Goal: Information Seeking & Learning: Find specific fact

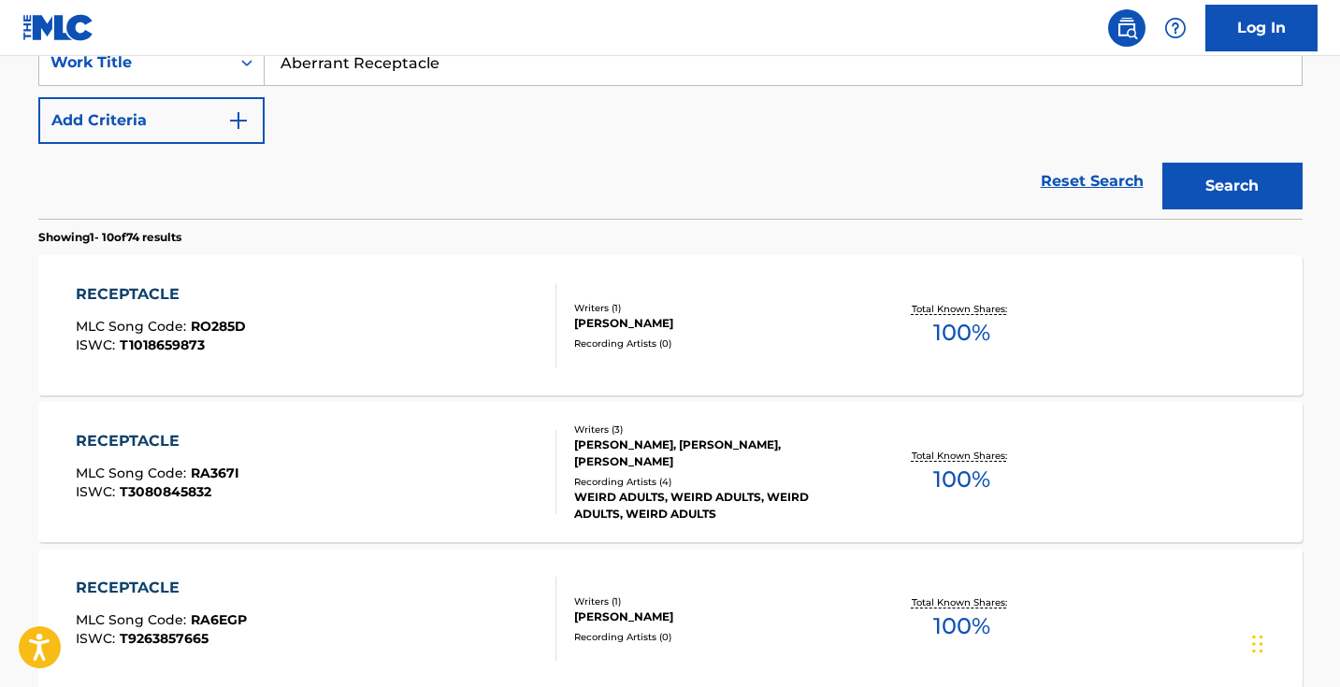
scroll to position [199, 0]
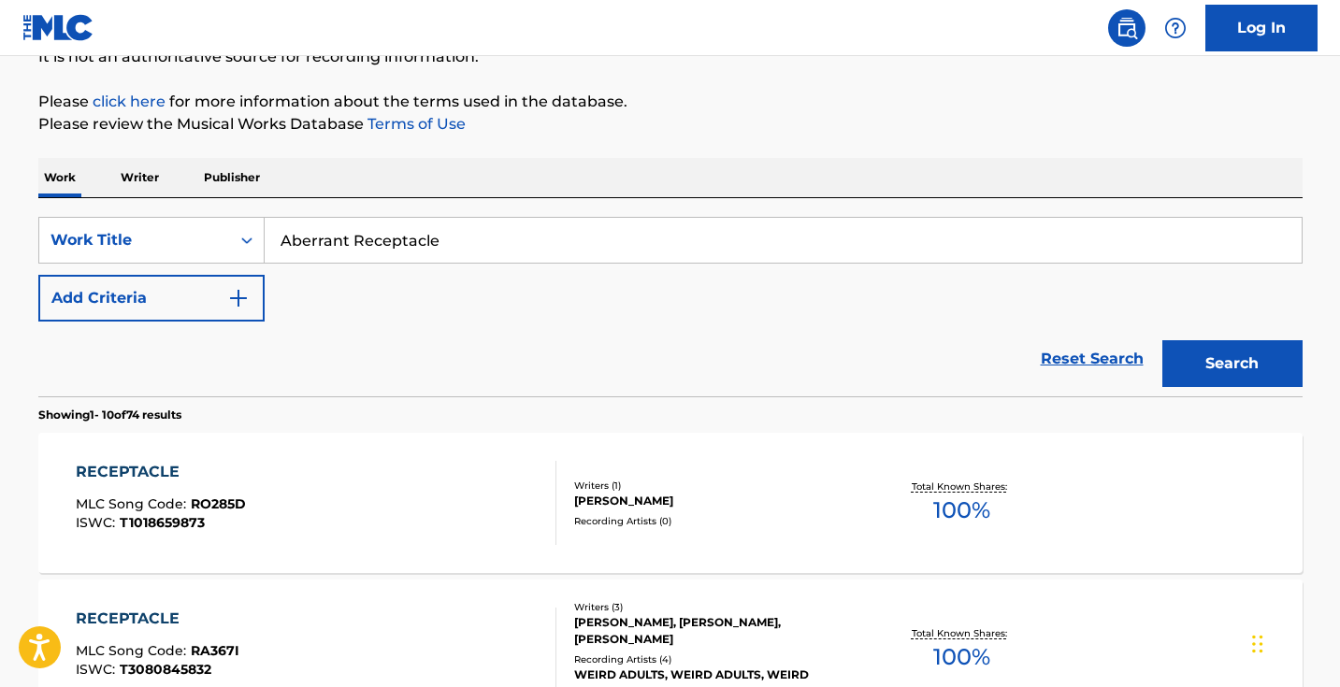
click at [245, 294] on img "Search Form" at bounding box center [238, 298] width 22 height 22
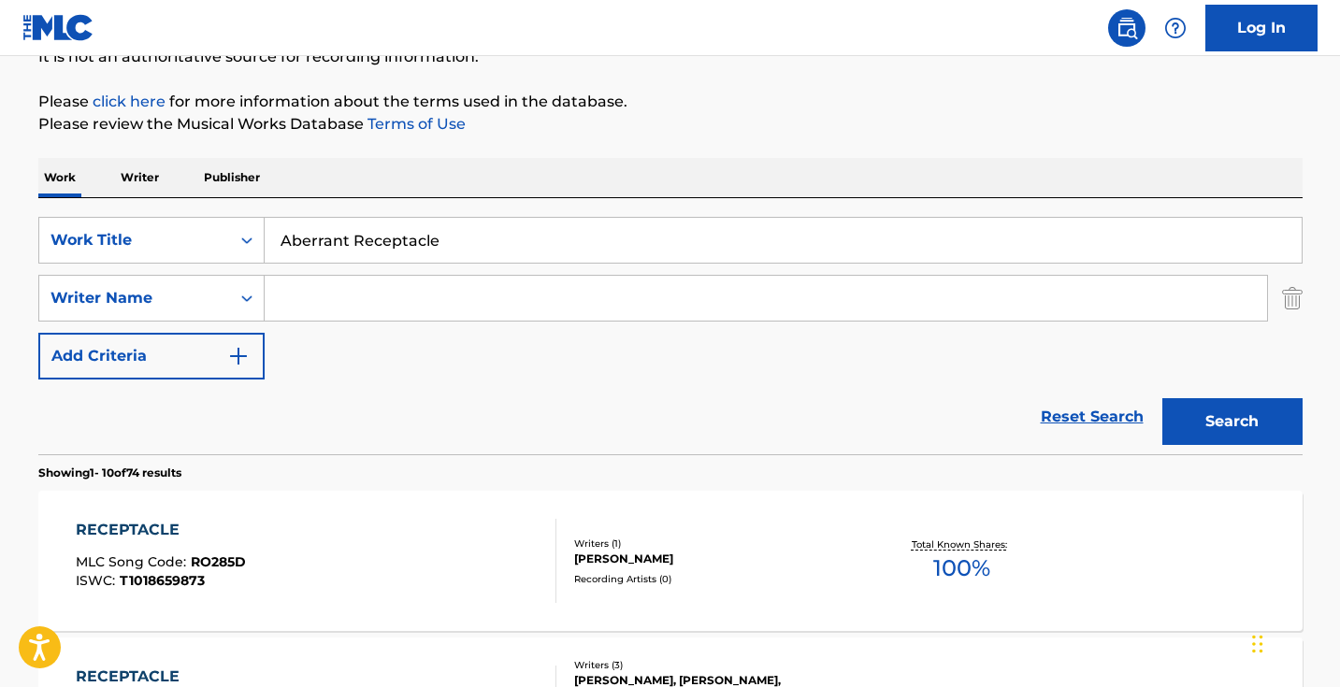
click at [306, 294] on input "Search Form" at bounding box center [766, 298] width 1002 height 45
click at [287, 300] on input ""王可鑫" at bounding box center [766, 298] width 1002 height 45
click at [1231, 422] on button "Search" at bounding box center [1232, 421] width 140 height 47
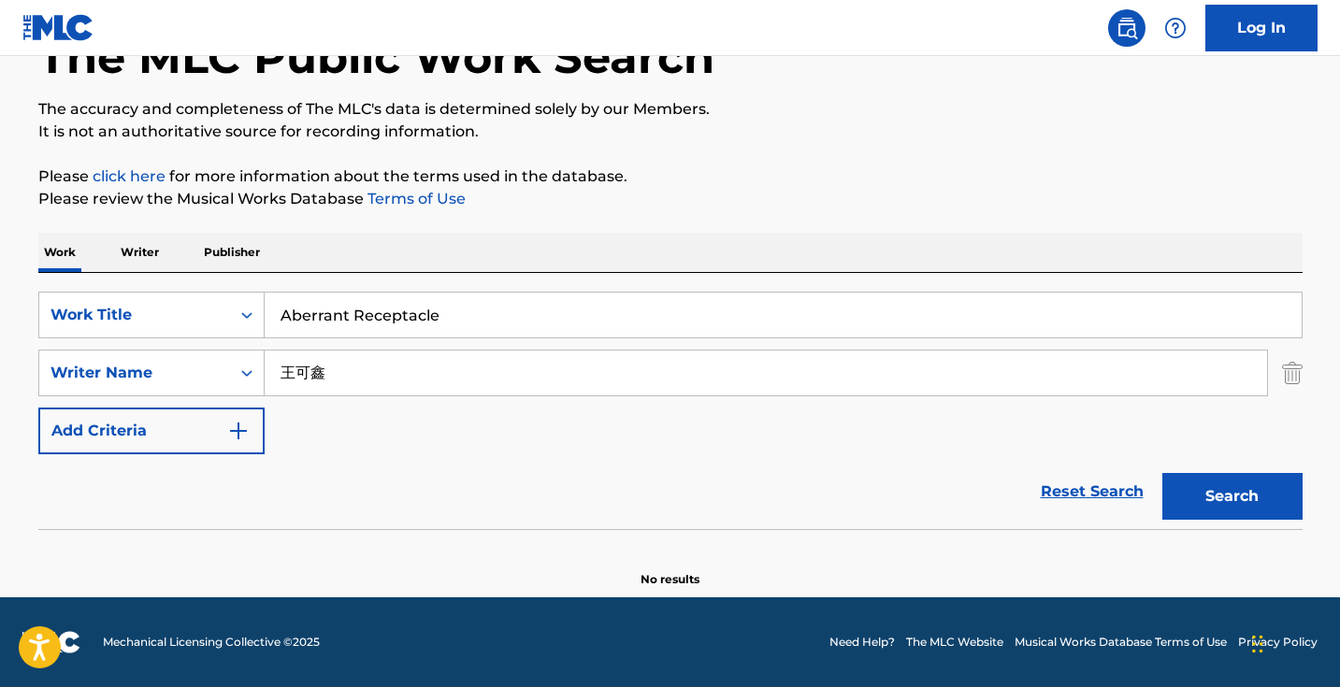
scroll to position [124, 0]
drag, startPoint x: 337, startPoint y: 376, endPoint x: 244, endPoint y: 376, distance: 93.5
click at [245, 376] on div "SearchWithCriteria9a270f2c-9c3c-4e57-8b2f-d0374e2f2a2b Writer Name [PERSON_NAME]" at bounding box center [670, 373] width 1264 height 47
paste input "Wángkěxīn"
type input "Wángkěxīn"
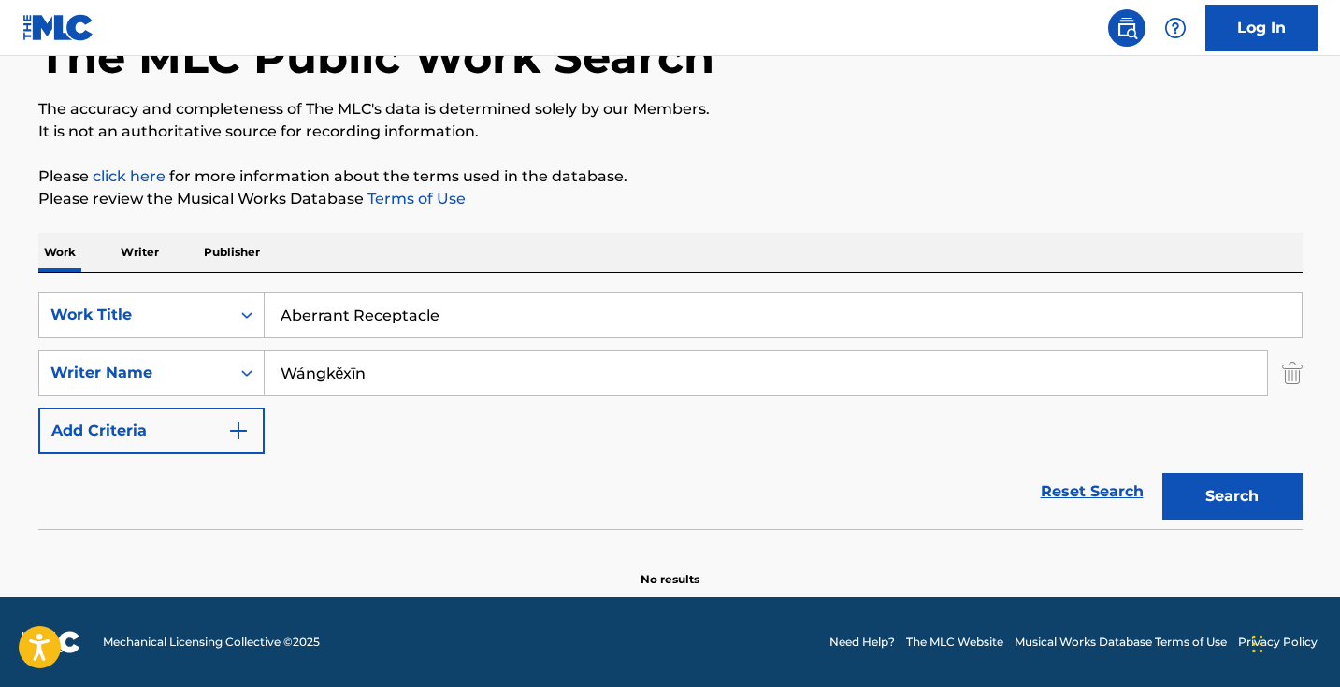
click at [1231, 496] on button "Search" at bounding box center [1232, 496] width 140 height 47
click at [498, 308] on input "Aberrant Receptacle" at bounding box center [783, 315] width 1037 height 45
paste input "Yìcháng huātuō"
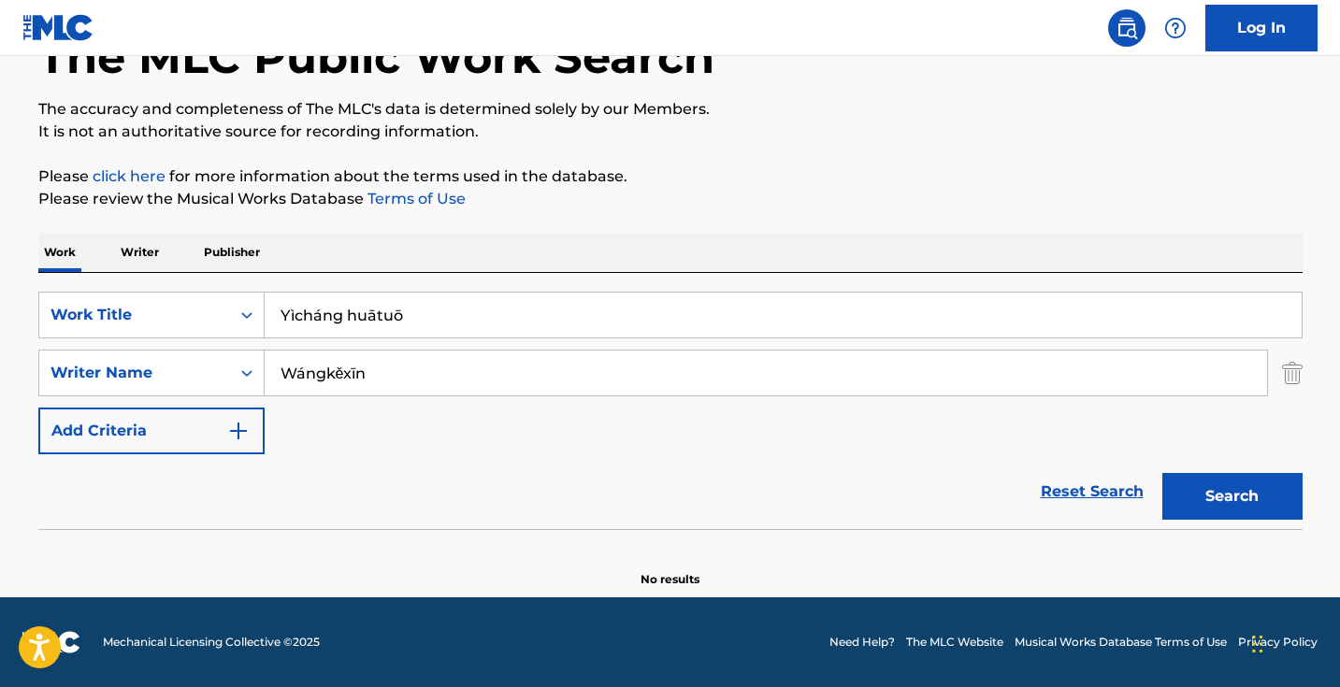
type input "Yìcháng huātuō"
click at [1231, 496] on button "Search" at bounding box center [1232, 496] width 140 height 47
drag, startPoint x: 457, startPoint y: 368, endPoint x: 310, endPoint y: 368, distance: 146.8
click at [313, 368] on input "Wángkěxīn" at bounding box center [766, 373] width 1002 height 45
click at [426, 380] on input "Wángkěxīn" at bounding box center [766, 373] width 1002 height 45
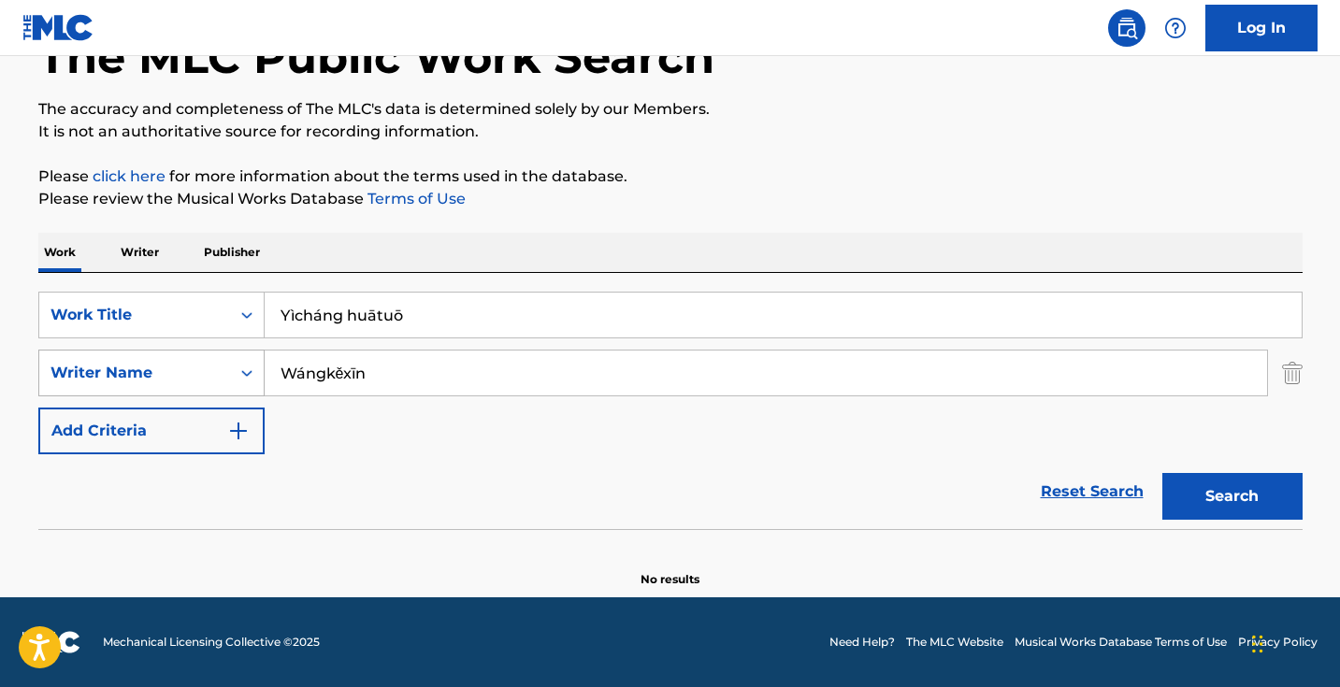
drag, startPoint x: 426, startPoint y: 377, endPoint x: 181, endPoint y: 376, distance: 244.9
click at [184, 376] on div "SearchWithCriteria9a270f2c-9c3c-4e57-8b2f-d0374e2f2a2b Writer Name Wángkěxīn" at bounding box center [670, 373] width 1264 height 47
click at [1231, 496] on button "Search" at bounding box center [1232, 496] width 140 height 47
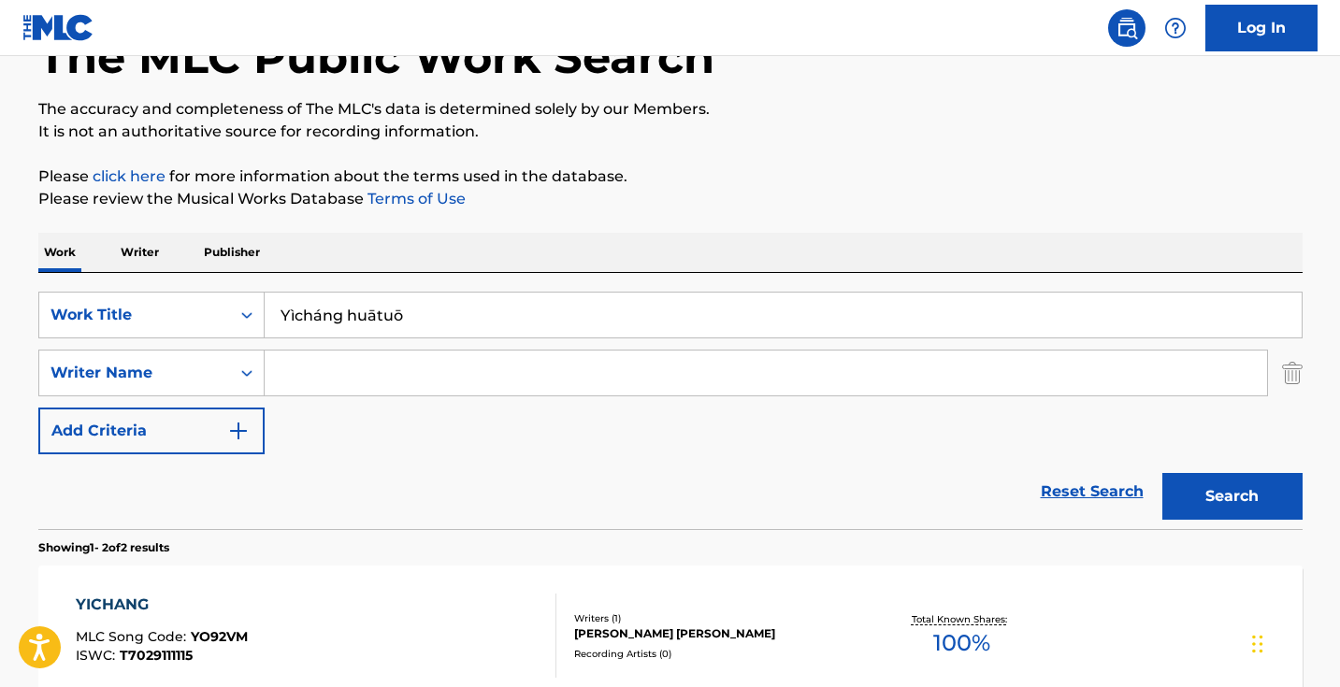
click at [636, 312] on input "Yìcháng huātuō" at bounding box center [783, 315] width 1037 height 45
paste input "异常花托"
click at [1231, 496] on button "Search" at bounding box center [1232, 496] width 140 height 47
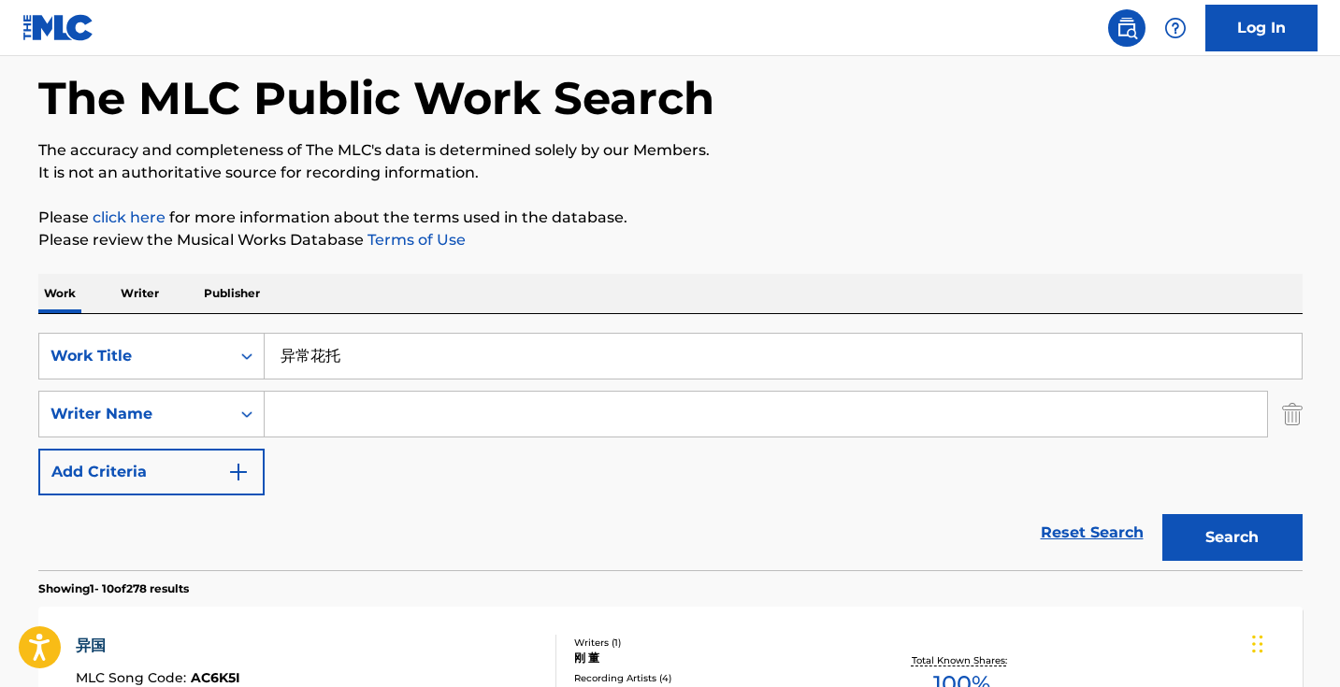
scroll to position [79, 0]
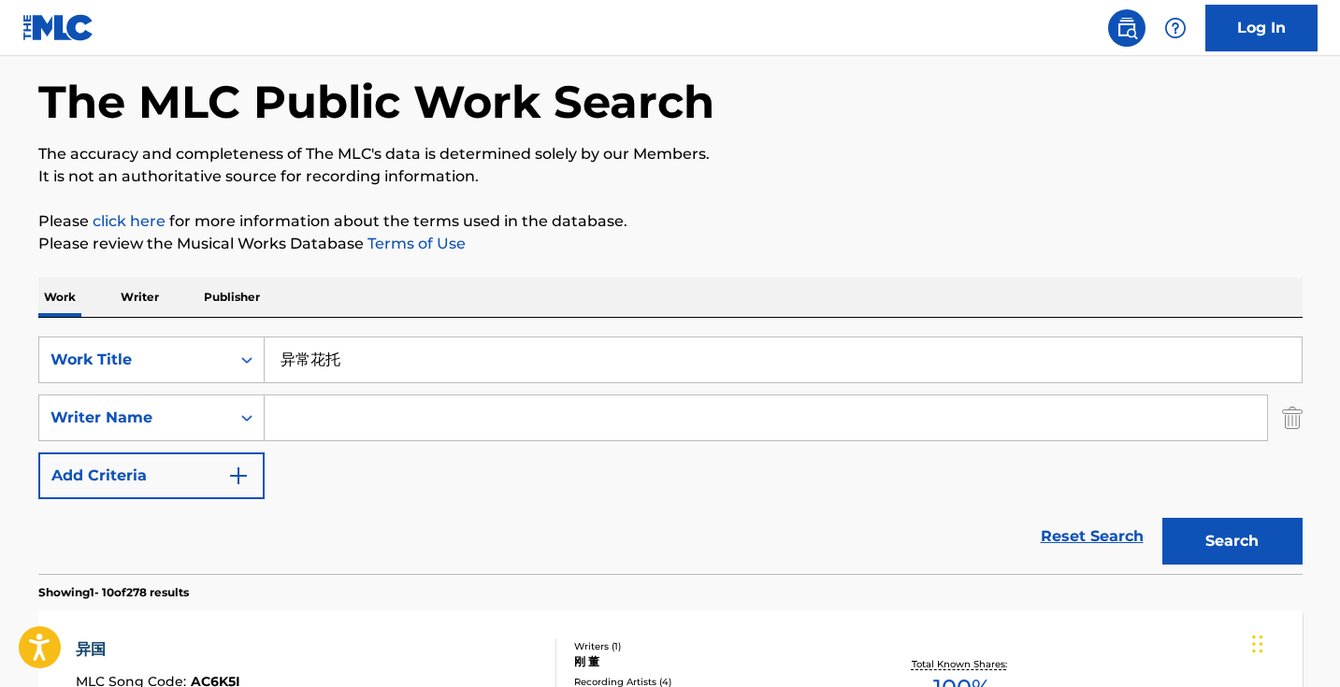
drag, startPoint x: 382, startPoint y: 366, endPoint x: 191, endPoint y: 328, distance: 195.4
click at [195, 331] on div "SearchWithCriteria1dece89c-6ed3-4512-bacd-1f5be59156a9 Work Title 异常花托 SearchWi…" at bounding box center [670, 446] width 1264 height 256
paste input "Crises"
type input "Crises"
click at [1231, 541] on button "Search" at bounding box center [1232, 541] width 140 height 47
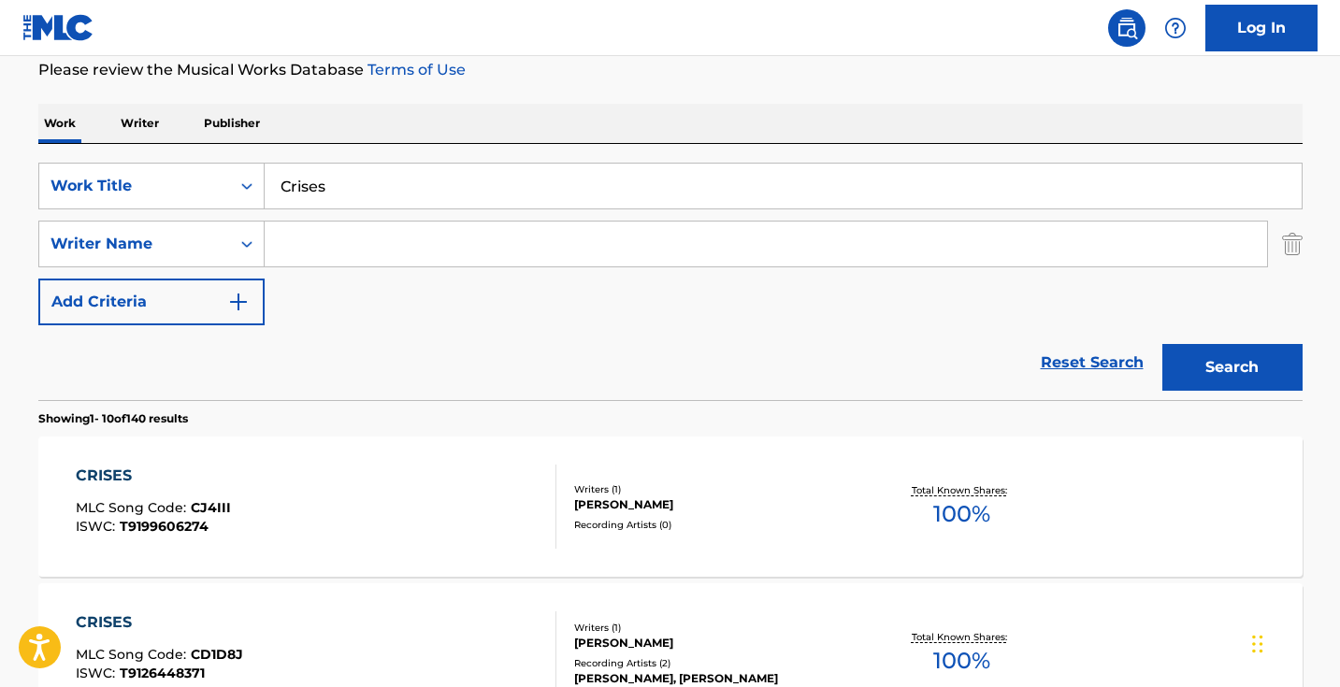
scroll to position [295, 0]
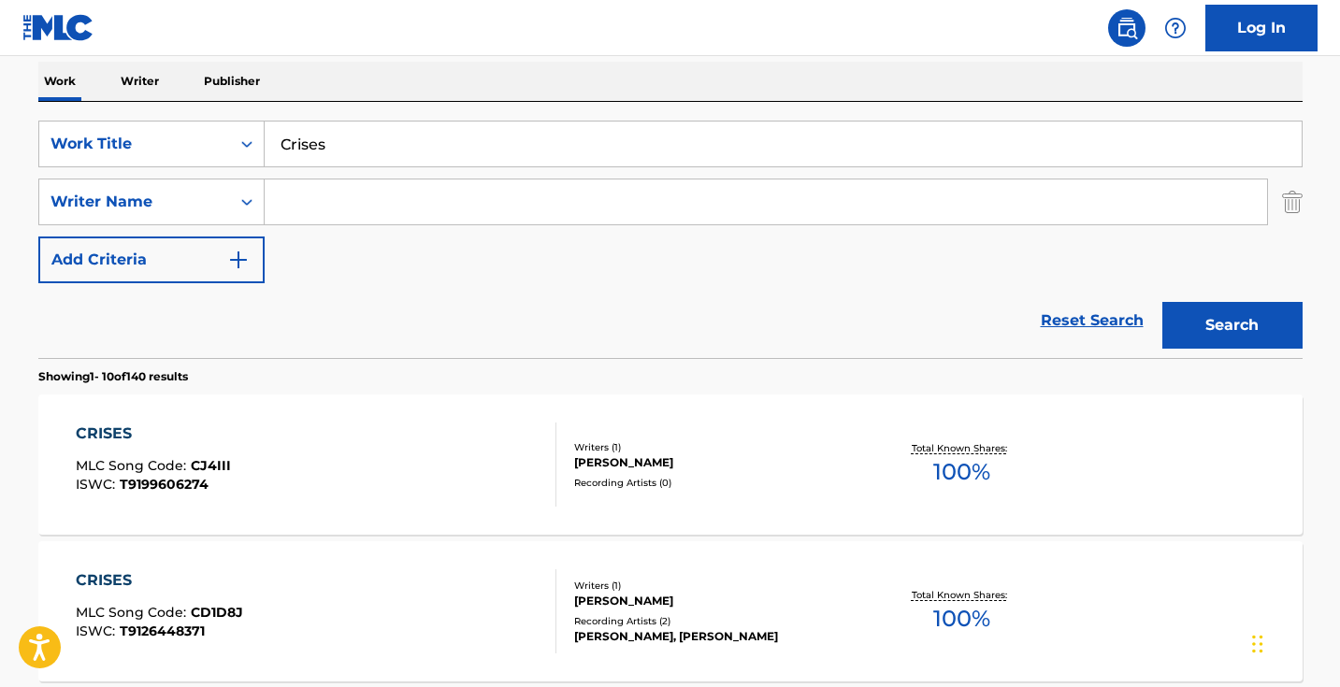
click at [488, 212] on input "Search Form" at bounding box center [766, 201] width 1002 height 45
paste input ""王可鑫""
click at [285, 199] on input ""王可鑫" at bounding box center [766, 201] width 1002 height 45
click at [1231, 325] on button "Search" at bounding box center [1232, 325] width 140 height 47
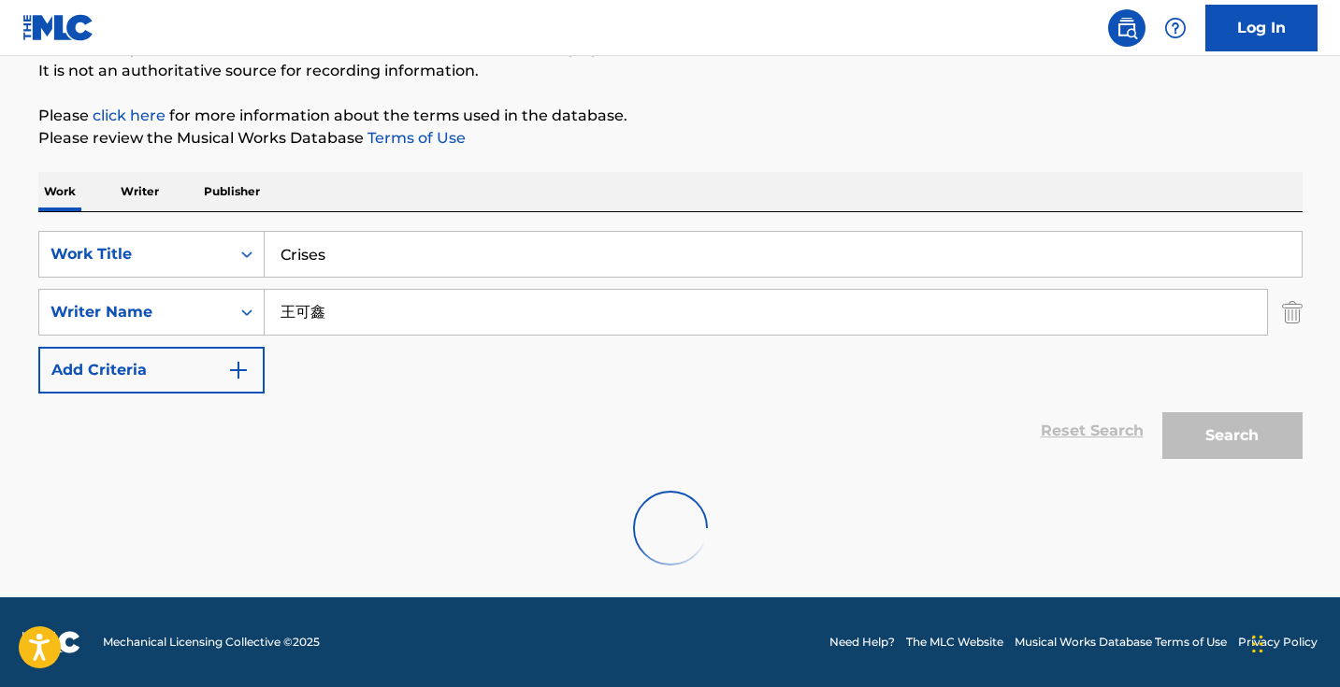
scroll to position [124, 0]
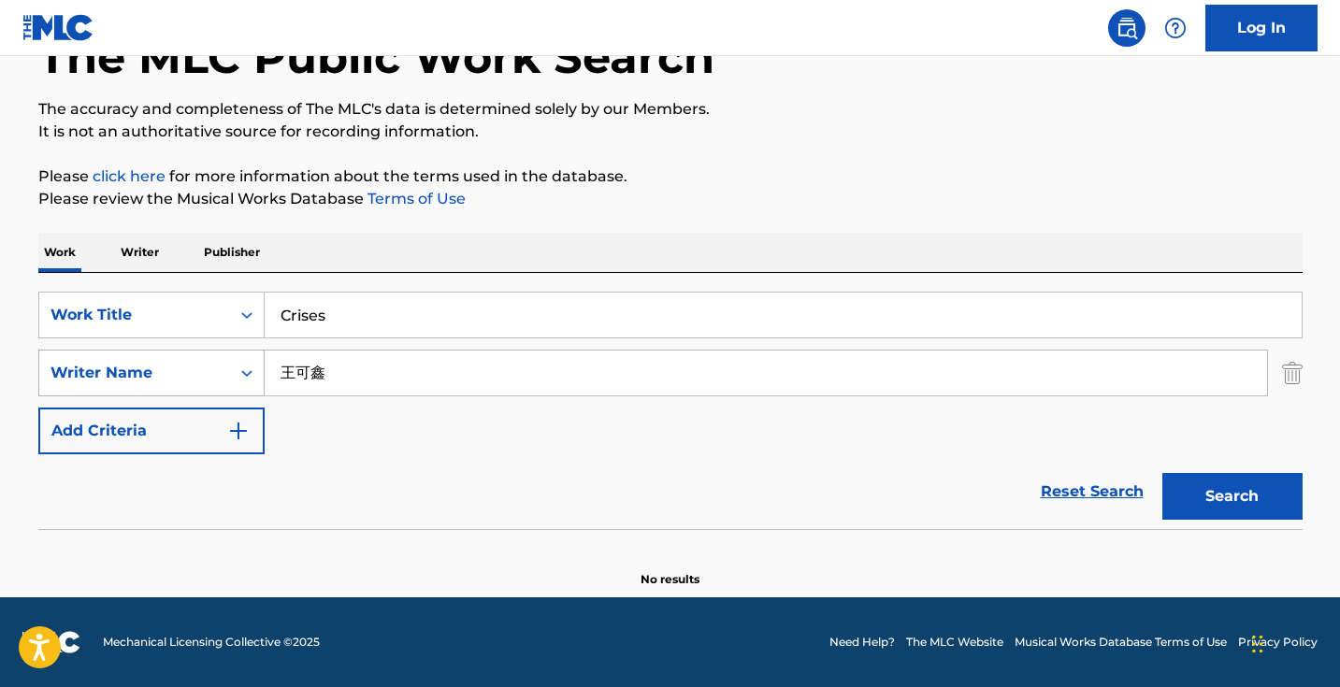
drag, startPoint x: 372, startPoint y: 377, endPoint x: 248, endPoint y: 377, distance: 124.3
click at [249, 377] on div "SearchWithCriteria9a270f2c-9c3c-4e57-8b2f-d0374e2f2a2b Writer Name [PERSON_NAME]" at bounding box center [670, 373] width 1264 height 47
paste input "Wángkěxīn"
click at [1231, 496] on button "Search" at bounding box center [1232, 496] width 140 height 47
click at [322, 371] on input "Wángkěxīn" at bounding box center [766, 373] width 1002 height 45
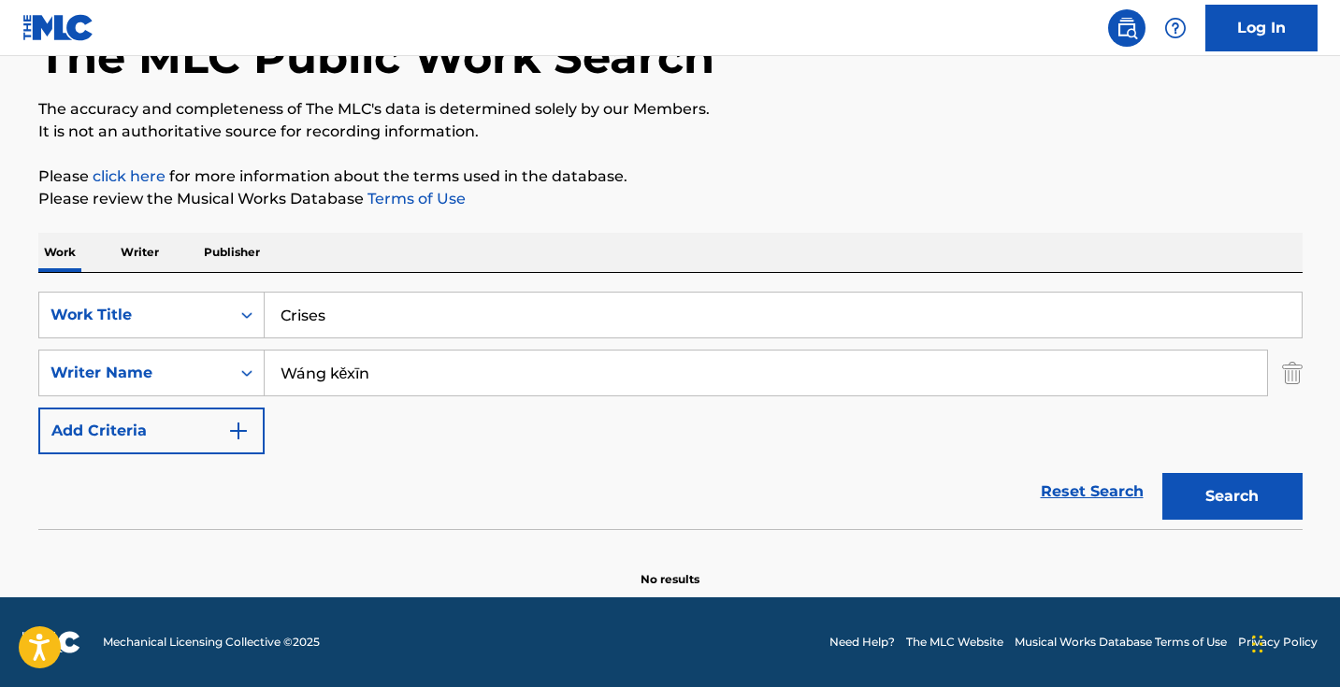
click at [1231, 496] on button "Search" at bounding box center [1232, 496] width 140 height 47
type input "Wángkěxīn"
click at [1231, 496] on button "Search" at bounding box center [1232, 496] width 140 height 47
click at [142, 251] on p "Writer" at bounding box center [140, 252] width 50 height 39
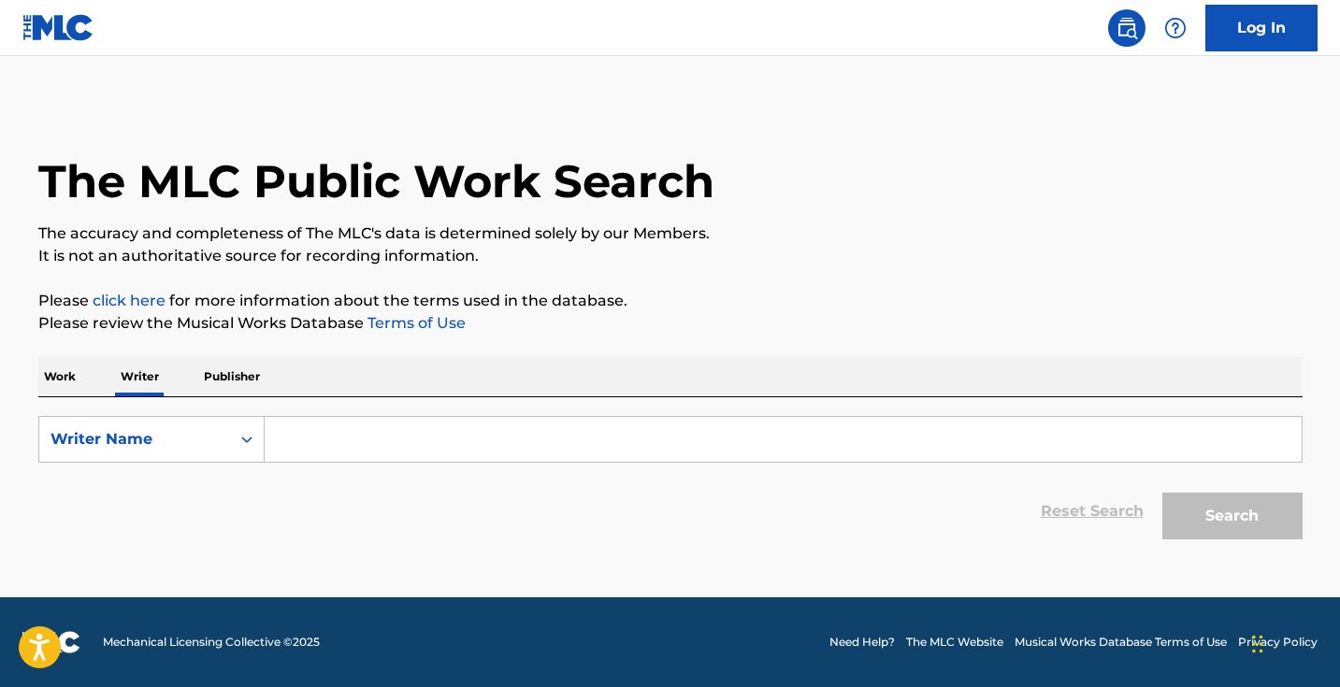
click at [371, 476] on div "Reset Search Search" at bounding box center [670, 511] width 1264 height 75
click at [368, 454] on input "Search Form" at bounding box center [783, 439] width 1037 height 45
paste input "Wángkěxīn"
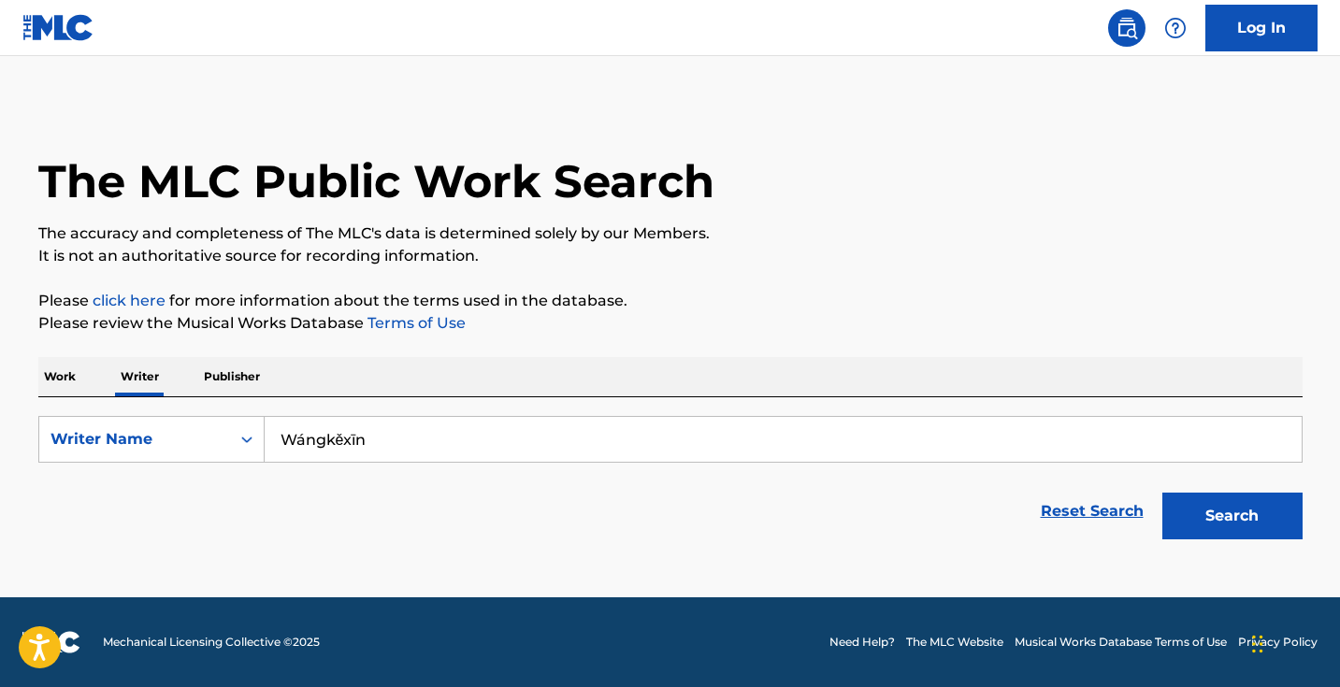
click at [1231, 516] on button "Search" at bounding box center [1232, 516] width 140 height 47
click at [322, 442] on input "Wángkěxīn" at bounding box center [783, 439] width 1037 height 45
click at [1231, 516] on button "Search" at bounding box center [1232, 516] width 140 height 47
drag, startPoint x: 394, startPoint y: 444, endPoint x: 121, endPoint y: 391, distance: 279.0
click at [122, 393] on div "Work Writer Publisher SearchWithCriteriaebf9c7a8-a8d0-41bf-af18-c99981a8ab0d Wr…" at bounding box center [670, 453] width 1264 height 192
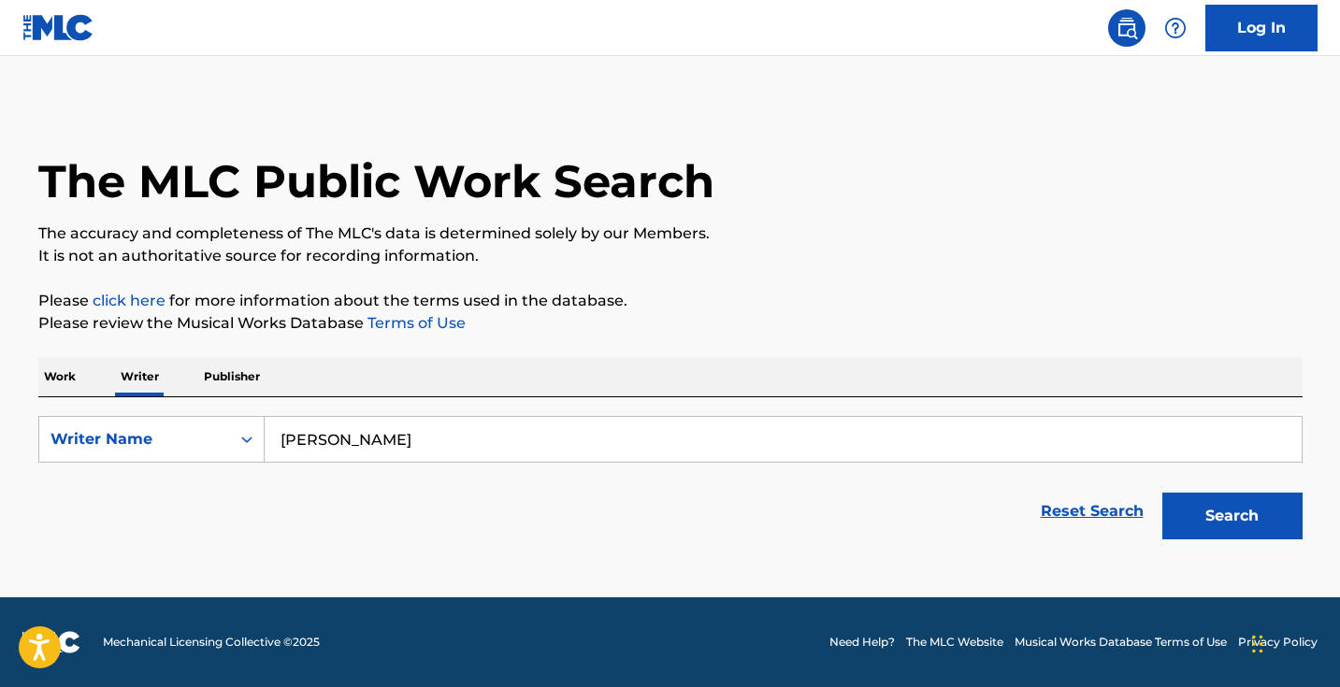
type input "[PERSON_NAME]"
click at [1231, 516] on button "Search" at bounding box center [1232, 516] width 140 height 47
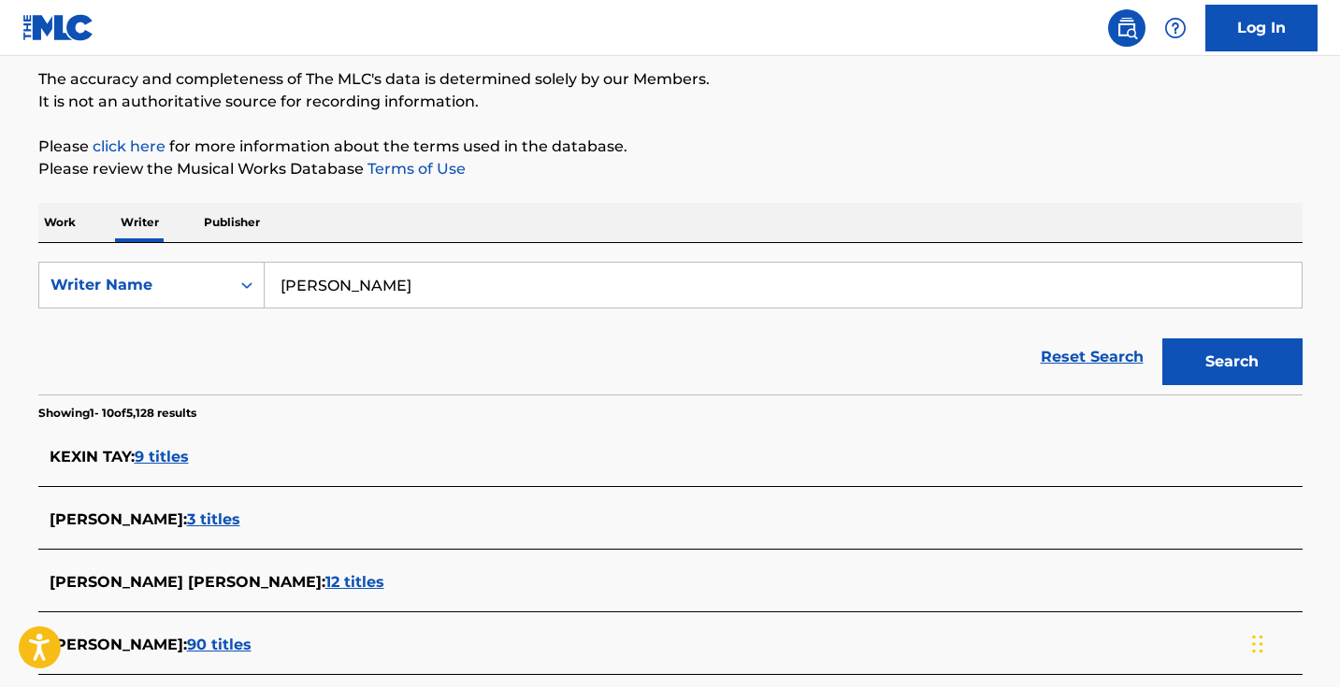
scroll to position [135, 0]
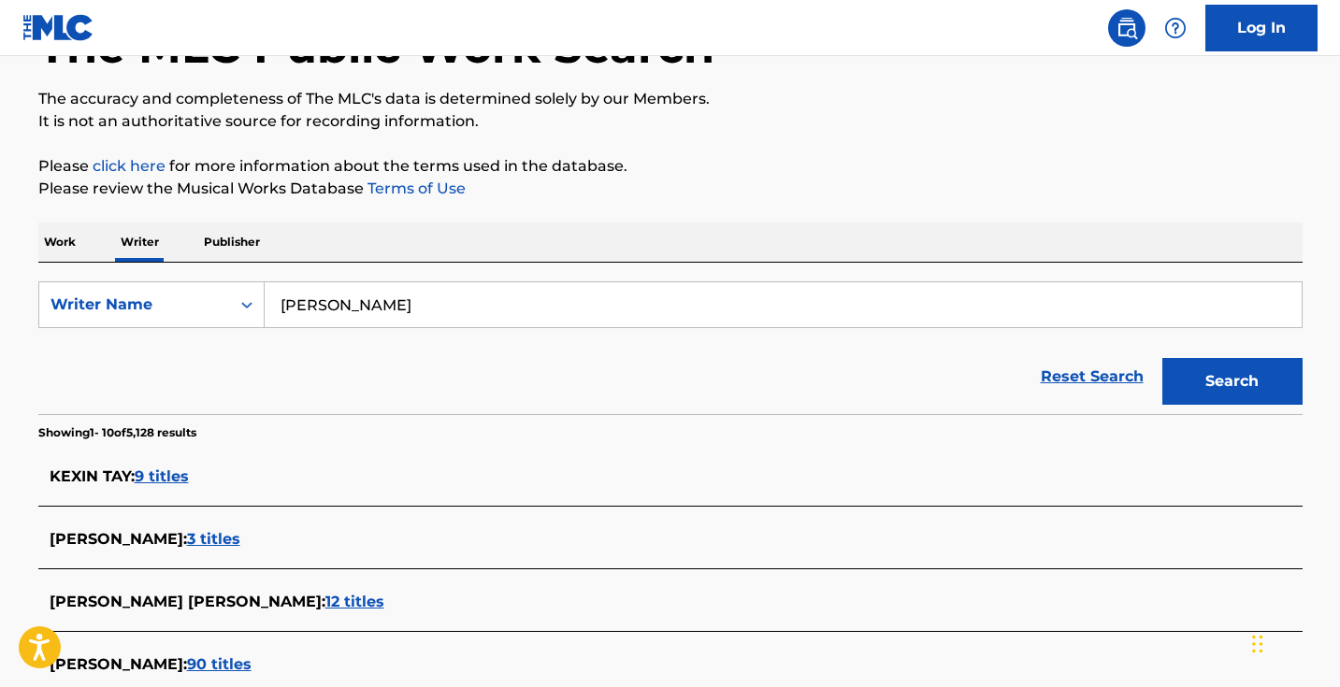
click at [79, 249] on p "Work" at bounding box center [59, 241] width 43 height 39
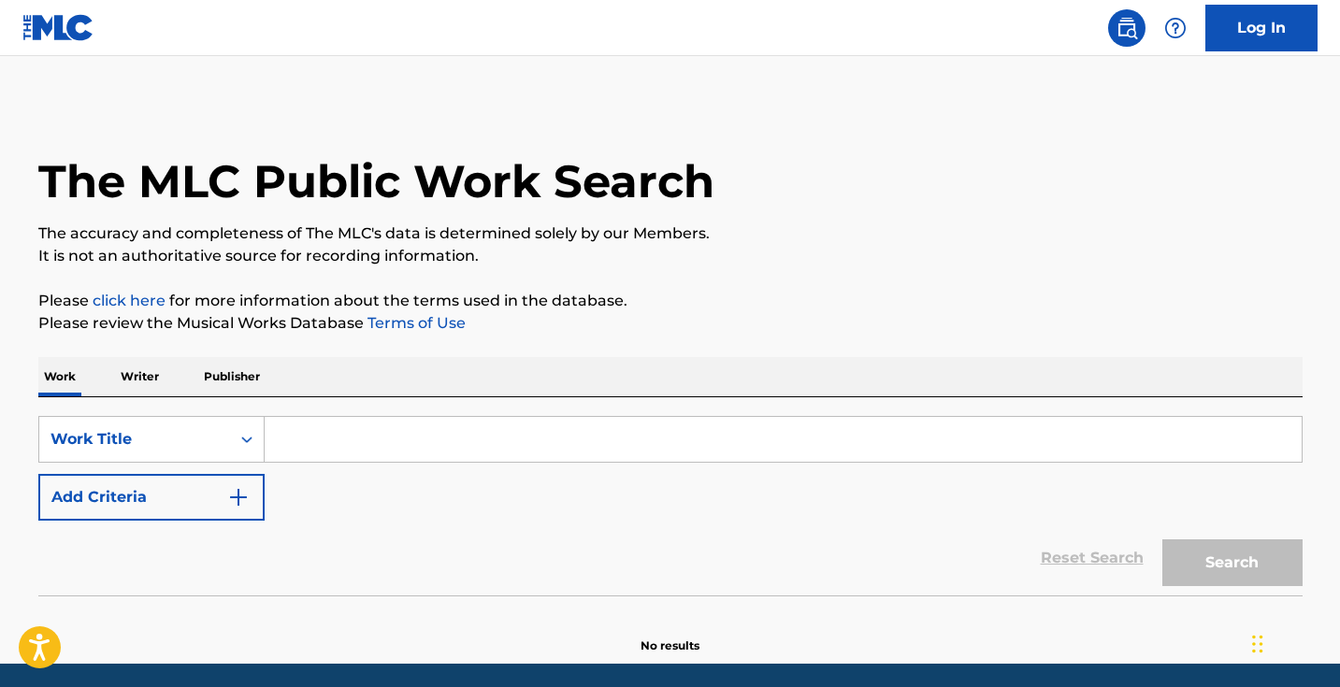
click at [241, 505] on img "Search Form" at bounding box center [238, 497] width 22 height 22
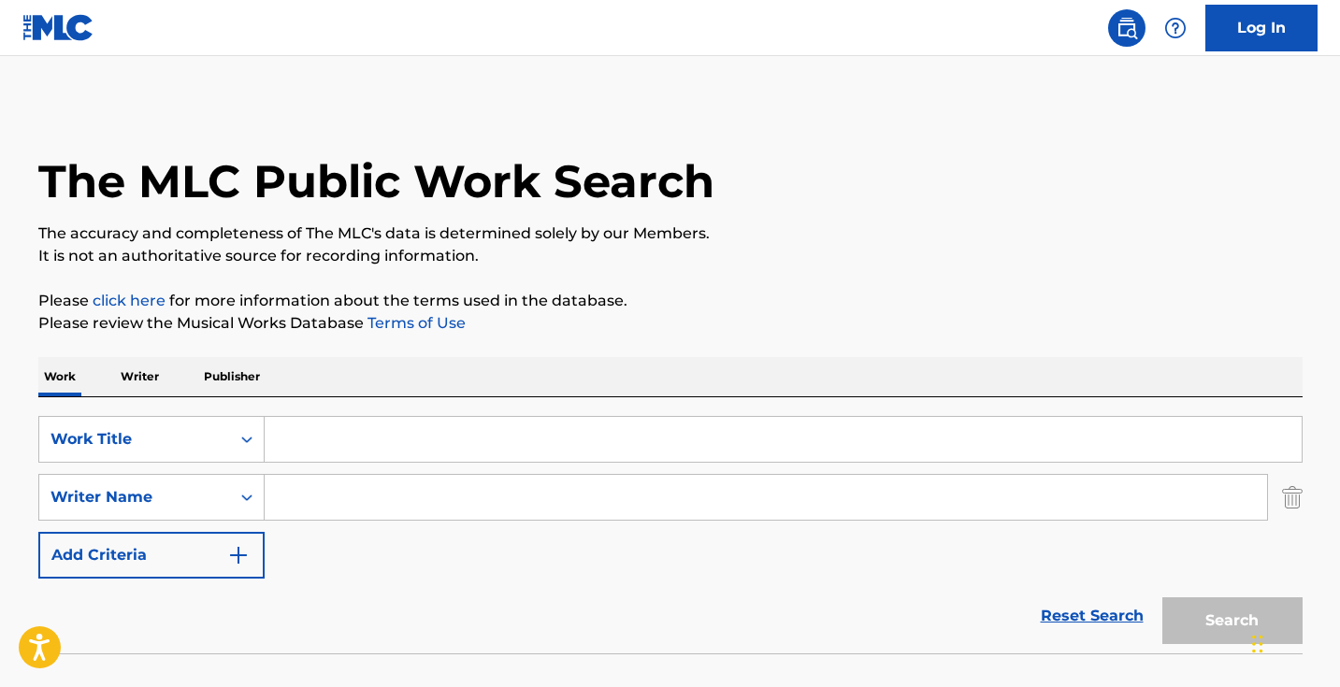
click at [351, 452] on input "Search Form" at bounding box center [783, 439] width 1037 height 45
click at [352, 507] on input "Search Form" at bounding box center [766, 497] width 1002 height 45
click at [458, 430] on input "Search Form" at bounding box center [783, 439] width 1037 height 45
paste input "[PERSON_NAME] of Disaster"
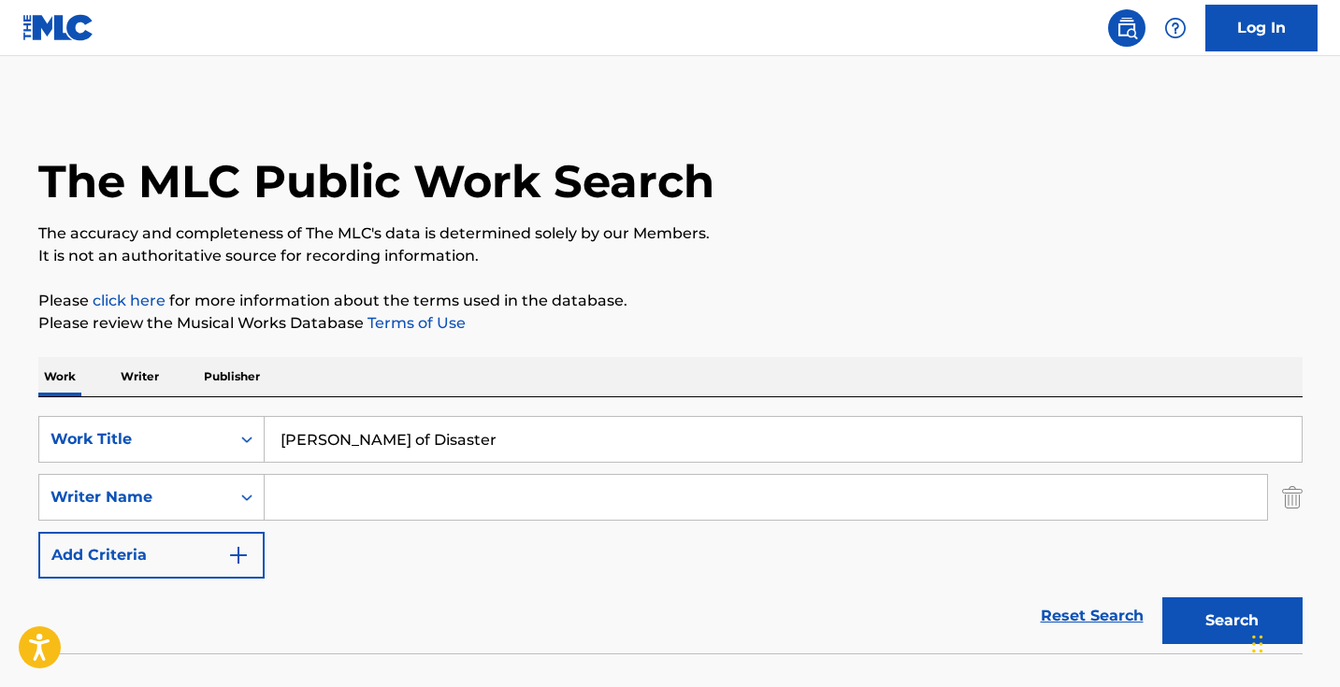
type input "[PERSON_NAME] of Disaster"
click at [1231, 621] on button "Search" at bounding box center [1232, 620] width 140 height 47
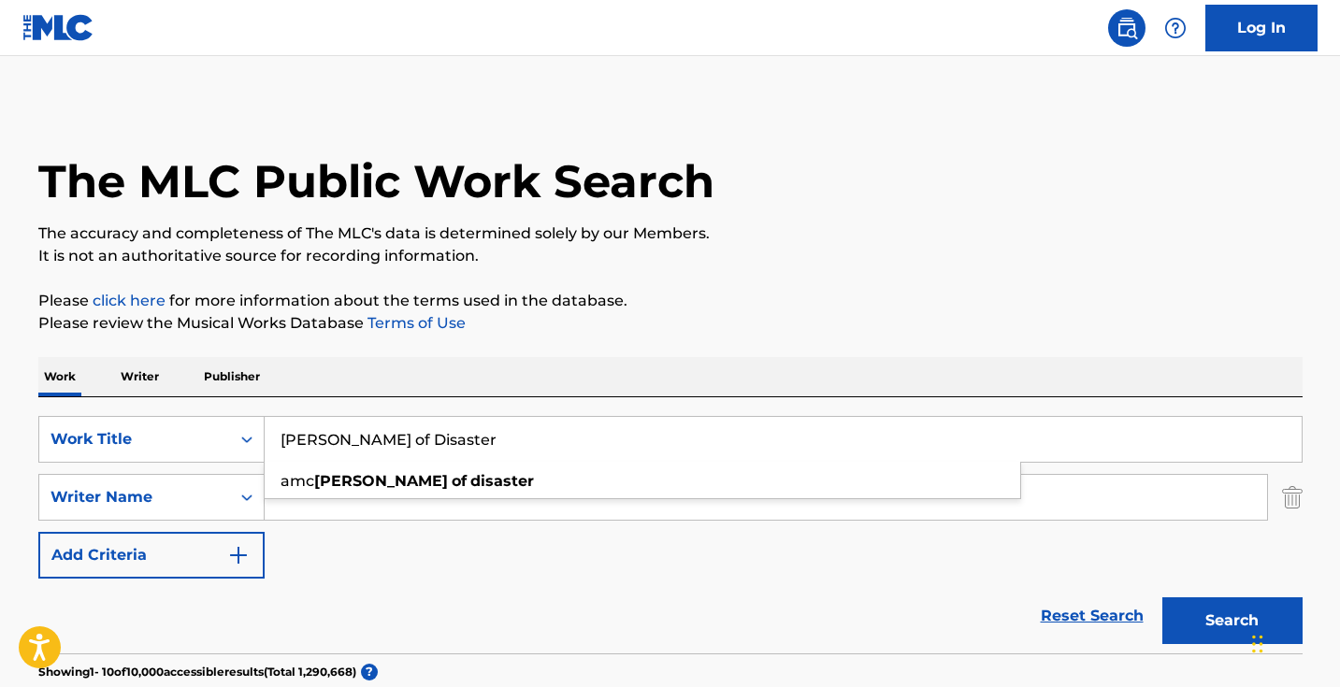
click at [825, 307] on p "Please click here for more information about the terms used in the database." at bounding box center [670, 301] width 1264 height 22
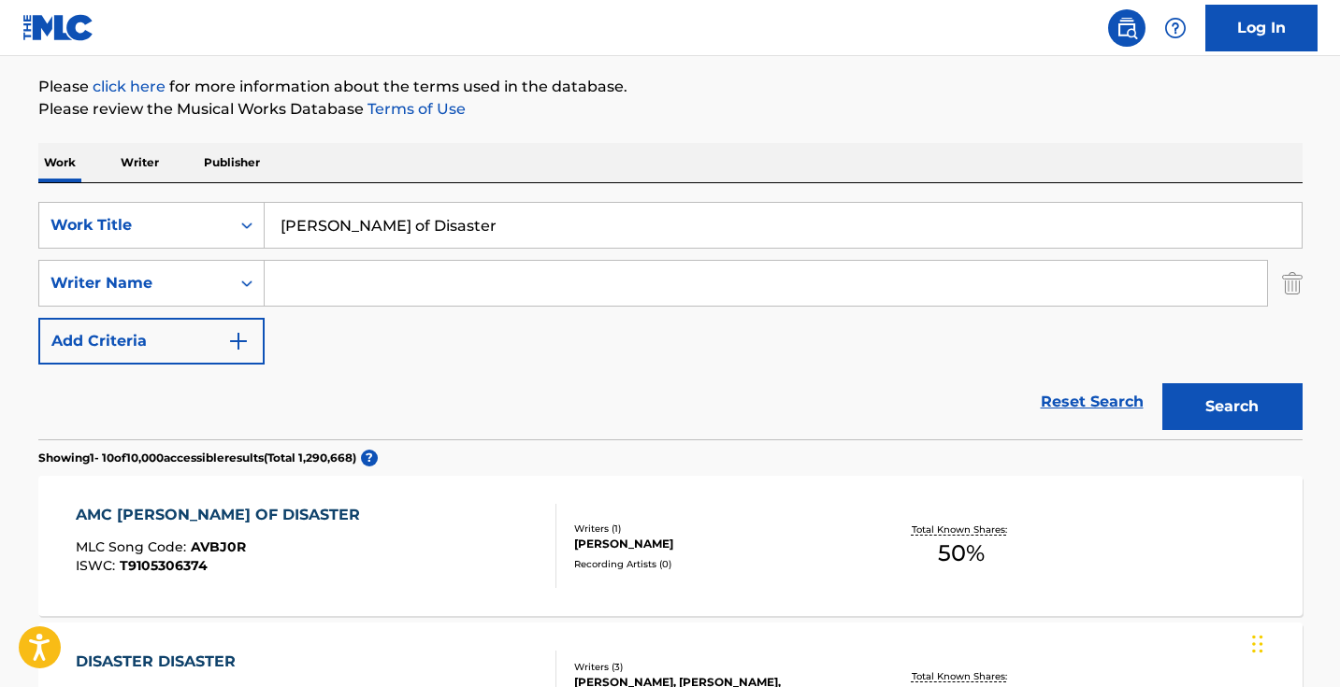
scroll to position [124, 0]
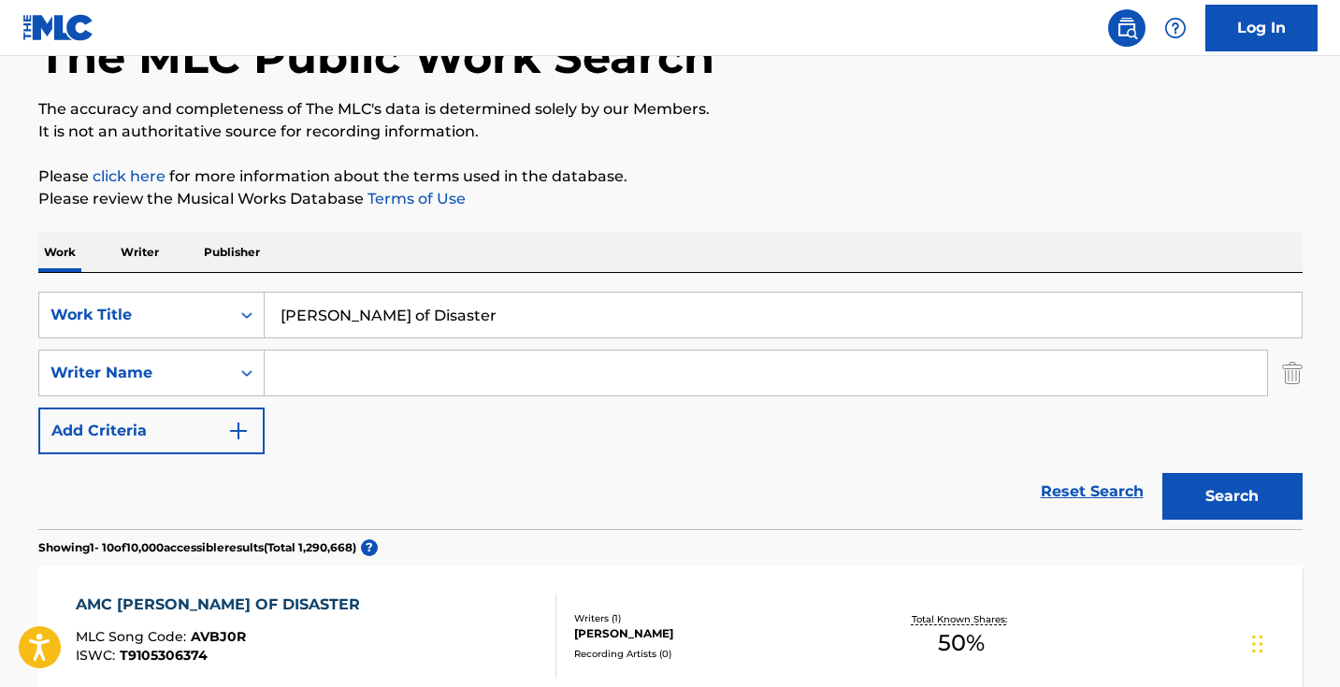
click at [566, 384] on input "Search Form" at bounding box center [766, 373] width 1002 height 45
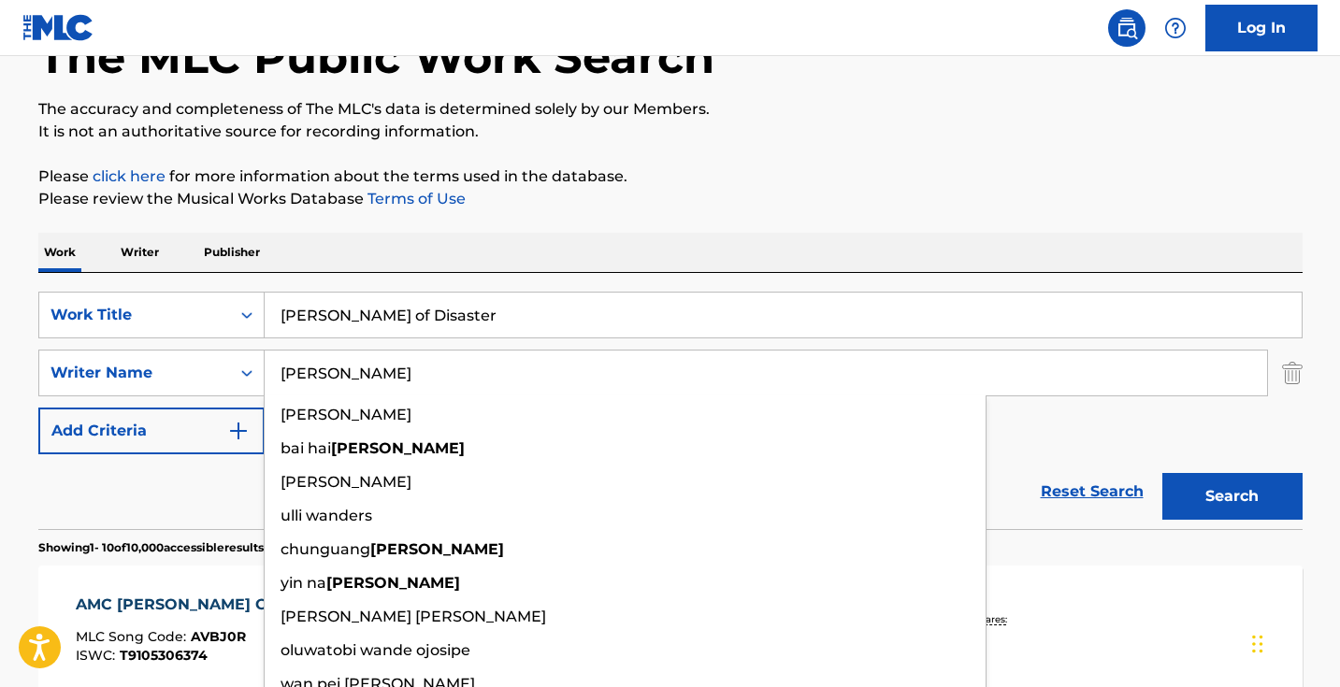
type input "[PERSON_NAME]"
click at [1231, 496] on button "Search" at bounding box center [1232, 496] width 140 height 47
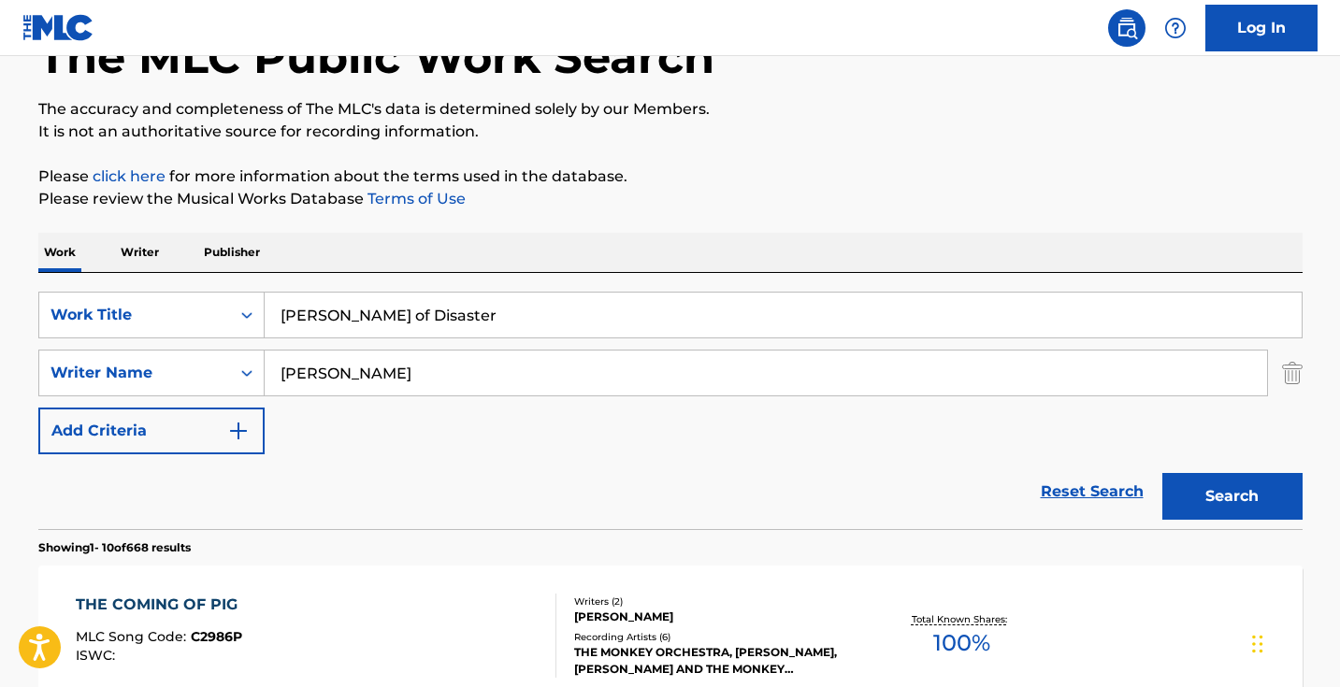
click at [494, 348] on div "SearchWithCriteria1dece89c-6ed3-4512-bacd-1f5be59156a9 Work Title [PERSON_NAME]…" at bounding box center [670, 373] width 1264 height 163
click at [479, 365] on input "[PERSON_NAME]" at bounding box center [766, 373] width 1002 height 45
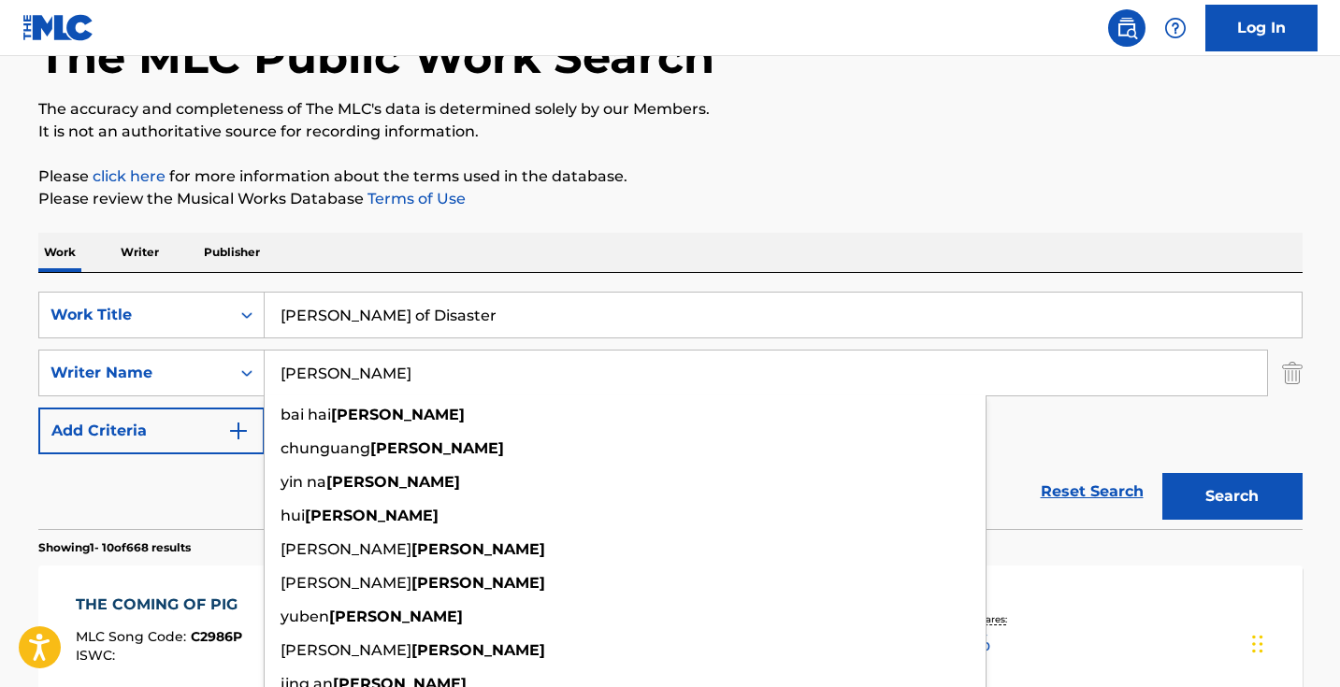
click at [479, 365] on input "[PERSON_NAME]" at bounding box center [766, 373] width 1002 height 45
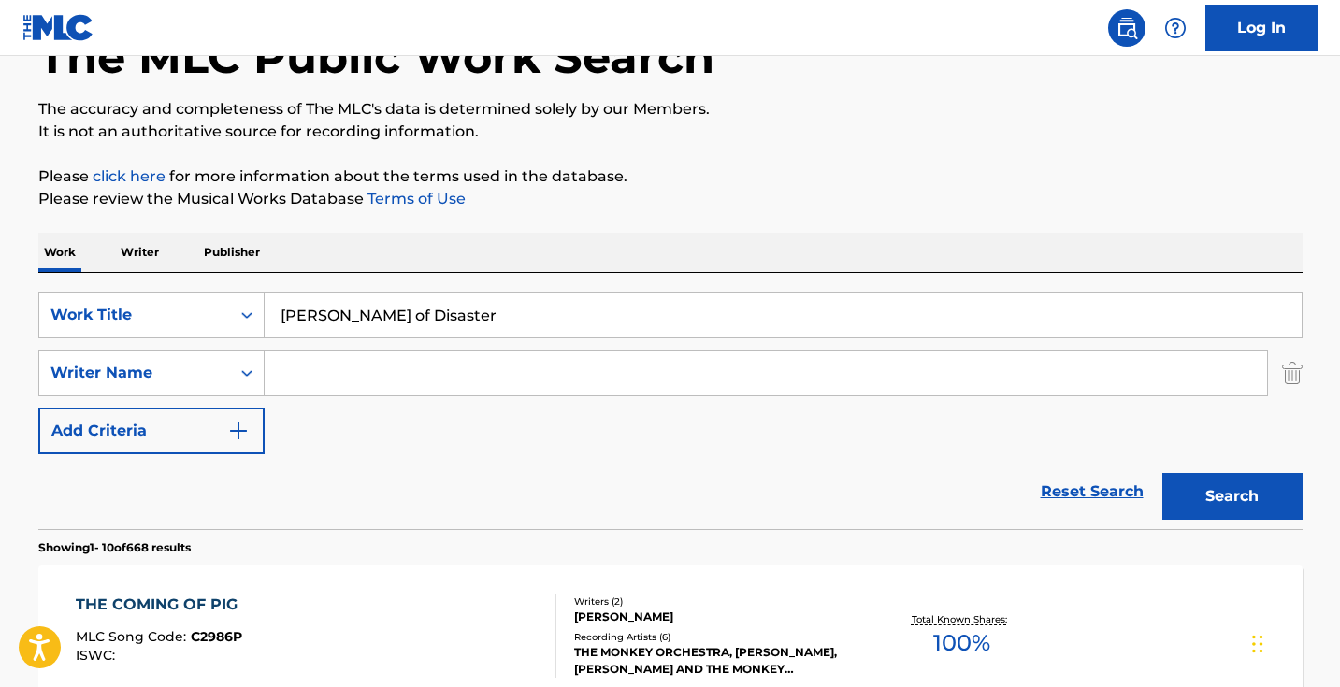
click at [1231, 496] on button "Search" at bounding box center [1232, 496] width 140 height 47
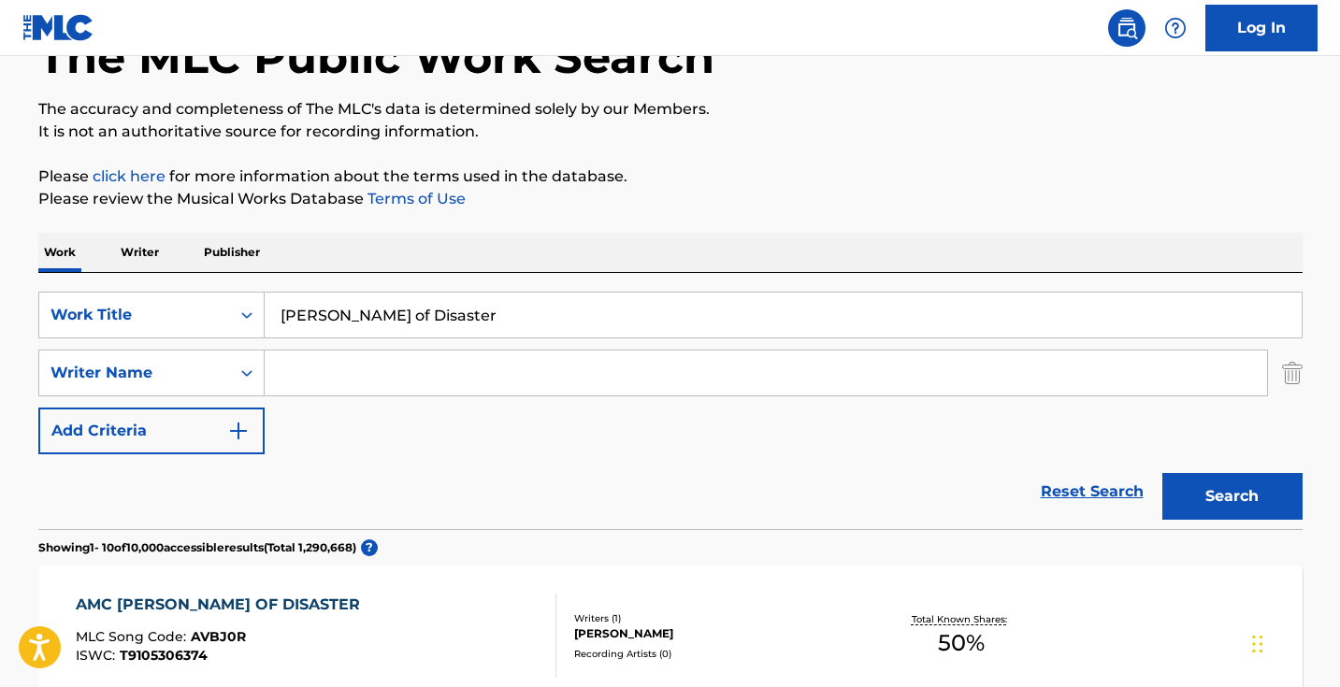
paste input "王可鑫"
type input "王可鑫"
click at [1231, 496] on button "Search" at bounding box center [1232, 496] width 140 height 47
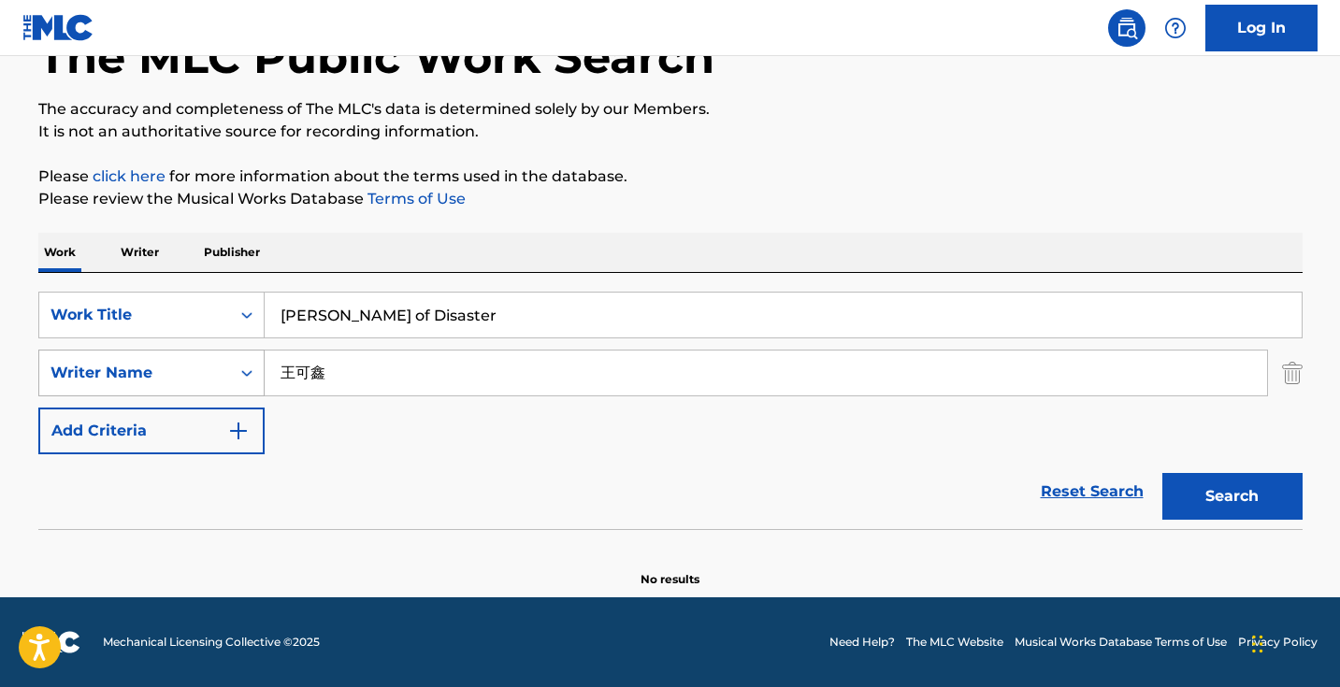
drag, startPoint x: 343, startPoint y: 376, endPoint x: 251, endPoint y: 365, distance: 93.1
click at [265, 372] on input "王可鑫" at bounding box center [766, 373] width 1002 height 45
click at [1231, 496] on button "Search" at bounding box center [1232, 496] width 140 height 47
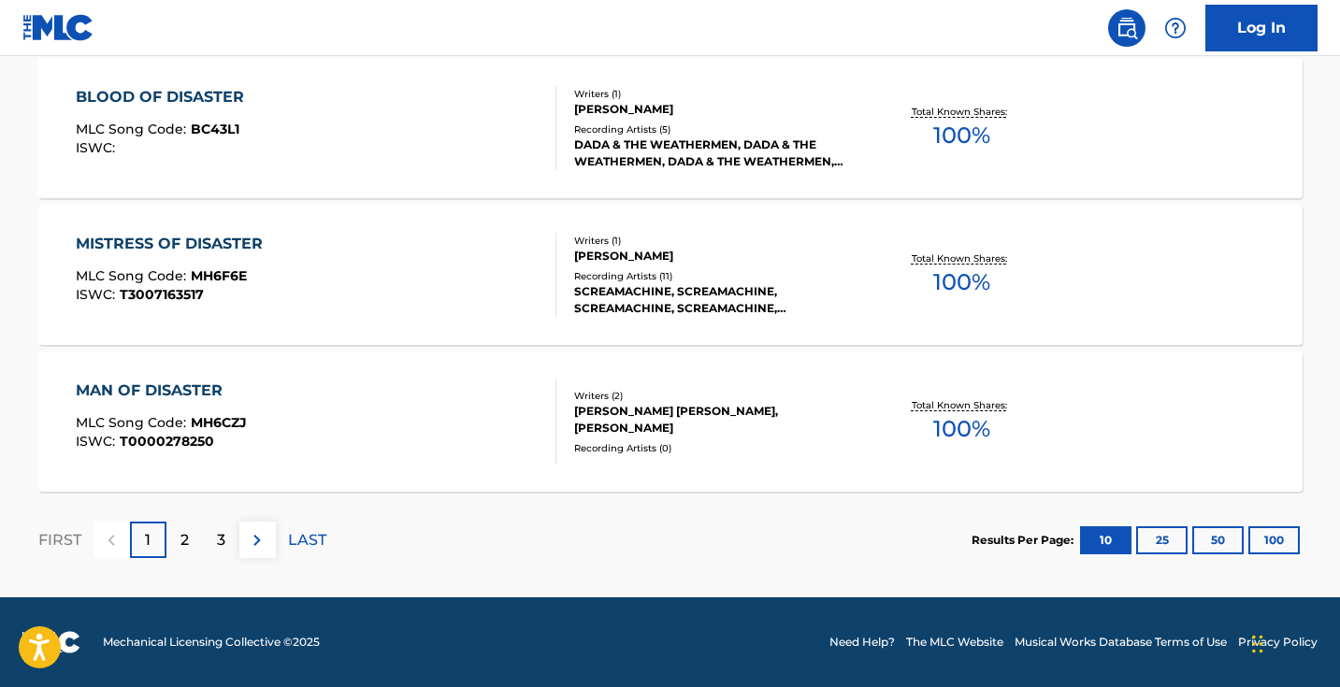
click at [270, 550] on button at bounding box center [257, 540] width 36 height 36
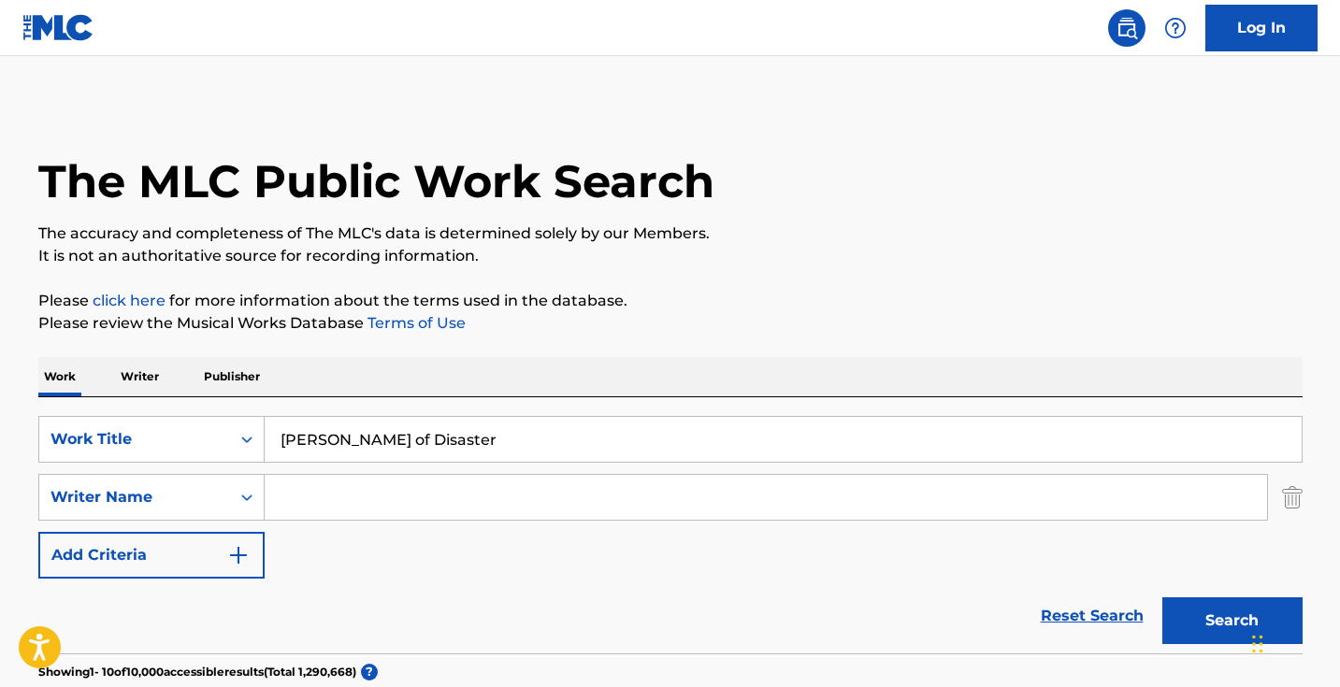
scroll to position [0, 0]
click at [150, 386] on p "Writer" at bounding box center [140, 376] width 50 height 39
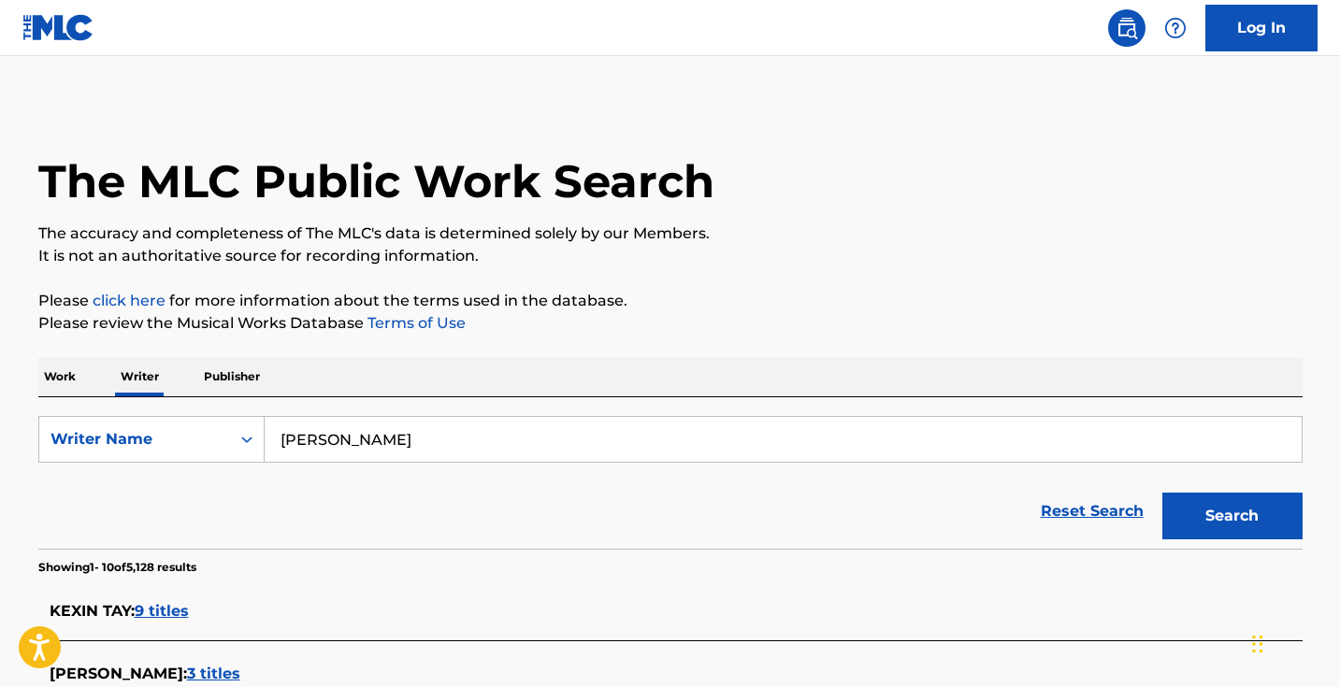
click at [370, 423] on input "[PERSON_NAME]" at bounding box center [783, 439] width 1037 height 45
paste input "王可鑫"
click at [1231, 516] on button "Search" at bounding box center [1232, 516] width 140 height 47
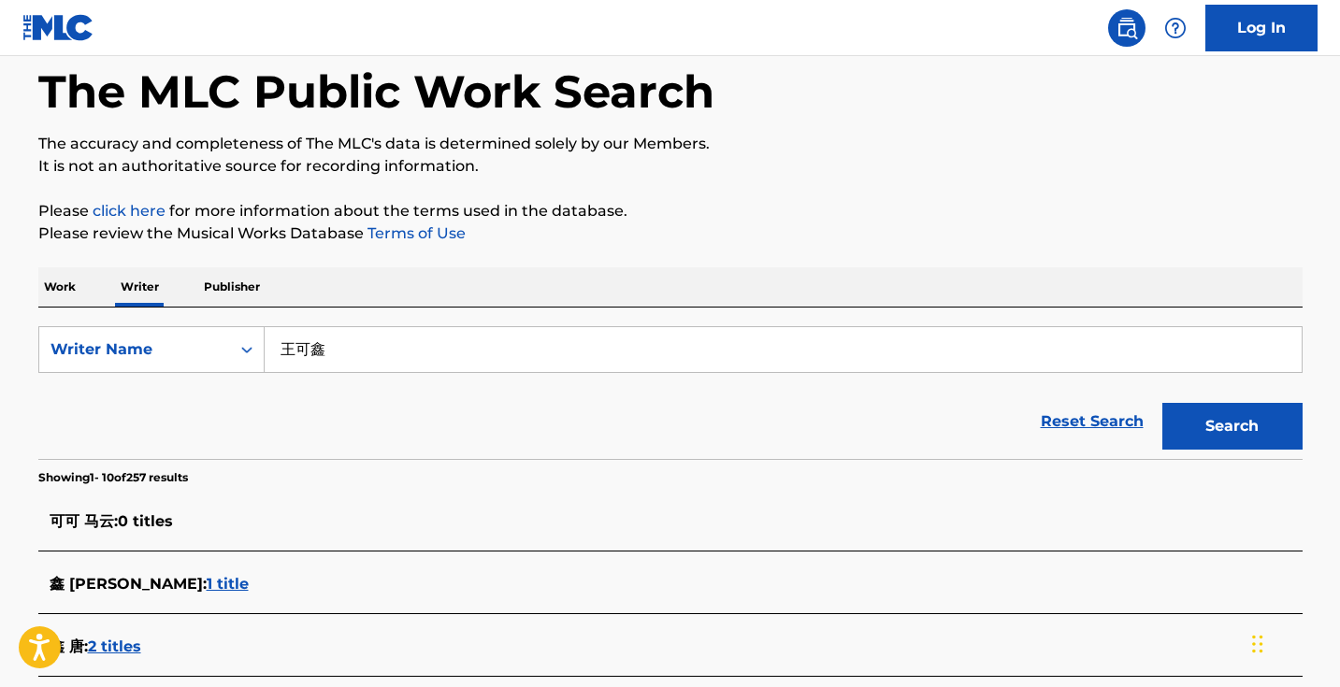
scroll to position [22, 0]
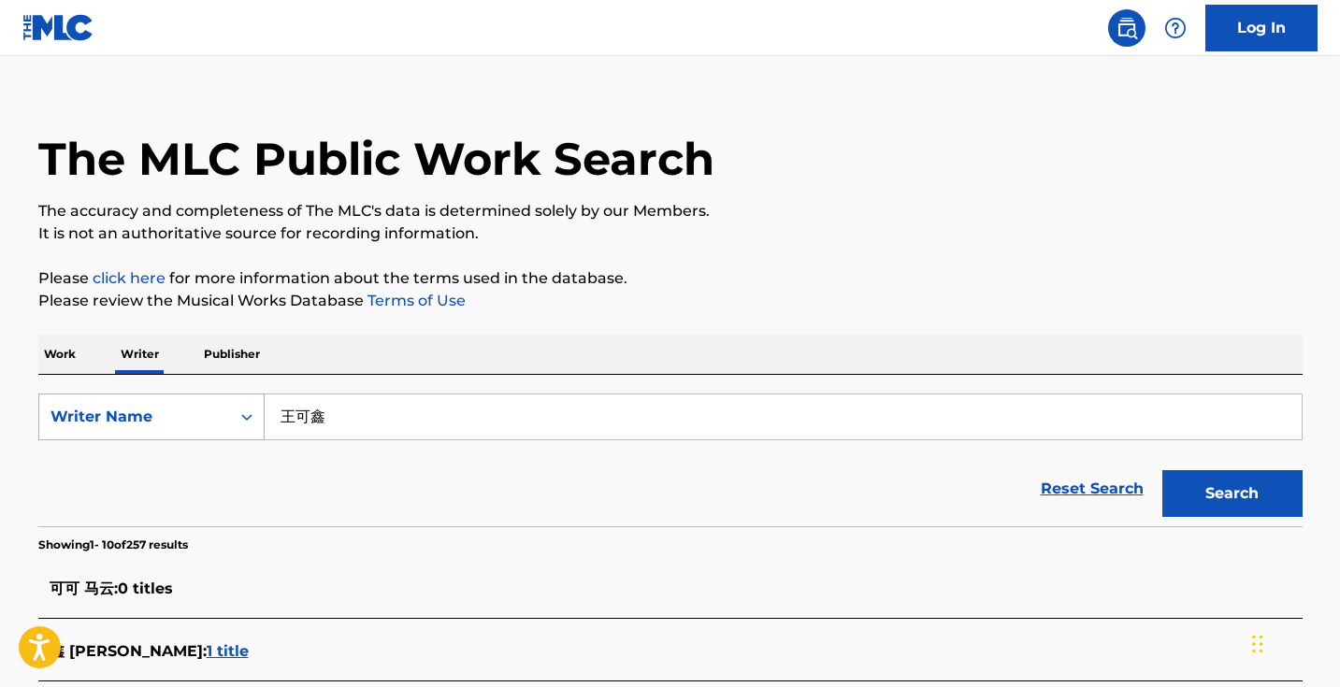
drag, startPoint x: 381, startPoint y: 418, endPoint x: 209, endPoint y: 408, distance: 172.3
click at [210, 408] on div "SearchWithCriteriaebf9c7a8-a8d0-41bf-af18-c99981a8ab0d Writer Name [PERSON_NAME]" at bounding box center [670, 417] width 1264 height 47
type input "wangkexin"
click at [1231, 494] on button "Search" at bounding box center [1232, 493] width 140 height 47
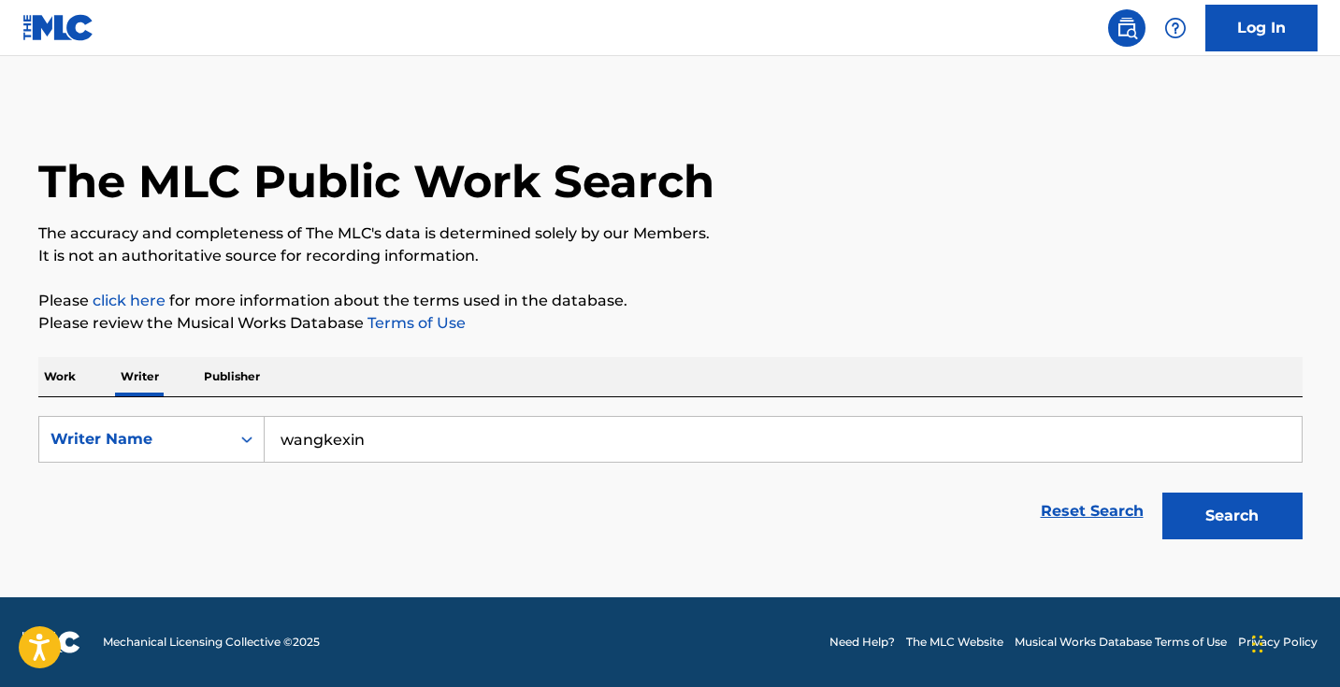
scroll to position [0, 0]
click at [76, 372] on p "Work" at bounding box center [59, 376] width 43 height 39
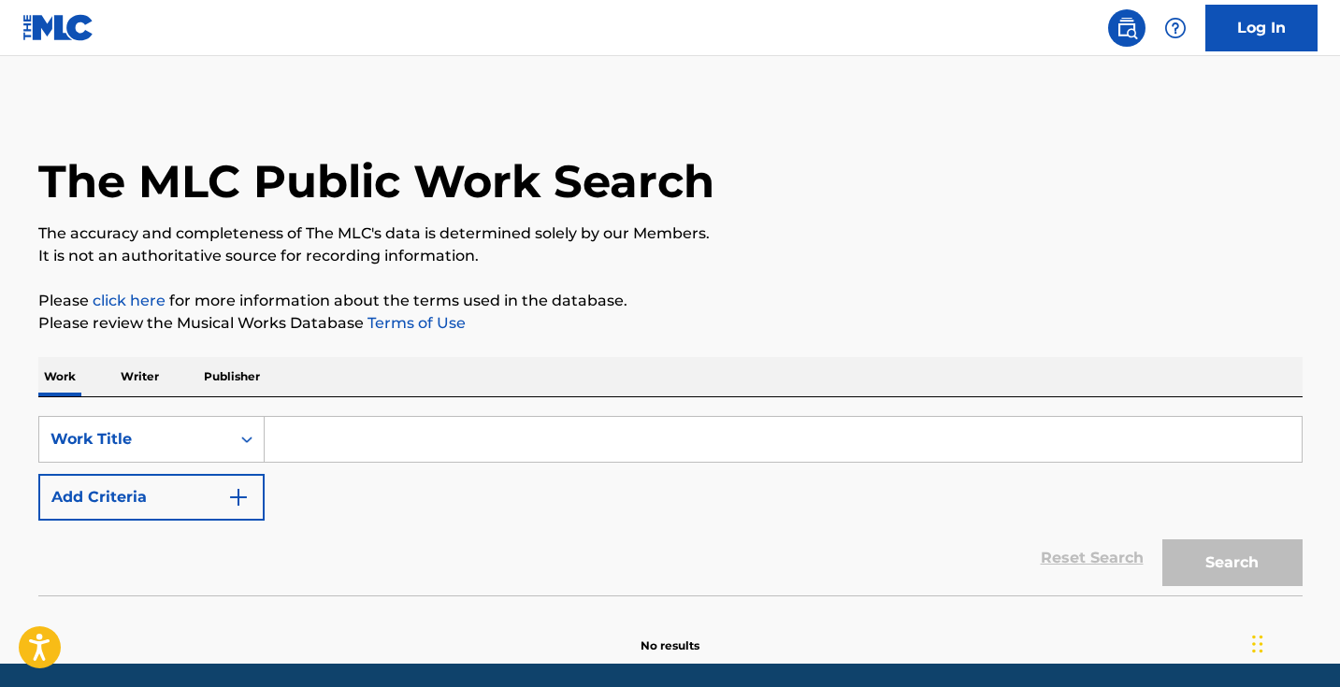
click at [415, 458] on input "Search Form" at bounding box center [783, 439] width 1037 height 45
paste input "Flashpoint"
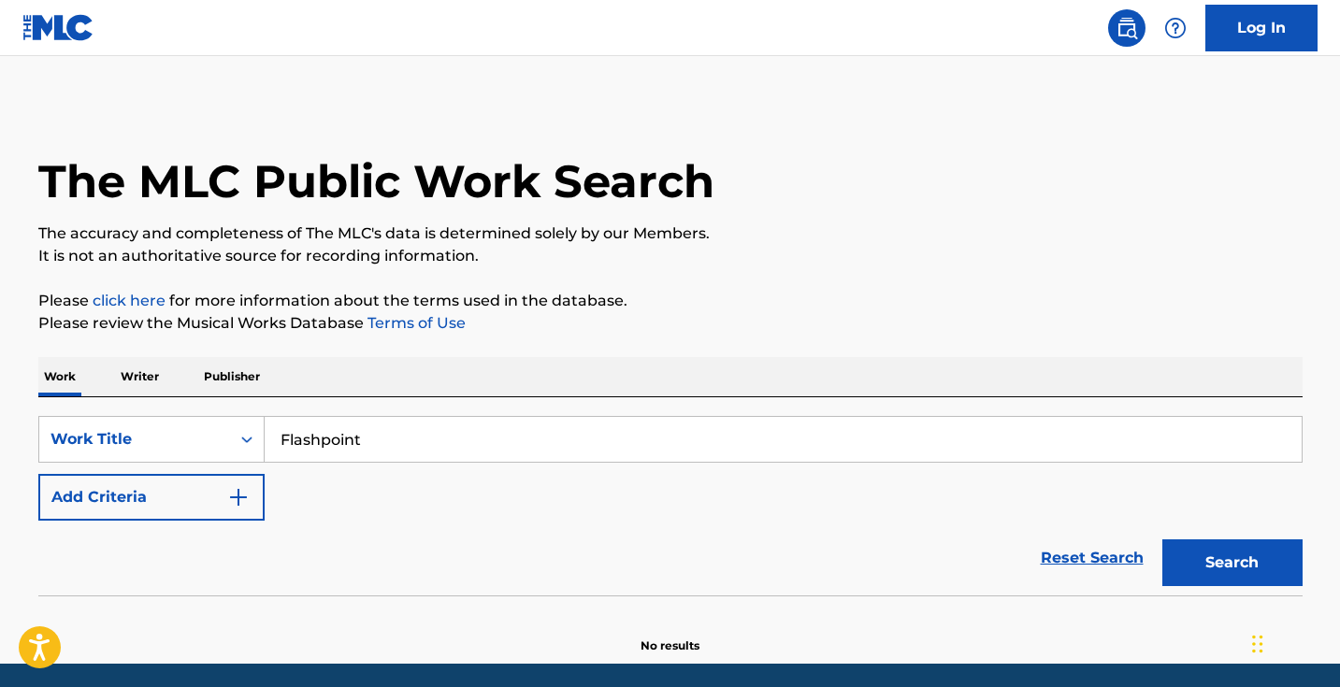
type input "Flashpoint"
click at [1231, 563] on button "Search" at bounding box center [1232, 562] width 140 height 47
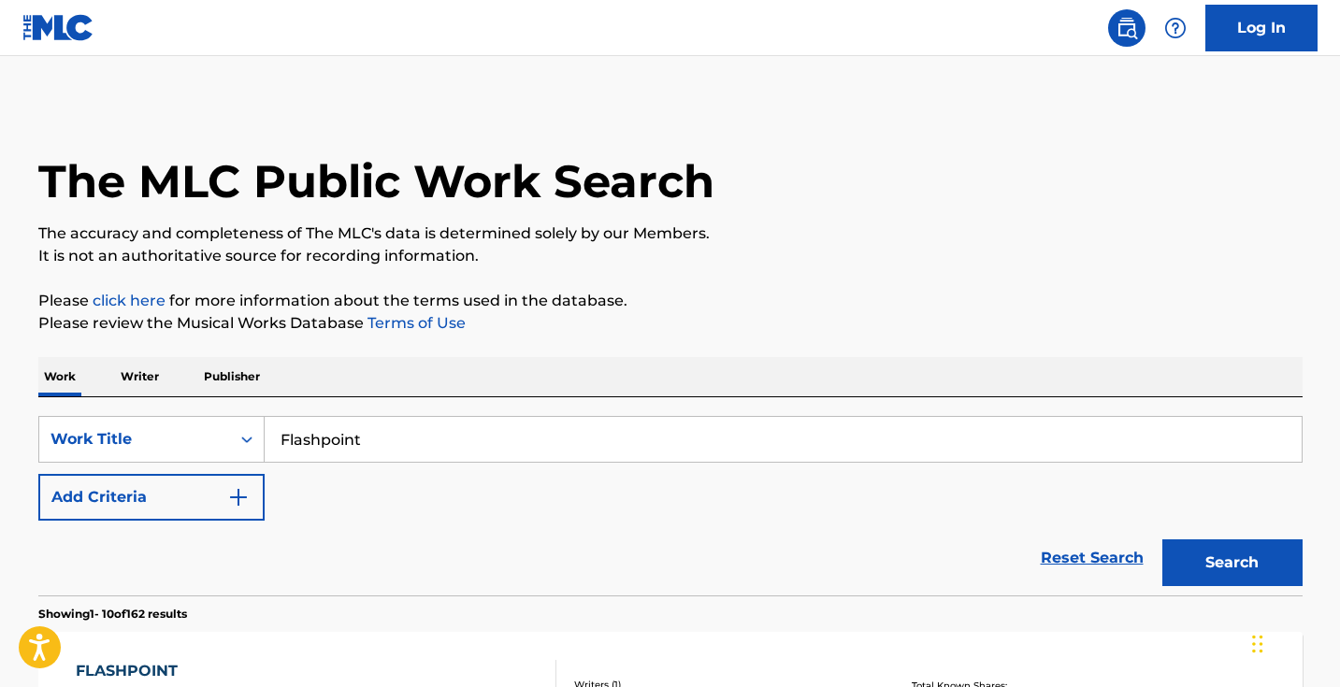
click at [206, 579] on div "Reset Search Search" at bounding box center [670, 558] width 1264 height 75
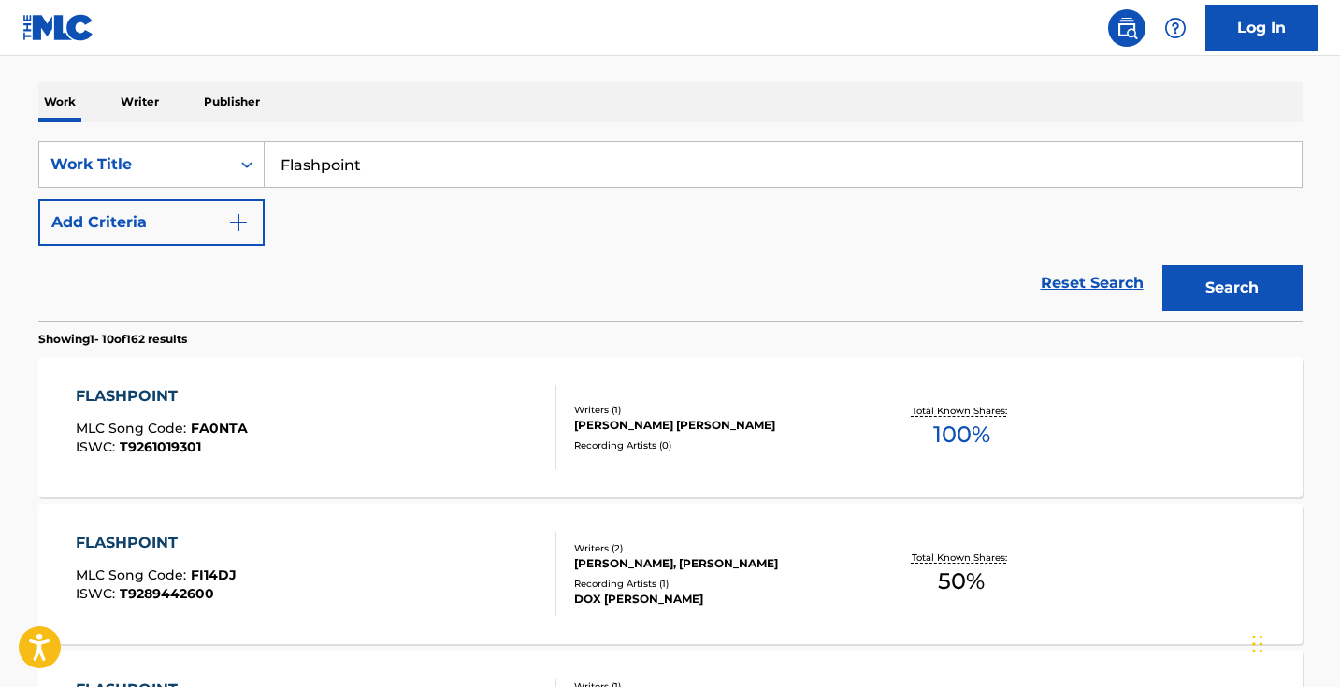
scroll to position [251, 0]
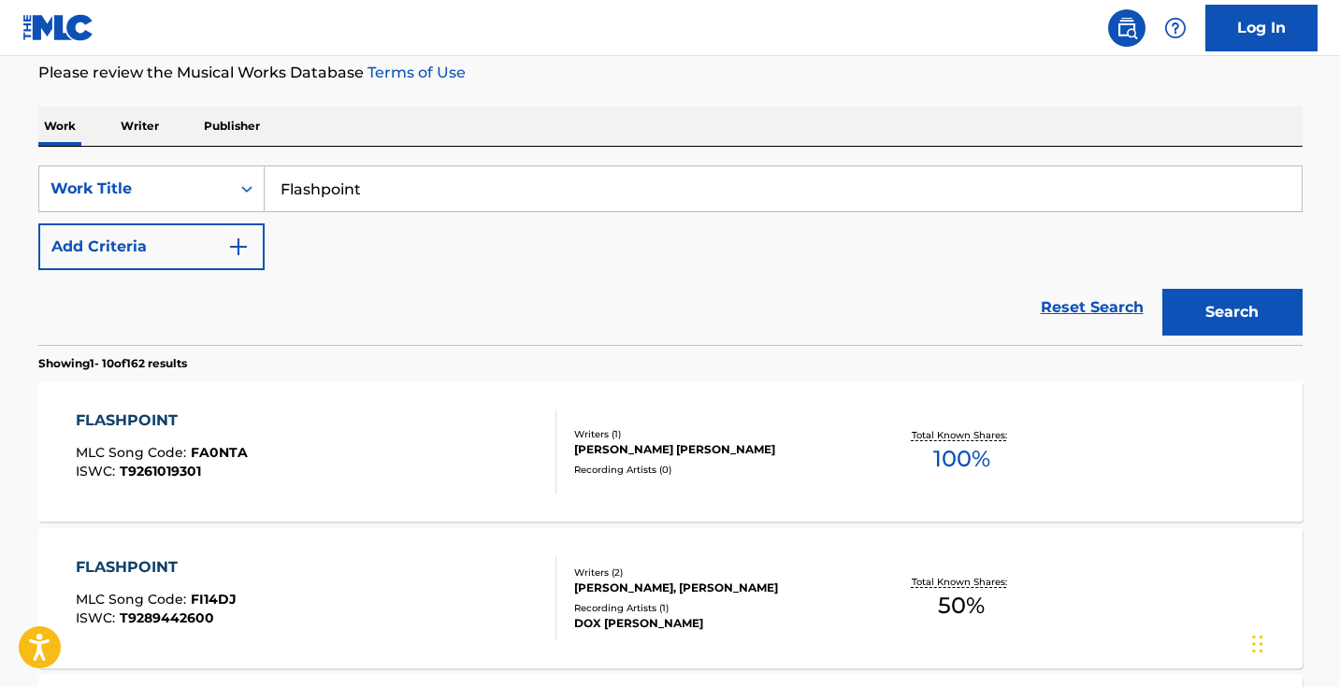
click at [230, 250] on img "Search Form" at bounding box center [238, 247] width 22 height 22
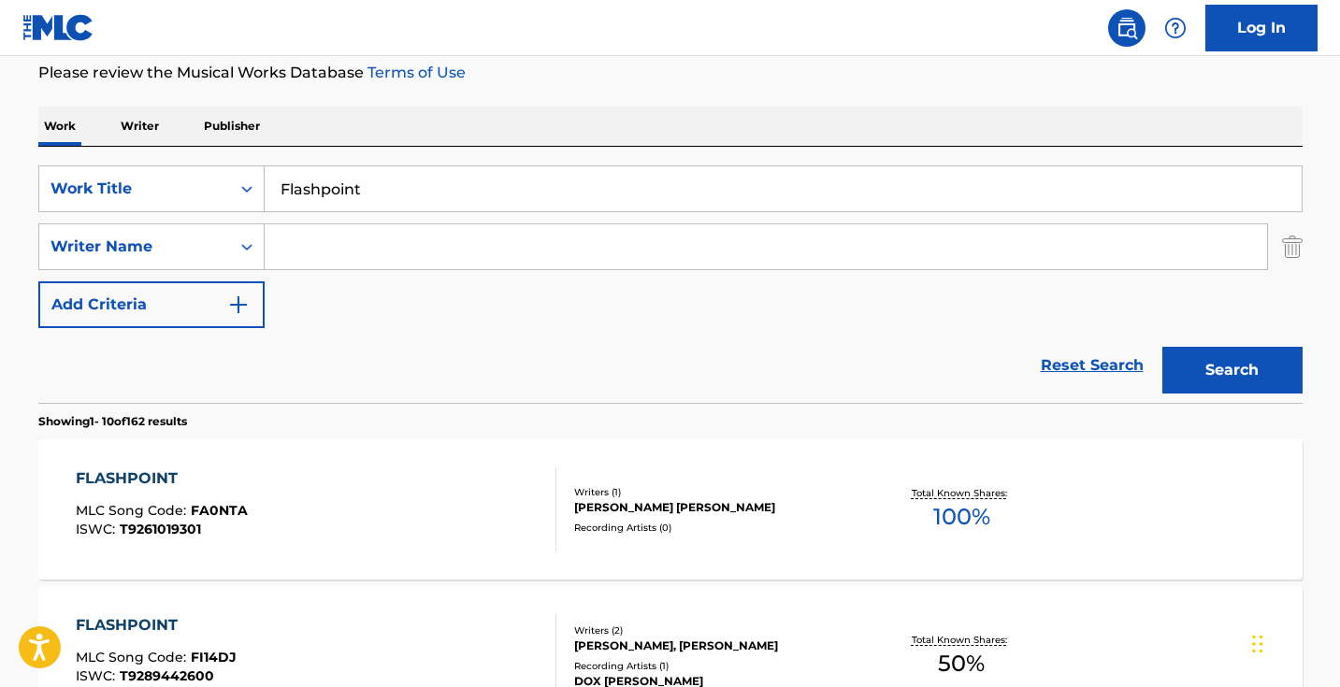
click at [372, 258] on input "Search Form" at bounding box center [766, 246] width 1002 height 45
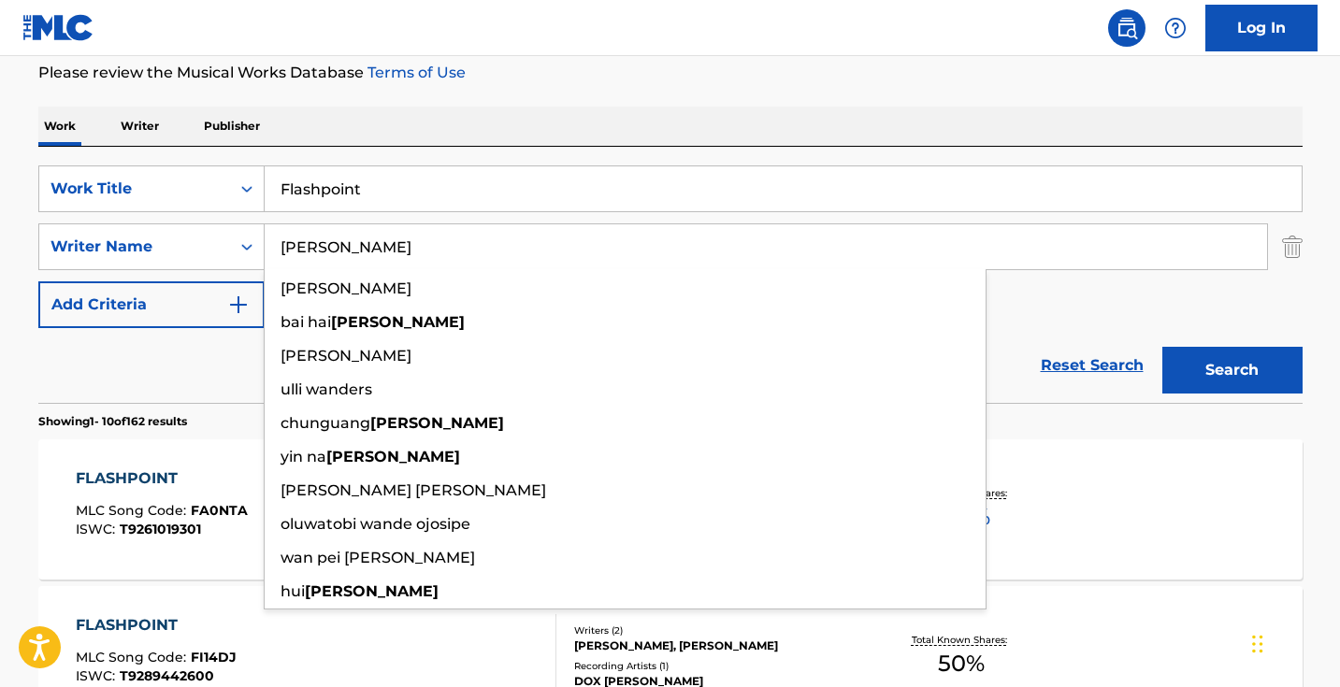
type input "[PERSON_NAME]"
click at [1231, 370] on button "Search" at bounding box center [1232, 370] width 140 height 47
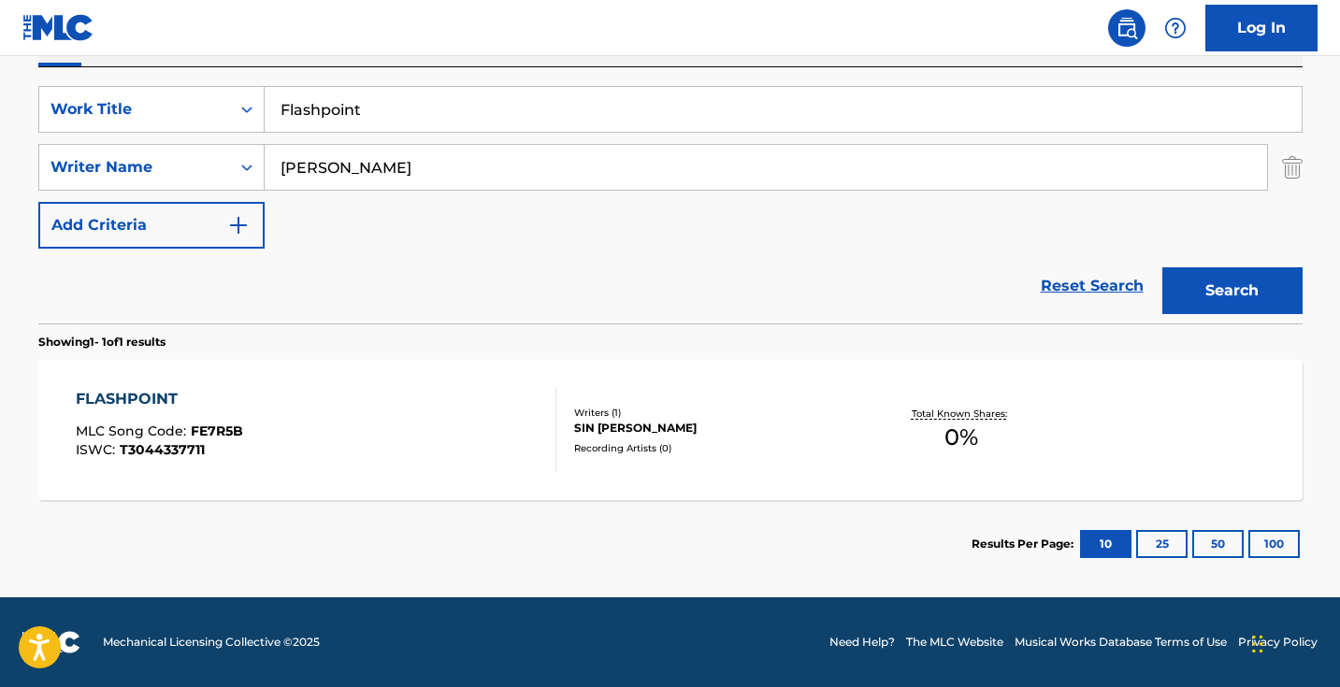
scroll to position [330, 0]
click at [457, 430] on div "FLASHPOINT MLC Song Code : FE7R5B ISWC : T3044337711" at bounding box center [316, 430] width 480 height 84
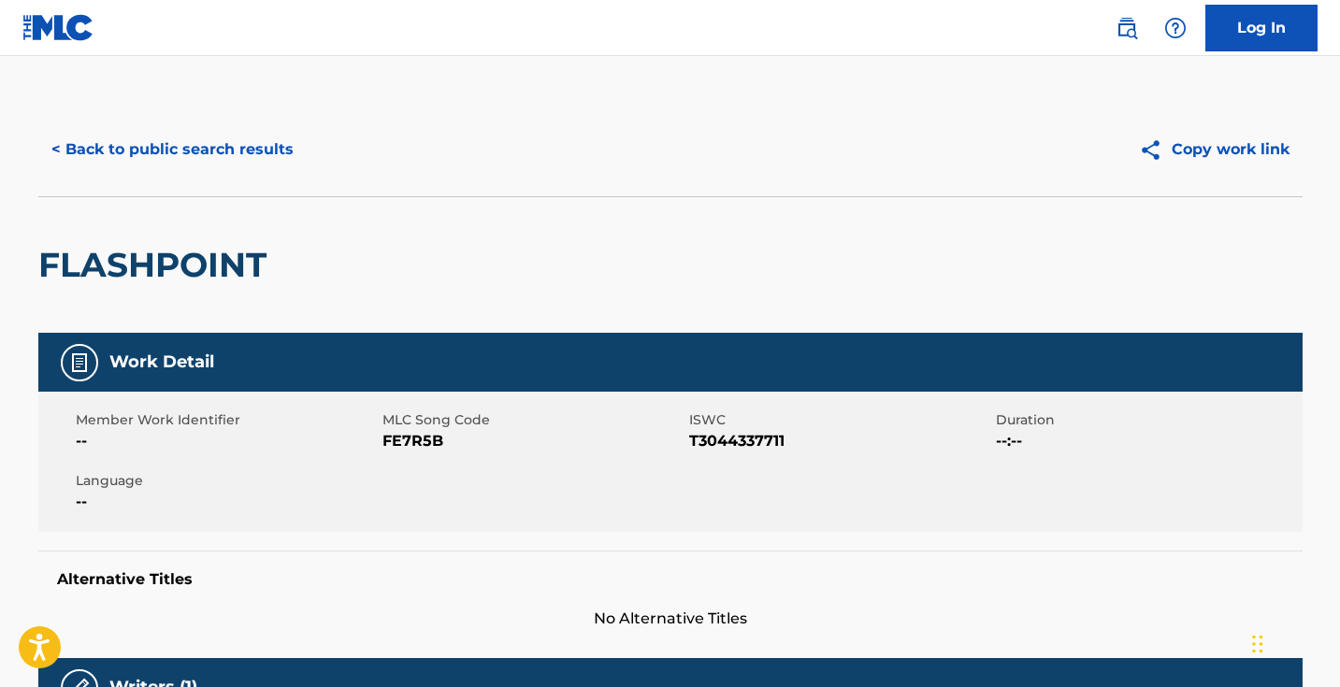
click at [272, 159] on button "< Back to public search results" at bounding box center [172, 149] width 268 height 47
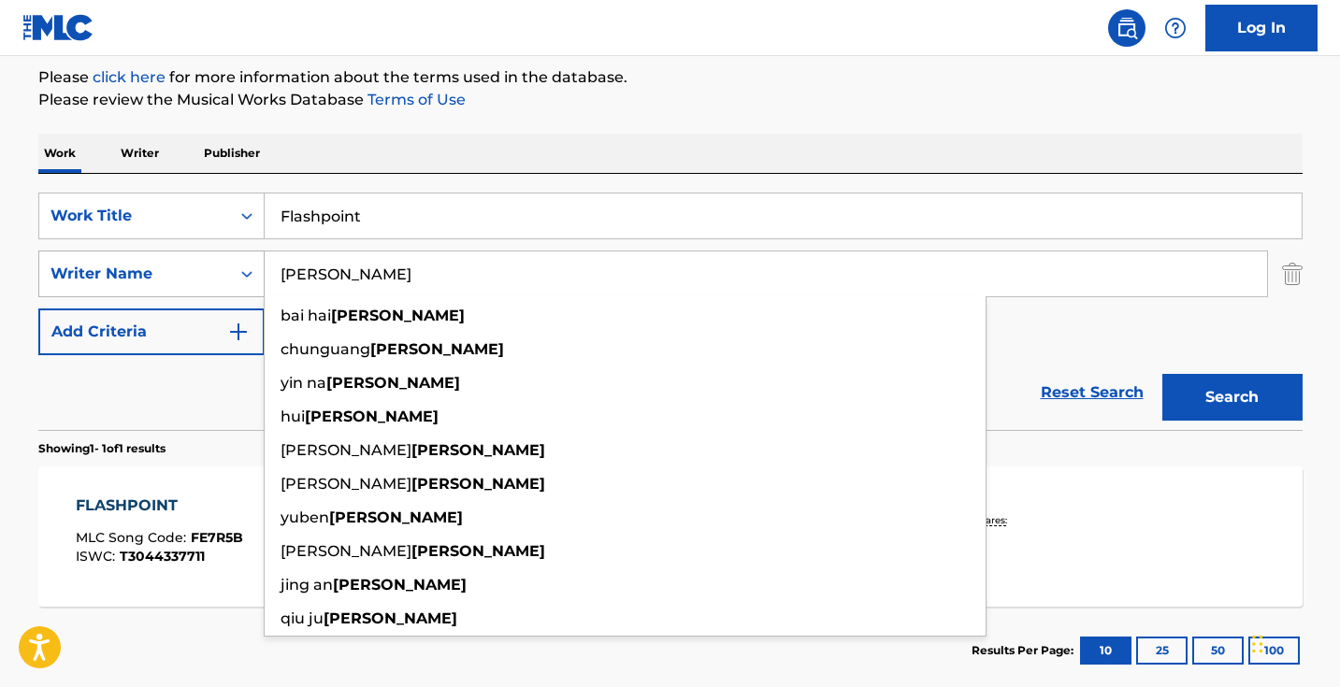
drag, startPoint x: 390, startPoint y: 290, endPoint x: 208, endPoint y: 257, distance: 185.2
click at [210, 265] on div "SearchWithCriteria9a270f2c-9c3c-4e57-8b2f-d0374e2f2a2b Writer Name [PERSON_NAME…" at bounding box center [670, 274] width 1264 height 47
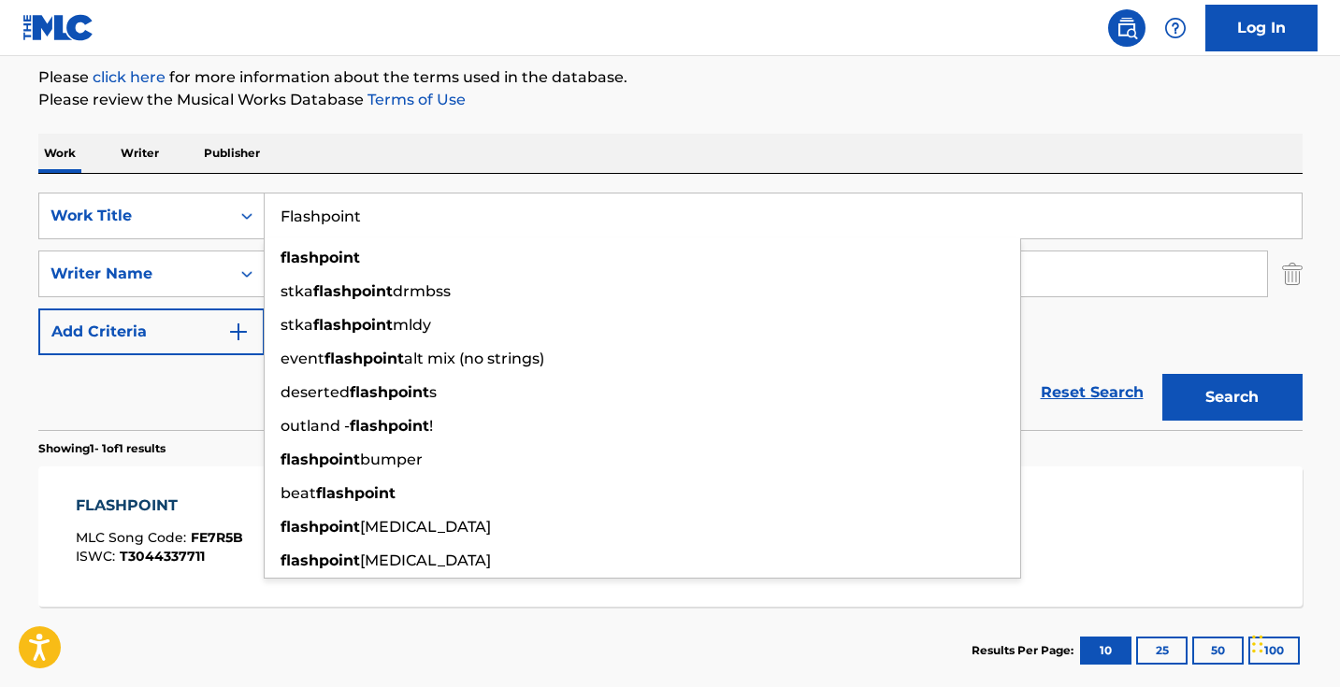
drag, startPoint x: 469, startPoint y: 212, endPoint x: 278, endPoint y: 198, distance: 192.1
click at [278, 198] on input "Flashpoint" at bounding box center [783, 215] width 1037 height 45
paste input "I Think I Left the Stove On"
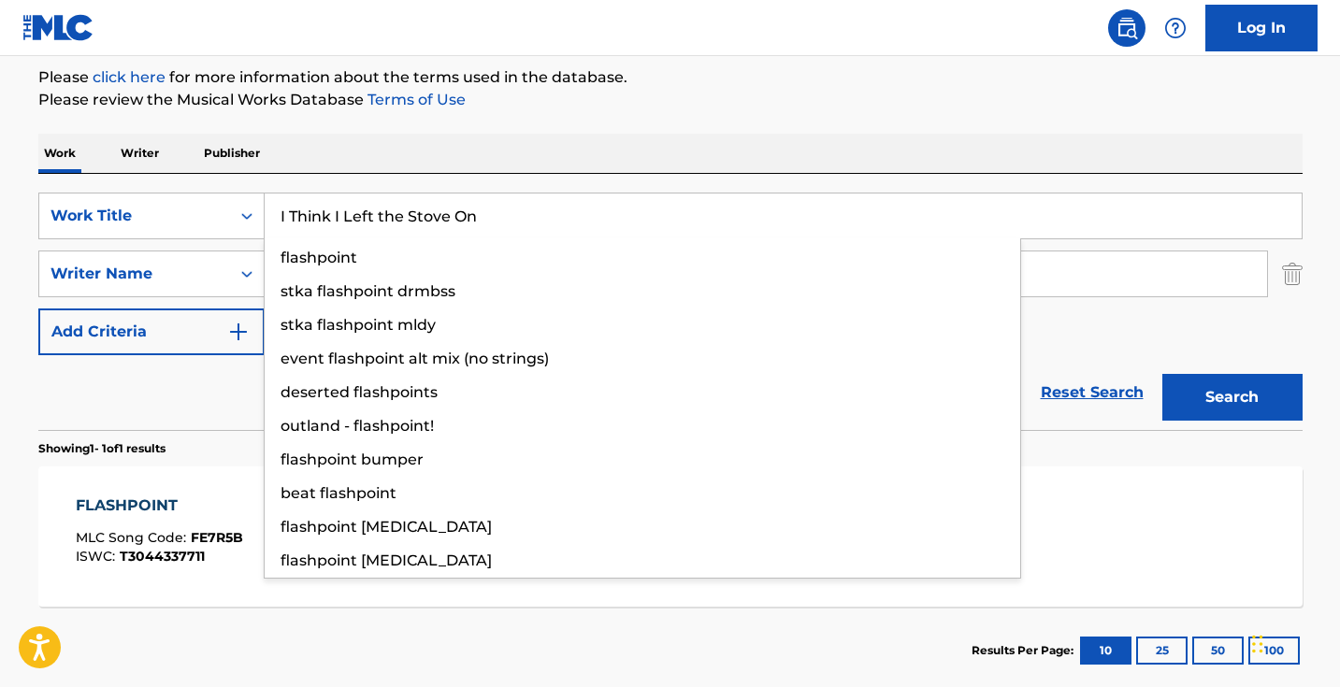
type input "I Think I Left the Stove On"
click at [1231, 397] on button "Search" at bounding box center [1232, 397] width 140 height 47
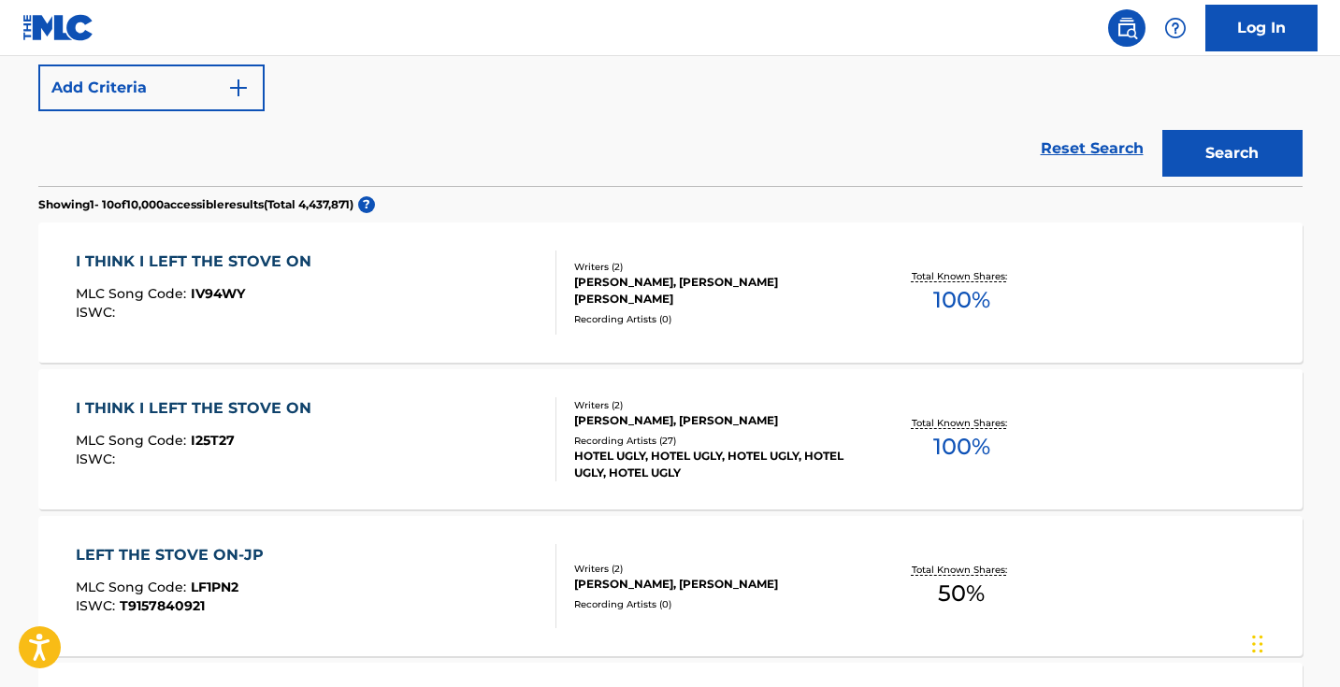
scroll to position [543, 0]
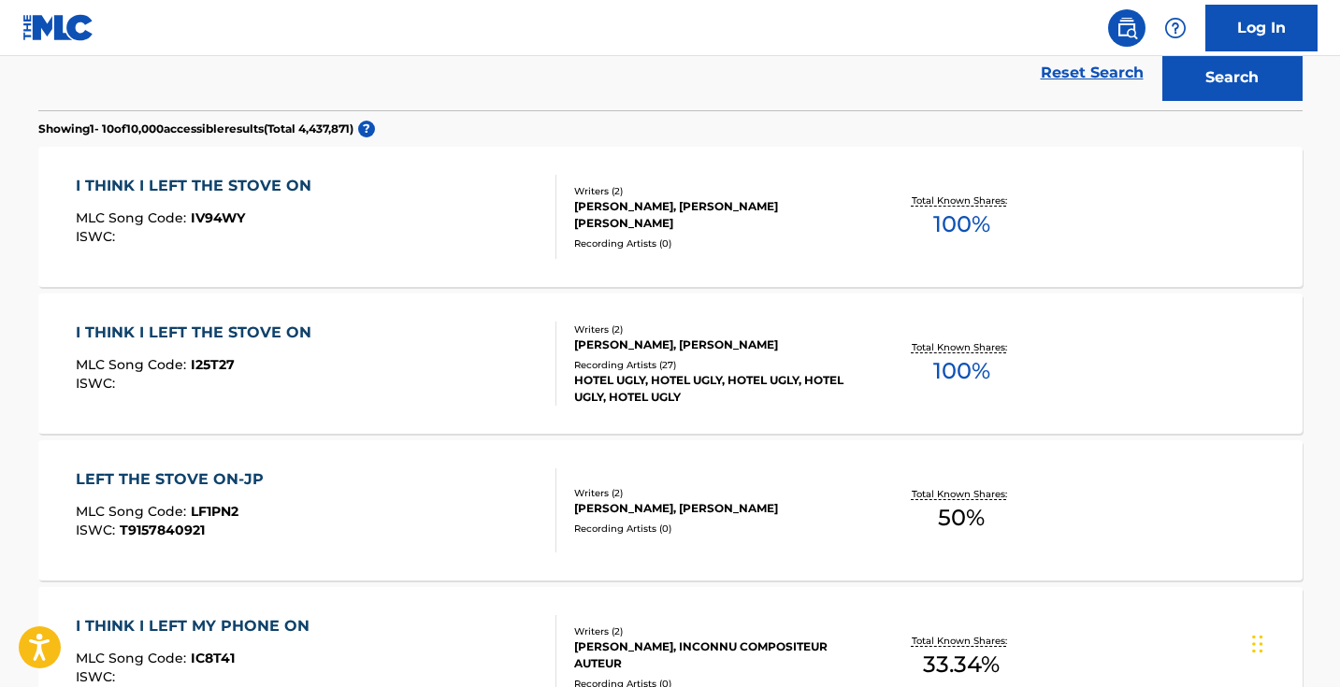
click at [426, 382] on div "I THINK I LEFT THE STOVE ON MLC Song Code : I25T27 ISWC :" at bounding box center [316, 364] width 480 height 84
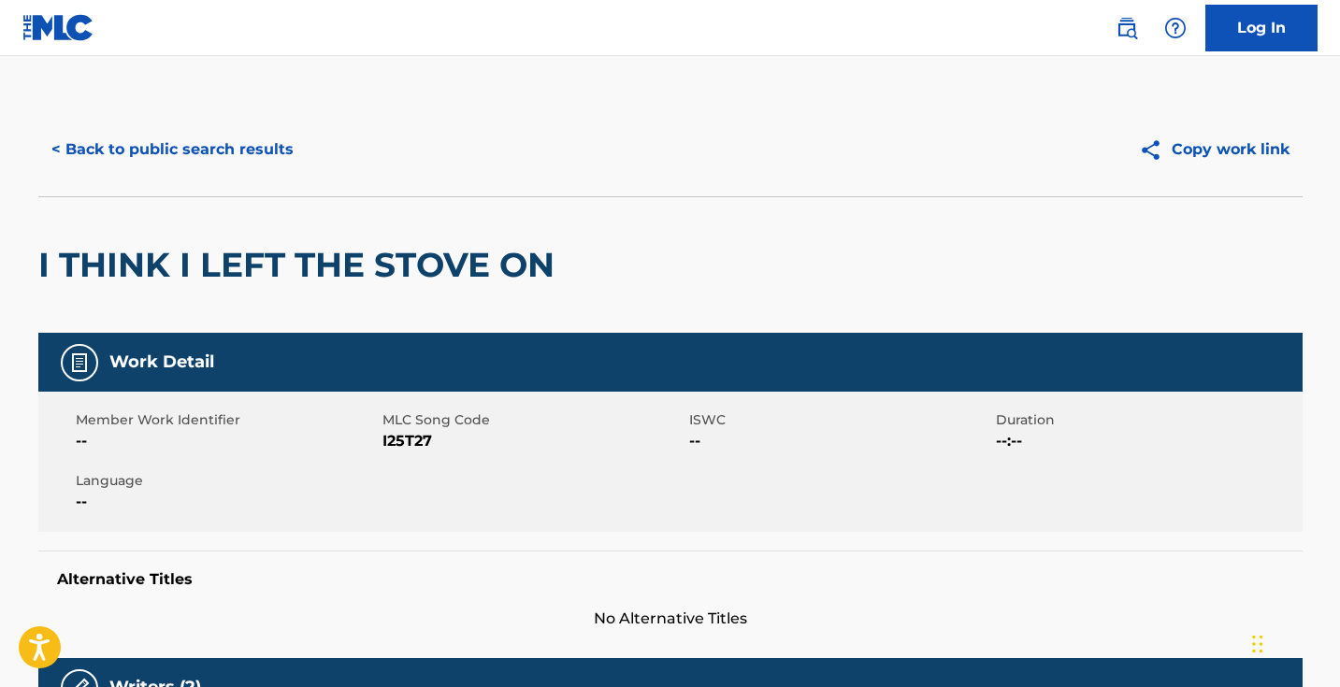
click at [413, 442] on span "I25T27" at bounding box center [533, 441] width 302 height 22
click at [413, 441] on span "I25T27" at bounding box center [533, 441] width 302 height 22
copy span "I25T27"
click at [231, 159] on button "< Back to public search results" at bounding box center [172, 149] width 268 height 47
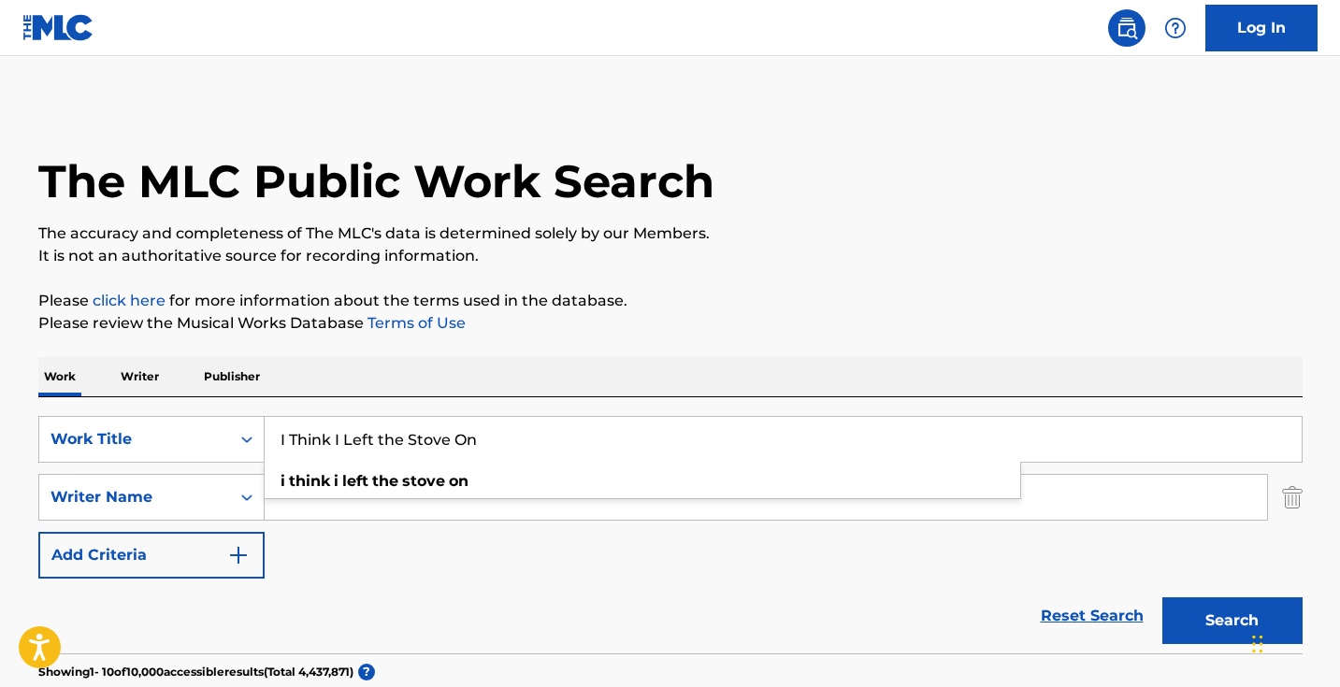
drag, startPoint x: 488, startPoint y: 419, endPoint x: 520, endPoint y: 435, distance: 35.5
click at [520, 435] on input "I Think I Left the Stove On" at bounding box center [783, 439] width 1037 height 45
paste input "s there free breakfast here?"
type input "Is there free breakfast here?"
click at [1231, 621] on button "Search" at bounding box center [1232, 620] width 140 height 47
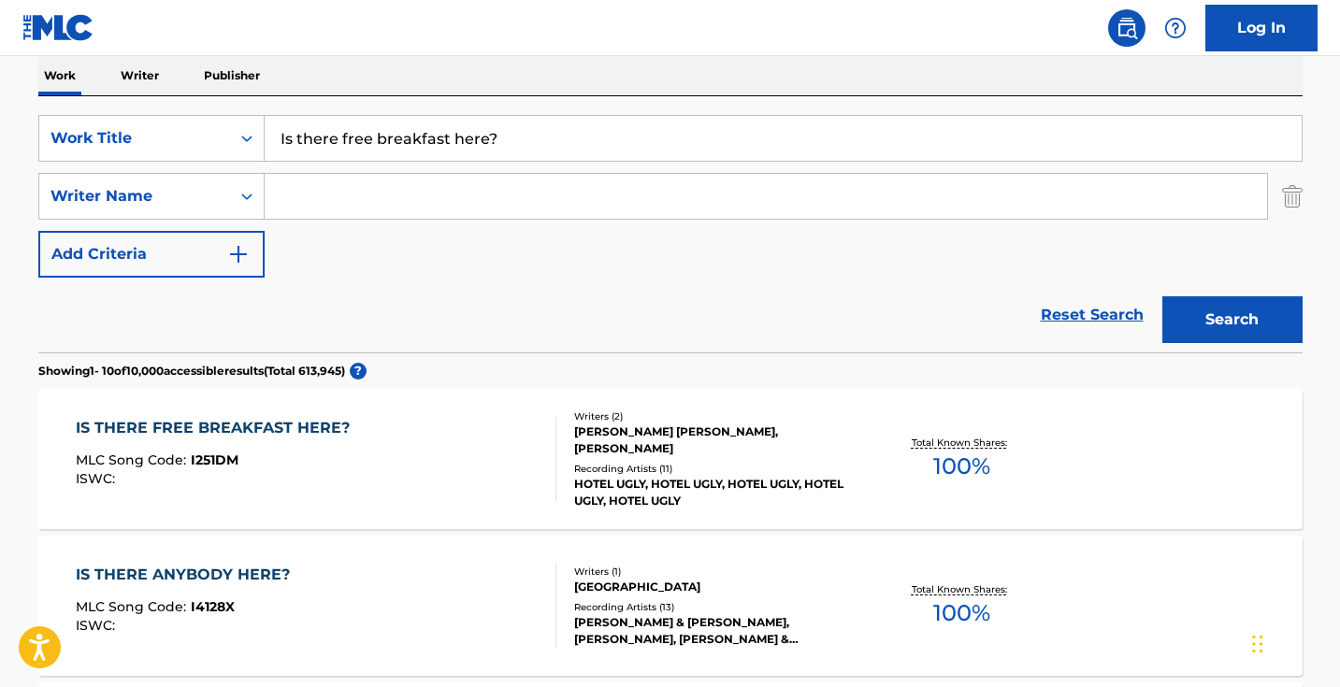
scroll to position [308, 0]
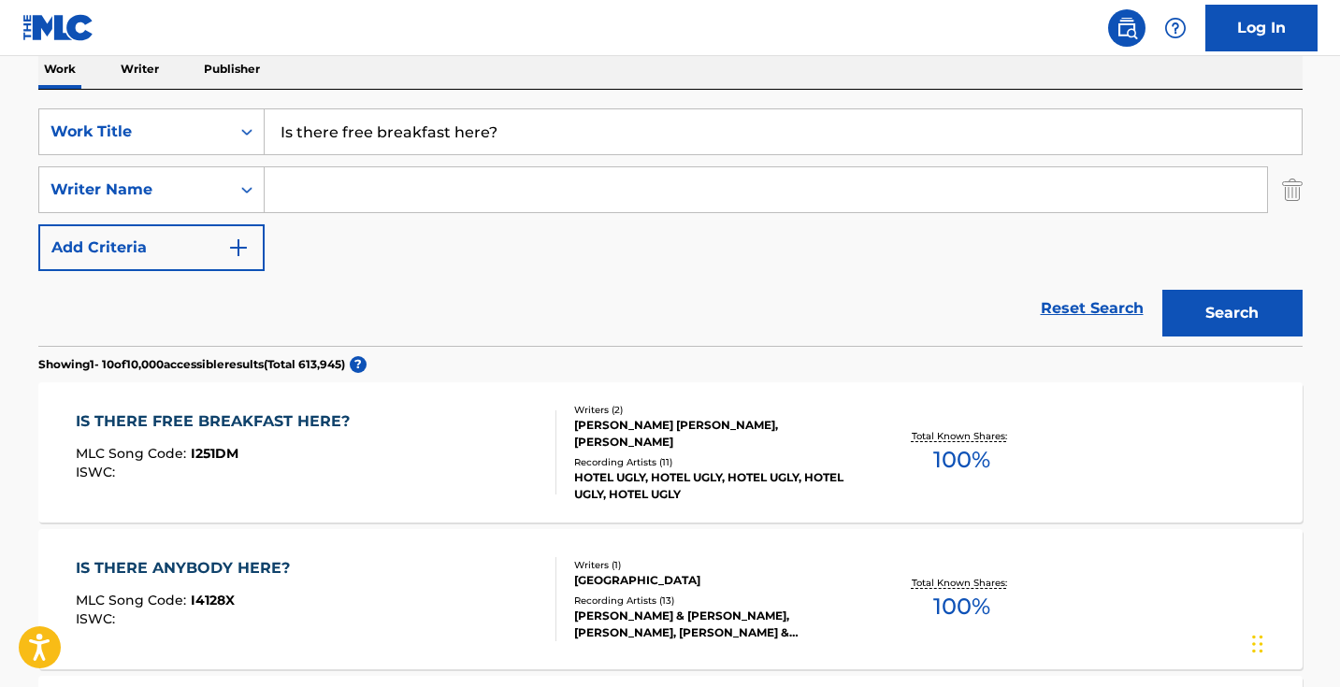
click at [493, 455] on div "IS THERE FREE BREAKFAST HERE? MLC Song Code : I251DM ISWC :" at bounding box center [316, 452] width 480 height 84
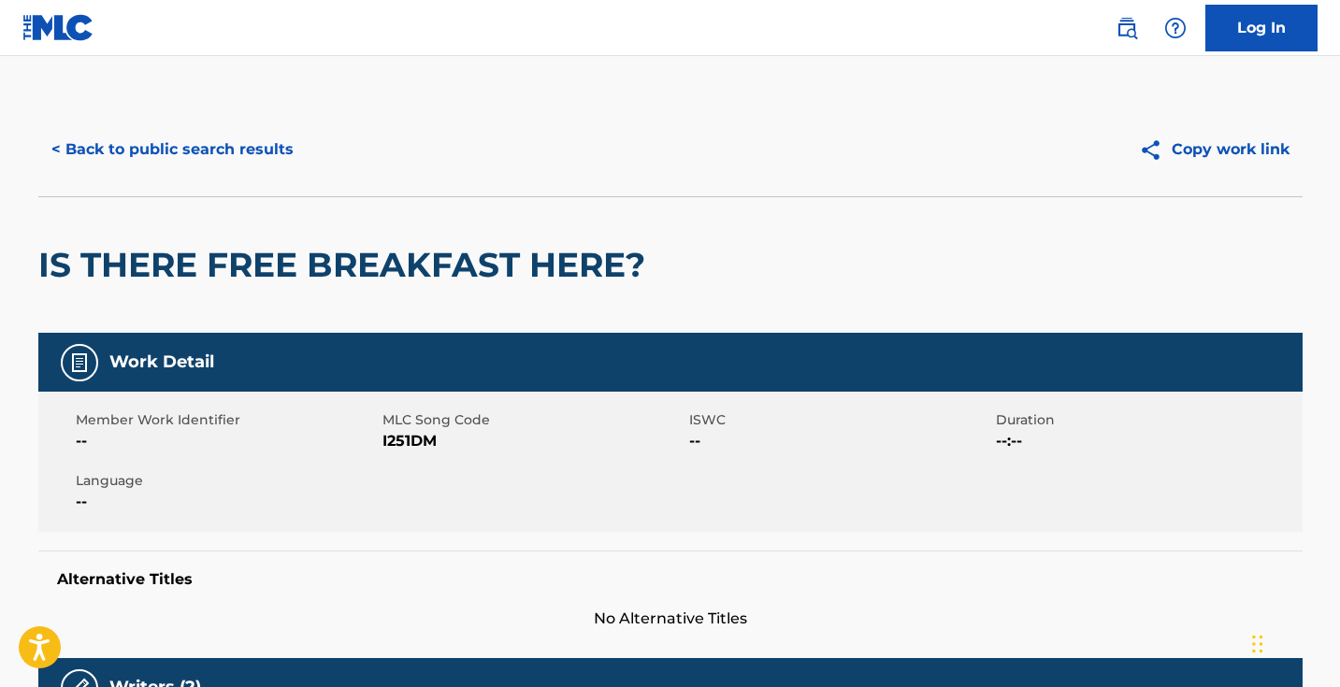
click at [416, 436] on span "I251DM" at bounding box center [533, 441] width 302 height 22
copy span "I251DM"
click at [149, 152] on button "< Back to public search results" at bounding box center [172, 149] width 268 height 47
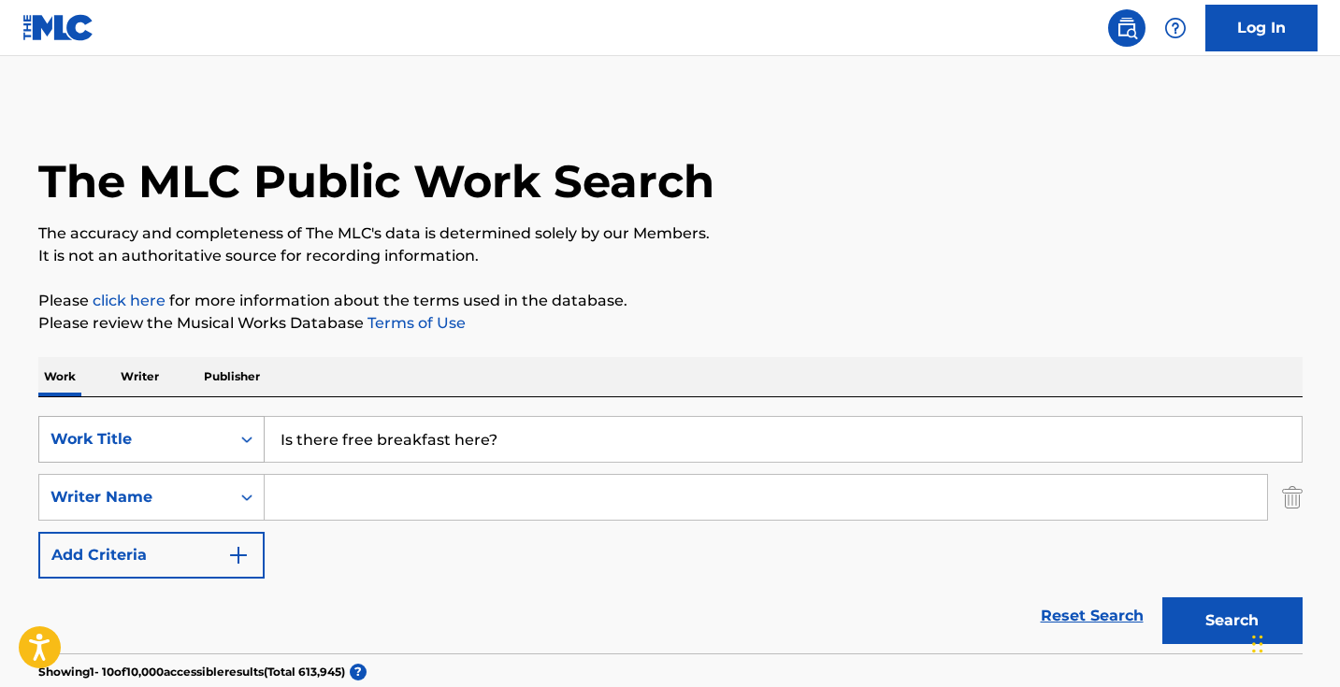
drag, startPoint x: 546, startPoint y: 451, endPoint x: 66, endPoint y: 434, distance: 479.9
click at [66, 434] on div "SearchWithCriteria1dece89c-6ed3-4512-bacd-1f5be59156a9 Work Title Is there free…" at bounding box center [670, 439] width 1264 height 47
type input "breathe round corners"
click at [1231, 621] on button "Search" at bounding box center [1232, 620] width 140 height 47
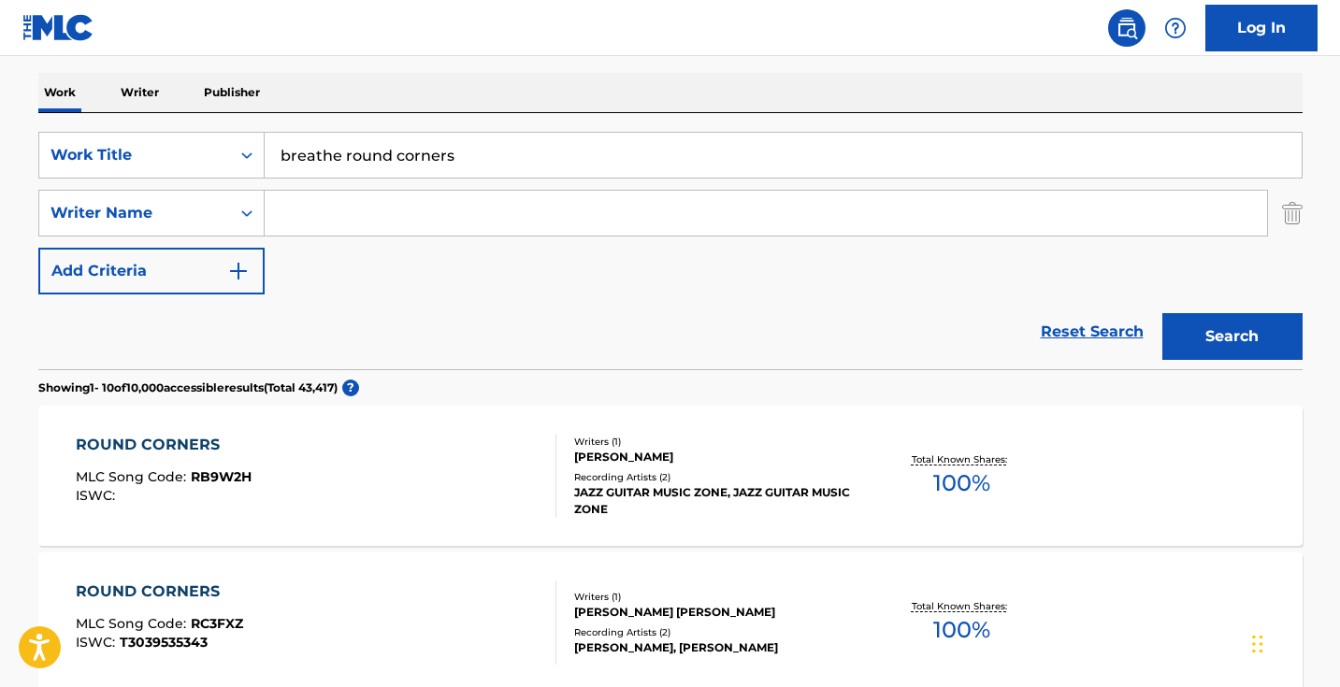
scroll to position [61, 0]
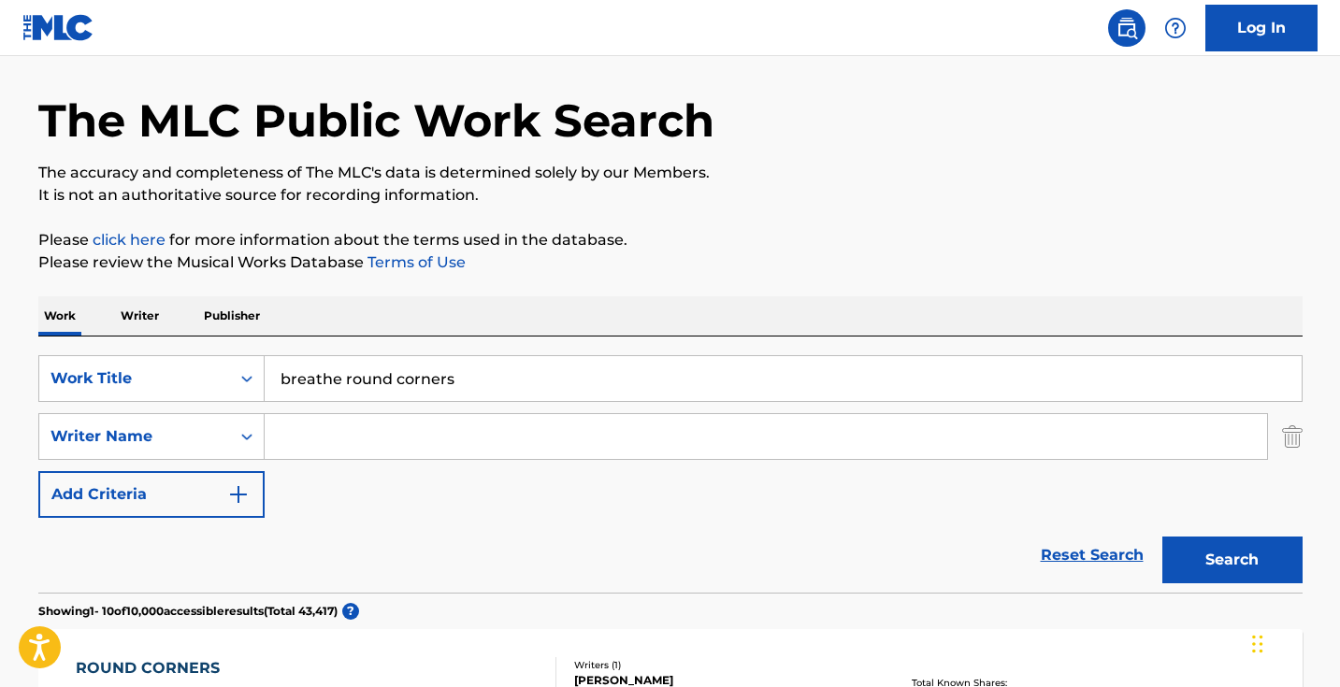
click at [441, 452] on input "Search Form" at bounding box center [766, 436] width 1002 height 45
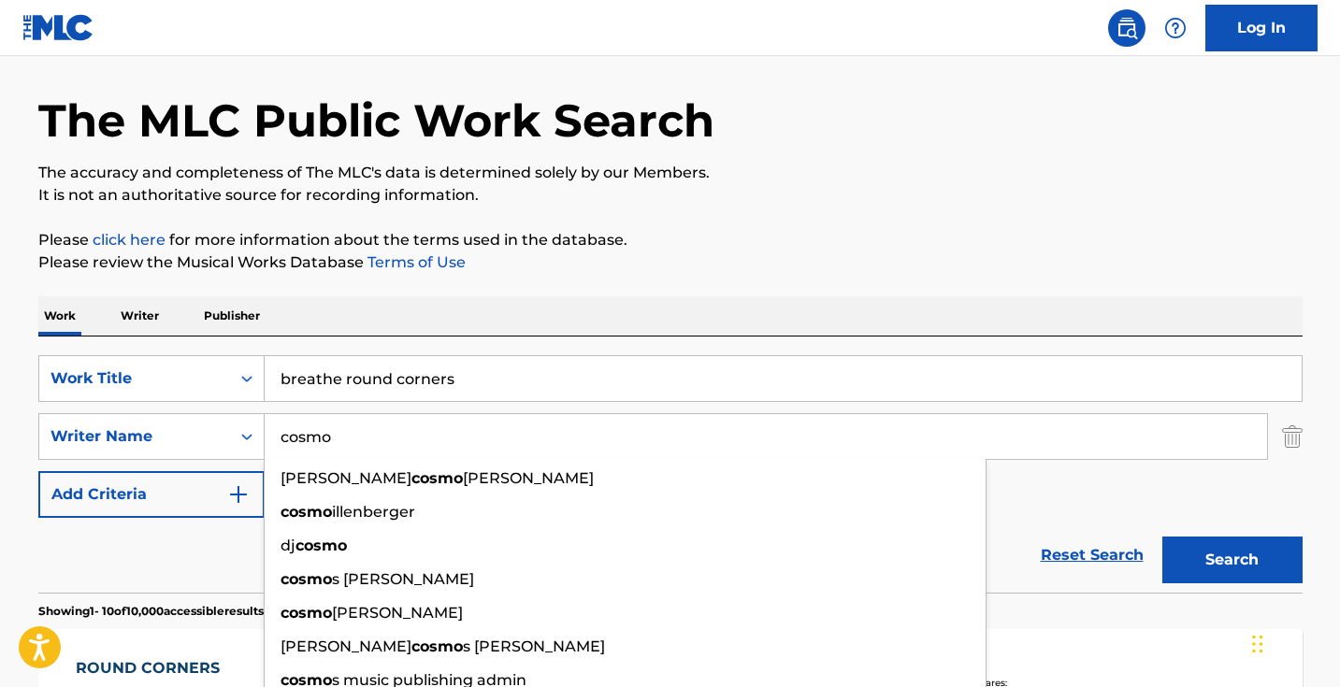
click at [1231, 560] on button "Search" at bounding box center [1232, 560] width 140 height 47
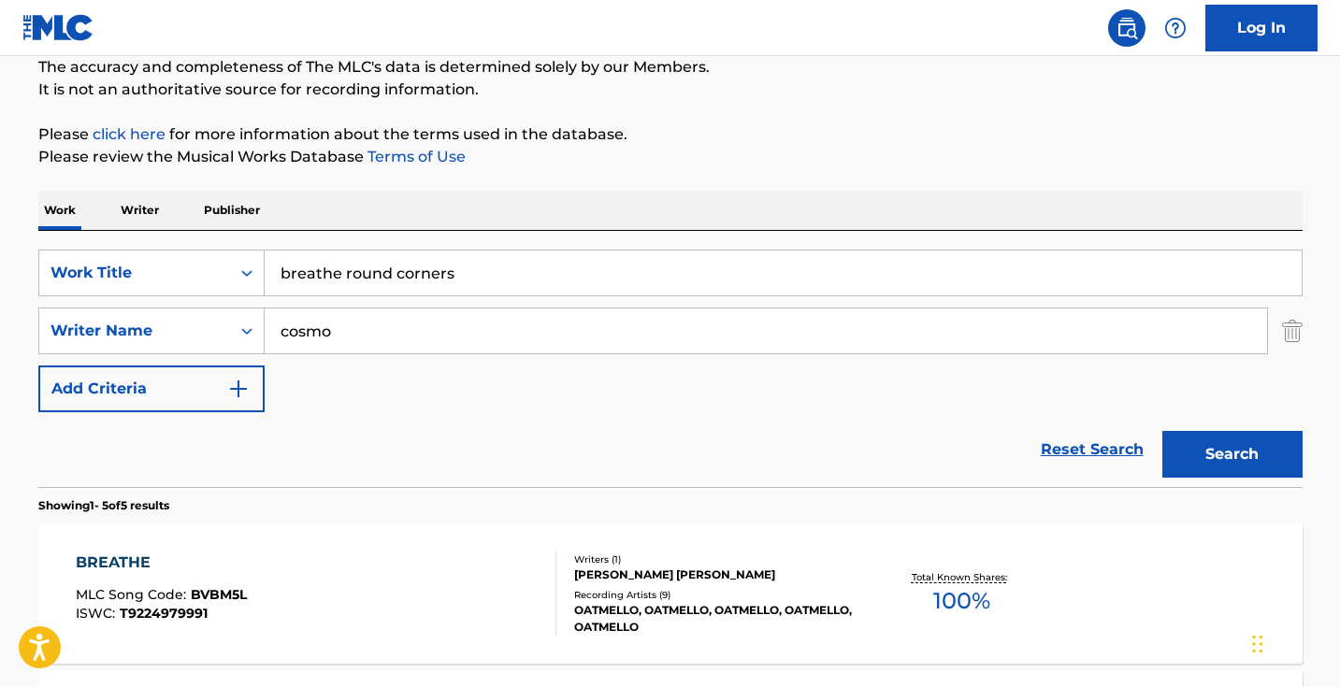
scroll to position [211, 0]
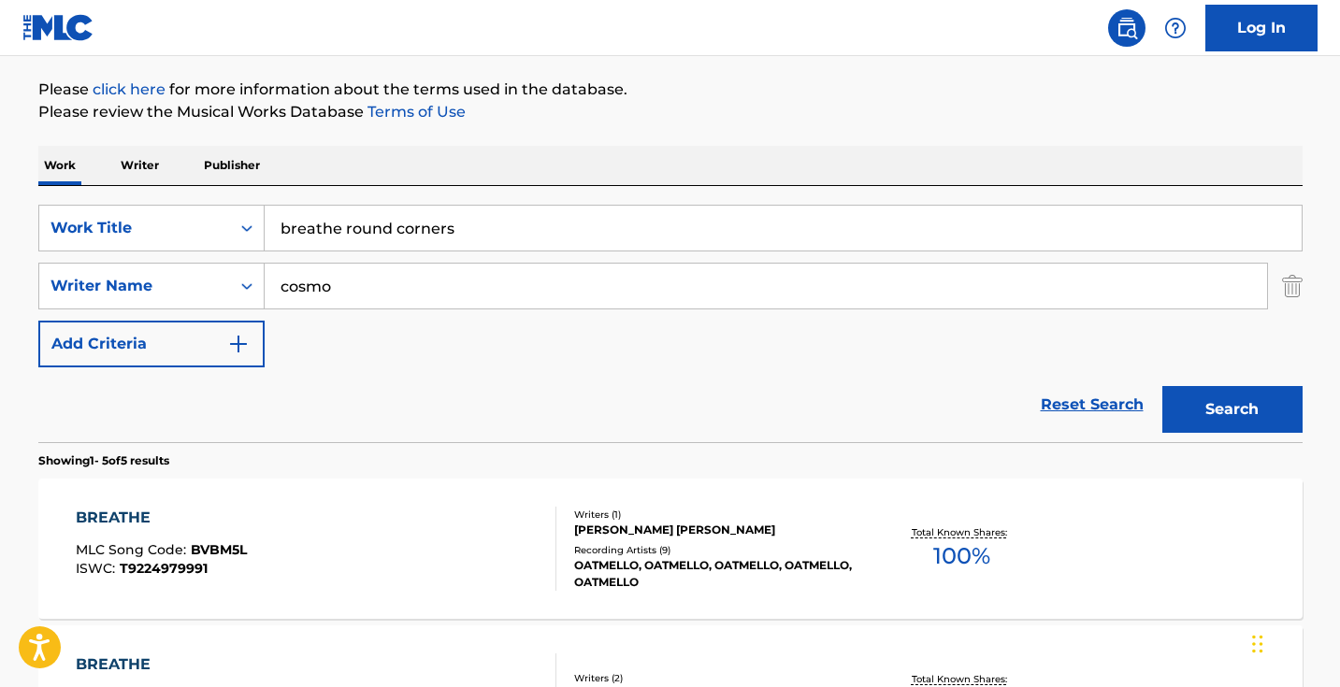
click at [412, 297] on input "cosmo" at bounding box center [766, 286] width 1002 height 45
type input "[PERSON_NAME]"
click at [1231, 409] on button "Search" at bounding box center [1232, 409] width 140 height 47
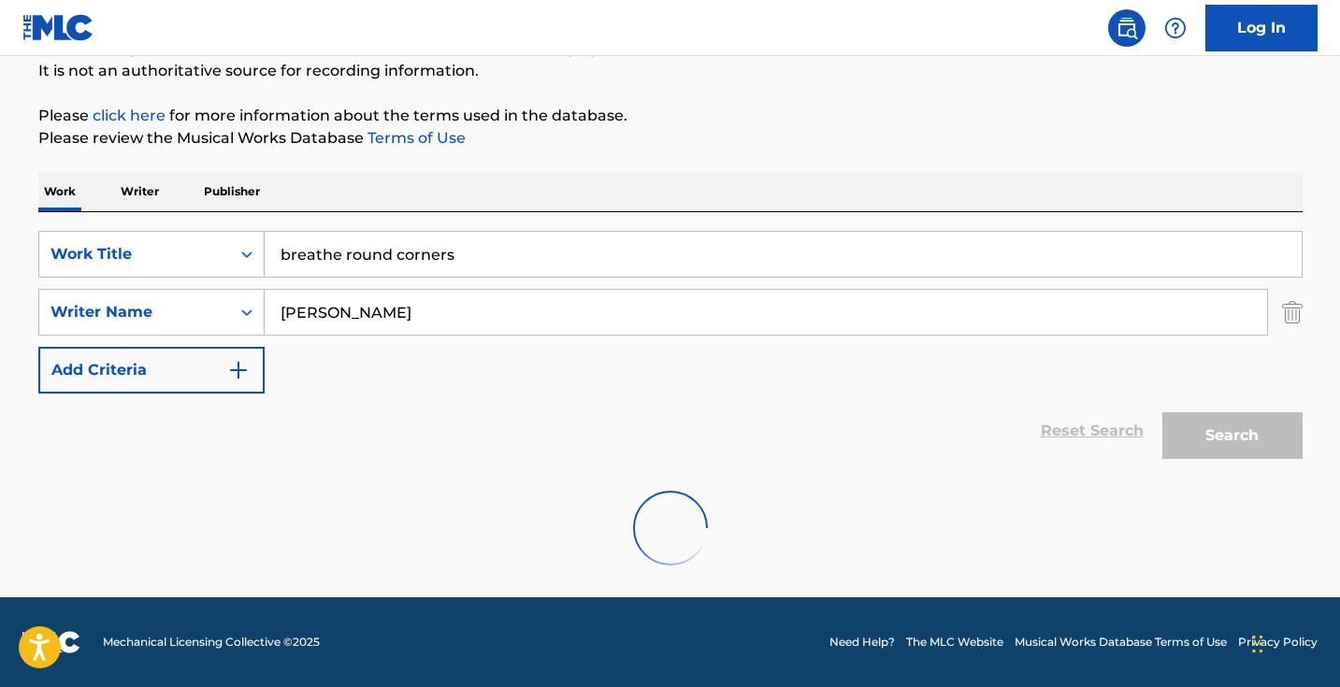
scroll to position [124, 0]
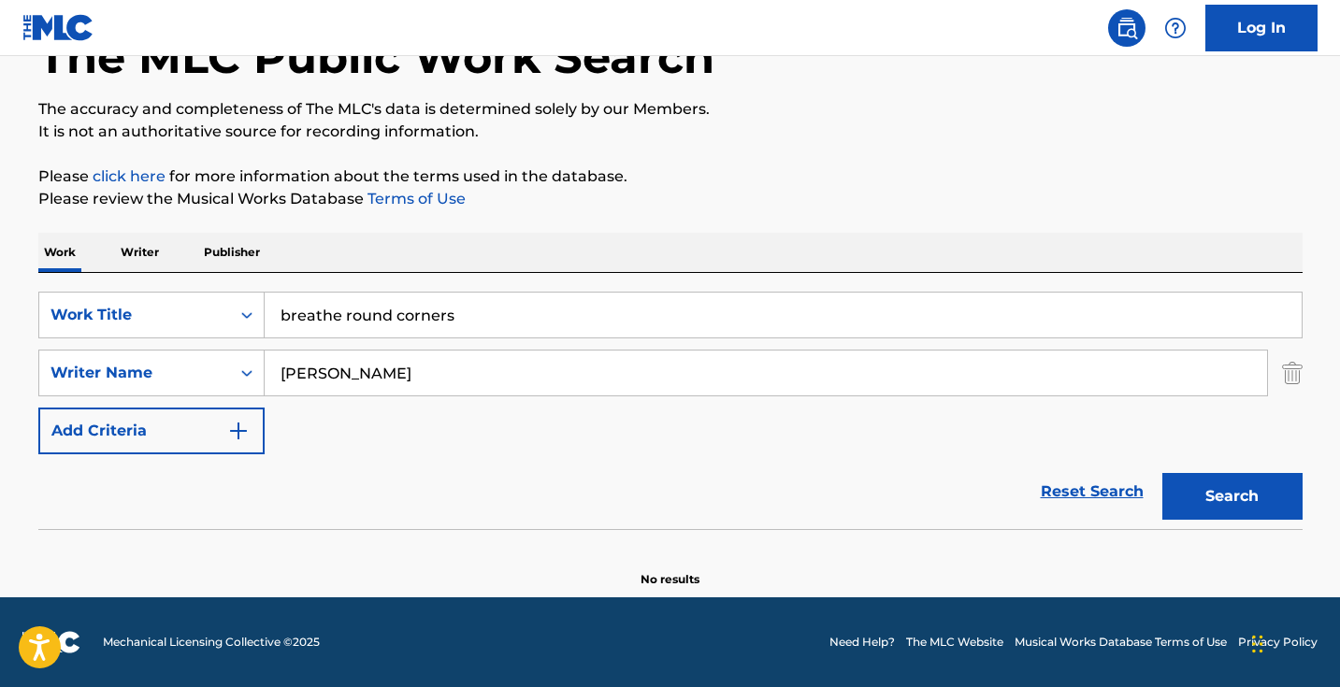
drag, startPoint x: 500, startPoint y: 313, endPoint x: 354, endPoint y: 313, distance: 145.8
click at [354, 313] on input "breathe round corners" at bounding box center [783, 315] width 1037 height 45
click at [1231, 496] on button "Search" at bounding box center [1232, 496] width 140 height 47
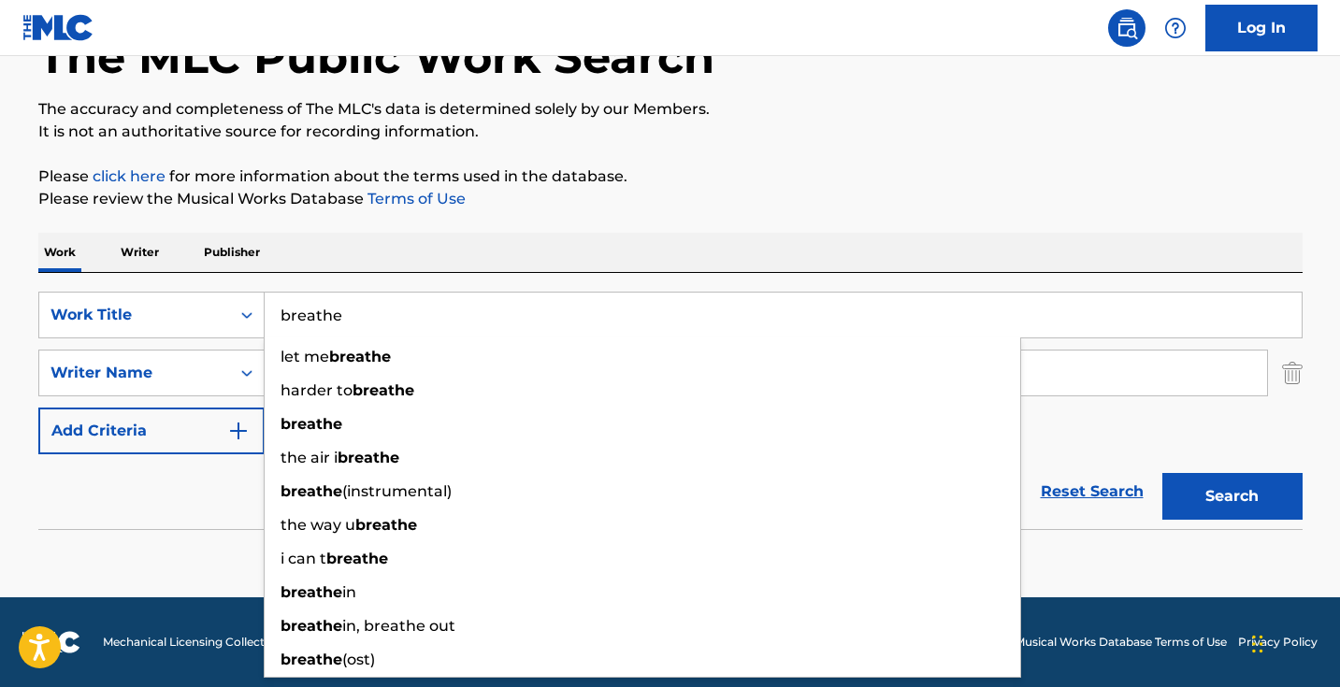
click at [379, 264] on div "Work Writer Publisher" at bounding box center [670, 252] width 1264 height 39
drag, startPoint x: 371, startPoint y: 305, endPoint x: 206, endPoint y: 301, distance: 165.5
click at [208, 301] on div "SearchWithCriteria1dece89c-6ed3-4512-bacd-1f5be59156a9 Work Title breathe let m…" at bounding box center [670, 315] width 1264 height 47
click at [273, 308] on input "breathe" at bounding box center [783, 315] width 1037 height 45
click at [274, 308] on input "breathe" at bounding box center [783, 315] width 1037 height 45
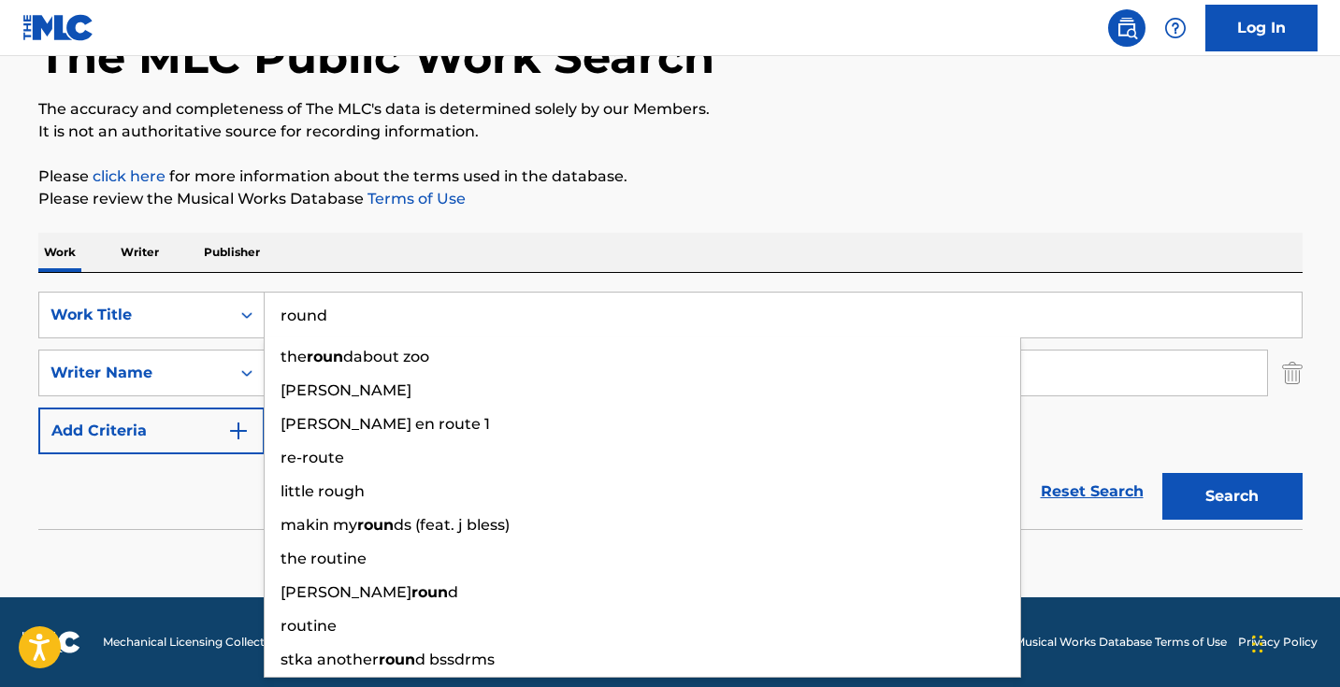
click at [1231, 496] on button "Search" at bounding box center [1232, 496] width 140 height 47
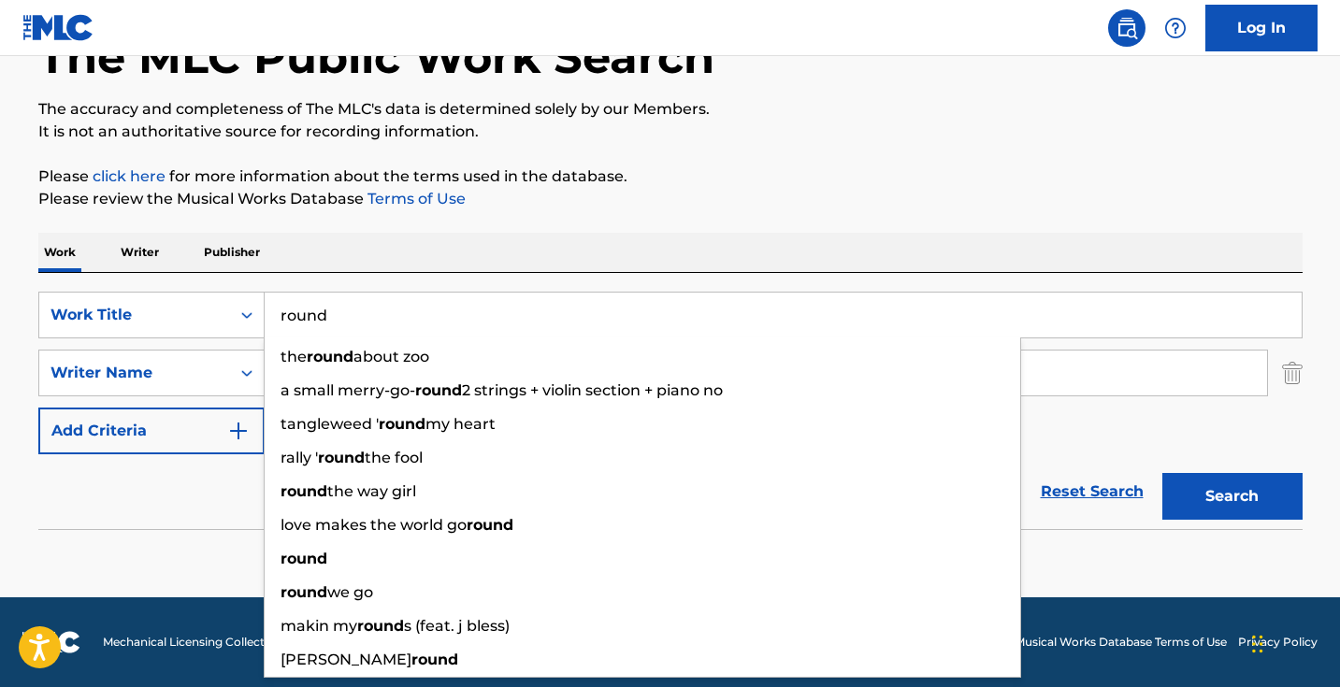
click at [376, 320] on input "round" at bounding box center [783, 315] width 1037 height 45
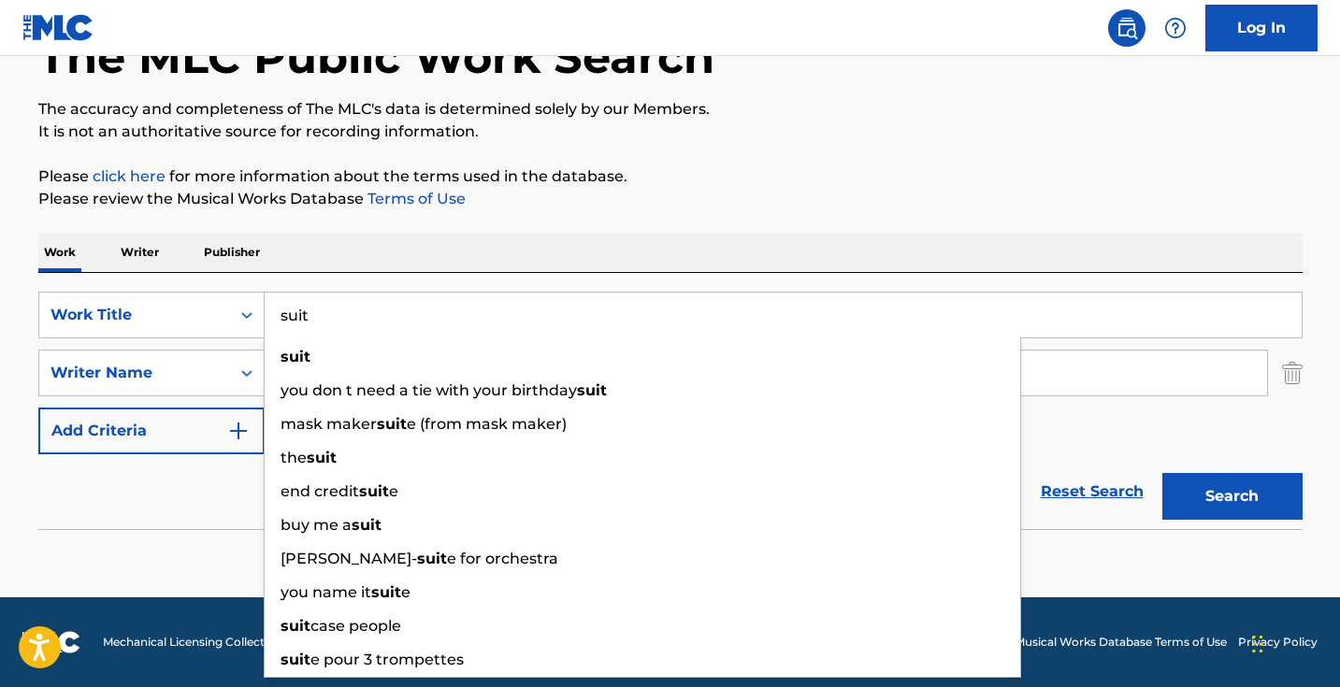
type input "suit"
click at [1231, 496] on button "Search" at bounding box center [1232, 496] width 140 height 47
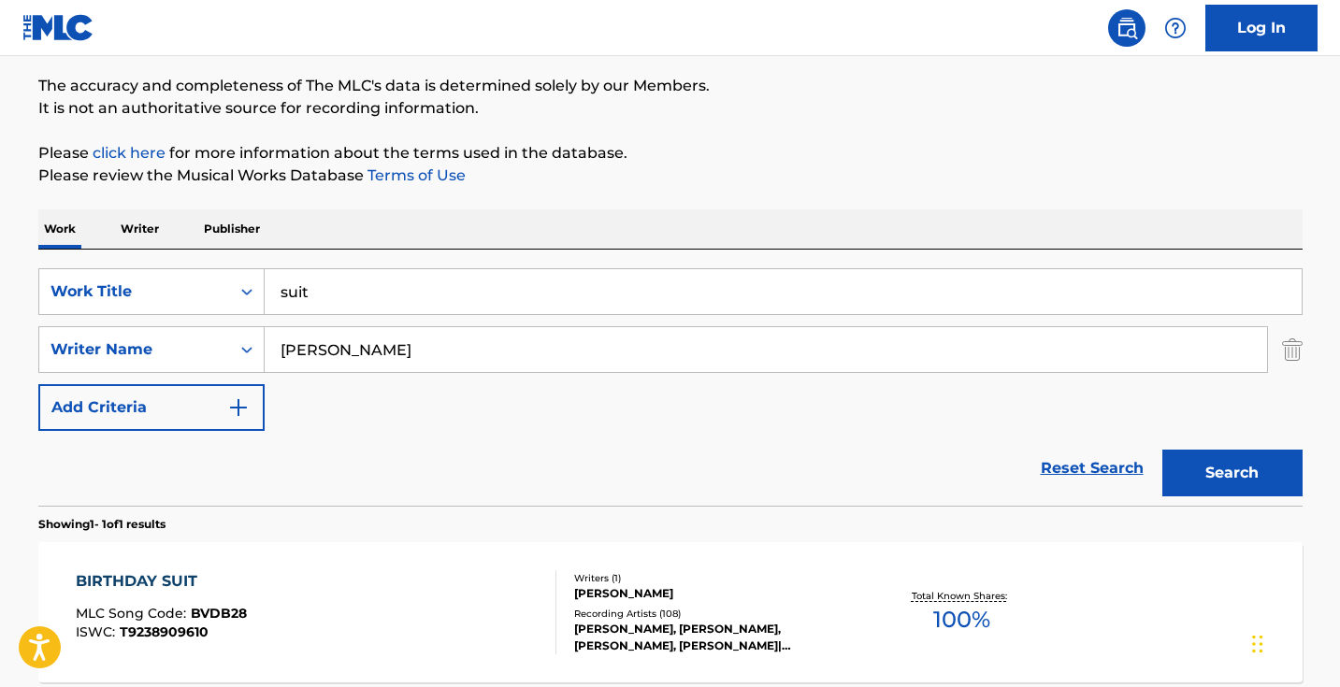
scroll to position [106, 0]
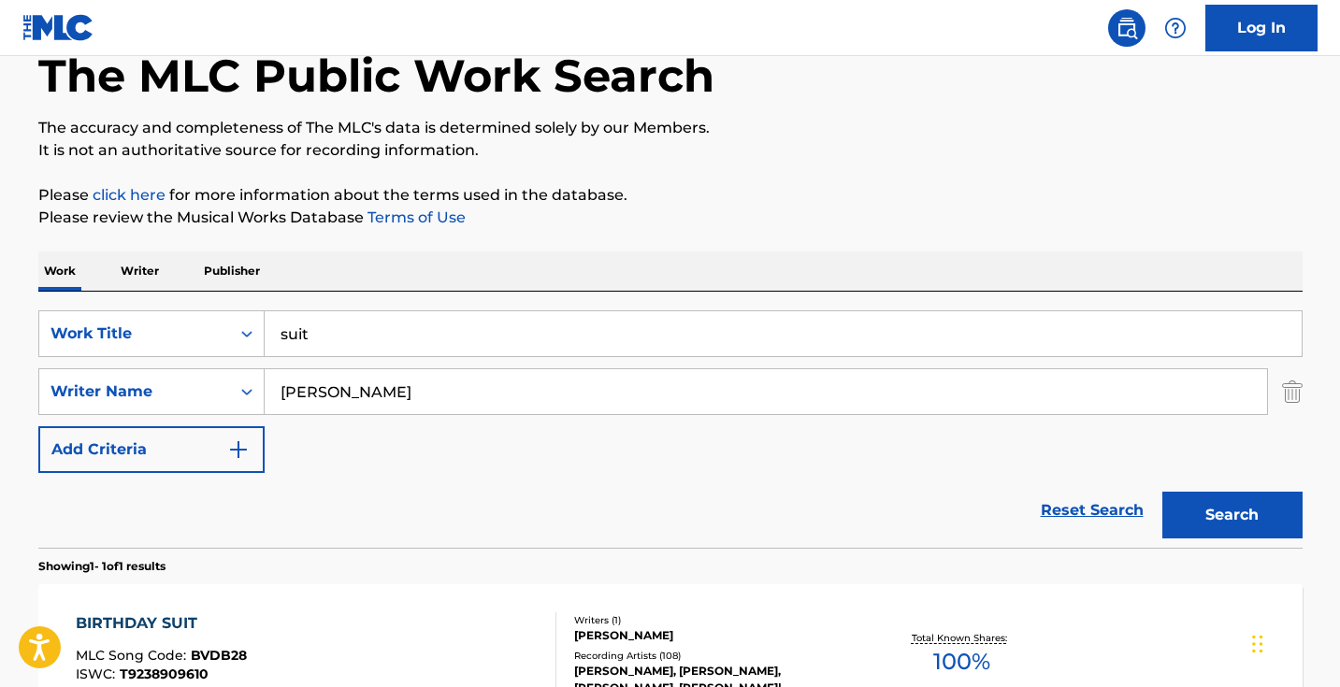
click at [492, 326] on input "suit" at bounding box center [783, 333] width 1037 height 45
click at [150, 275] on p "Writer" at bounding box center [140, 270] width 50 height 39
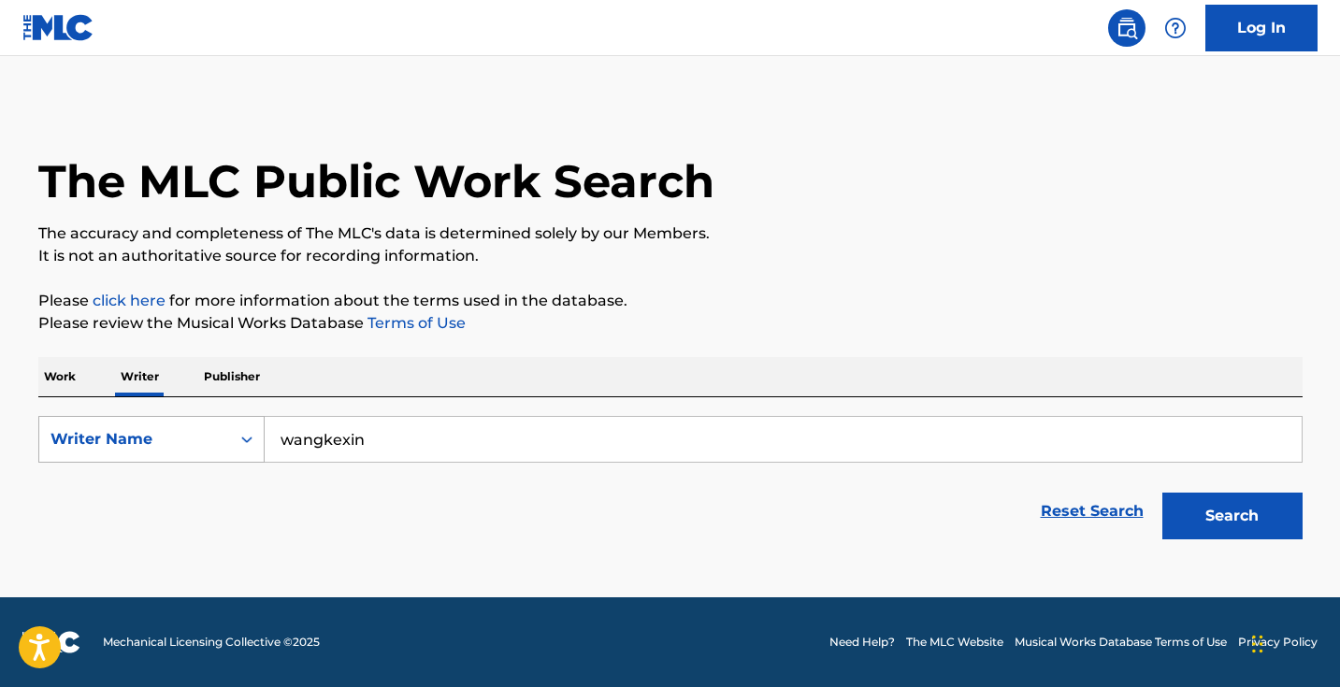
drag, startPoint x: 379, startPoint y: 439, endPoint x: 209, endPoint y: 427, distance: 169.6
click at [214, 428] on div "SearchWithCriteriaebf9c7a8-a8d0-41bf-af18-c99981a8ab0d Writer Name [PERSON_NAME]" at bounding box center [670, 439] width 1264 height 47
type input "[PERSON_NAME]"
click at [1231, 516] on button "Search" at bounding box center [1232, 516] width 140 height 47
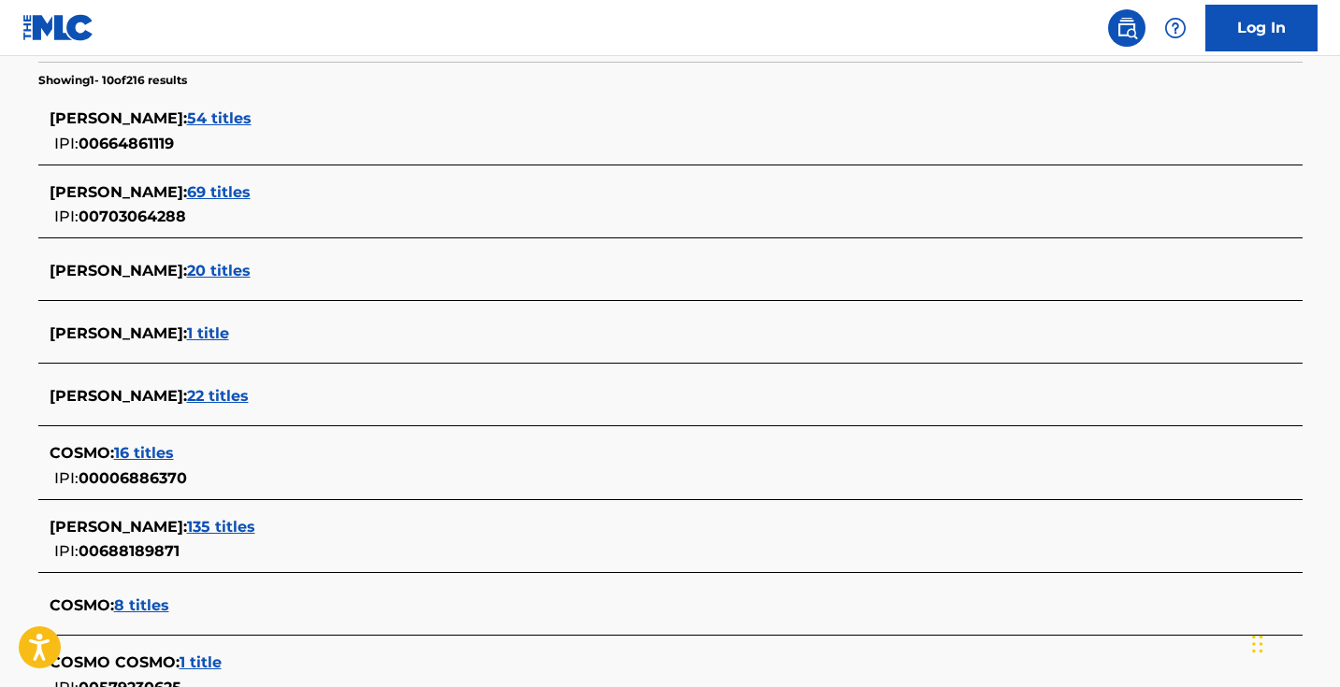
scroll to position [493, 0]
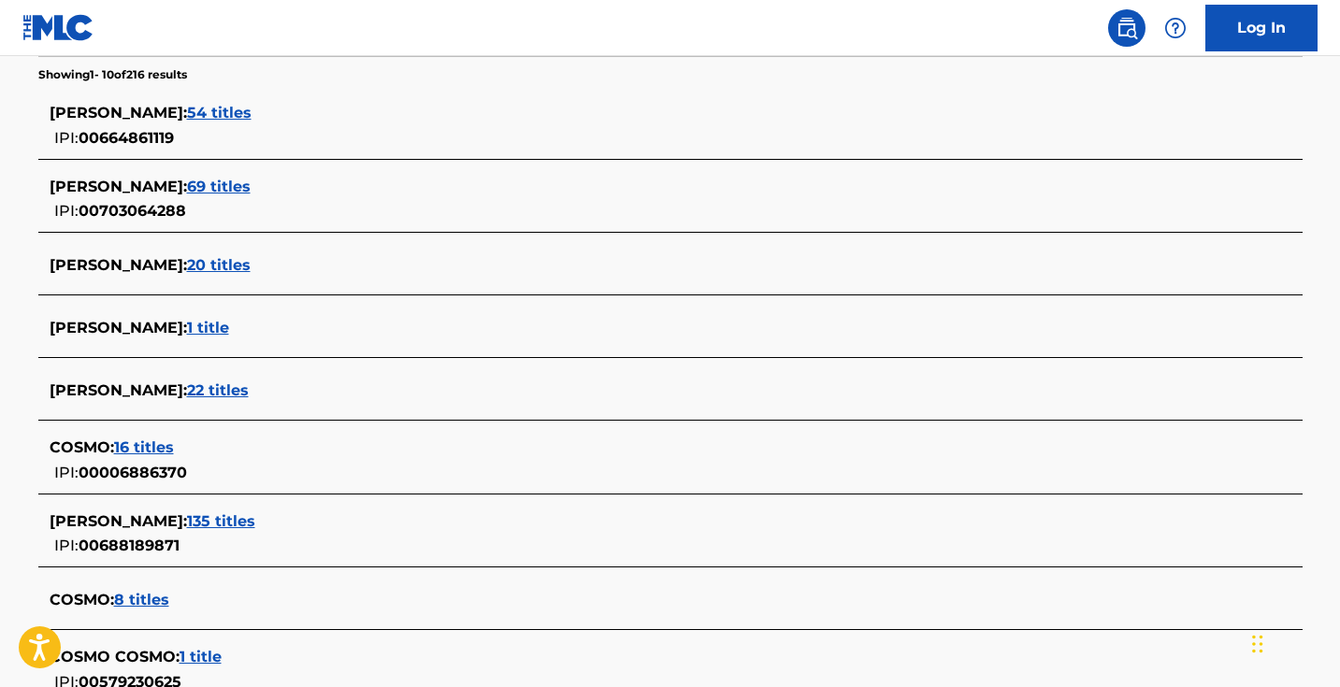
click at [229, 325] on span "1 title" at bounding box center [208, 328] width 42 height 18
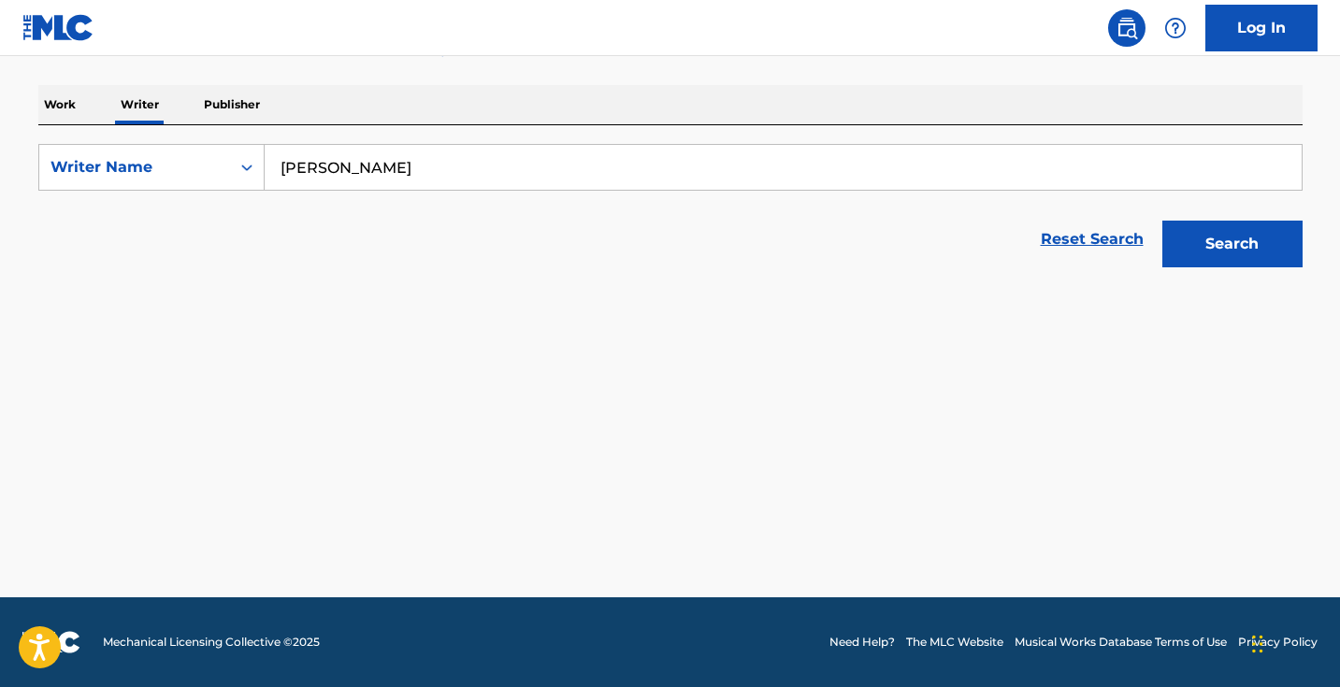
scroll to position [272, 0]
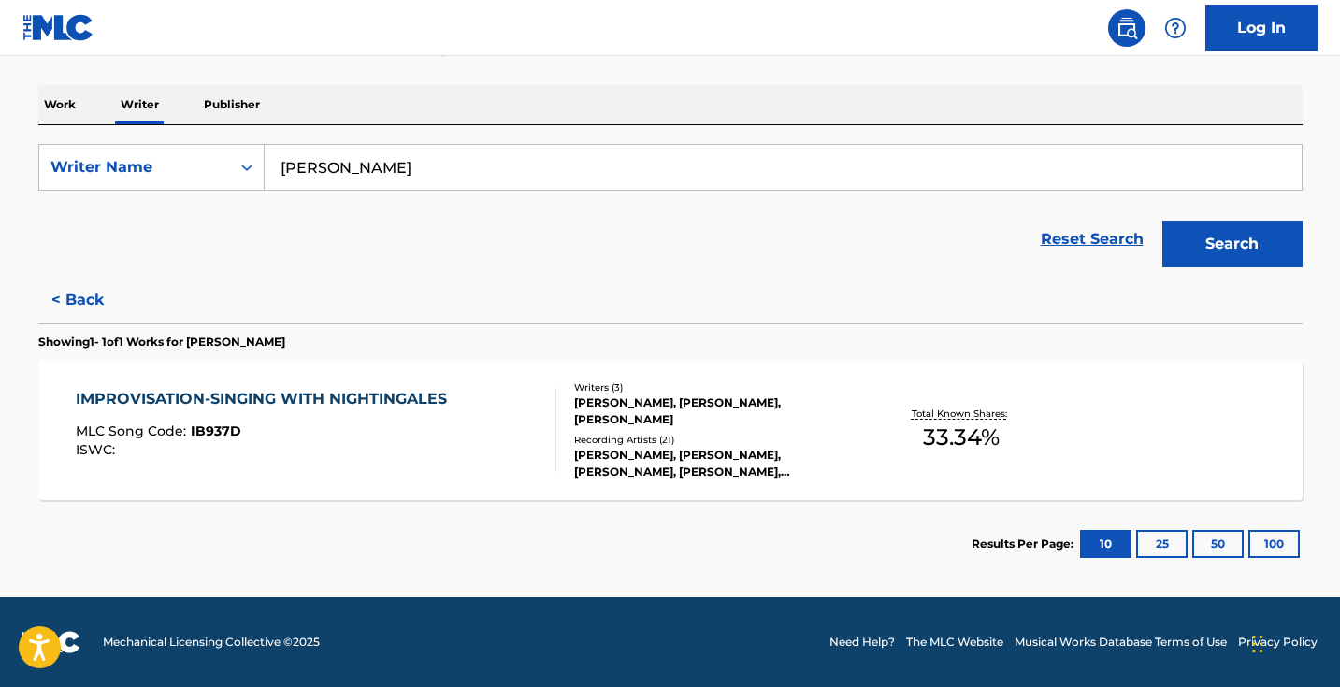
click at [95, 301] on button "< Back" at bounding box center [94, 300] width 112 height 47
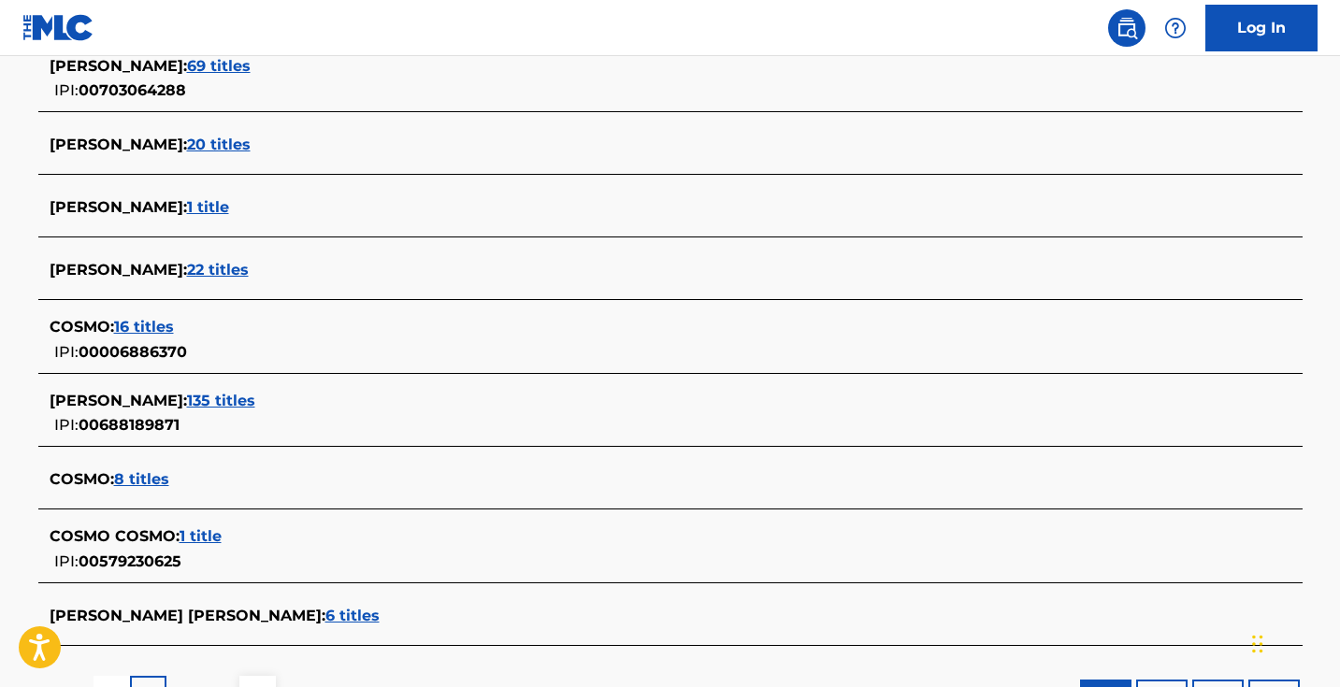
scroll to position [621, 0]
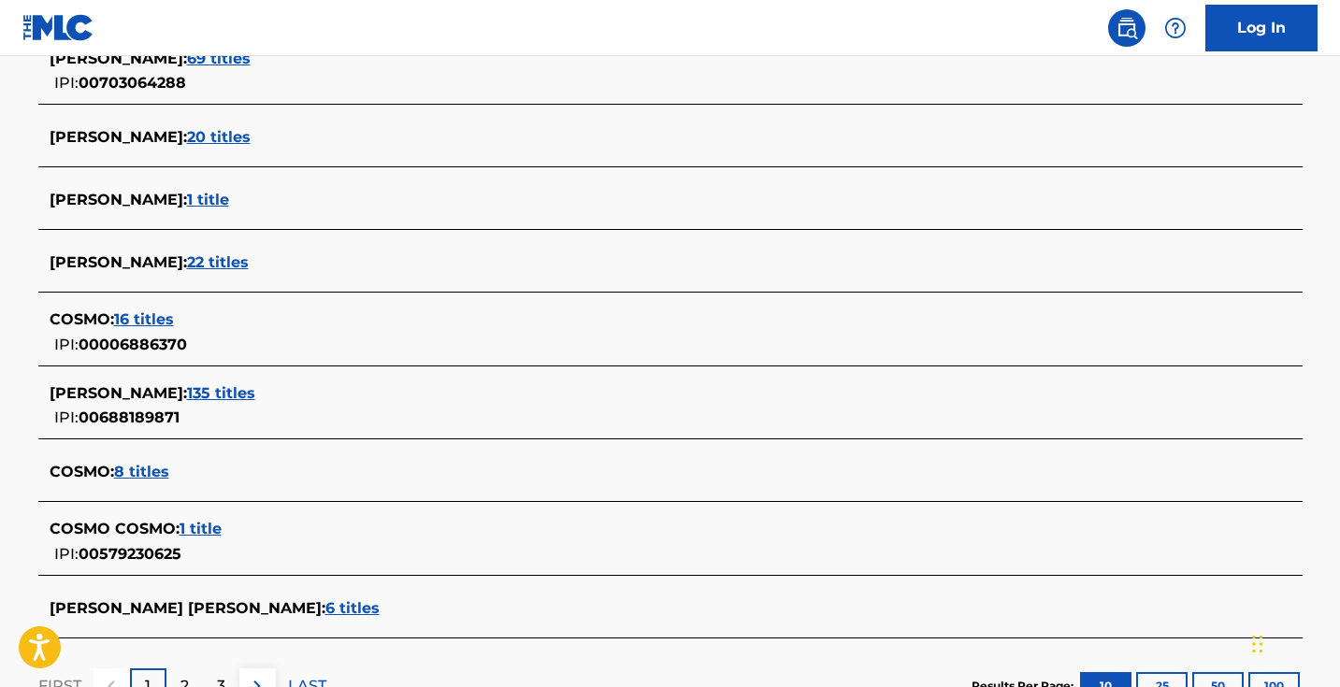
click at [237, 391] on span "135 titles" at bounding box center [221, 393] width 68 height 18
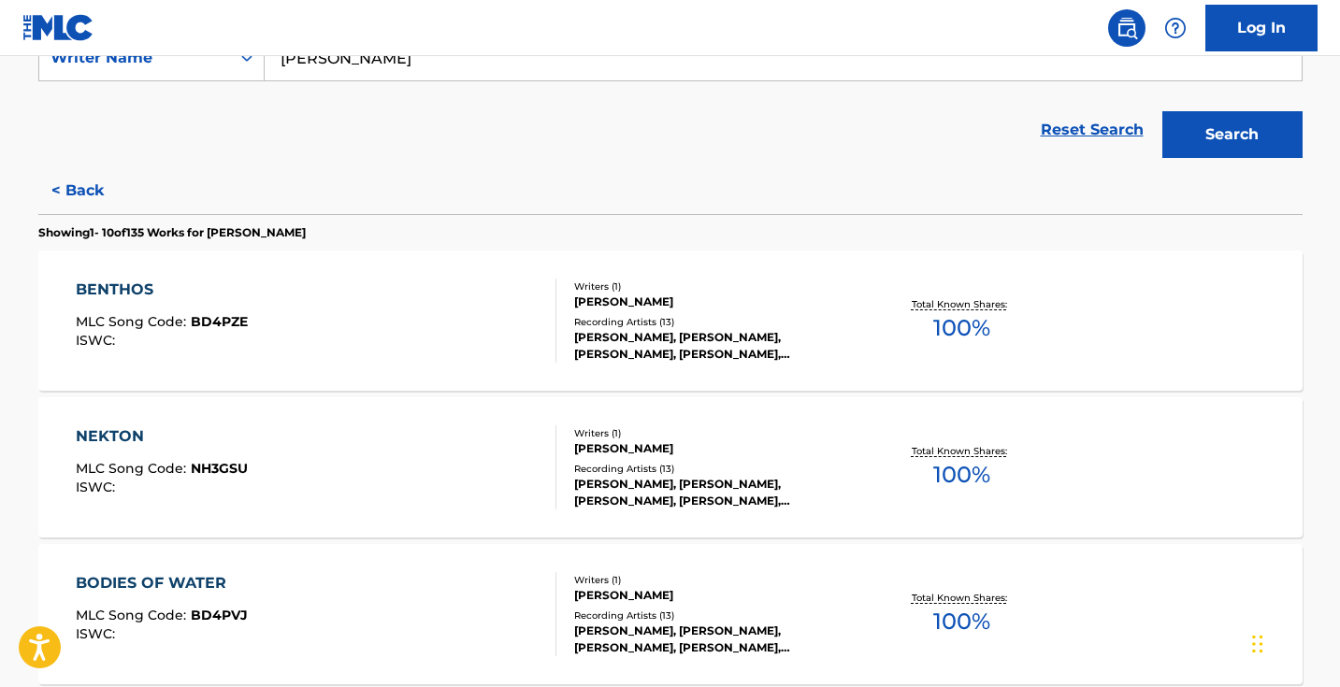
scroll to position [297, 0]
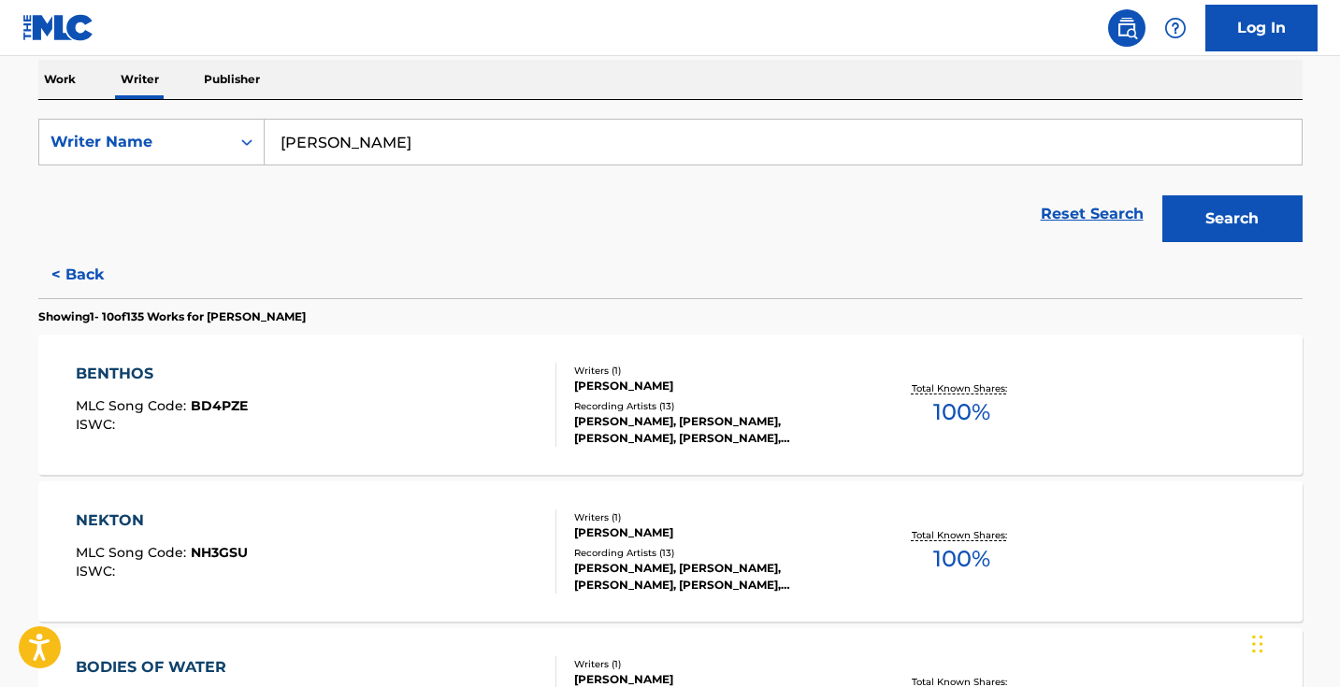
click at [86, 270] on button "< Back" at bounding box center [94, 274] width 112 height 47
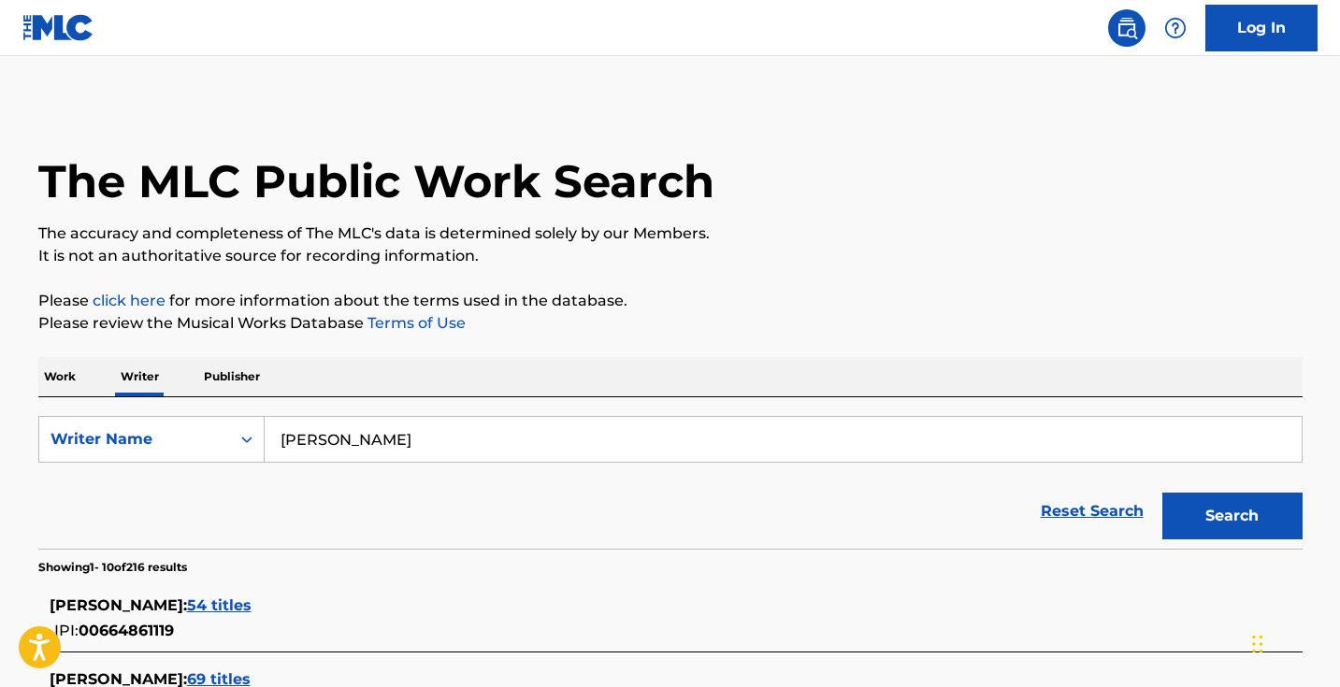
scroll to position [0, 0]
click at [64, 383] on p "Work" at bounding box center [59, 376] width 43 height 39
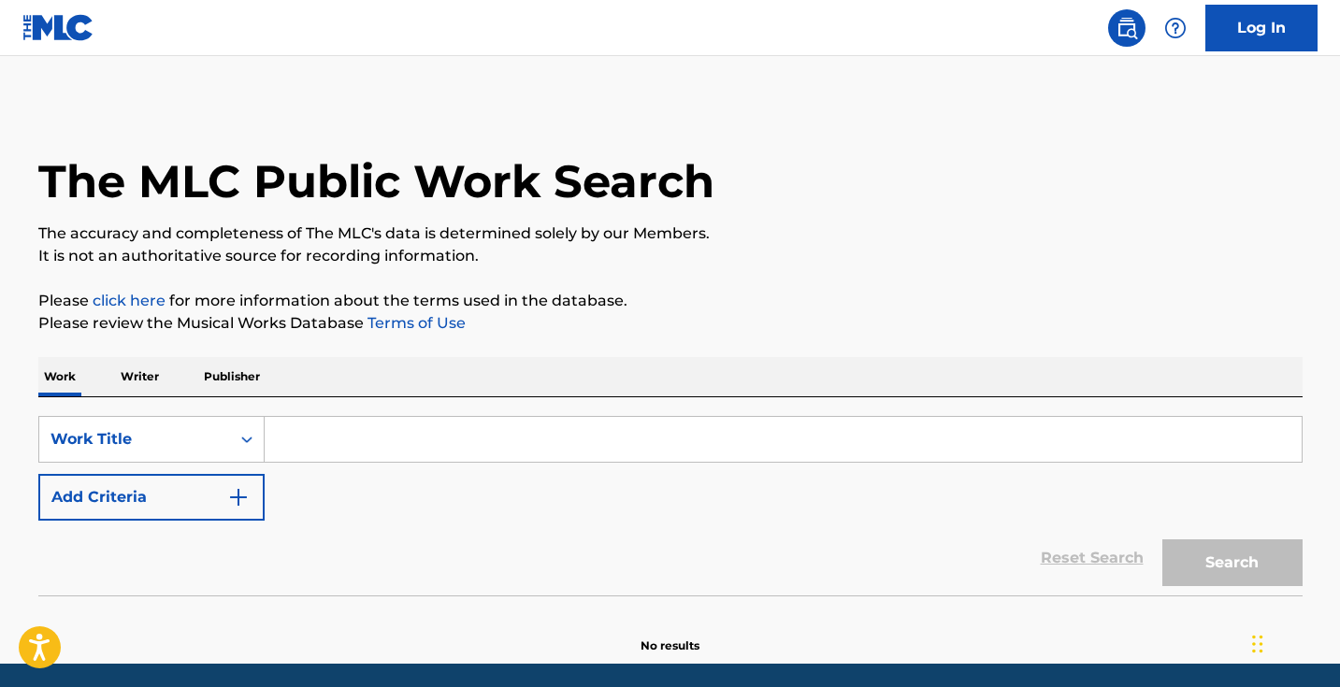
click at [209, 482] on button "Add Criteria" at bounding box center [151, 497] width 226 height 47
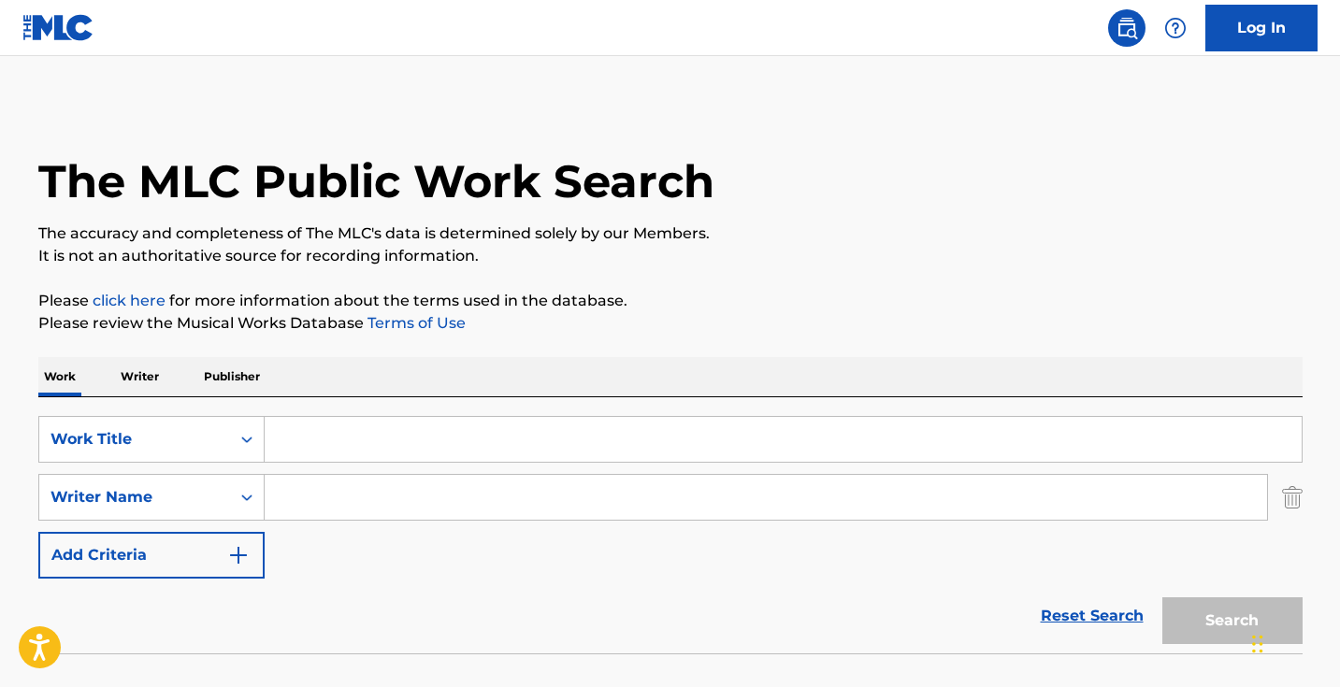
click at [344, 481] on input "Search Form" at bounding box center [766, 497] width 1002 height 45
type input "[PERSON_NAME]"
click at [878, 618] on div "Reset Search Search" at bounding box center [670, 616] width 1264 height 75
click at [460, 444] on input "Search Form" at bounding box center [783, 439] width 1037 height 45
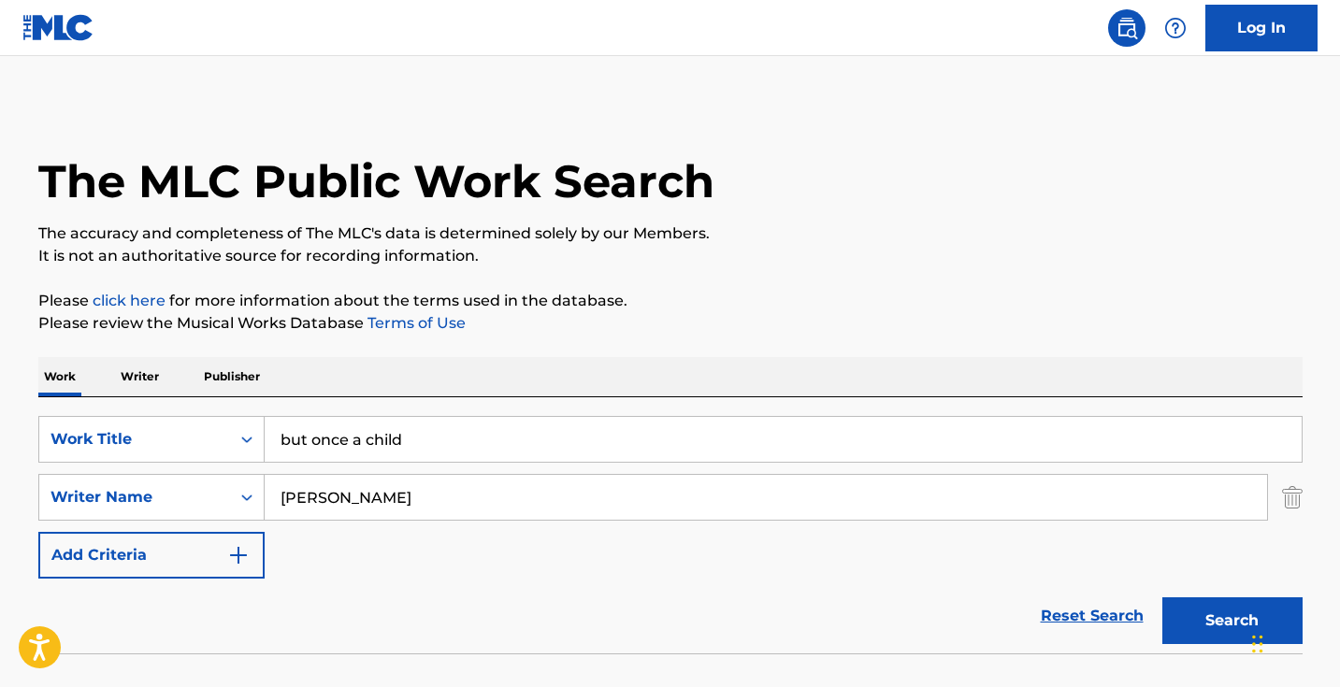
click at [1231, 621] on button "Search" at bounding box center [1232, 620] width 140 height 47
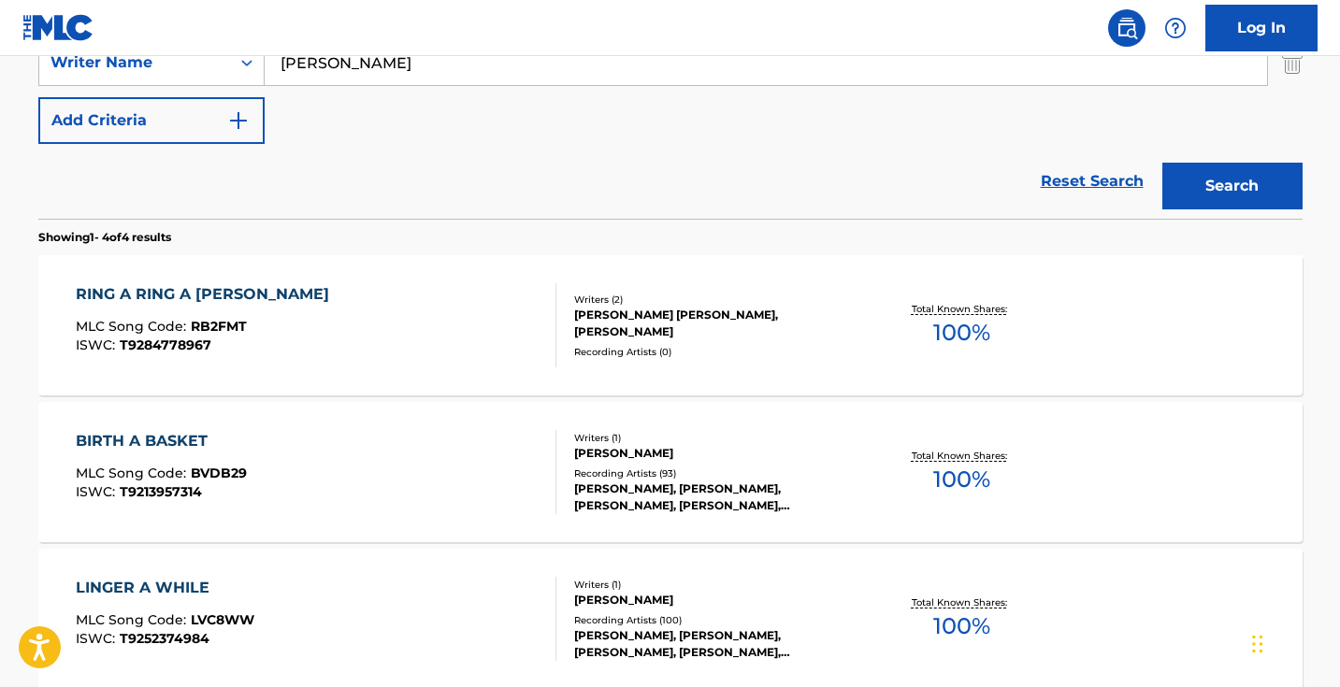
scroll to position [337, 0]
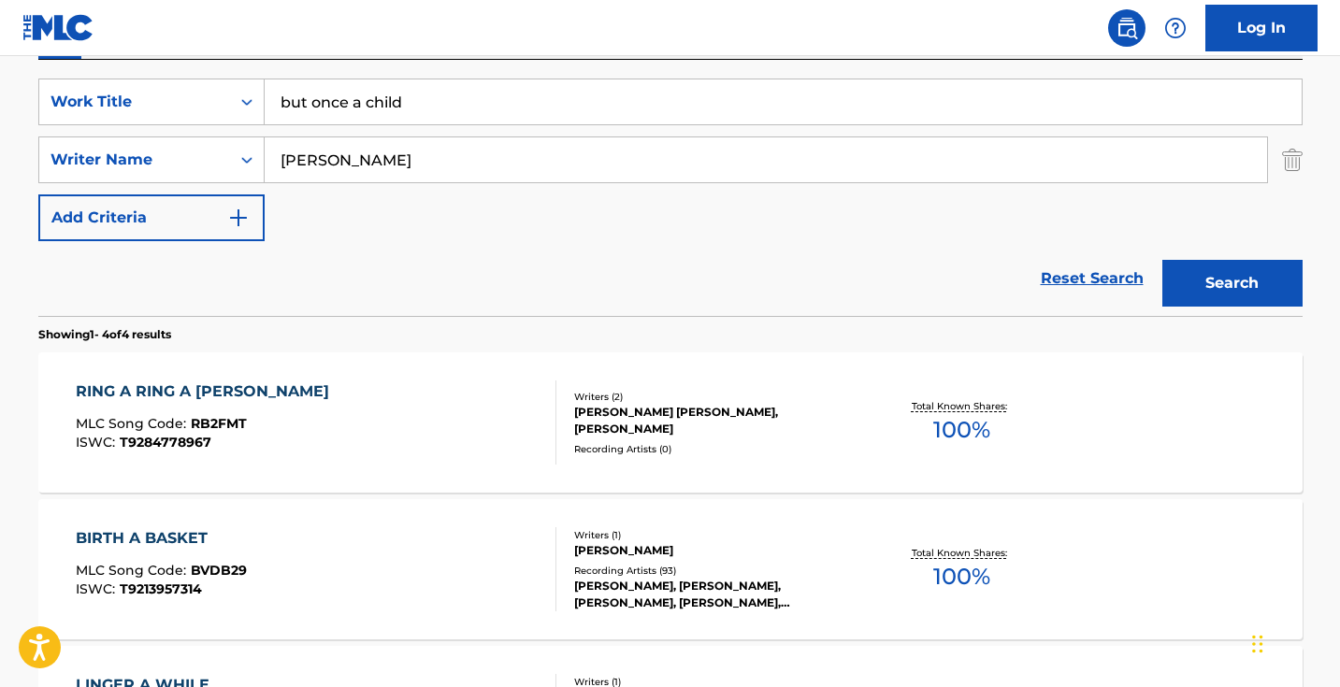
drag, startPoint x: 452, startPoint y: 88, endPoint x: 466, endPoint y: 100, distance: 18.6
click at [466, 105] on input "but once a child" at bounding box center [783, 101] width 1037 height 45
paste input "By Being With You"
click at [1231, 283] on button "Search" at bounding box center [1232, 283] width 140 height 47
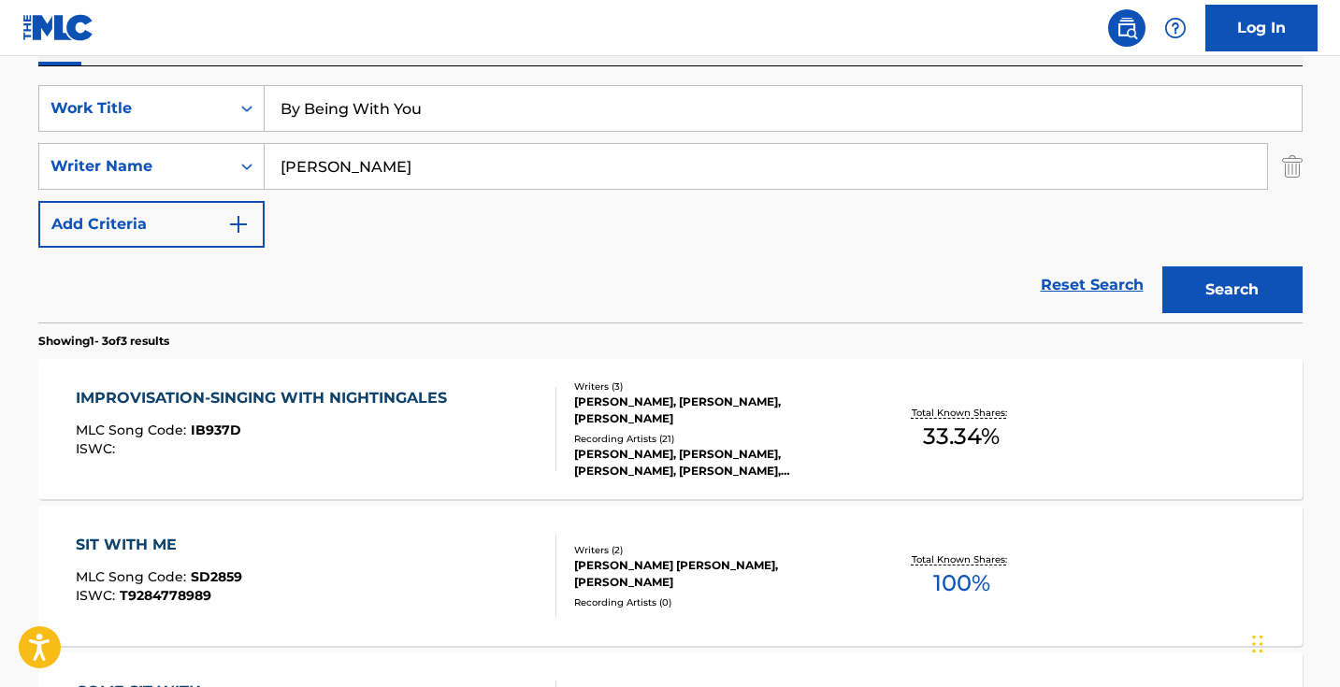
scroll to position [372, 0]
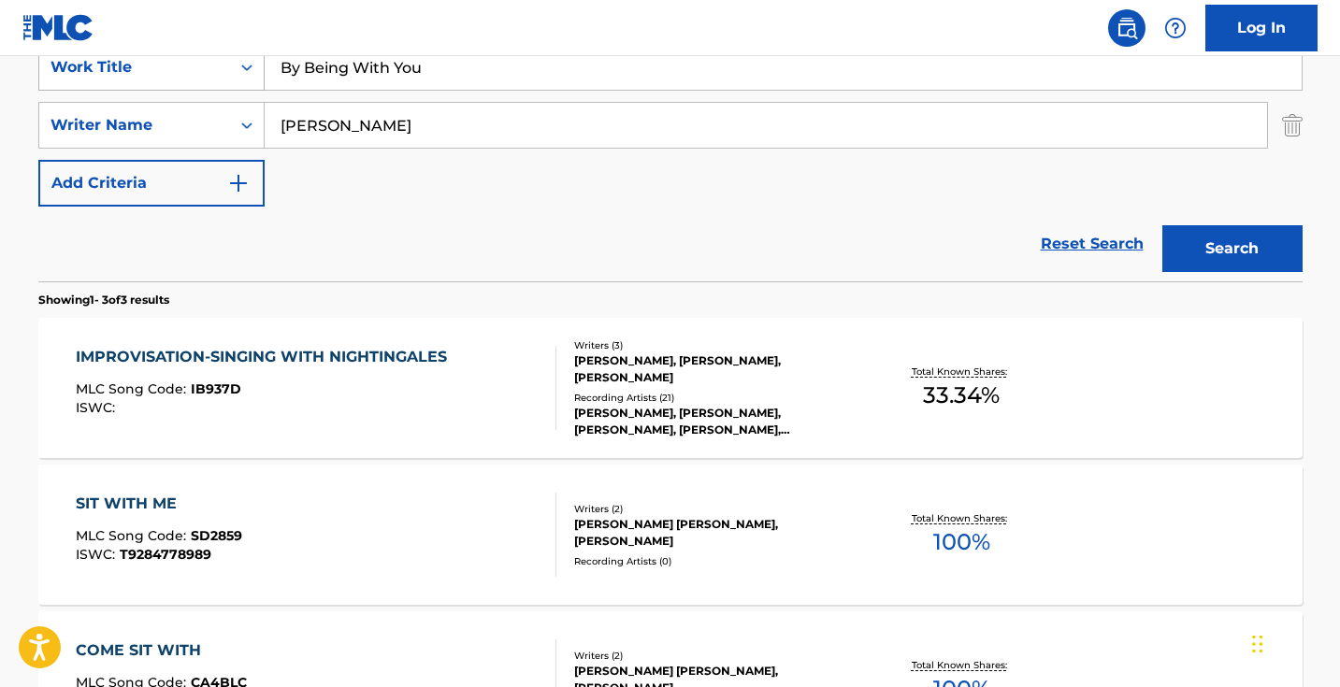
drag, startPoint x: 506, startPoint y: 74, endPoint x: 229, endPoint y: 73, distance: 276.7
click at [229, 73] on div "SearchWithCriteria1dece89c-6ed3-4512-bacd-1f5be59156a9 Work Title By Being With…" at bounding box center [670, 67] width 1264 height 47
paste input "Does The Swallow Dream Of Flying"
type input "Does The Swallow Dream Of Flying"
click at [1231, 249] on button "Search" at bounding box center [1232, 248] width 140 height 47
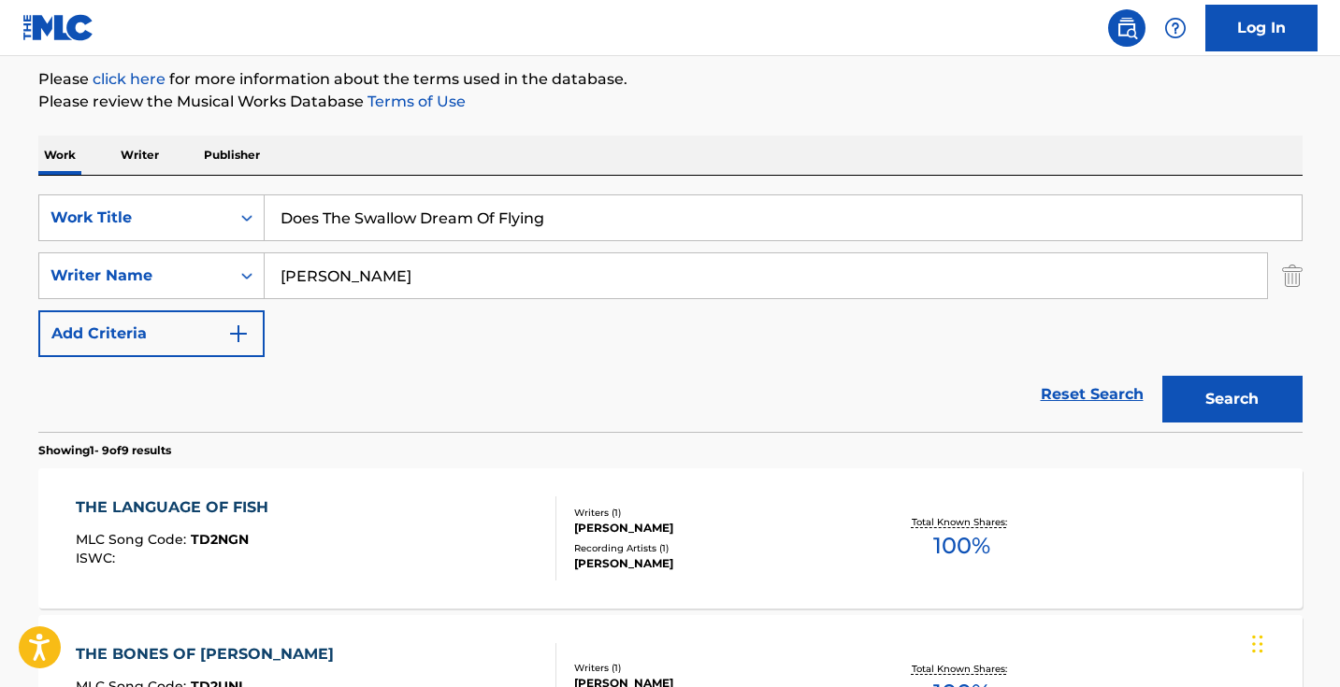
scroll to position [335, 0]
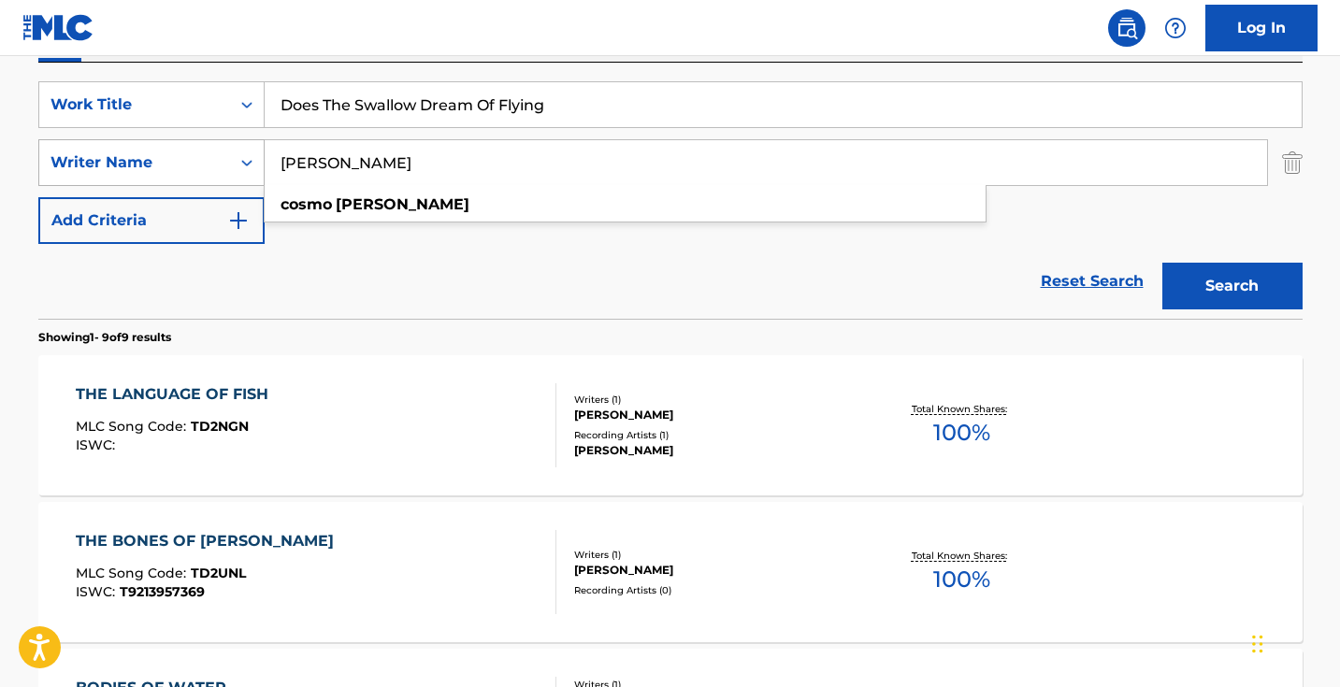
drag, startPoint x: 546, startPoint y: 154, endPoint x: 194, endPoint y: 150, distance: 351.5
click at [194, 150] on div "SearchWithCriteria9a270f2c-9c3c-4e57-8b2f-d0374e2f2a2b Writer Name [PERSON_NAME…" at bounding box center [670, 162] width 1264 height 47
click at [1231, 286] on button "Search" at bounding box center [1232, 286] width 140 height 47
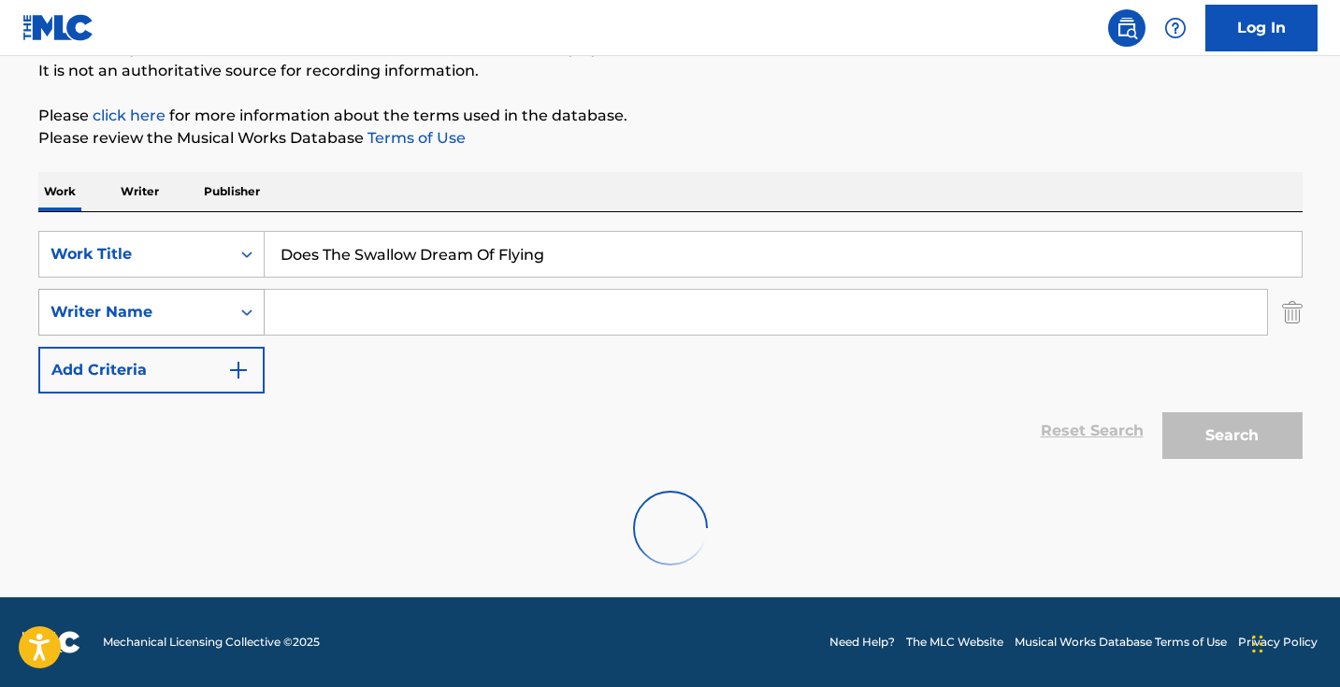
scroll to position [185, 0]
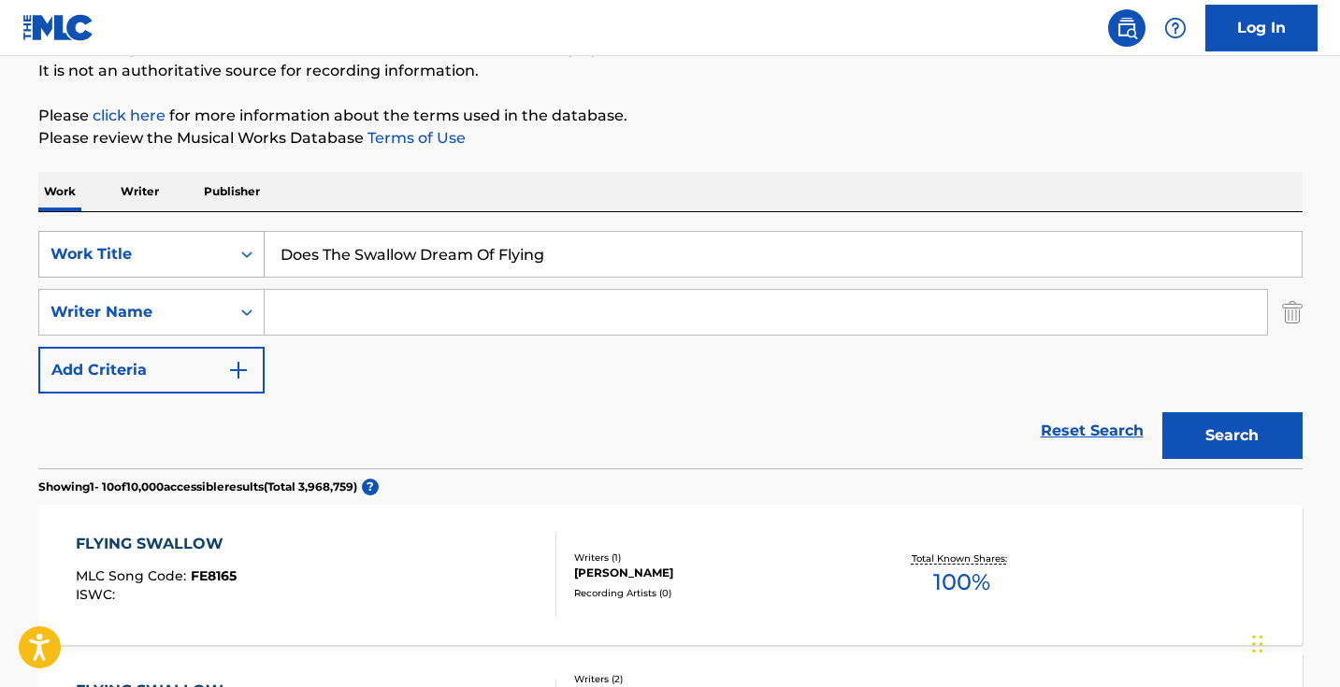
drag, startPoint x: 584, startPoint y: 251, endPoint x: 217, endPoint y: 233, distance: 367.8
click at [219, 234] on div "SearchWithCriteria1dece89c-6ed3-4512-bacd-1f5be59156a9 Work Title Does The Swal…" at bounding box center [670, 254] width 1264 height 47
click at [385, 315] on input "Search Form" at bounding box center [766, 312] width 1002 height 45
type input "[PERSON_NAME]"
click at [1231, 436] on button "Search" at bounding box center [1232, 435] width 140 height 47
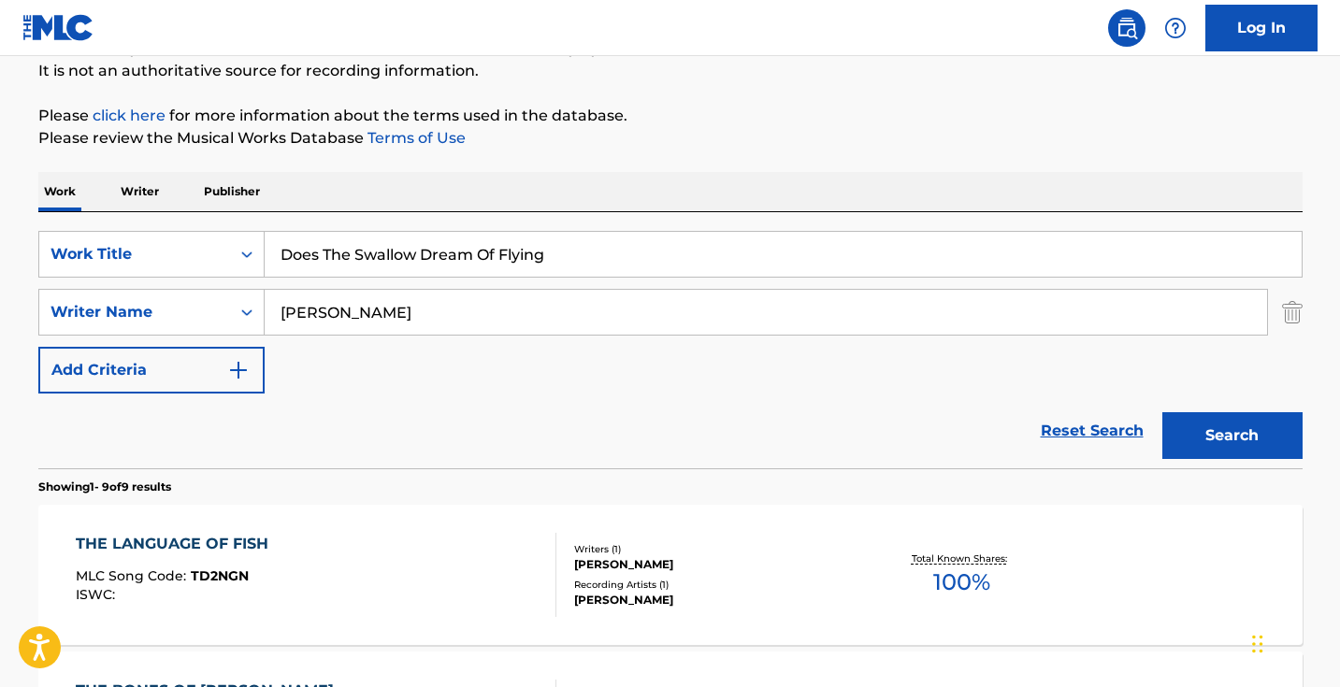
click at [496, 255] on input "Does The Swallow Dream Of Flying" at bounding box center [783, 254] width 1037 height 45
click at [497, 255] on input "Does The Swallow Dream Of Flying" at bounding box center [783, 254] width 1037 height 45
paste input "Half Past Three"
type input "Half Past Three"
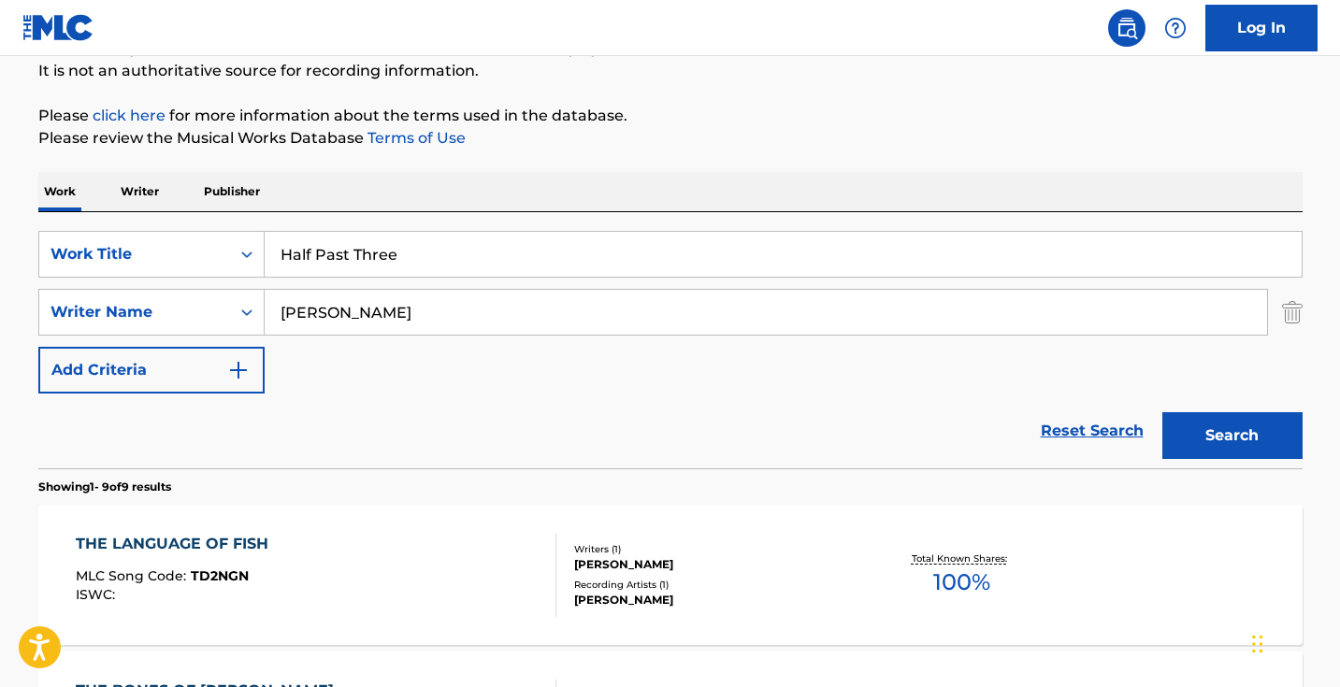
click at [1231, 436] on button "Search" at bounding box center [1232, 435] width 140 height 47
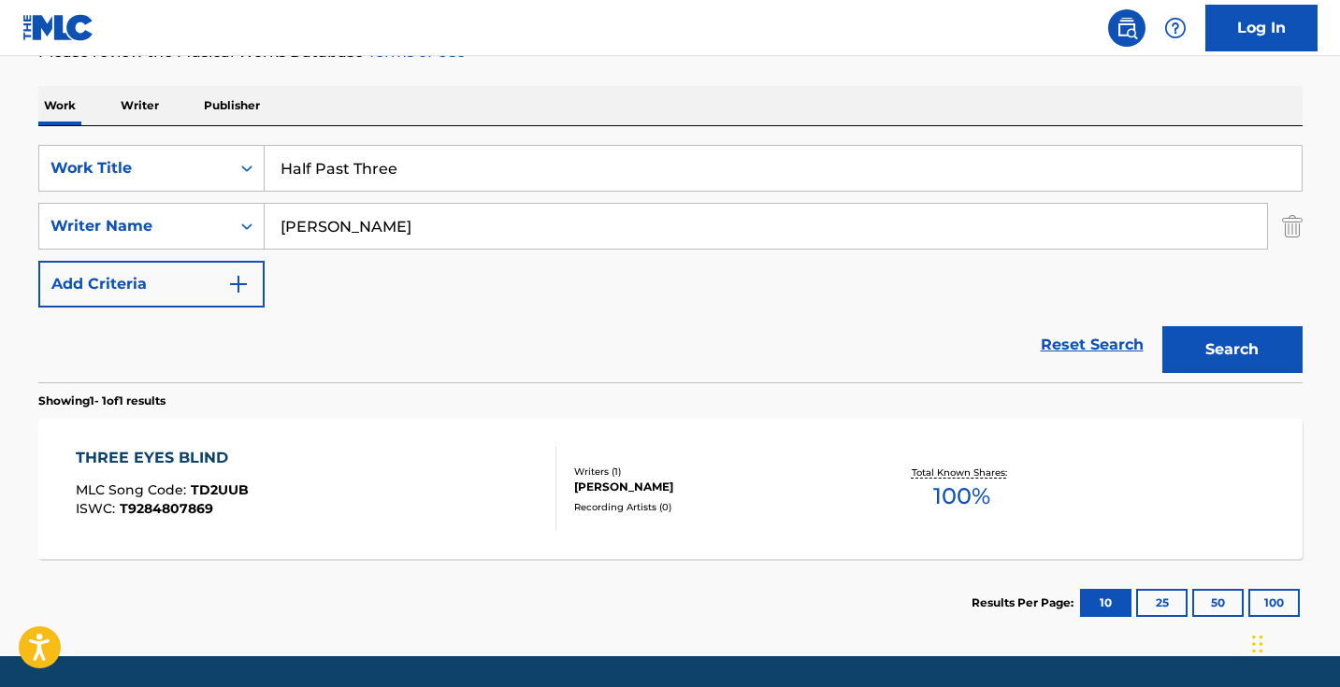
scroll to position [279, 0]
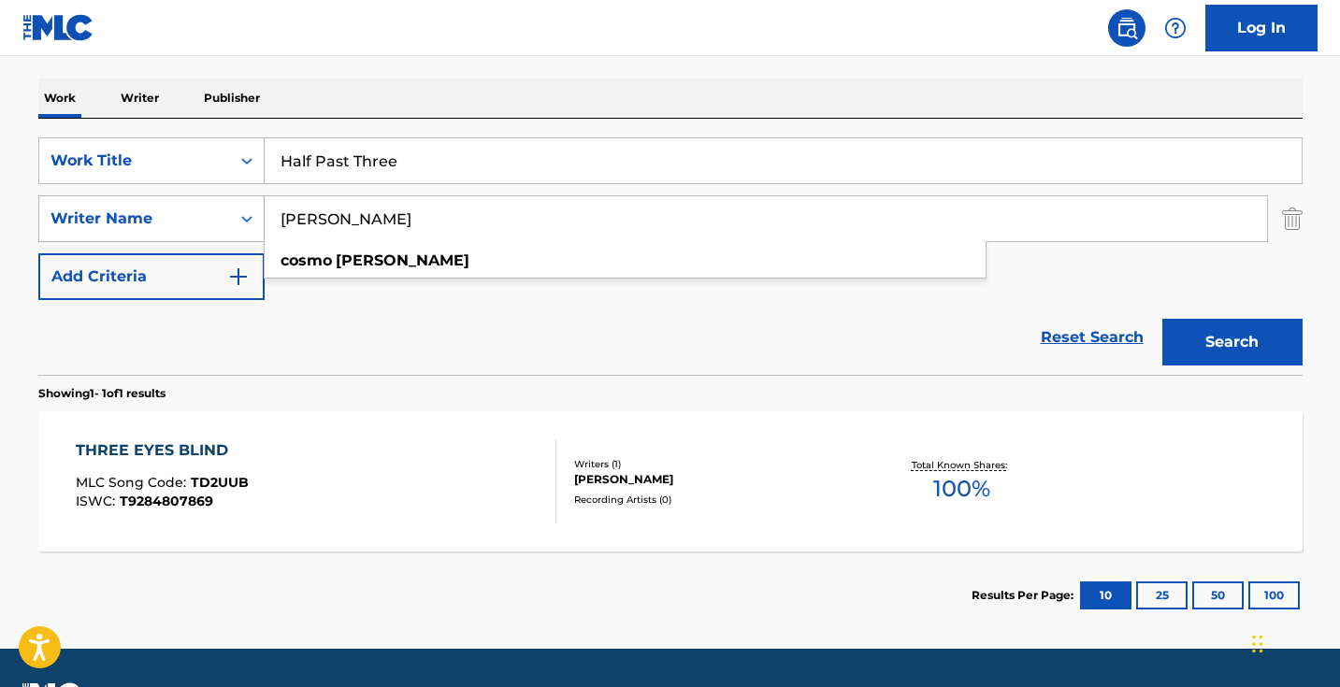
drag, startPoint x: 434, startPoint y: 221, endPoint x: 241, endPoint y: 219, distance: 192.6
click at [246, 221] on div "SearchWithCriteria9a270f2c-9c3c-4e57-8b2f-d0374e2f2a2b Writer Name [PERSON_NAME…" at bounding box center [670, 218] width 1264 height 47
click at [1231, 342] on button "Search" at bounding box center [1232, 342] width 140 height 47
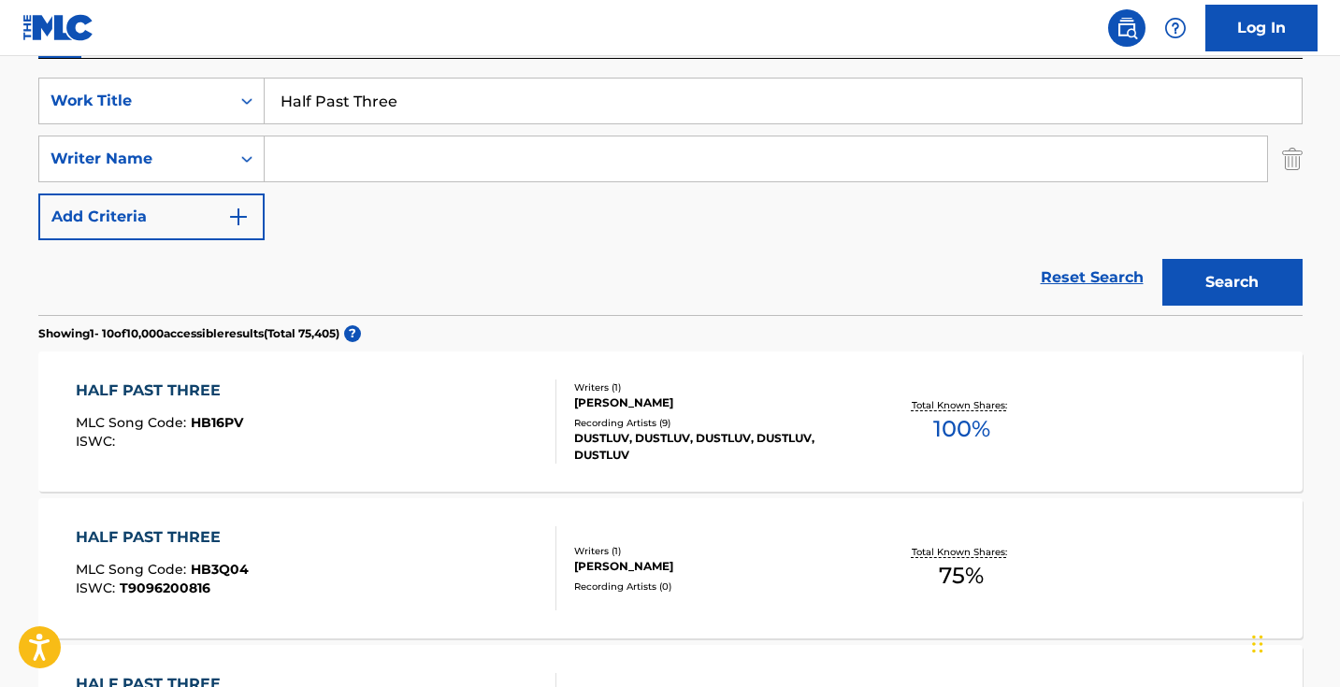
scroll to position [0, 0]
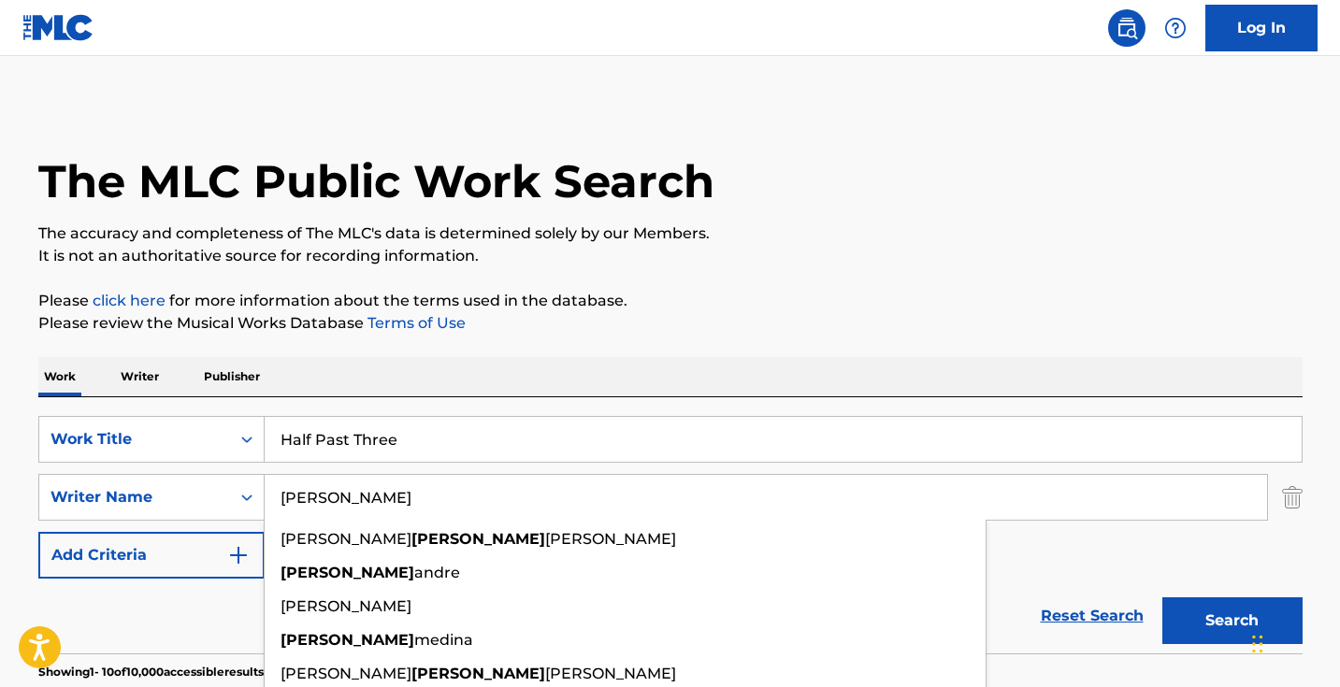
click at [1231, 621] on button "Search" at bounding box center [1232, 620] width 140 height 47
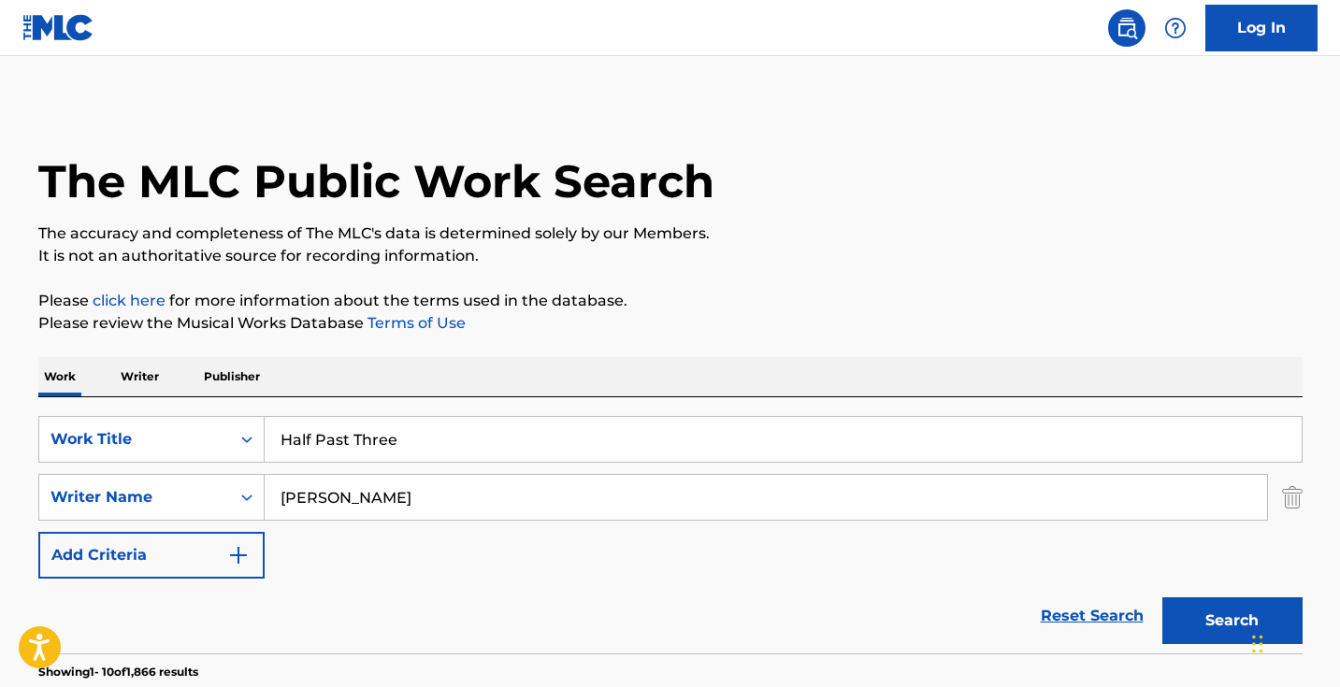
drag, startPoint x: 458, startPoint y: 490, endPoint x: 1040, endPoint y: 554, distance: 585.9
click at [1040, 554] on div "SearchWithCriteria1dece89c-6ed3-4512-bacd-1f5be59156a9 Work Title Half Past Thr…" at bounding box center [670, 497] width 1264 height 163
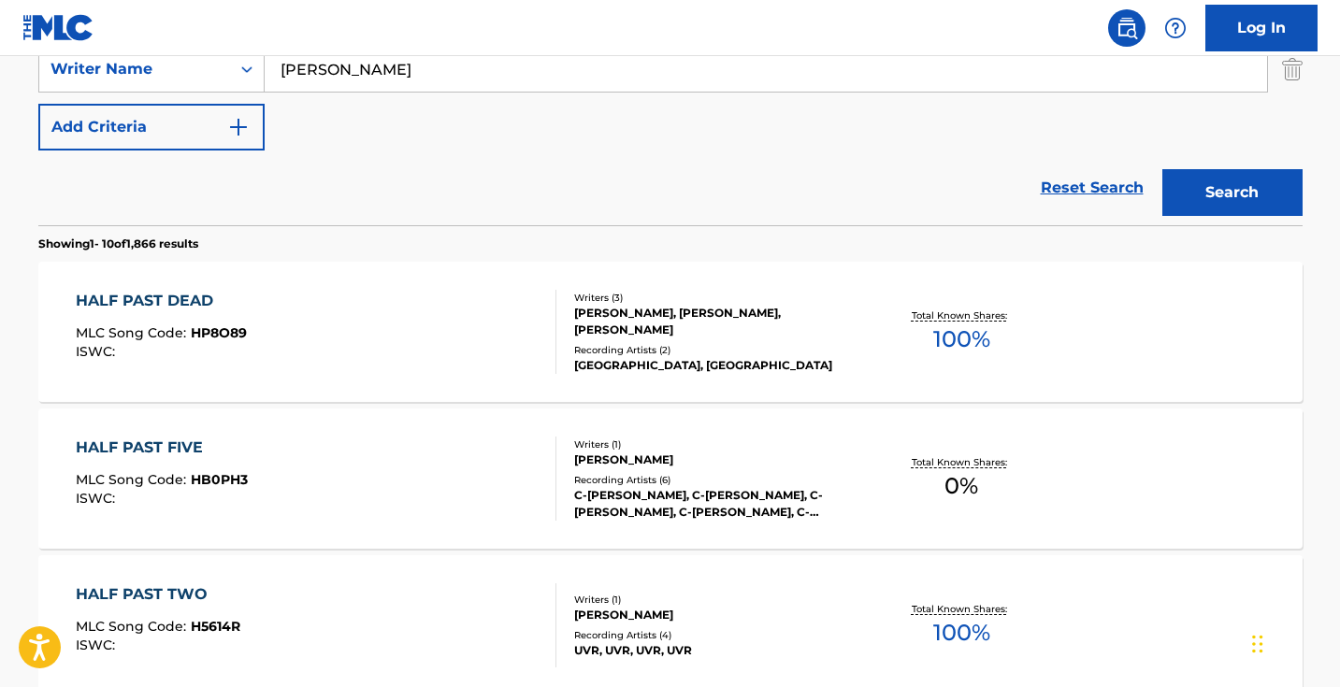
scroll to position [272, 0]
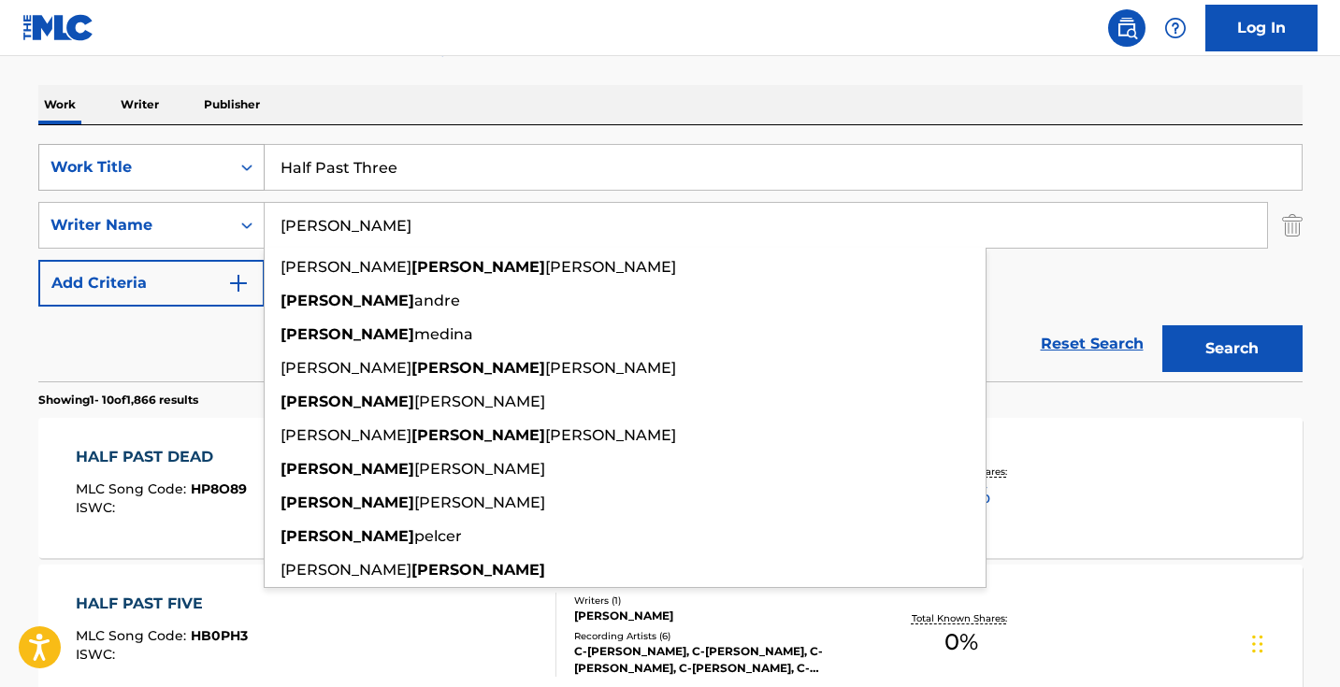
drag, startPoint x: 422, startPoint y: 221, endPoint x: 250, endPoint y: 183, distance: 176.0
click at [251, 186] on div "SearchWithCriteria1dece89c-6ed3-4512-bacd-1f5be59156a9 Work Title Half Past Thr…" at bounding box center [670, 225] width 1264 height 163
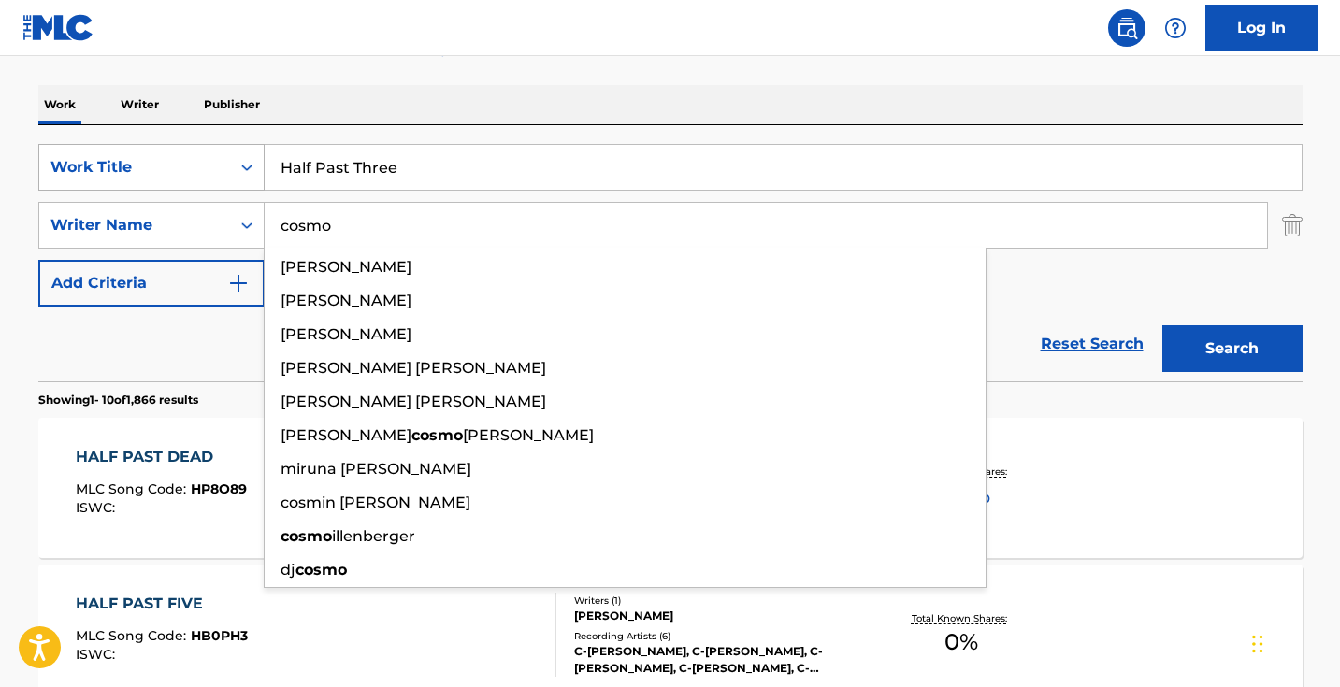
click at [1231, 349] on button "Search" at bounding box center [1232, 348] width 140 height 47
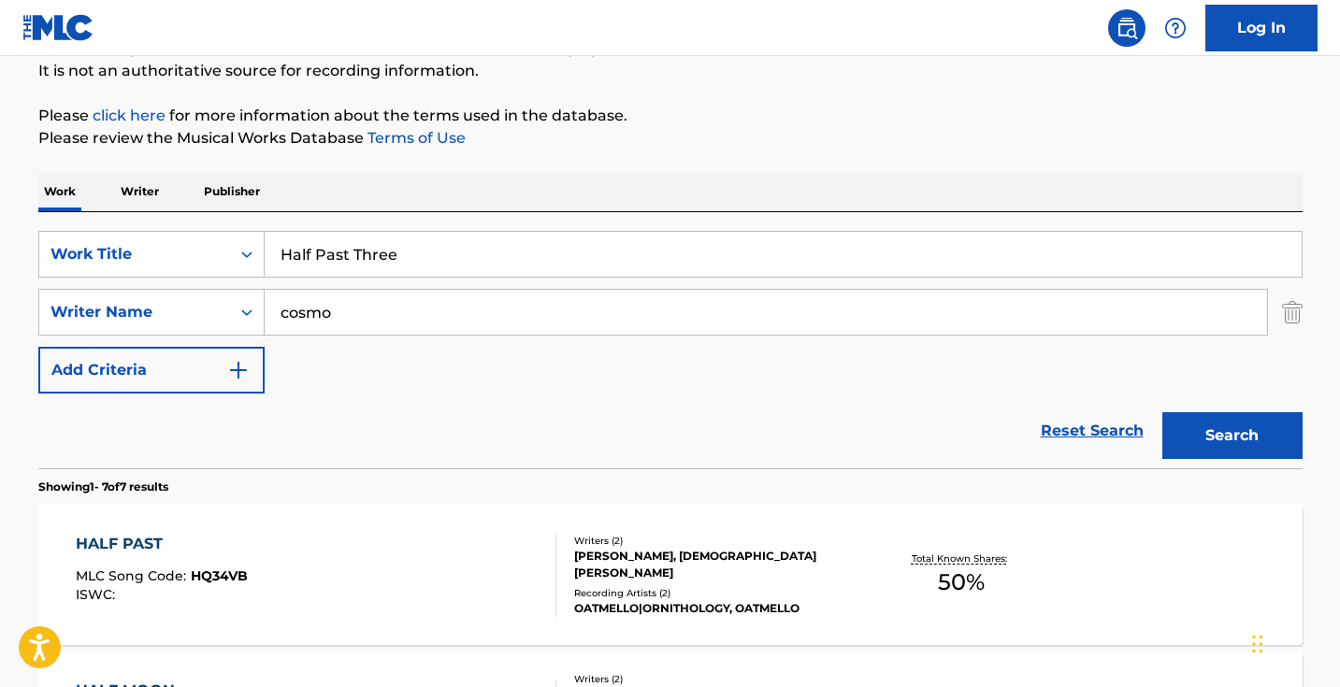
click at [350, 316] on input "cosmo" at bounding box center [766, 312] width 1002 height 45
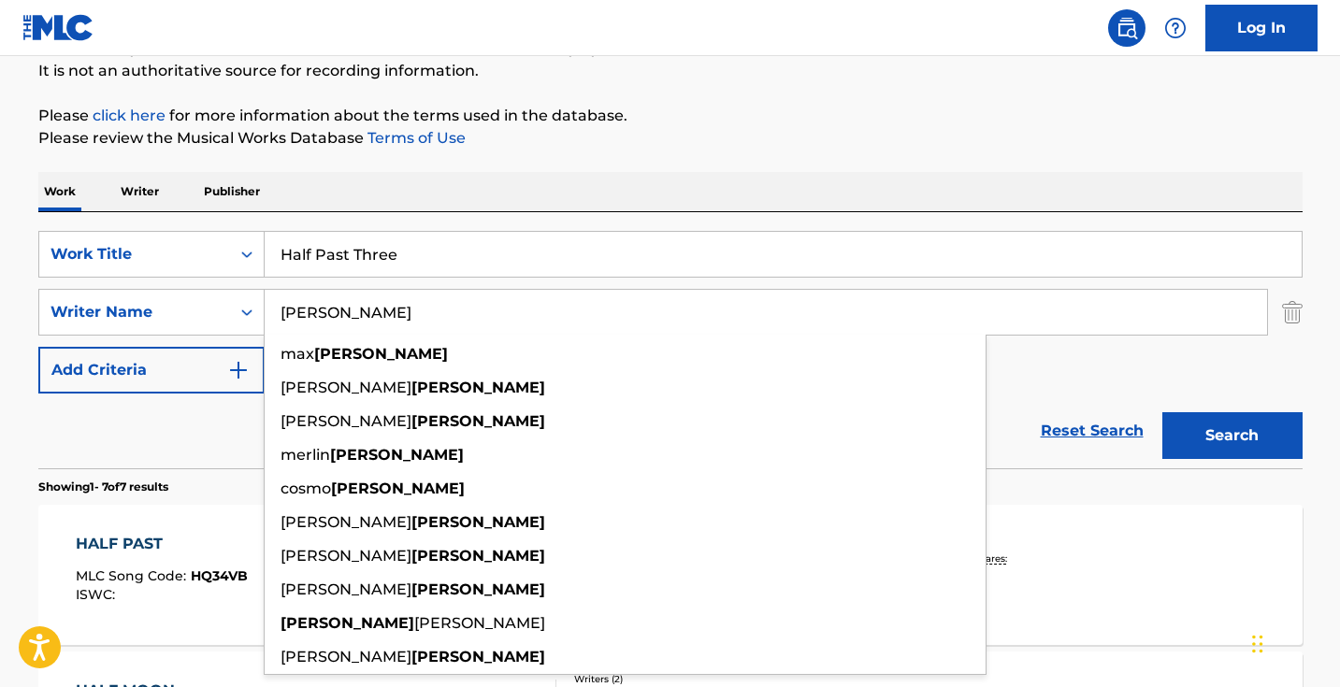
type input "[PERSON_NAME]"
click at [1262, 422] on button "Search" at bounding box center [1232, 435] width 140 height 47
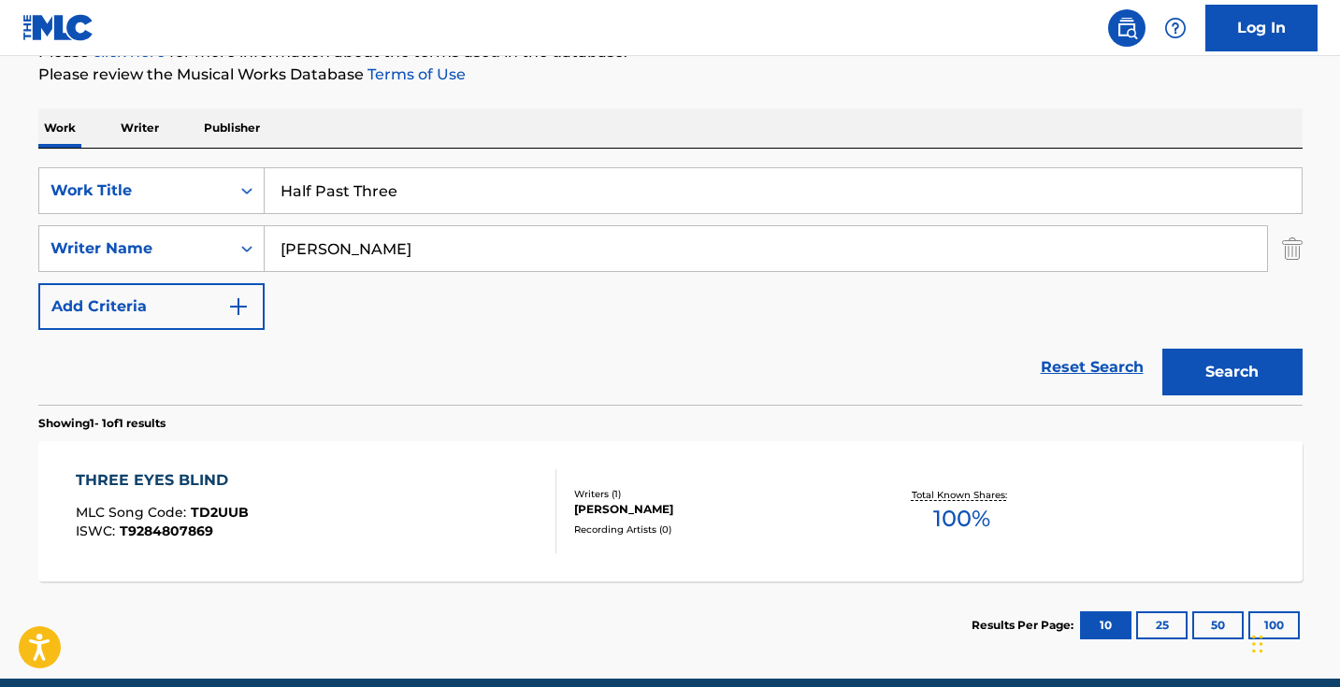
scroll to position [248, 0]
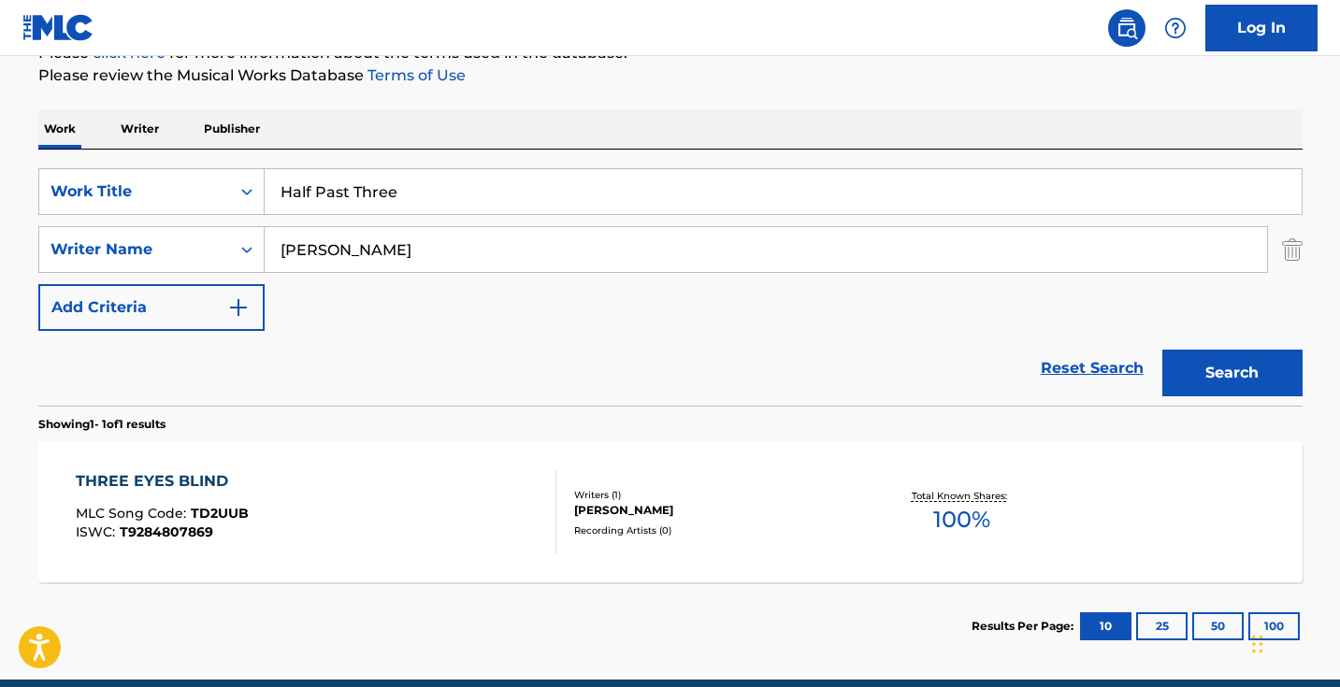
click at [573, 205] on input "Half Past Three" at bounding box center [783, 191] width 1037 height 45
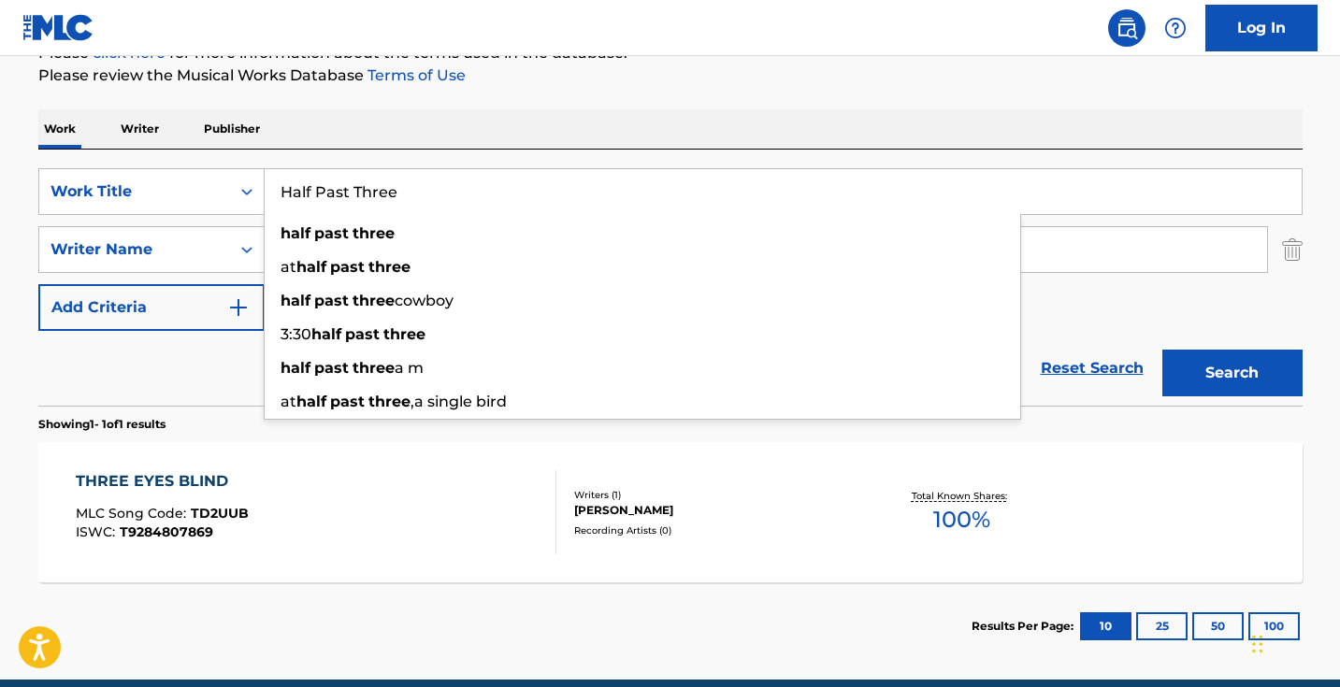
click at [573, 205] on input "Half Past Three" at bounding box center [783, 191] width 1037 height 45
paste input "Interdimensional"
click at [1231, 373] on button "Search" at bounding box center [1232, 373] width 140 height 47
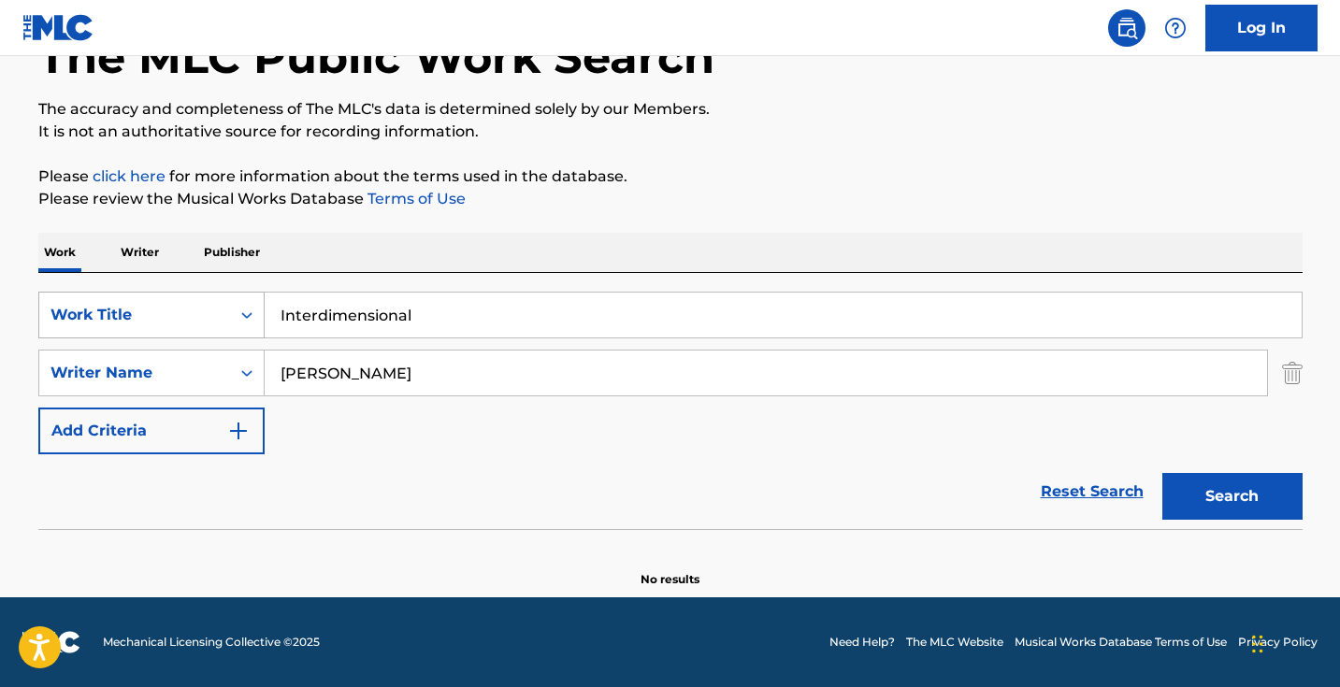
drag, startPoint x: 466, startPoint y: 326, endPoint x: 167, endPoint y: 298, distance: 299.5
click at [177, 297] on div "SearchWithCriteria1dece89c-6ed3-4512-bacd-1f5be59156a9 Work Title Interdimensio…" at bounding box center [670, 315] width 1264 height 47
paste input "Old Ocean"
click at [1231, 496] on button "Search" at bounding box center [1232, 496] width 140 height 47
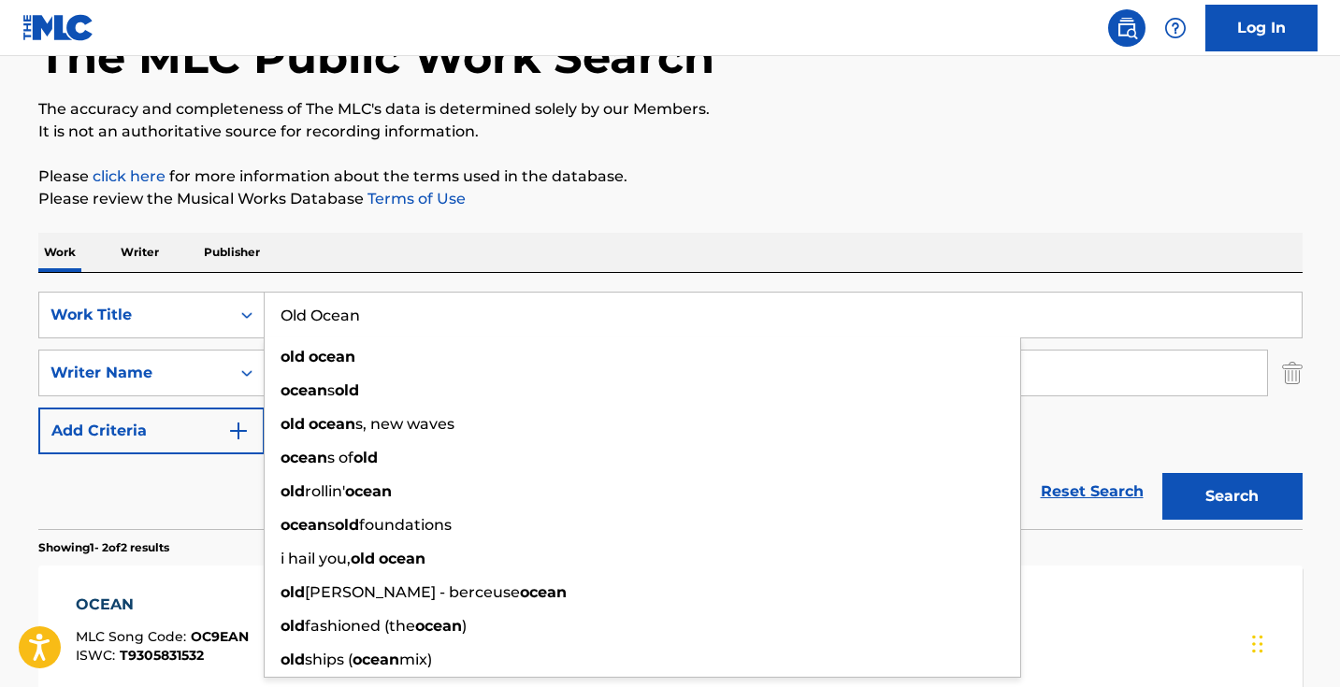
click at [1115, 438] on div "SearchWithCriteria1dece89c-6ed3-4512-bacd-1f5be59156a9 Work Title Old Ocean old…" at bounding box center [670, 373] width 1264 height 163
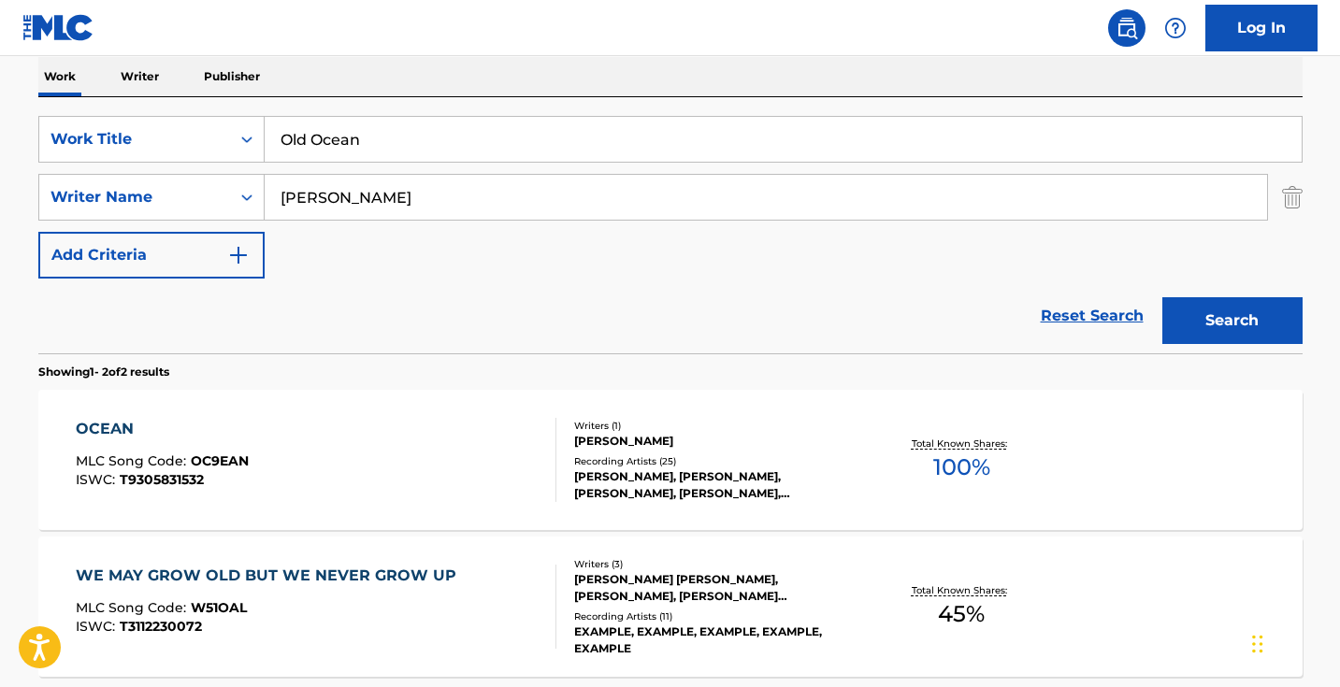
scroll to position [269, 0]
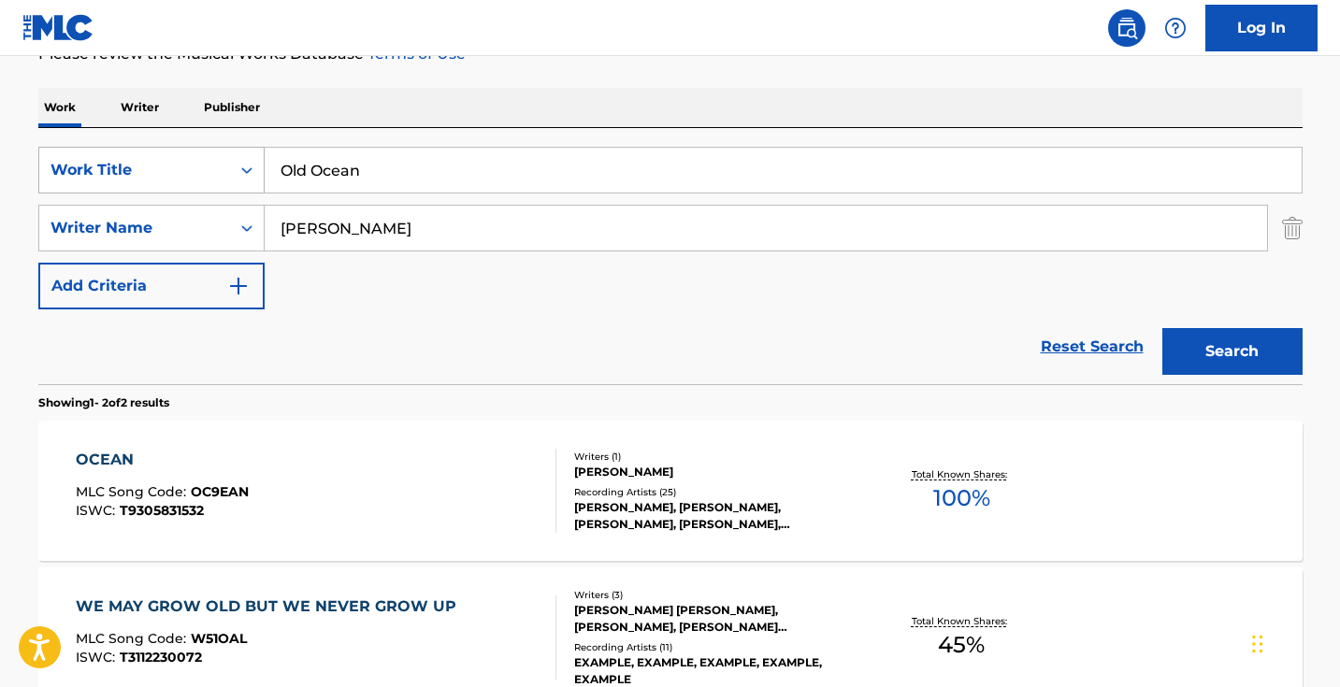
drag, startPoint x: 536, startPoint y: 179, endPoint x: 177, endPoint y: 166, distance: 359.2
click at [184, 166] on div "SearchWithCriteria1dece89c-6ed3-4512-bacd-1f5be59156a9 Work Title Old Ocean" at bounding box center [670, 170] width 1264 height 47
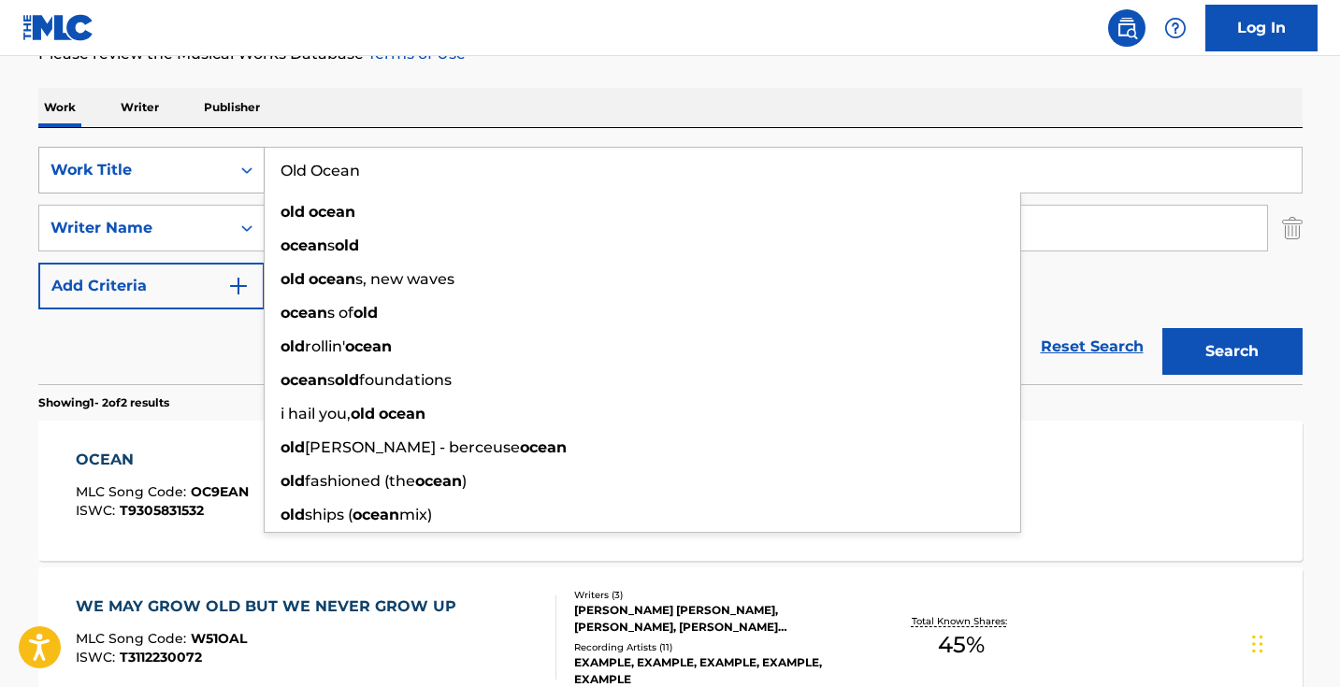
paste input "Stop The Music"
type input "Stop The Music"
click at [1231, 351] on button "Search" at bounding box center [1232, 351] width 140 height 47
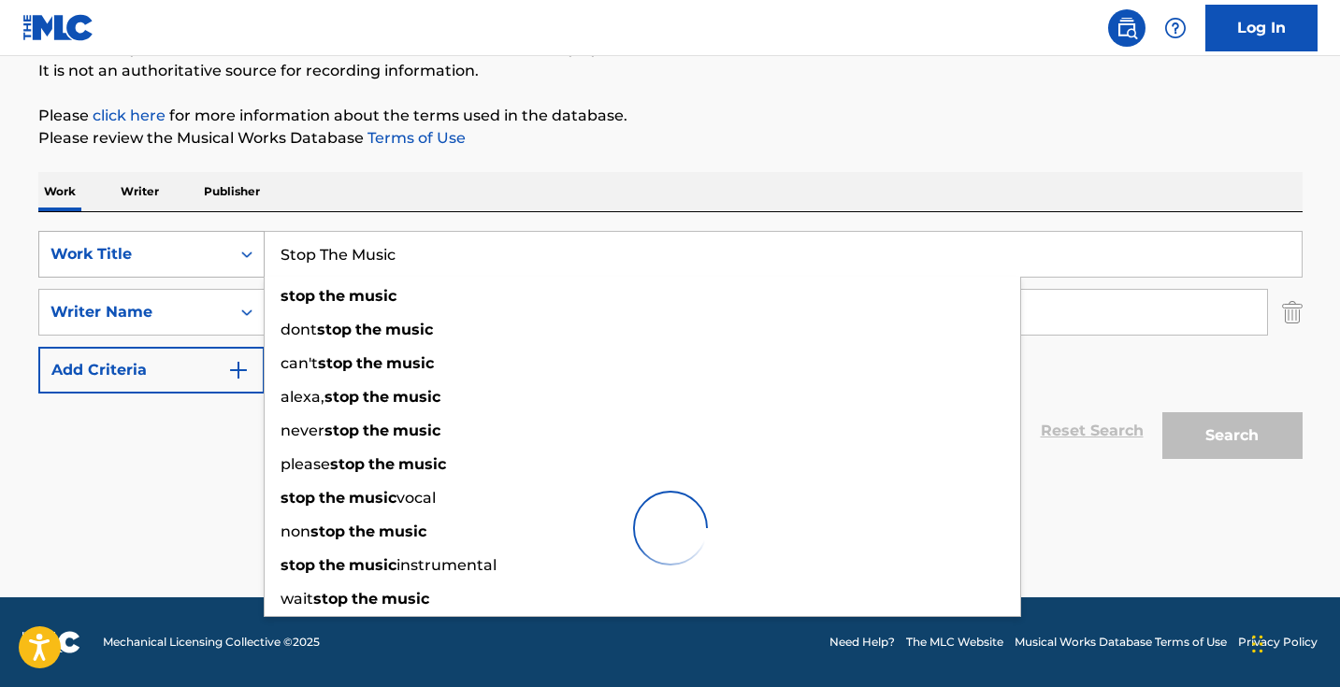
scroll to position [185, 0]
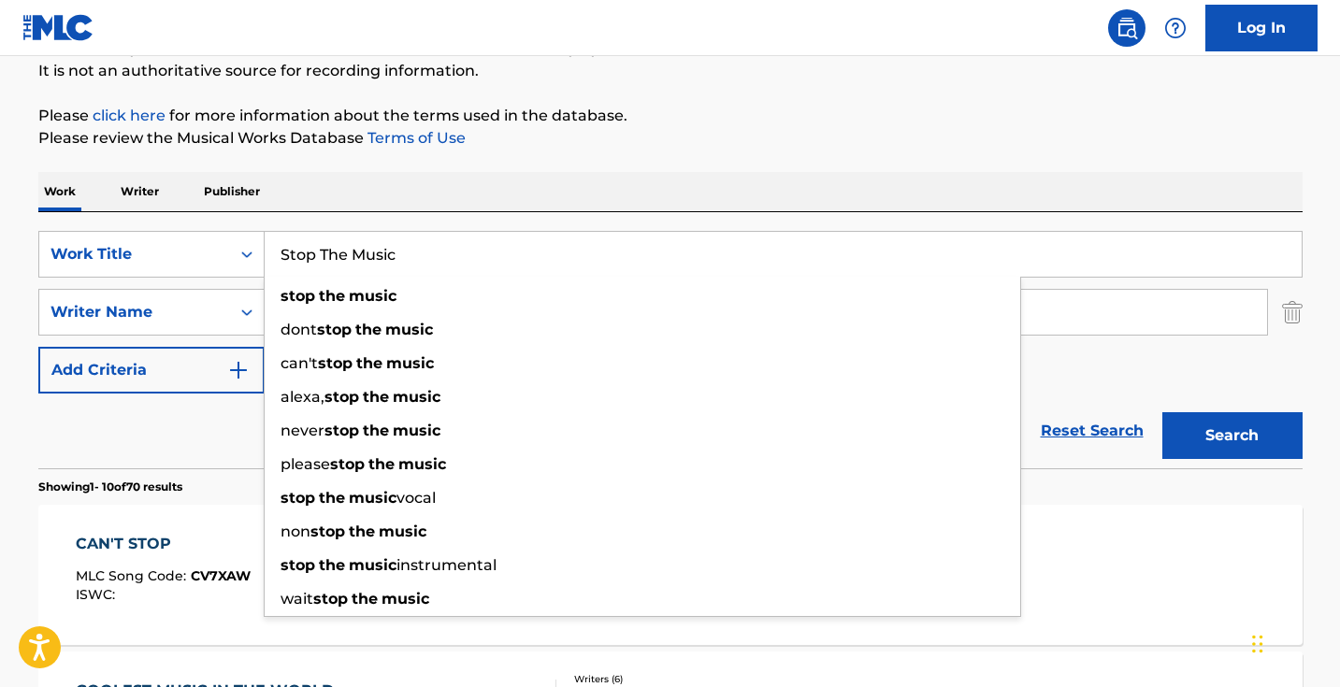
click at [1107, 358] on div "SearchWithCriteria1dece89c-6ed3-4512-bacd-1f5be59156a9 Work Title Stop The Musi…" at bounding box center [670, 312] width 1264 height 163
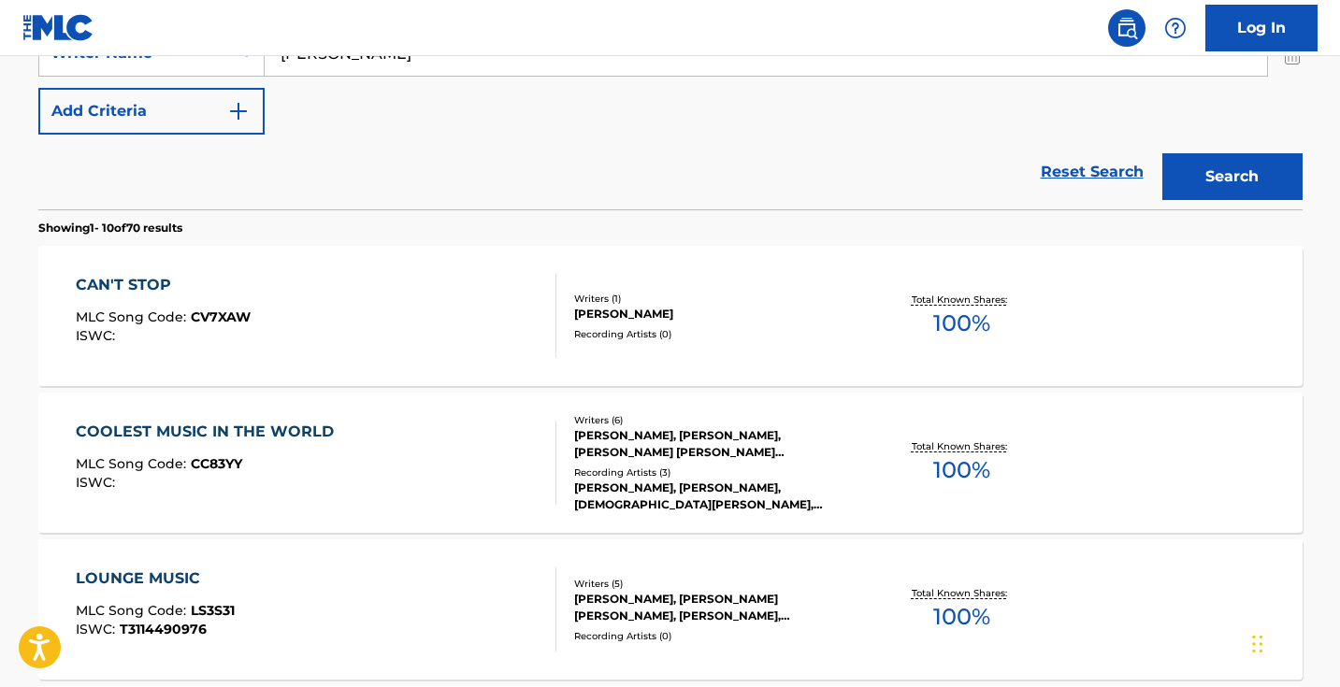
scroll to position [413, 0]
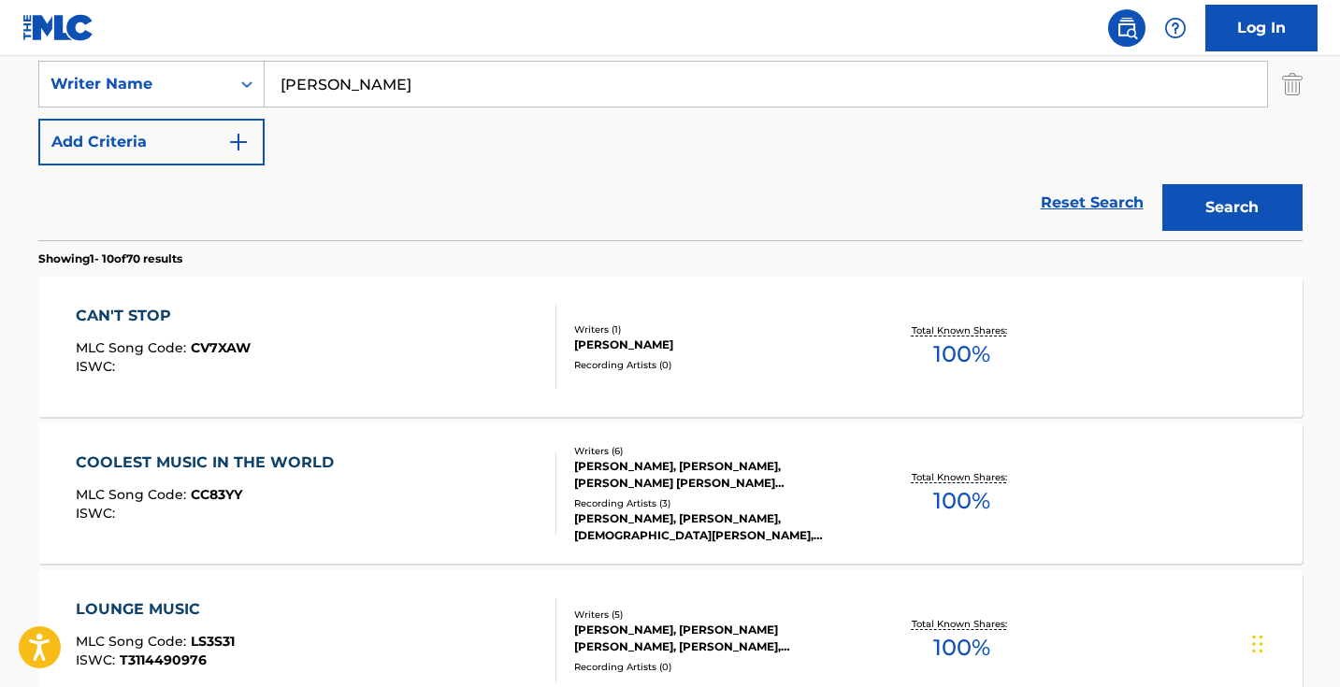
click at [279, 84] on input "[PERSON_NAME]" at bounding box center [766, 84] width 1002 height 45
type input "[PERSON_NAME]"
click at [1231, 208] on button "Search" at bounding box center [1232, 207] width 140 height 47
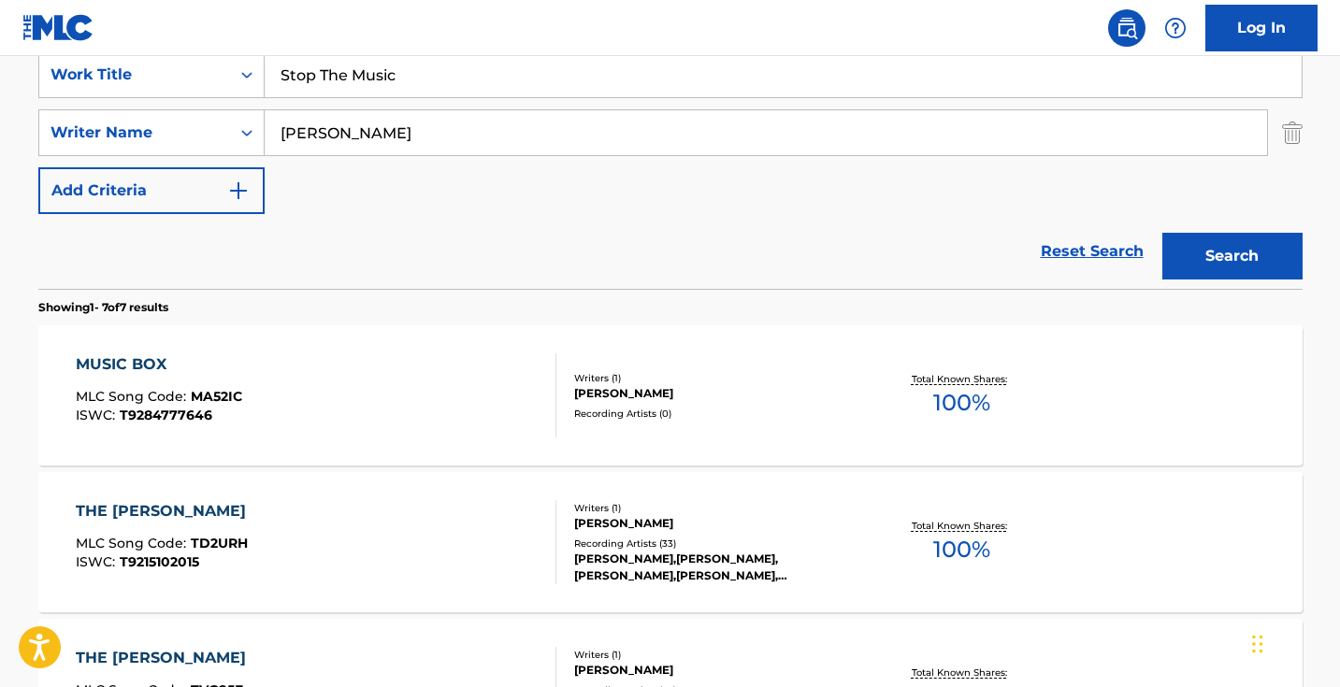
scroll to position [180, 0]
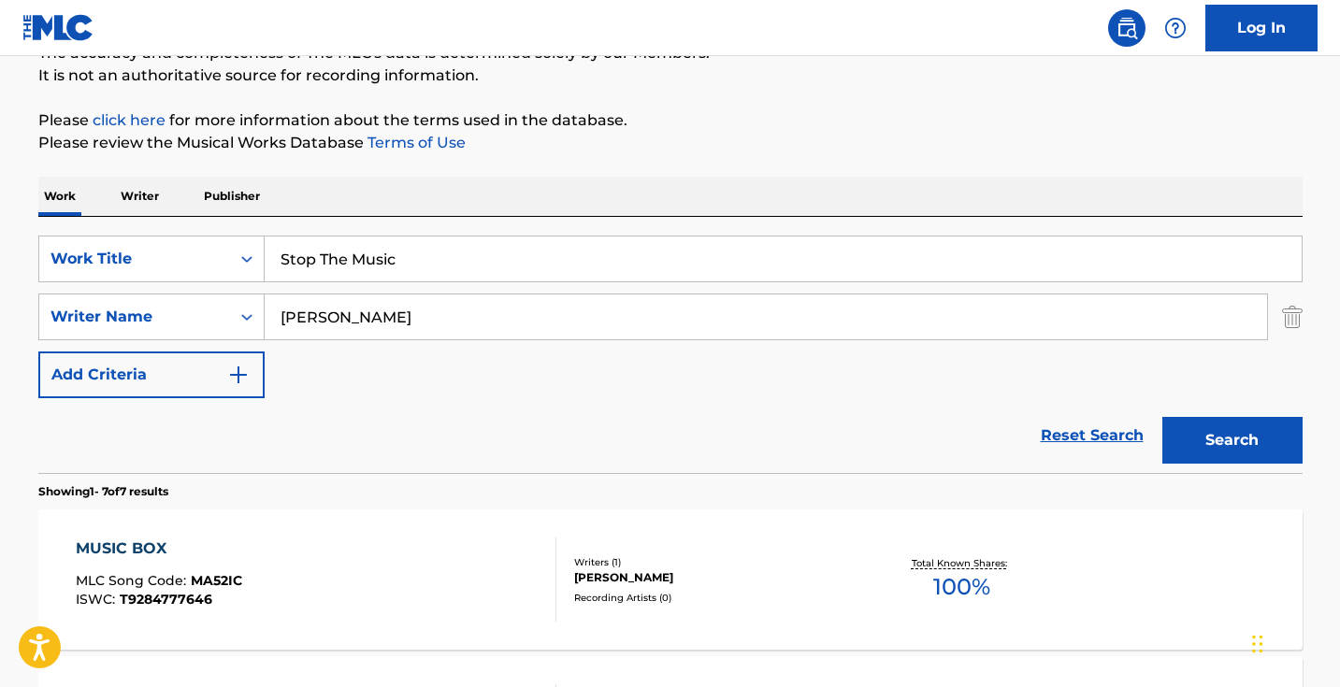
drag, startPoint x: 464, startPoint y: 265, endPoint x: 156, endPoint y: 201, distance: 314.2
type input "shiny is the view"
click at [1231, 440] on button "Search" at bounding box center [1232, 440] width 140 height 47
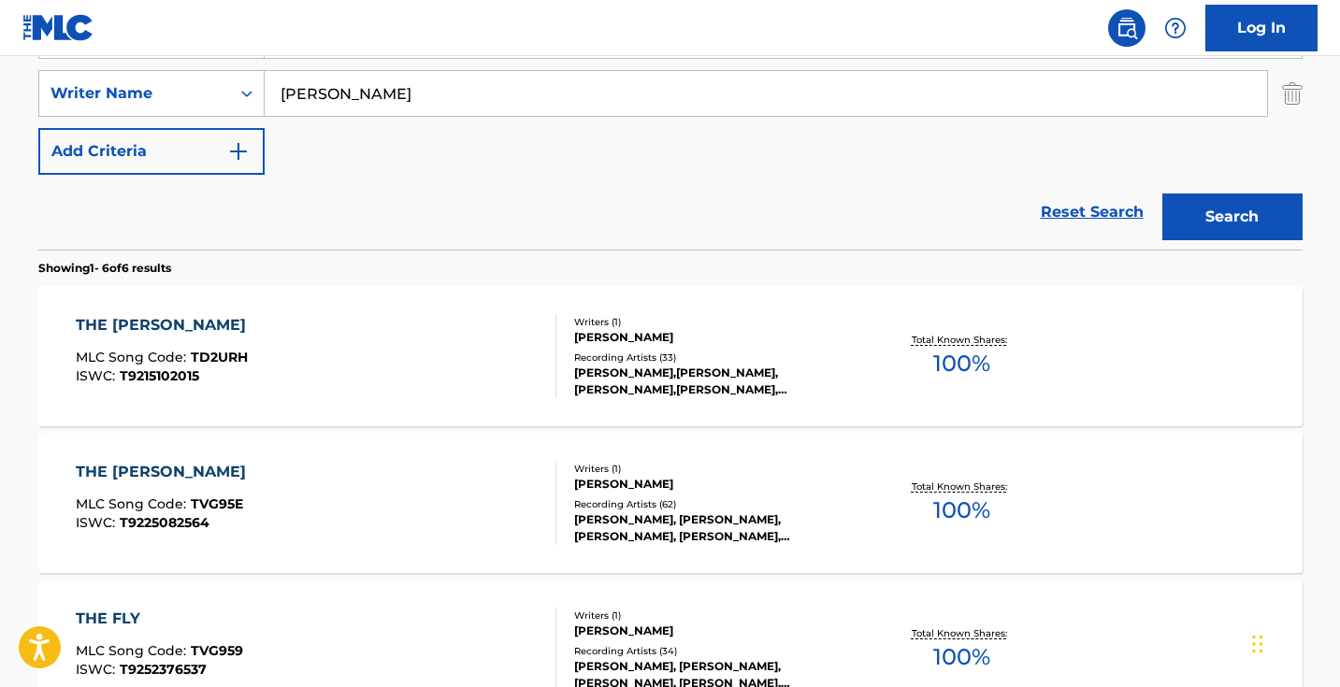
scroll to position [360, 0]
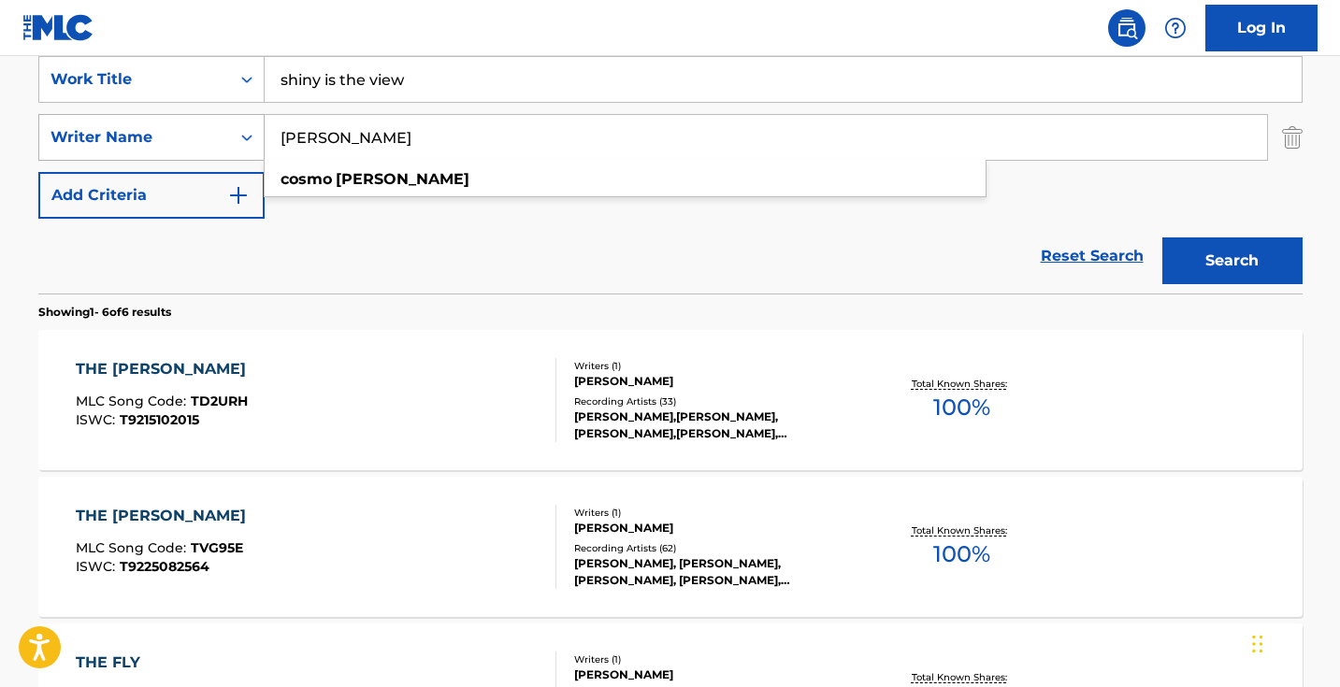
drag, startPoint x: 448, startPoint y: 144, endPoint x: 183, endPoint y: 128, distance: 265.0
click at [189, 128] on div "SearchWithCriteria9a270f2c-9c3c-4e57-8b2f-d0374e2f2a2b Writer Name [PERSON_NAME…" at bounding box center [670, 137] width 1264 height 47
click at [1231, 261] on button "Search" at bounding box center [1232, 260] width 140 height 47
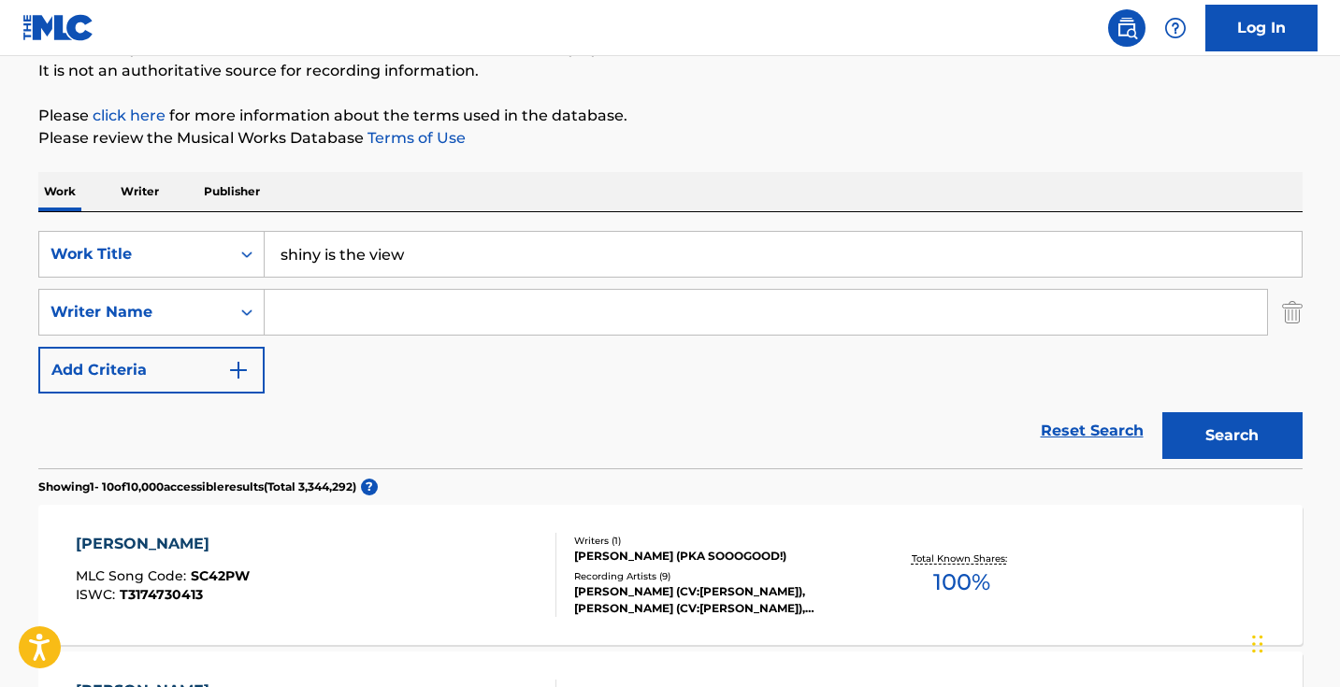
paste input "[PERSON_NAME]"
type input "[PERSON_NAME]"
click at [1231, 436] on button "Search" at bounding box center [1232, 435] width 140 height 47
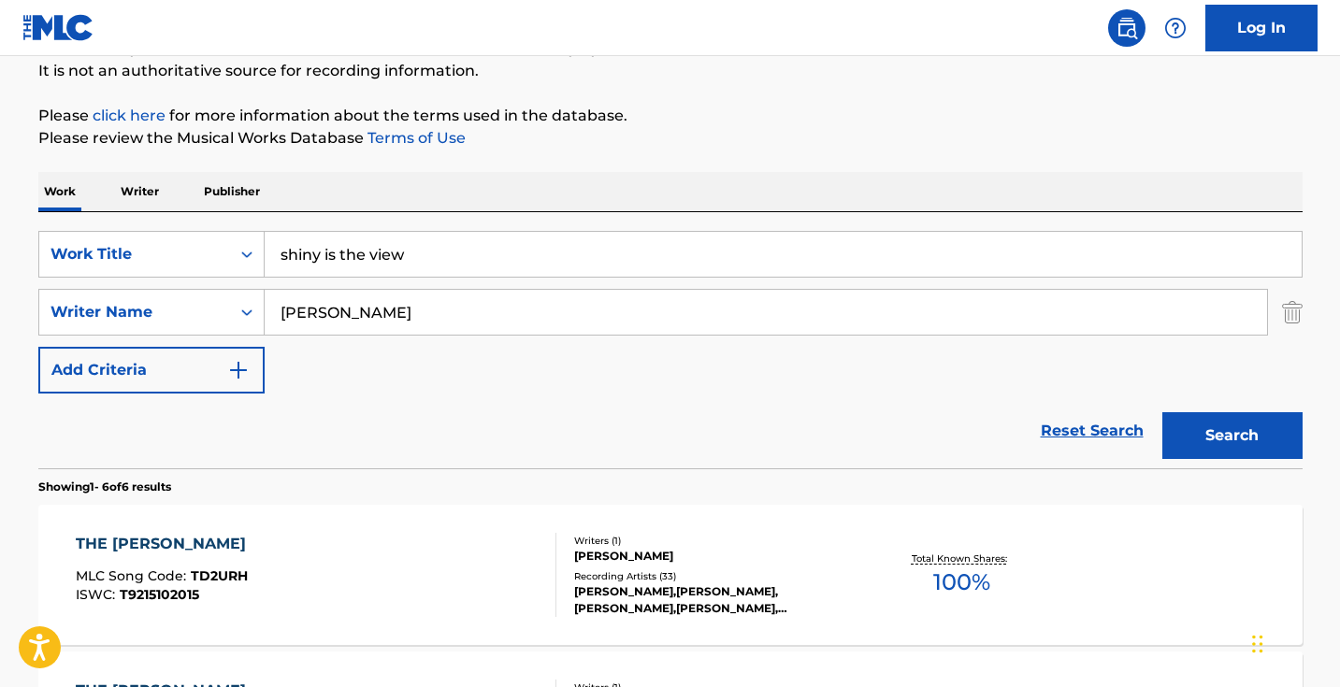
drag, startPoint x: 464, startPoint y: 230, endPoint x: 469, endPoint y: 247, distance: 17.7
click at [469, 247] on div "SearchWithCriteria1dece89c-6ed3-4512-bacd-1f5be59156a9 Work Title shiny is the …" at bounding box center [670, 340] width 1264 height 256
click at [469, 248] on input "shiny is the view" at bounding box center [783, 254] width 1037 height 45
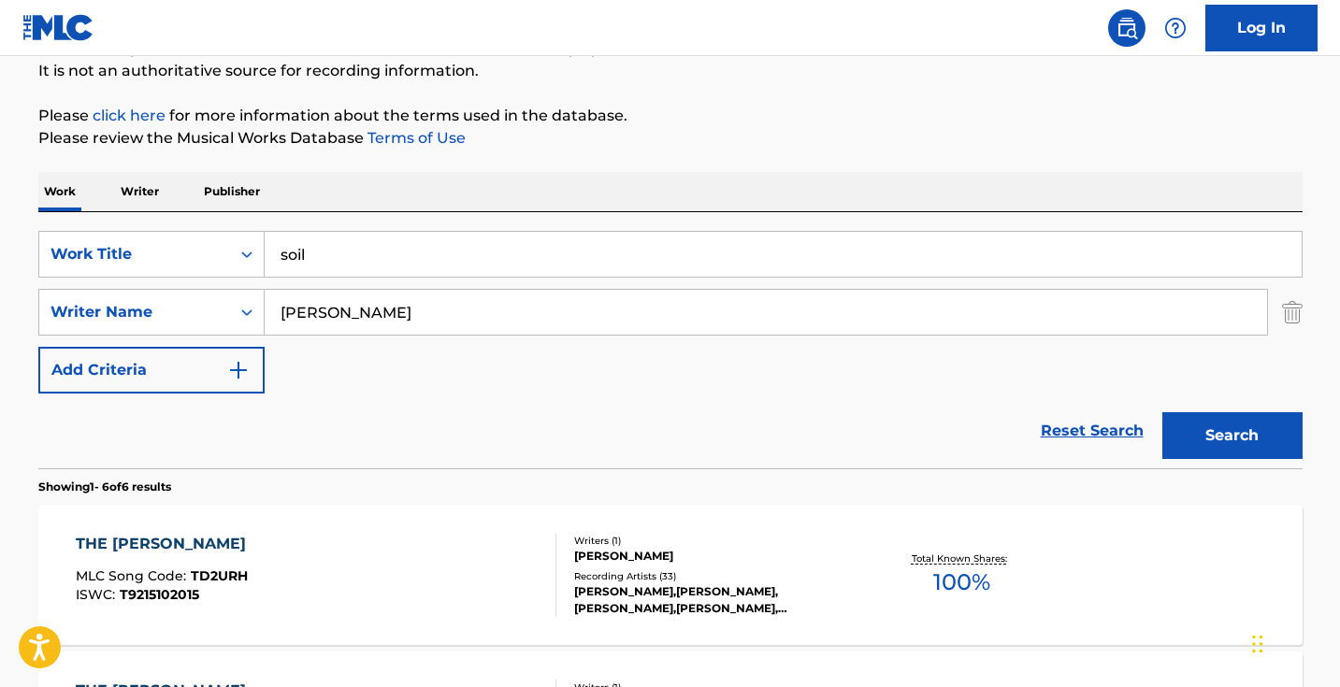
click at [1231, 436] on button "Search" at bounding box center [1232, 435] width 140 height 47
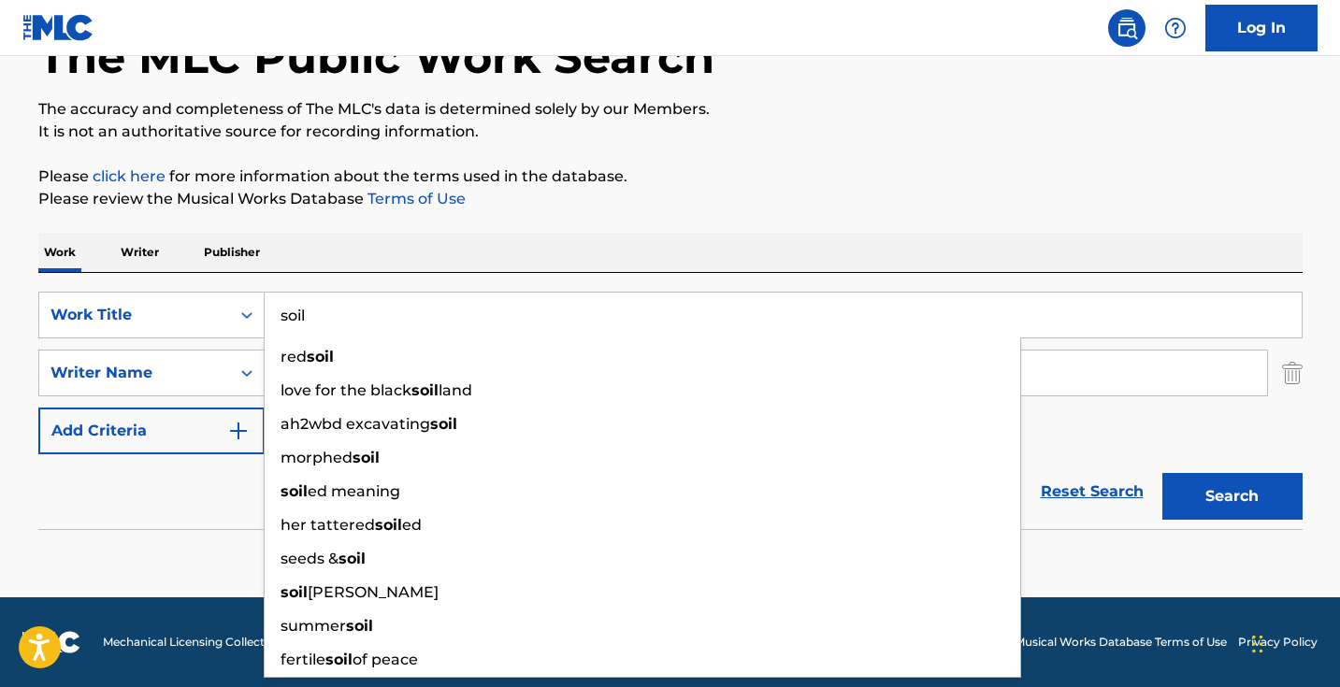
scroll to position [124, 0]
click at [698, 183] on p "Please click here for more information about the terms used in the database." at bounding box center [670, 176] width 1264 height 22
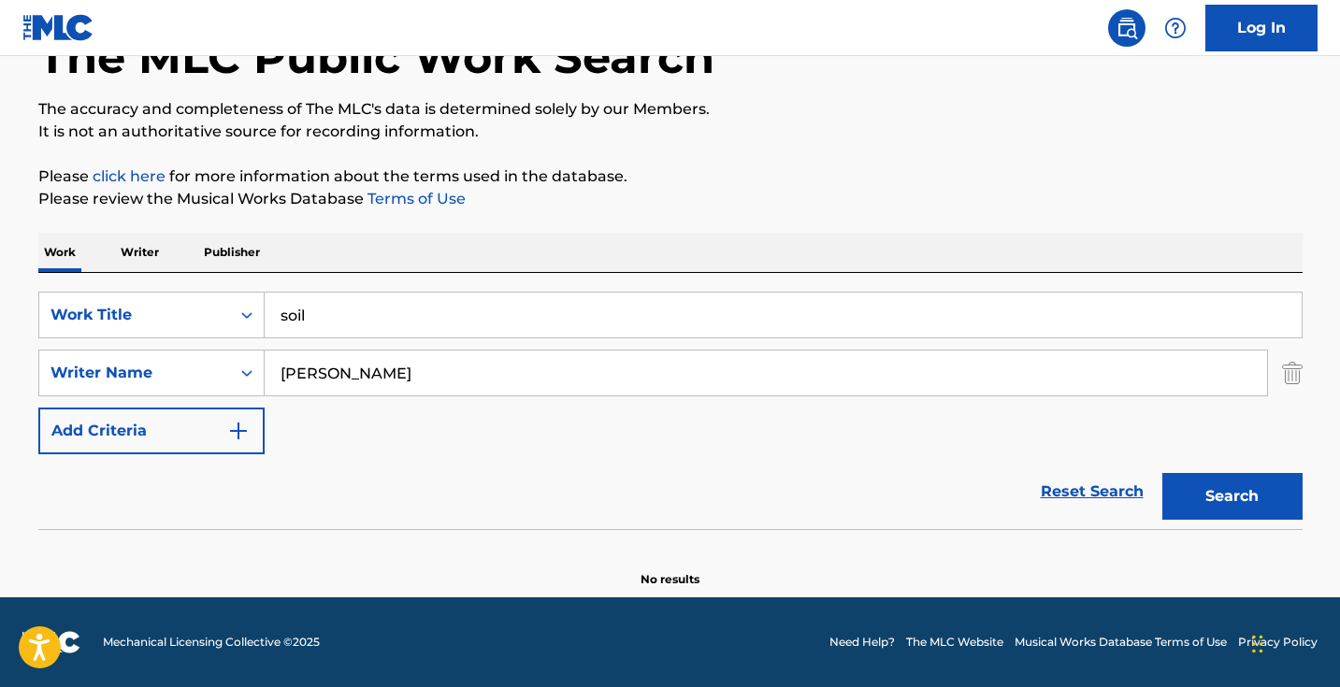
click at [500, 298] on input "soil" at bounding box center [783, 315] width 1037 height 45
click at [500, 299] on input "soil" at bounding box center [783, 315] width 1037 height 45
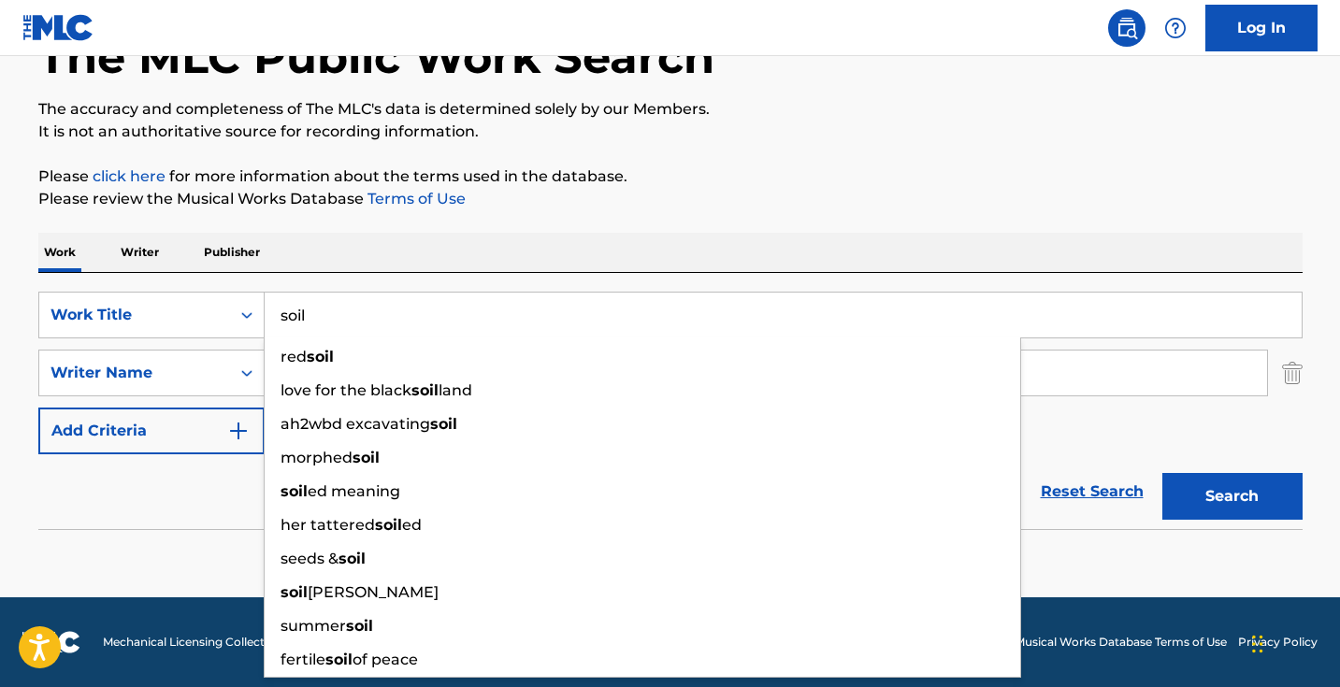
click at [500, 299] on input "soil" at bounding box center [783, 315] width 1037 height 45
paste input "I To The Maybe Go"
type input "I To The Maybe Go"
click at [1231, 496] on button "Search" at bounding box center [1232, 496] width 140 height 47
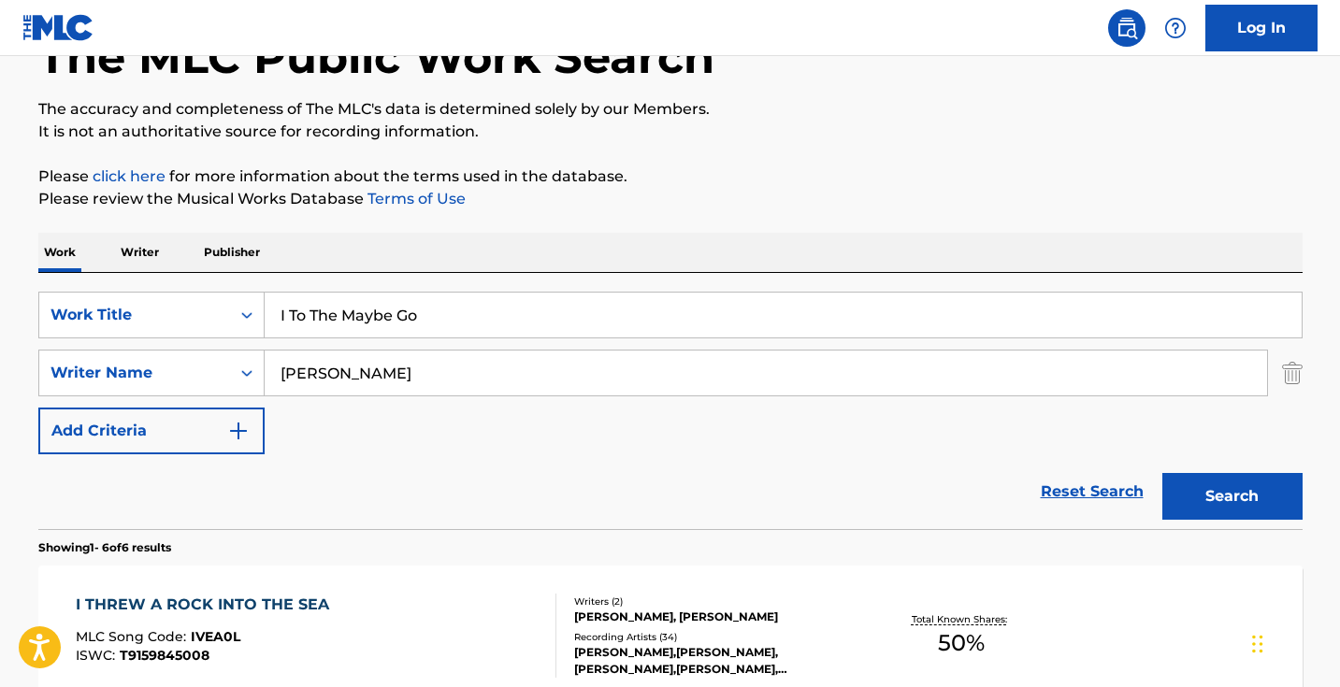
click at [726, 484] on div "Reset Search Search" at bounding box center [670, 491] width 1264 height 75
click at [515, 370] on input "[PERSON_NAME]" at bounding box center [766, 373] width 1002 height 45
click at [1231, 496] on button "Search" at bounding box center [1232, 496] width 140 height 47
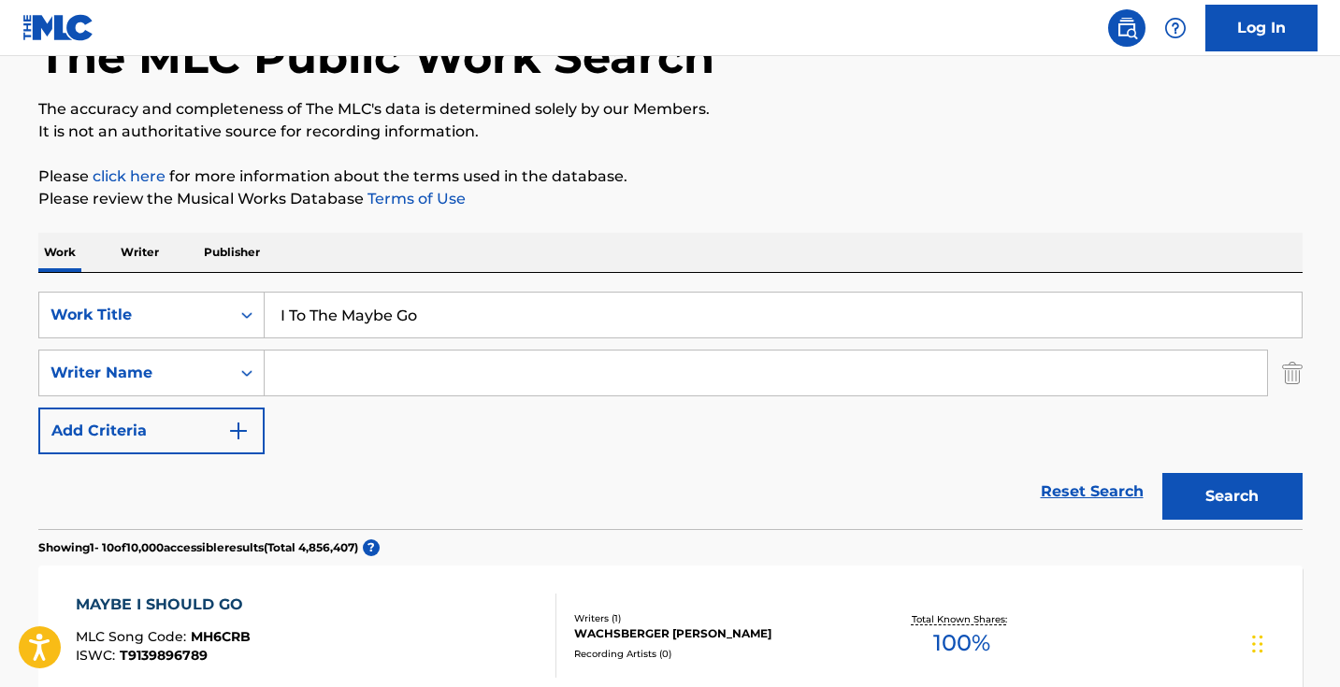
scroll to position [128, 0]
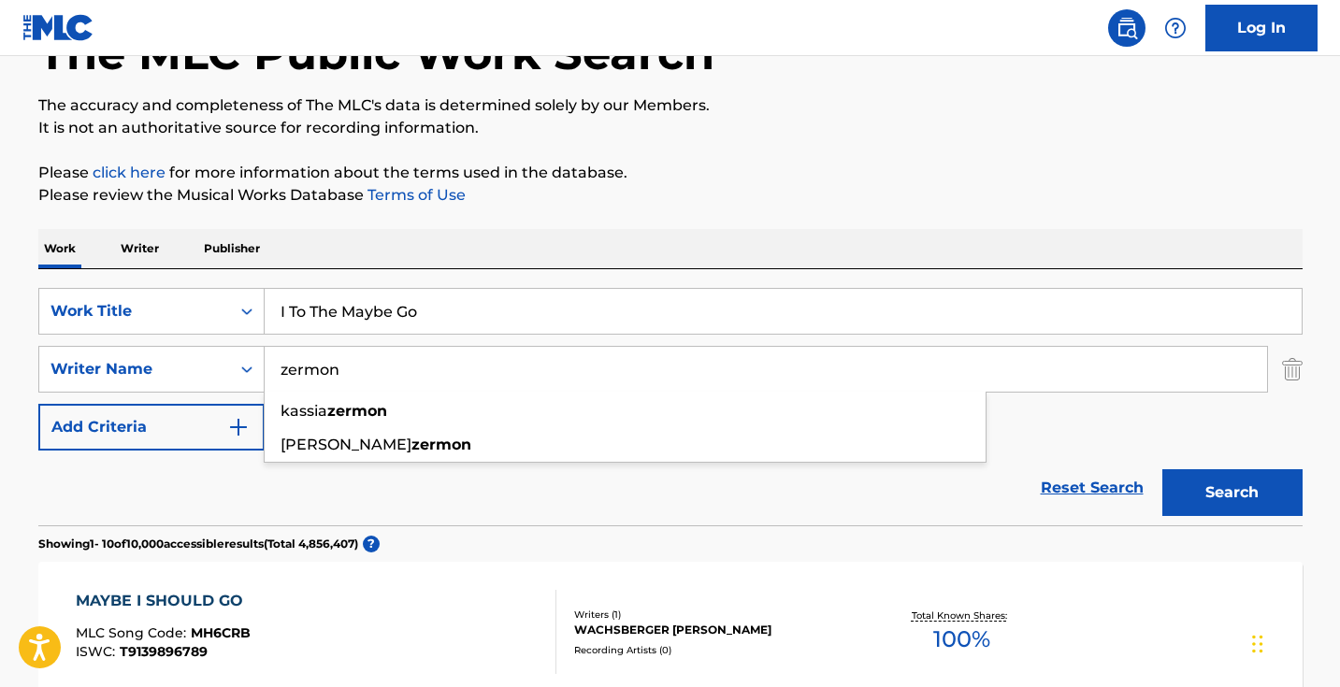
click at [1231, 493] on button "Search" at bounding box center [1232, 492] width 140 height 47
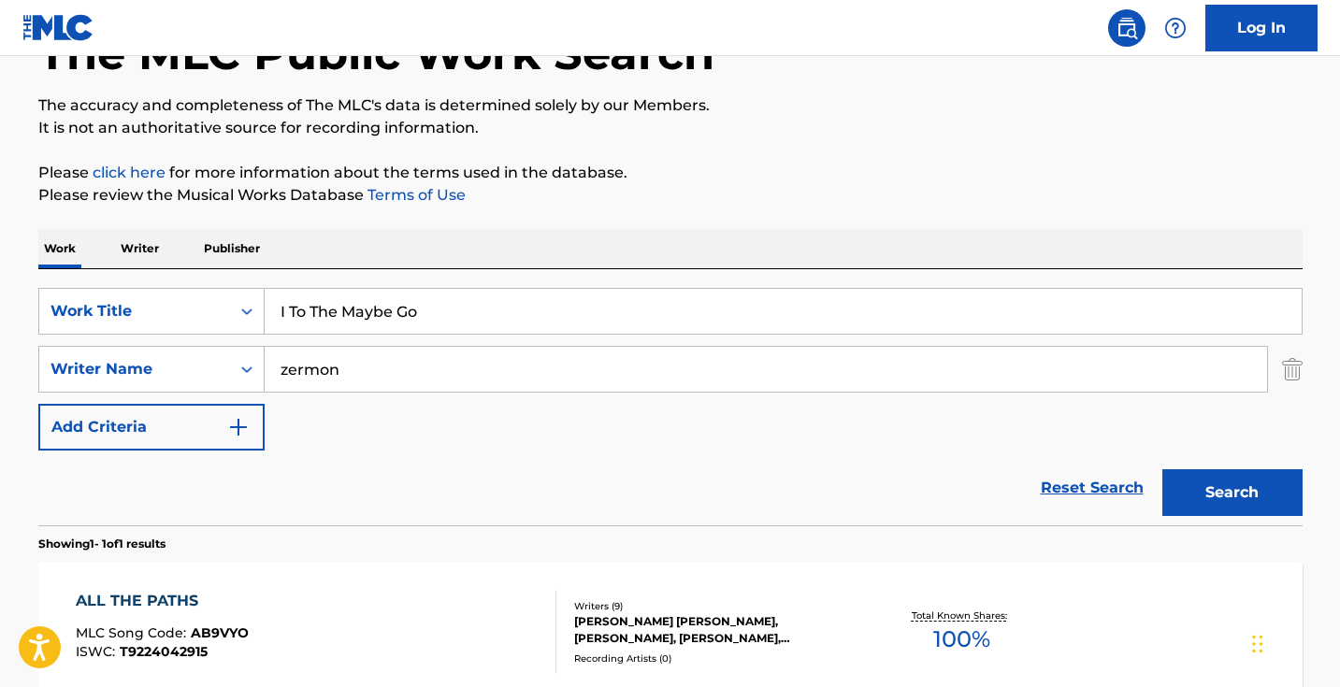
click at [505, 373] on input "zermon" at bounding box center [766, 369] width 1002 height 45
click at [1231, 493] on button "Search" at bounding box center [1232, 492] width 140 height 47
click at [382, 372] on input "[PERSON_NAME]" at bounding box center [766, 369] width 1002 height 45
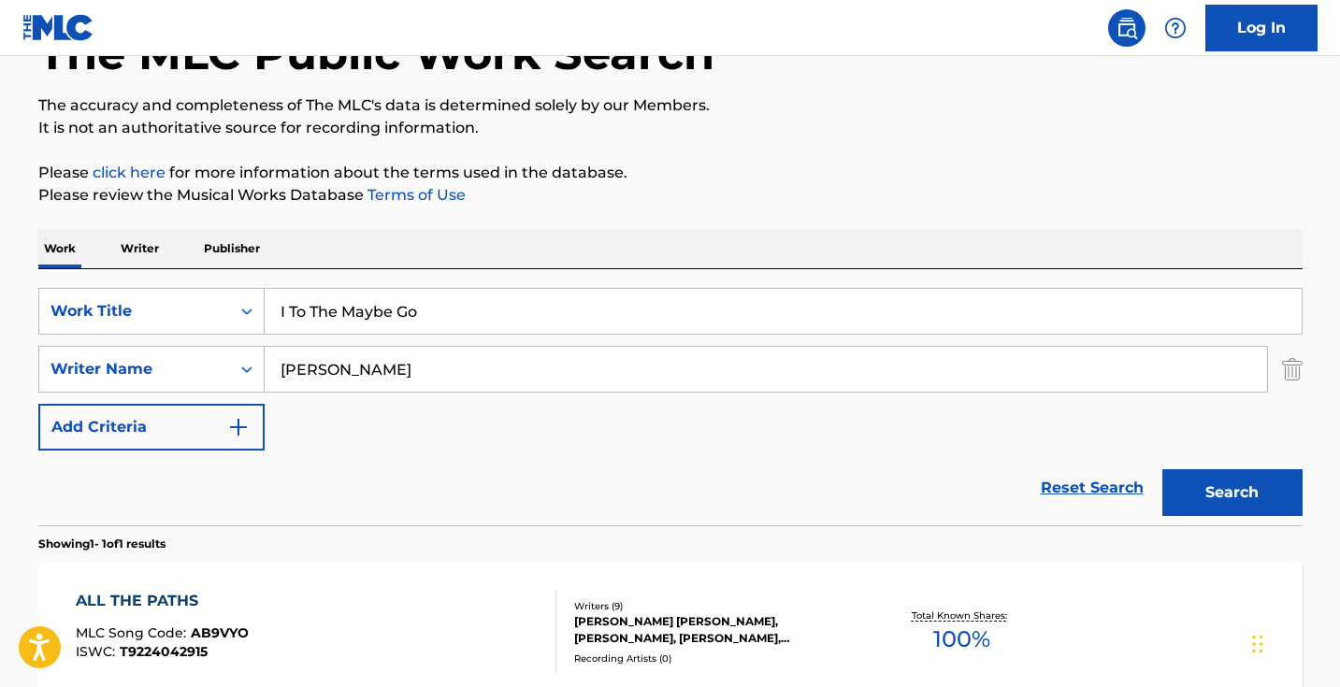
click at [382, 372] on input "[PERSON_NAME]" at bounding box center [766, 369] width 1002 height 45
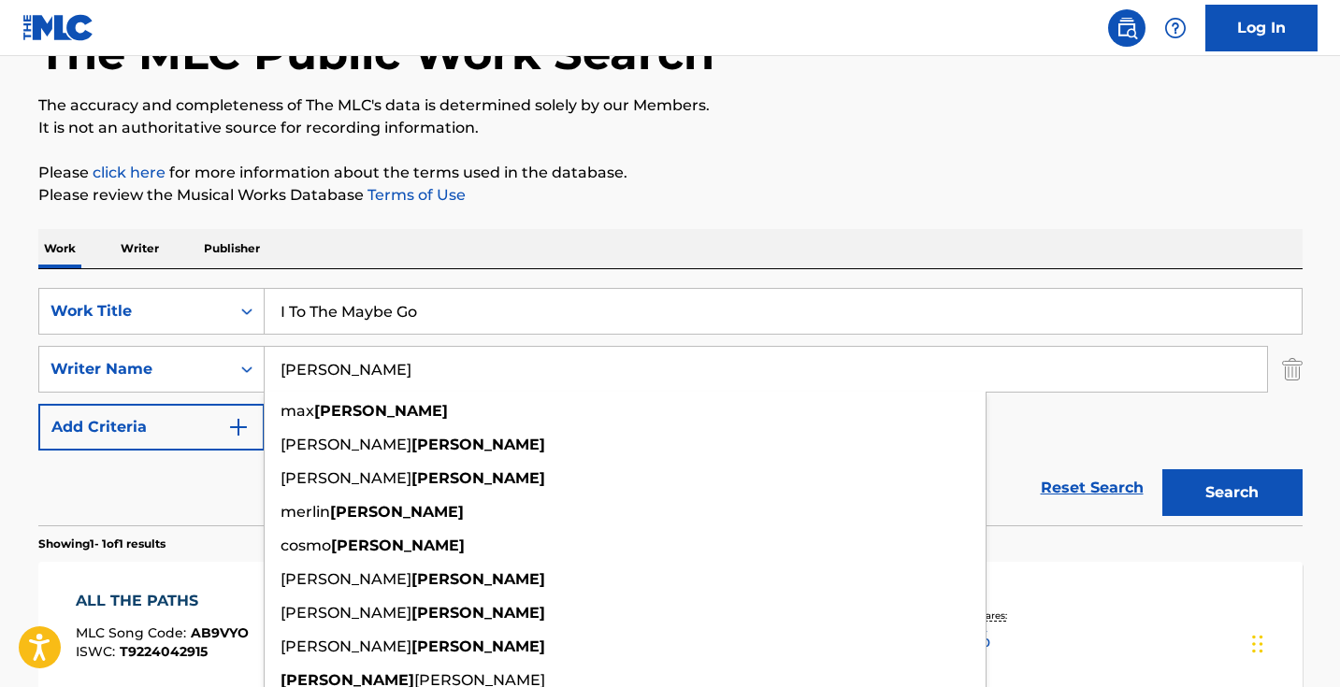
click at [1231, 493] on button "Search" at bounding box center [1232, 492] width 140 height 47
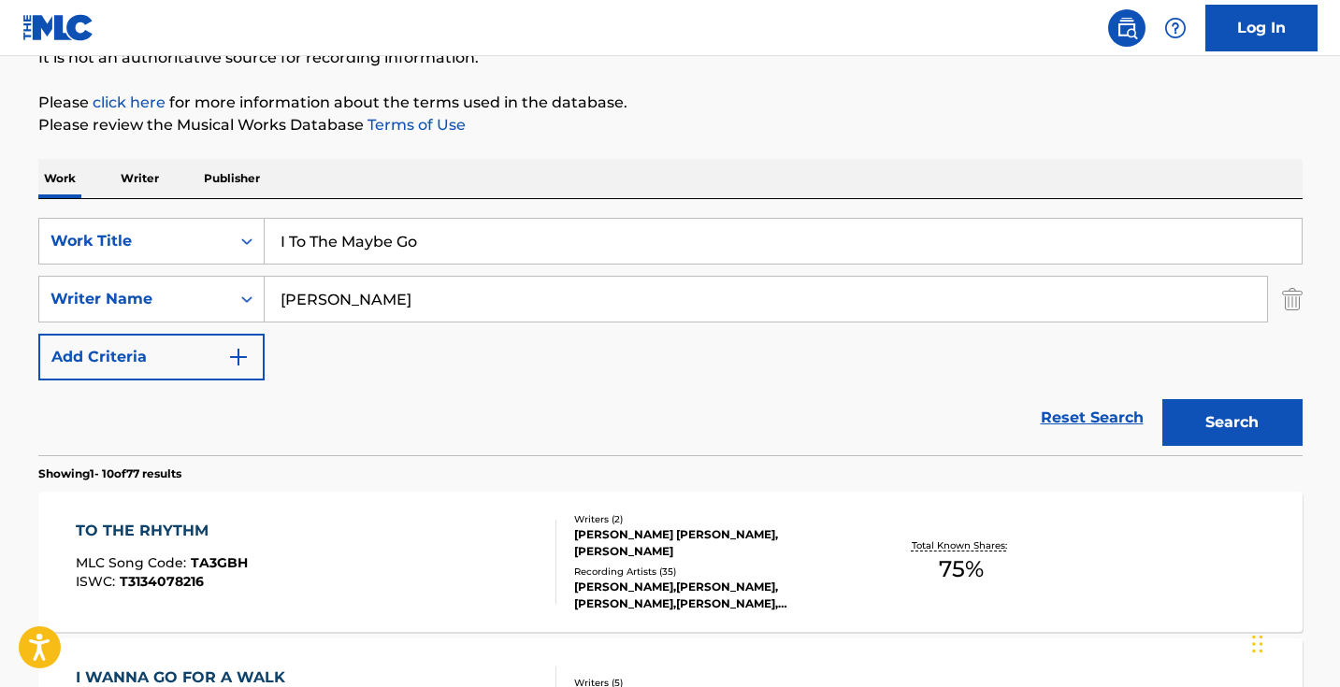
scroll to position [372, 0]
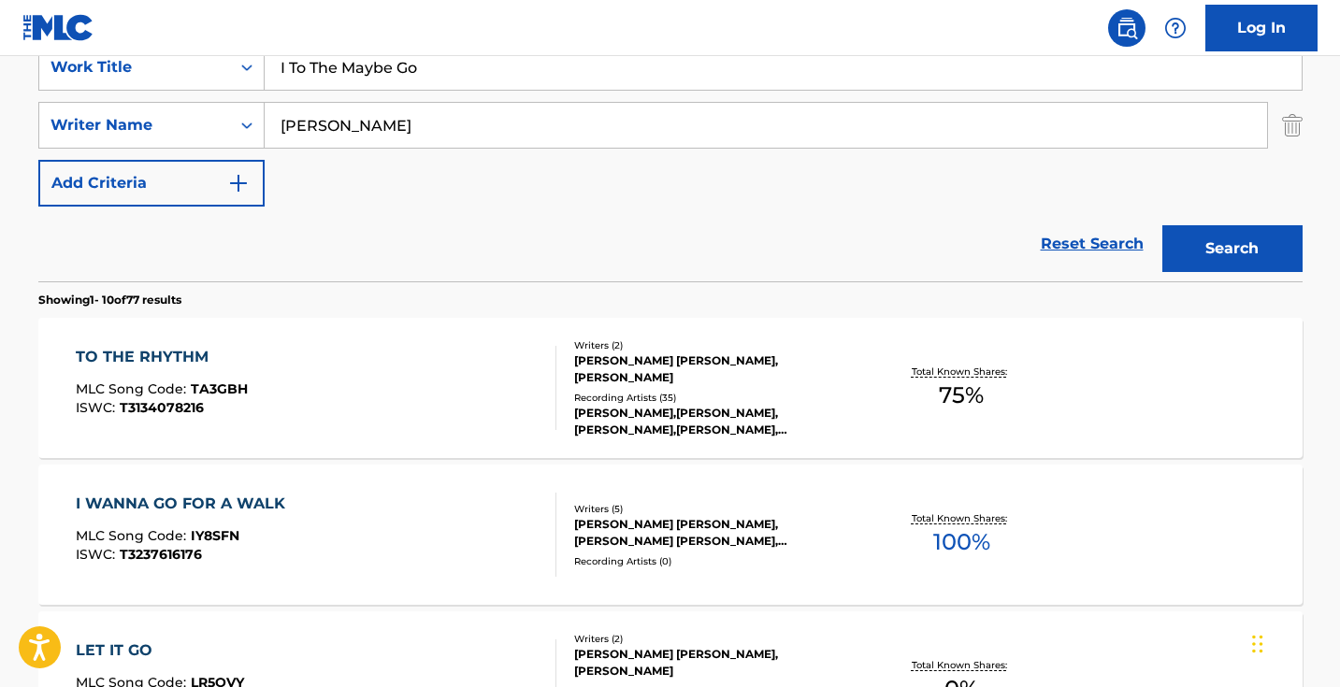
click at [277, 120] on input "[PERSON_NAME]" at bounding box center [766, 125] width 1002 height 45
click at [1231, 249] on button "Search" at bounding box center [1232, 248] width 140 height 47
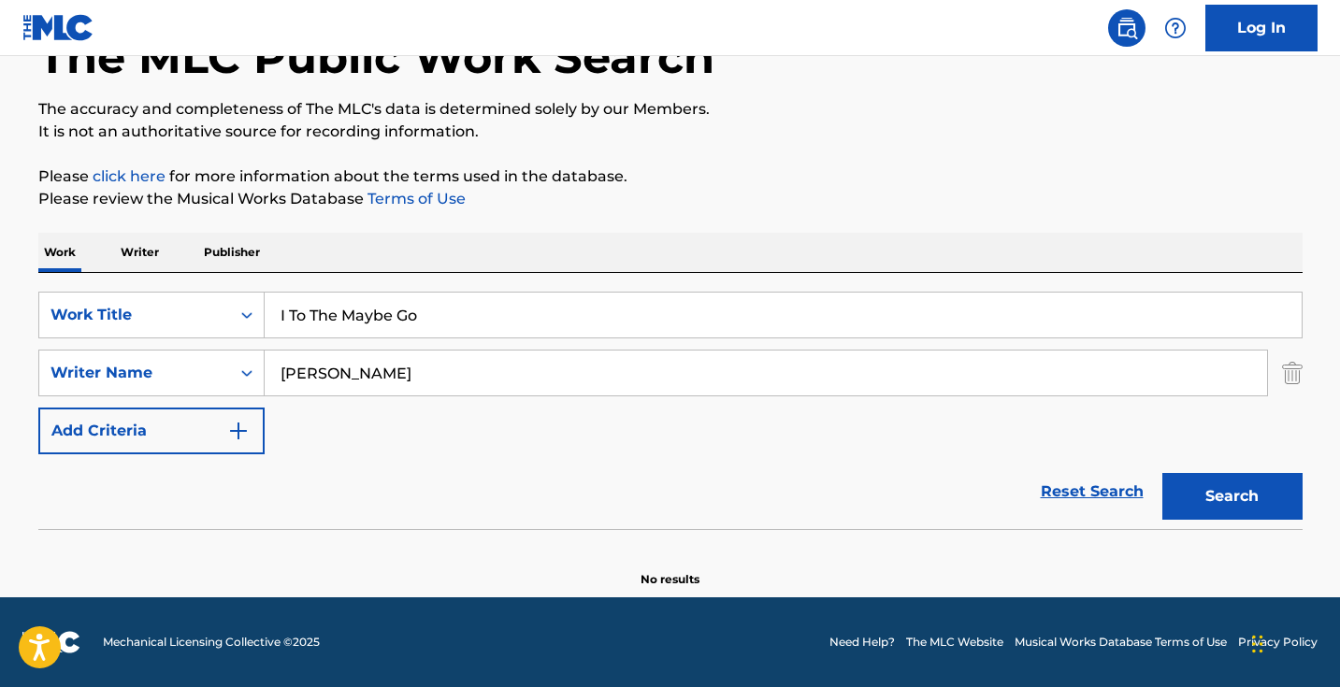
type input "[PERSON_NAME]"
click at [1231, 496] on button "Search" at bounding box center [1232, 496] width 140 height 47
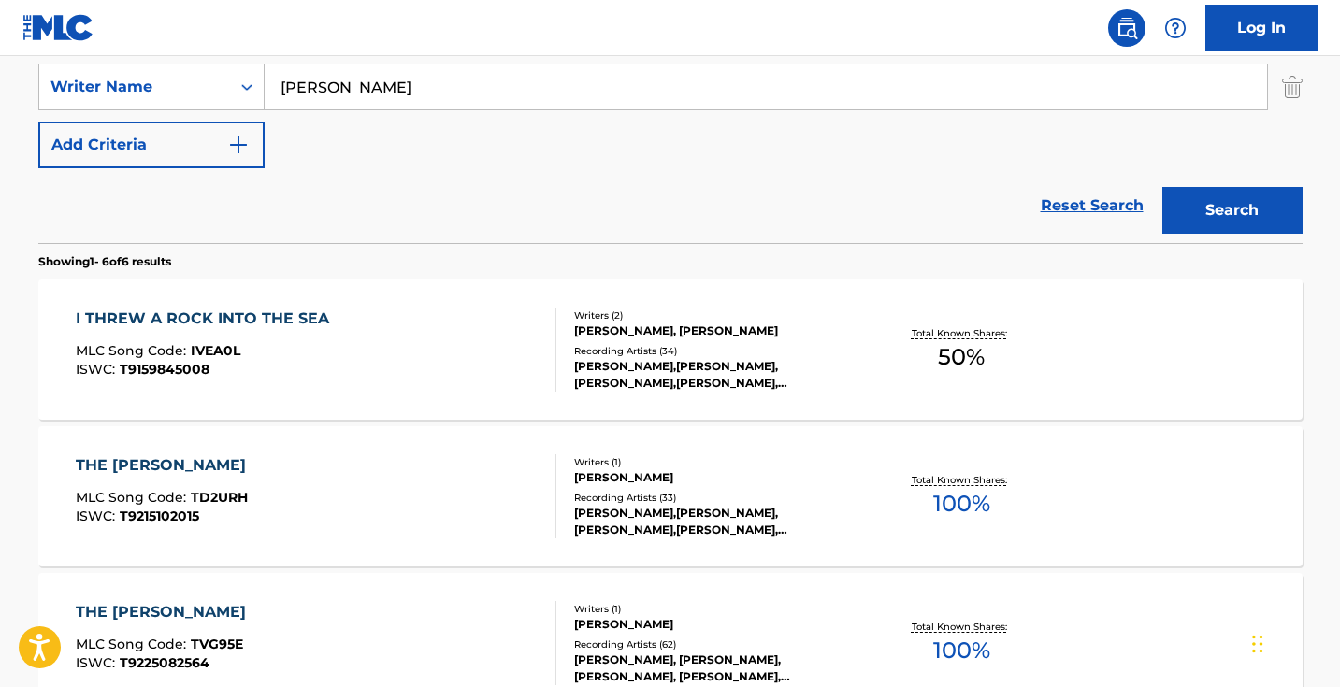
scroll to position [296, 0]
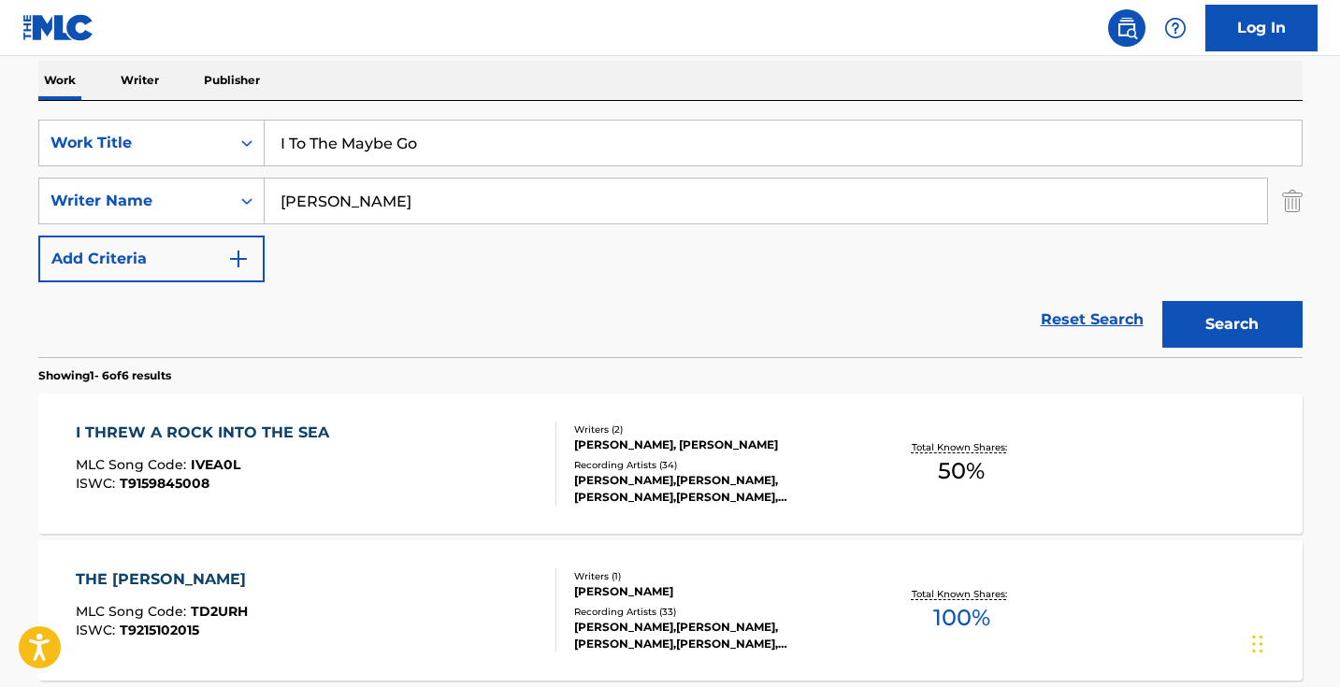
click at [482, 145] on input "I To The Maybe Go" at bounding box center [783, 143] width 1037 height 45
paste input "Did And I Don't And I D"
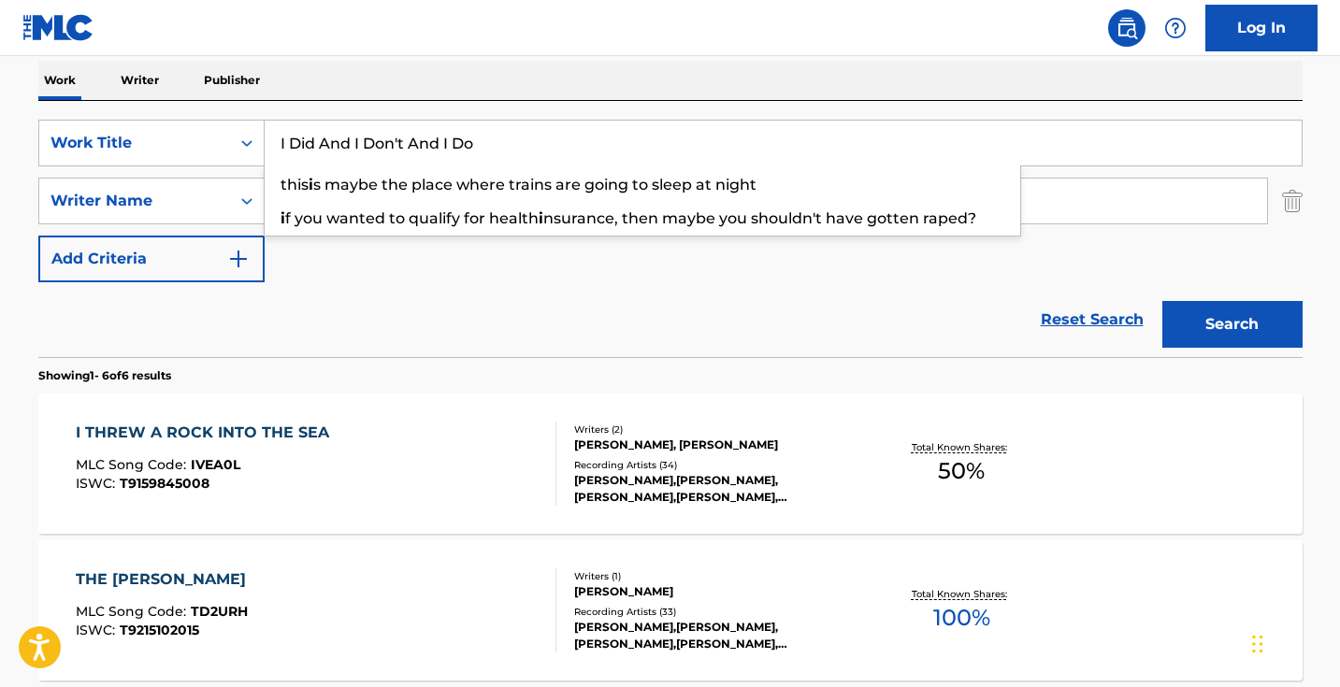
click at [1231, 324] on button "Search" at bounding box center [1232, 324] width 140 height 47
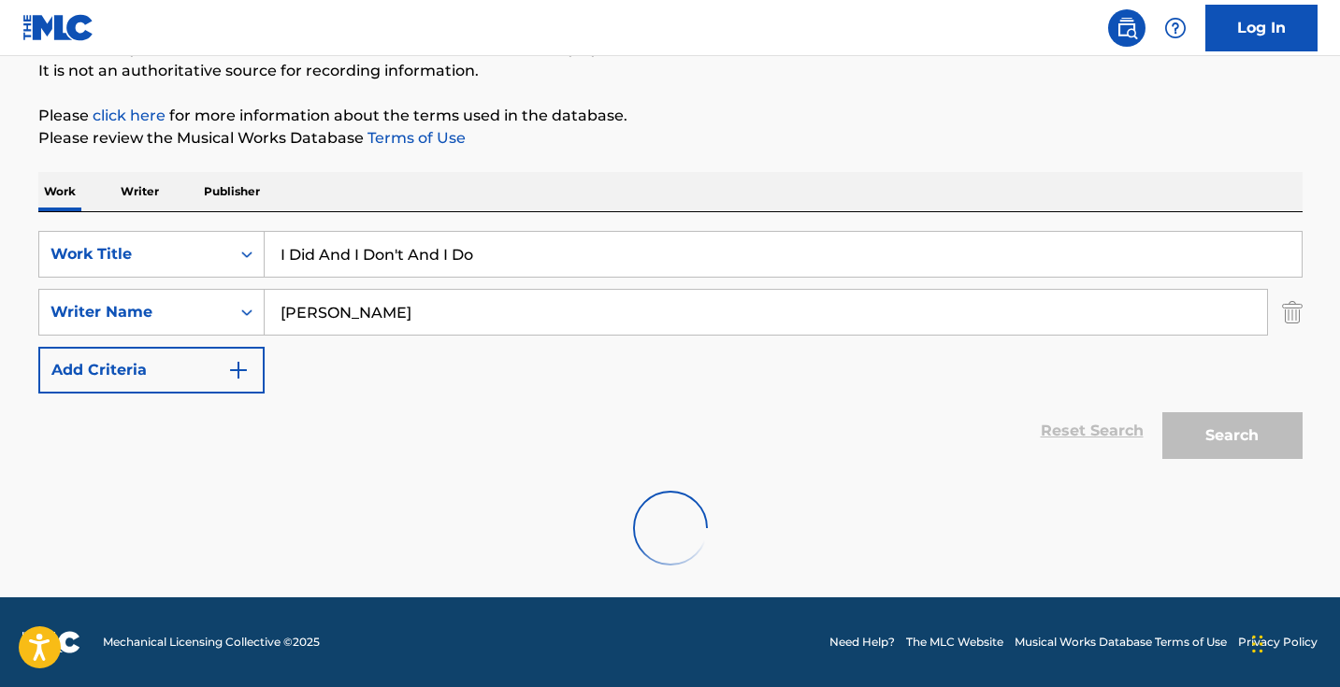
scroll to position [185, 0]
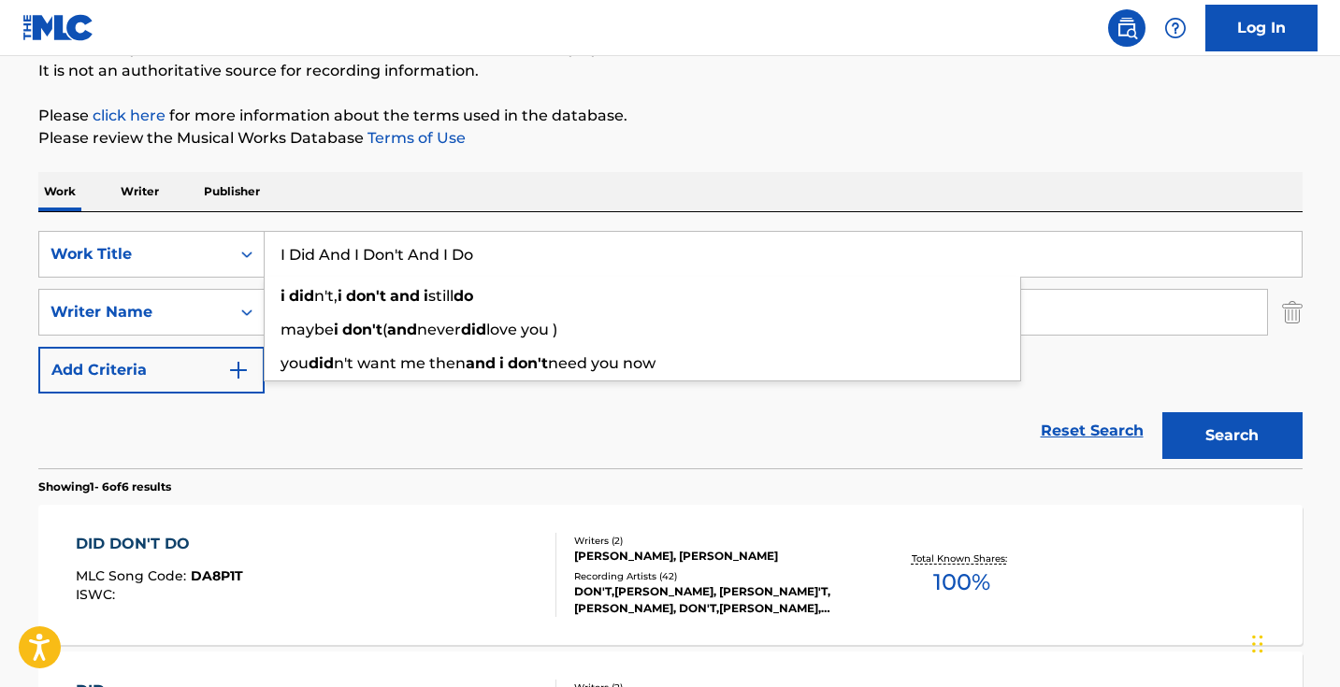
click at [494, 467] on div "Reset Search Search" at bounding box center [670, 431] width 1264 height 75
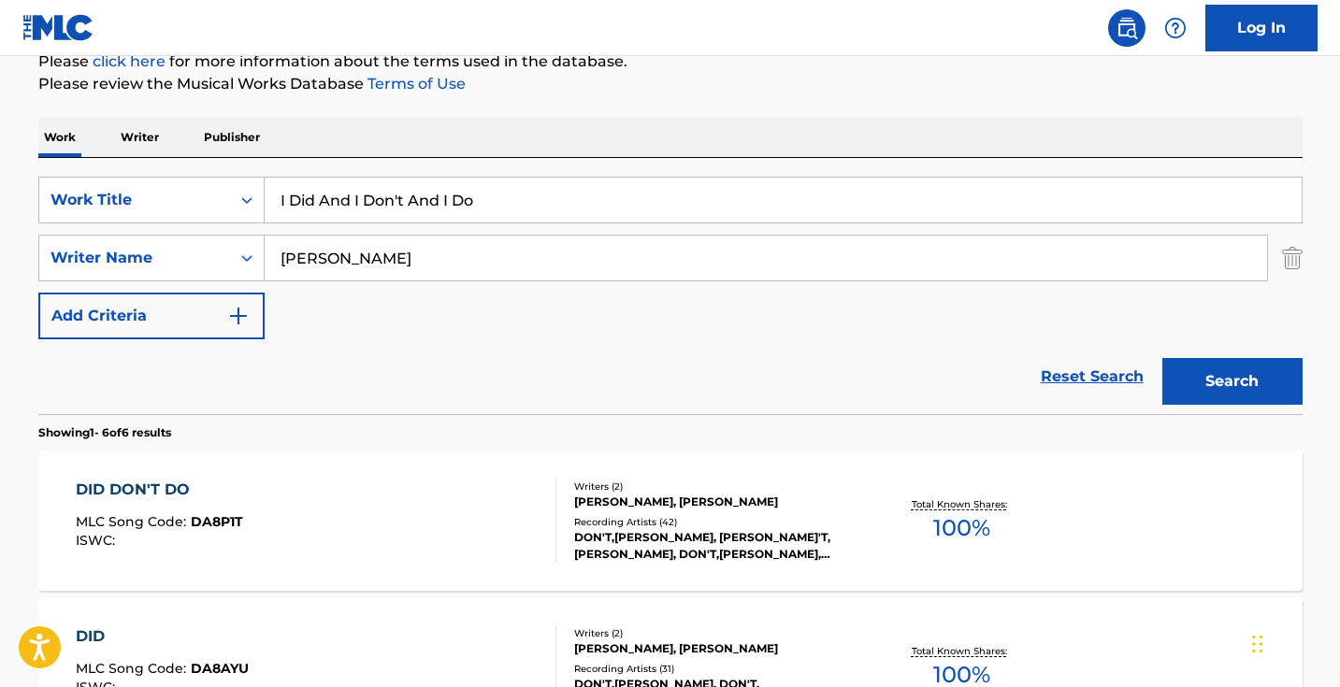
scroll to position [265, 0]
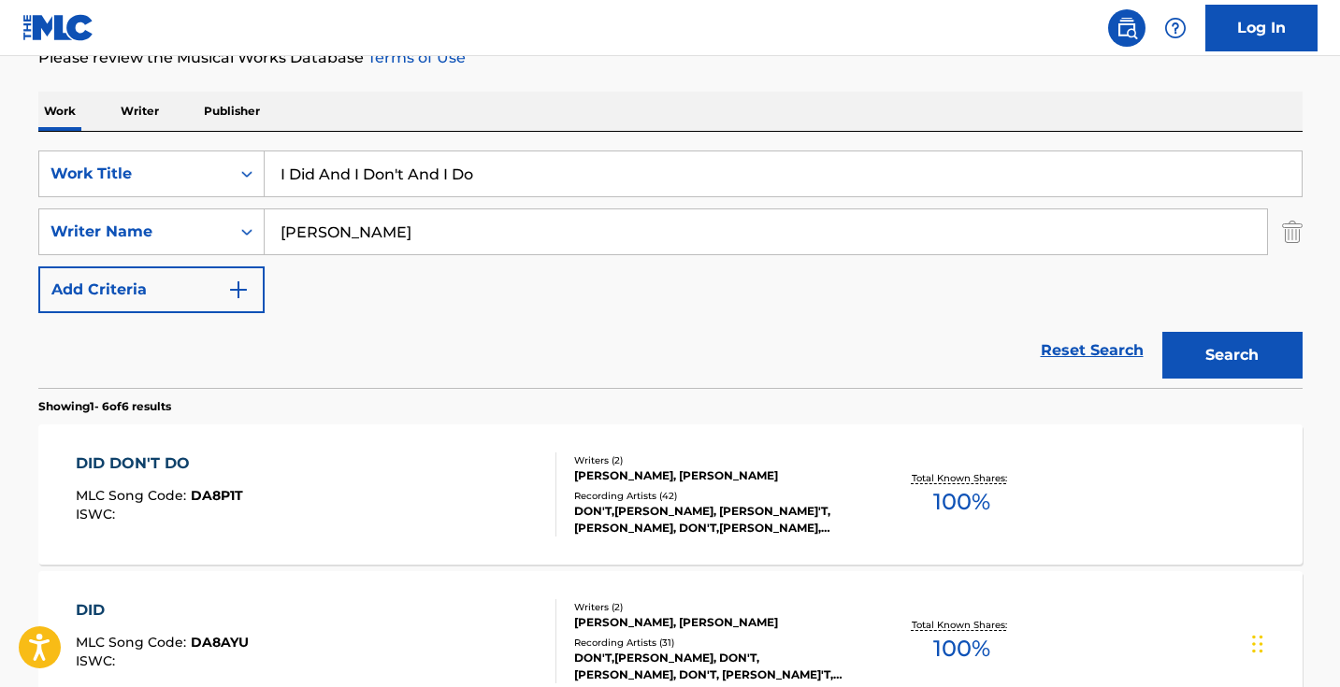
click at [562, 176] on input "I Did And I Don't And I Do" at bounding box center [783, 173] width 1037 height 45
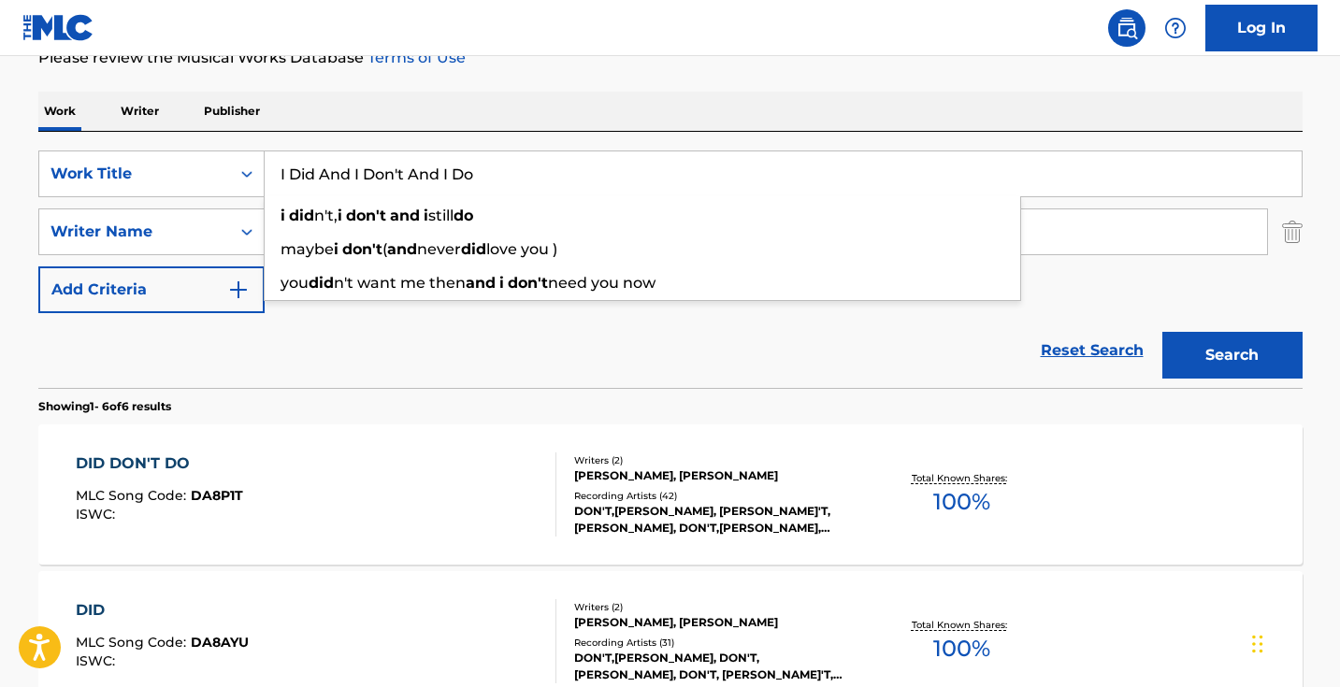
click at [562, 176] on input "I Did And I Don't And I Do" at bounding box center [783, 173] width 1037 height 45
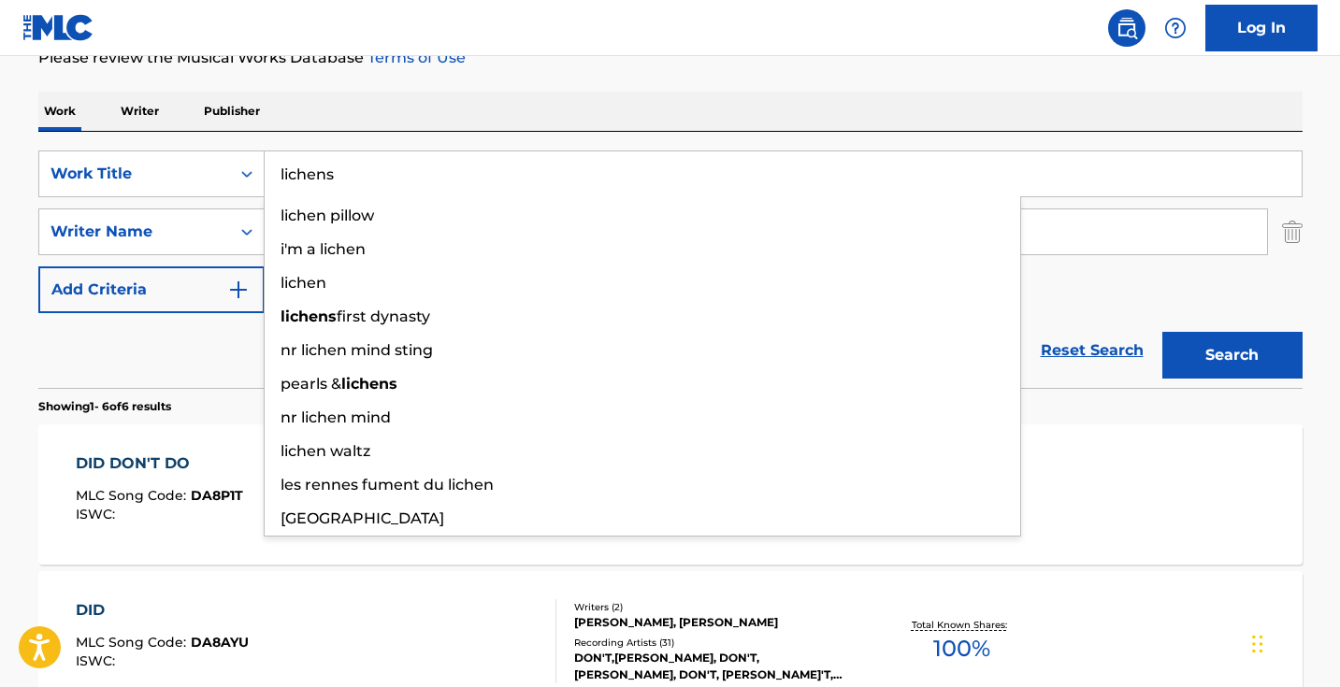
type input "lichens"
click at [1231, 355] on button "Search" at bounding box center [1232, 355] width 140 height 47
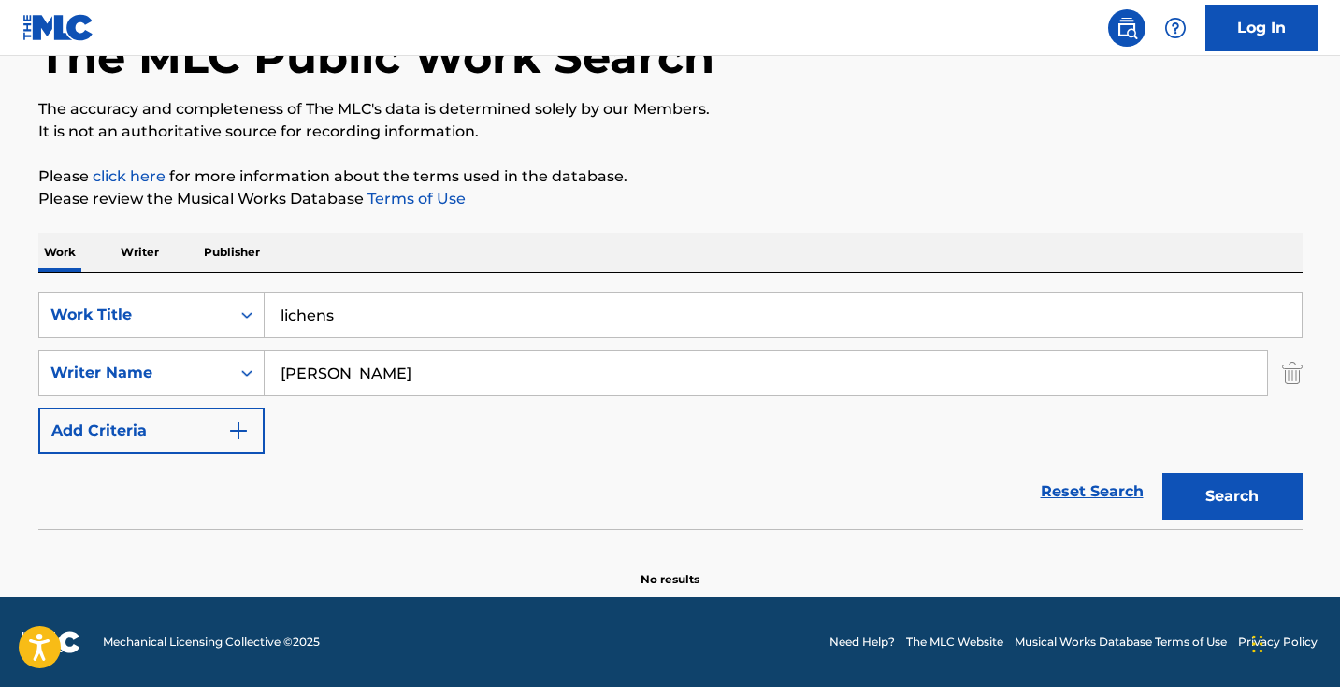
scroll to position [124, 0]
drag, startPoint x: 580, startPoint y: 359, endPoint x: 609, endPoint y: 369, distance: 30.7
click at [606, 369] on input "[PERSON_NAME]" at bounding box center [766, 373] width 1002 height 45
click at [1231, 496] on button "Search" at bounding box center [1232, 496] width 140 height 47
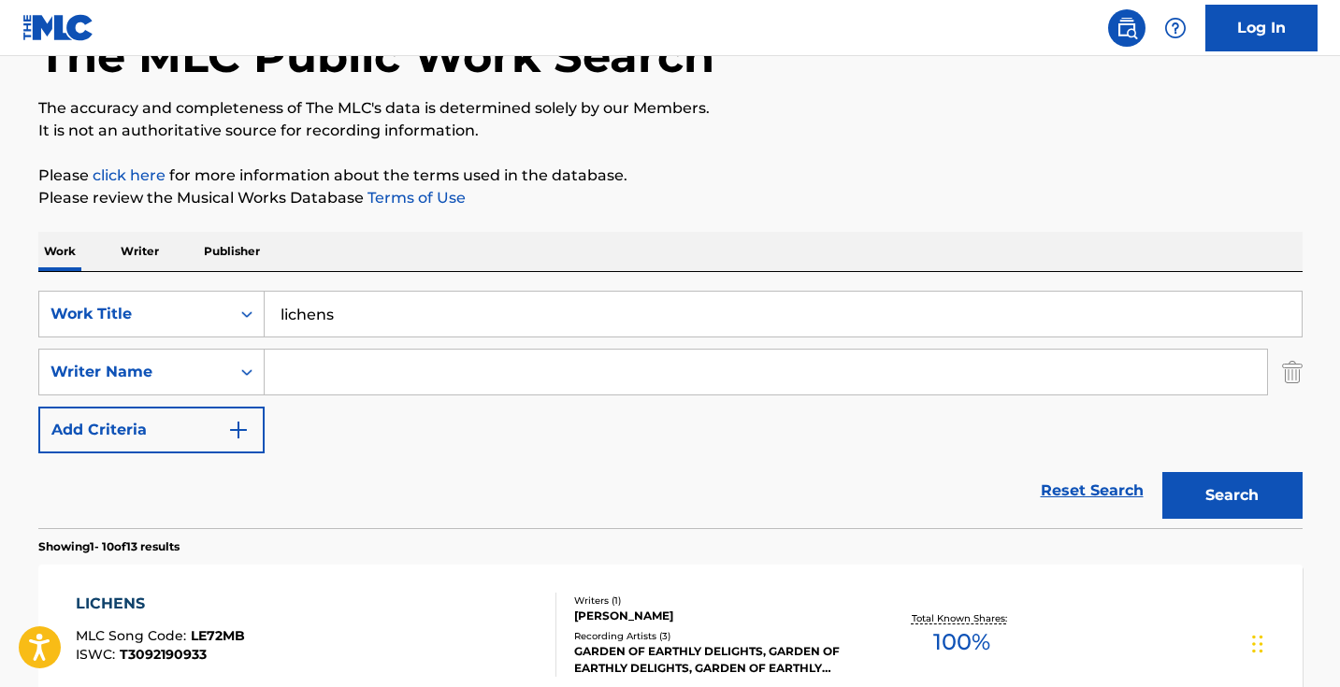
scroll to position [264, 0]
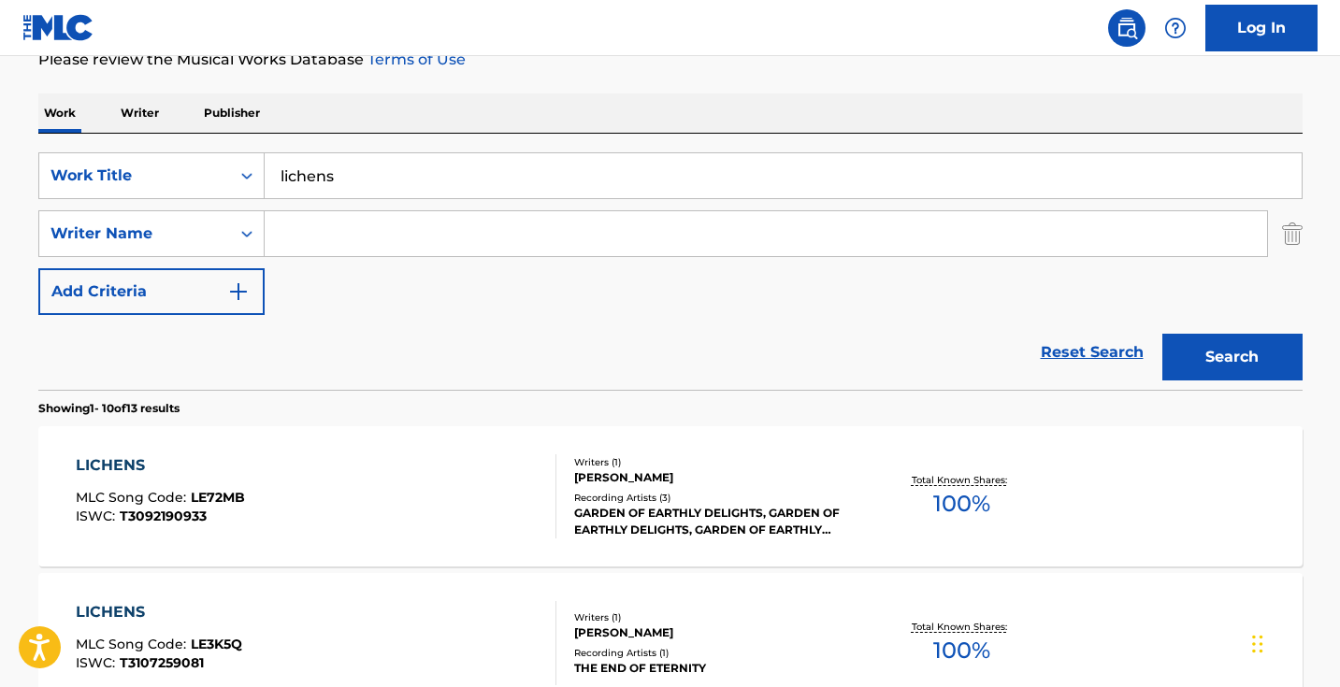
type input "s"
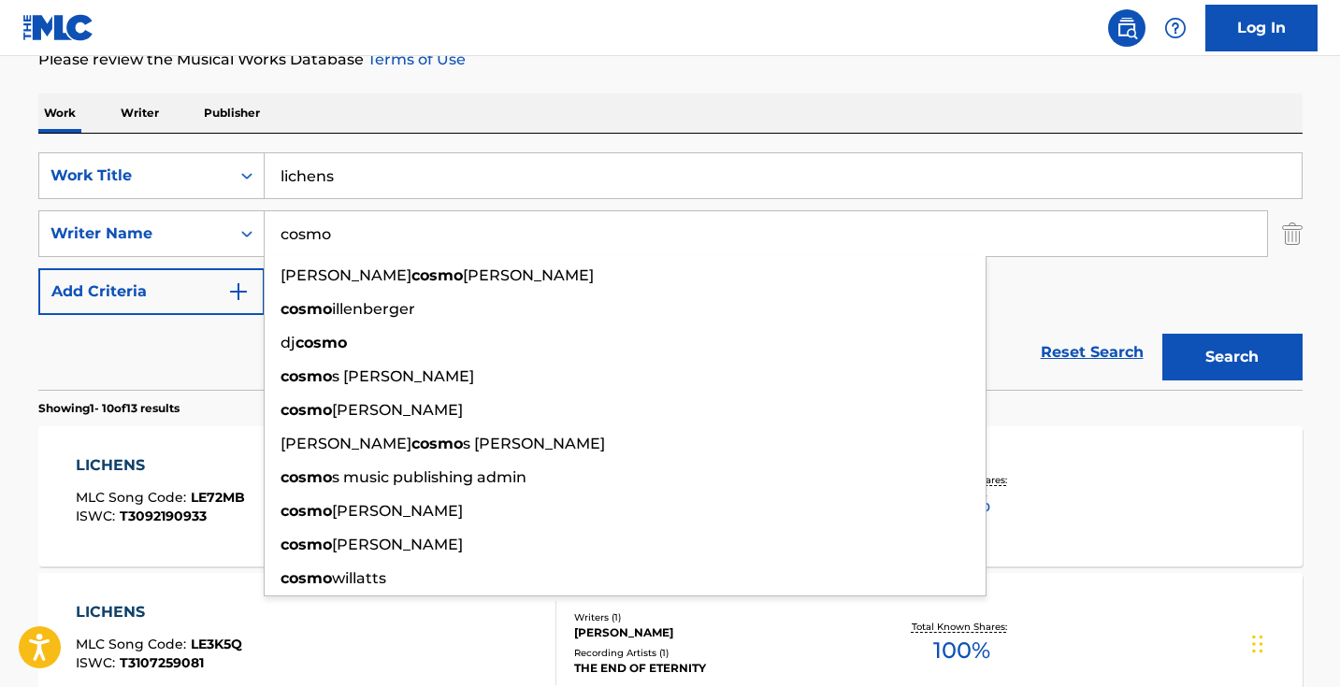
click at [1231, 357] on button "Search" at bounding box center [1232, 357] width 140 height 47
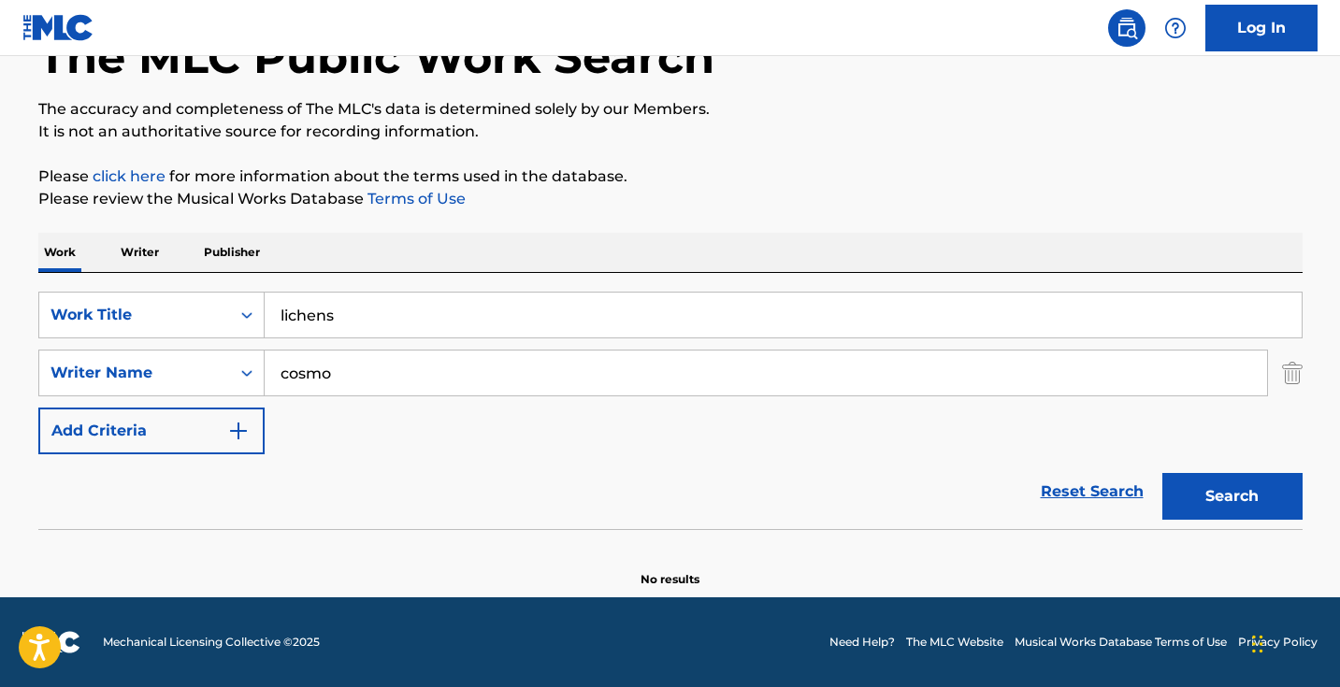
click at [493, 373] on input "cosmo" at bounding box center [766, 373] width 1002 height 45
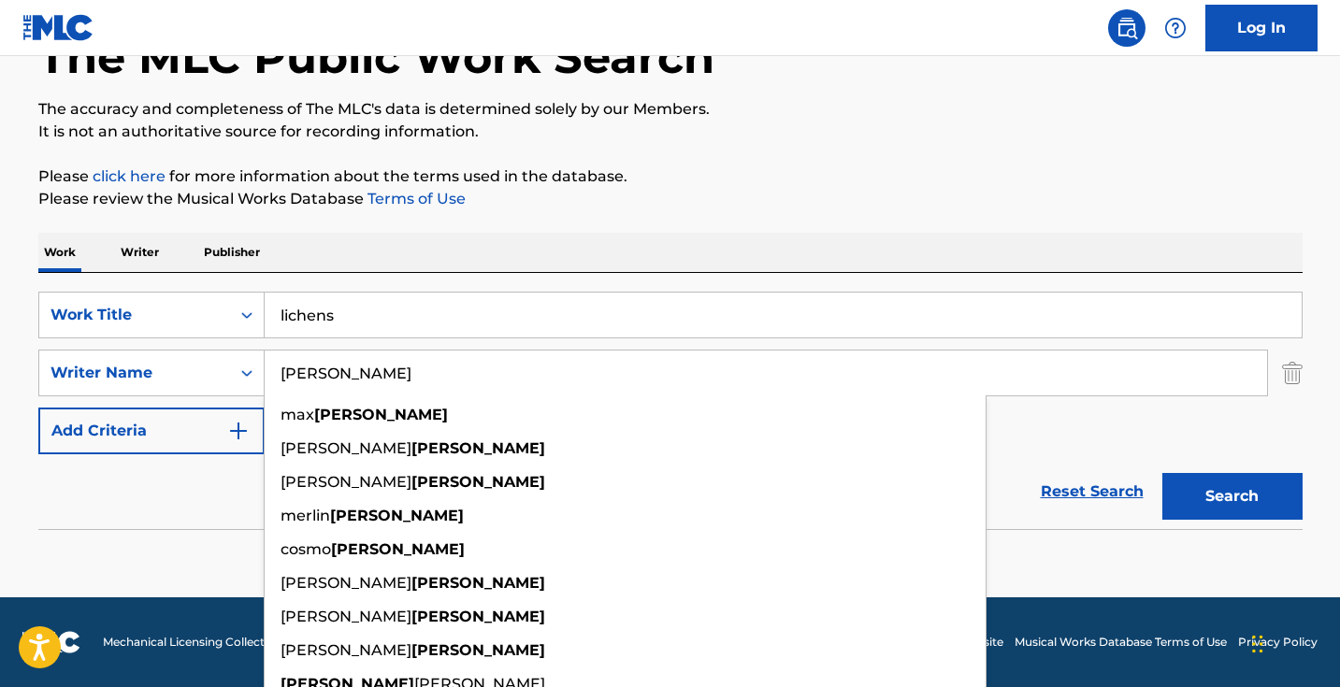
click at [1231, 496] on button "Search" at bounding box center [1232, 496] width 140 height 47
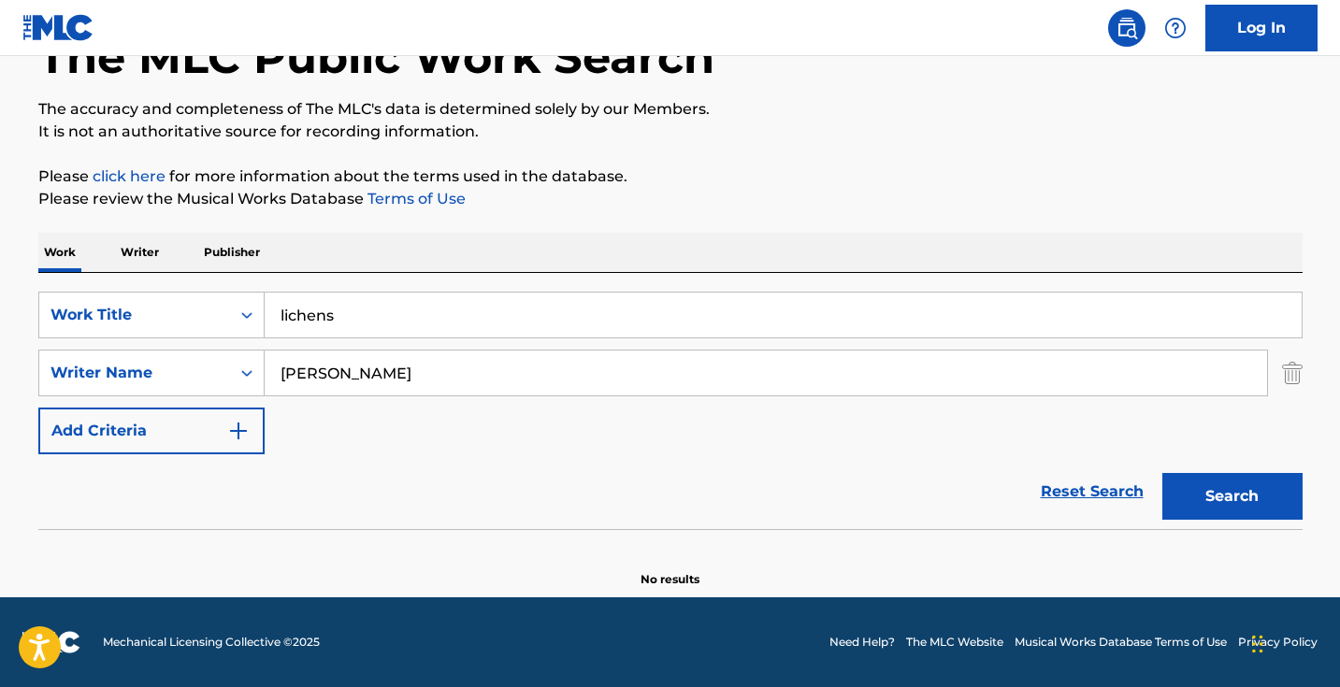
click at [495, 376] on input "[PERSON_NAME]" at bounding box center [766, 373] width 1002 height 45
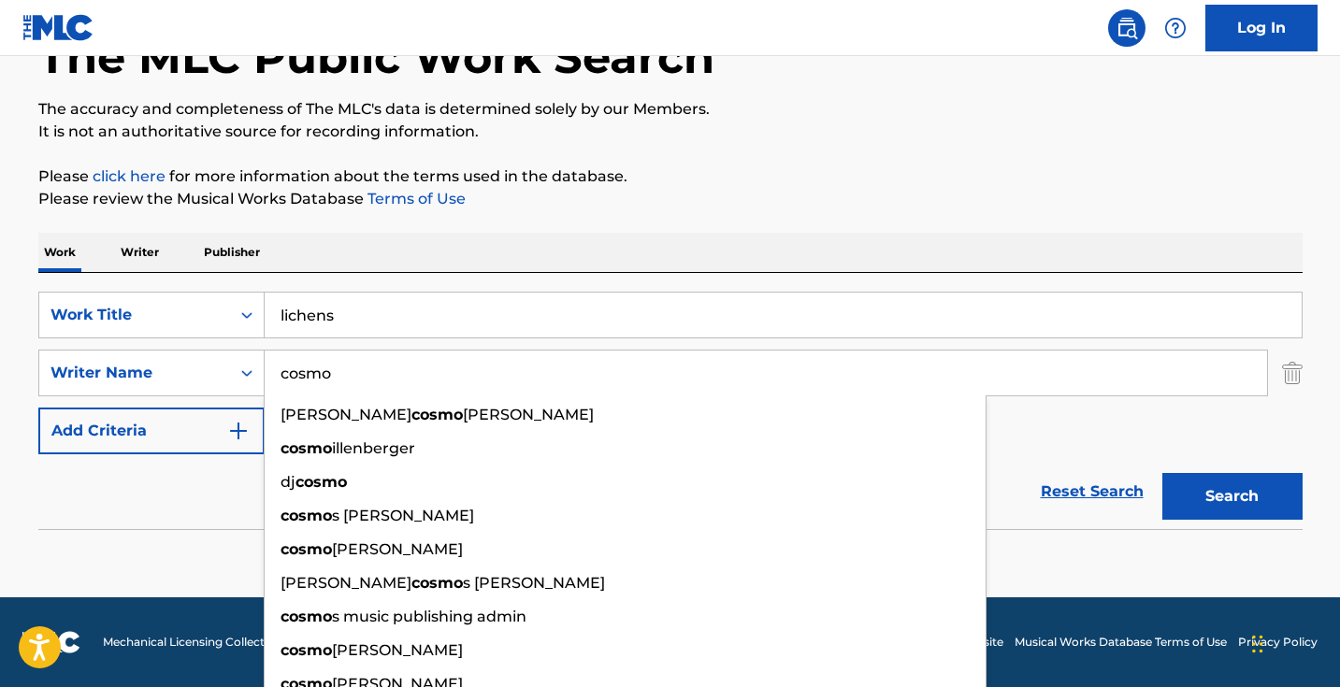
click at [1231, 496] on button "Search" at bounding box center [1232, 496] width 140 height 47
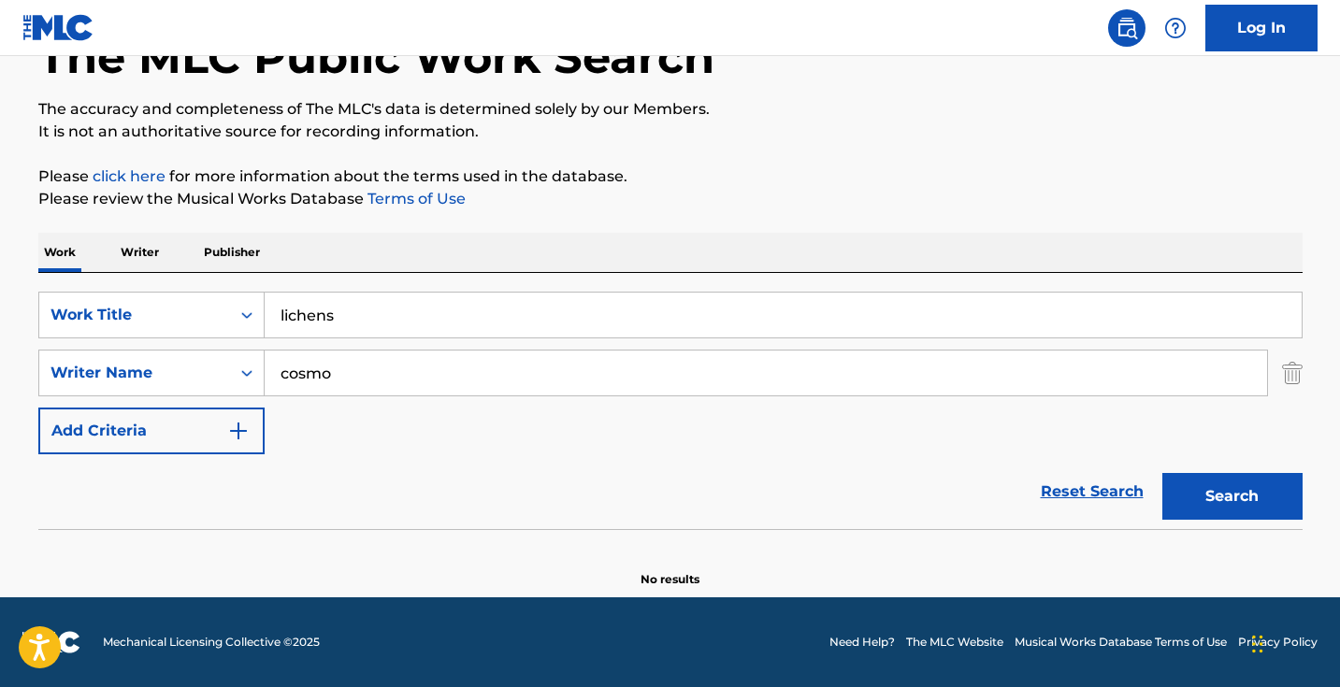
click at [495, 376] on input "cosmo" at bounding box center [766, 373] width 1002 height 45
type input "[PERSON_NAME]"
click at [1231, 496] on button "Search" at bounding box center [1232, 496] width 140 height 47
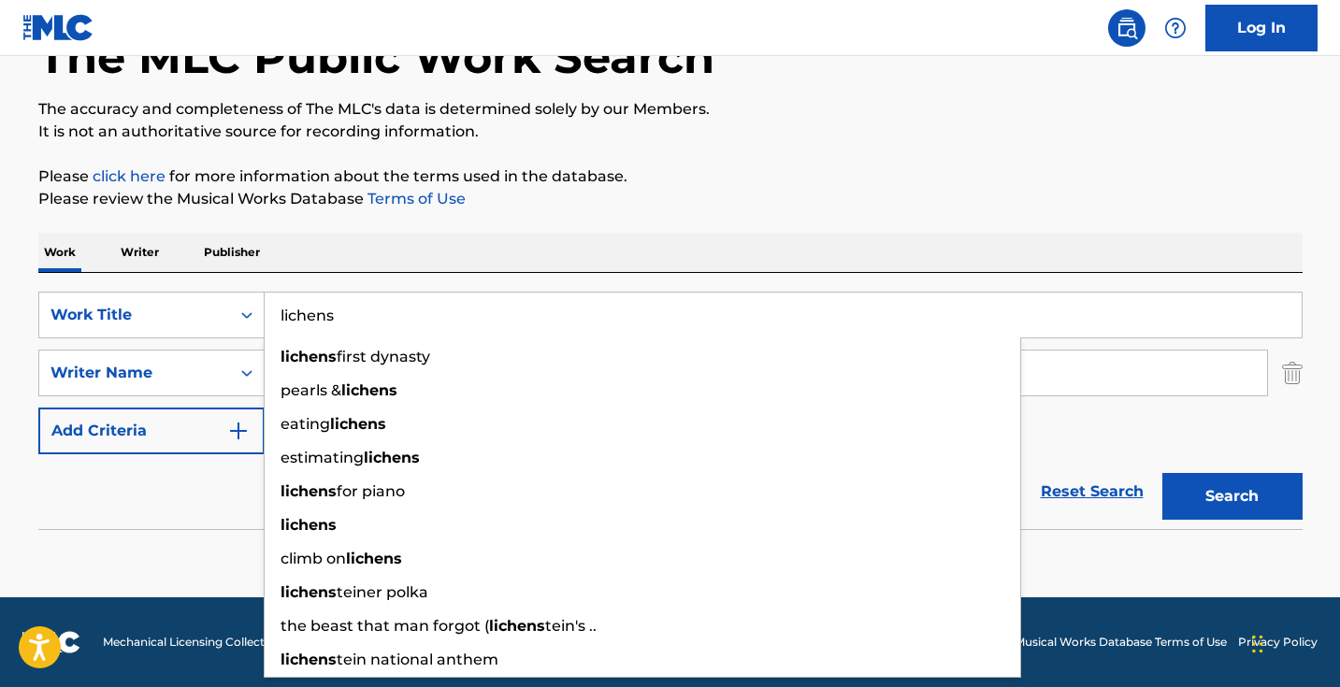
click at [399, 315] on input "lichens" at bounding box center [783, 315] width 1037 height 45
drag, startPoint x: 398, startPoint y: 314, endPoint x: 236, endPoint y: 318, distance: 162.7
click at [237, 320] on div "SearchWithCriteria1dece89c-6ed3-4512-bacd-1f5be59156a9 Work Title lichens liche…" at bounding box center [670, 315] width 1264 height 47
paste input "93 Get Yo Scrilla"
type input "93 Get Yo Scrilla"
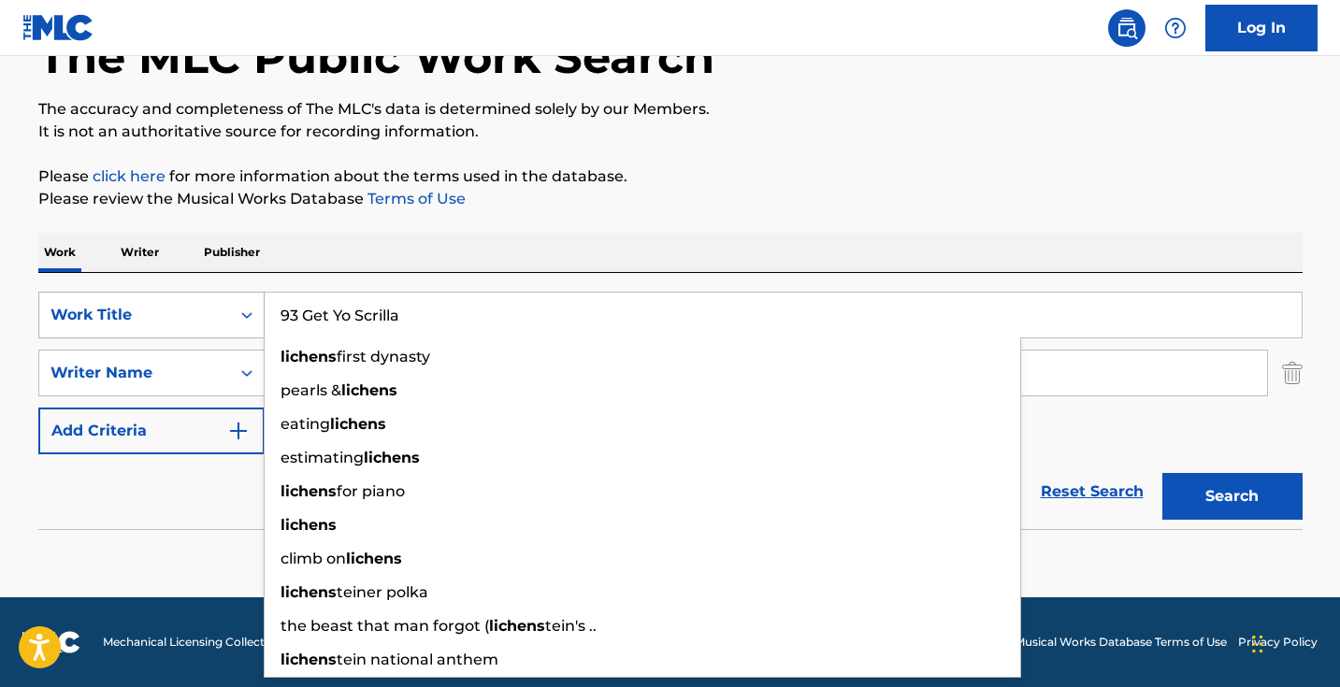
click at [1231, 496] on button "Search" at bounding box center [1232, 496] width 140 height 47
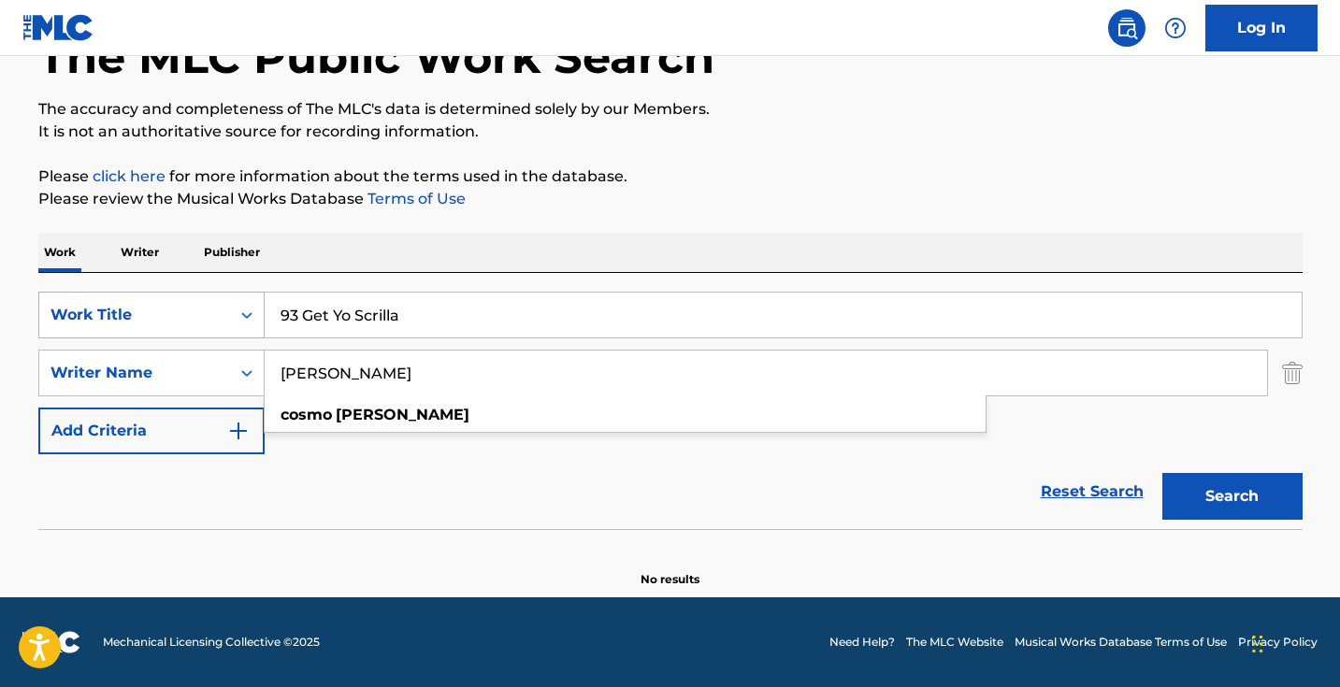
drag, startPoint x: 430, startPoint y: 374, endPoint x: 155, endPoint y: 322, distance: 279.6
click at [161, 326] on div "SearchWithCriteria1dece89c-6ed3-4512-bacd-1f5be59156a9 Work Title 93 Get Yo Scr…" at bounding box center [670, 373] width 1264 height 163
click at [1231, 496] on button "Search" at bounding box center [1232, 496] width 140 height 47
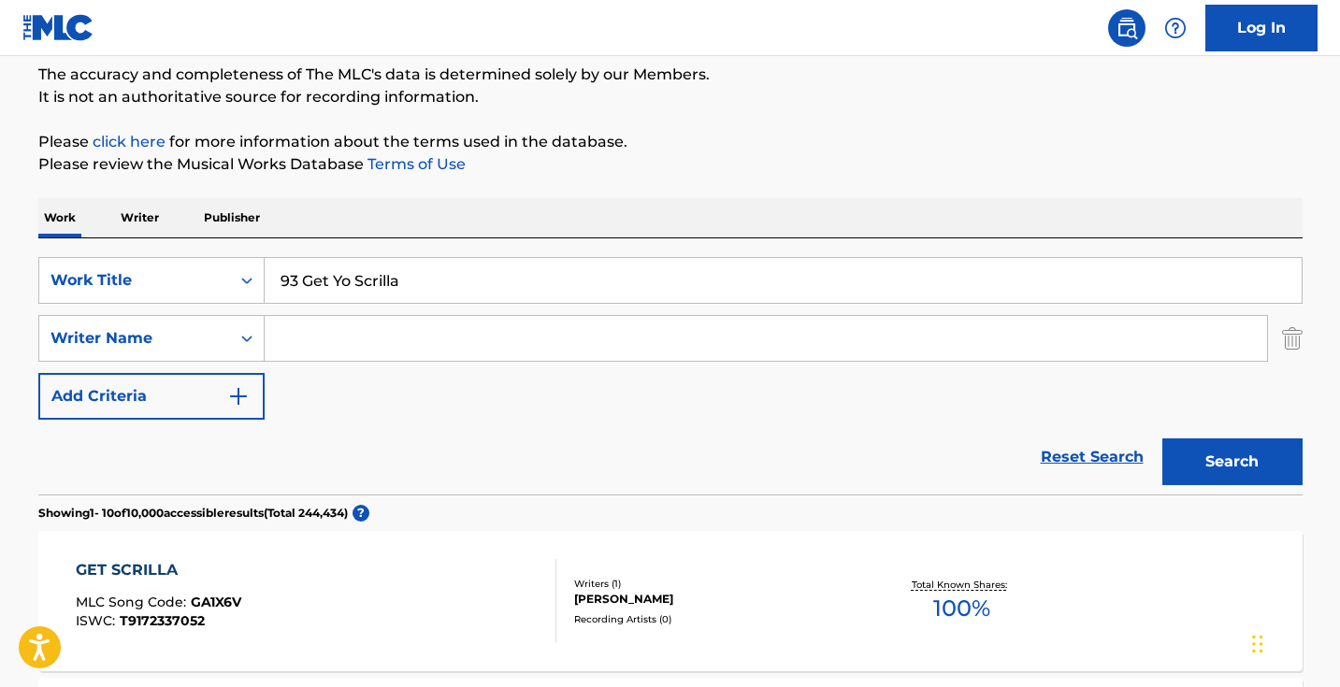
scroll to position [160, 0]
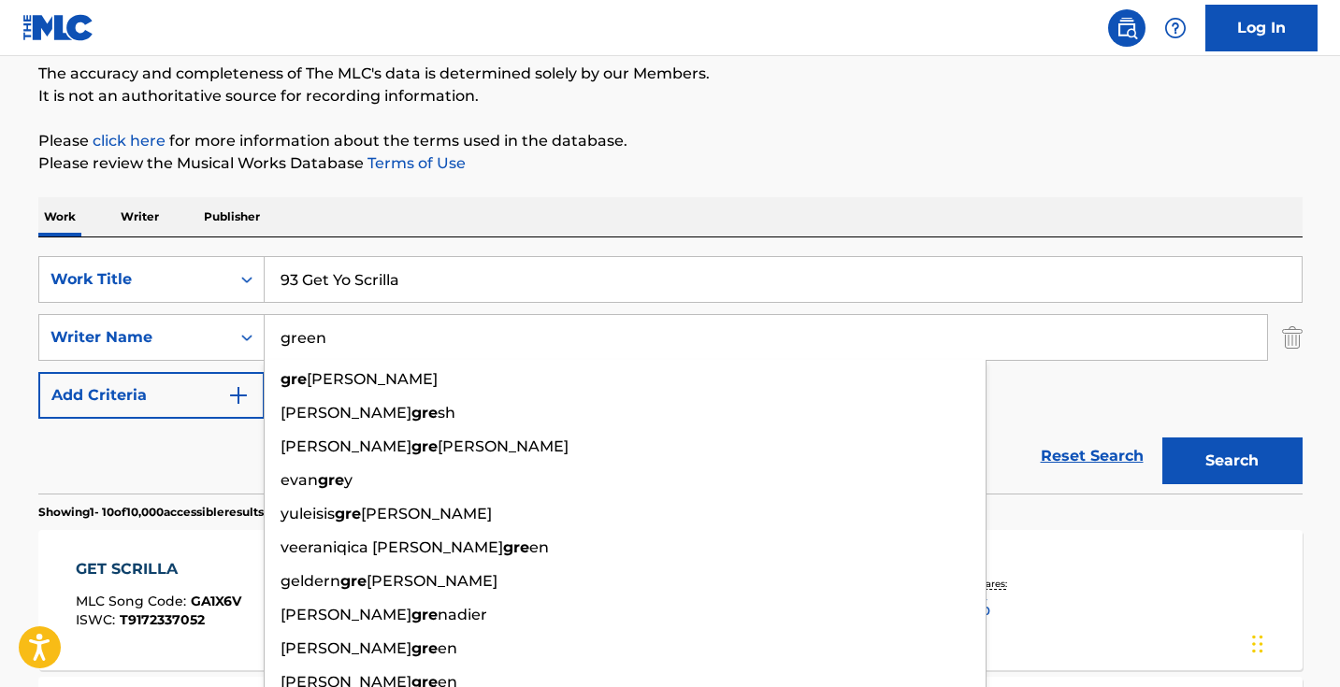
click at [1231, 461] on button "Search" at bounding box center [1232, 460] width 140 height 47
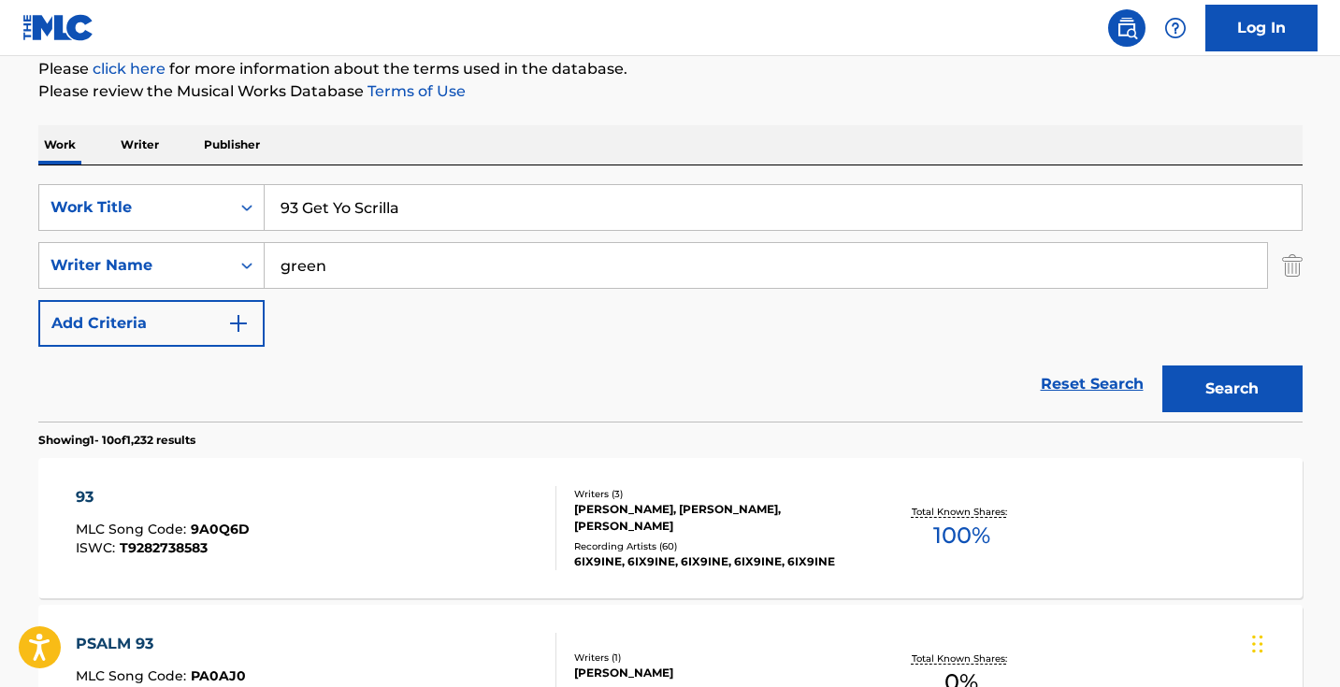
scroll to position [268, 0]
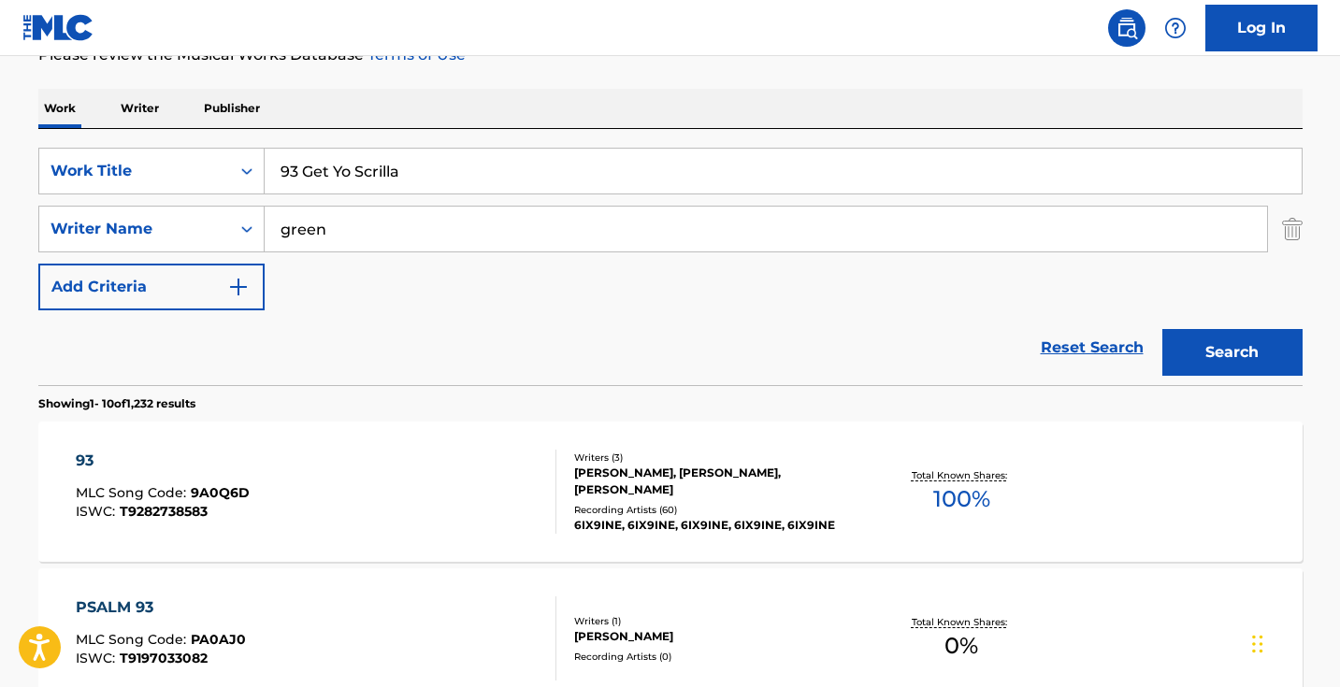
click at [279, 228] on input "green" at bounding box center [766, 229] width 1002 height 45
type input "j green"
click at [1231, 352] on button "Search" at bounding box center [1232, 352] width 140 height 47
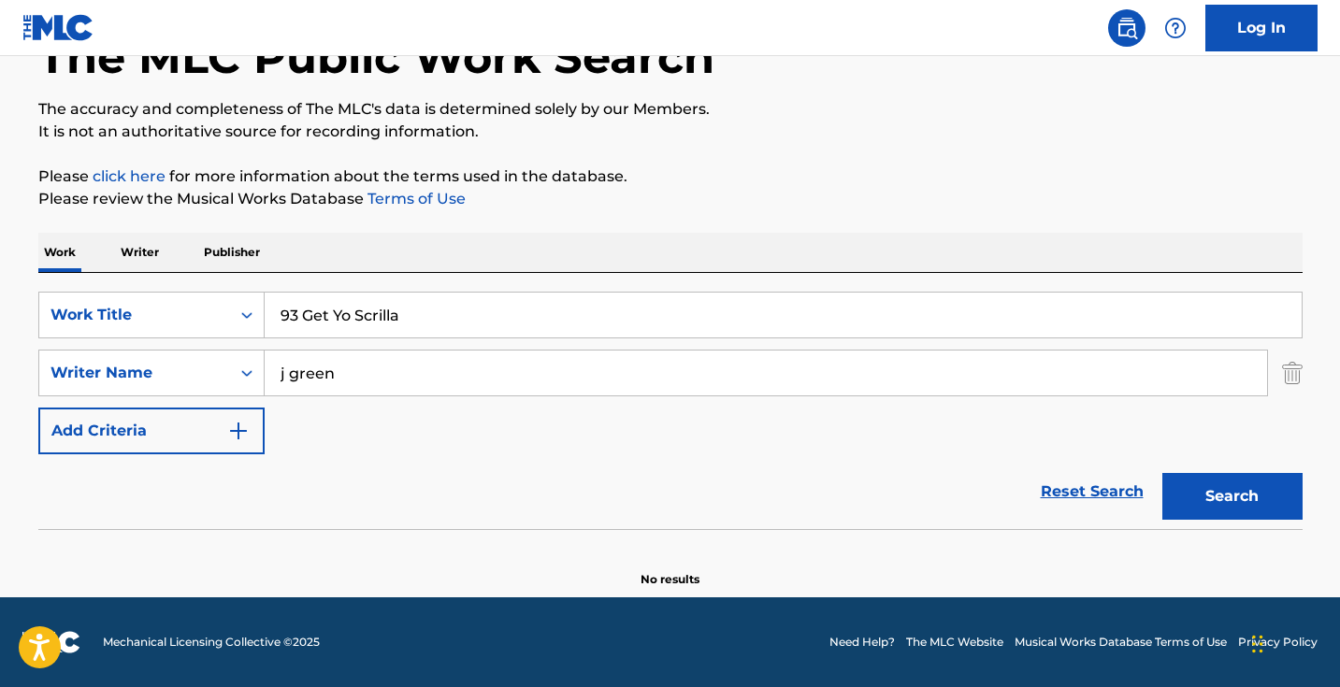
scroll to position [124, 0]
click at [179, 478] on div "Reset Search Search" at bounding box center [670, 491] width 1264 height 75
drag, startPoint x: 445, startPoint y: 308, endPoint x: 292, endPoint y: 308, distance: 153.3
click at [307, 308] on input "93 Get Yo Scrilla" at bounding box center [783, 315] width 1037 height 45
type input "93"
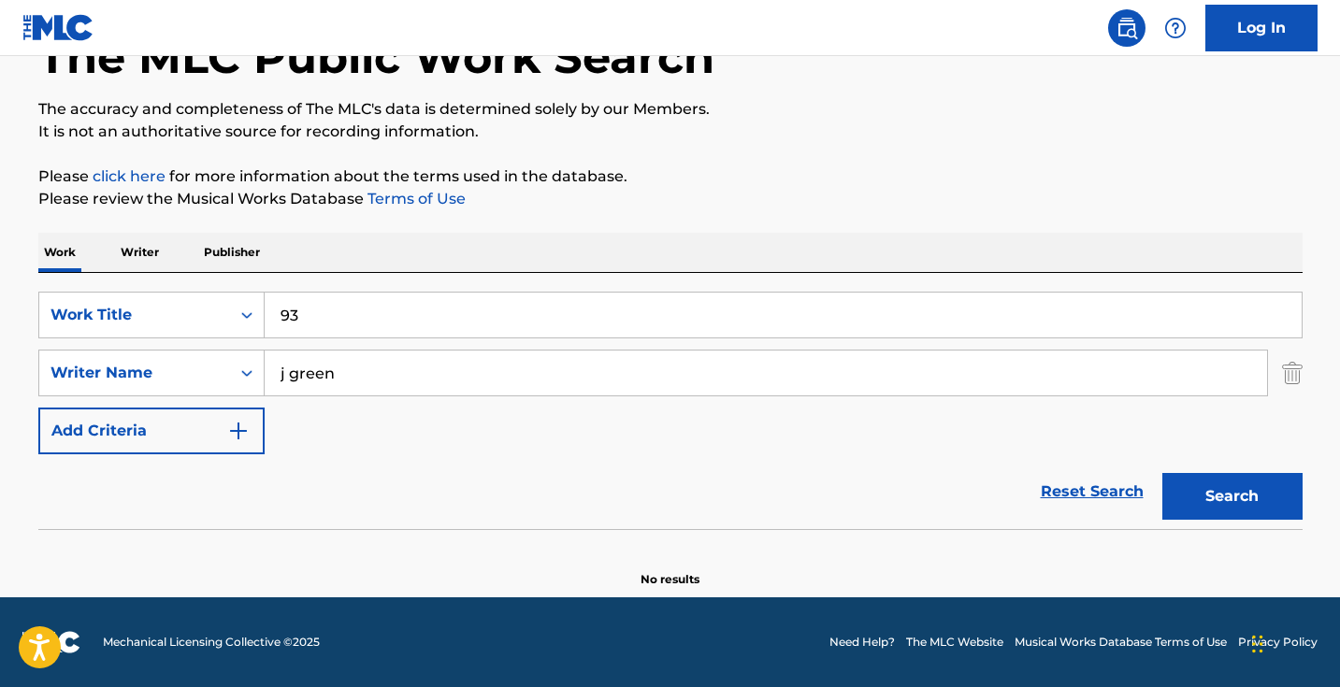
click at [1231, 496] on button "Search" at bounding box center [1232, 496] width 140 height 47
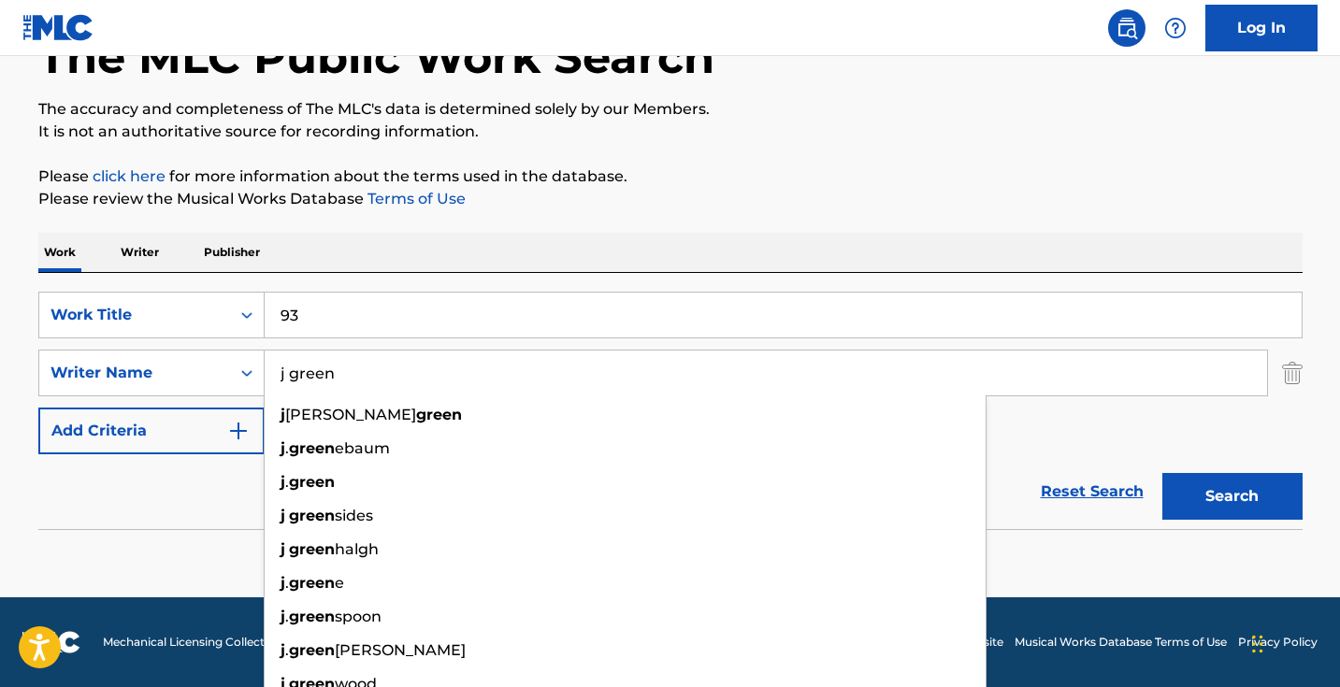
drag, startPoint x: 361, startPoint y: 384, endPoint x: 170, endPoint y: 338, distance: 196.1
click at [170, 338] on div "SearchWithCriteria1dece89c-6ed3-4512-bacd-1f5be59156a9 Work Title 93 SearchWith…" at bounding box center [670, 373] width 1264 height 163
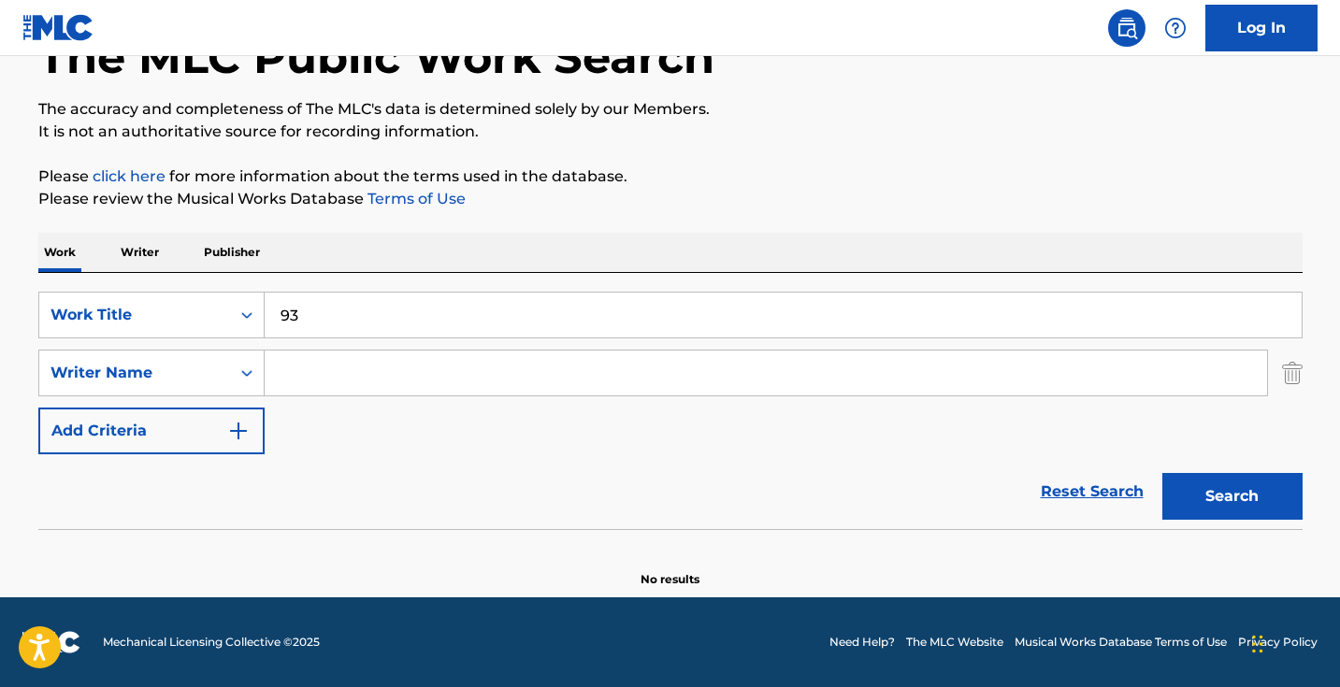
click at [1231, 496] on button "Search" at bounding box center [1232, 496] width 140 height 47
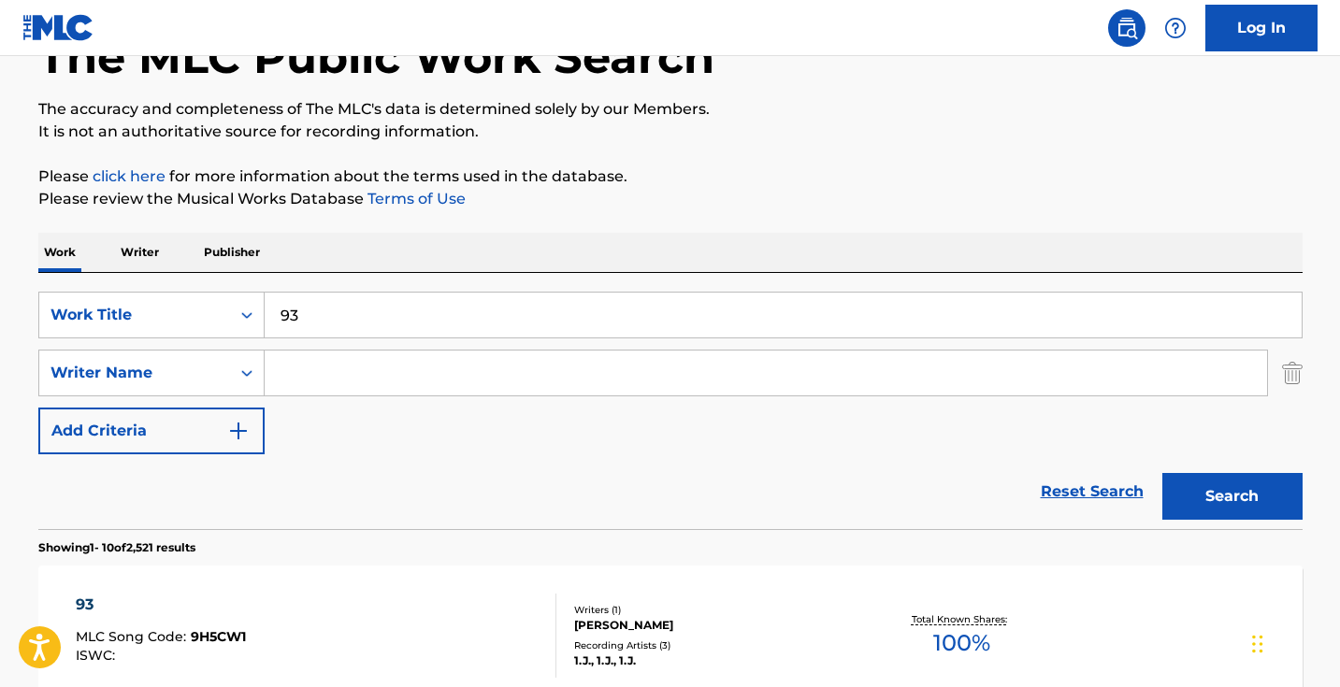
click at [332, 389] on input "Search Form" at bounding box center [766, 373] width 1002 height 45
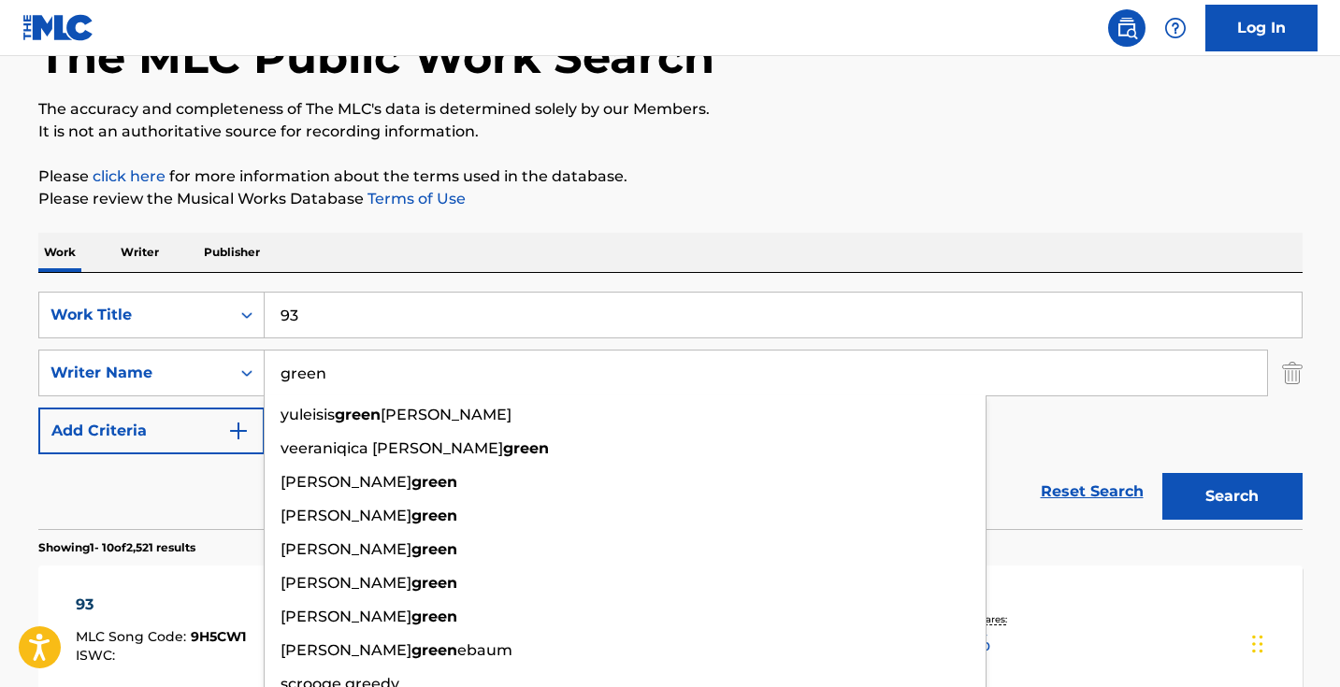
type input "green"
click at [1231, 496] on button "Search" at bounding box center [1232, 496] width 140 height 47
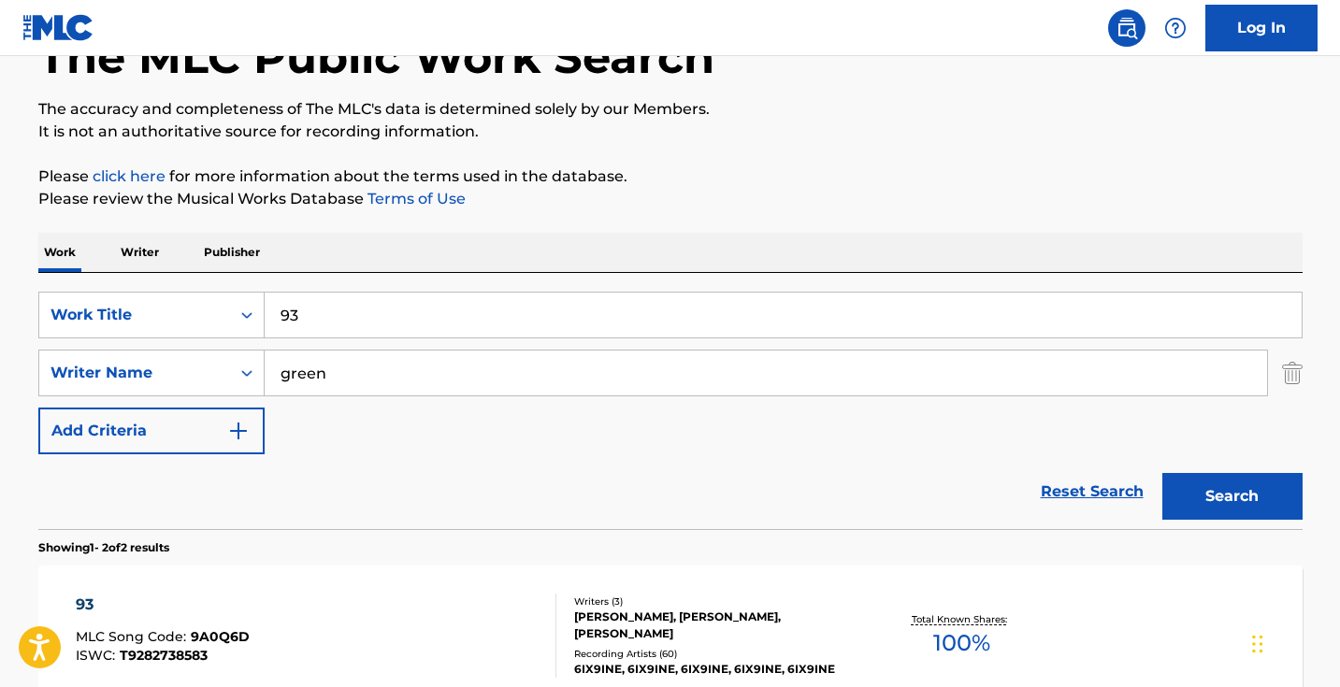
click at [91, 528] on div "Reset Search Search" at bounding box center [670, 491] width 1264 height 75
click at [365, 311] on input "93" at bounding box center [783, 315] width 1037 height 45
type input "9"
paste input "93 Get Yo Scrilla"
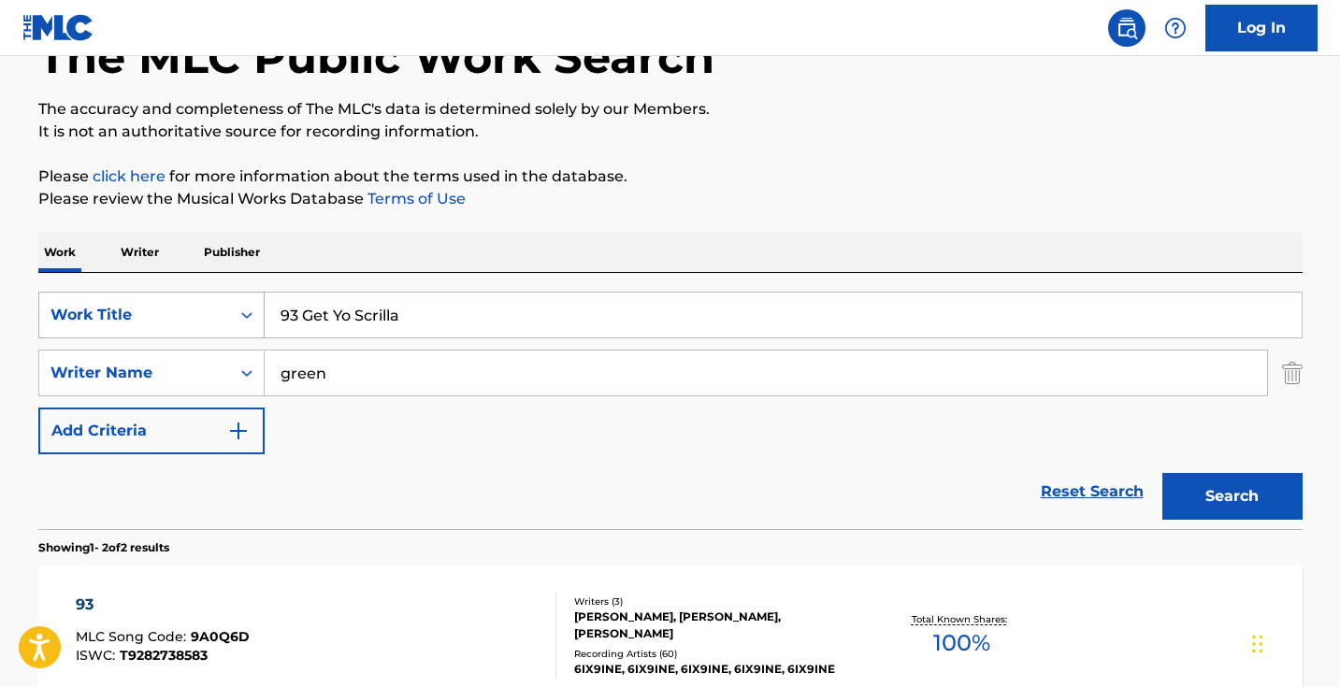
drag, startPoint x: 357, startPoint y: 317, endPoint x: 239, endPoint y: 310, distance: 118.0
click at [251, 310] on div "SearchWithCriteria1dece89c-6ed3-4512-bacd-1f5be59156a9 Work Title 93 Get Yo Scr…" at bounding box center [670, 315] width 1264 height 47
click at [1231, 496] on button "Search" at bounding box center [1232, 496] width 140 height 47
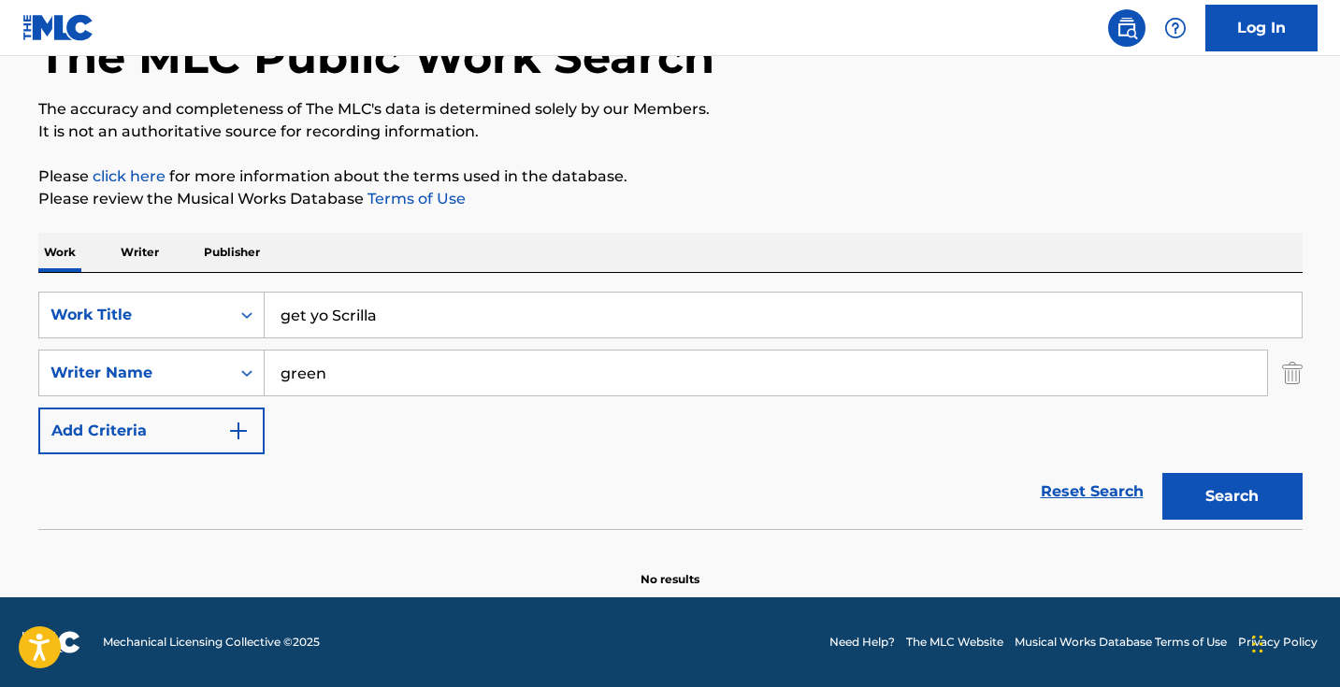
click at [1231, 496] on button "Search" at bounding box center [1232, 496] width 140 height 47
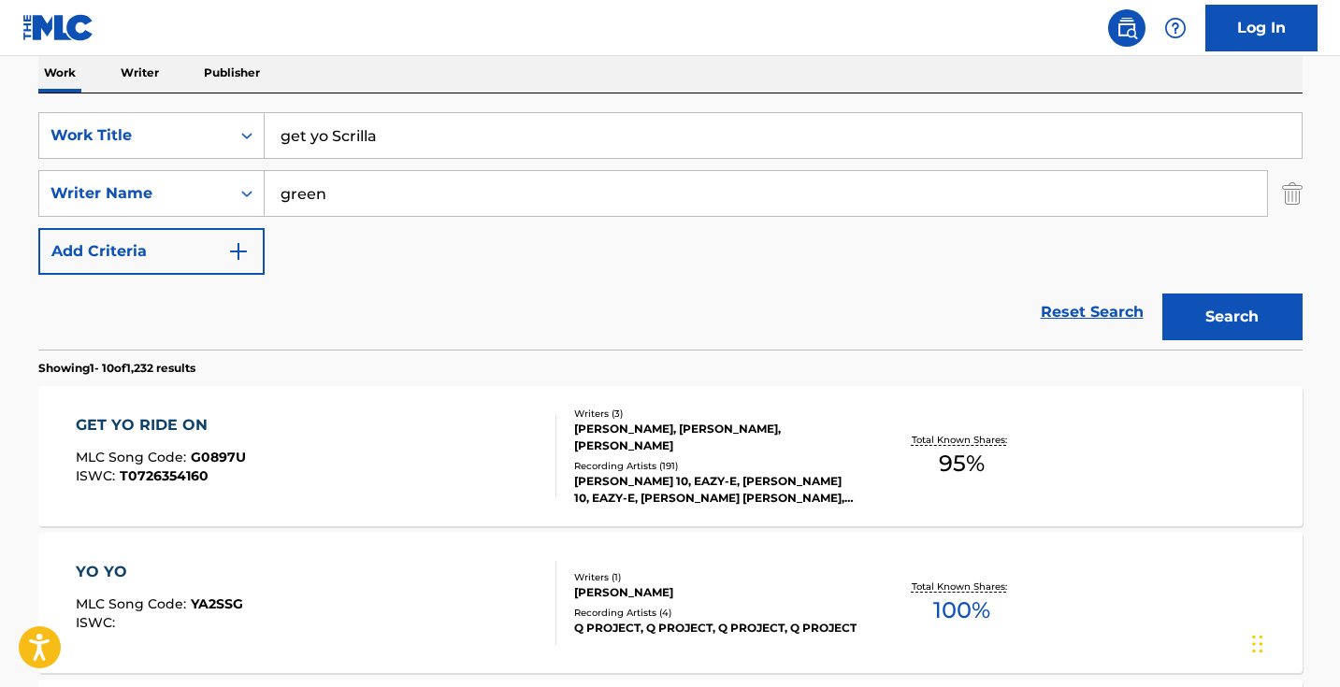
scroll to position [335, 0]
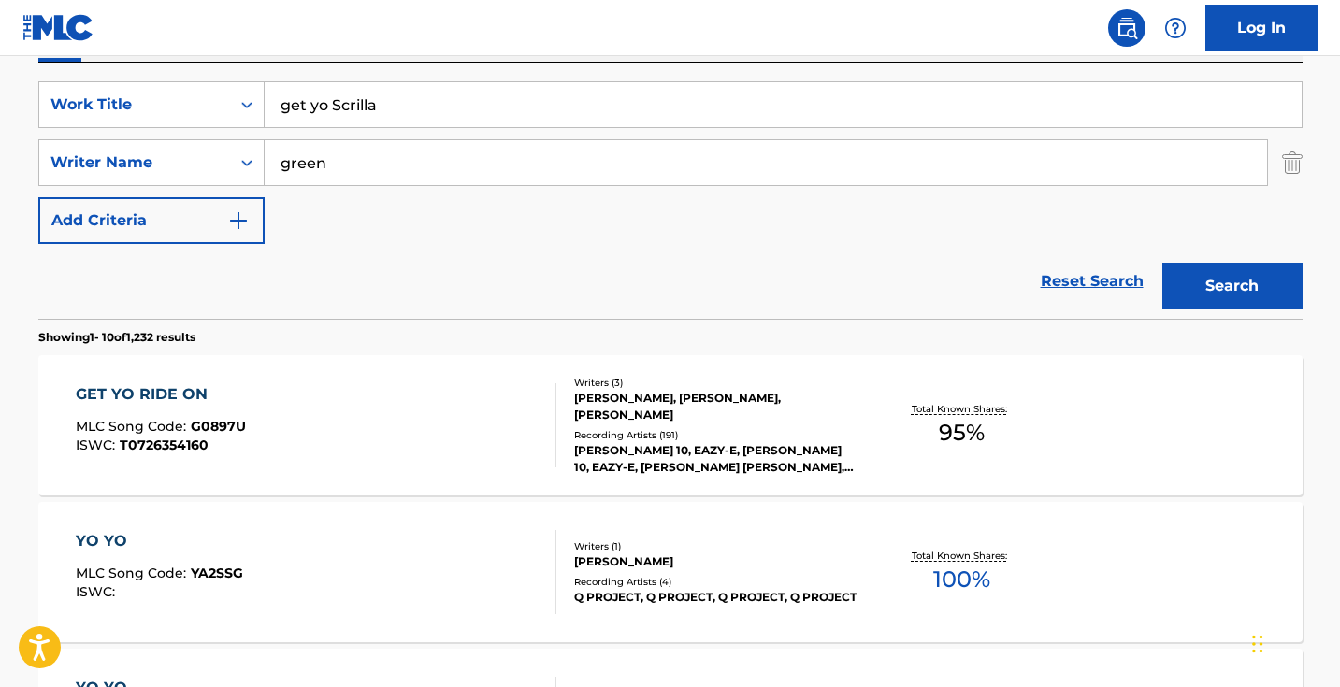
drag, startPoint x: 552, startPoint y: 113, endPoint x: 52, endPoint y: 36, distance: 505.0
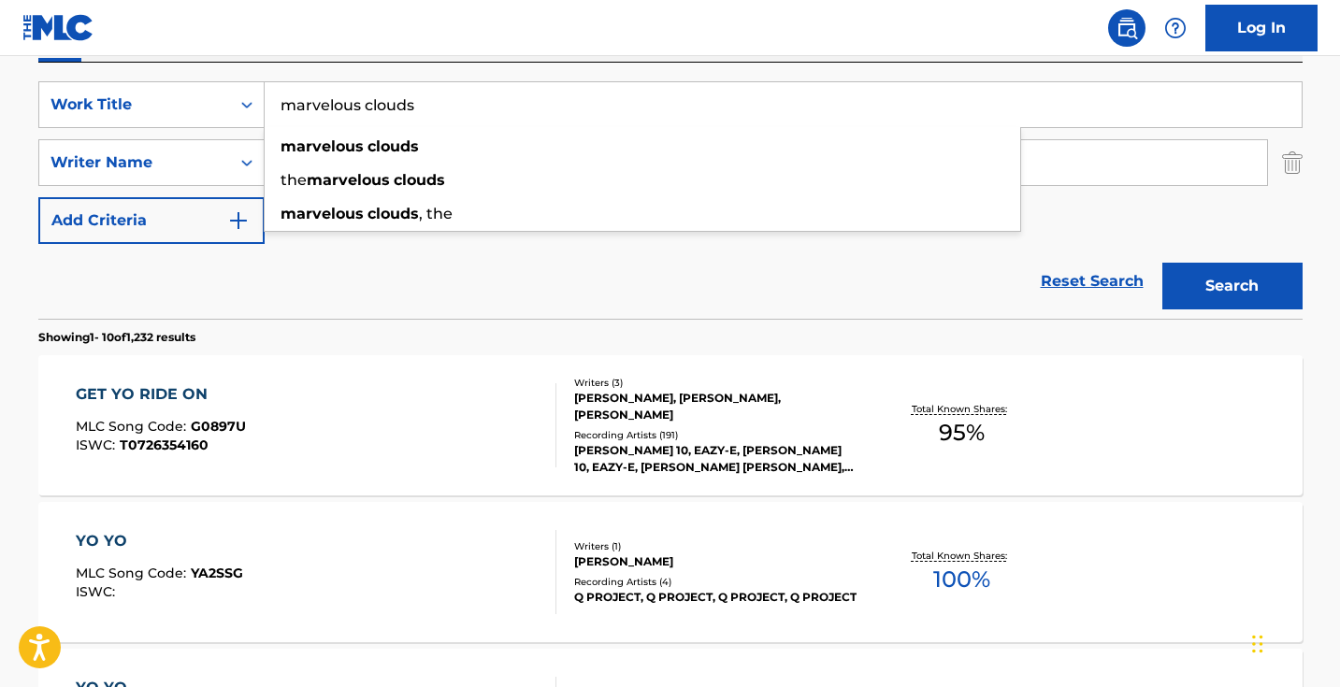
type input "marvelous clouds"
click at [1231, 286] on button "Search" at bounding box center [1232, 286] width 140 height 47
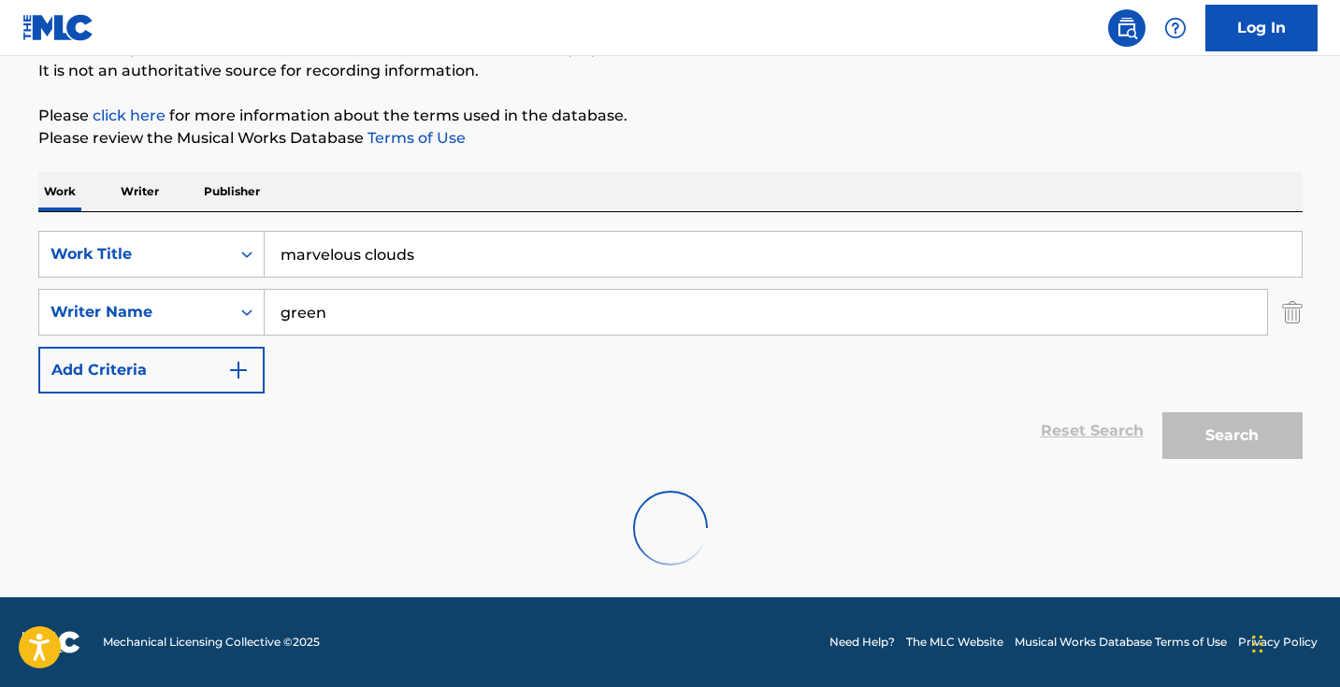
scroll to position [185, 0]
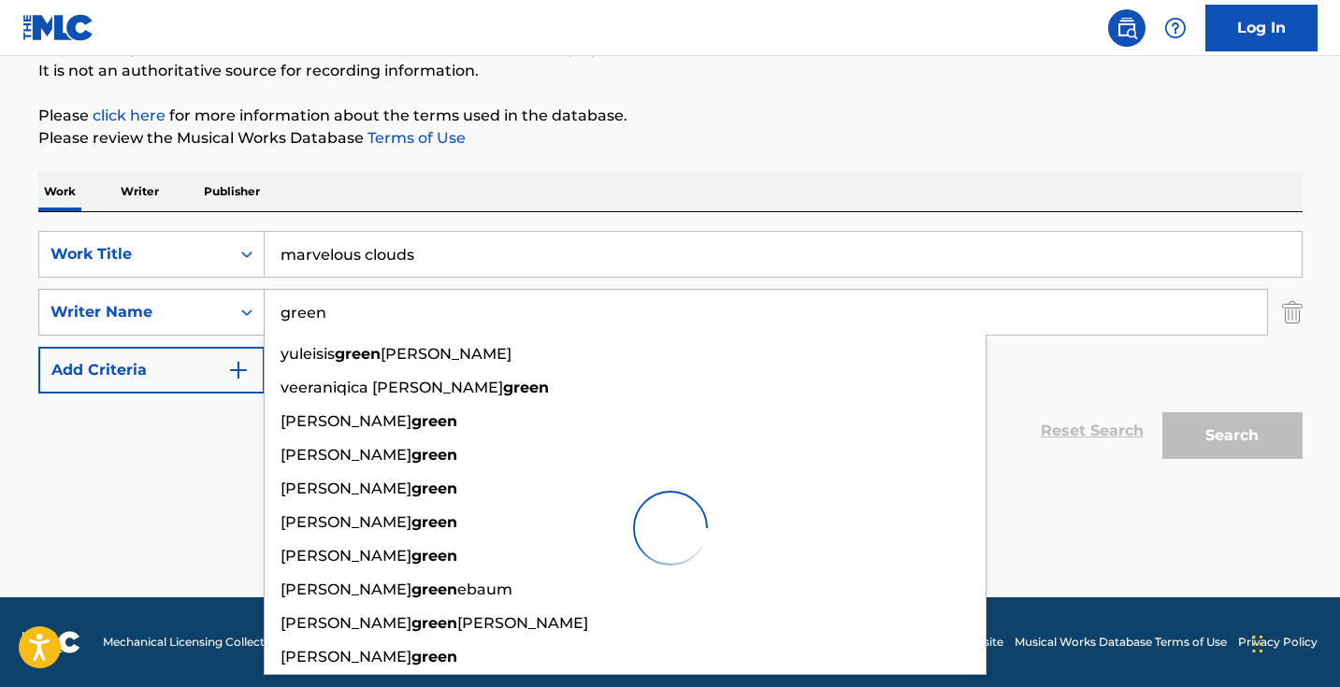
drag, startPoint x: 451, startPoint y: 308, endPoint x: 149, endPoint y: 308, distance: 301.9
click at [152, 308] on div "SearchWithCriteria9a270f2c-9c3c-4e57-8b2f-d0374e2f2a2b Writer Name green [PERSO…" at bounding box center [670, 312] width 1264 height 47
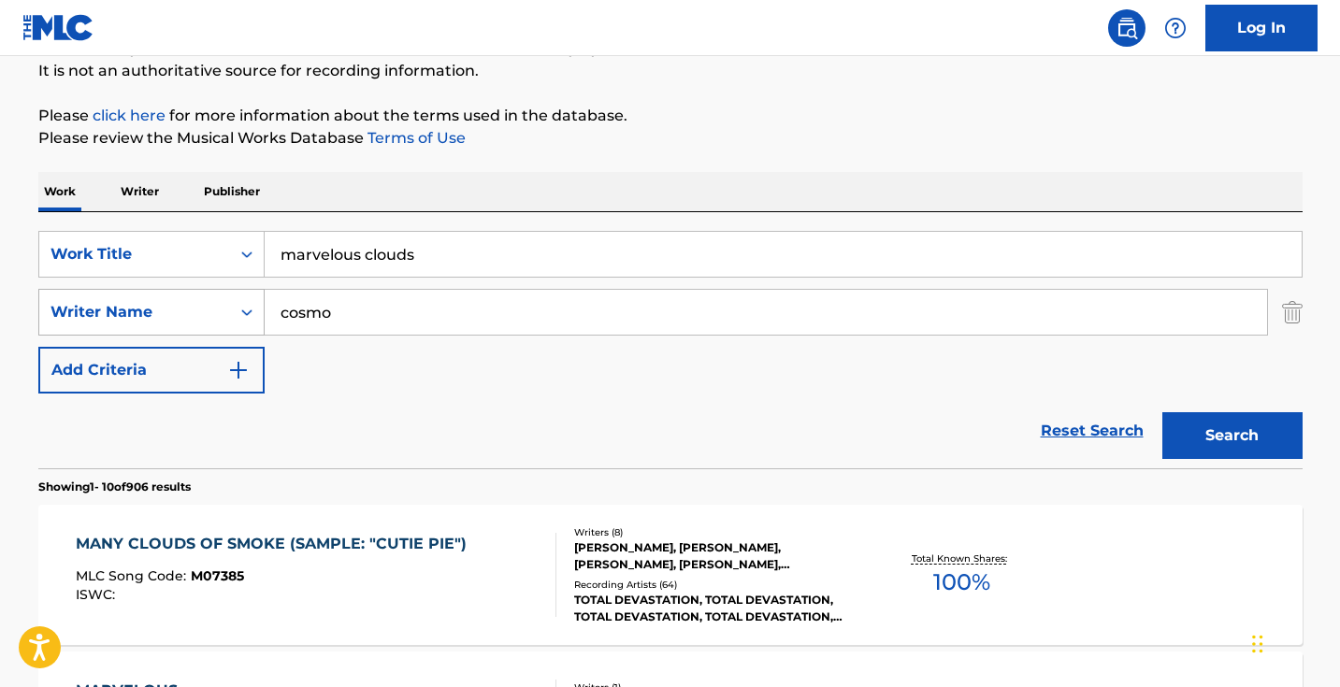
click at [1231, 436] on button "Search" at bounding box center [1232, 435] width 140 height 47
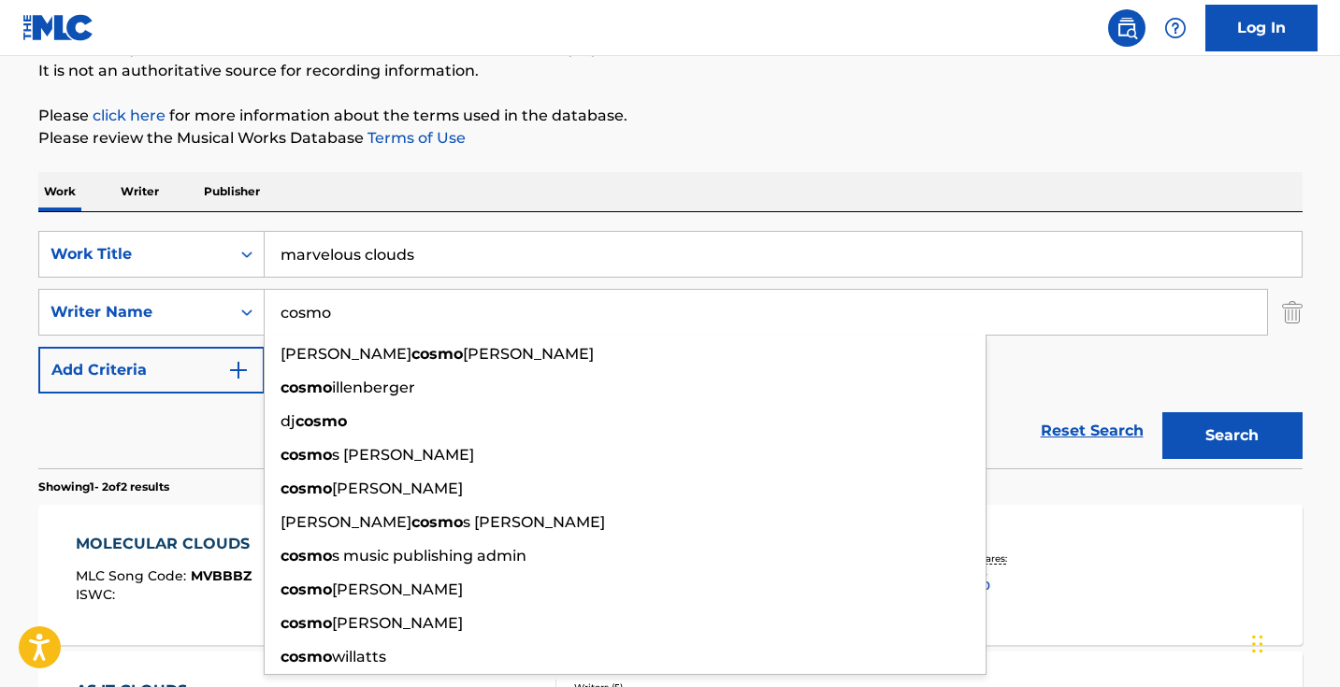
click at [95, 433] on div "Reset Search Search" at bounding box center [670, 431] width 1264 height 75
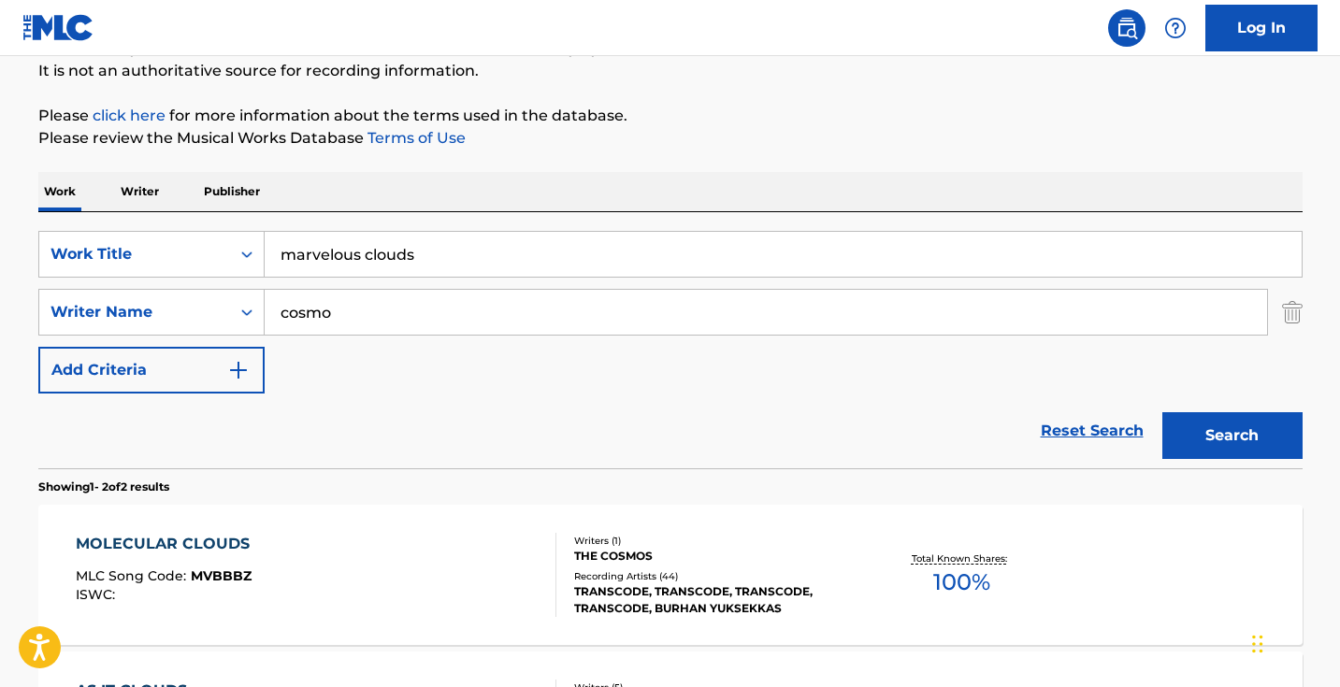
click at [428, 308] on input "cosmo" at bounding box center [766, 312] width 1002 height 45
type input "[PERSON_NAME]"
click at [1231, 436] on button "Search" at bounding box center [1232, 435] width 140 height 47
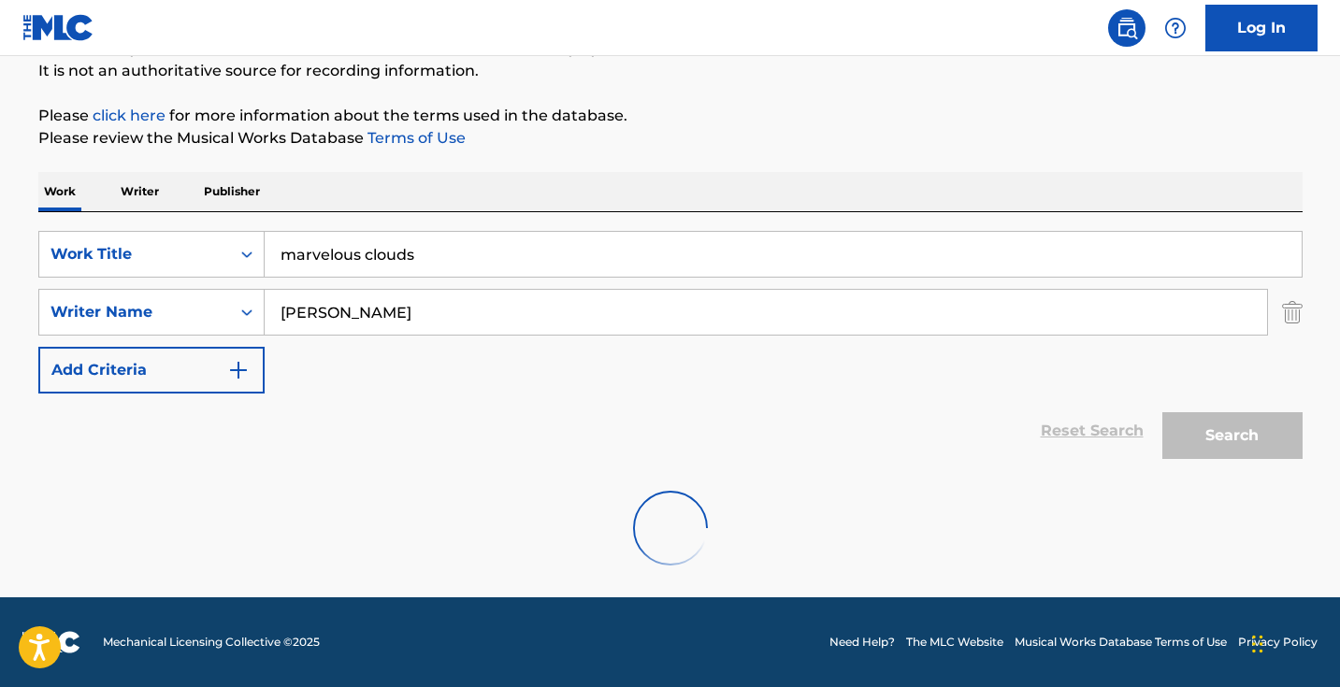
scroll to position [124, 0]
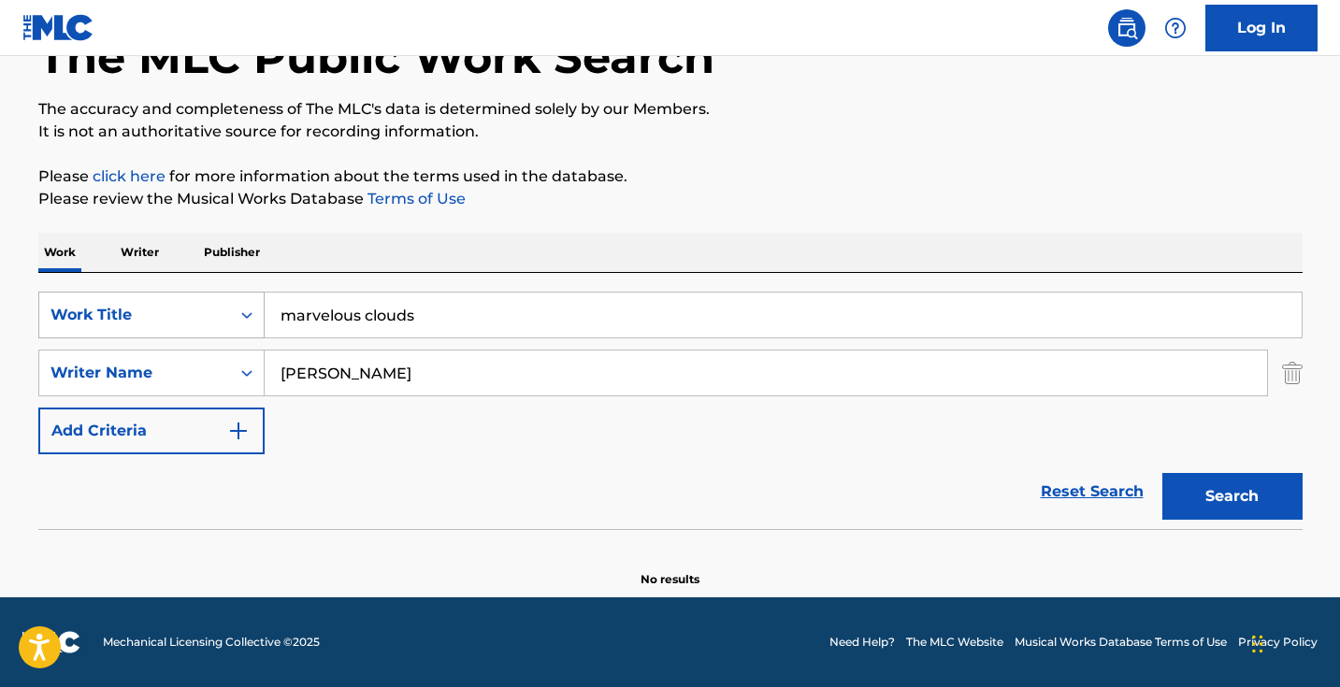
drag, startPoint x: 487, startPoint y: 314, endPoint x: 91, endPoint y: 305, distance: 396.5
click at [91, 305] on div "SearchWithCriteria1dece89c-6ed3-4512-bacd-1f5be59156a9 Work Title marvelous clo…" at bounding box center [670, 315] width 1264 height 47
type input "run"
click at [1231, 496] on button "Search" at bounding box center [1232, 496] width 140 height 47
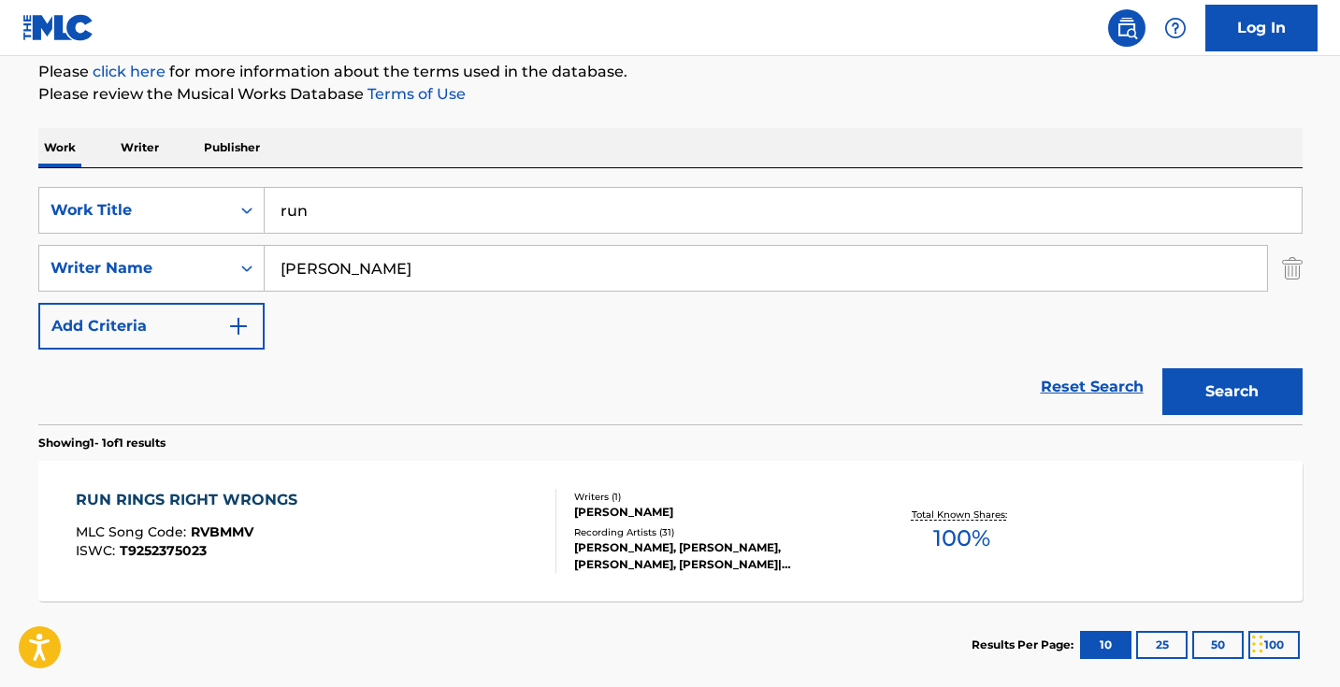
scroll to position [266, 0]
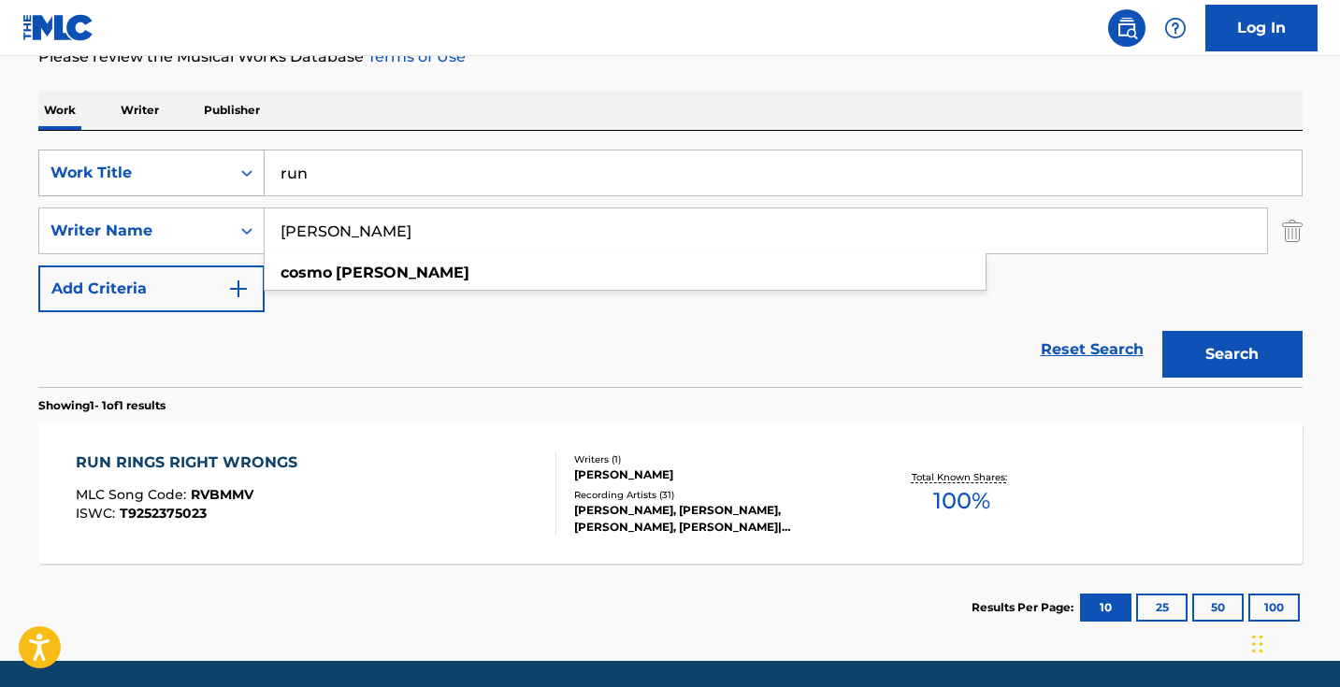
drag, startPoint x: 553, startPoint y: 224, endPoint x: 151, endPoint y: 173, distance: 405.2
click at [166, 179] on div "SearchWithCriteria1dece89c-6ed3-4512-bacd-1f5be59156a9 Work Title run SearchWit…" at bounding box center [670, 231] width 1264 height 163
drag, startPoint x: 344, startPoint y: 170, endPoint x: 294, endPoint y: 169, distance: 50.5
click at [313, 170] on input "run" at bounding box center [783, 172] width 1037 height 45
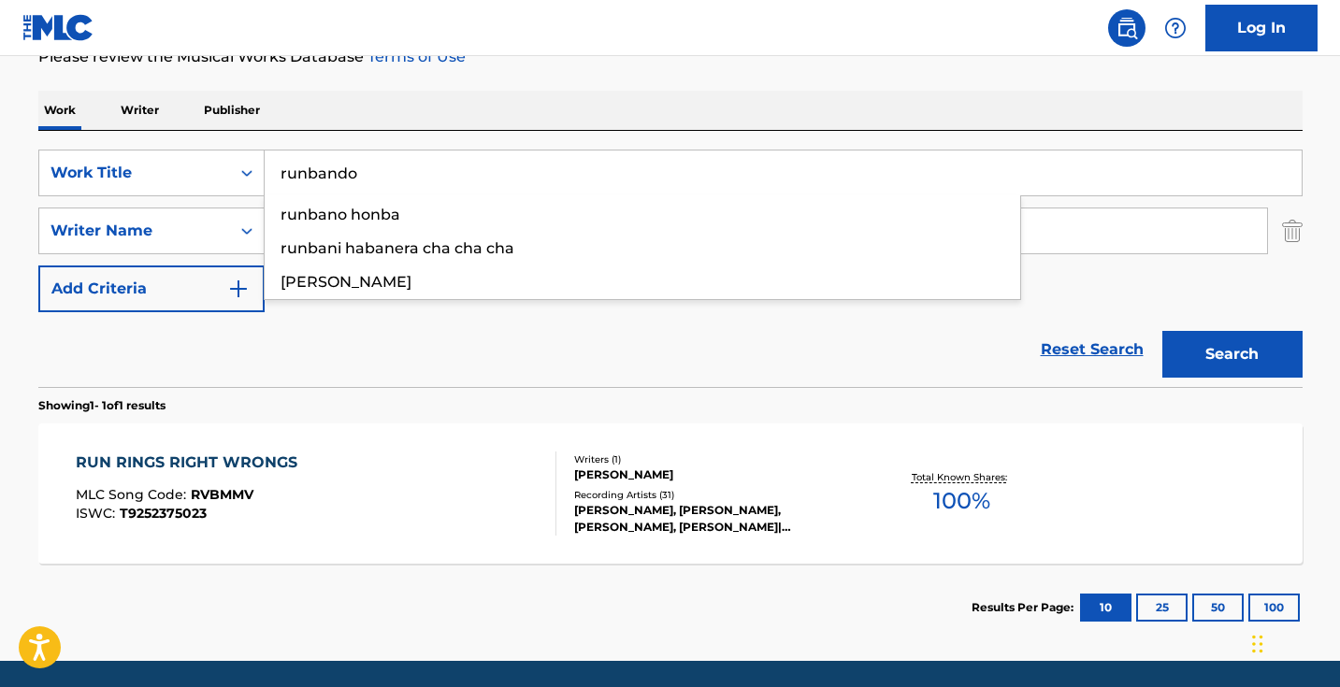
click at [1231, 354] on button "Search" at bounding box center [1232, 354] width 140 height 47
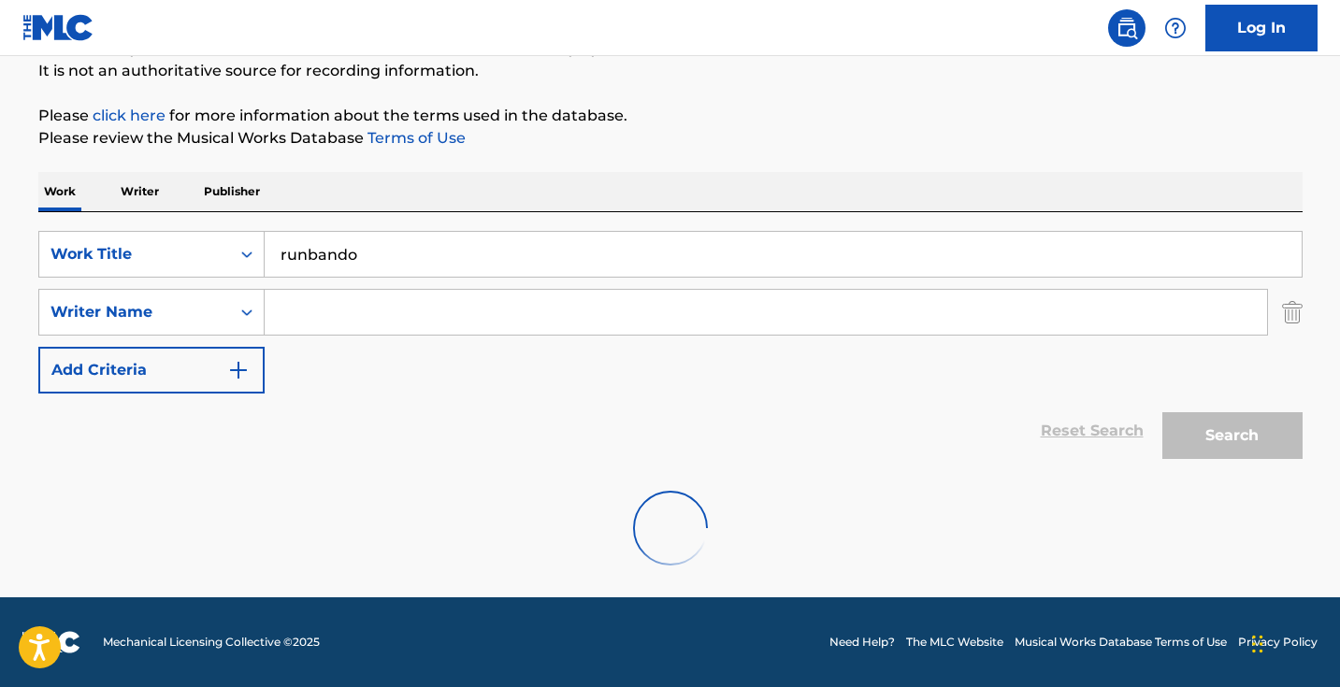
scroll to position [124, 0]
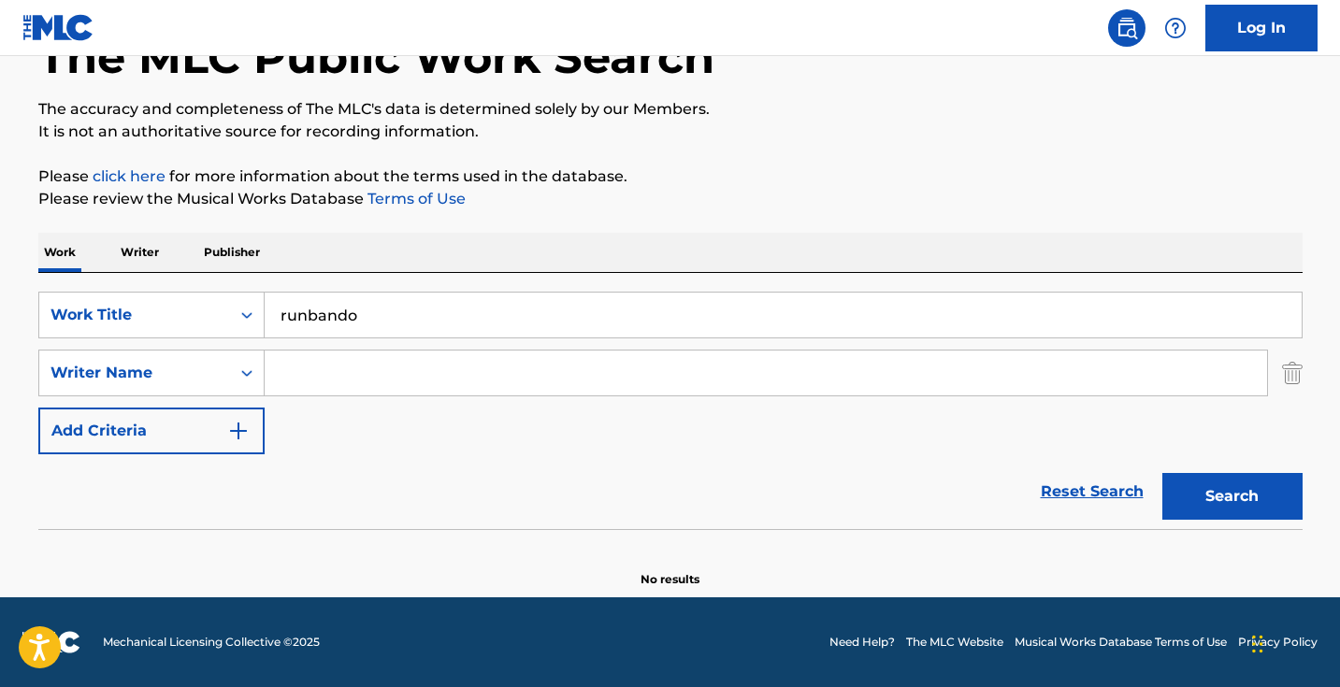
drag, startPoint x: 455, startPoint y: 299, endPoint x: 143, endPoint y: 289, distance: 312.4
click at [145, 289] on div "SearchWithCriteria1dece89c-6ed3-4512-bacd-1f5be59156a9 Work Title runbando Sear…" at bounding box center [670, 401] width 1264 height 256
click at [347, 294] on input "runbando" at bounding box center [783, 315] width 1037 height 45
click at [348, 294] on input "runbando" at bounding box center [783, 315] width 1037 height 45
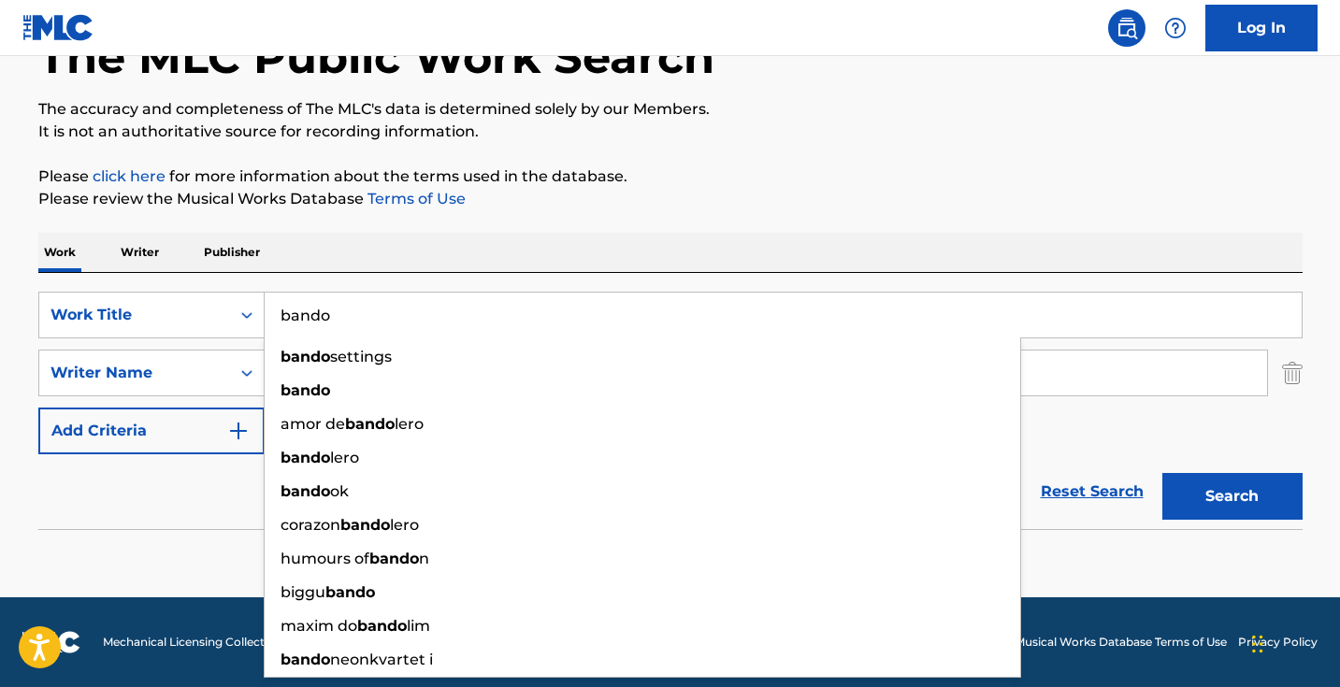
type input "bando"
click at [1231, 496] on button "Search" at bounding box center [1232, 496] width 140 height 47
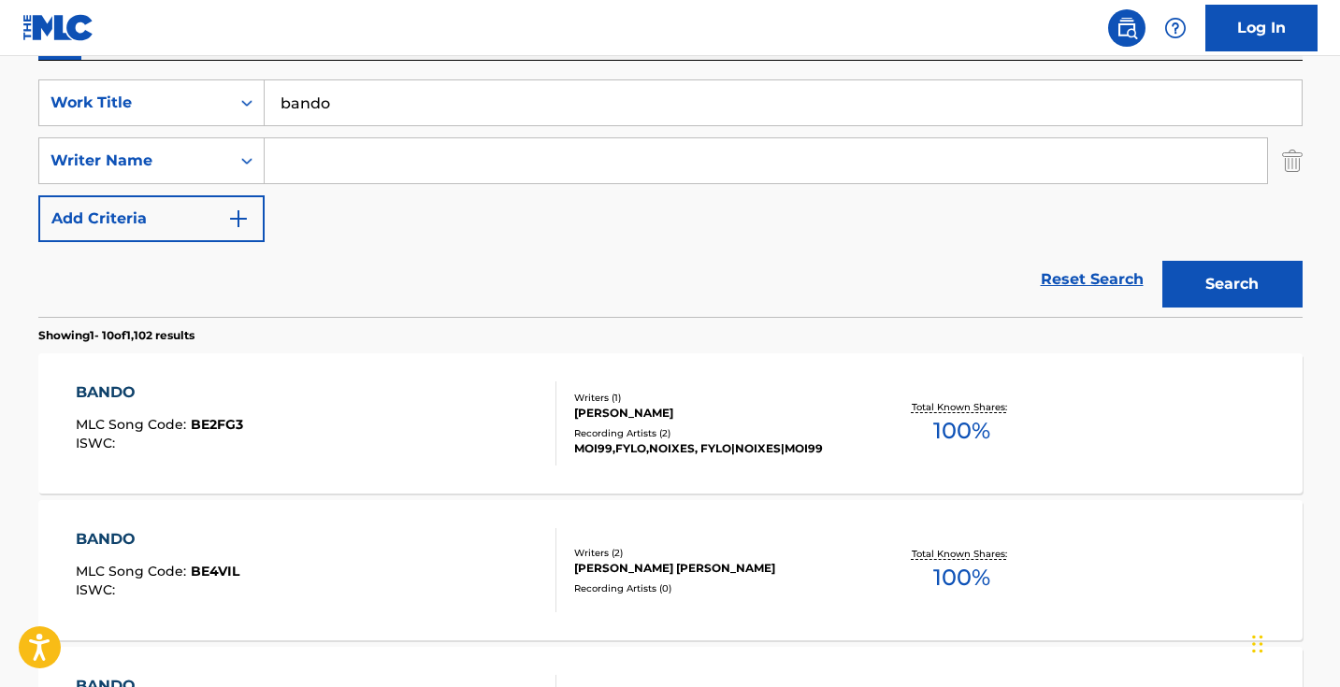
scroll to position [310, 0]
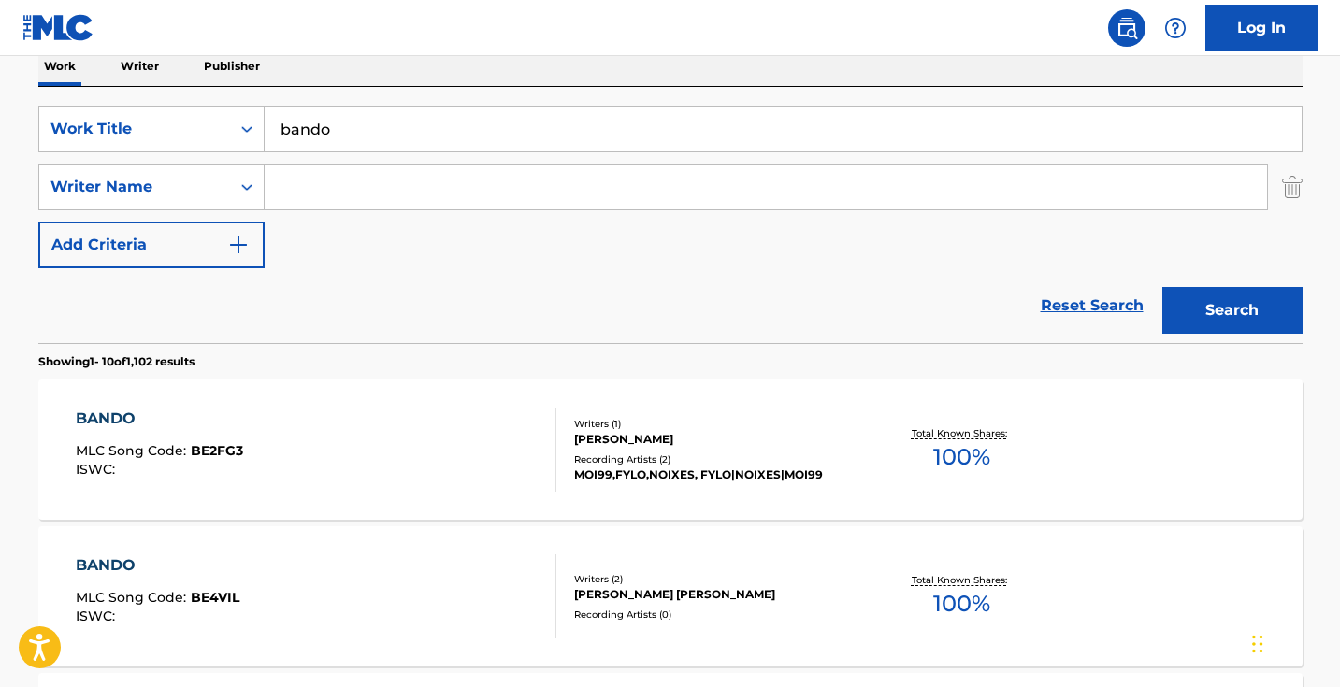
click at [503, 201] on input "Search Form" at bounding box center [766, 187] width 1002 height 45
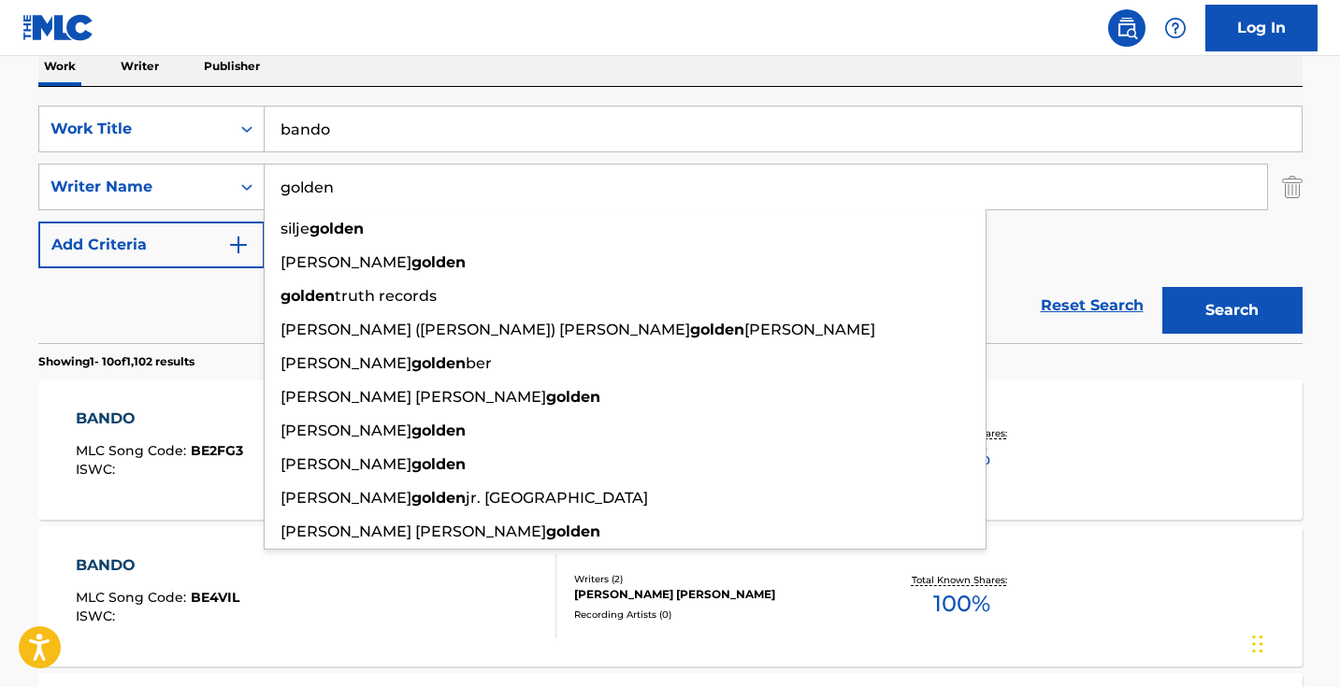
click at [1231, 310] on button "Search" at bounding box center [1232, 310] width 140 height 47
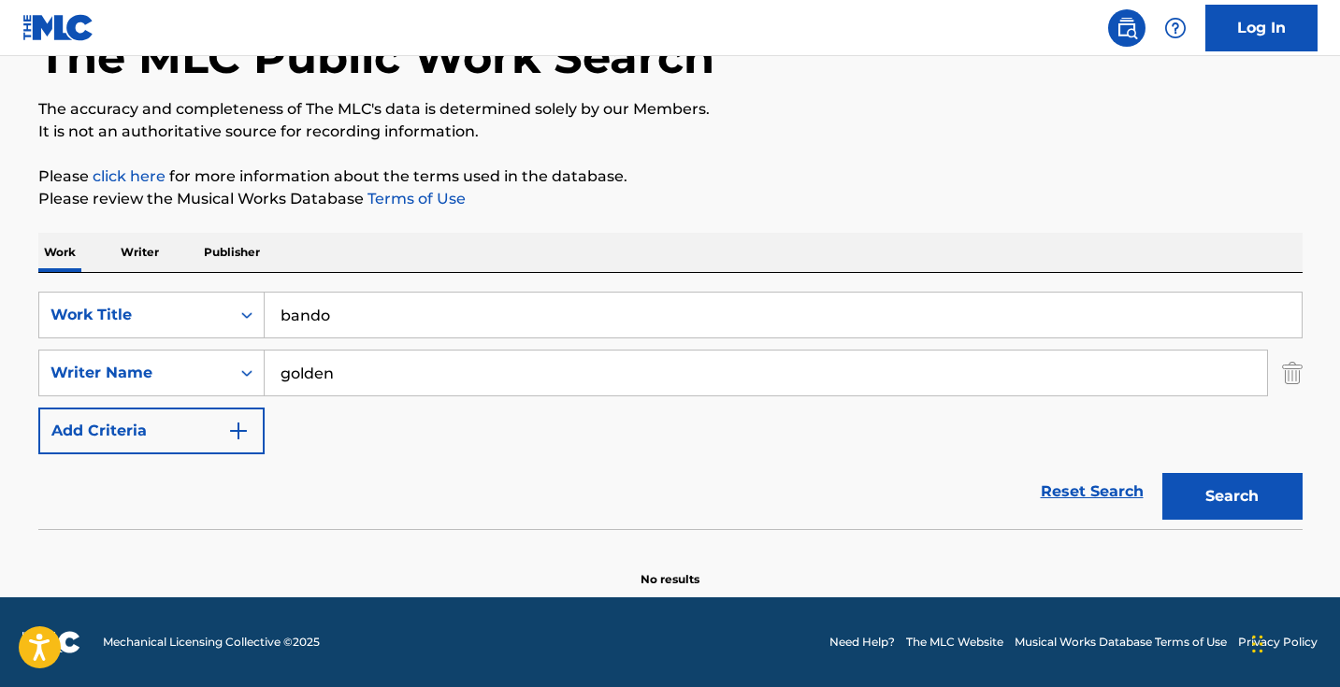
scroll to position [124, 0]
click at [461, 356] on input "golden" at bounding box center [766, 373] width 1002 height 45
click at [461, 357] on input "golden" at bounding box center [766, 373] width 1002 height 45
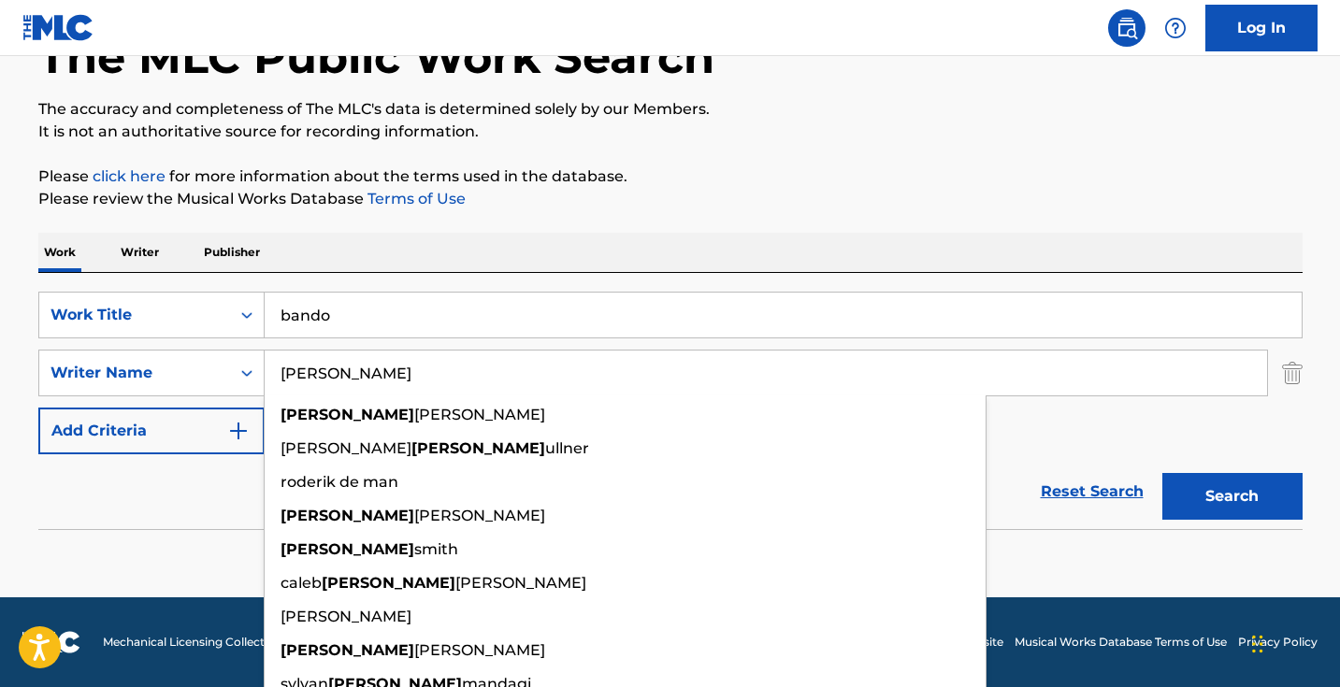
click at [1231, 496] on button "Search" at bounding box center [1232, 496] width 140 height 47
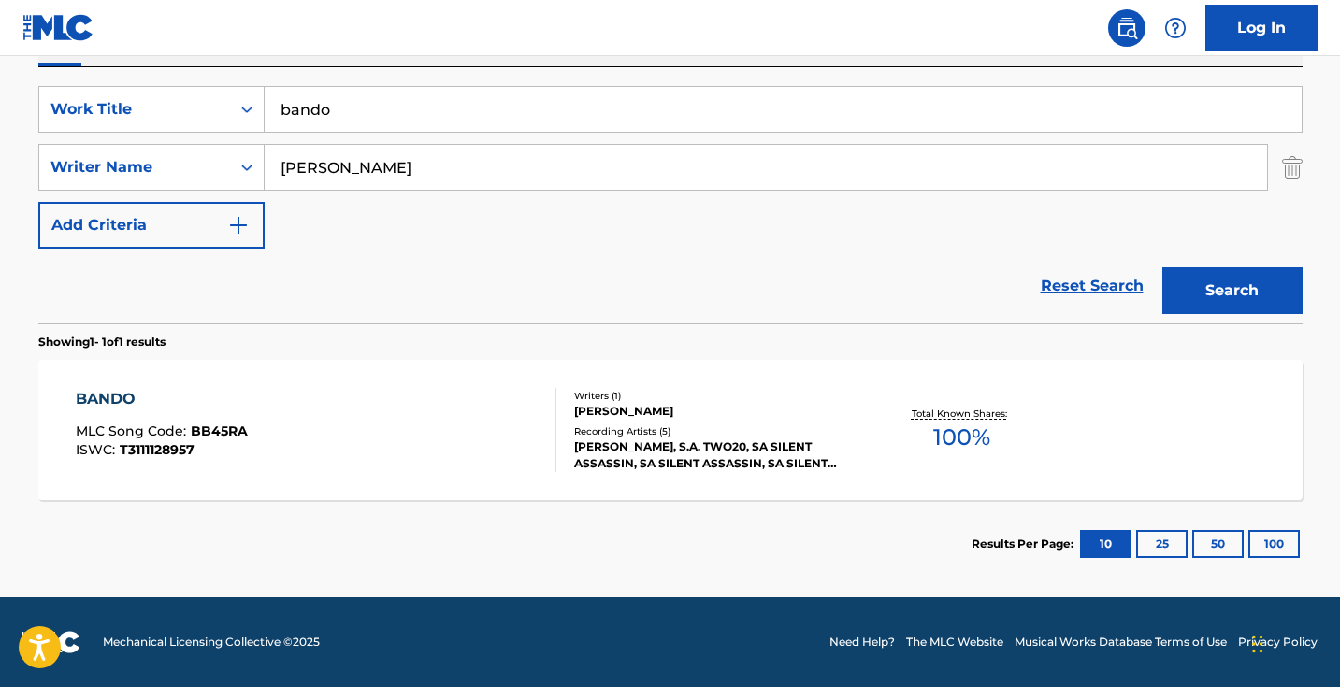
scroll to position [330, 0]
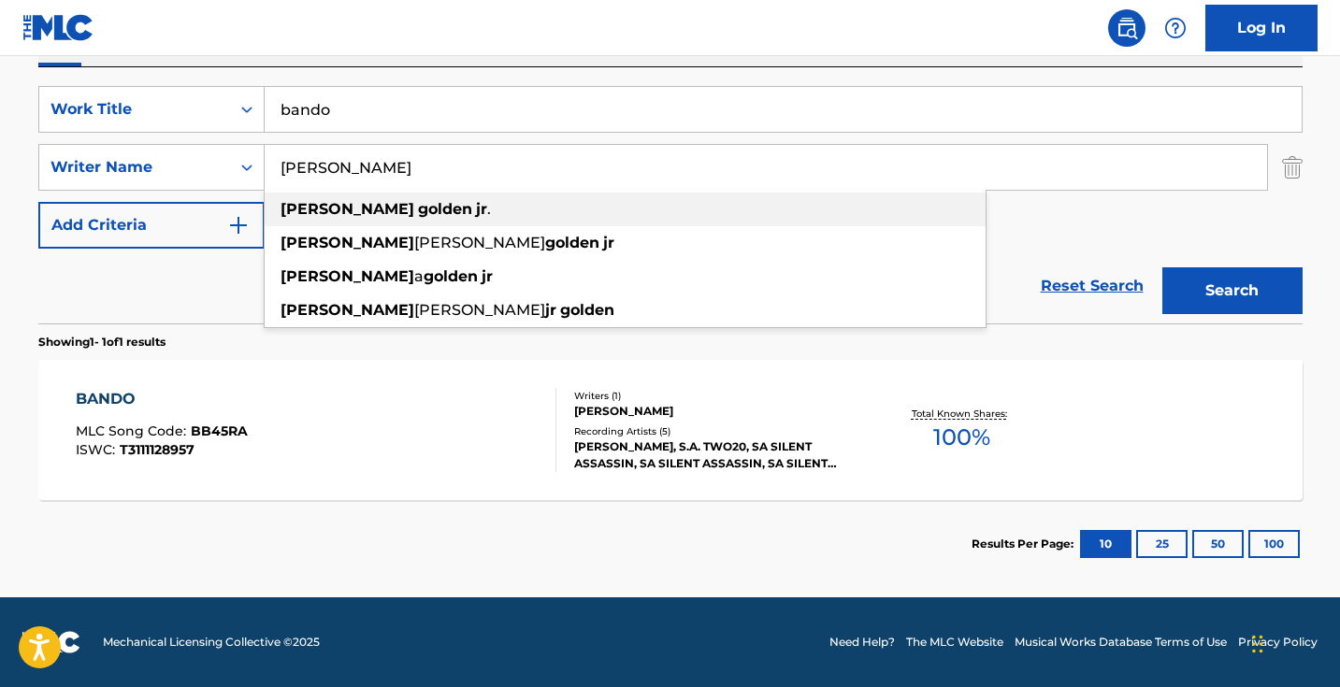
click at [487, 210] on span "." at bounding box center [489, 209] width 4 height 18
type input "[PERSON_NAME]"
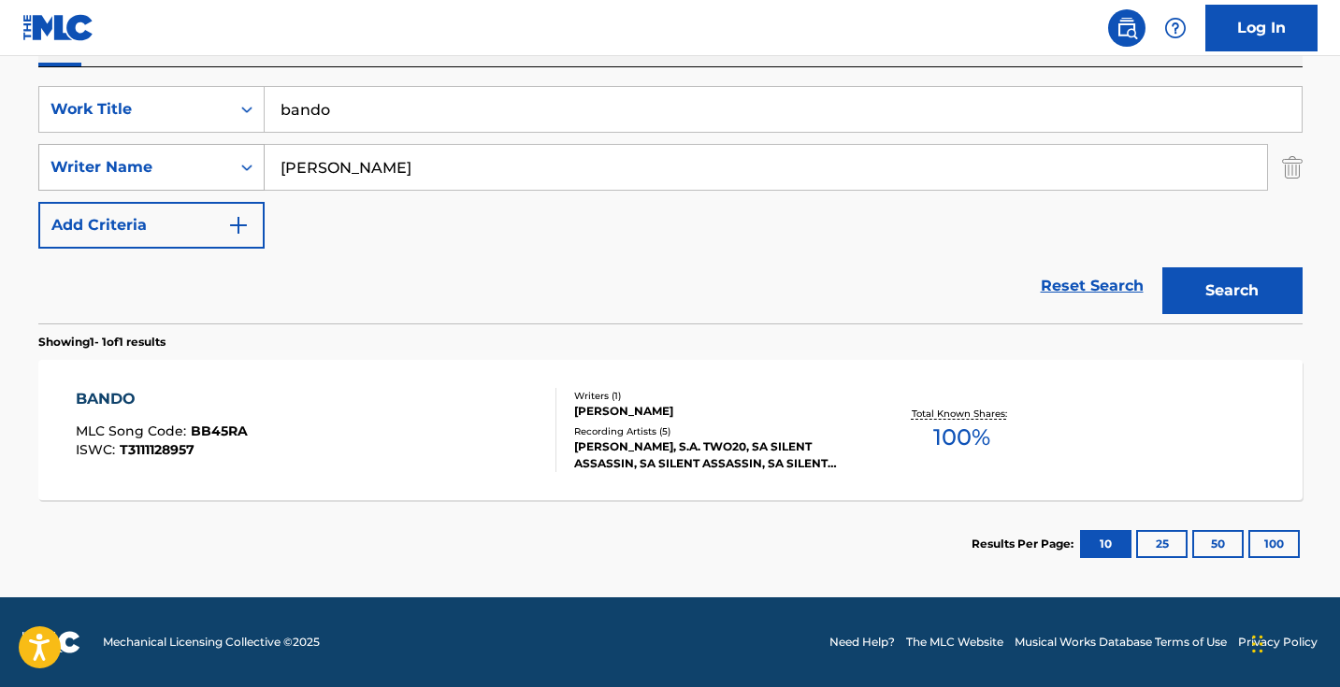
drag, startPoint x: 436, startPoint y: 165, endPoint x: 211, endPoint y: 148, distance: 225.0
click at [213, 148] on div "SearchWithCriteria9a270f2c-9c3c-4e57-8b2f-d0374e2f2a2b Writer Name [PERSON_NAME]" at bounding box center [670, 167] width 1264 height 47
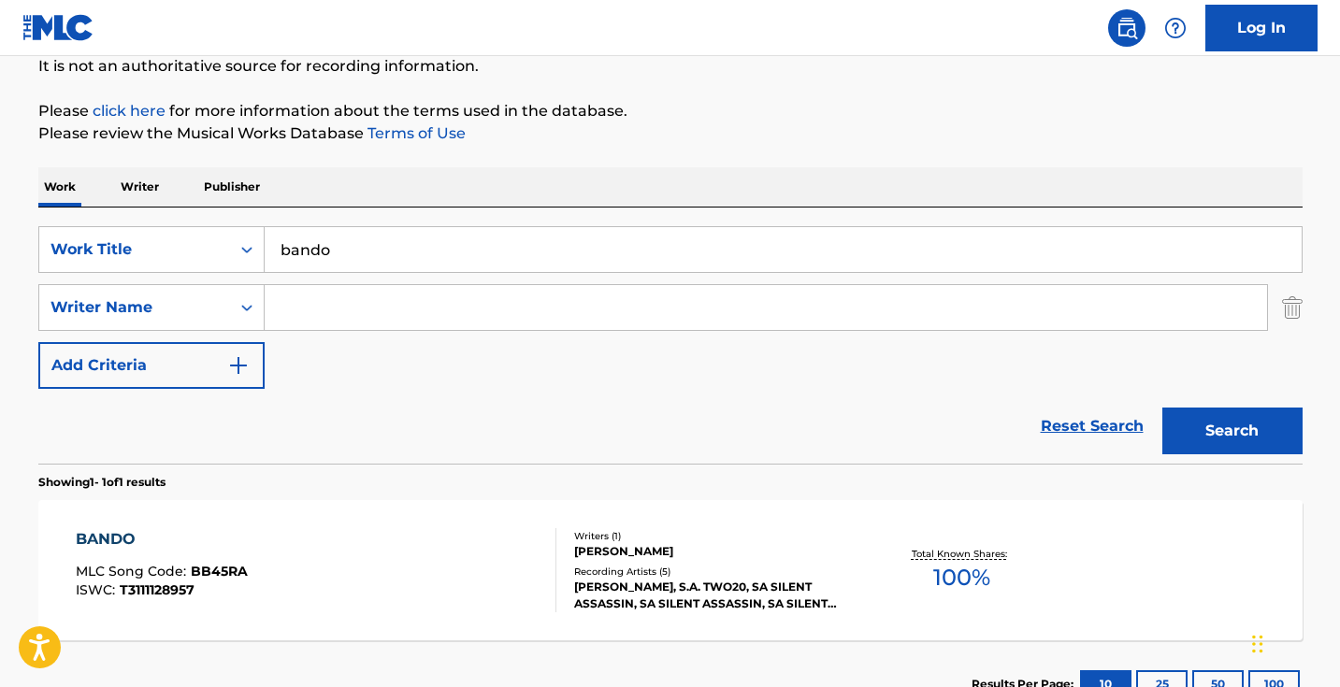
click at [149, 187] on p "Writer" at bounding box center [140, 186] width 50 height 39
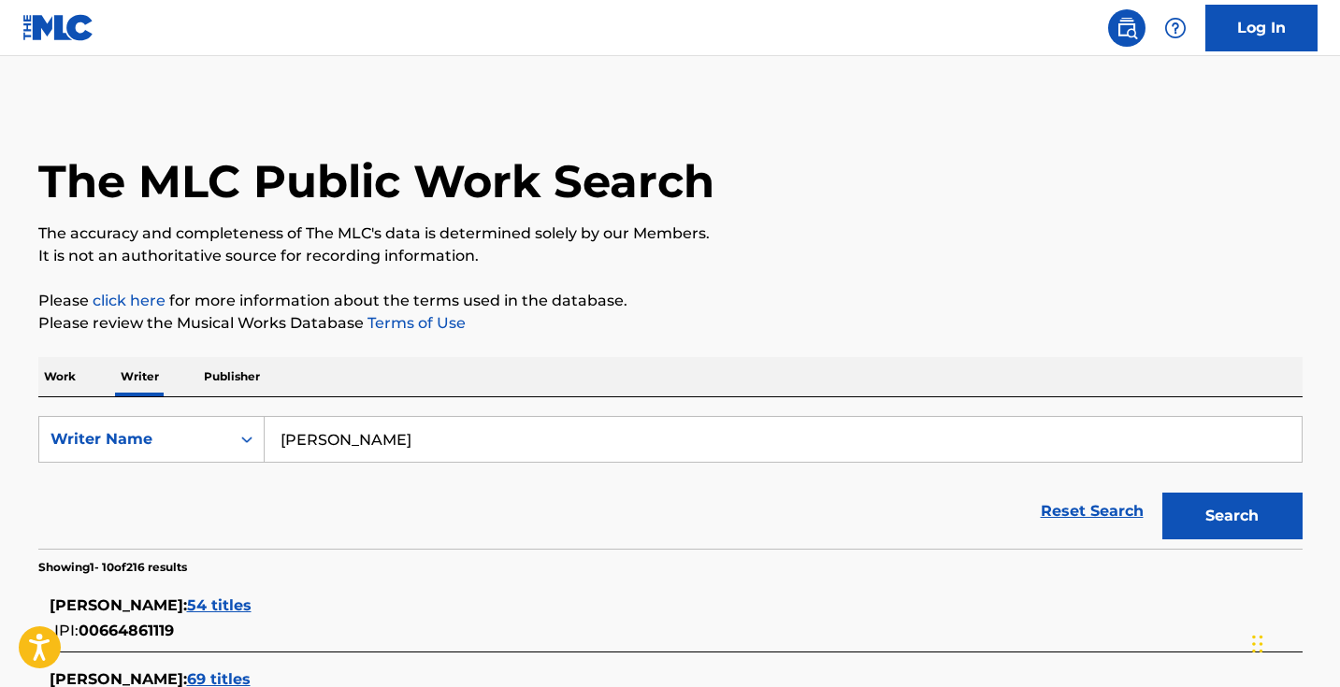
click at [376, 443] on input "[PERSON_NAME]" at bounding box center [783, 439] width 1037 height 45
paste input "[PERSON_NAME]"
type input "[PERSON_NAME]"
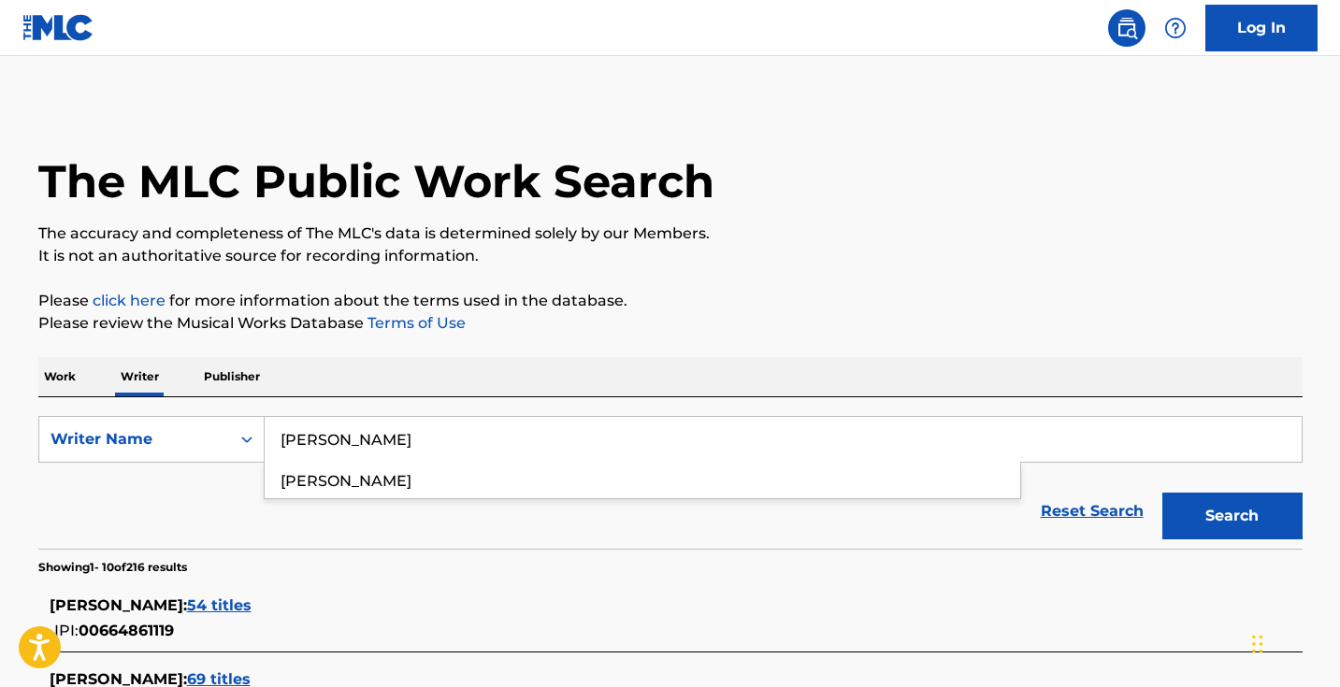
click at [1231, 516] on button "Search" at bounding box center [1232, 516] width 140 height 47
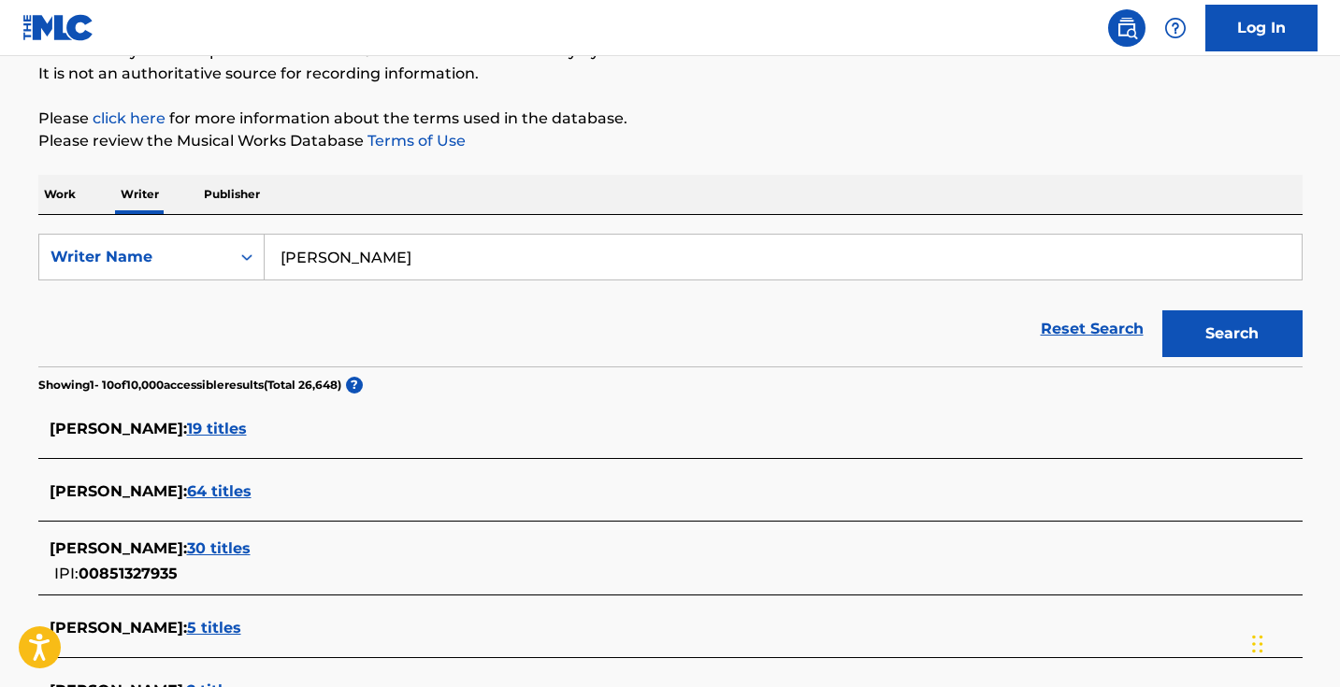
scroll to position [206, 0]
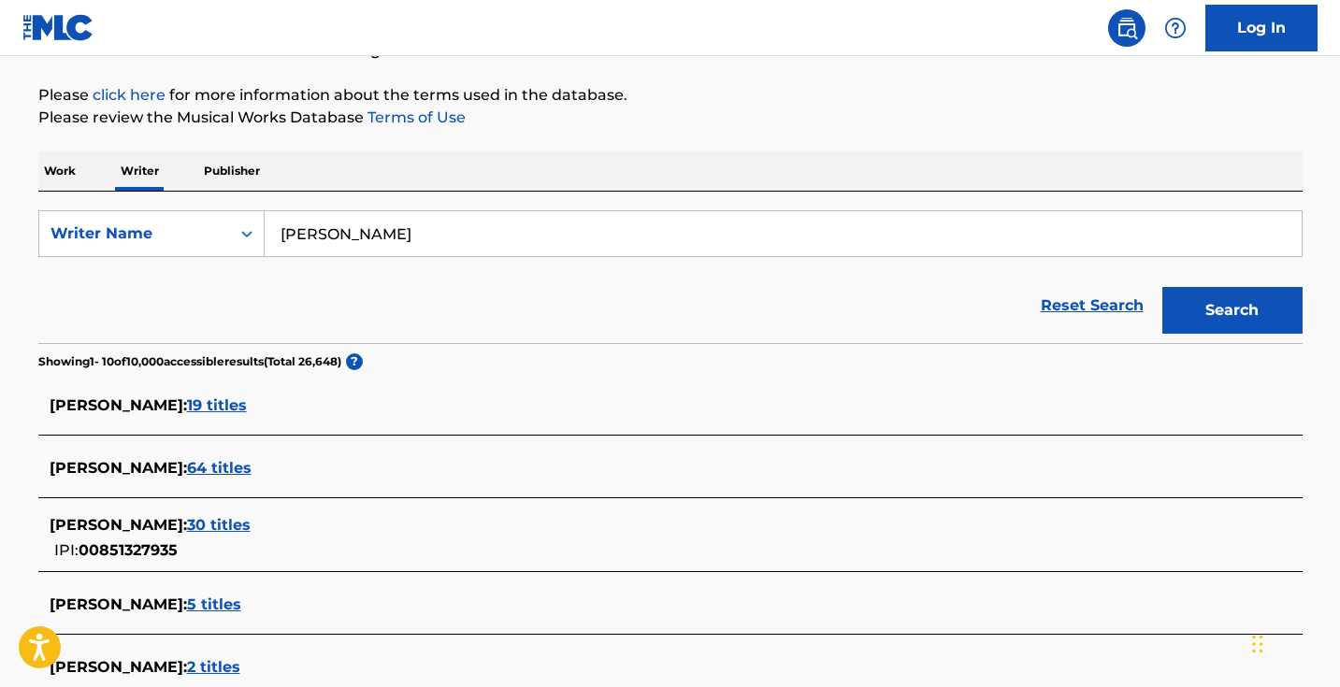
click at [251, 465] on span "64 titles" at bounding box center [219, 468] width 64 height 18
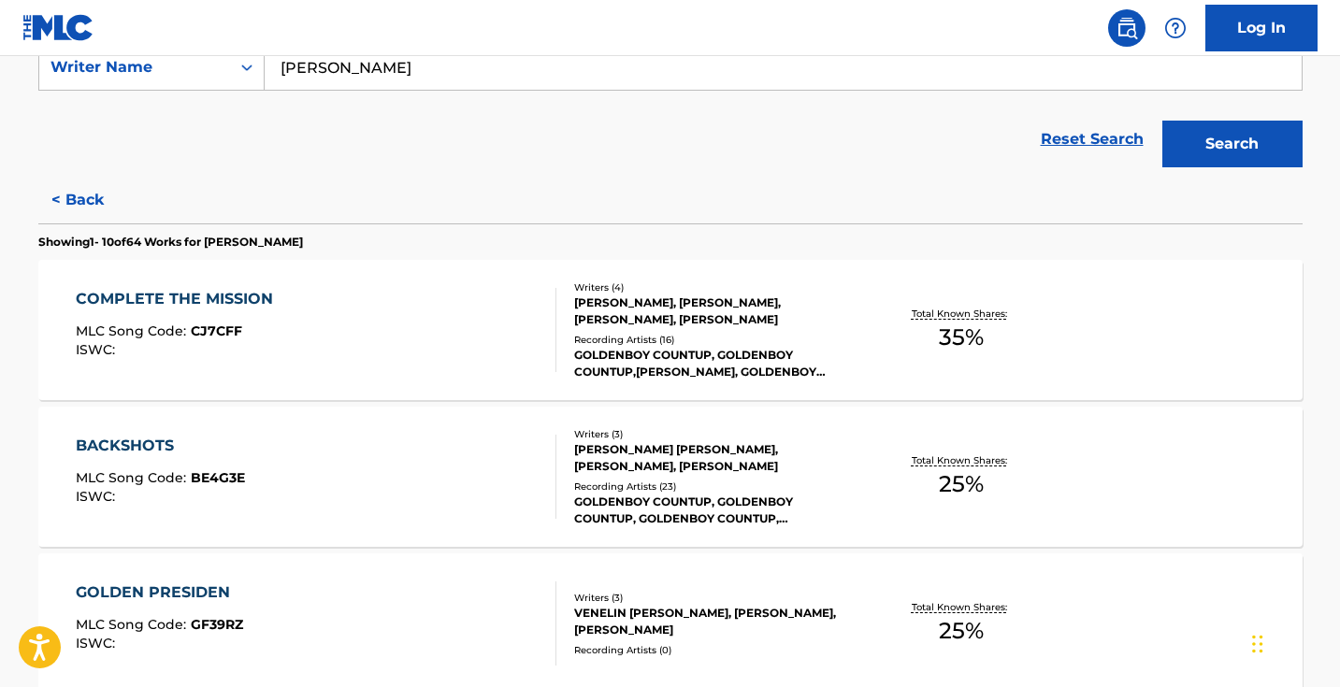
scroll to position [432, 0]
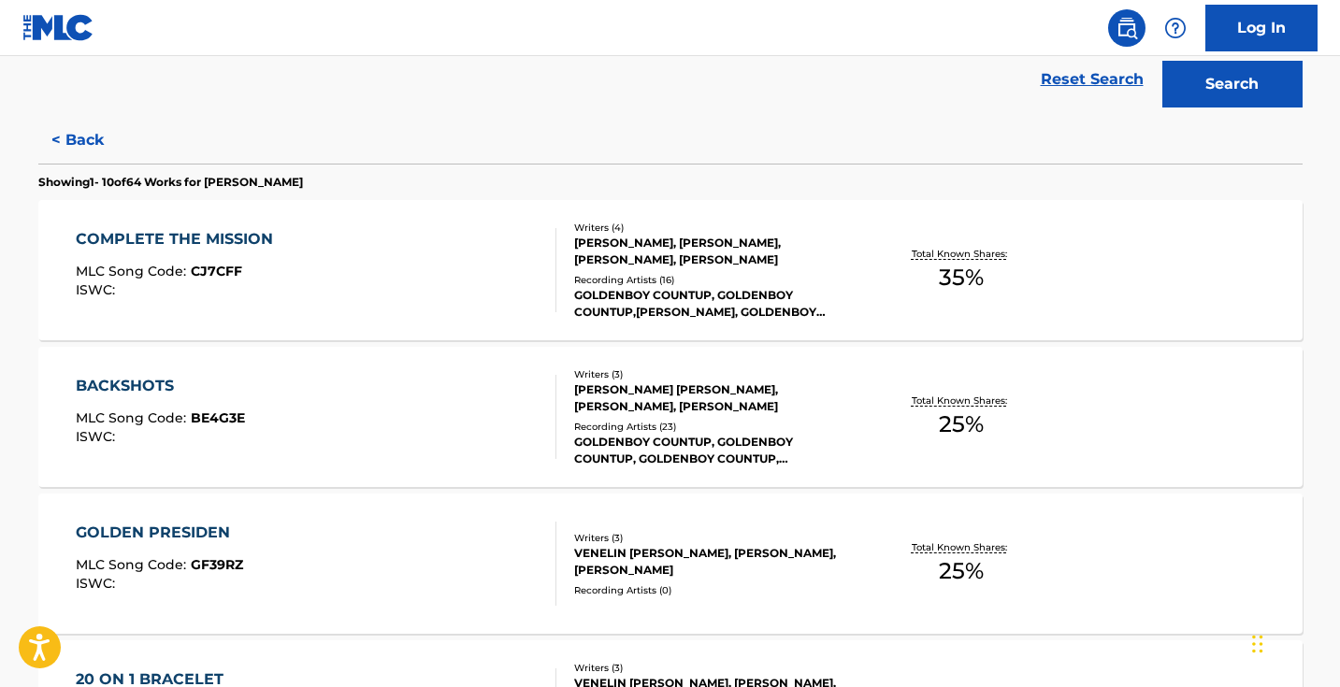
click at [95, 138] on button "< Back" at bounding box center [94, 140] width 112 height 47
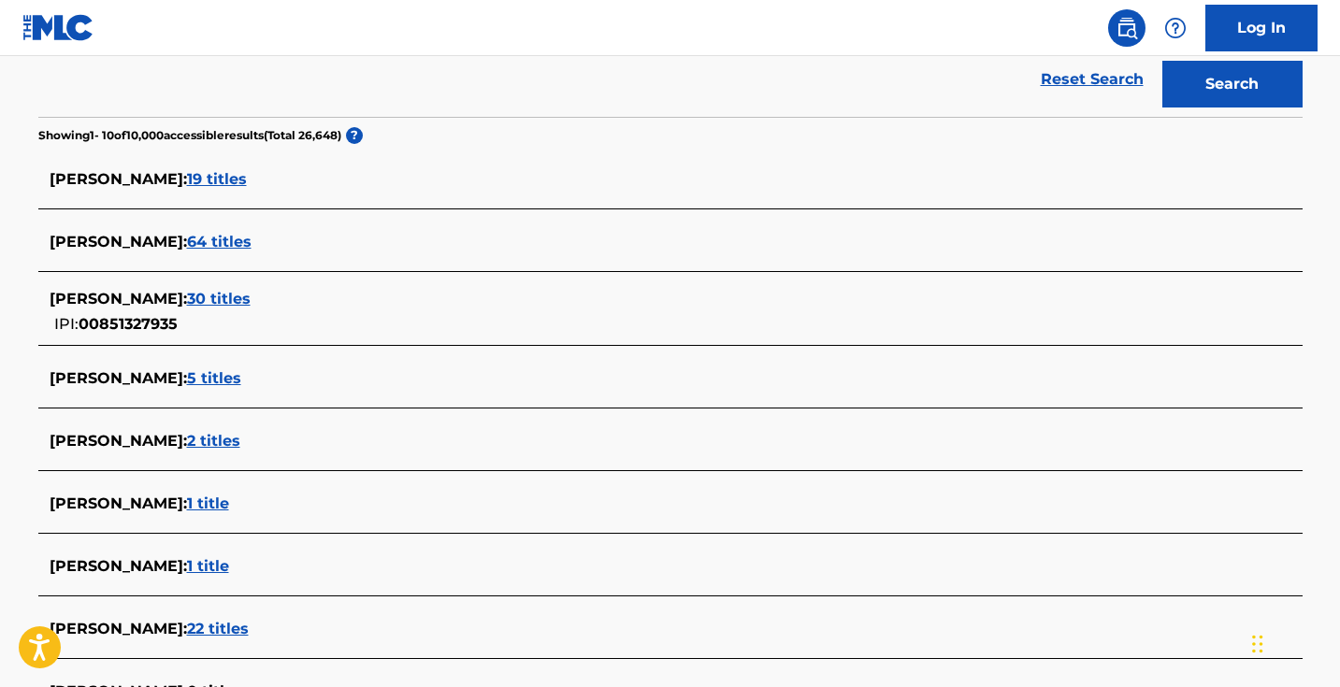
click at [251, 302] on span "30 titles" at bounding box center [219, 299] width 64 height 18
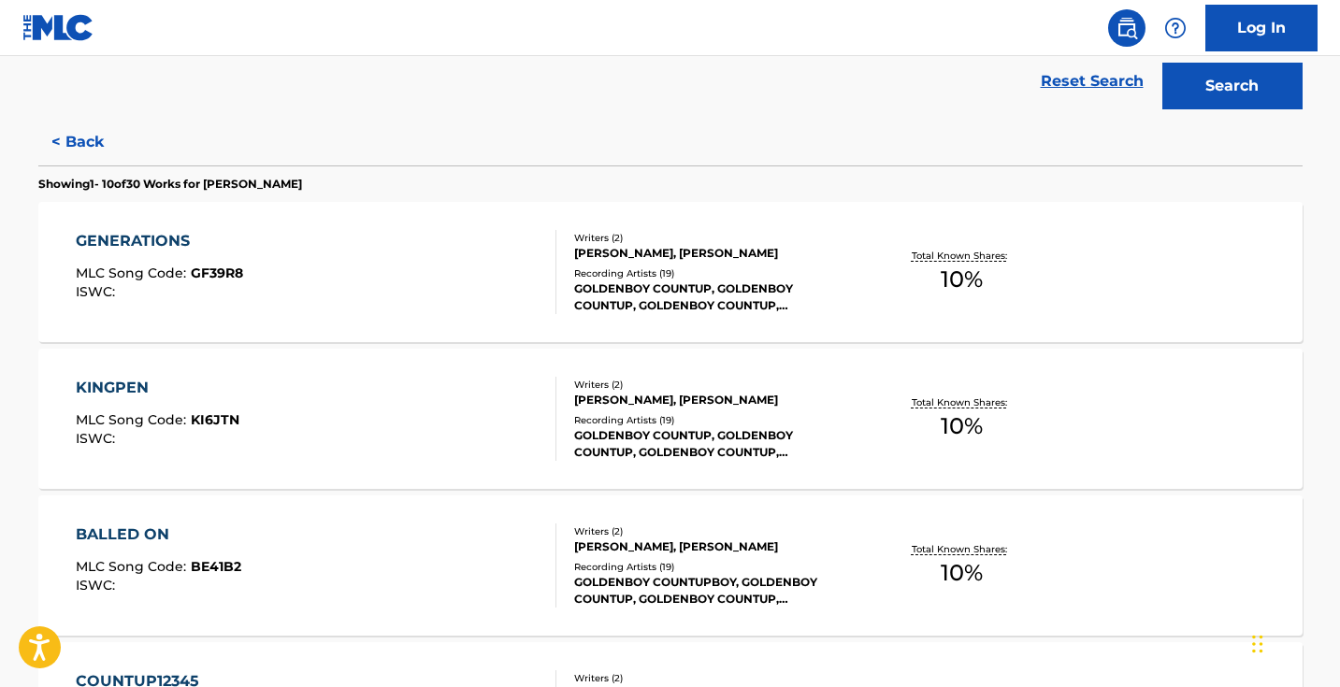
scroll to position [319, 0]
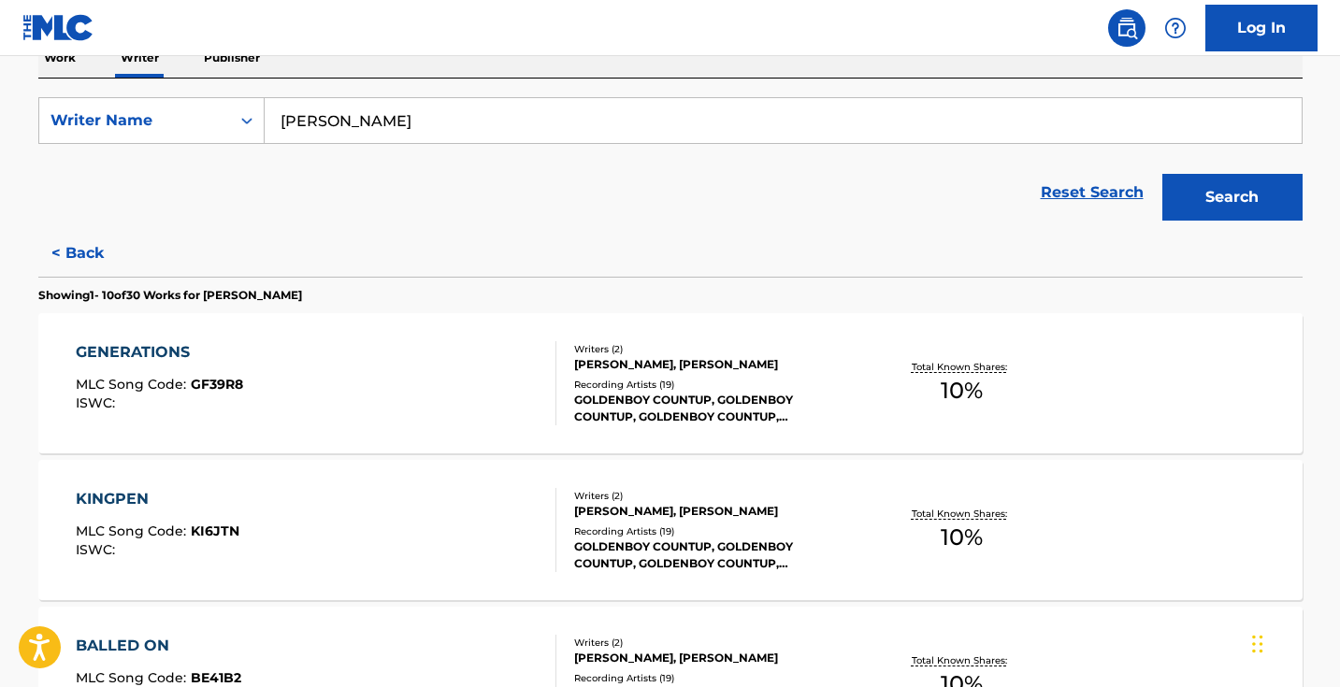
click at [83, 236] on button "< Back" at bounding box center [94, 253] width 112 height 47
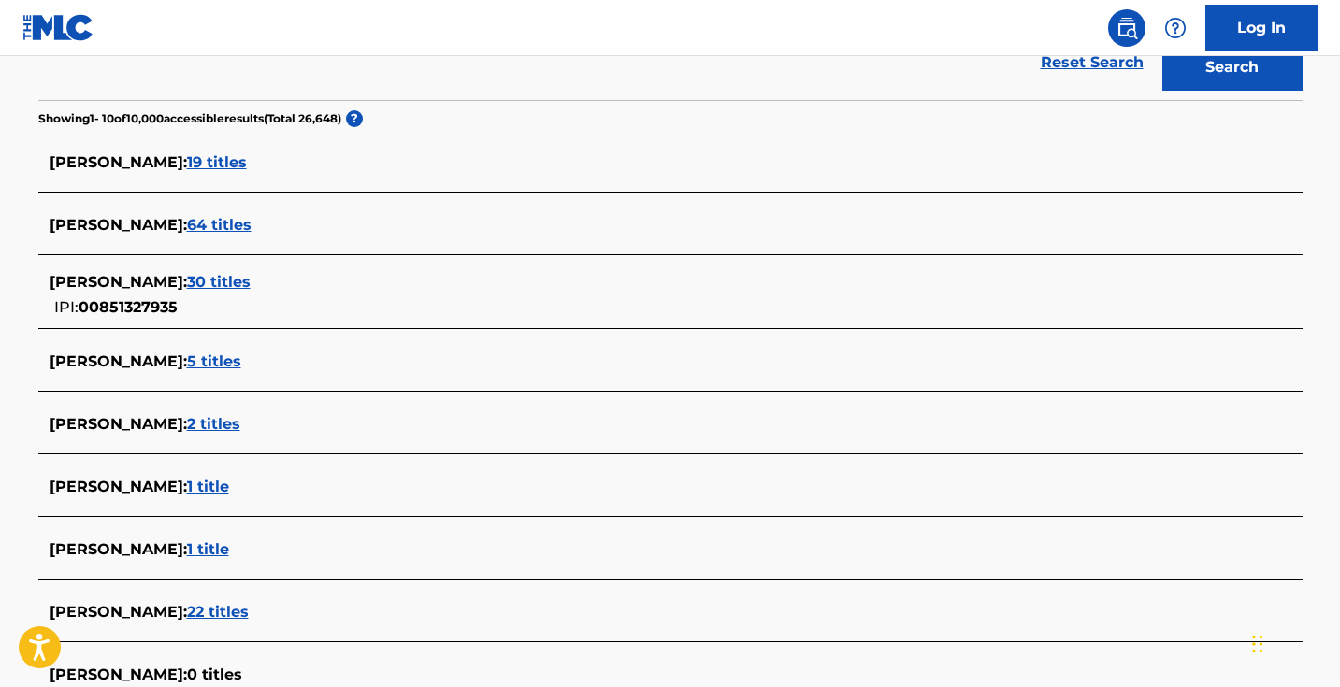
scroll to position [451, 0]
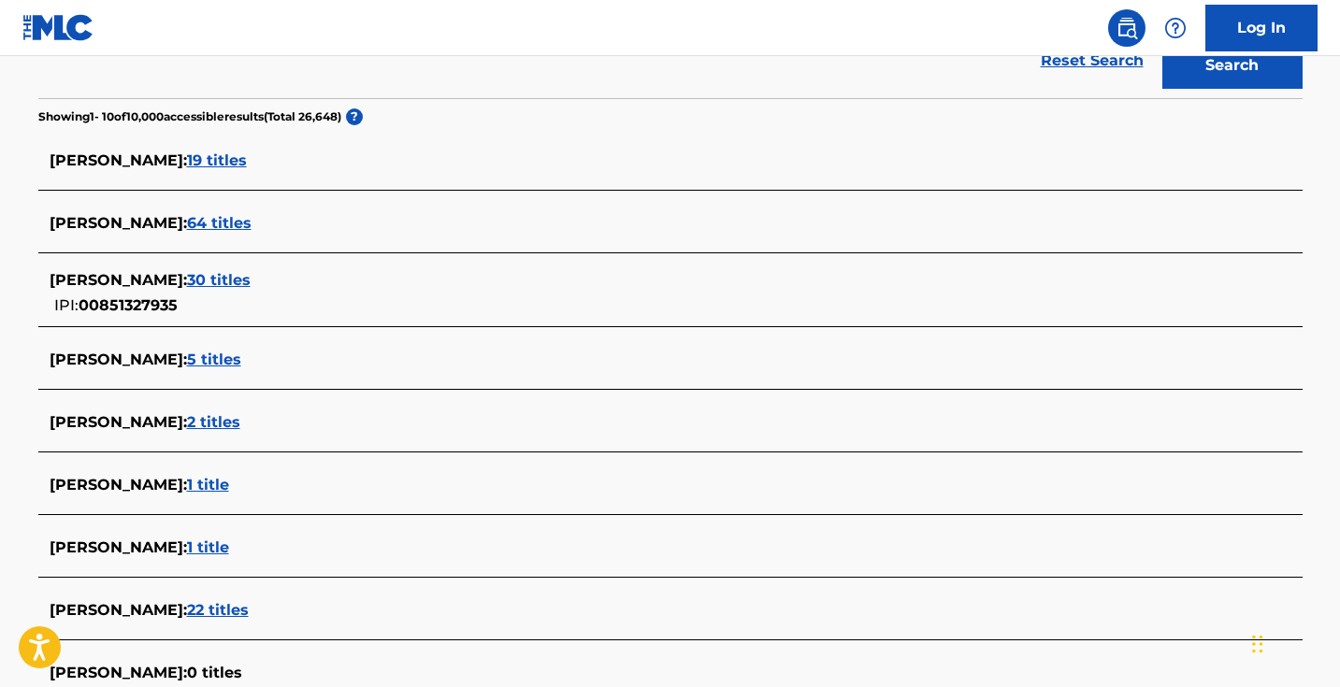
click at [229, 552] on span "1 title" at bounding box center [208, 547] width 42 height 18
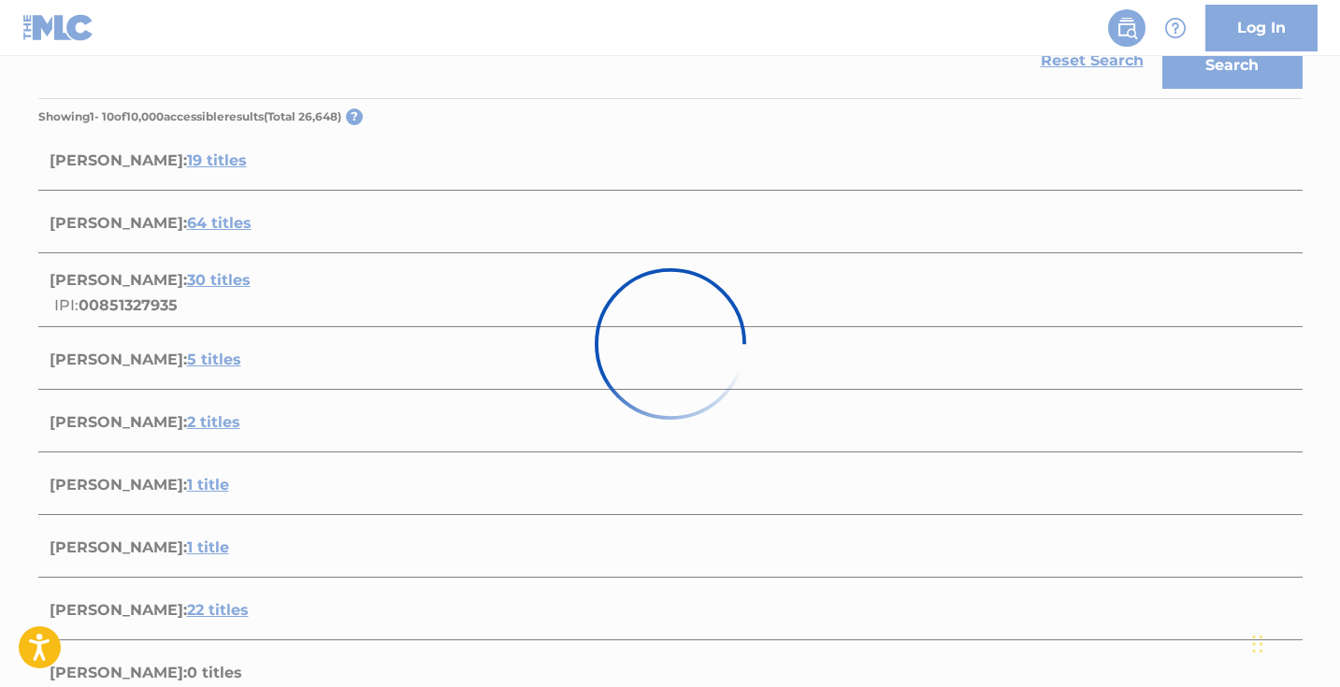
scroll to position [272, 0]
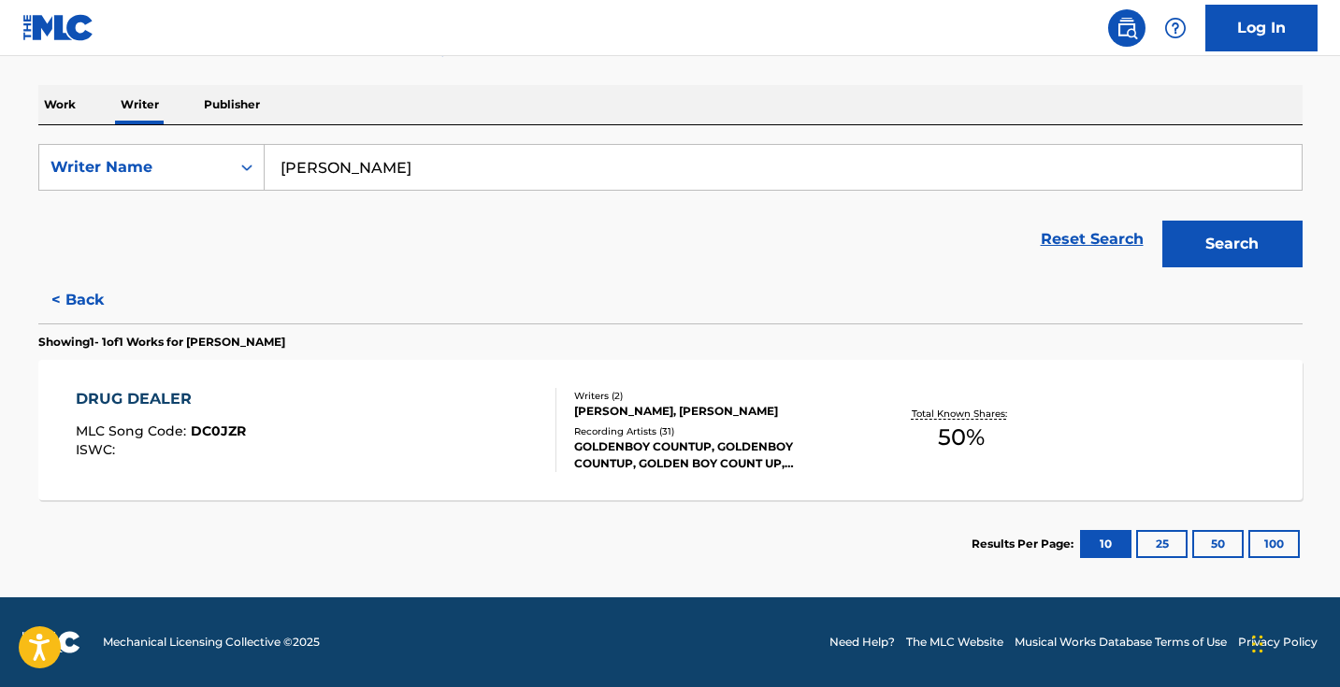
click at [94, 291] on button "< Back" at bounding box center [94, 300] width 112 height 47
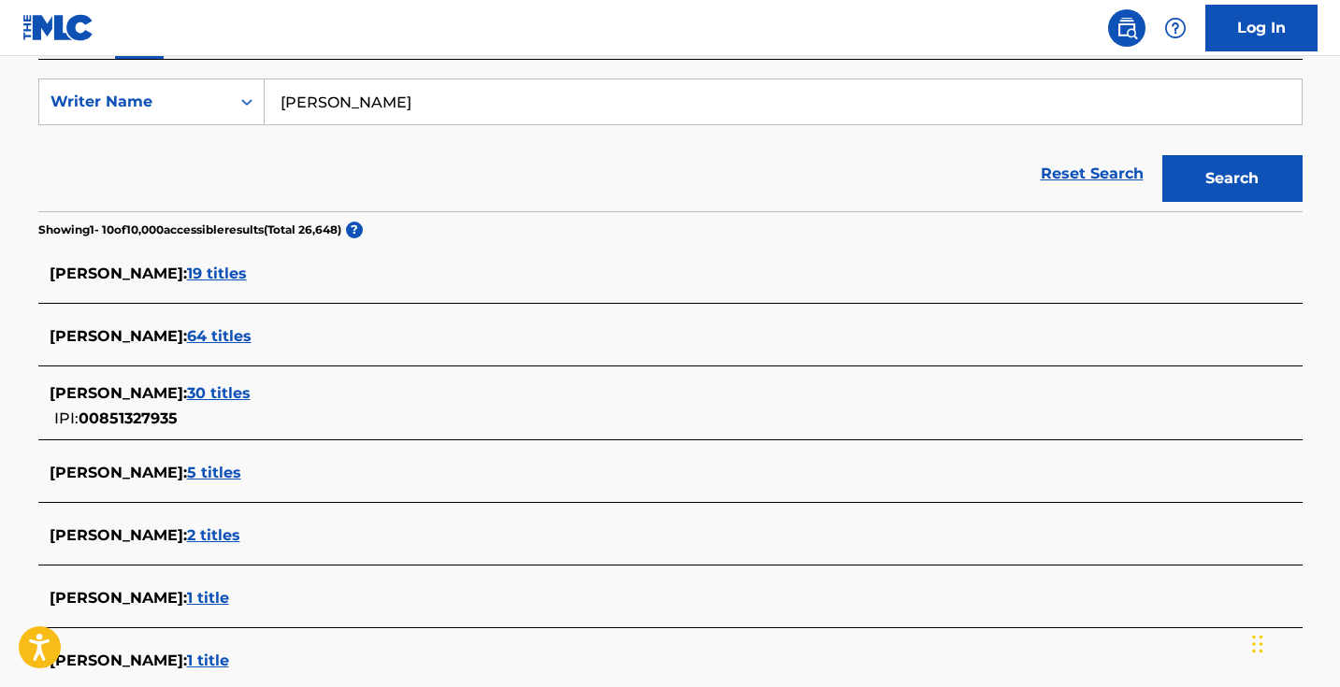
scroll to position [315, 0]
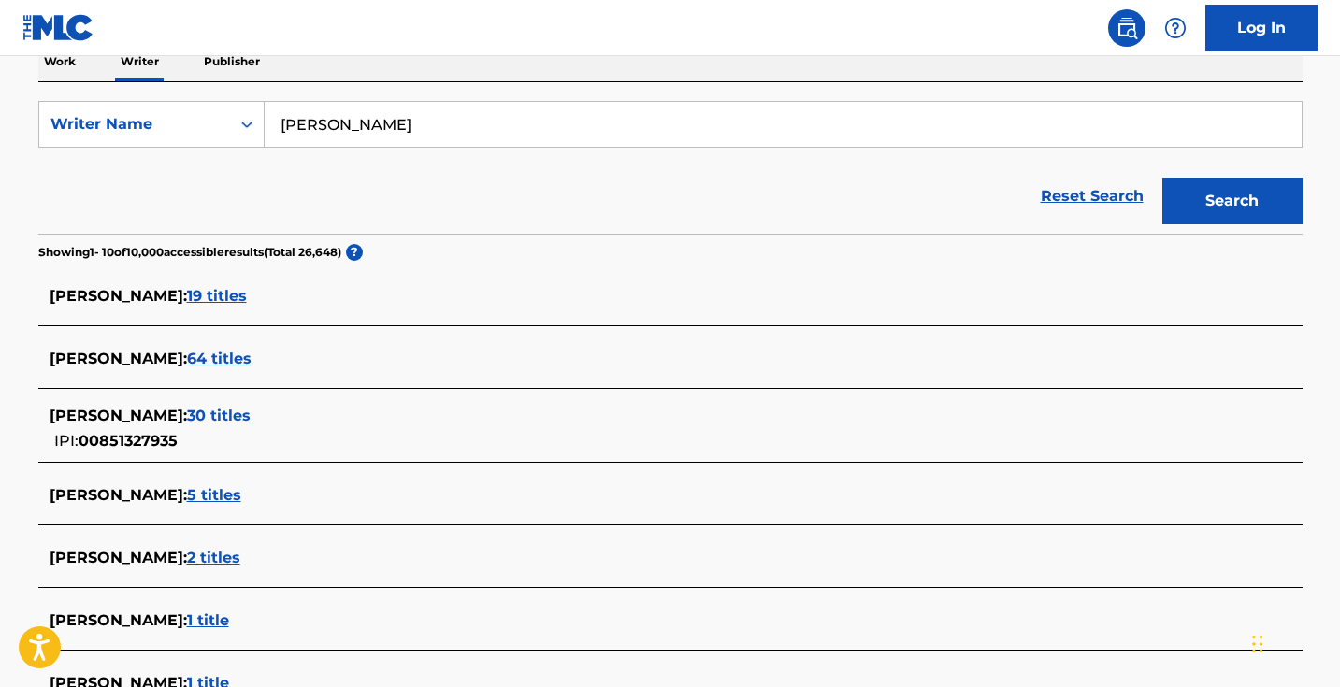
click at [251, 416] on span "30 titles" at bounding box center [219, 416] width 64 height 18
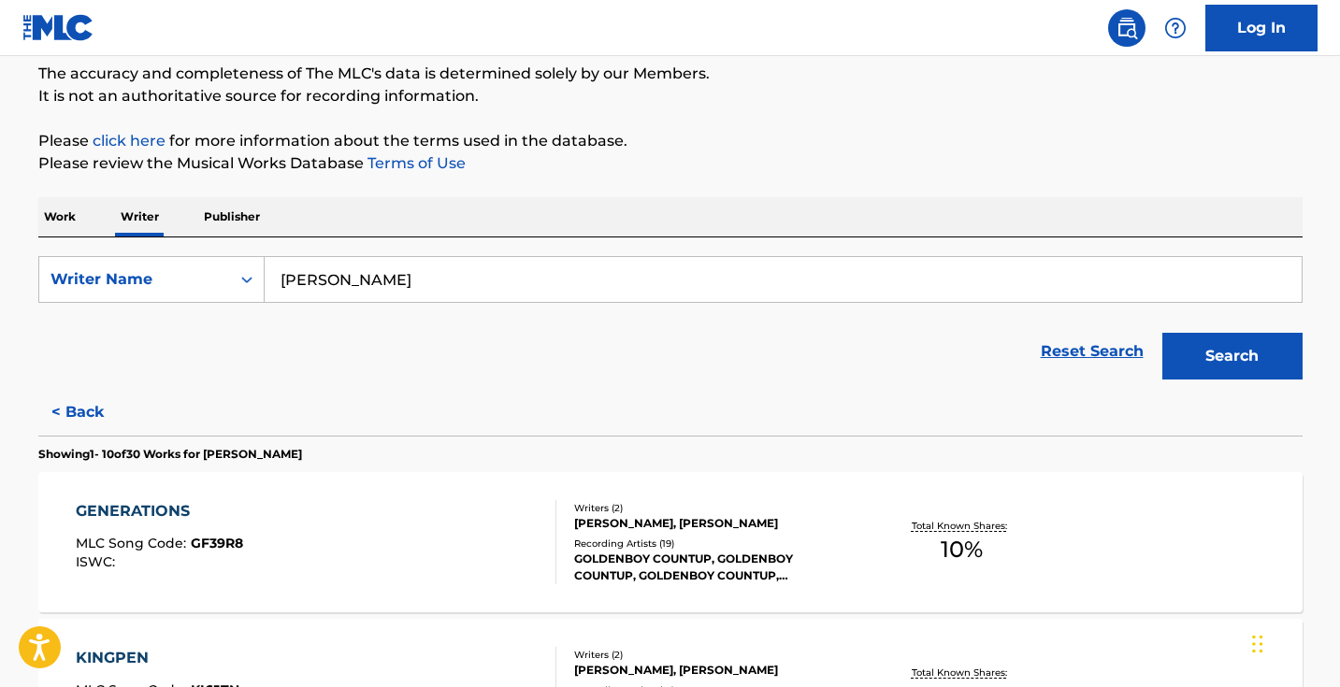
scroll to position [92, 0]
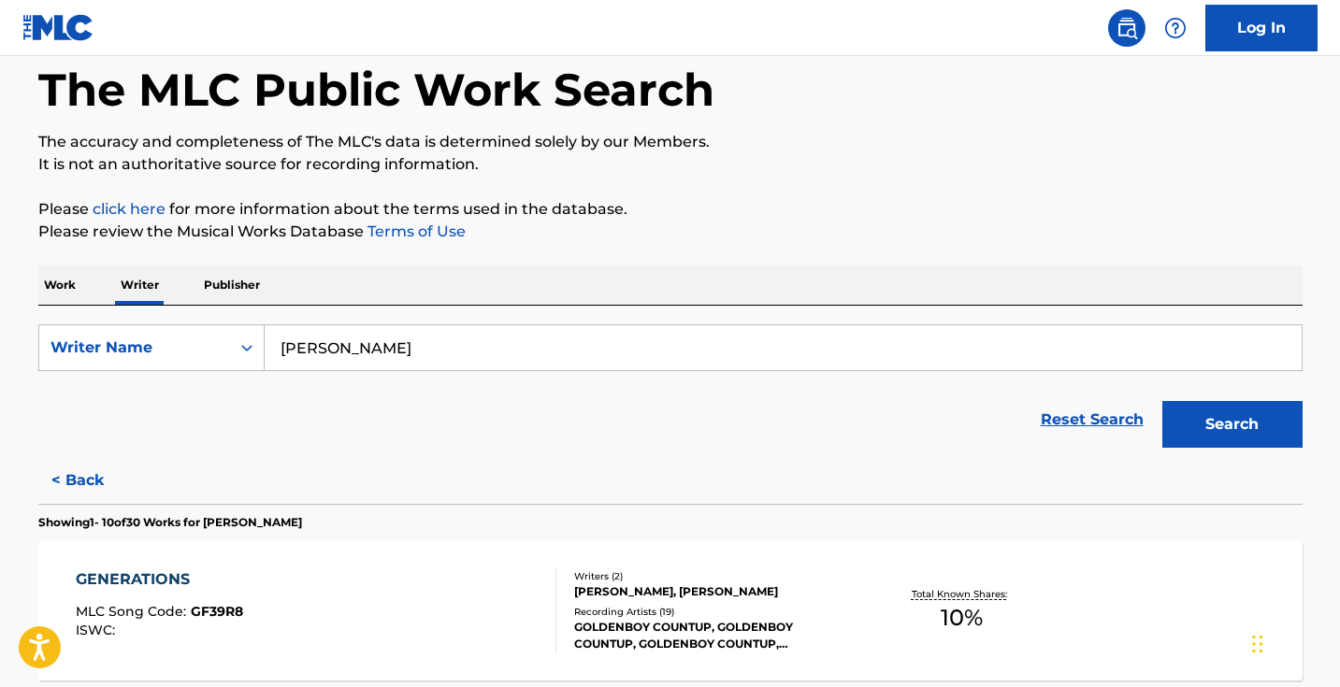
click at [77, 481] on button "< Back" at bounding box center [94, 480] width 112 height 47
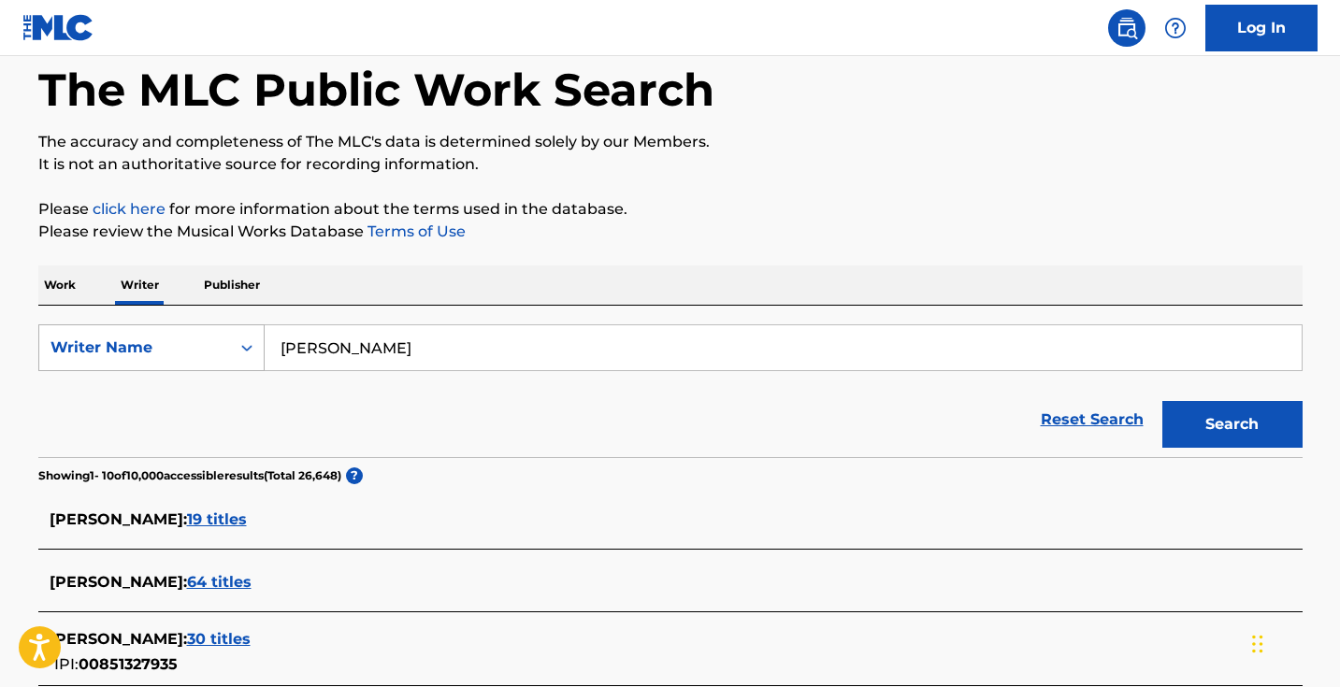
drag, startPoint x: 448, startPoint y: 347, endPoint x: 183, endPoint y: 331, distance: 265.0
click at [183, 331] on div "SearchWithCriteriaebf9c7a8-a8d0-41bf-af18-c99981a8ab0d Writer Name [PERSON_NAME]" at bounding box center [670, 347] width 1264 height 47
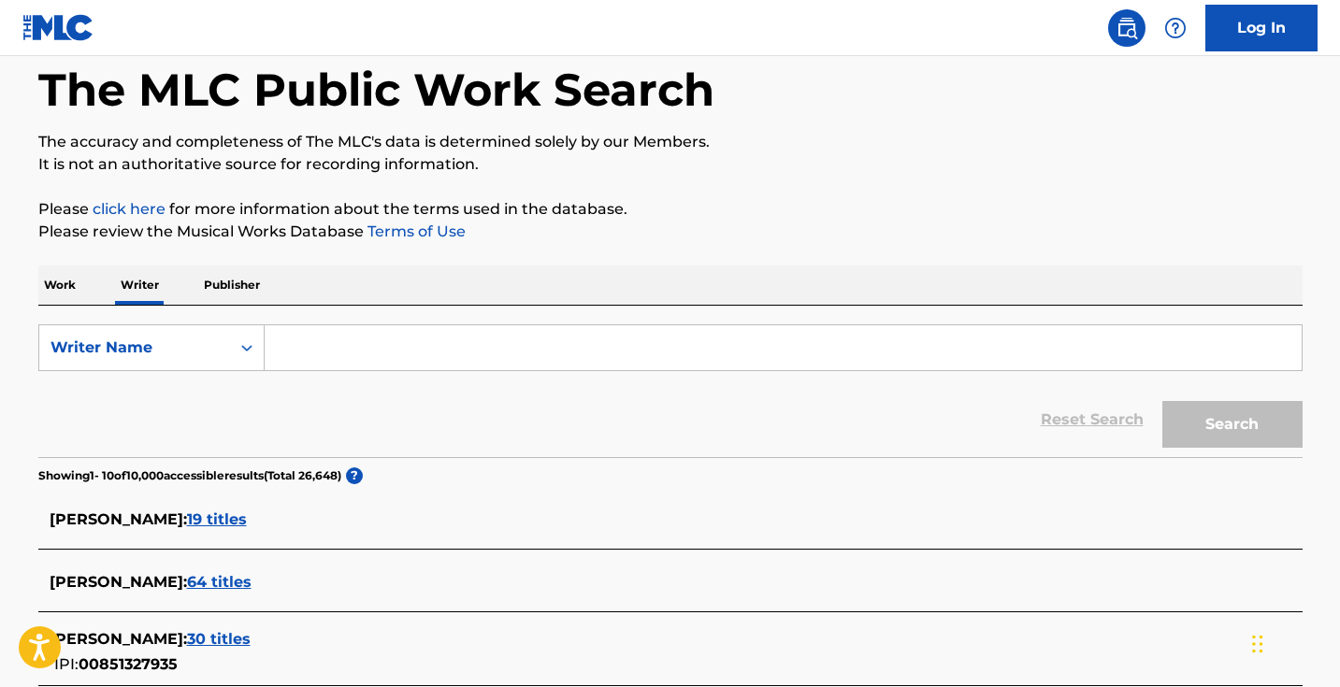
click at [63, 292] on p "Work" at bounding box center [59, 284] width 43 height 39
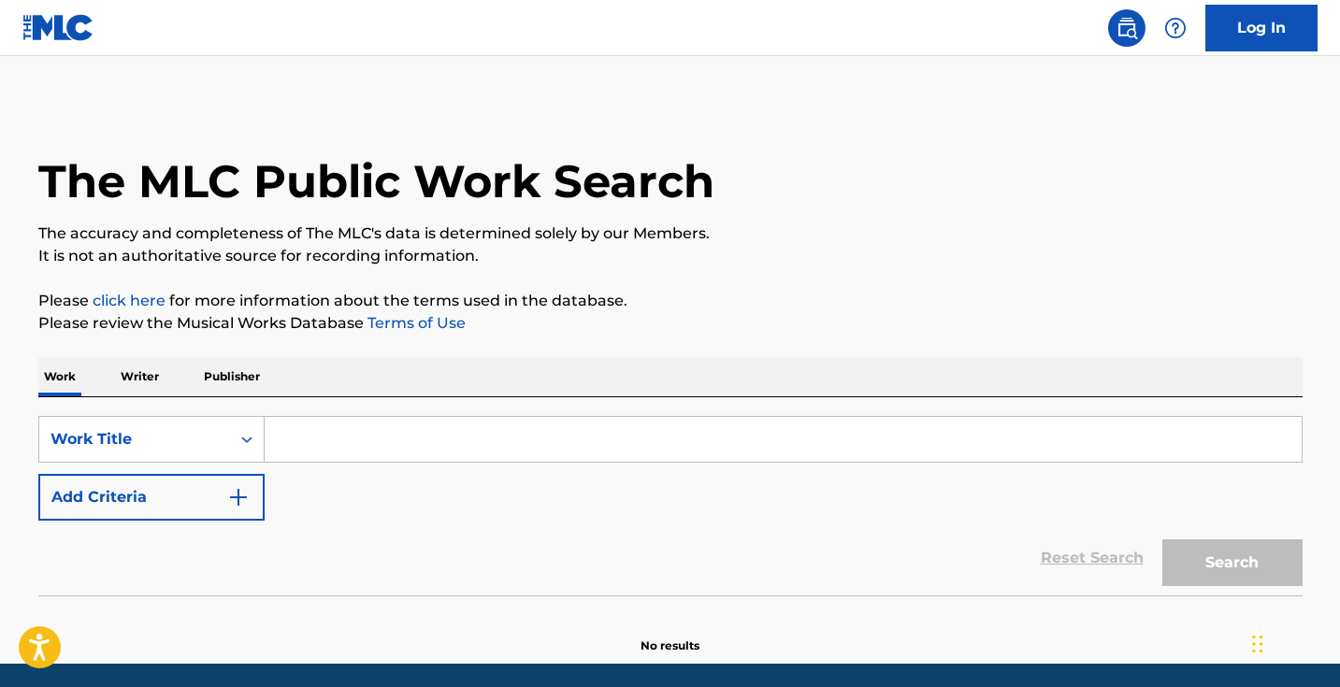
click at [313, 465] on div "SearchWithCriteria1dece89c-6ed3-4512-bacd-1f5be59156a9 Work Title Add Criteria" at bounding box center [670, 468] width 1264 height 105
click at [235, 488] on img "Search Form" at bounding box center [238, 497] width 22 height 22
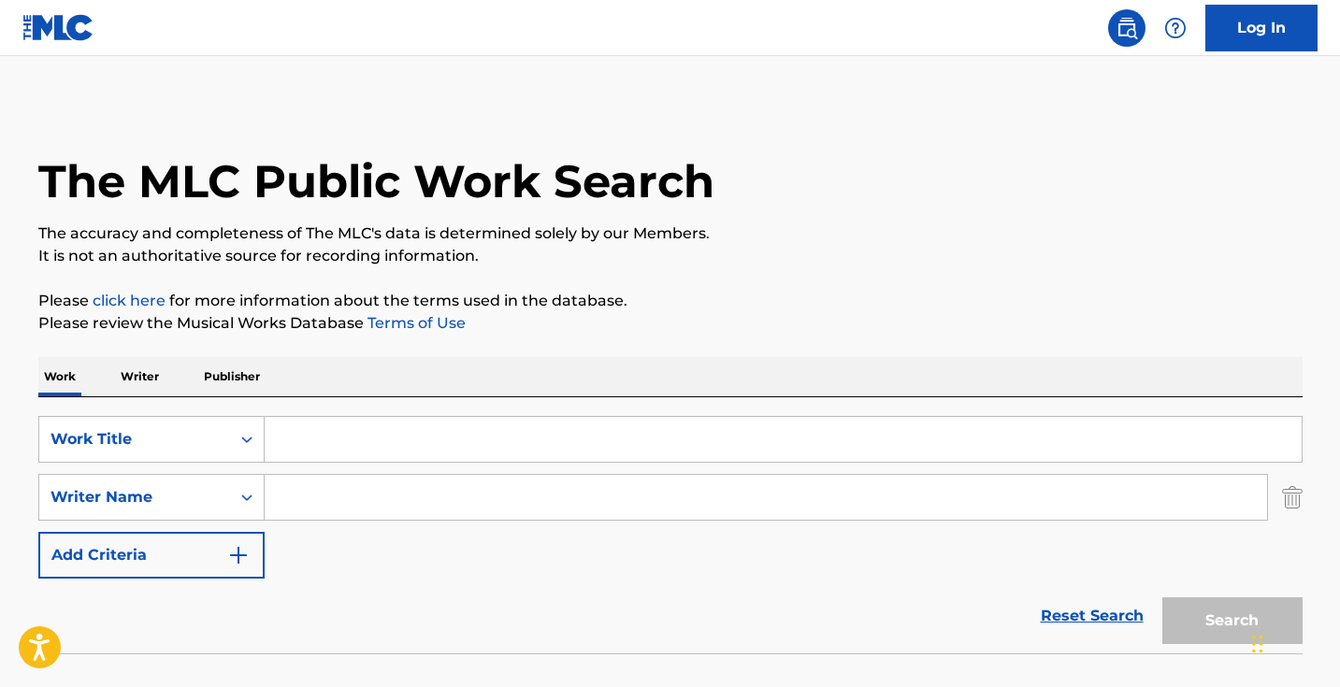
click at [344, 489] on input "Search Form" at bounding box center [766, 497] width 1002 height 45
paste input "[PERSON_NAME]"
type input "[PERSON_NAME]"
click at [385, 433] on input "Search Form" at bounding box center [783, 439] width 1037 height 45
click at [1231, 621] on button "Search" at bounding box center [1232, 620] width 140 height 47
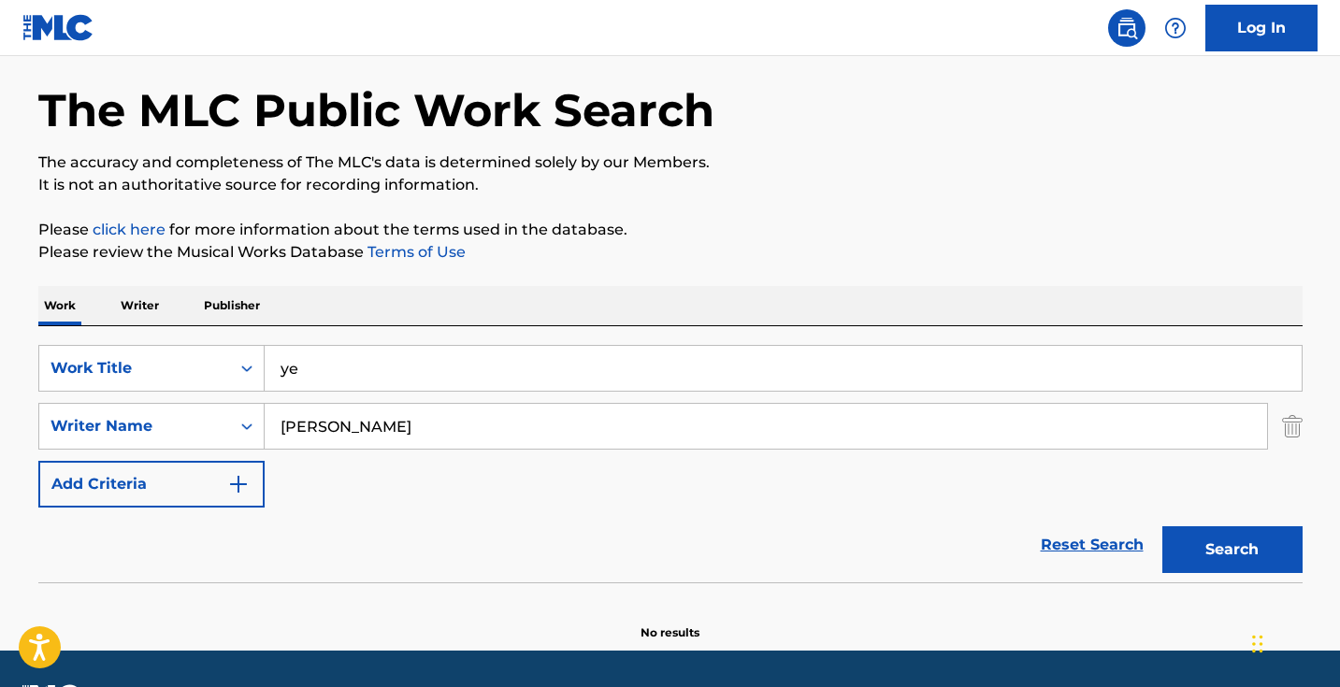
scroll to position [124, 0]
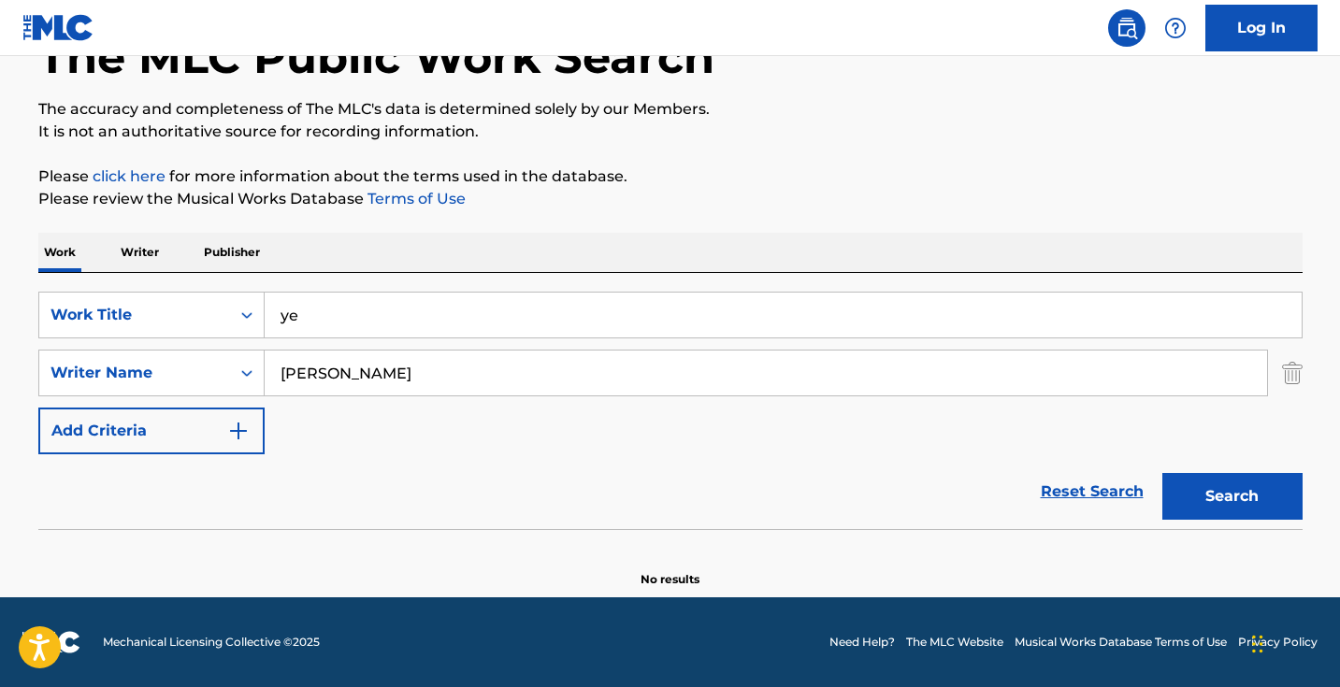
type input "y"
click at [1231, 496] on button "Search" at bounding box center [1232, 496] width 140 height 47
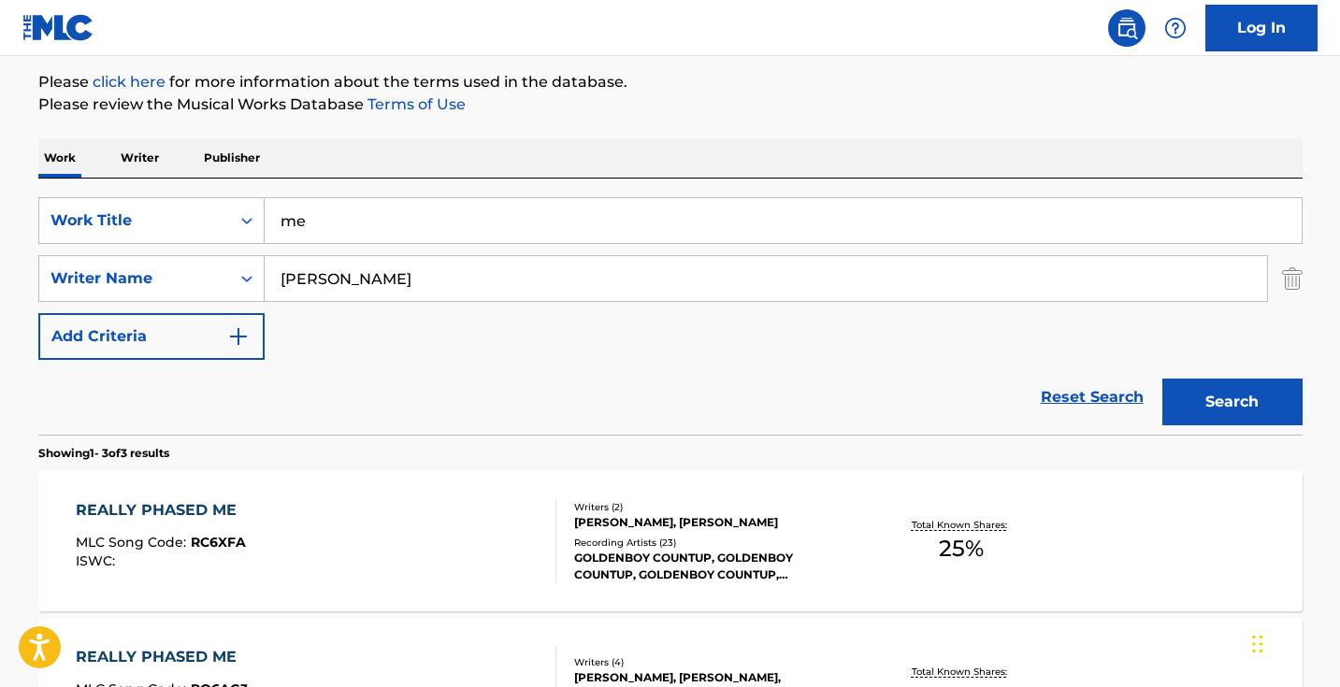
scroll to position [264, 0]
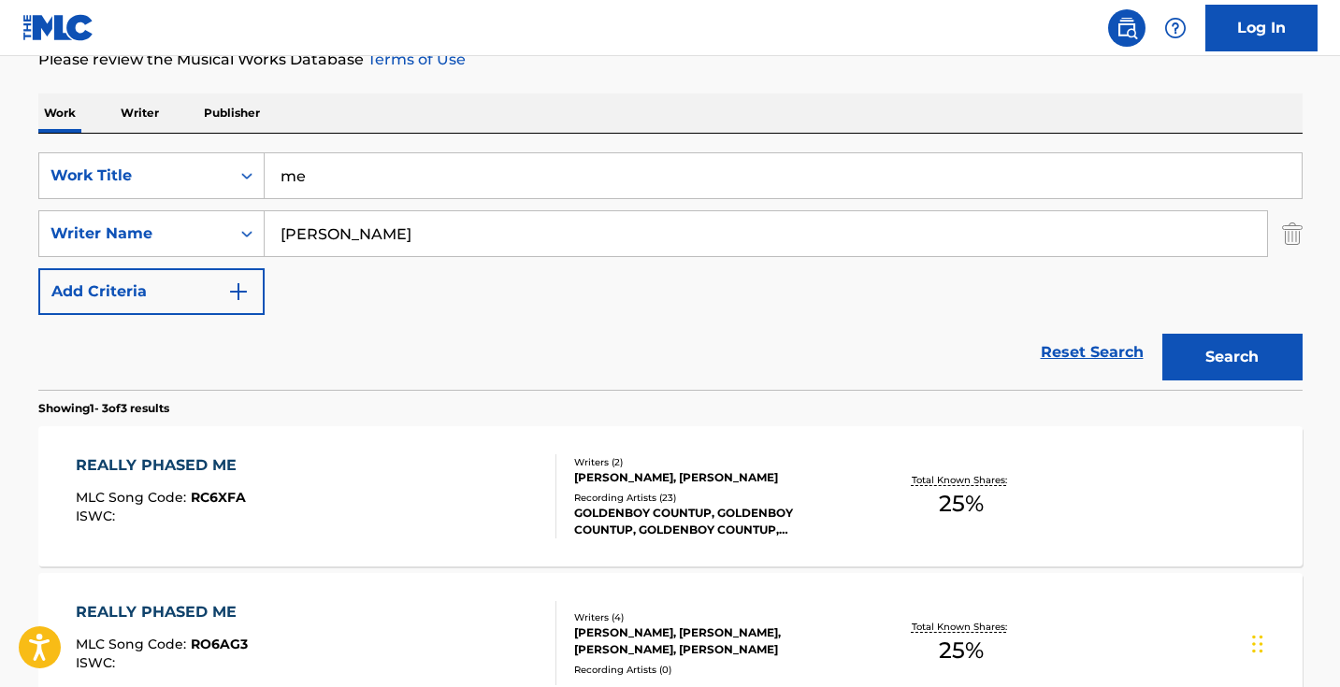
click at [438, 177] on input "me" at bounding box center [783, 175] width 1037 height 45
paste input "Cant Settl"
click at [1231, 357] on button "Search" at bounding box center [1232, 357] width 140 height 47
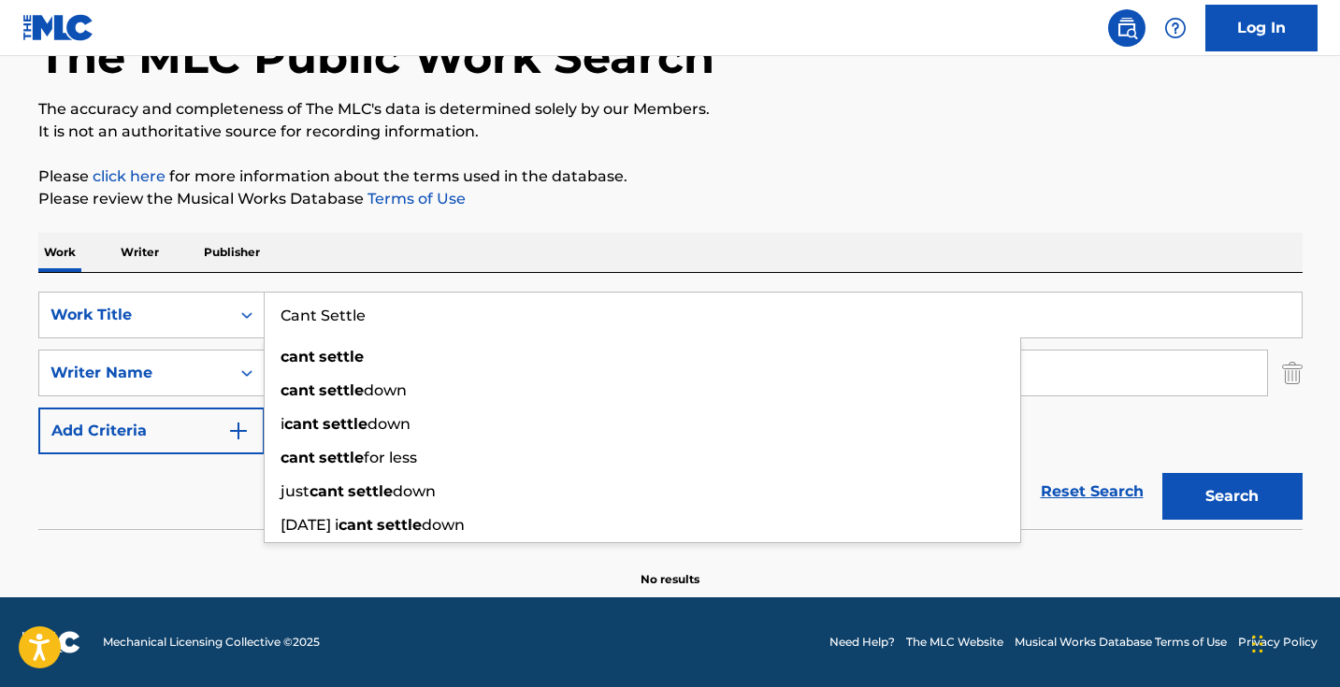
scroll to position [124, 0]
click at [537, 215] on div "The MLC Public Work Search The accuracy and completeness of The MLC's data is d…" at bounding box center [670, 283] width 1309 height 609
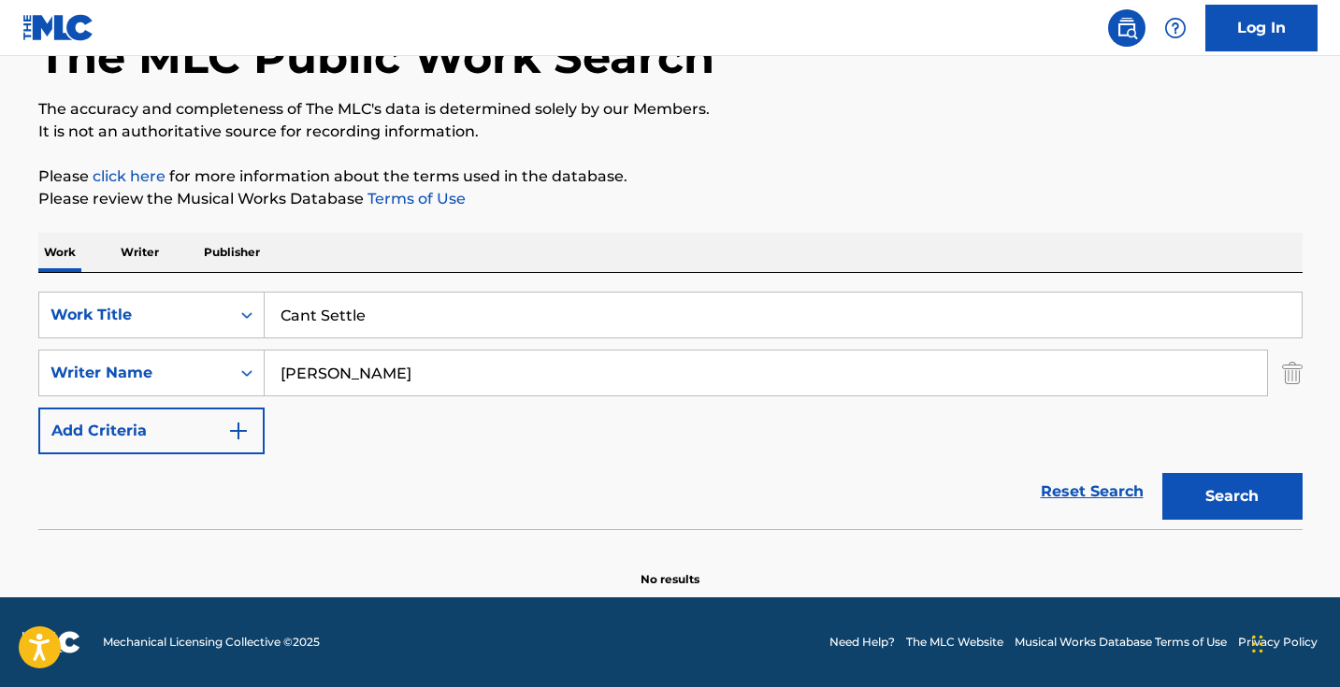
click at [493, 323] on input "Cant Settle" at bounding box center [783, 315] width 1037 height 45
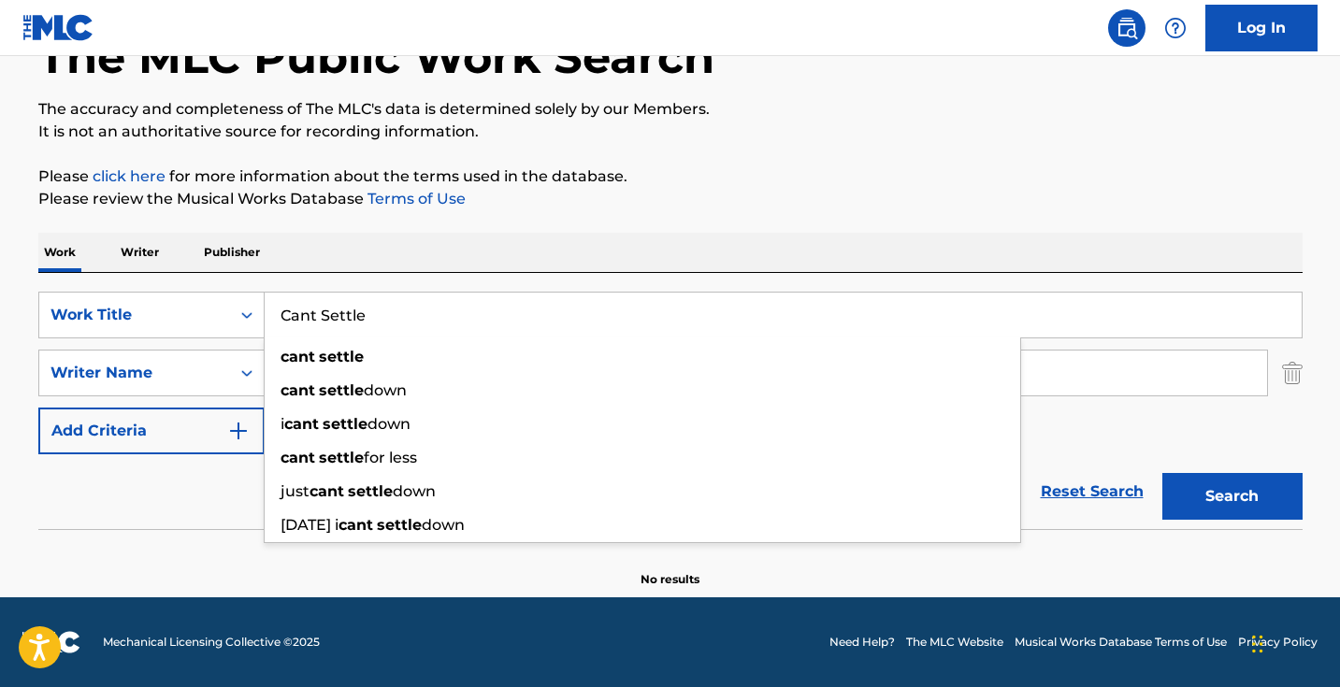
click at [493, 323] on input "Cant Settle" at bounding box center [783, 315] width 1037 height 45
paste input "ouldnt Make It"
type input "Couldnt Make It"
click at [1231, 496] on button "Search" at bounding box center [1232, 496] width 140 height 47
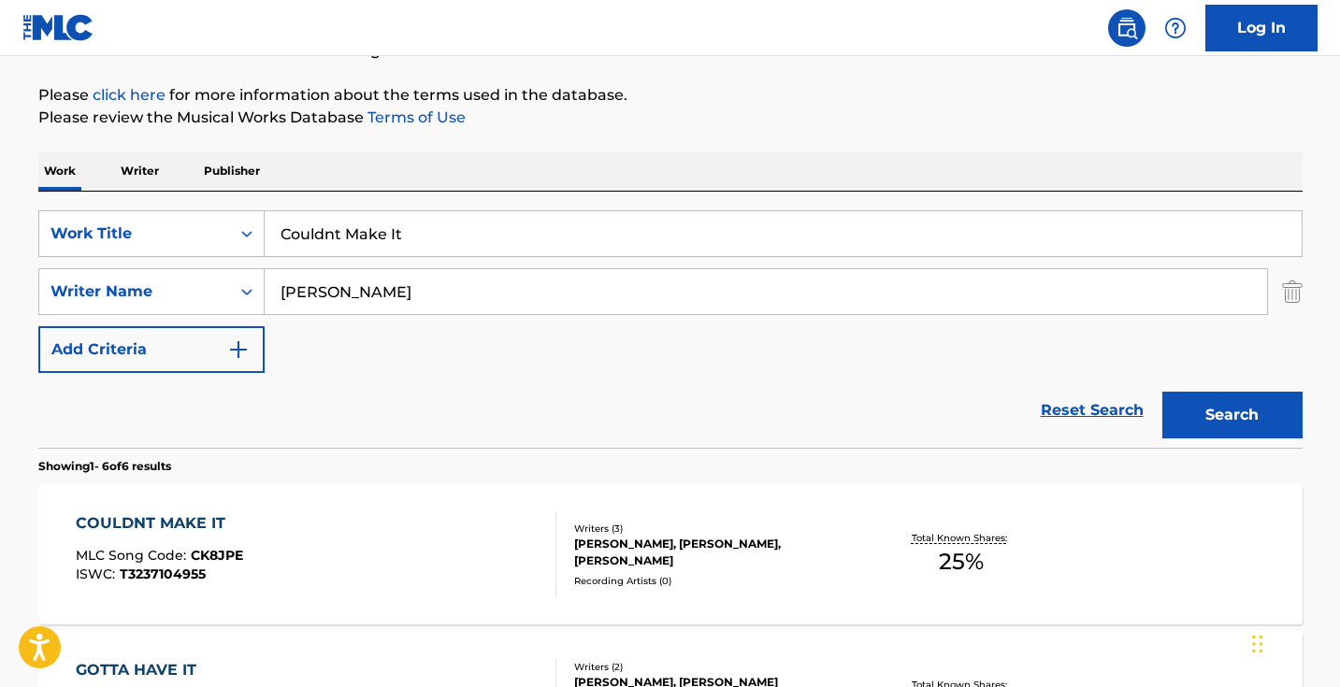
scroll to position [388, 0]
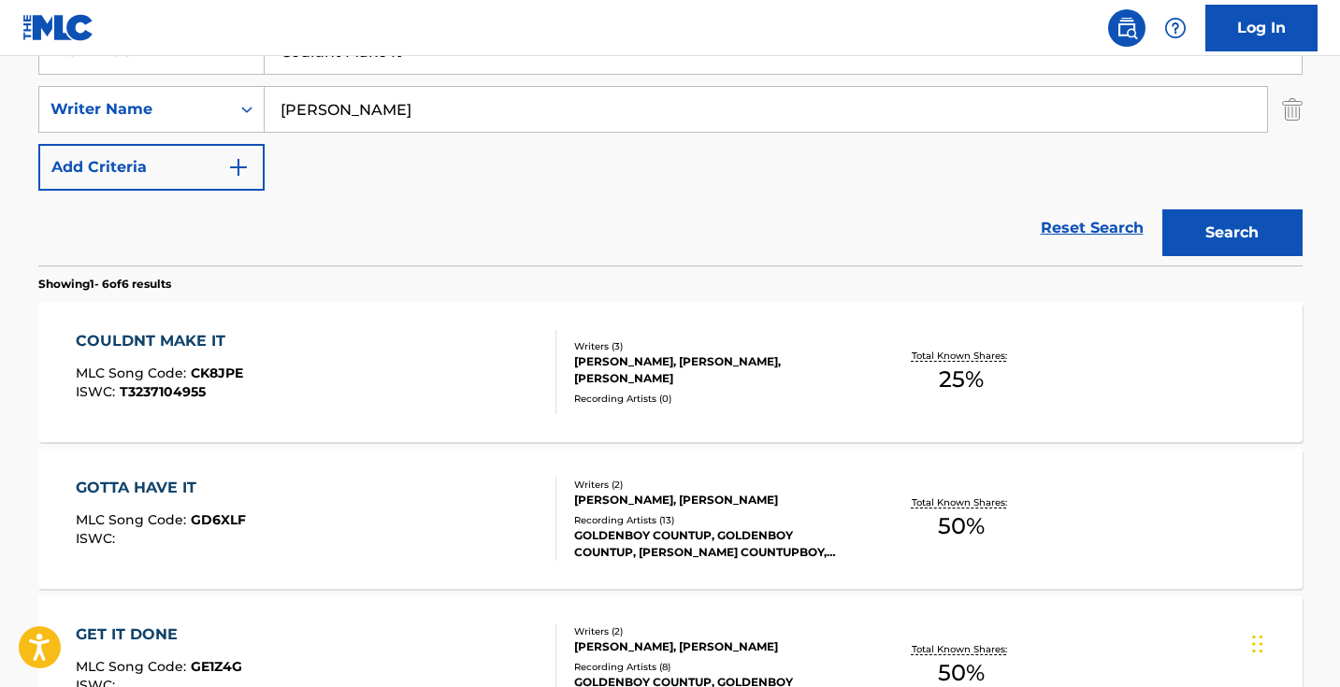
click at [455, 373] on div "COULDNT MAKE IT MLC Song Code : CK8JPE ISWC : T3237104955" at bounding box center [316, 372] width 480 height 84
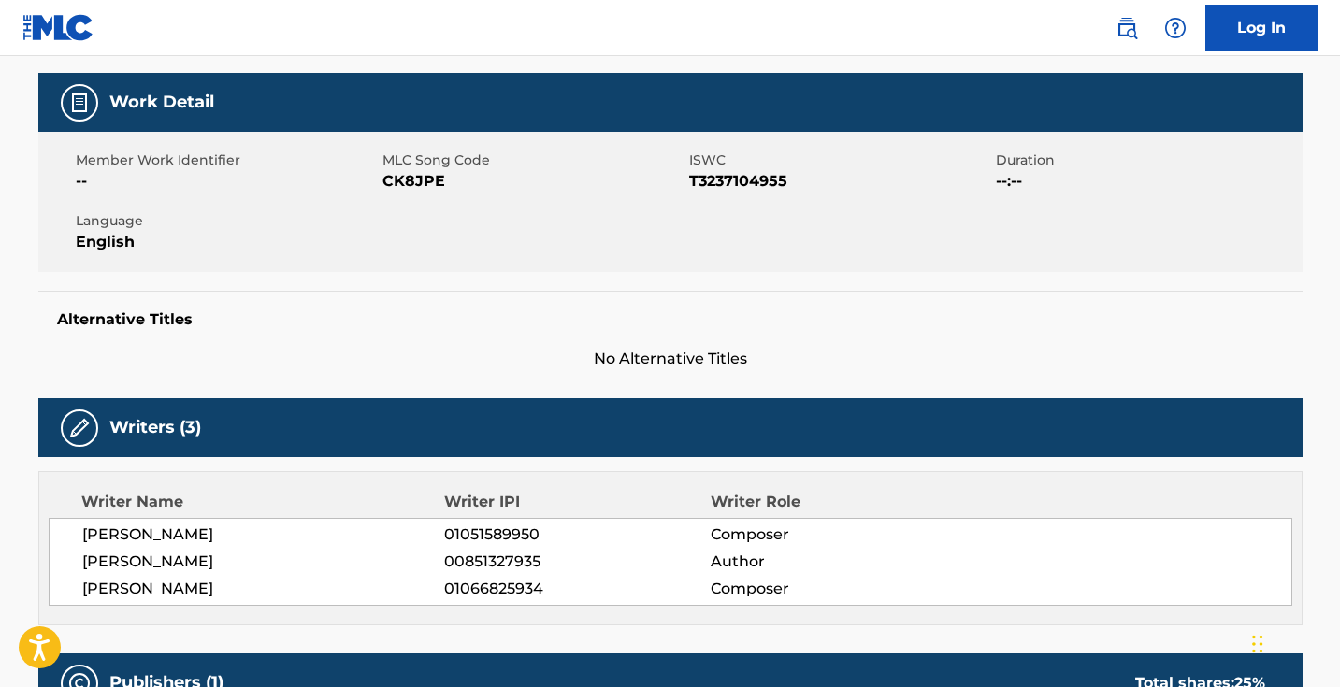
scroll to position [262, 0]
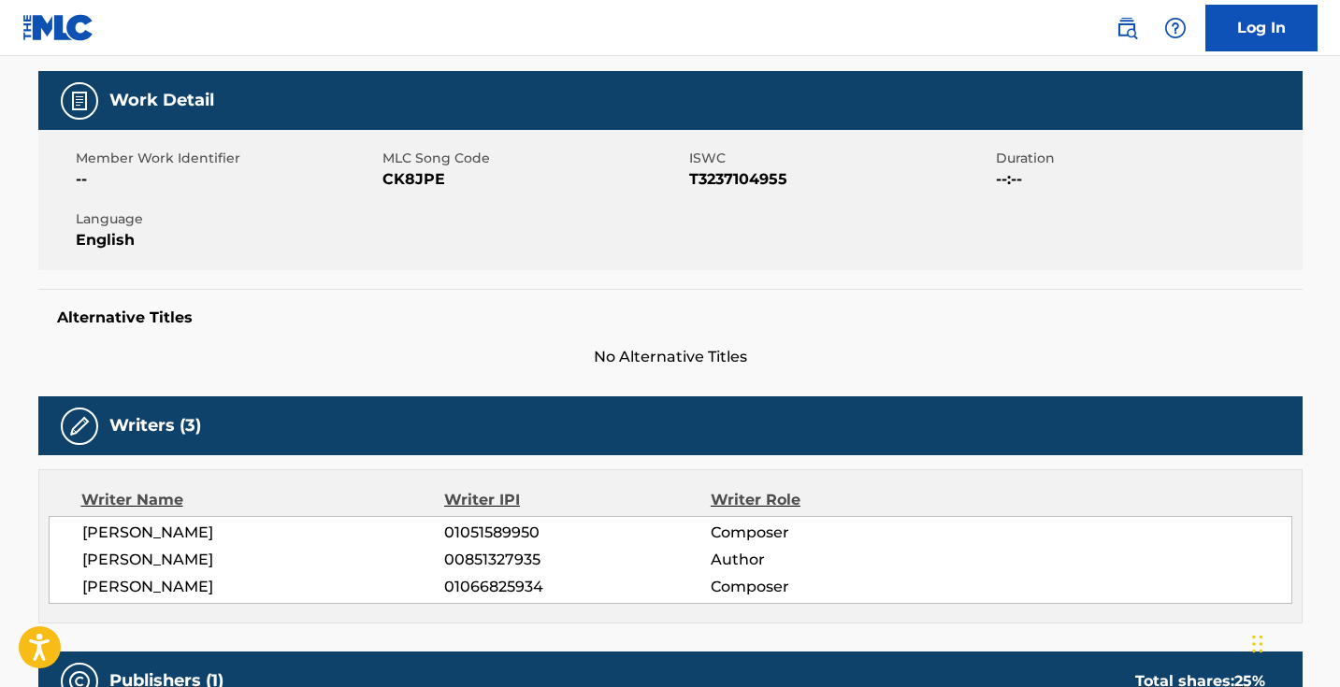
click at [406, 179] on span "CK8JPE" at bounding box center [533, 179] width 302 height 22
copy span "CK8JPE"
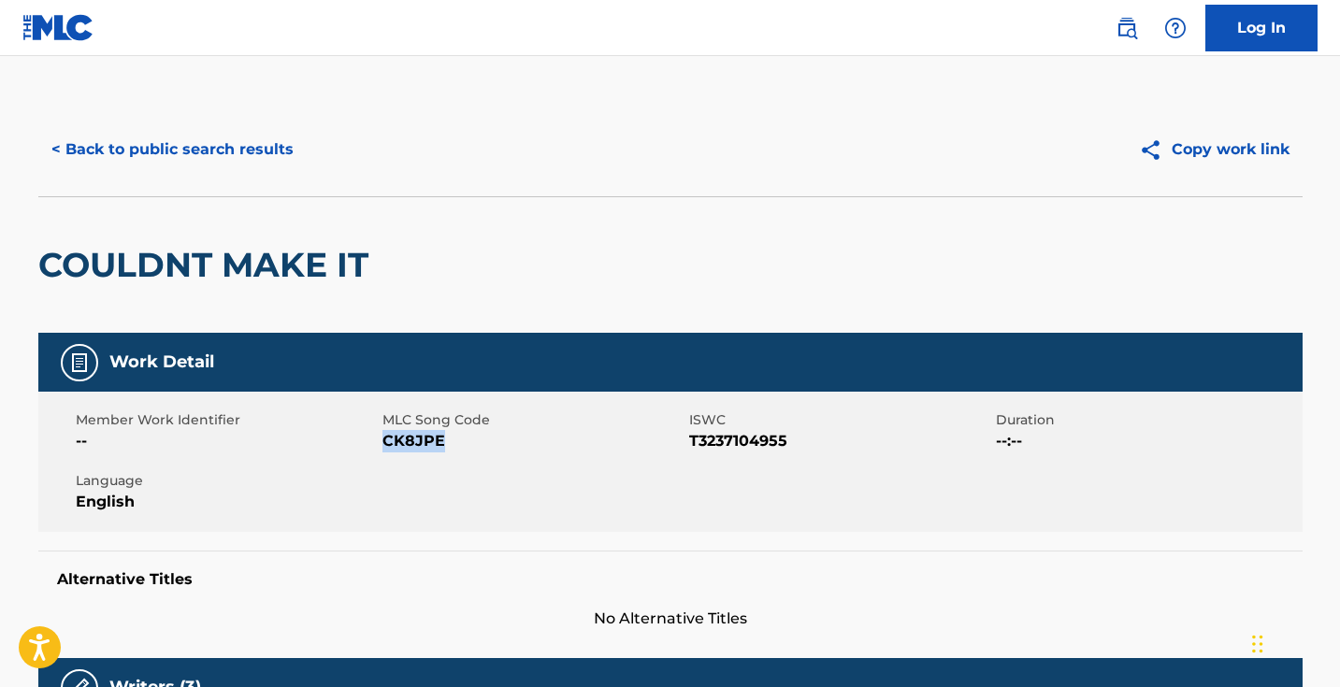
click at [224, 166] on button "< Back to public search results" at bounding box center [172, 149] width 268 height 47
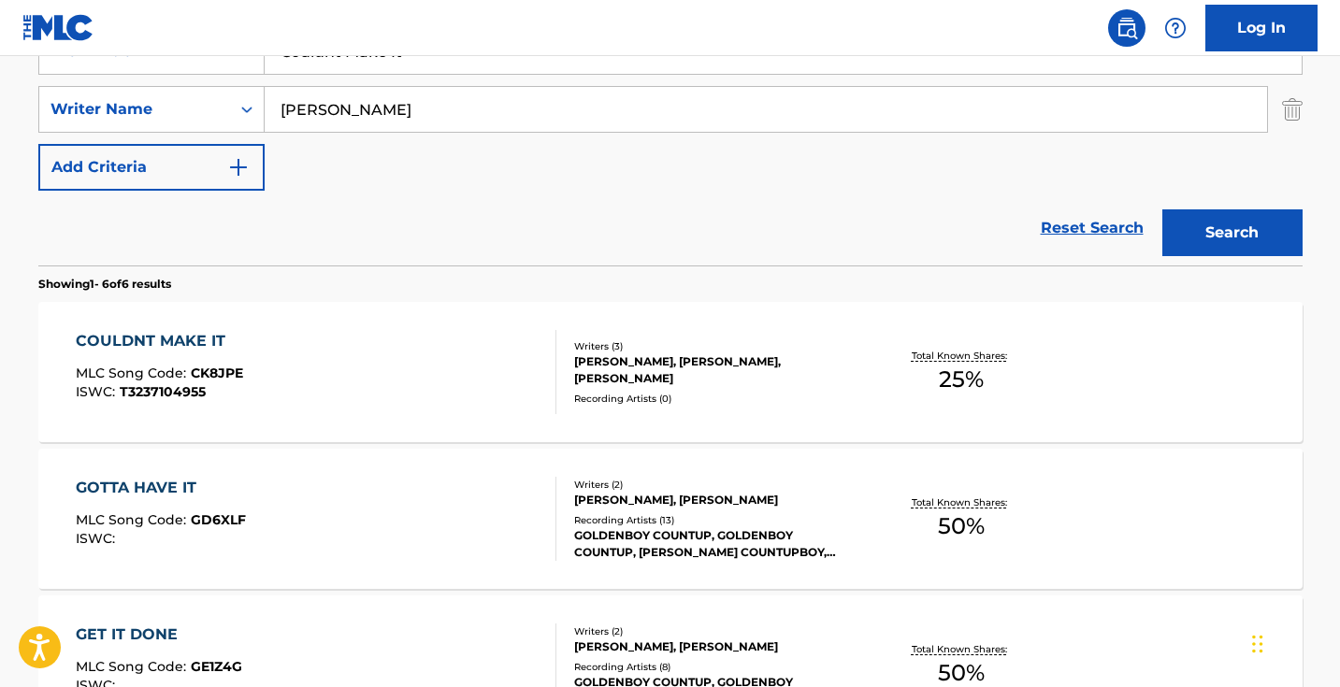
scroll to position [301, 0]
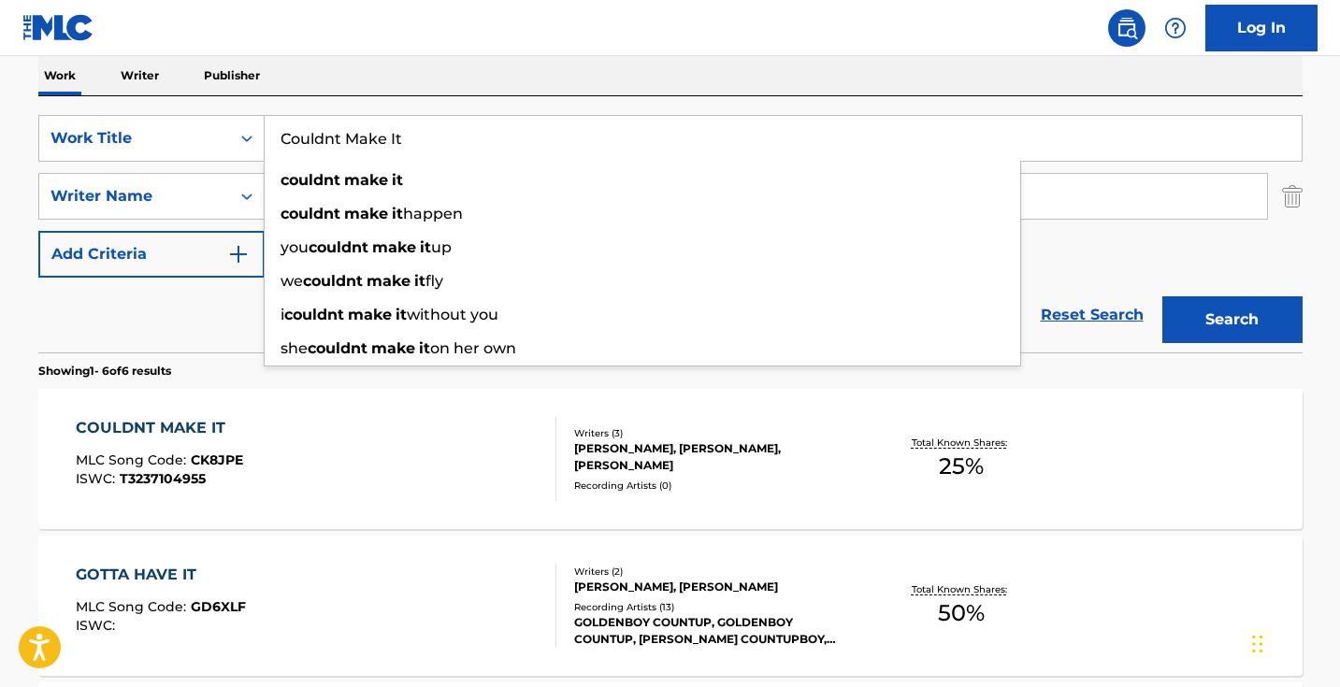
drag, startPoint x: 504, startPoint y: 129, endPoint x: 629, endPoint y: 160, distance: 129.0
click at [629, 160] on input "Couldnt Make It" at bounding box center [783, 138] width 1037 height 45
paste input "Dont Know What to Do with Me"
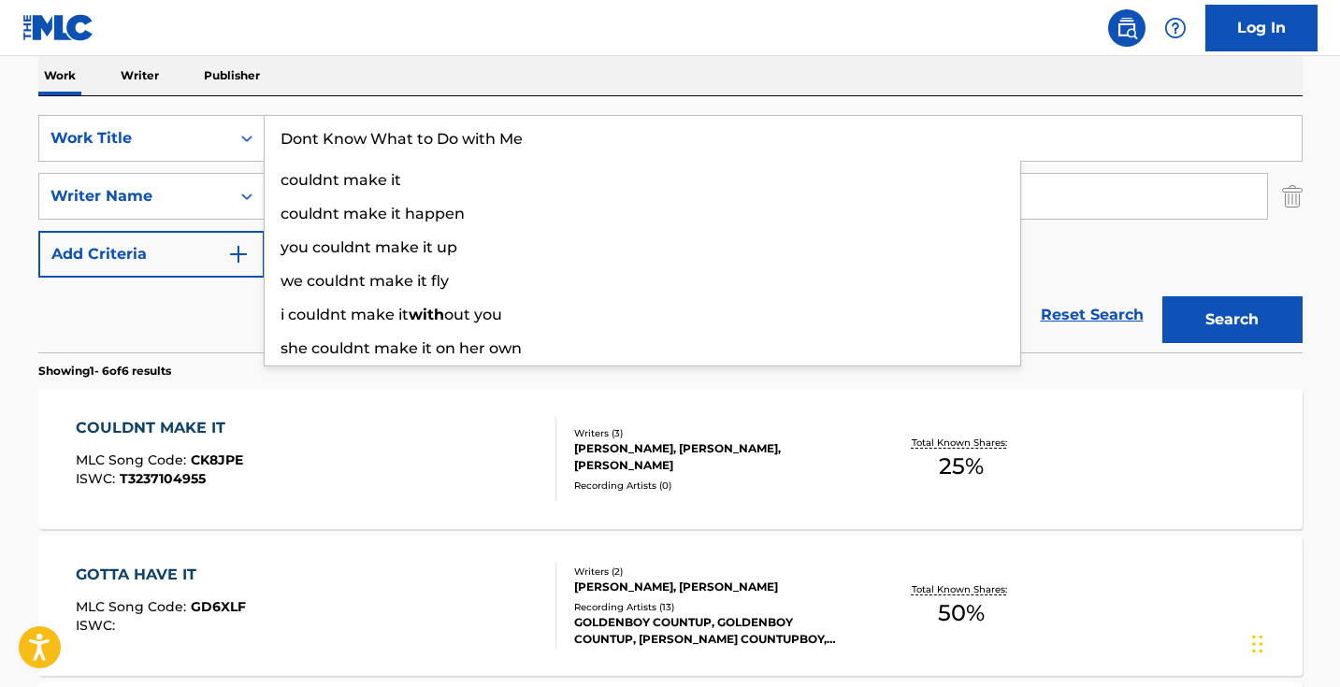
type input "Dont Know What to Do with Me"
click at [1231, 320] on button "Search" at bounding box center [1232, 319] width 140 height 47
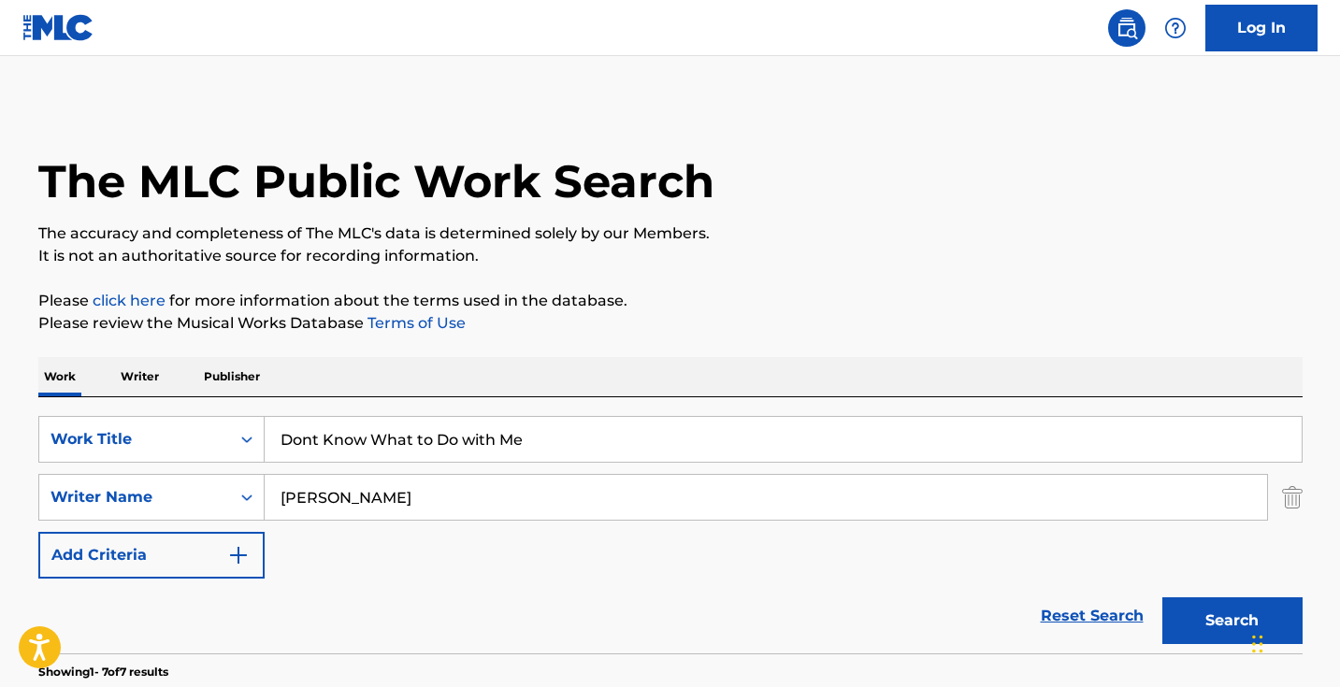
scroll to position [0, 0]
drag, startPoint x: 462, startPoint y: 500, endPoint x: 166, endPoint y: 471, distance: 296.8
click at [170, 478] on div "SearchWithCriteria9a270f2c-9c3c-4e57-8b2f-d0374e2f2a2b Writer Name [PERSON_NAME]" at bounding box center [670, 497] width 1264 height 47
click at [1231, 621] on button "Search" at bounding box center [1232, 620] width 140 height 47
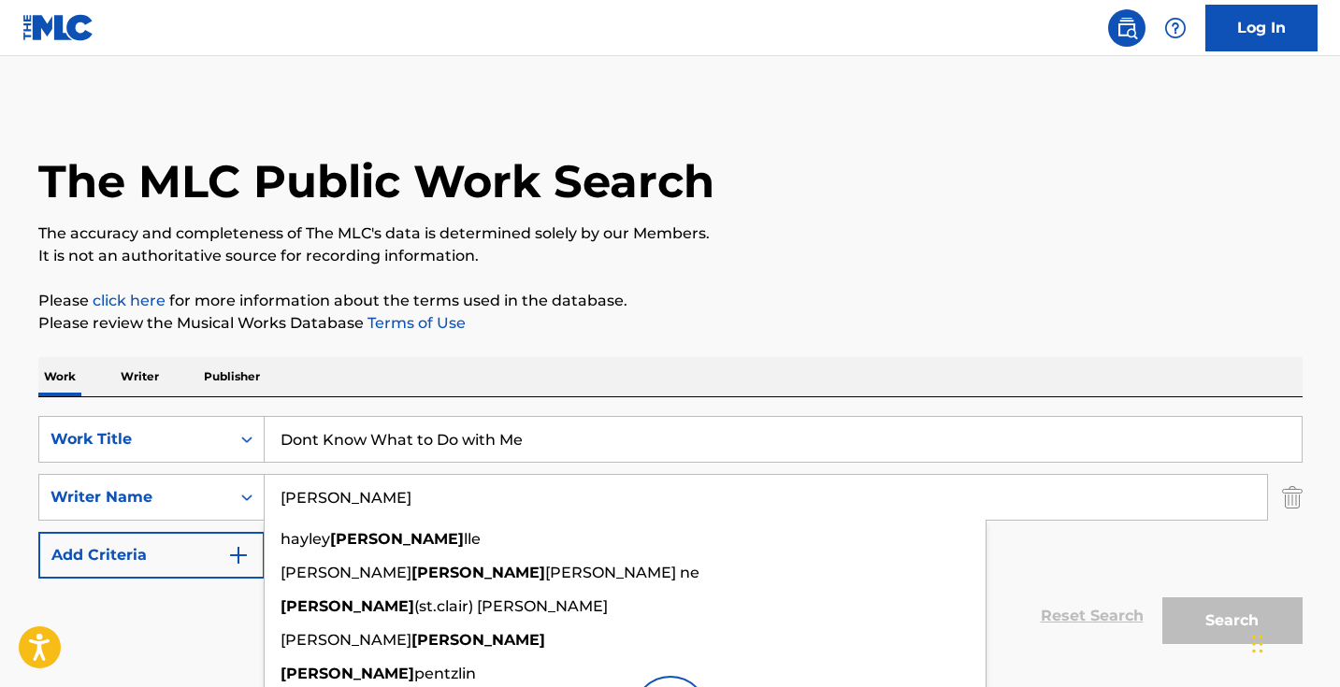
type input "[PERSON_NAME]"
drag, startPoint x: 166, startPoint y: 471, endPoint x: 183, endPoint y: 632, distance: 161.7
click at [183, 632] on div "Reset Search Search" at bounding box center [670, 616] width 1264 height 75
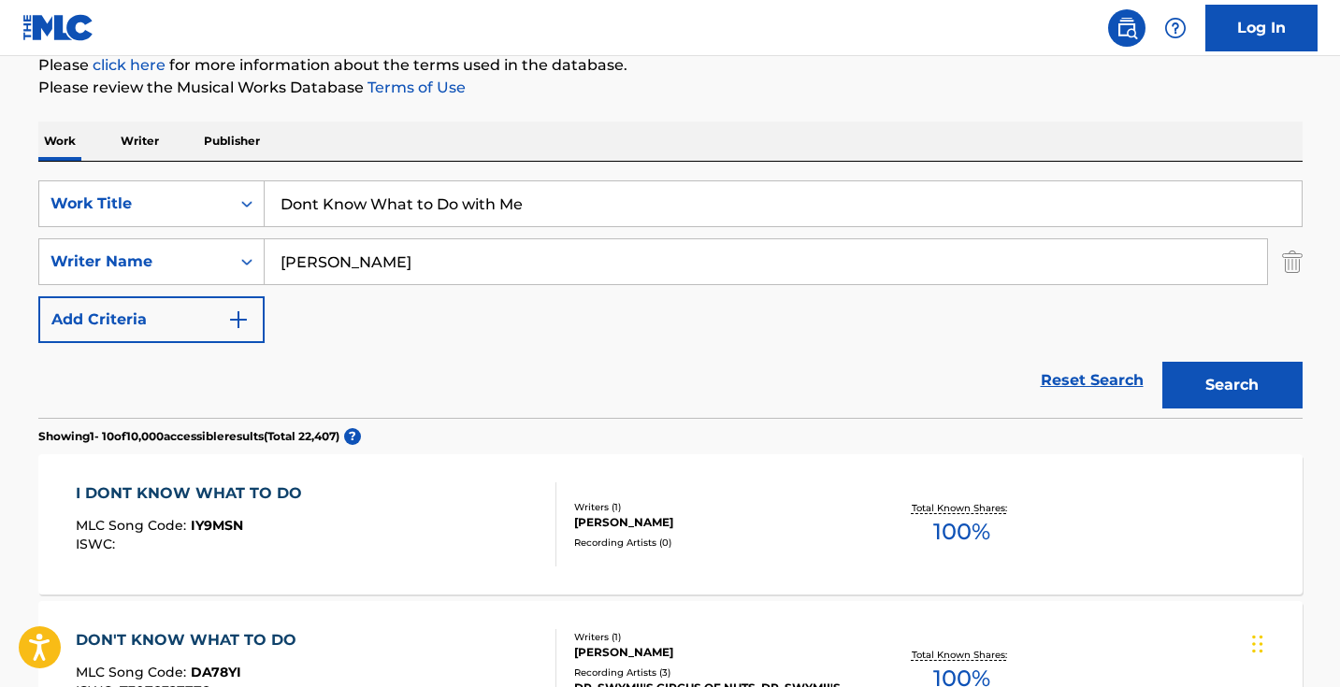
scroll to position [308, 0]
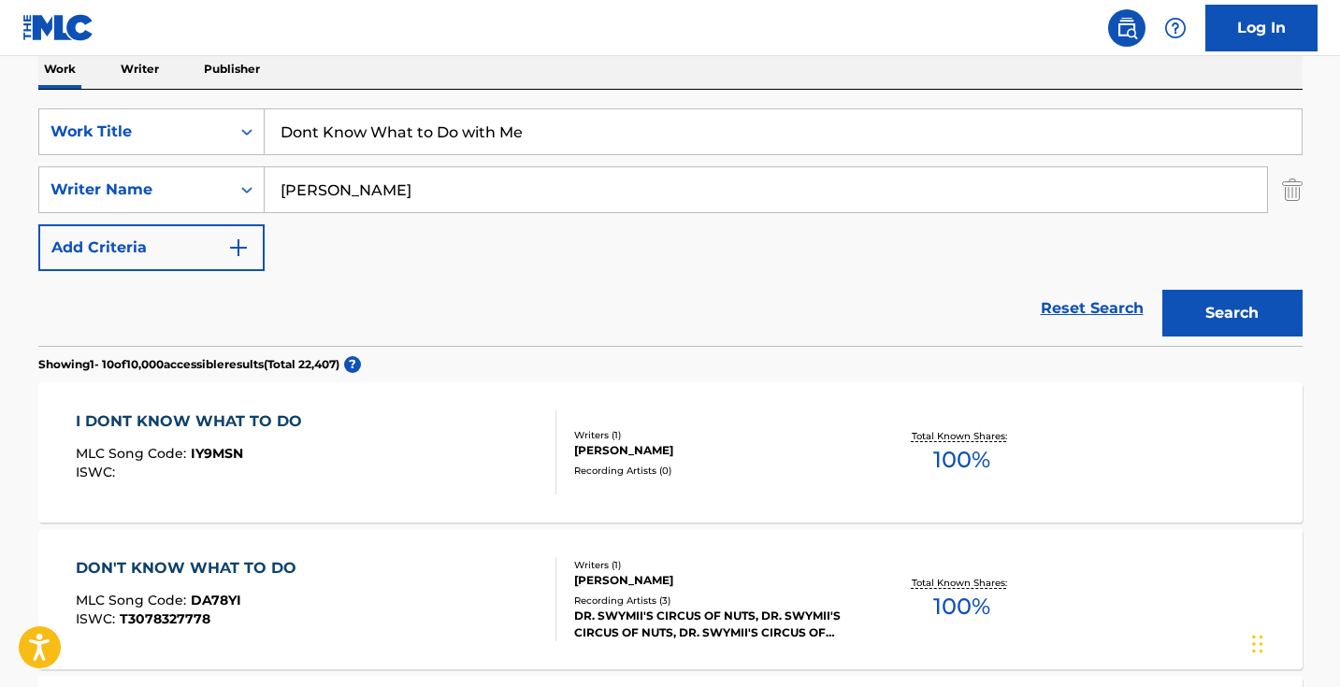
click at [440, 196] on input "[PERSON_NAME]" at bounding box center [766, 189] width 1002 height 45
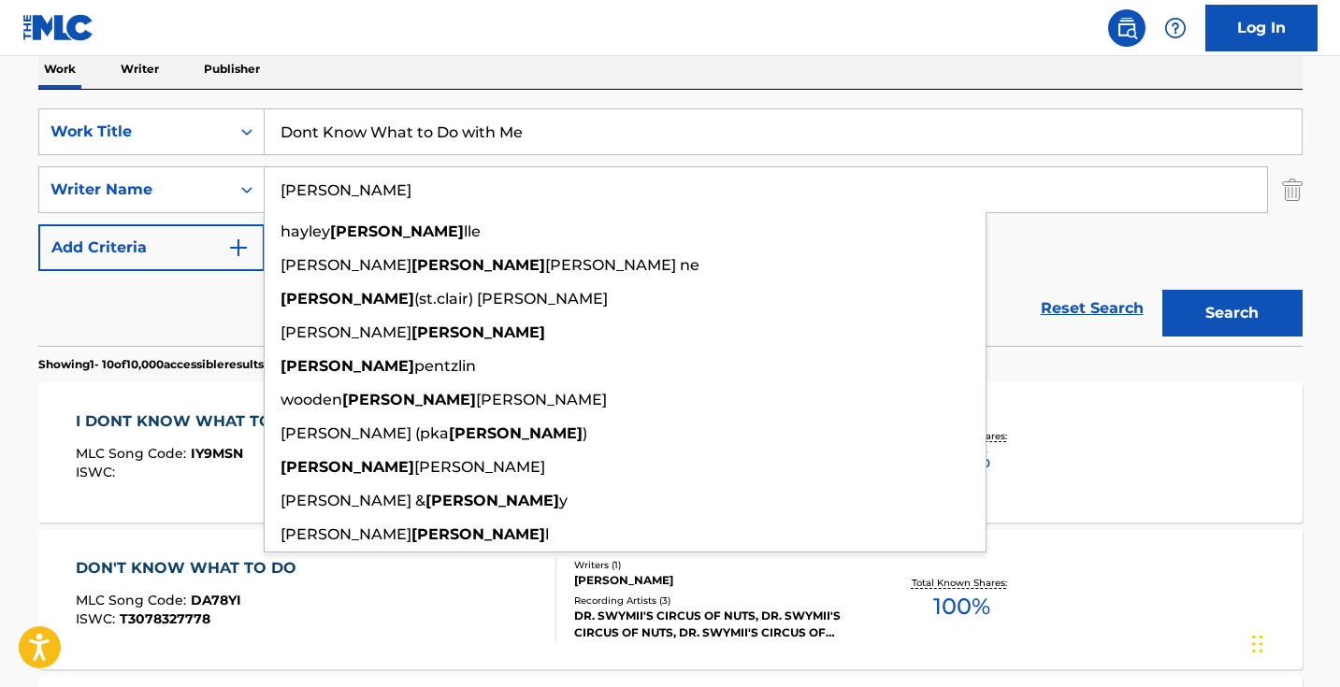
click at [440, 196] on input "[PERSON_NAME]" at bounding box center [766, 189] width 1002 height 45
click at [1231, 313] on button "Search" at bounding box center [1232, 313] width 140 height 47
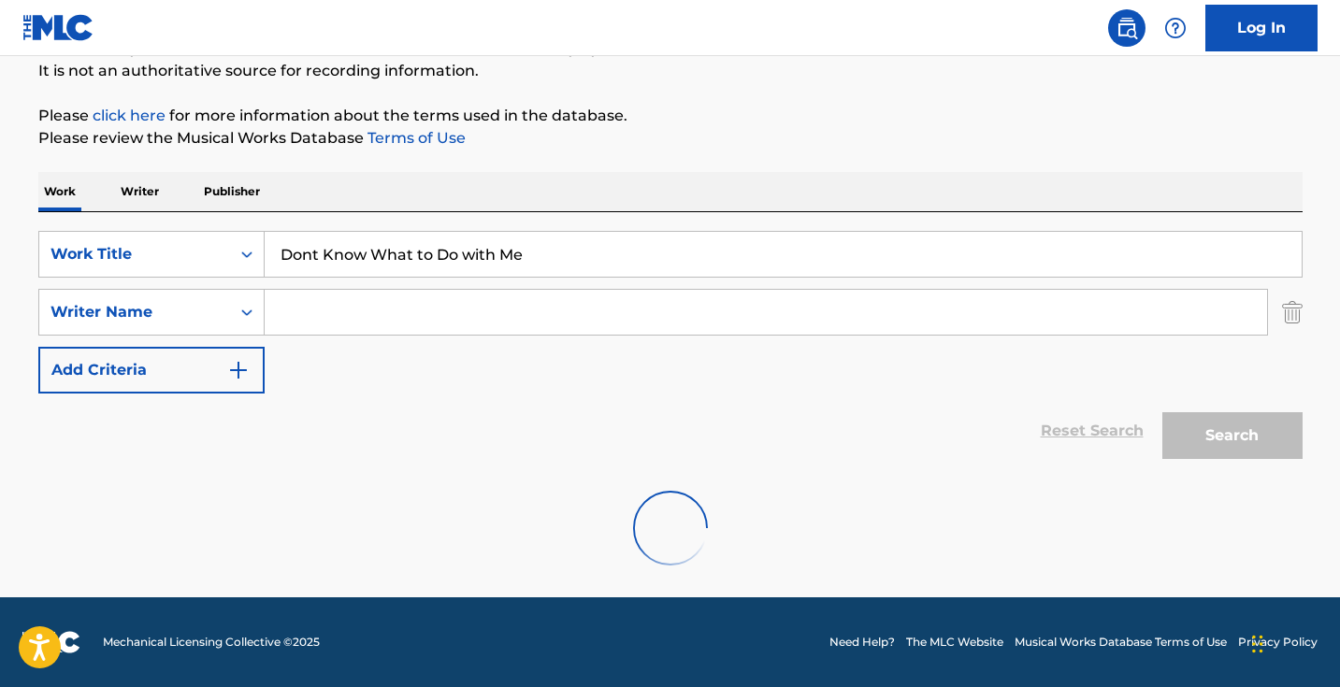
scroll to position [185, 0]
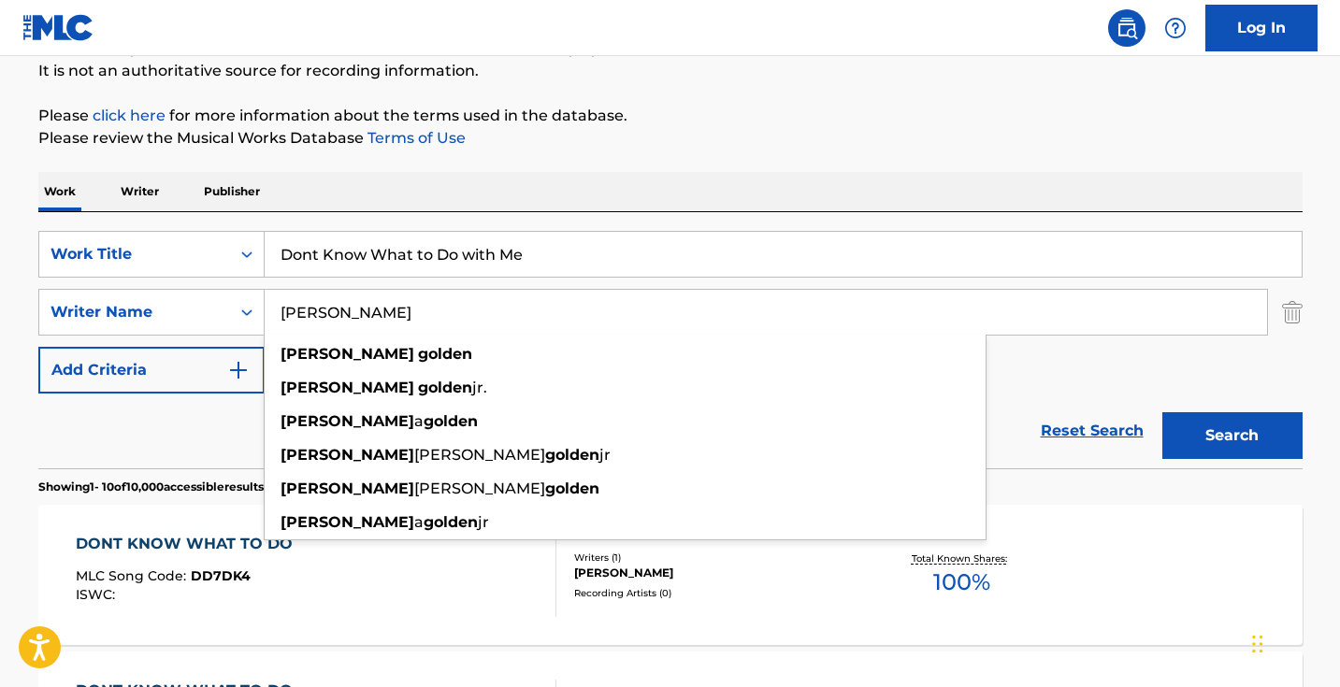
type input "[PERSON_NAME]"
click at [1231, 436] on button "Search" at bounding box center [1232, 435] width 140 height 47
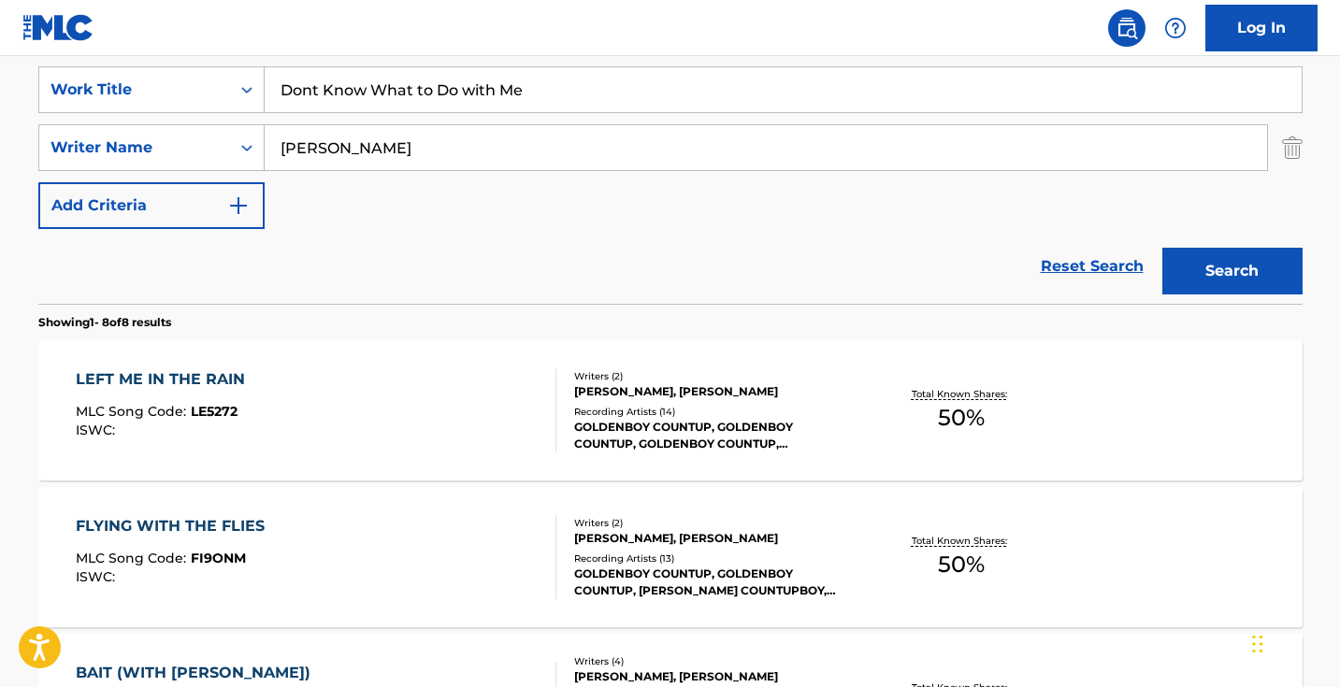
scroll to position [321, 0]
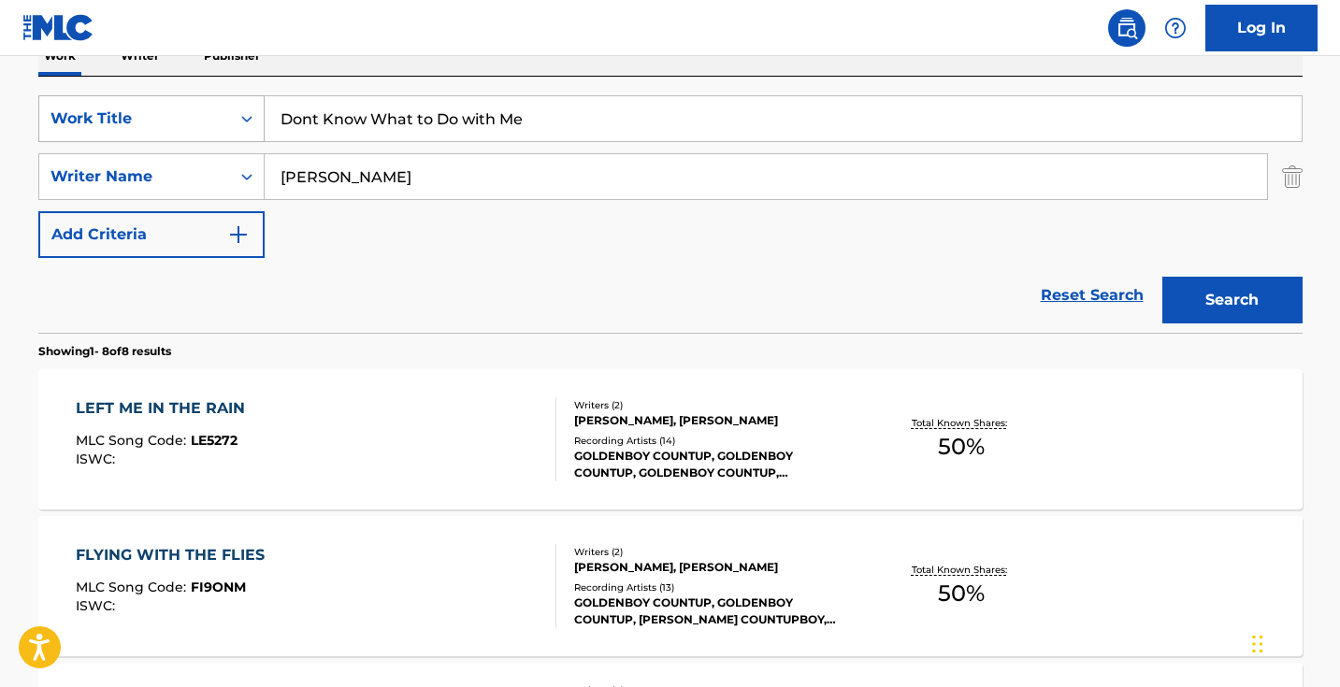
drag, startPoint x: 578, startPoint y: 134, endPoint x: 212, endPoint y: 95, distance: 367.5
click at [212, 97] on div "SearchWithCriteria1dece89c-6ed3-4512-bacd-1f5be59156a9 Work Title Dont Know Wha…" at bounding box center [670, 118] width 1264 height 47
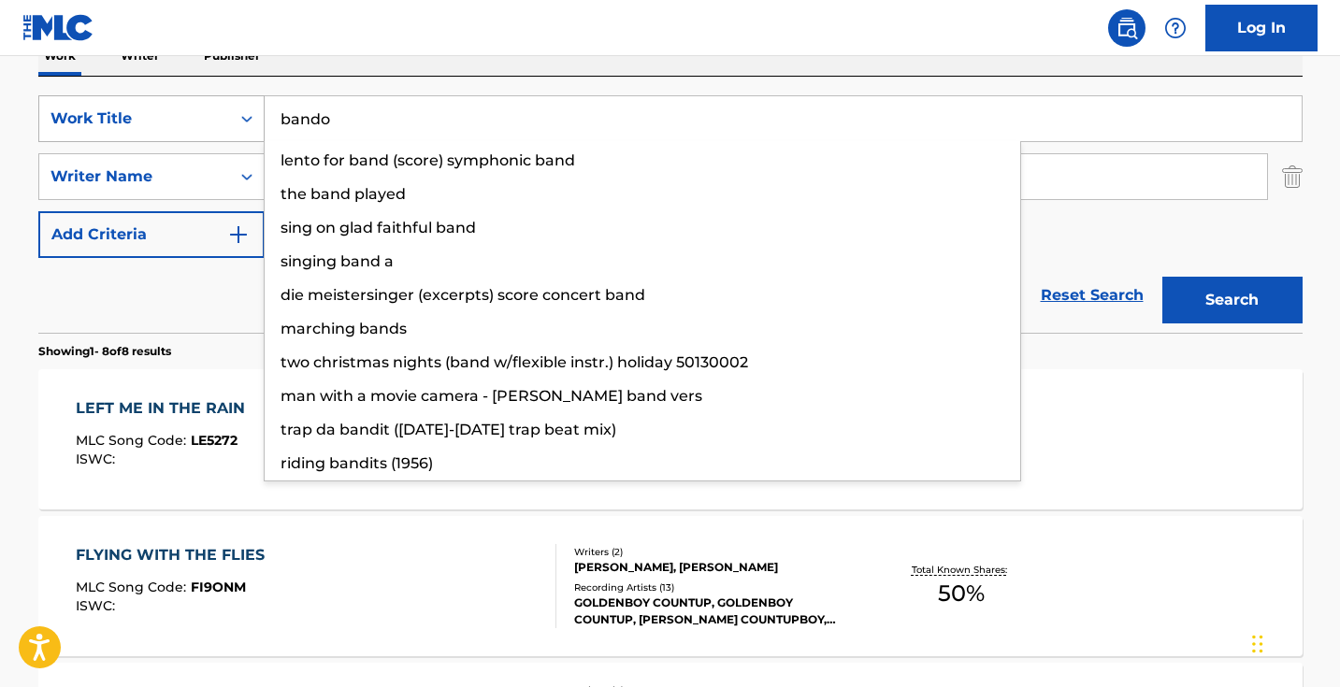
click at [1231, 300] on button "Search" at bounding box center [1232, 300] width 140 height 47
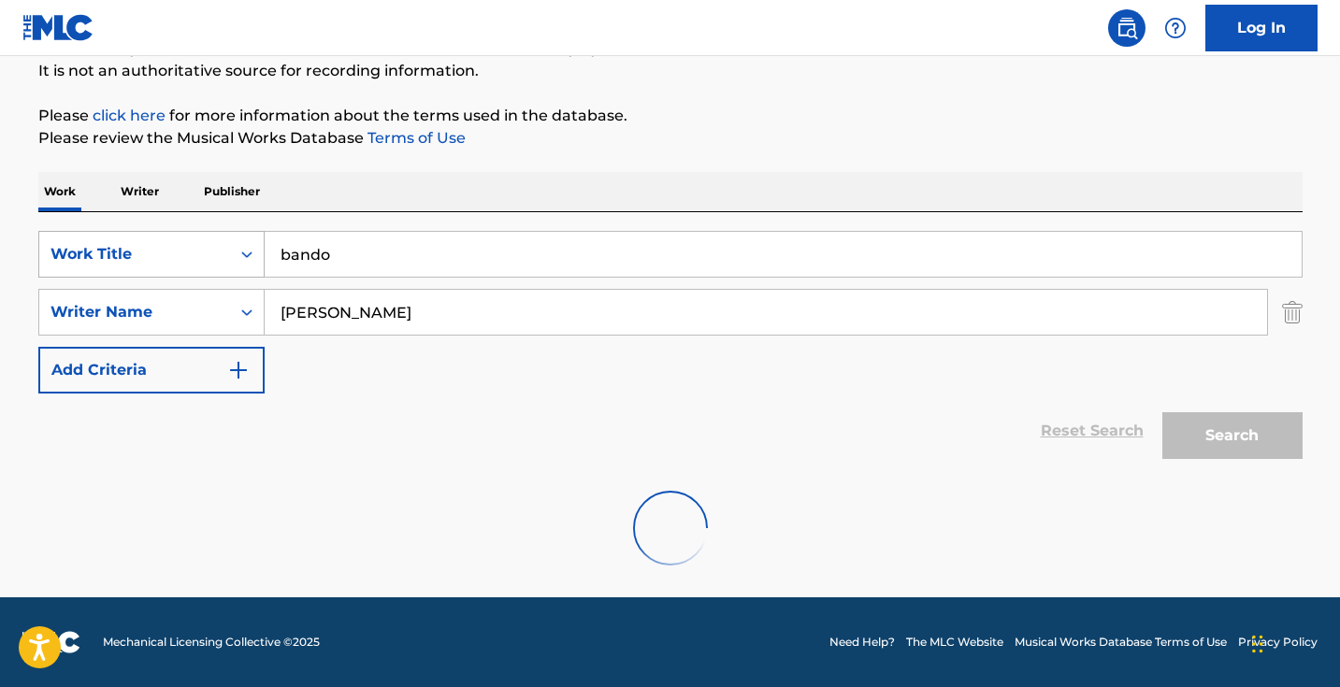
scroll to position [124, 0]
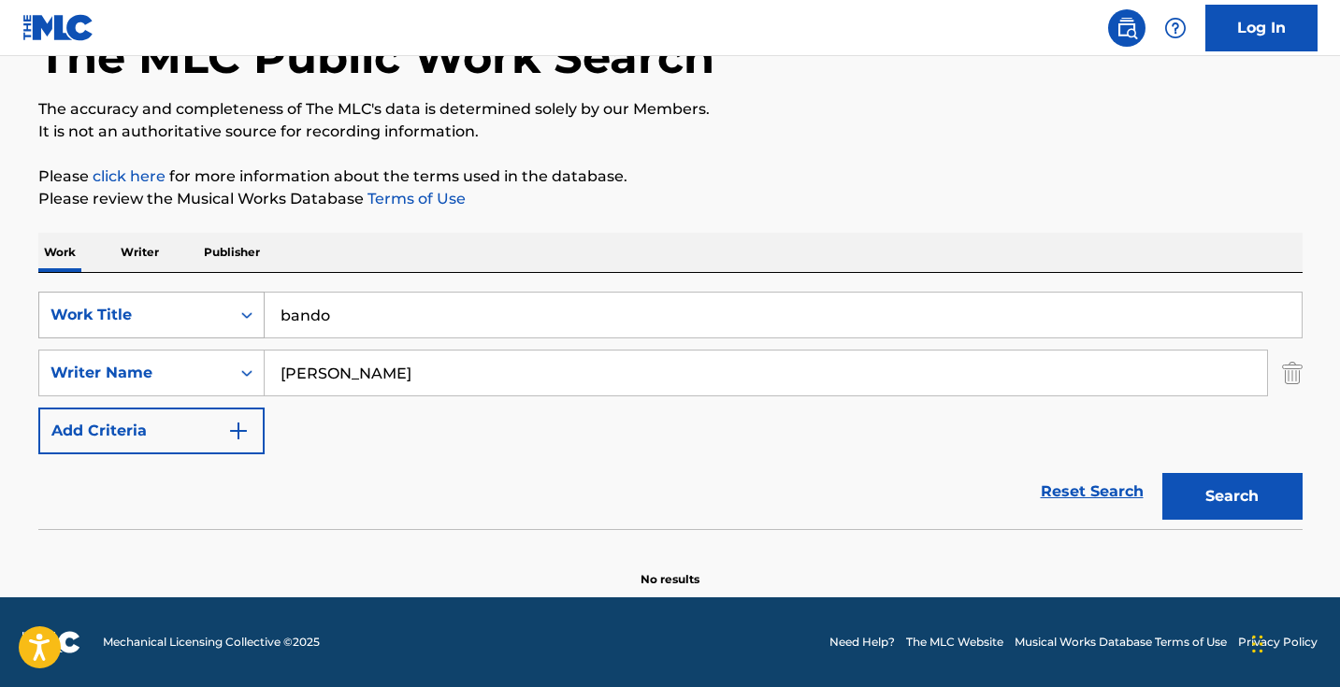
drag, startPoint x: 348, startPoint y: 322, endPoint x: 233, endPoint y: 321, distance: 115.0
click at [238, 321] on div "SearchWithCriteria1dece89c-6ed3-4512-bacd-1f5be59156a9 Work Title bando" at bounding box center [670, 315] width 1264 height 47
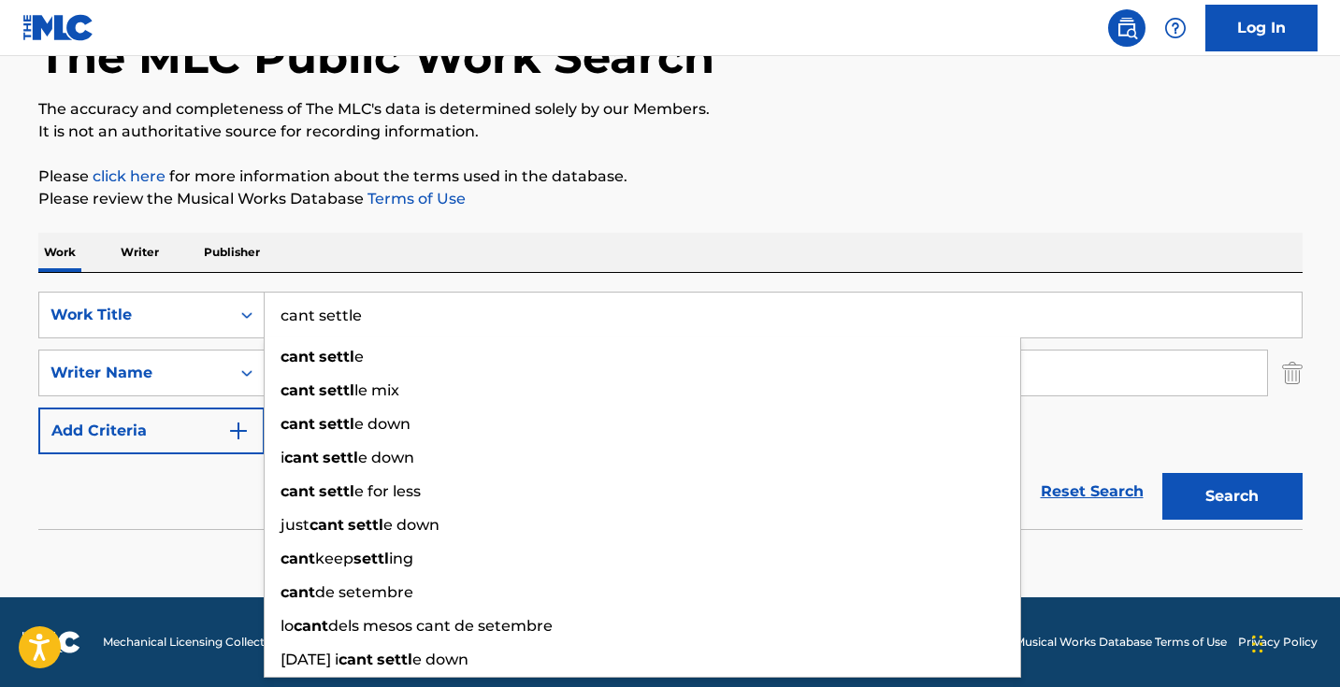
click at [1231, 496] on button "Search" at bounding box center [1232, 496] width 140 height 47
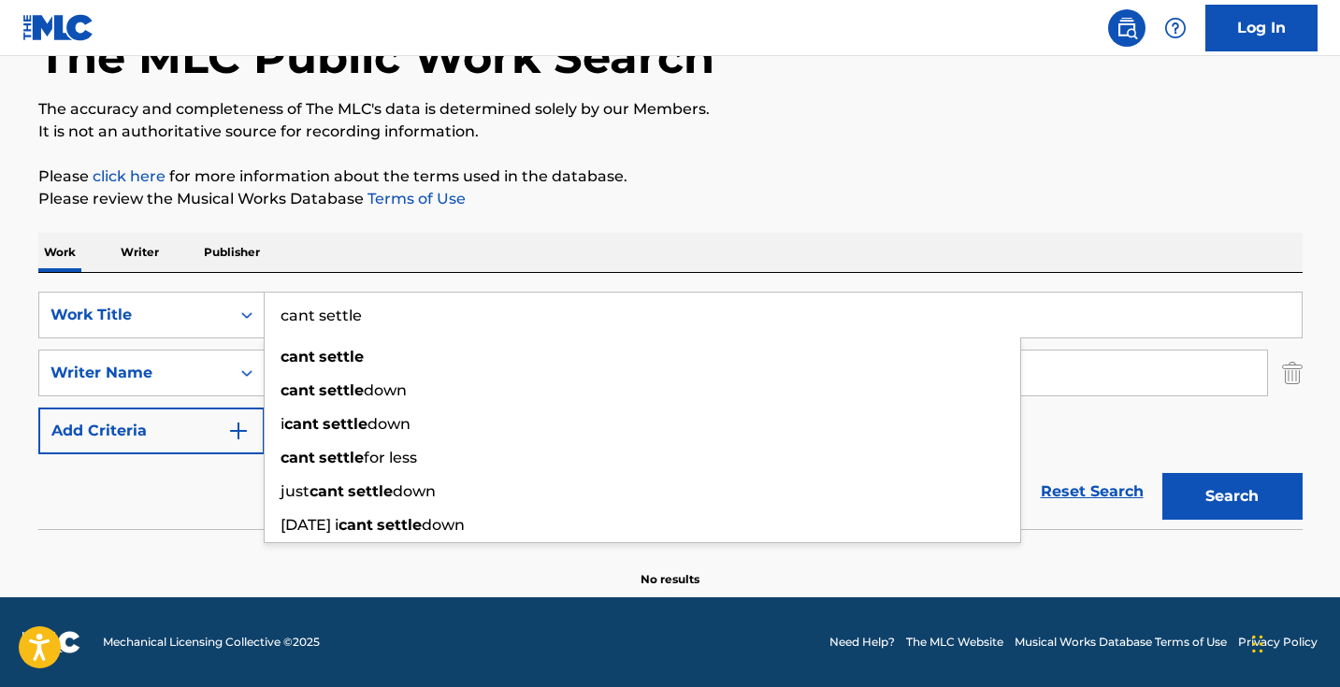
click at [523, 629] on footer "Mechanical Licensing Collective © 2025 Need Help? The MLC Website Musical Works…" at bounding box center [670, 642] width 1340 height 90
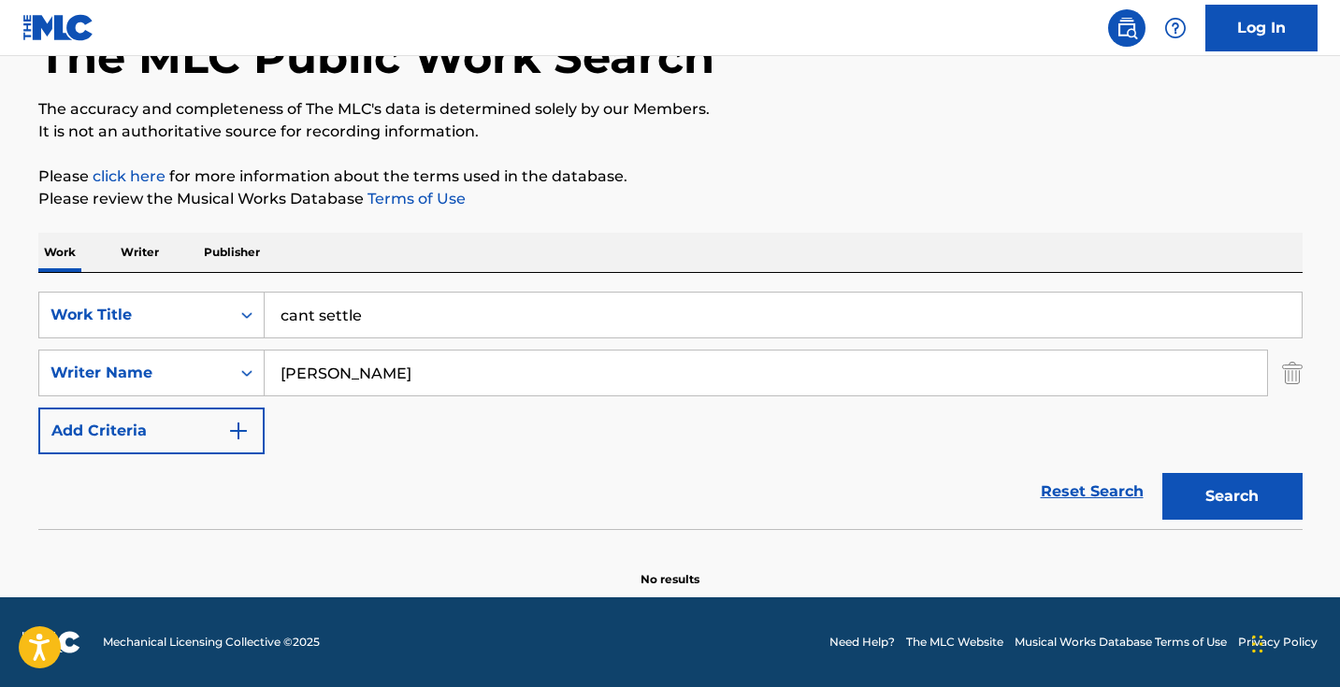
click at [544, 326] on input "cant settle" at bounding box center [783, 315] width 1037 height 45
click at [544, 325] on input "cant settle" at bounding box center [783, 315] width 1037 height 45
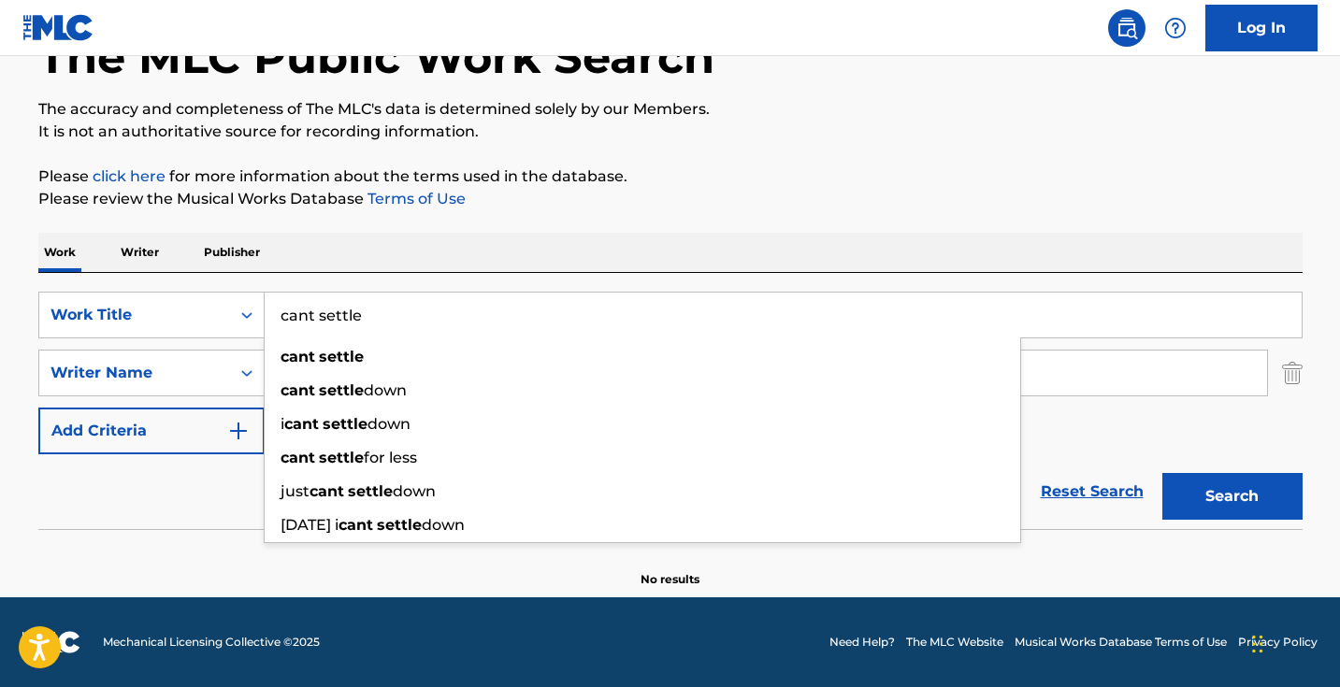
paste input "Exotic"
click at [1231, 496] on button "Search" at bounding box center [1232, 496] width 140 height 47
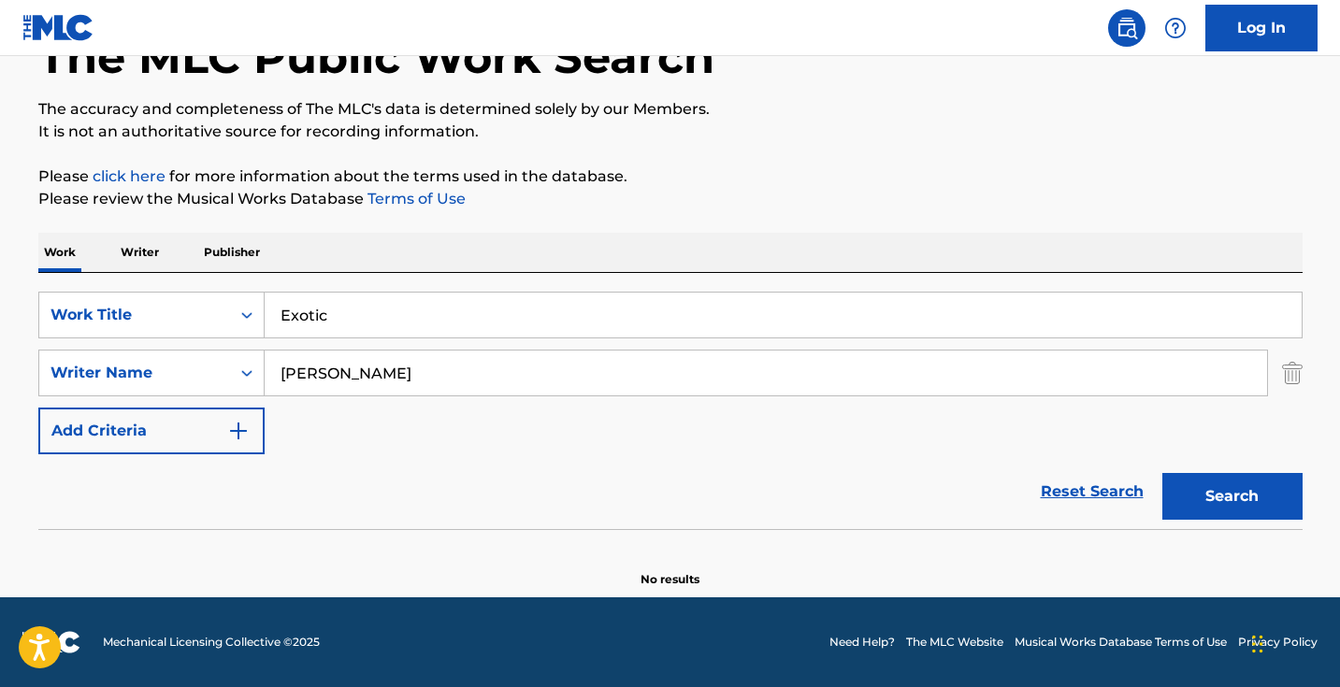
click at [238, 482] on div "Reset Search Search" at bounding box center [670, 491] width 1264 height 75
click at [456, 293] on input "Exotic" at bounding box center [783, 315] width 1037 height 45
click at [456, 294] on input "Exotic" at bounding box center [783, 315] width 1037 height 45
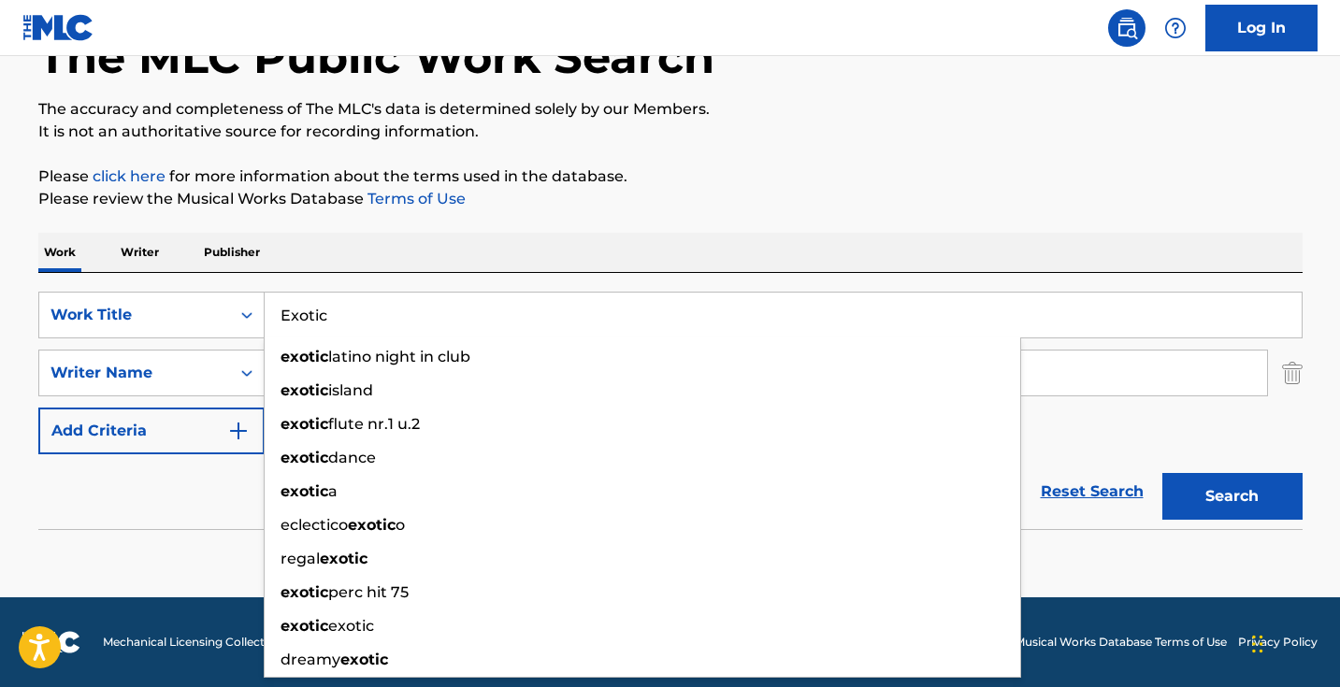
click at [456, 294] on input "Exotic" at bounding box center [783, 315] width 1037 height 45
paste input "Feel Different"
click at [1231, 496] on button "Search" at bounding box center [1232, 496] width 140 height 47
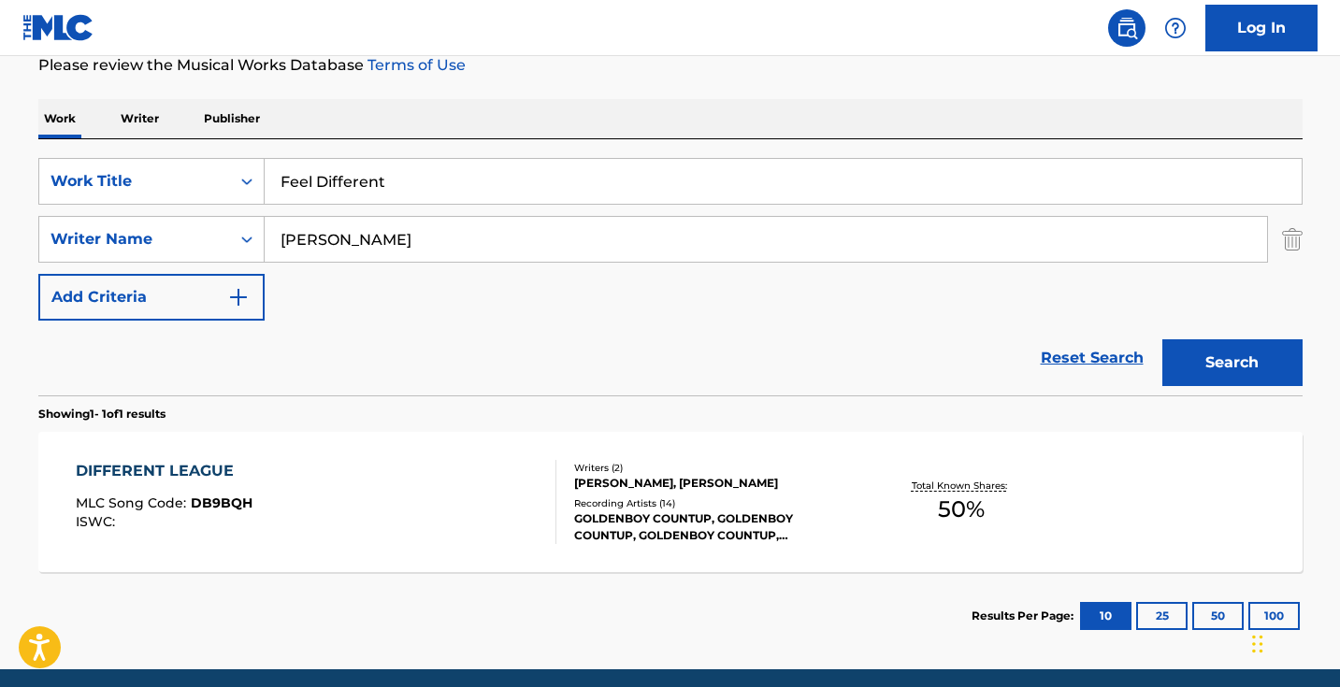
scroll to position [330, 0]
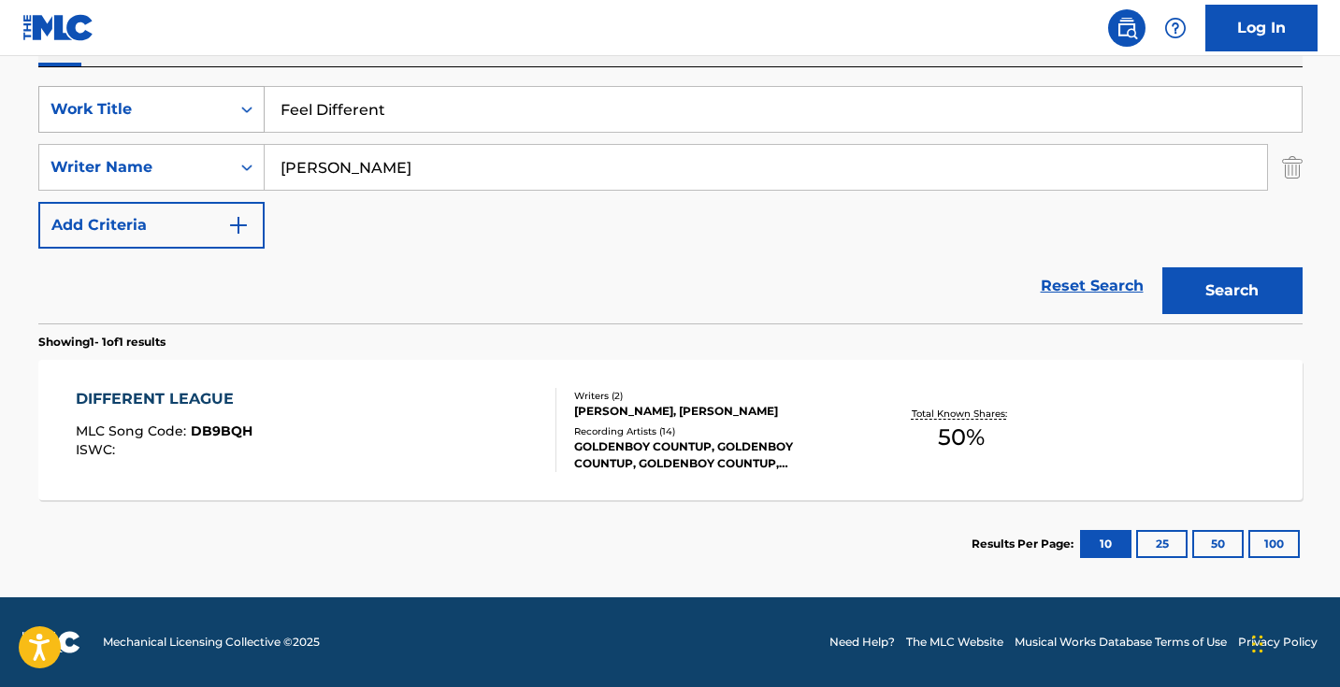
drag, startPoint x: 465, startPoint y: 118, endPoint x: 238, endPoint y: 110, distance: 226.3
click at [238, 110] on div "SearchWithCriteria1dece89c-6ed3-4512-bacd-1f5be59156a9 Work Title Feel Different" at bounding box center [670, 109] width 1264 height 47
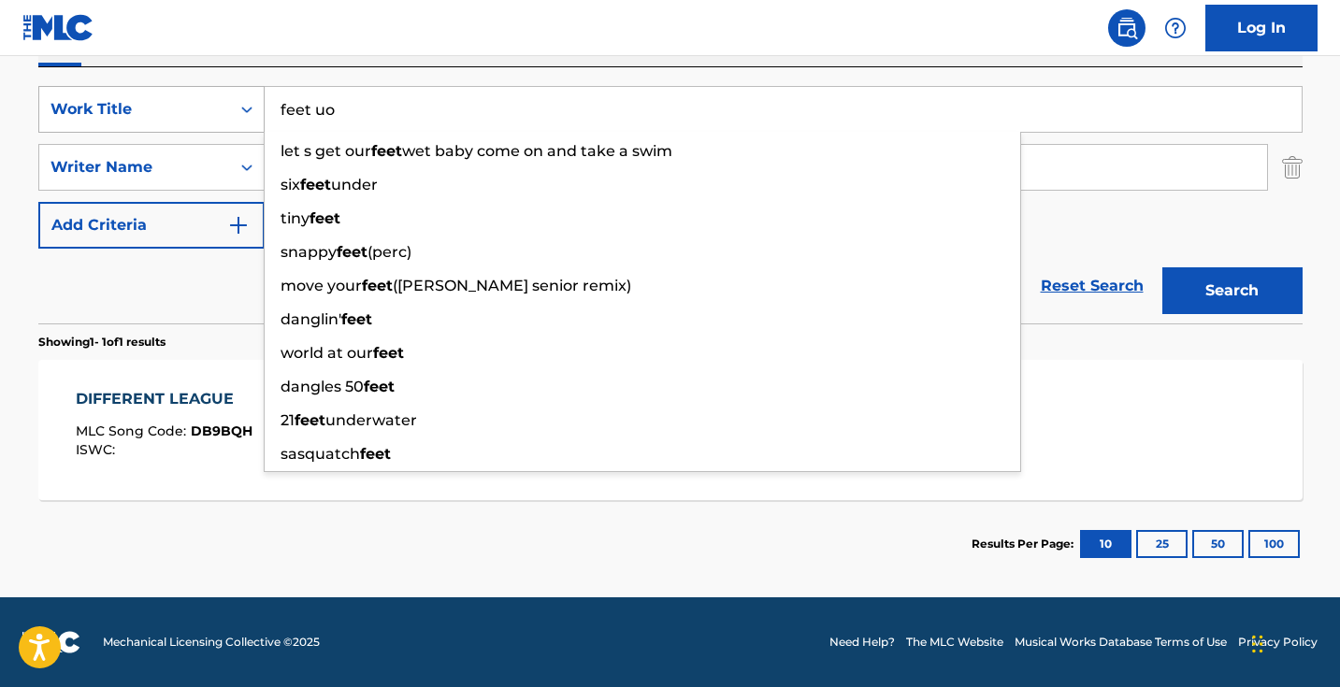
click at [1231, 291] on button "Search" at bounding box center [1232, 290] width 140 height 47
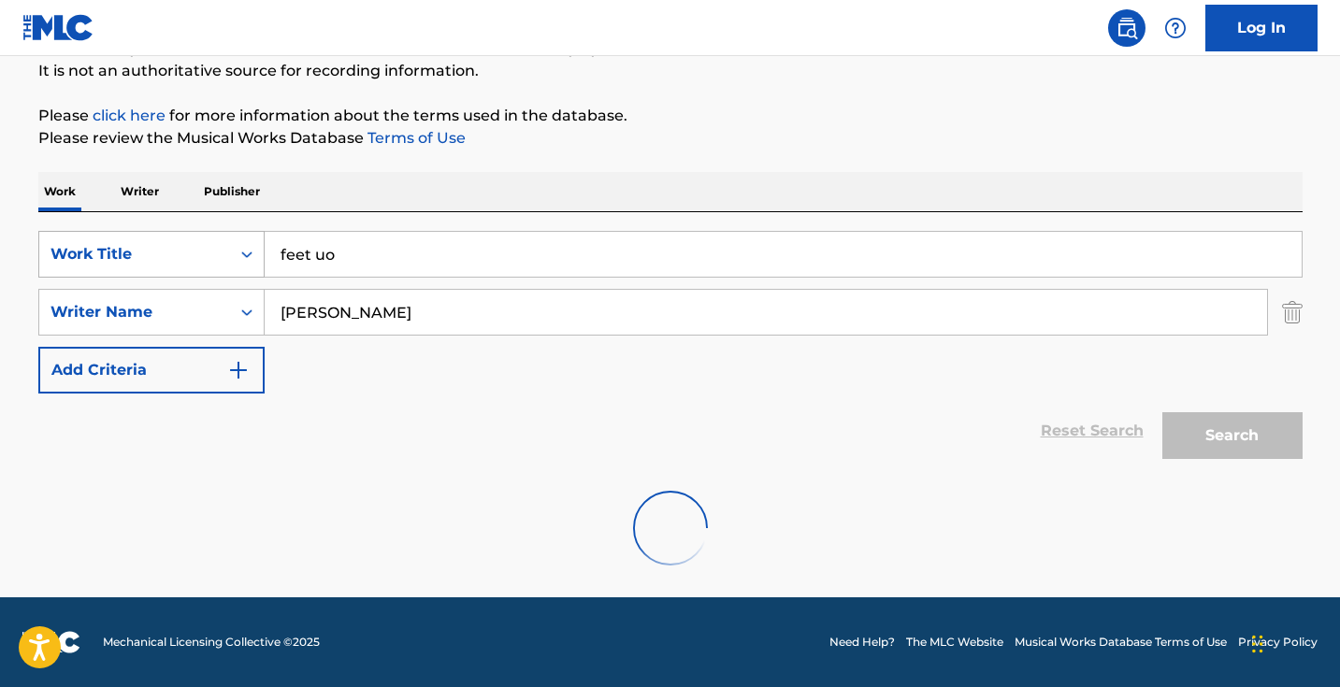
scroll to position [124, 0]
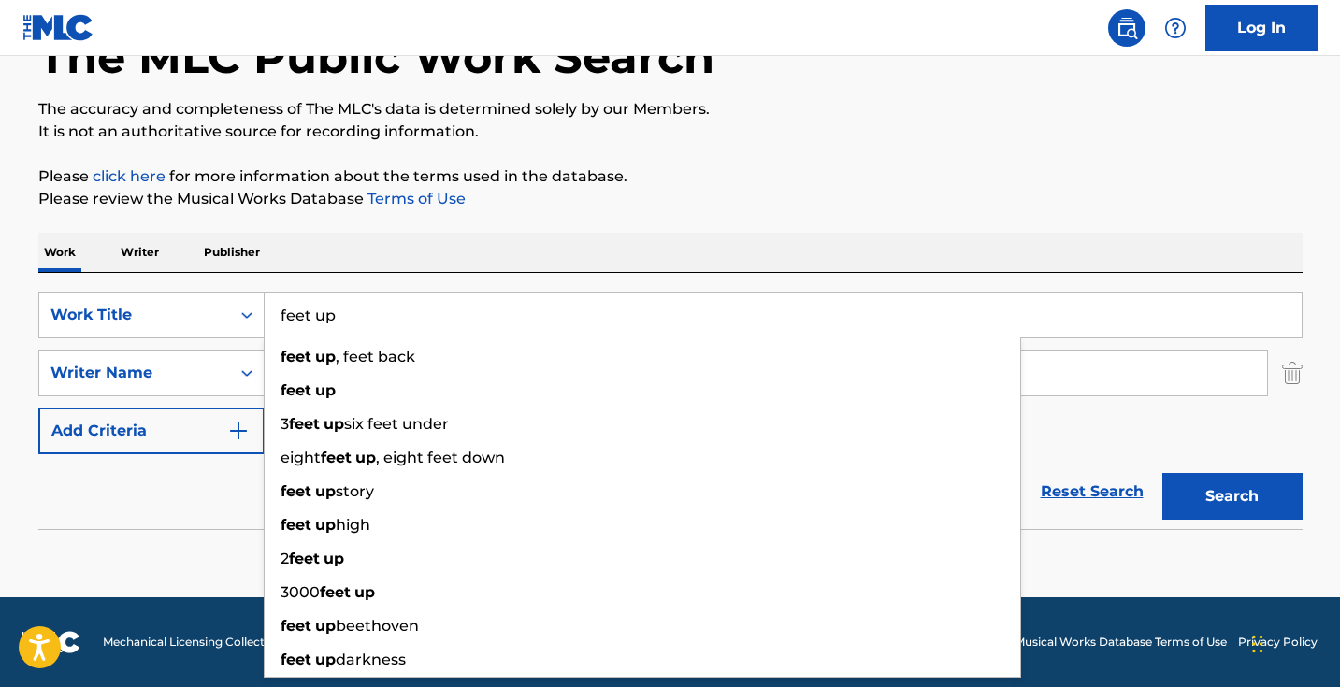
click at [1231, 496] on button "Search" at bounding box center [1232, 496] width 140 height 47
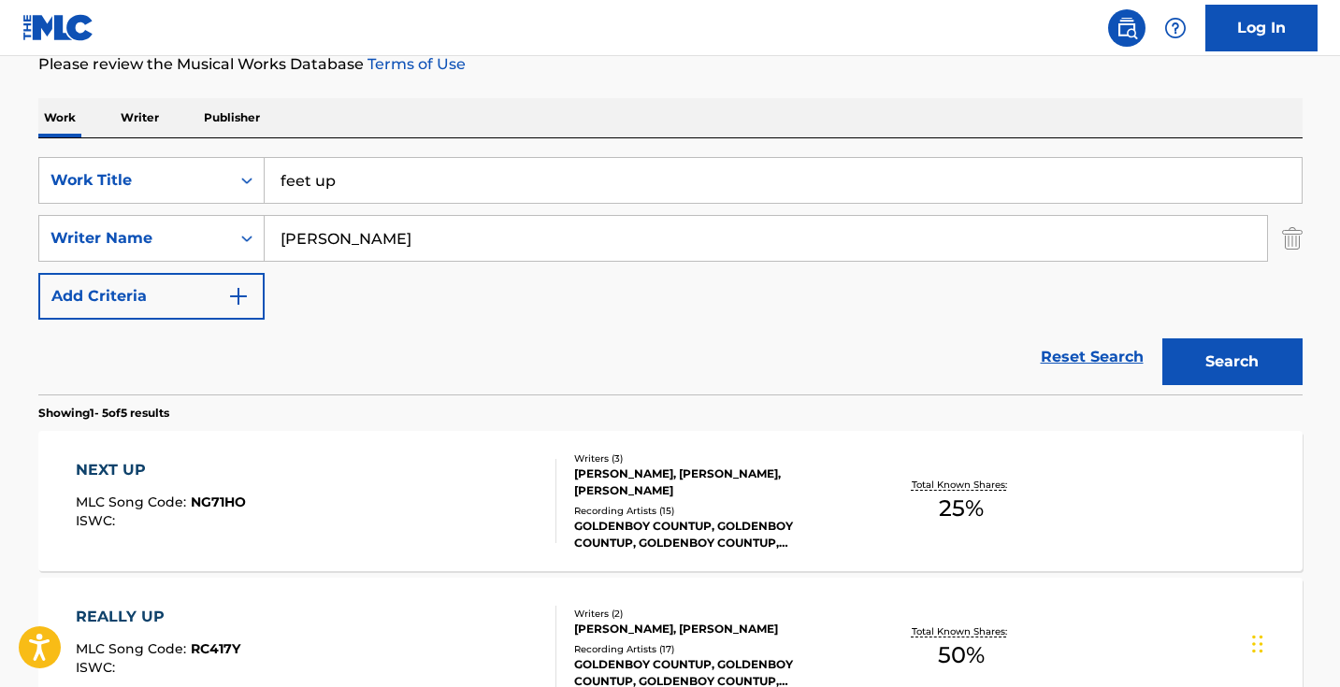
scroll to position [198, 0]
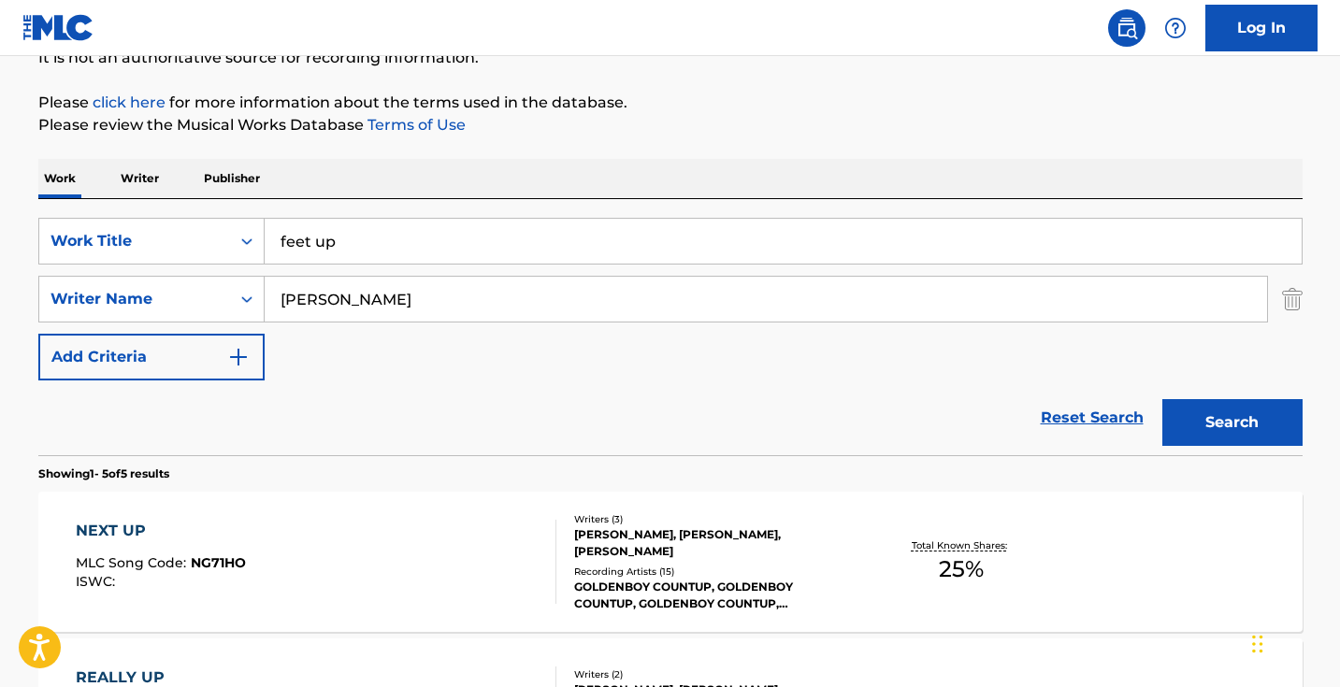
drag, startPoint x: 449, startPoint y: 245, endPoint x: 171, endPoint y: 208, distance: 280.0
click at [181, 208] on div "SearchWithCriteria1dece89c-6ed3-4512-bacd-1f5be59156a9 Work Title feet up Searc…" at bounding box center [670, 327] width 1264 height 256
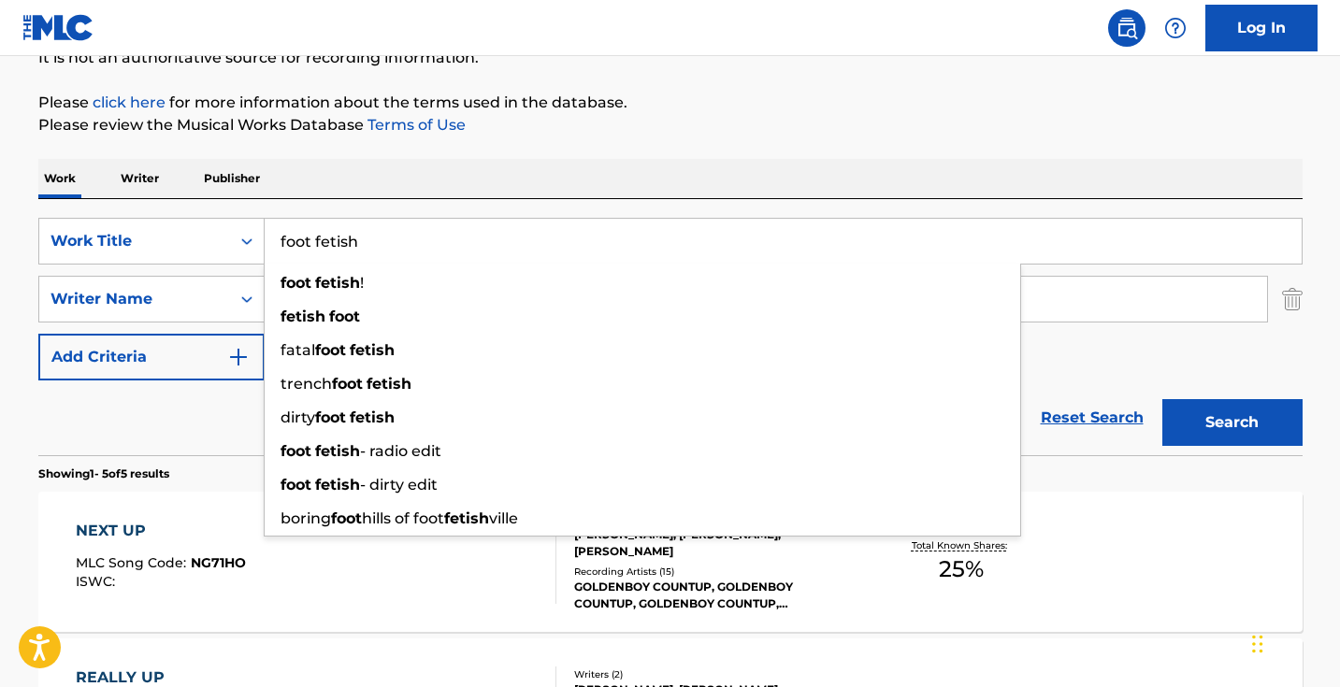
type input "foot fetish"
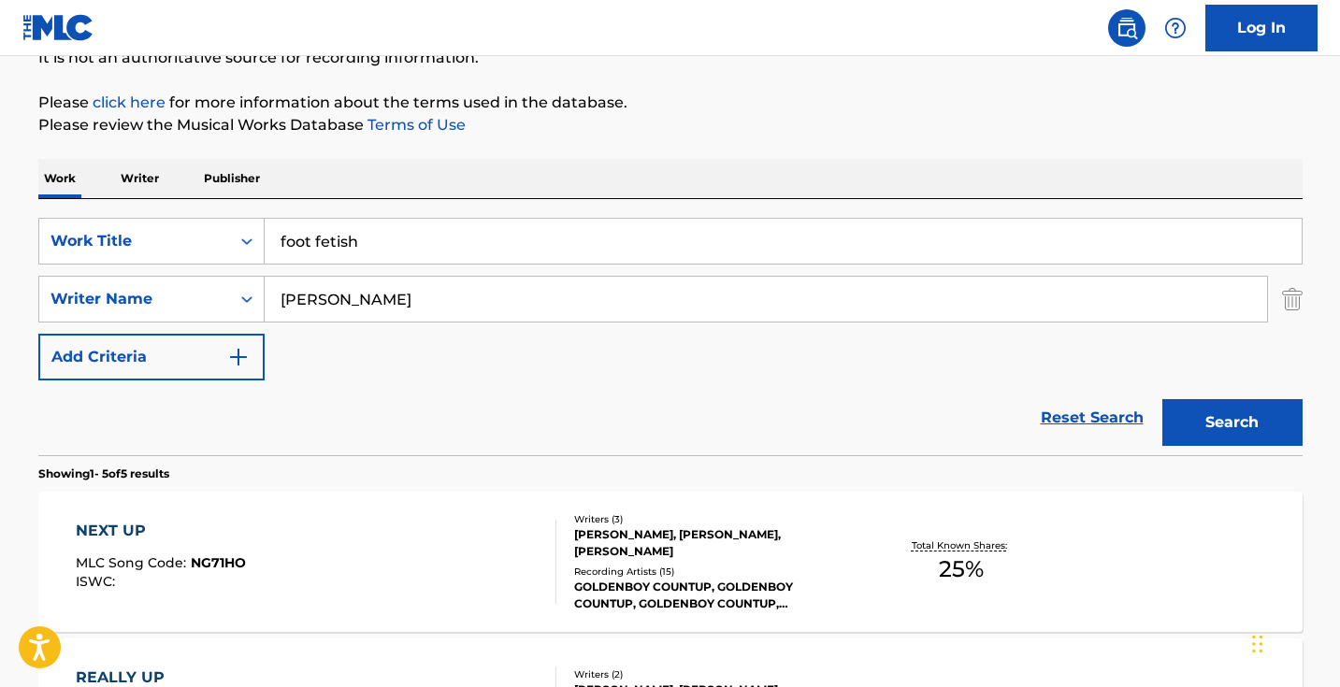
click at [532, 92] on p "Please click here for more information about the terms used in the database." at bounding box center [670, 103] width 1264 height 22
click at [508, 308] on input "[PERSON_NAME]" at bounding box center [766, 299] width 1002 height 45
click at [1231, 423] on button "Search" at bounding box center [1232, 422] width 140 height 47
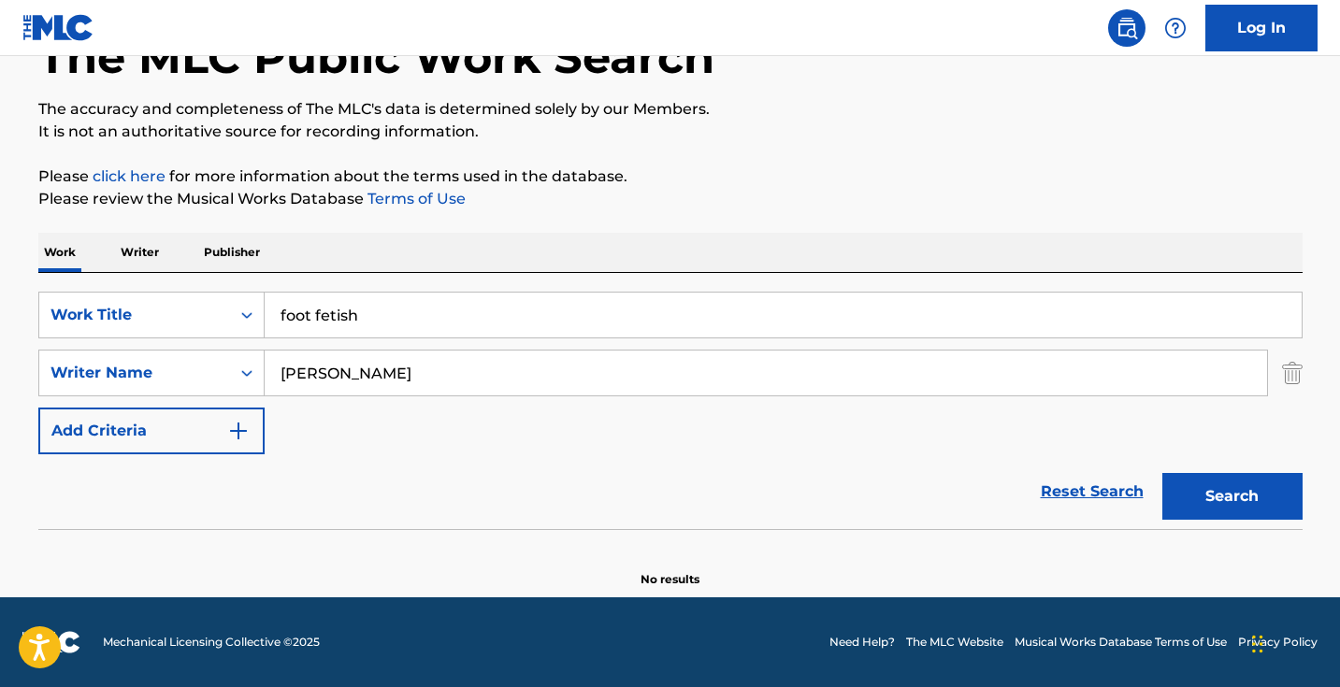
scroll to position [124, 0]
drag, startPoint x: 470, startPoint y: 378, endPoint x: 157, endPoint y: 374, distance: 313.2
click at [160, 375] on div "SearchWithCriteria9a270f2c-9c3c-4e57-8b2f-d0374e2f2a2b Writer Name [PERSON_NAME]" at bounding box center [670, 373] width 1264 height 47
click at [1231, 496] on button "Search" at bounding box center [1232, 496] width 140 height 47
click at [288, 373] on input "[PERSON_NAME]" at bounding box center [766, 373] width 1002 height 45
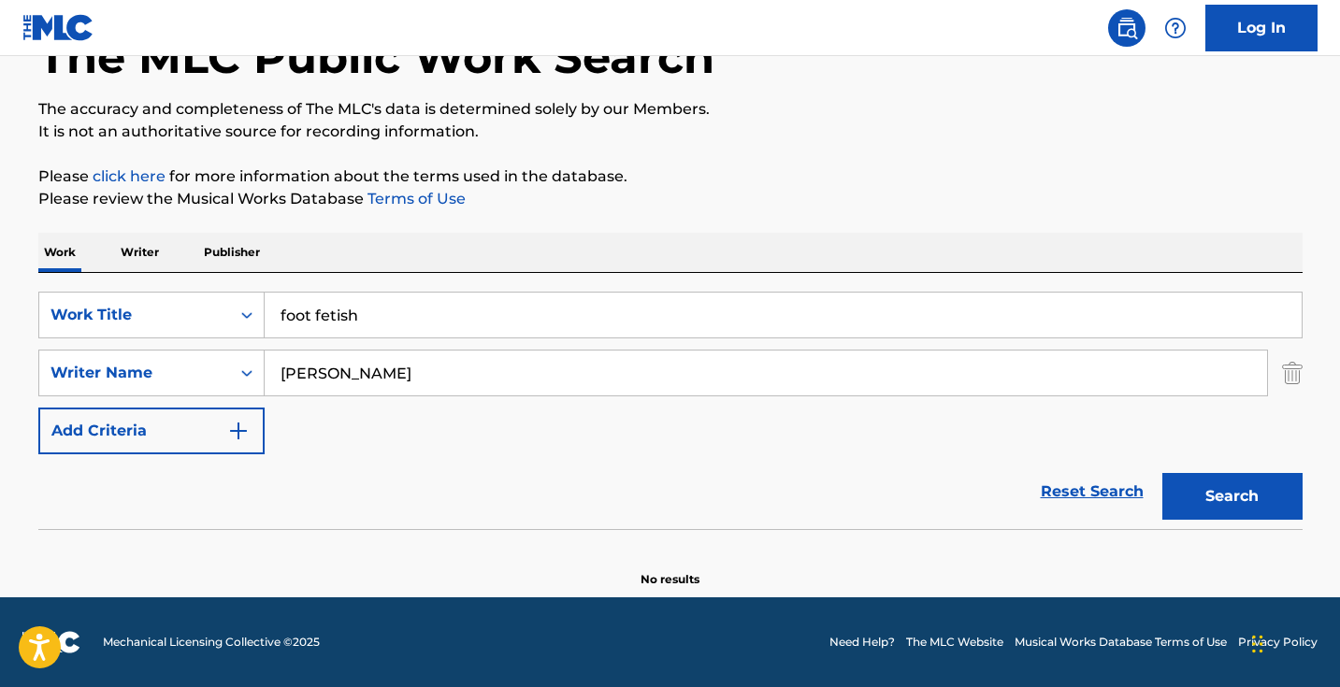
click at [288, 373] on input "[PERSON_NAME]" at bounding box center [766, 373] width 1002 height 45
click at [1231, 496] on button "Search" at bounding box center [1232, 496] width 140 height 47
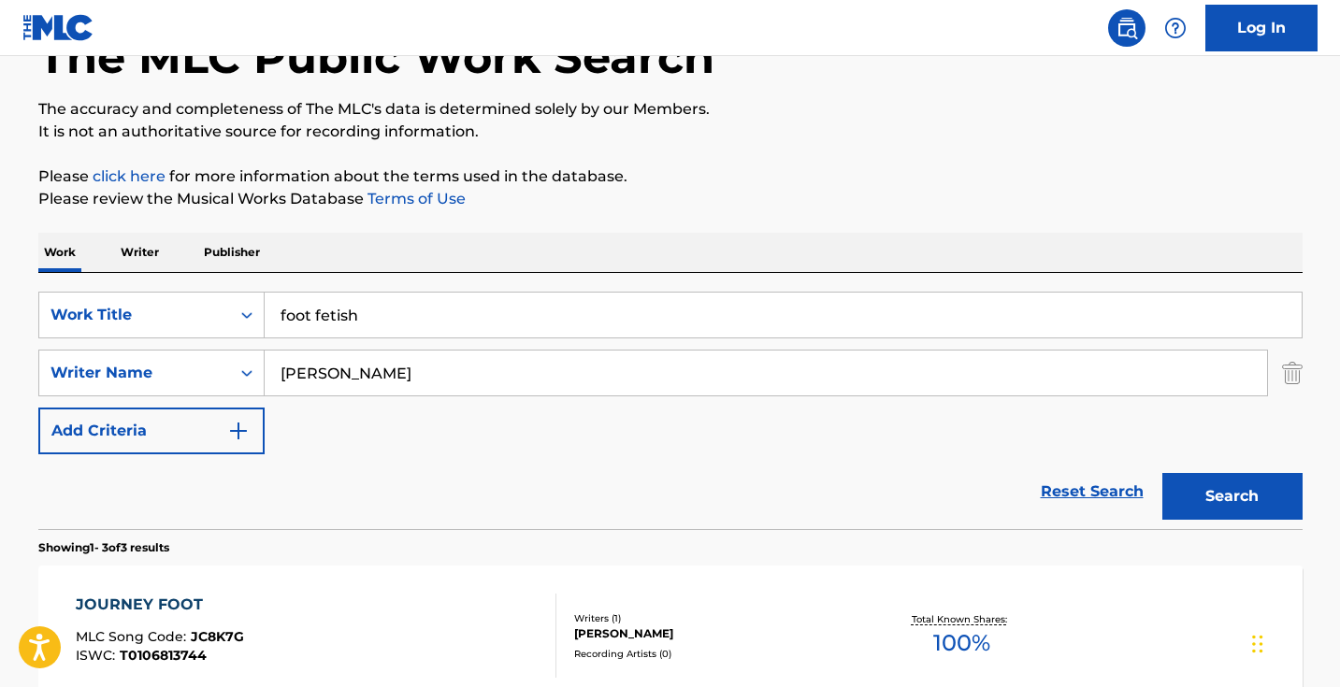
click at [334, 376] on input "[PERSON_NAME]" at bounding box center [766, 373] width 1002 height 45
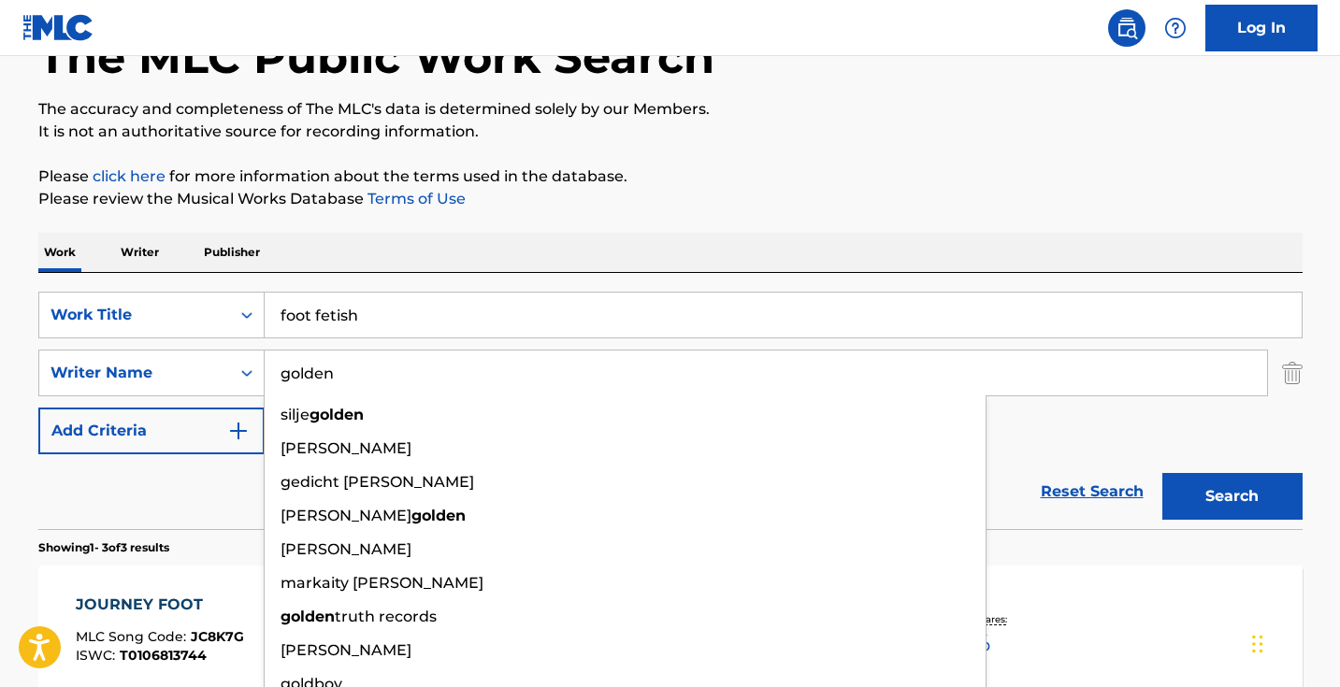
click at [1231, 496] on button "Search" at bounding box center [1232, 496] width 140 height 47
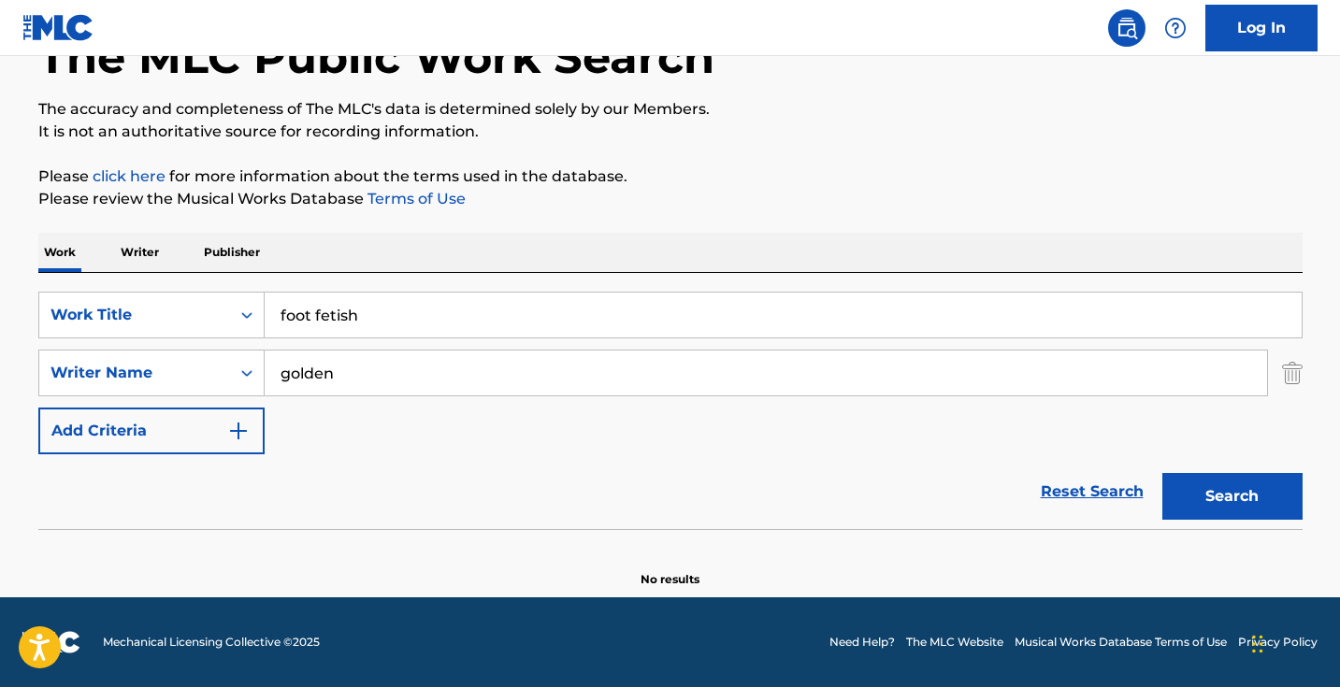
click at [332, 374] on input "golden" at bounding box center [766, 373] width 1002 height 45
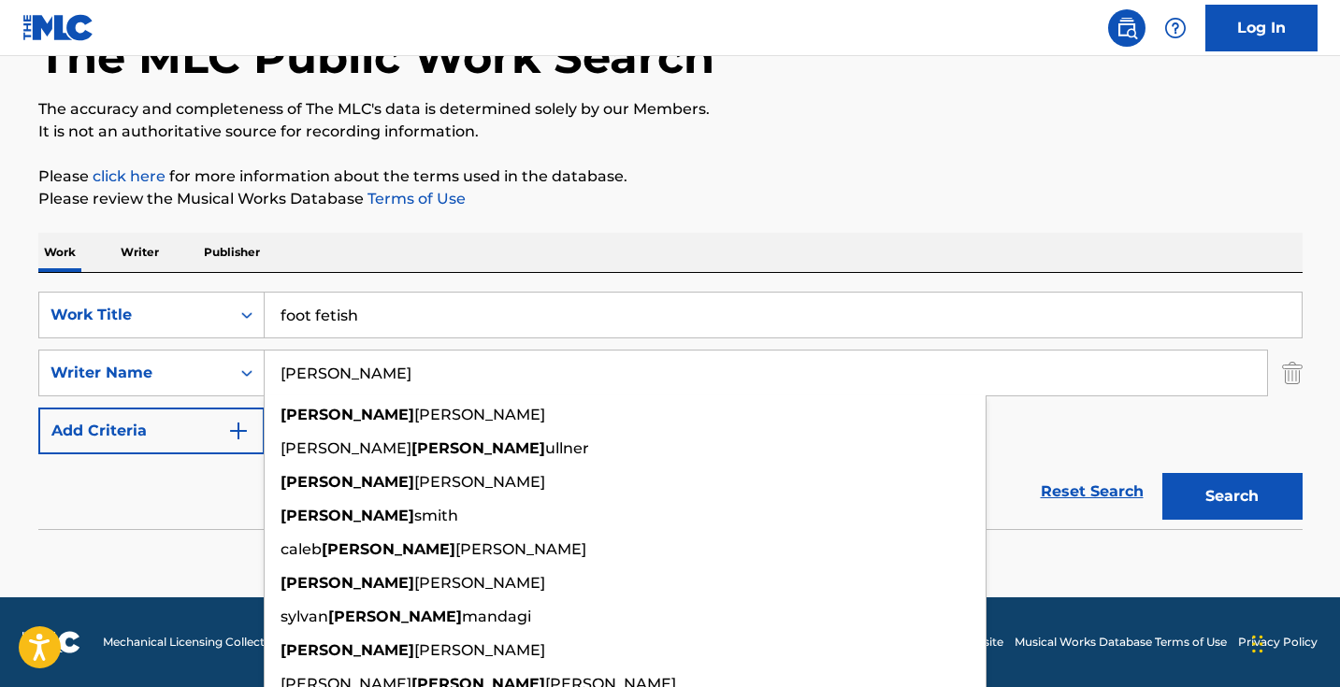
click at [1231, 496] on button "Search" at bounding box center [1232, 496] width 140 height 47
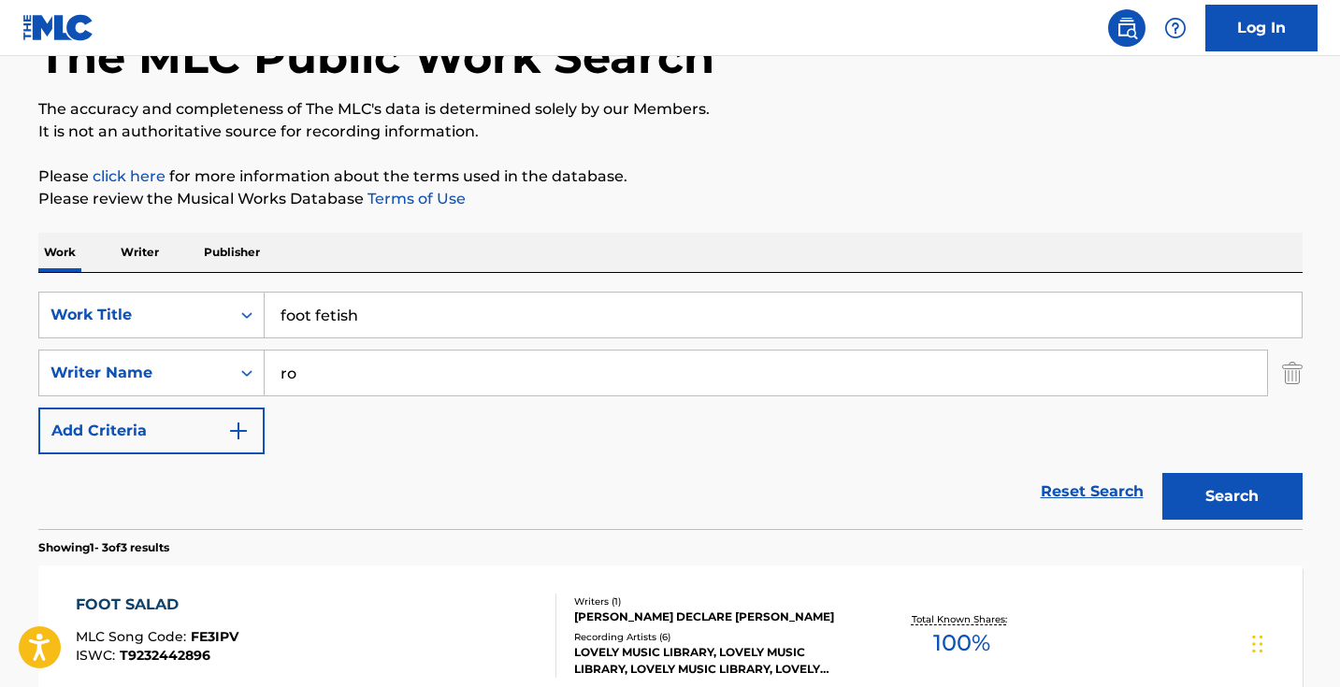
type input "r"
click at [1231, 496] on button "Search" at bounding box center [1232, 496] width 140 height 47
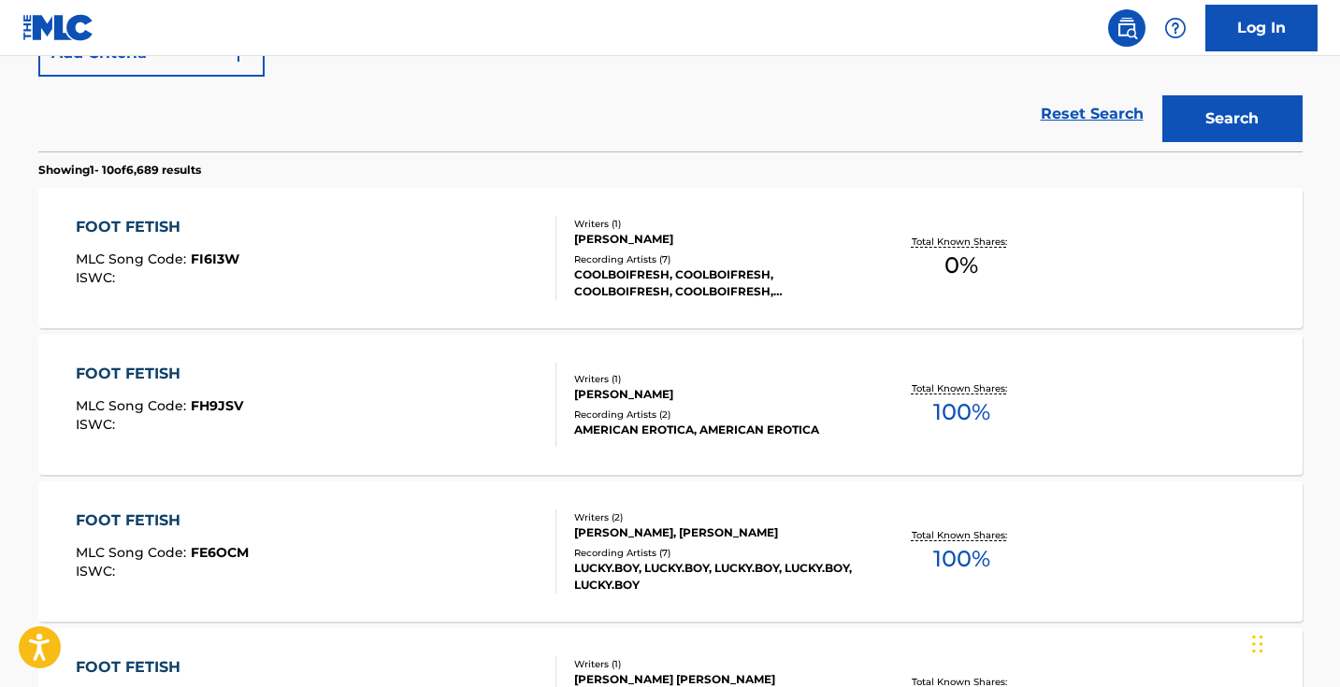
scroll to position [242, 0]
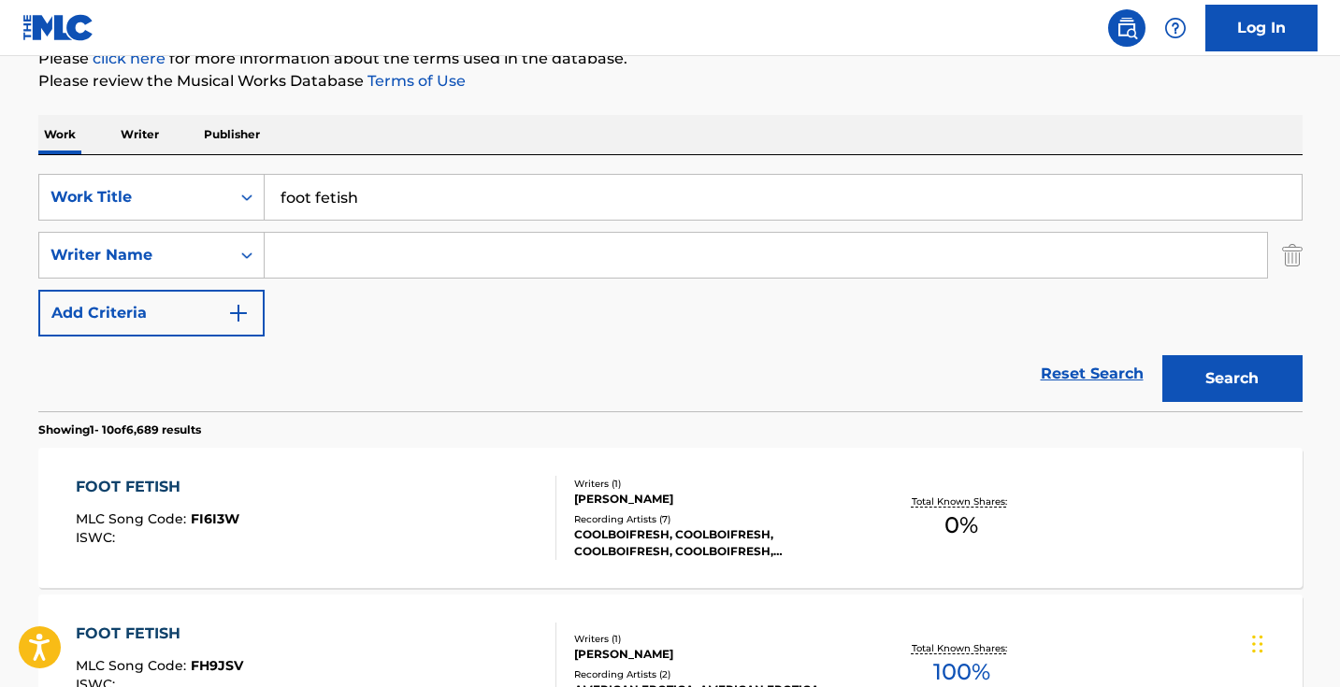
drag, startPoint x: 507, startPoint y: 196, endPoint x: 160, endPoint y: 146, distance: 350.5
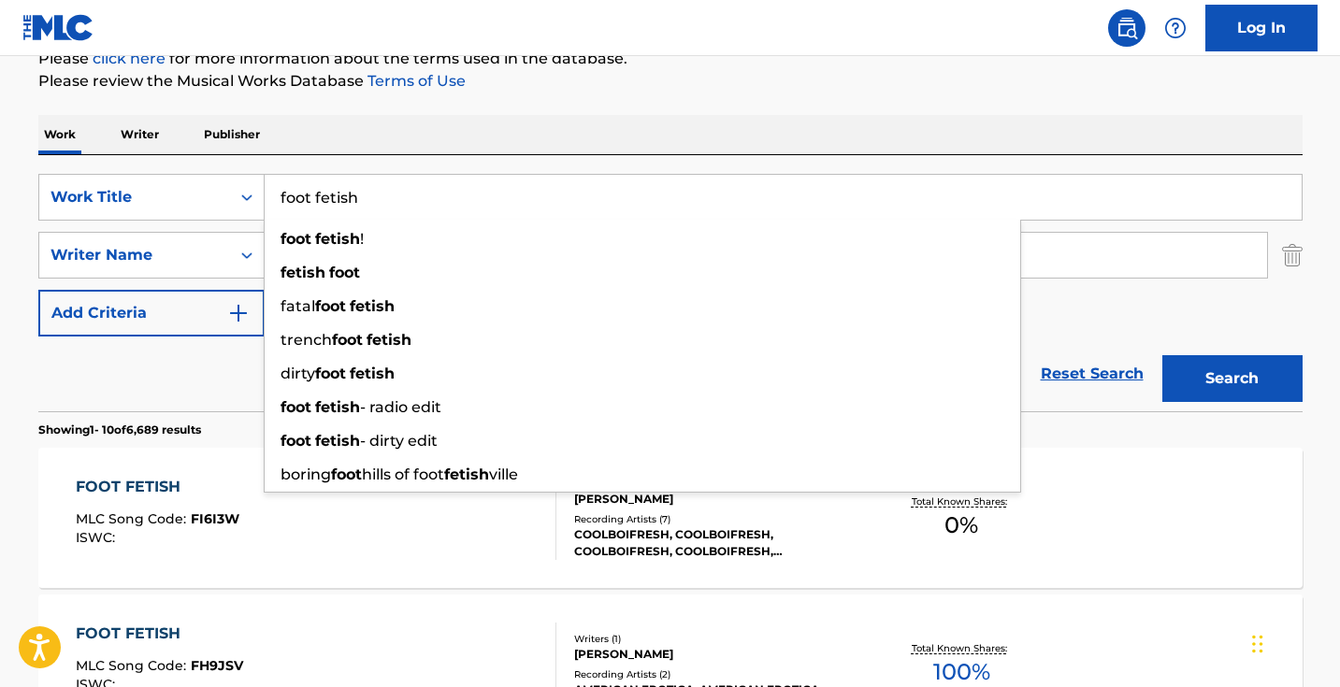
paste input "For Life"
type input "For Life"
click at [1231, 379] on button "Search" at bounding box center [1232, 378] width 140 height 47
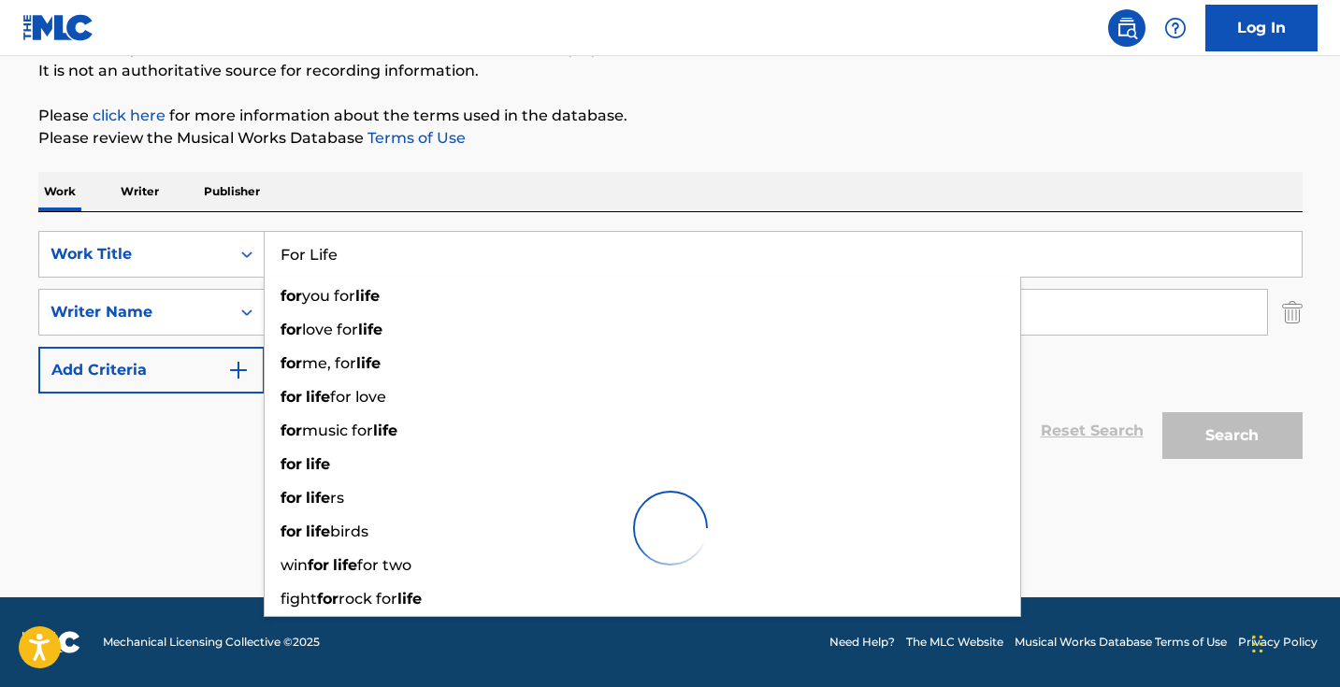
scroll to position [185, 0]
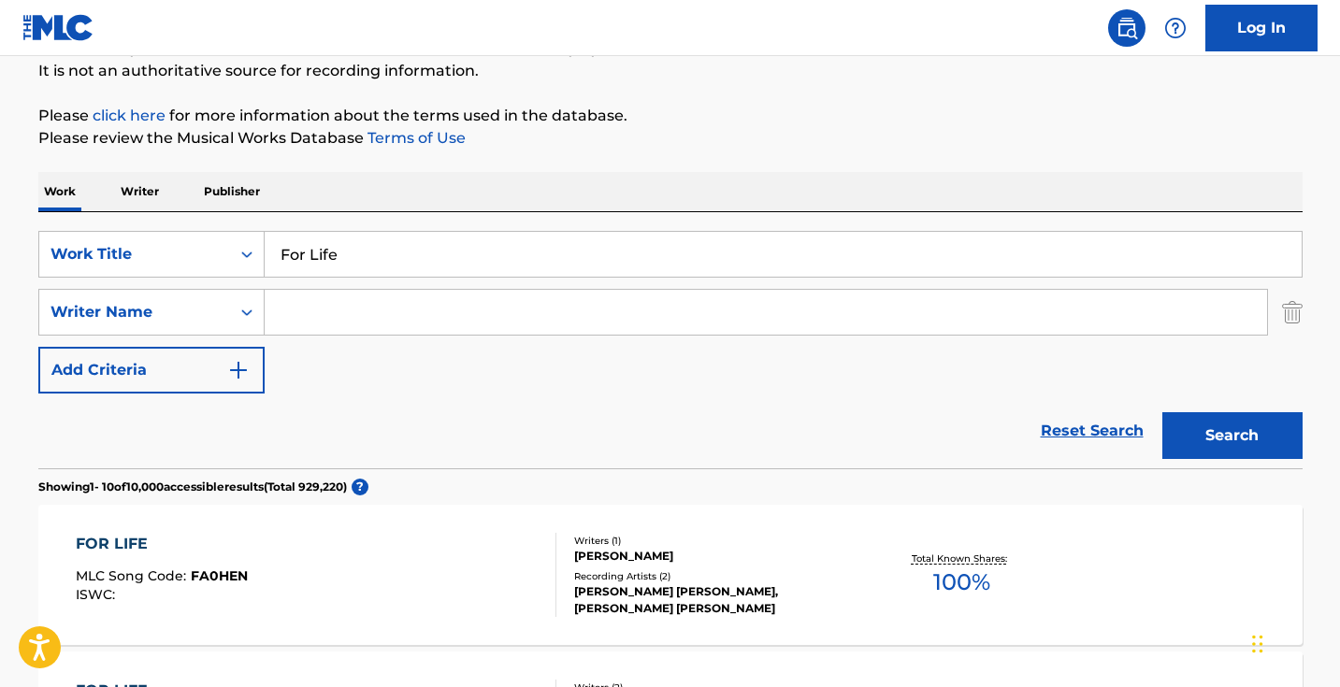
click at [481, 203] on div "Work Writer Publisher" at bounding box center [670, 191] width 1264 height 39
click at [356, 336] on div "SearchWithCriteria1dece89c-6ed3-4512-bacd-1f5be59156a9 Work Title For Life Sear…" at bounding box center [670, 312] width 1264 height 163
click at [346, 305] on input "Search Form" at bounding box center [766, 312] width 1002 height 45
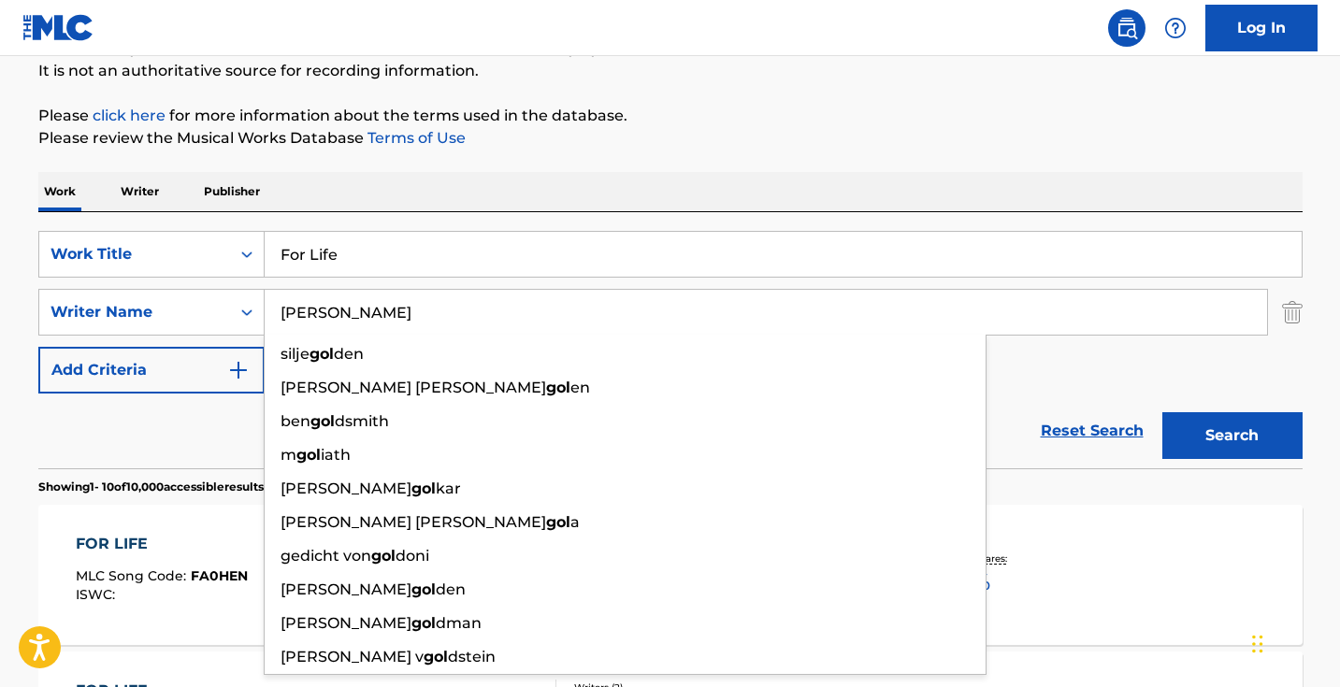
click at [1231, 436] on button "Search" at bounding box center [1232, 435] width 140 height 47
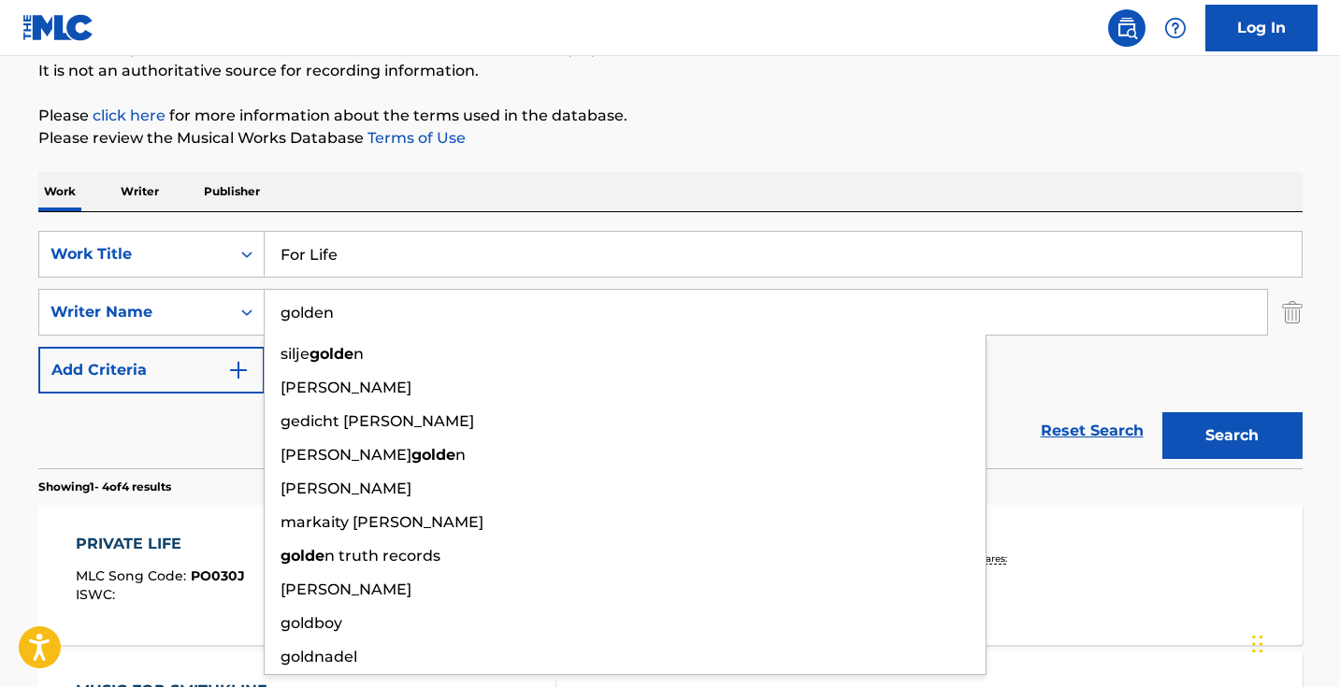
click at [1231, 436] on button "Search" at bounding box center [1232, 435] width 140 height 47
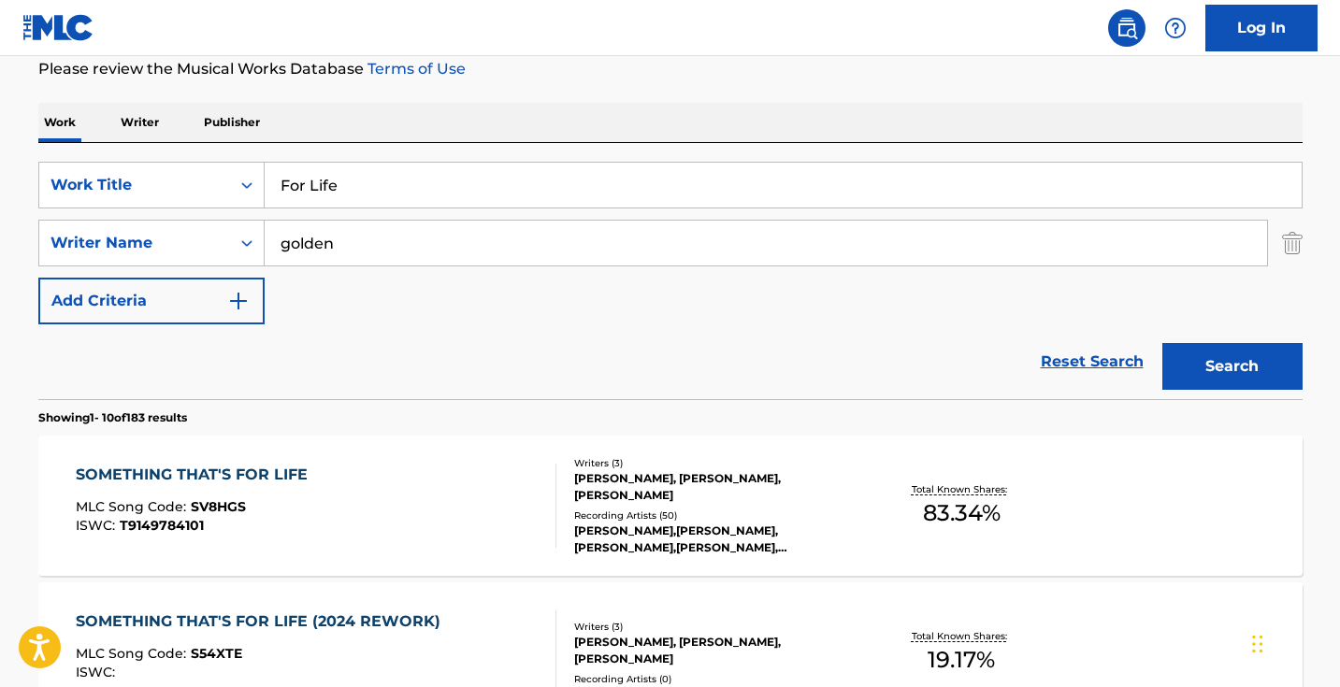
scroll to position [203, 0]
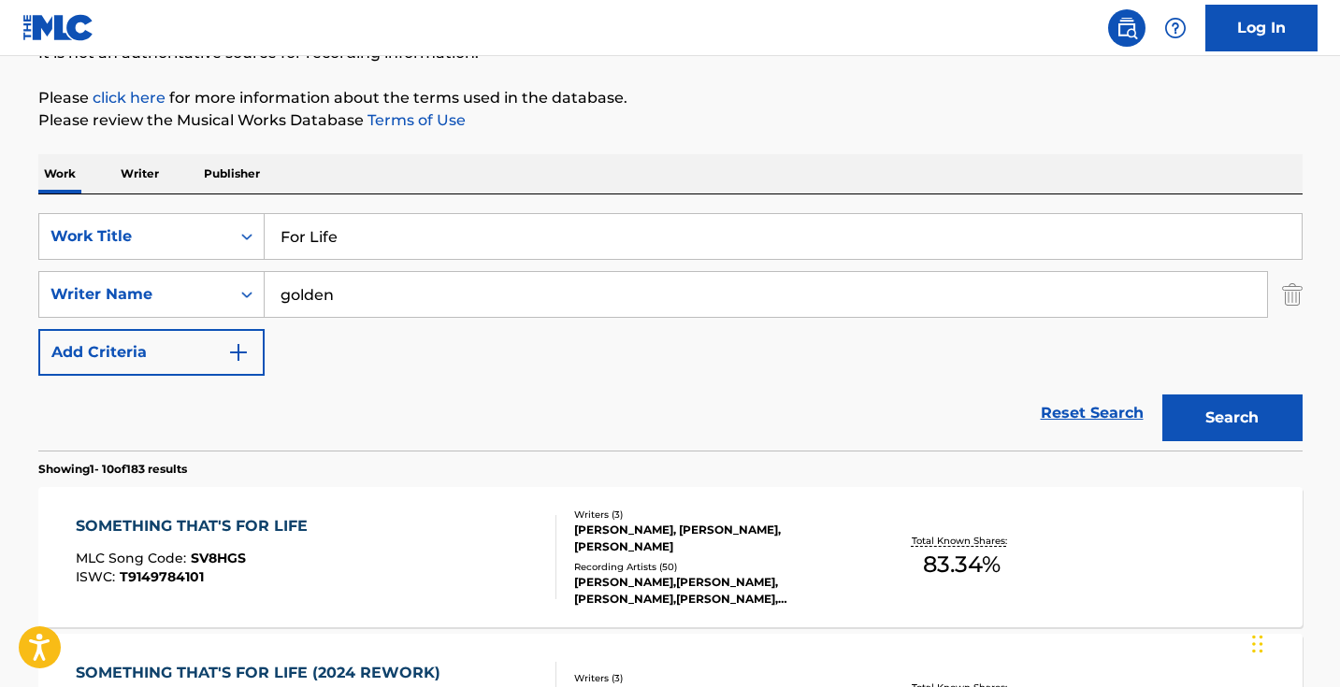
click at [275, 298] on input "golden" at bounding box center [766, 294] width 1002 height 45
click at [1231, 418] on button "Search" at bounding box center [1232, 417] width 140 height 47
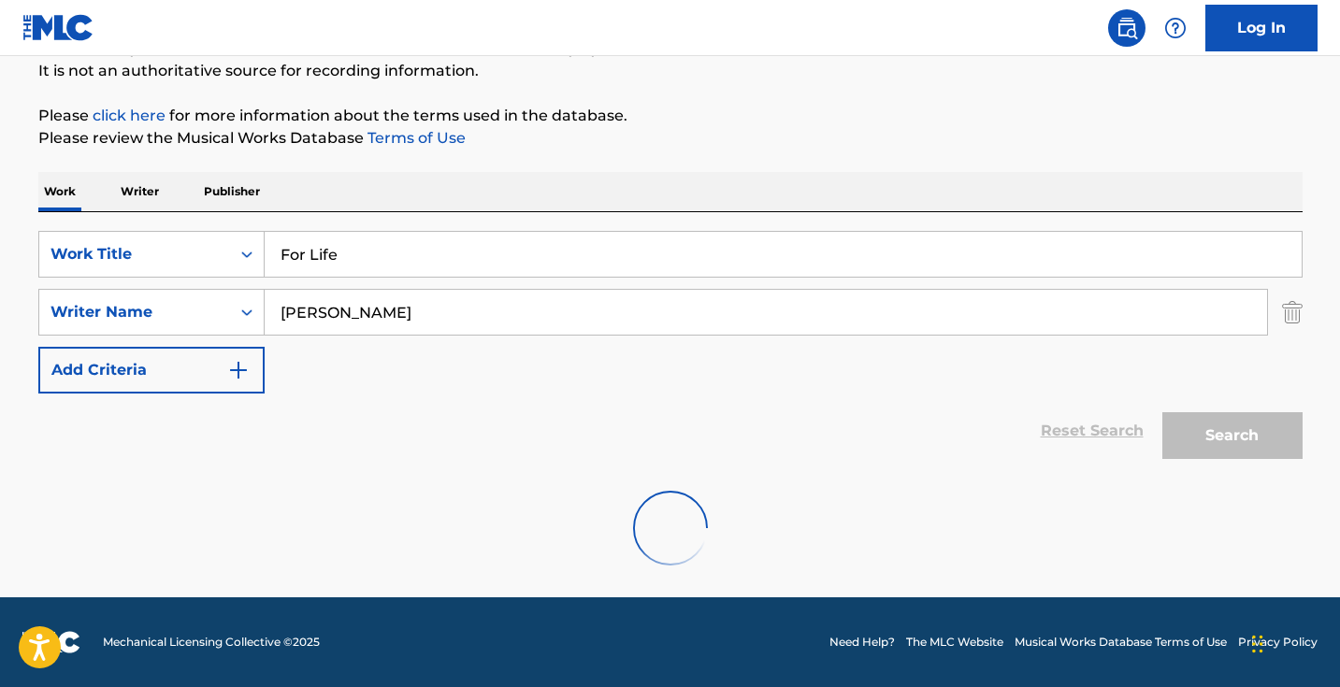
scroll to position [124, 0]
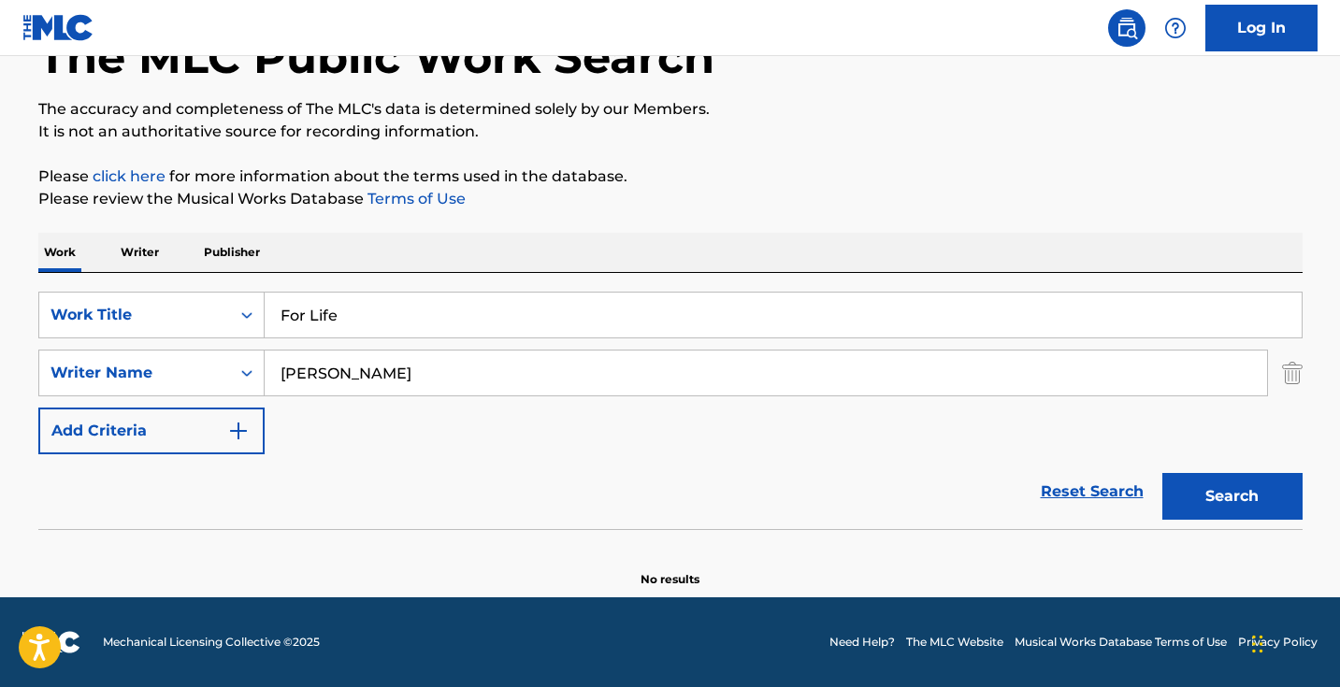
click at [531, 369] on input "[PERSON_NAME]" at bounding box center [766, 373] width 1002 height 45
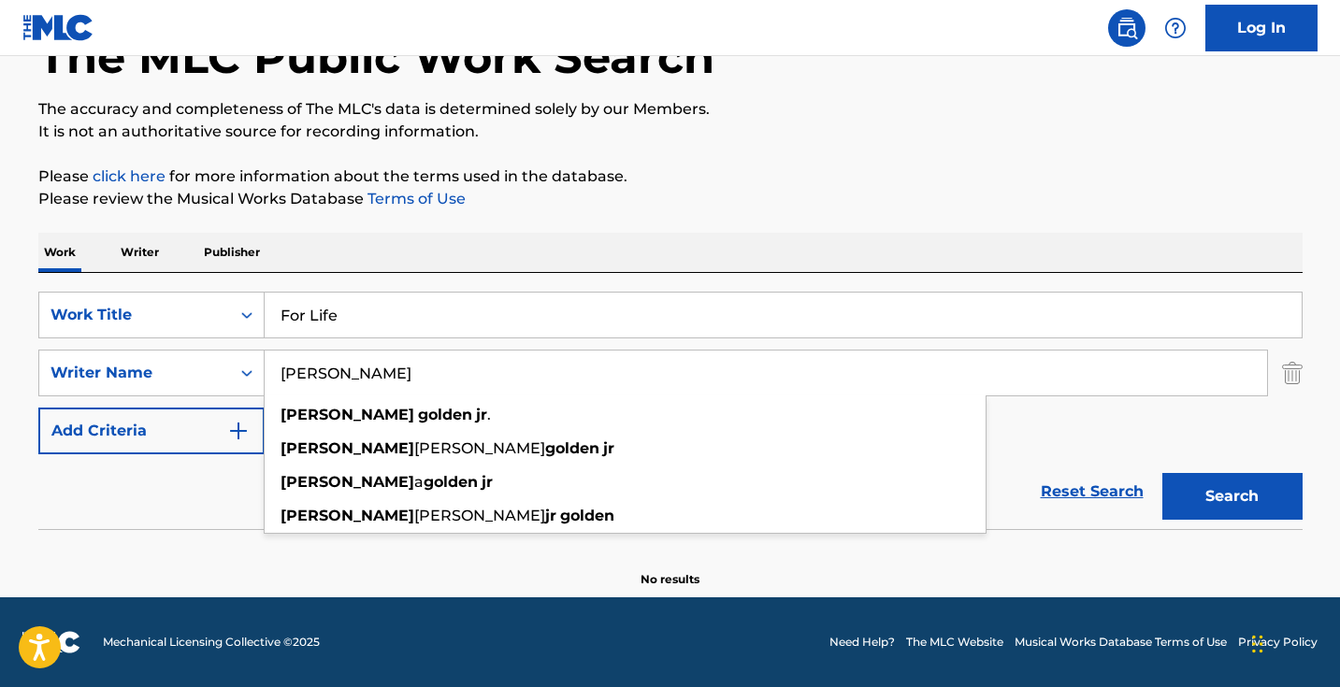
click at [1231, 496] on button "Search" at bounding box center [1232, 496] width 140 height 47
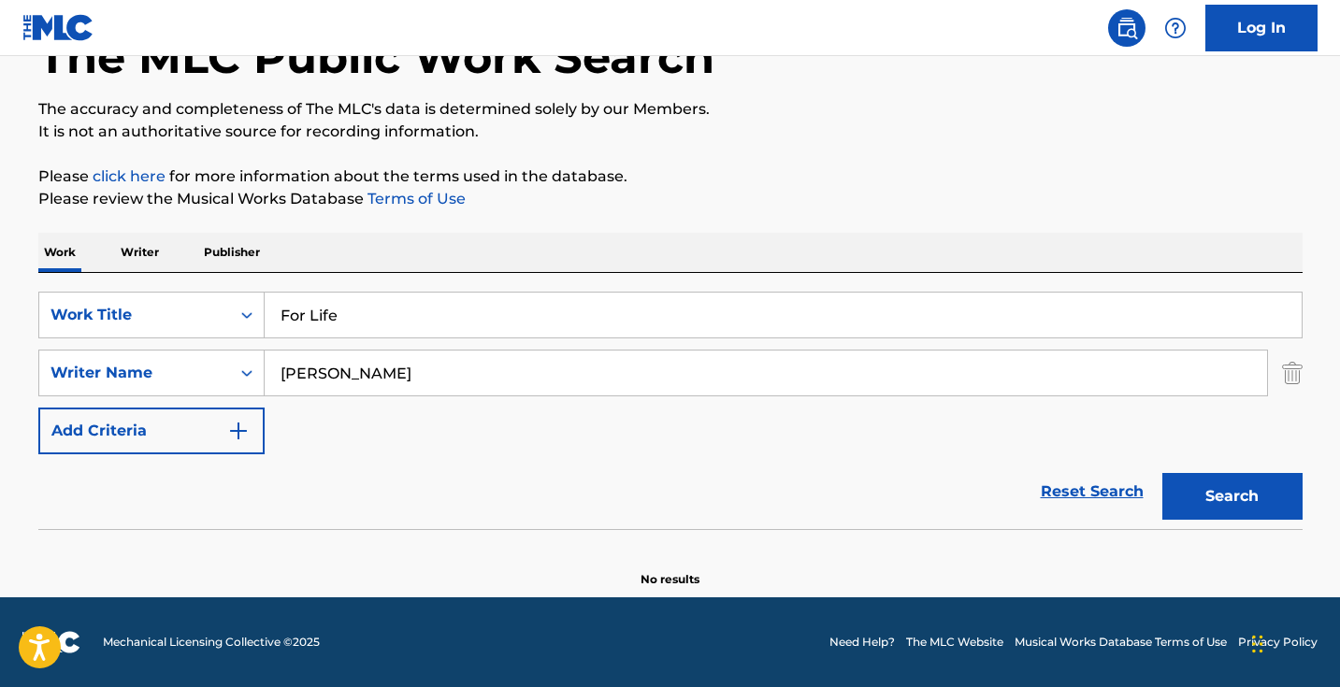
click at [342, 380] on input "[PERSON_NAME]" at bounding box center [766, 373] width 1002 height 45
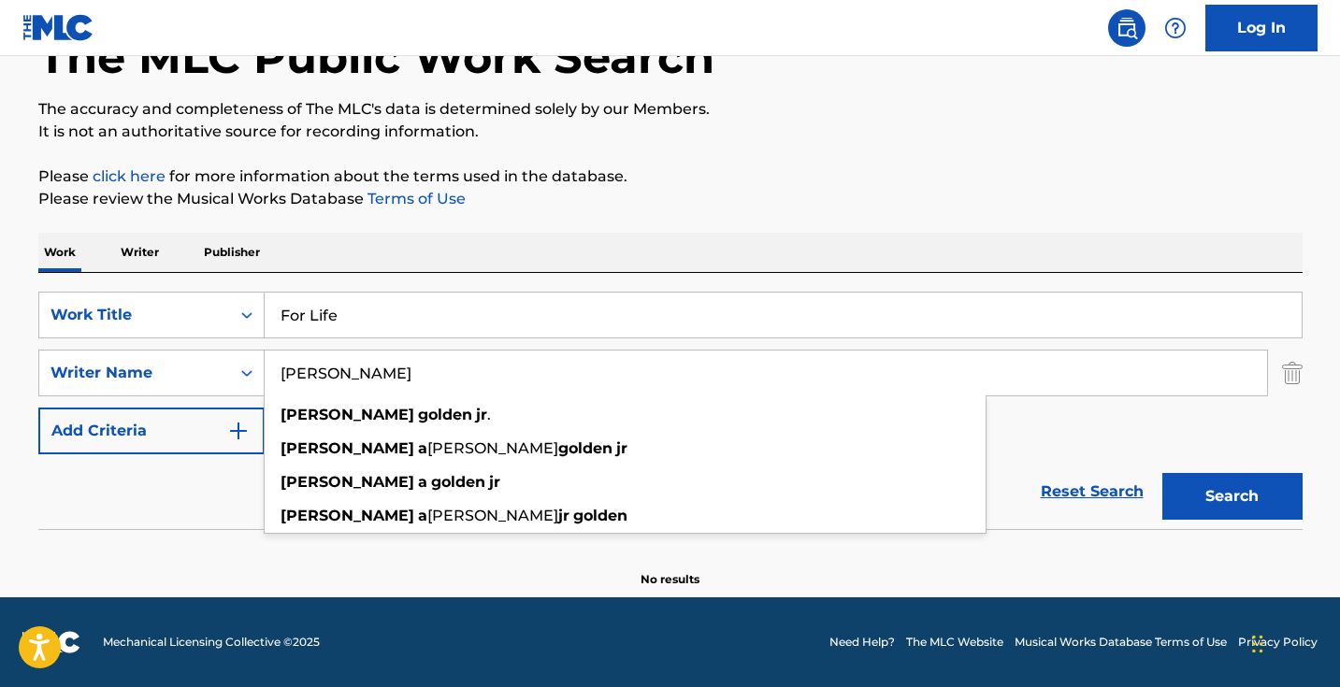
click at [1231, 496] on button "Search" at bounding box center [1232, 496] width 140 height 47
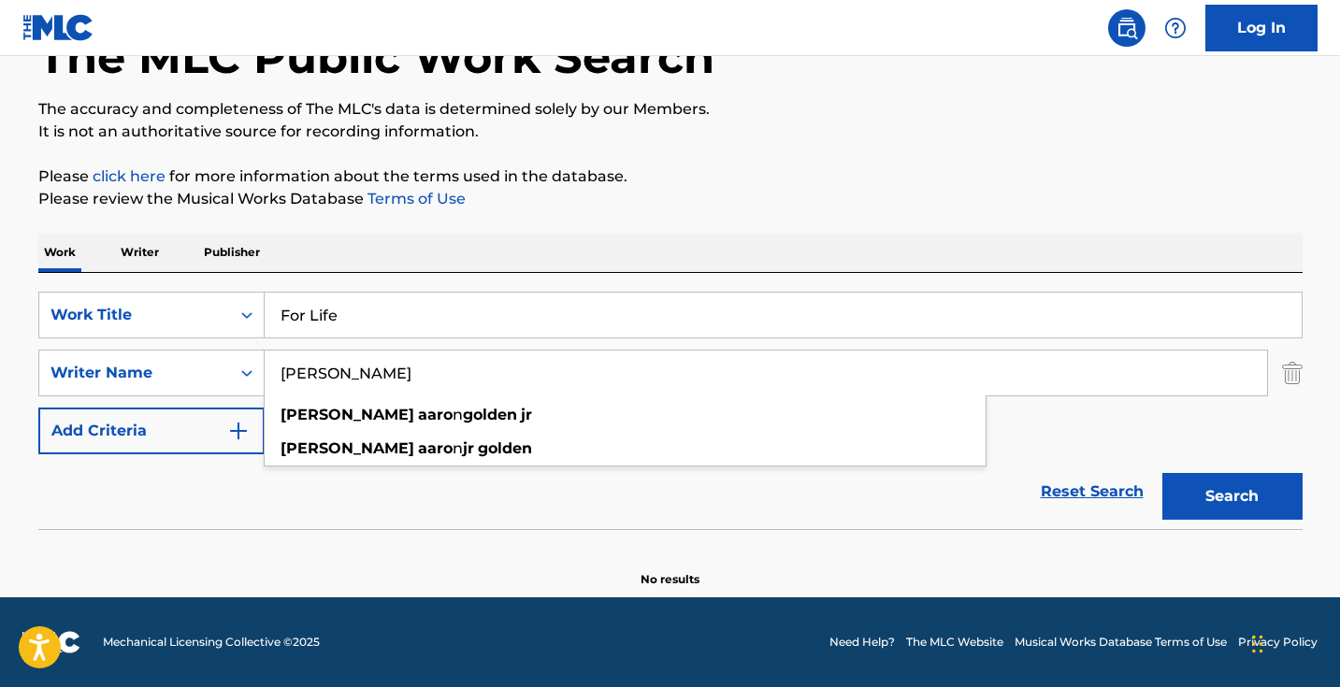
click at [1231, 496] on button "Search" at bounding box center [1232, 496] width 140 height 47
click at [375, 380] on input "[PERSON_NAME]" at bounding box center [766, 373] width 1002 height 45
click at [1231, 496] on button "Search" at bounding box center [1232, 496] width 140 height 47
click at [454, 383] on input "[PERSON_NAME]" at bounding box center [766, 373] width 1002 height 45
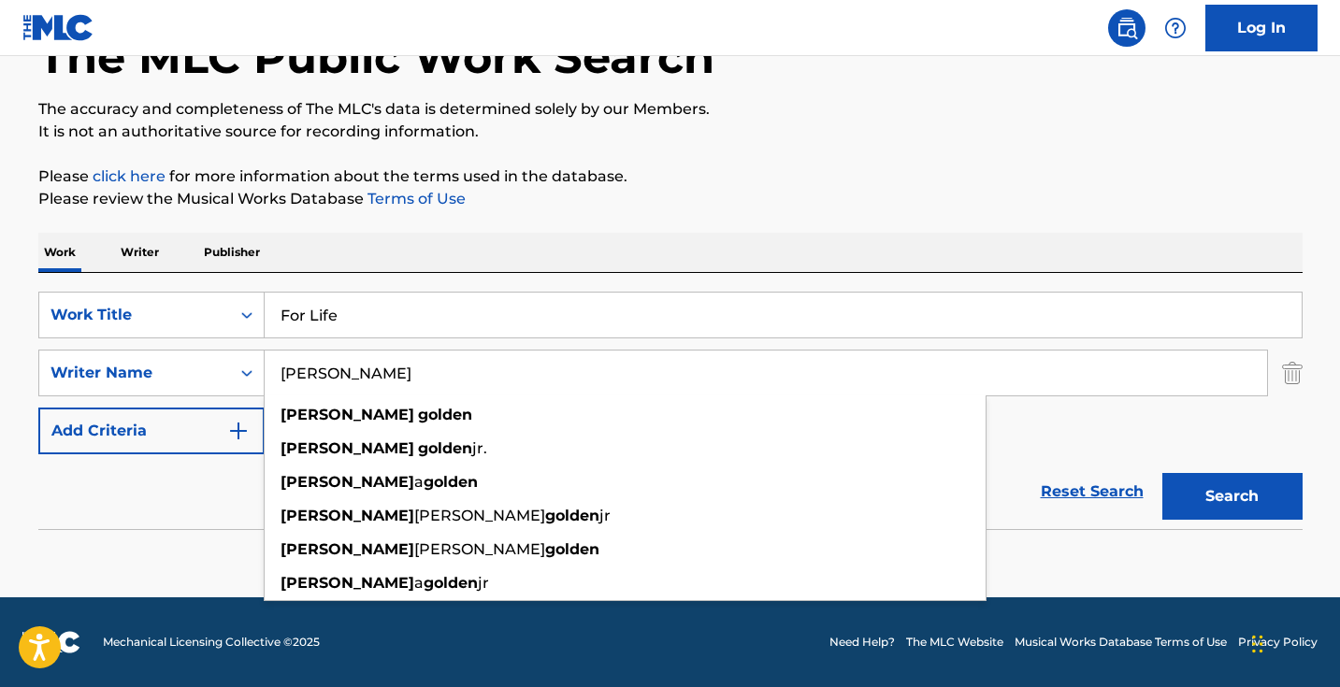
type input "[PERSON_NAME]"
click at [1231, 496] on button "Search" at bounding box center [1232, 496] width 140 height 47
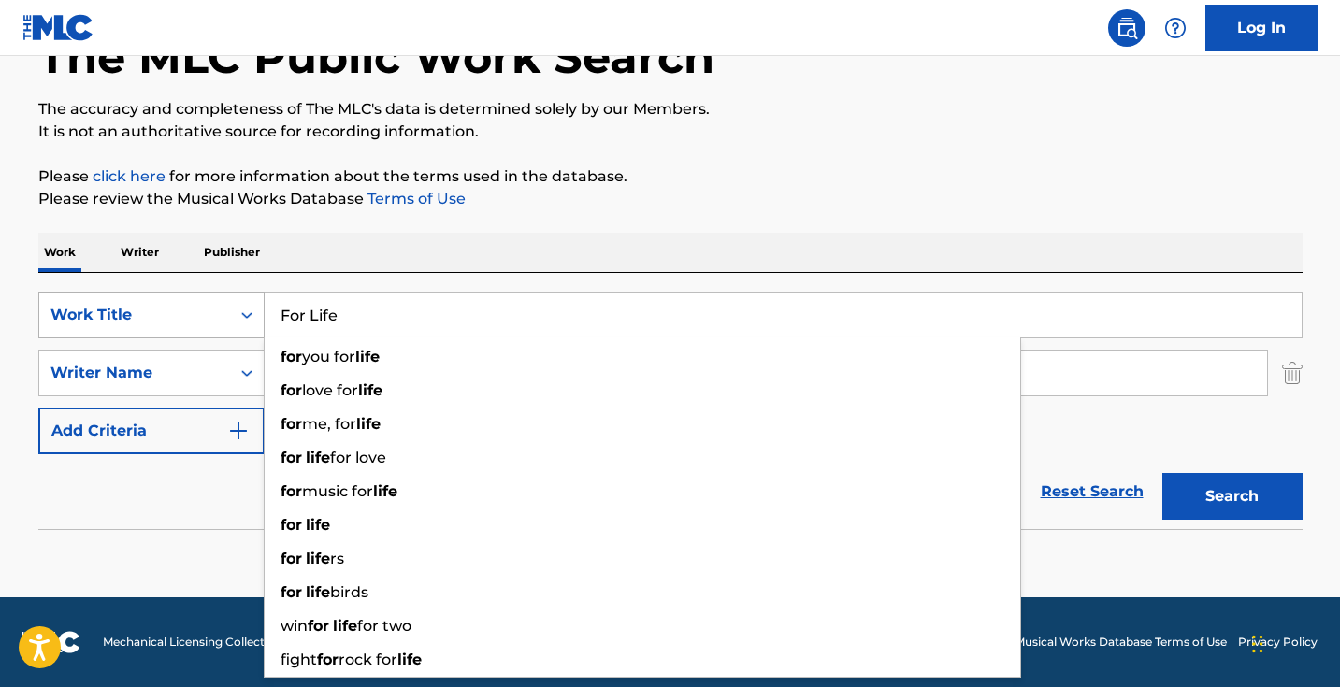
drag, startPoint x: 431, startPoint y: 310, endPoint x: 207, endPoint y: 308, distance: 224.4
click at [207, 310] on div "SearchWithCriteria1dece89c-6ed3-4512-bacd-1f5be59156a9 Work Title For Life for …" at bounding box center [670, 315] width 1264 height 47
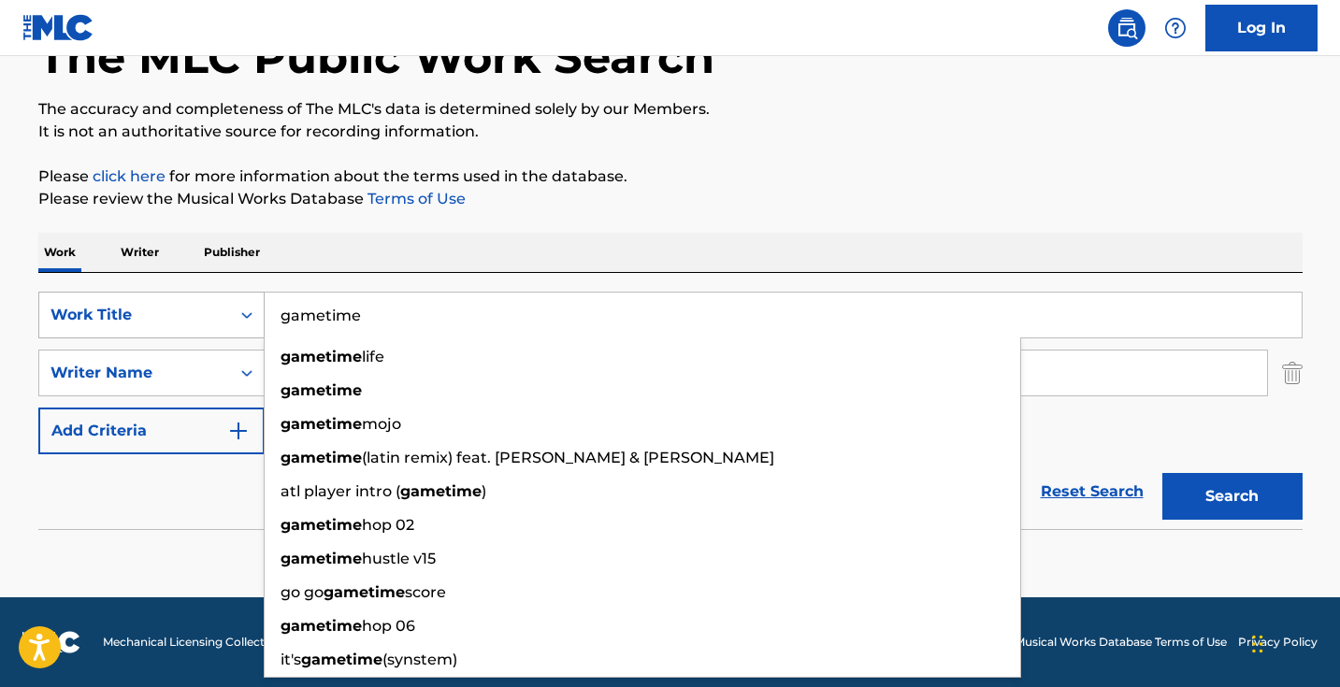
type input "gametime"
click at [1231, 496] on button "Search" at bounding box center [1232, 496] width 140 height 47
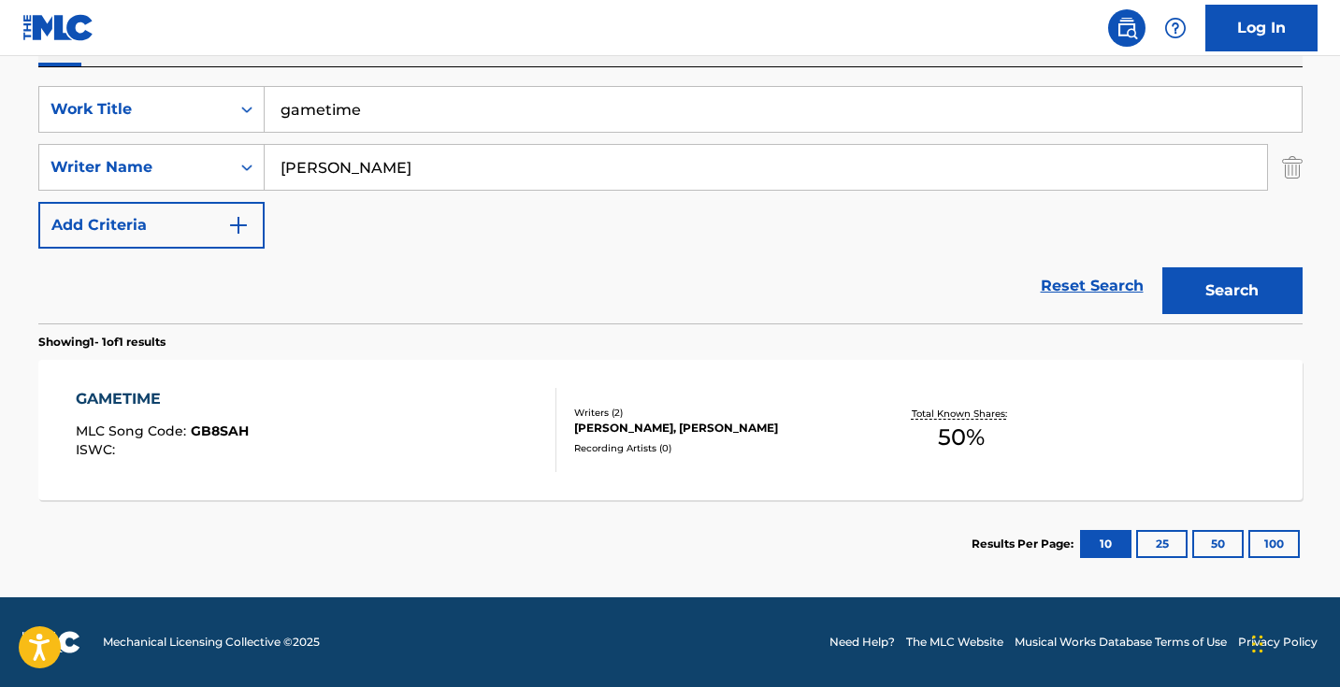
scroll to position [330, 0]
click at [429, 429] on div "GAMETIME MLC Song Code : GB8SAH ISWC :" at bounding box center [316, 430] width 480 height 84
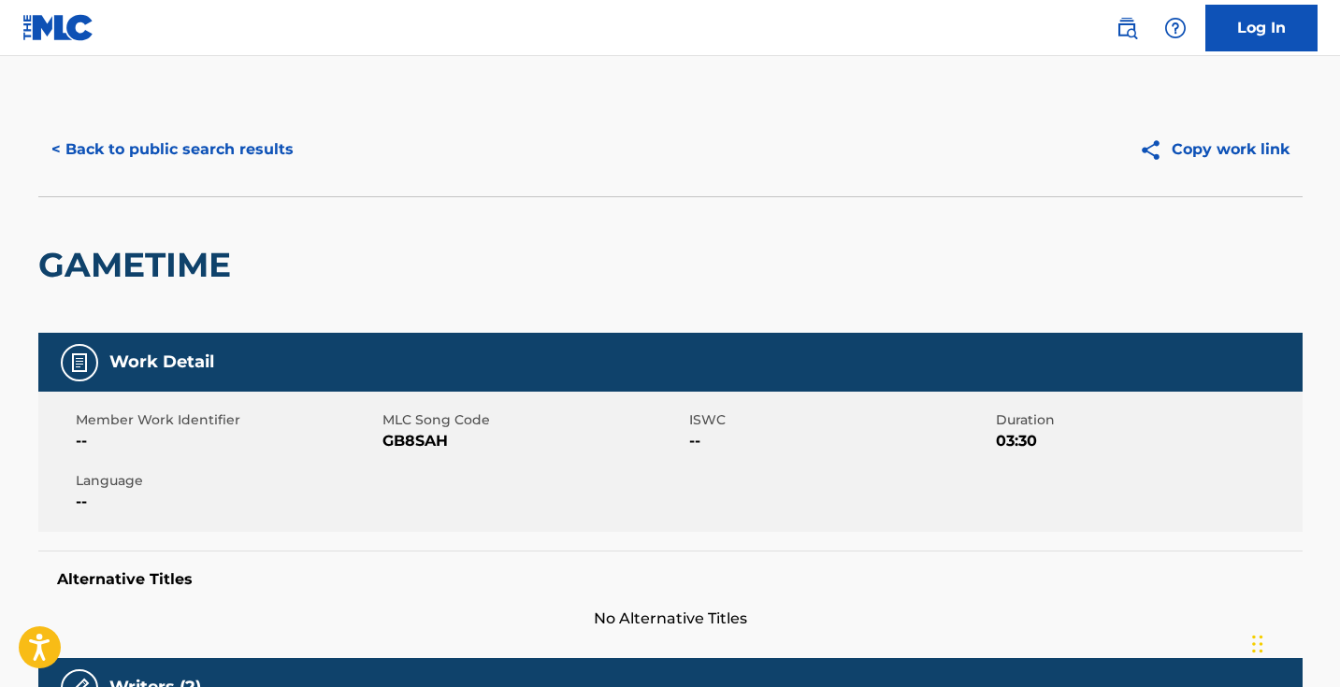
click at [425, 441] on span "GB8SAH" at bounding box center [533, 441] width 302 height 22
click at [425, 440] on span "GB8SAH" at bounding box center [533, 441] width 302 height 22
copy span "GB8SAH"
click at [231, 164] on button "< Back to public search results" at bounding box center [172, 149] width 268 height 47
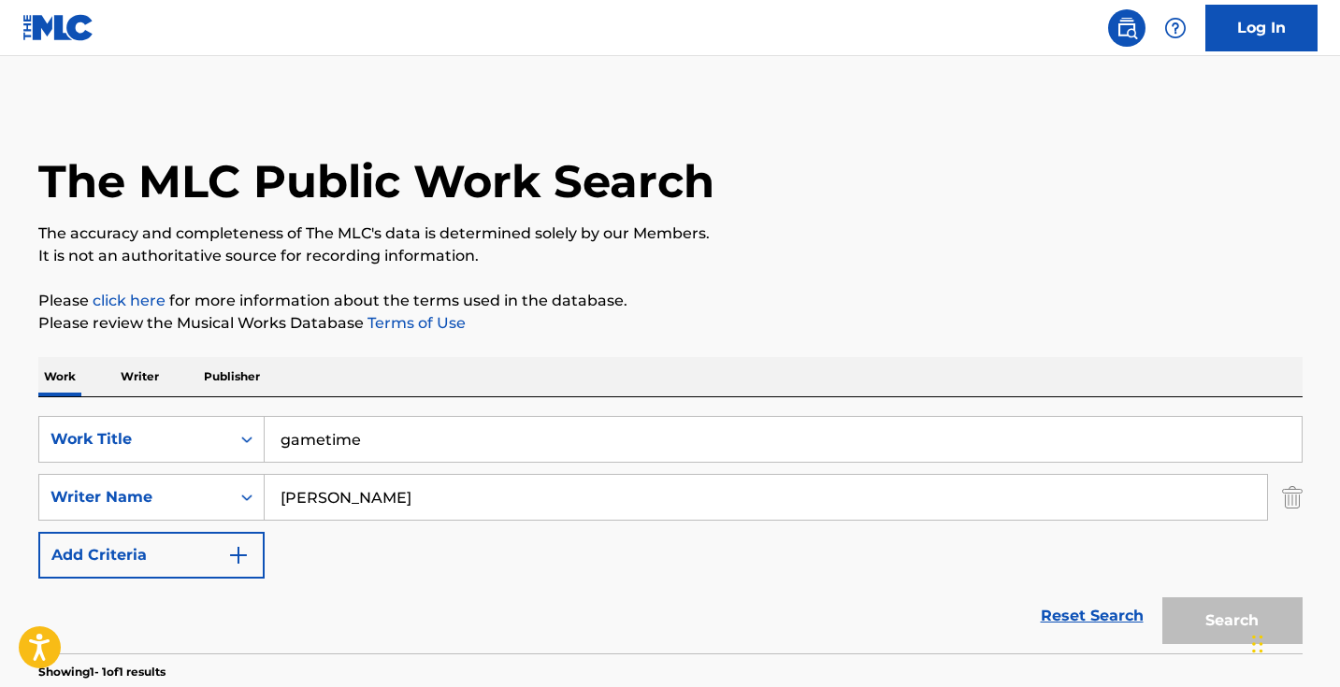
scroll to position [223, 0]
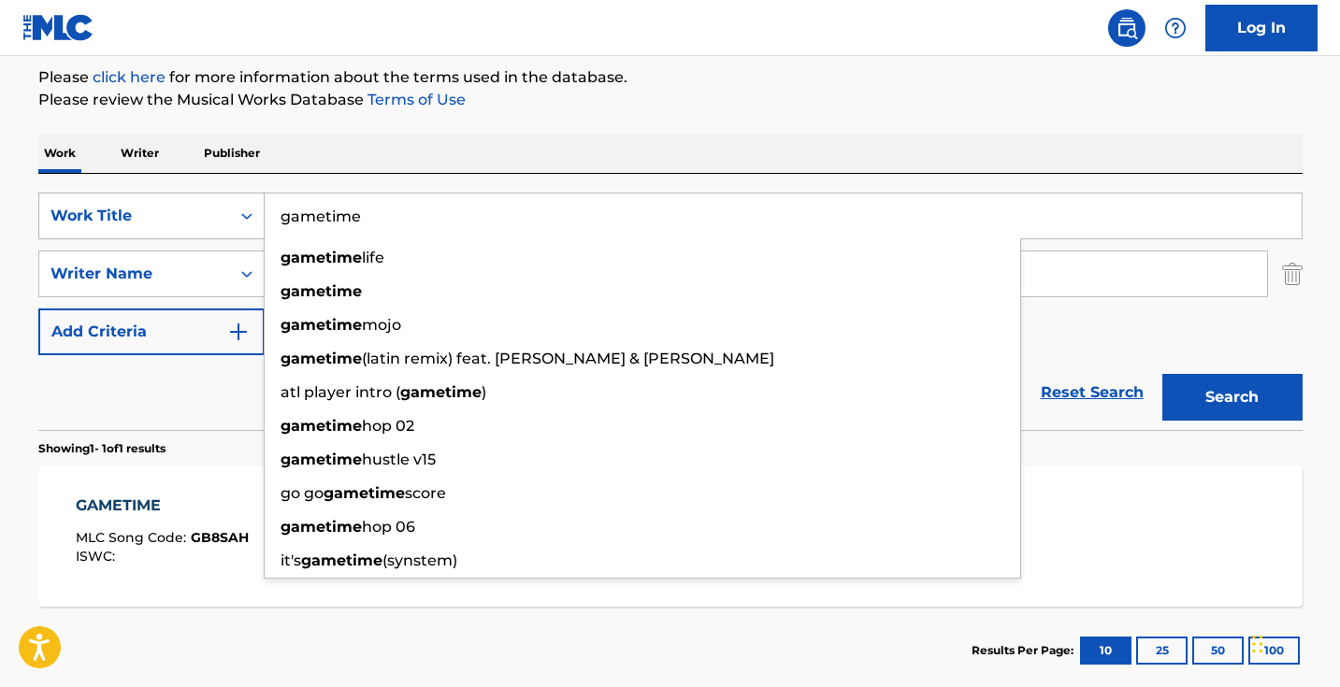
drag, startPoint x: 587, startPoint y: 217, endPoint x: 194, endPoint y: 195, distance: 393.2
click at [196, 195] on div "SearchWithCriteria1dece89c-6ed3-4512-bacd-1f5be59156a9 Work Title gametime game…" at bounding box center [670, 216] width 1264 height 47
paste input "Golden President"
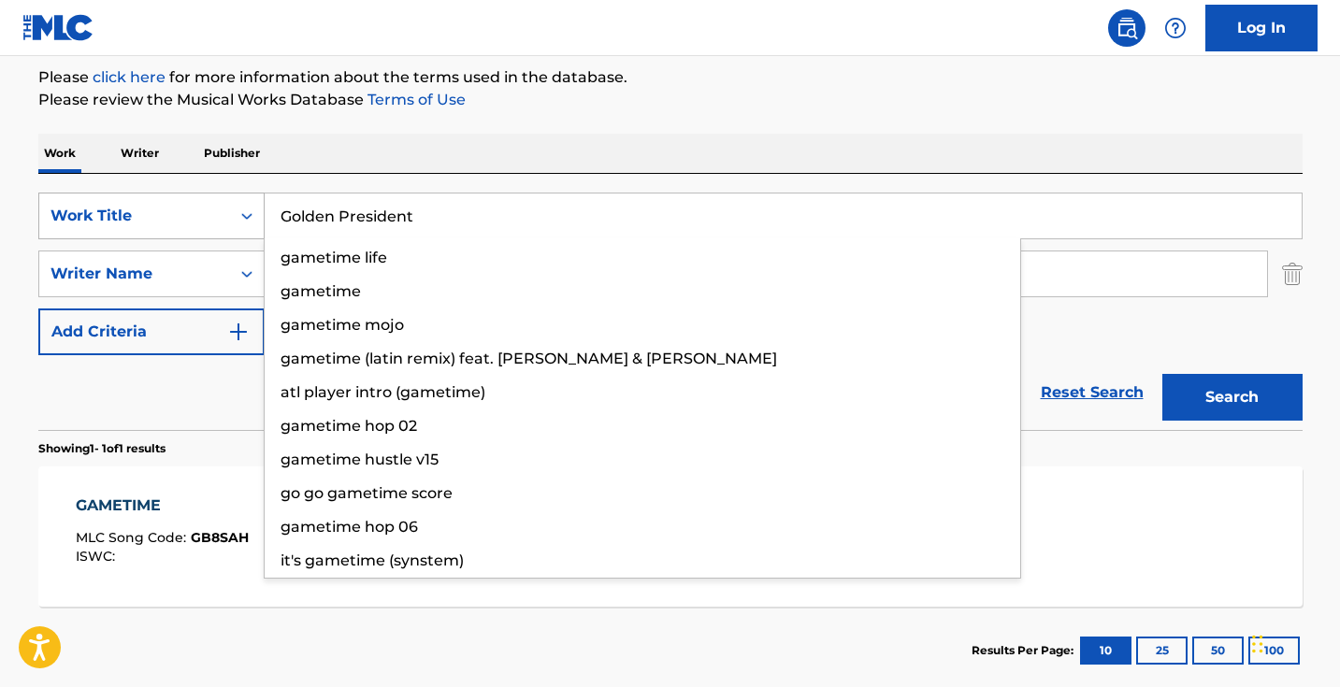
type input "Golden President"
click at [1231, 397] on button "Search" at bounding box center [1232, 397] width 140 height 47
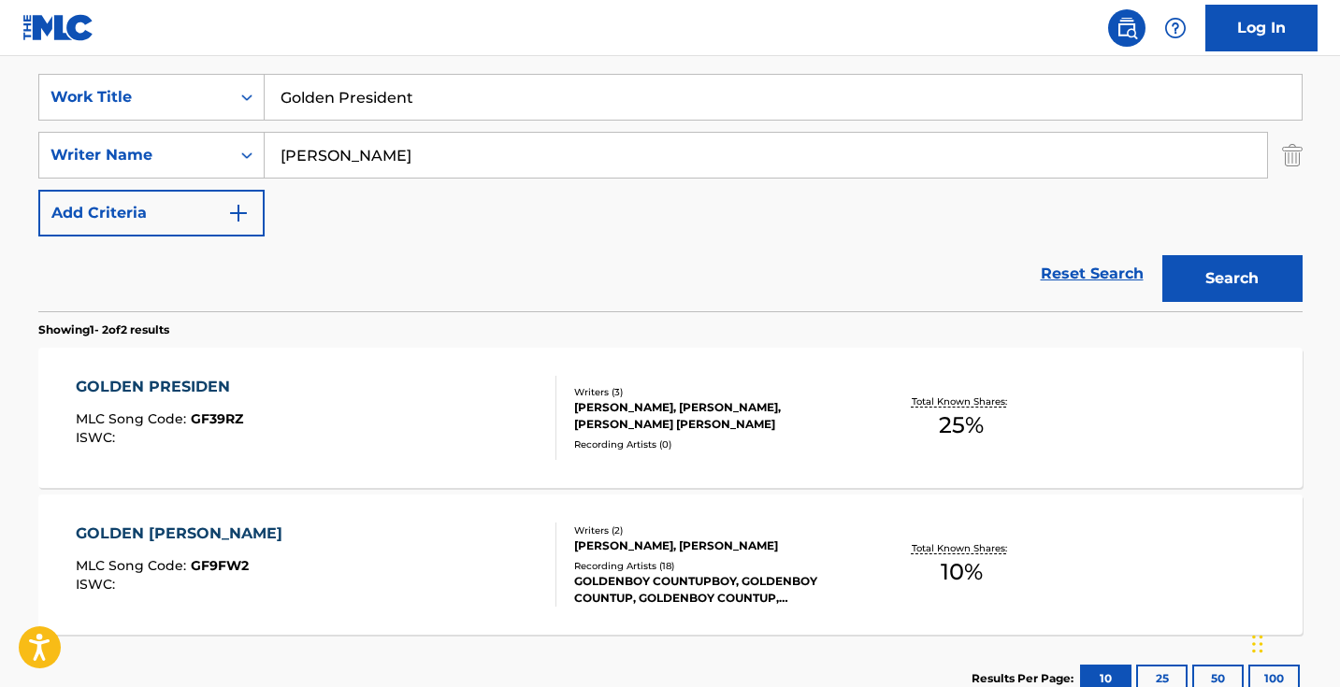
scroll to position [349, 0]
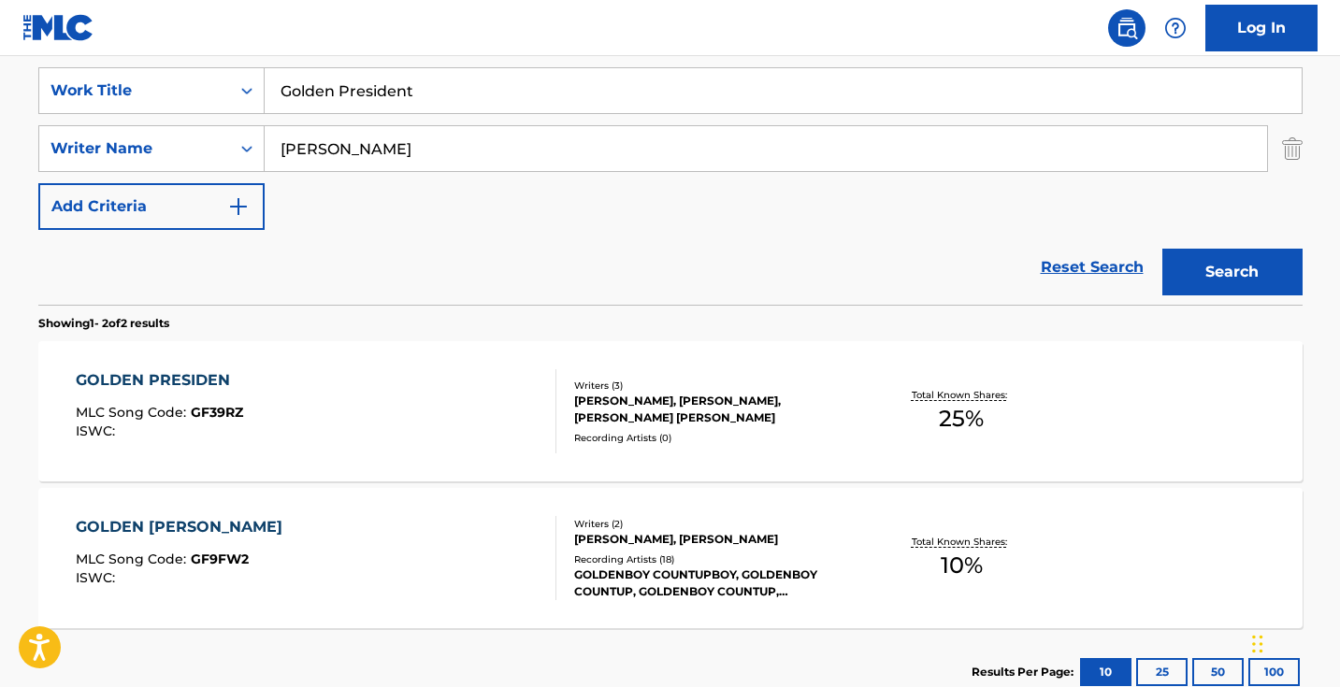
click at [410, 426] on div "GOLDEN PRESIDEN MLC Song Code : GF39RZ ISWC :" at bounding box center [316, 411] width 480 height 84
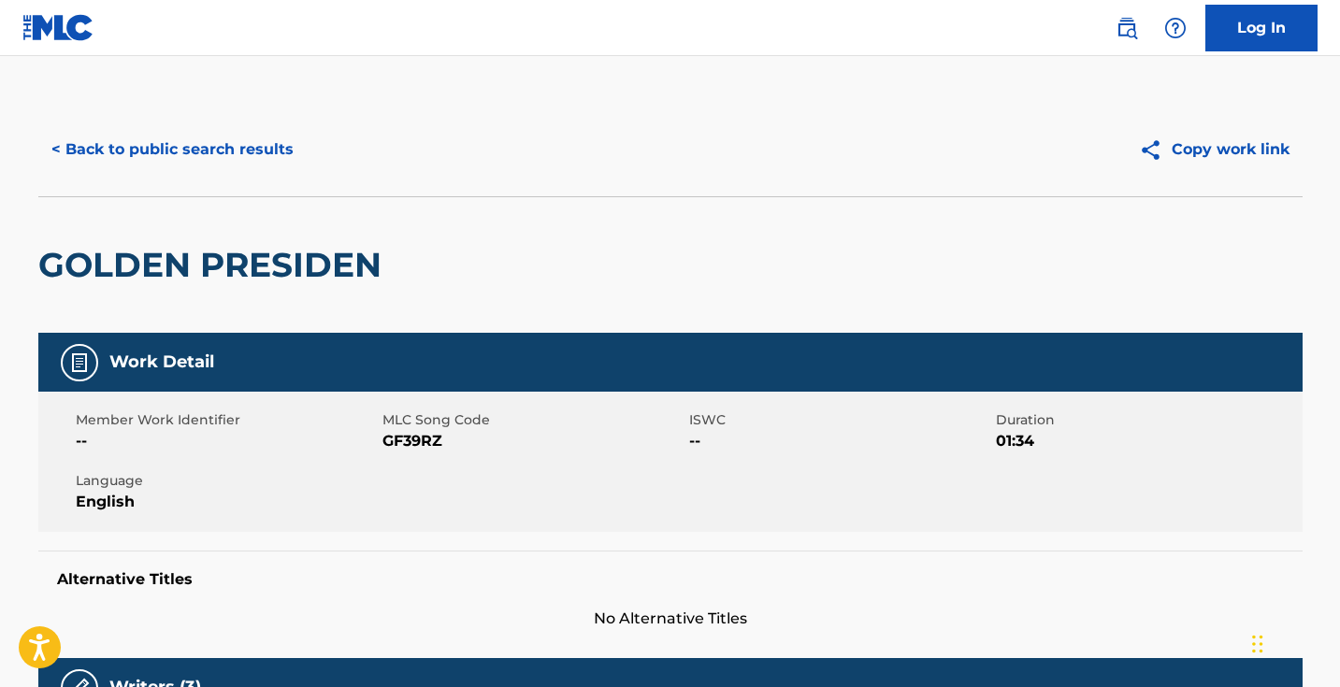
click at [420, 437] on span "GF39RZ" at bounding box center [533, 441] width 302 height 22
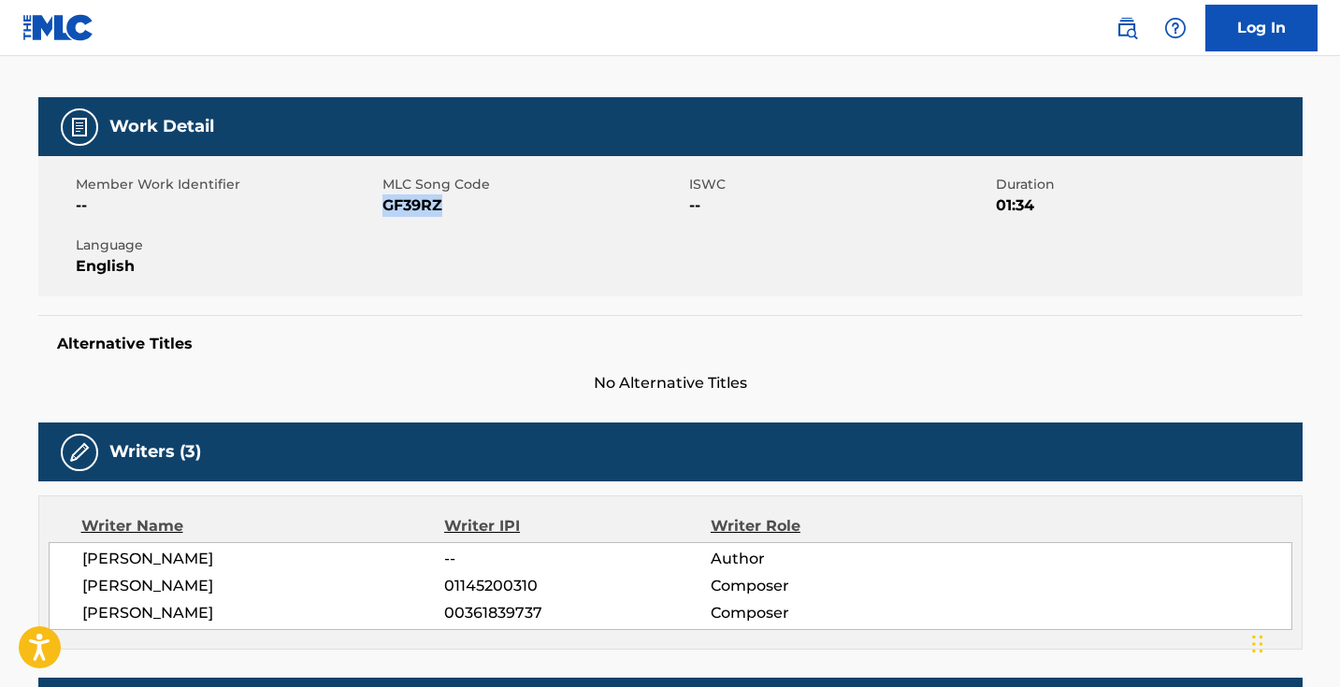
scroll to position [150, 0]
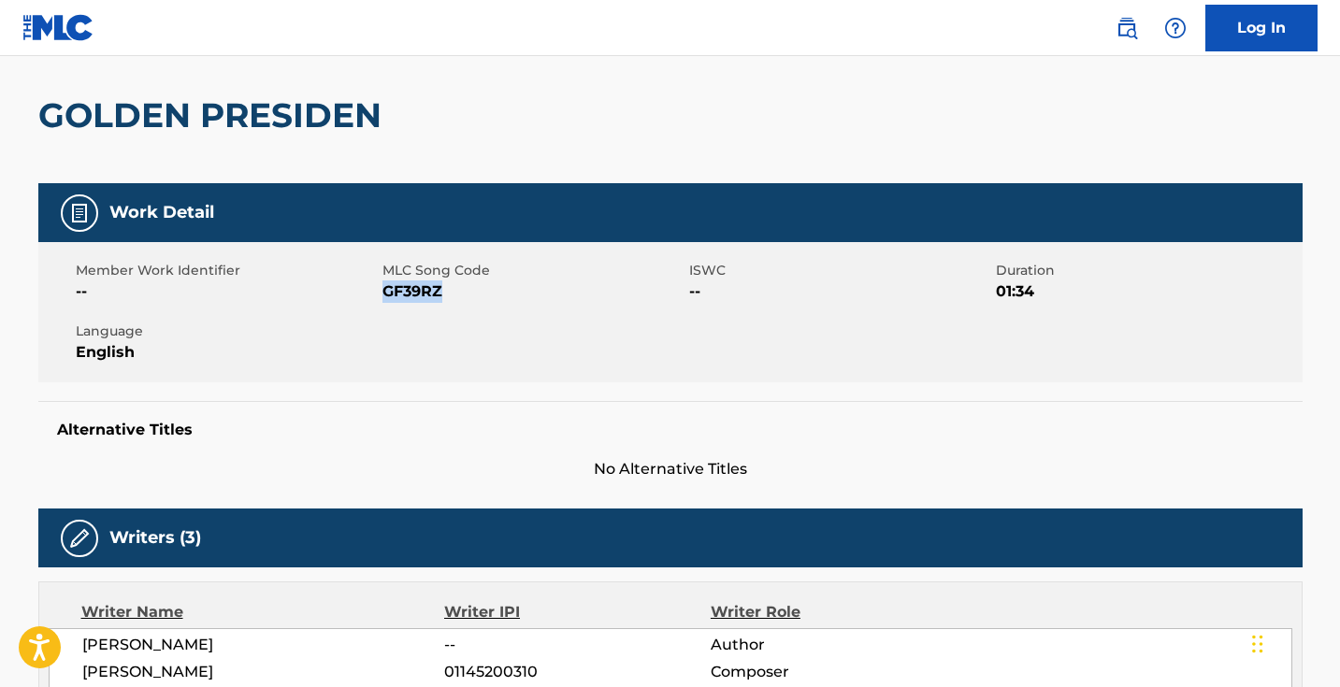
copy span "GF39RZ"
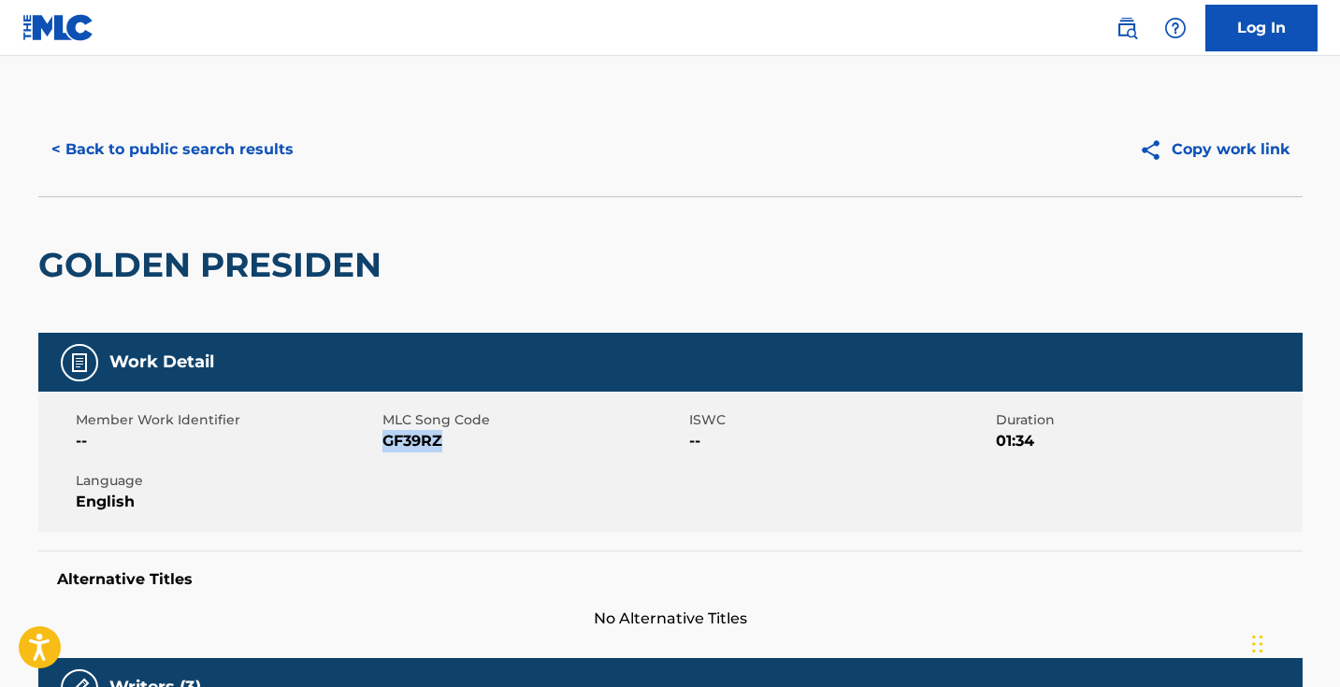
scroll to position [0, 0]
click at [194, 147] on button "< Back to public search results" at bounding box center [172, 149] width 268 height 47
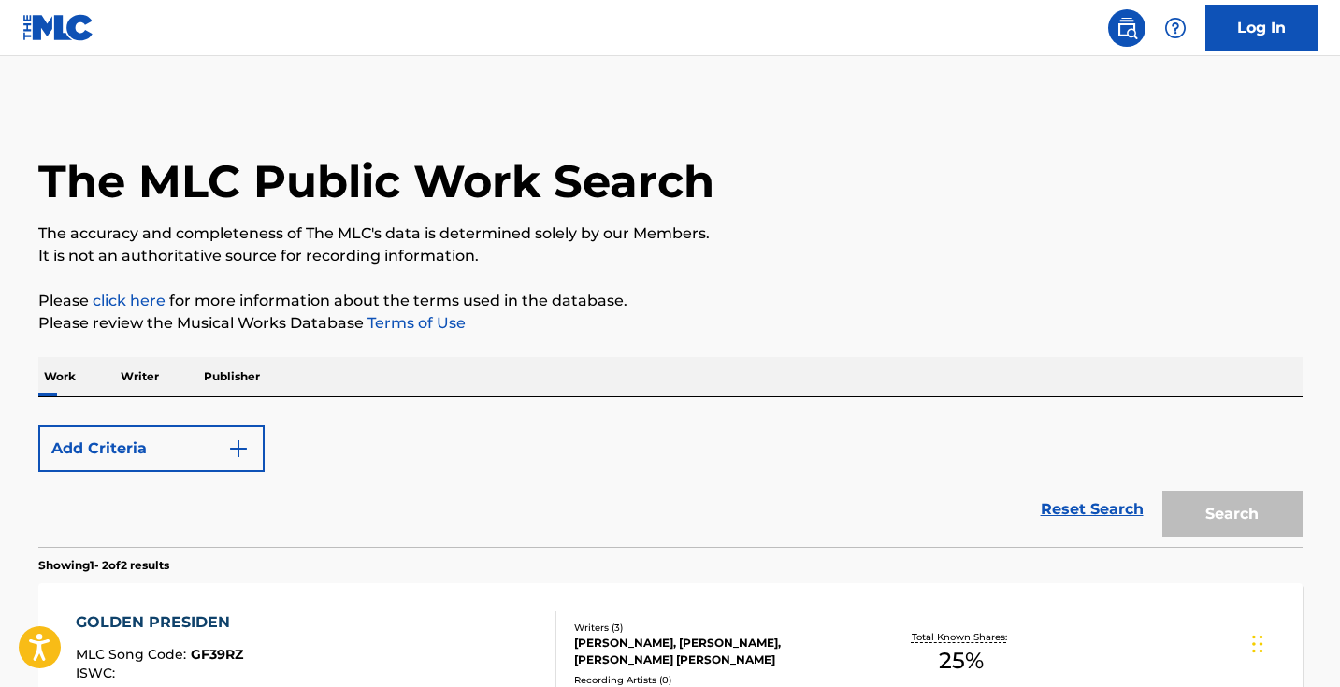
scroll to position [349, 0]
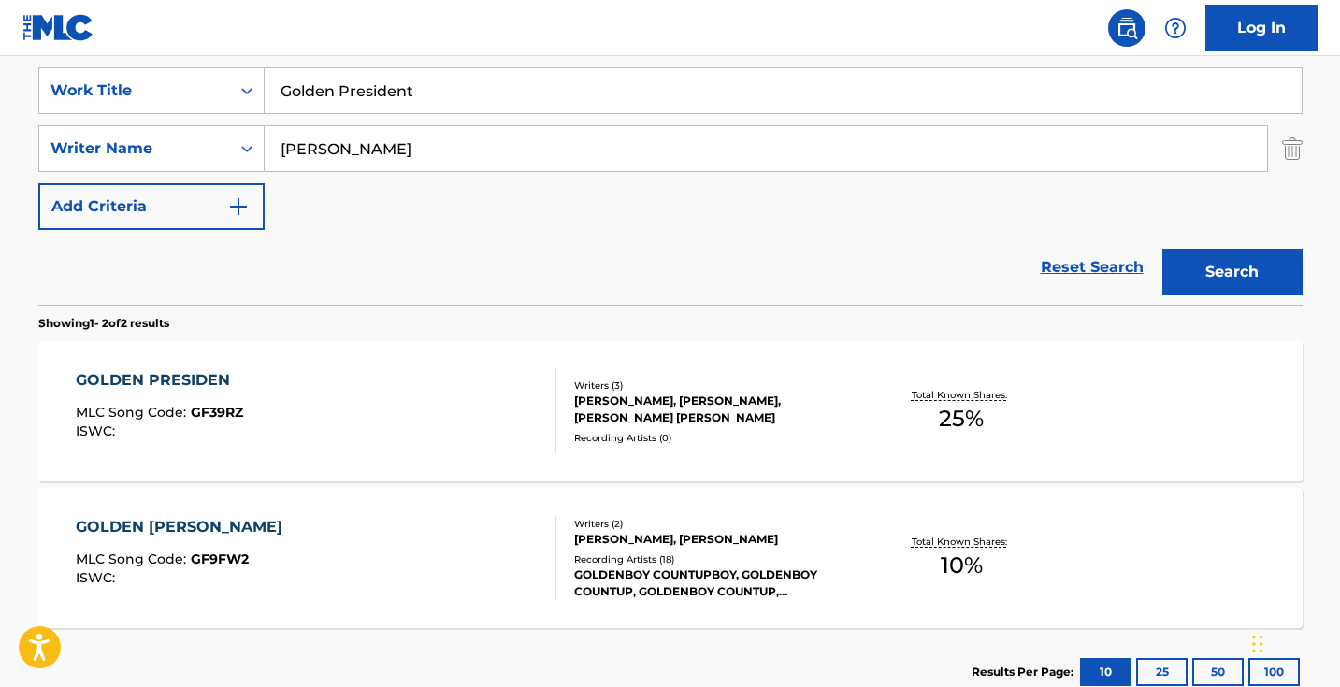
drag, startPoint x: 503, startPoint y: 80, endPoint x: 655, endPoint y: 136, distance: 162.4
click at [655, 136] on div "SearchWithCriteria1dece89c-6ed3-4512-bacd-1f5be59156a9 Work Title Golden Presid…" at bounding box center [670, 148] width 1264 height 163
paste input "t Colder"
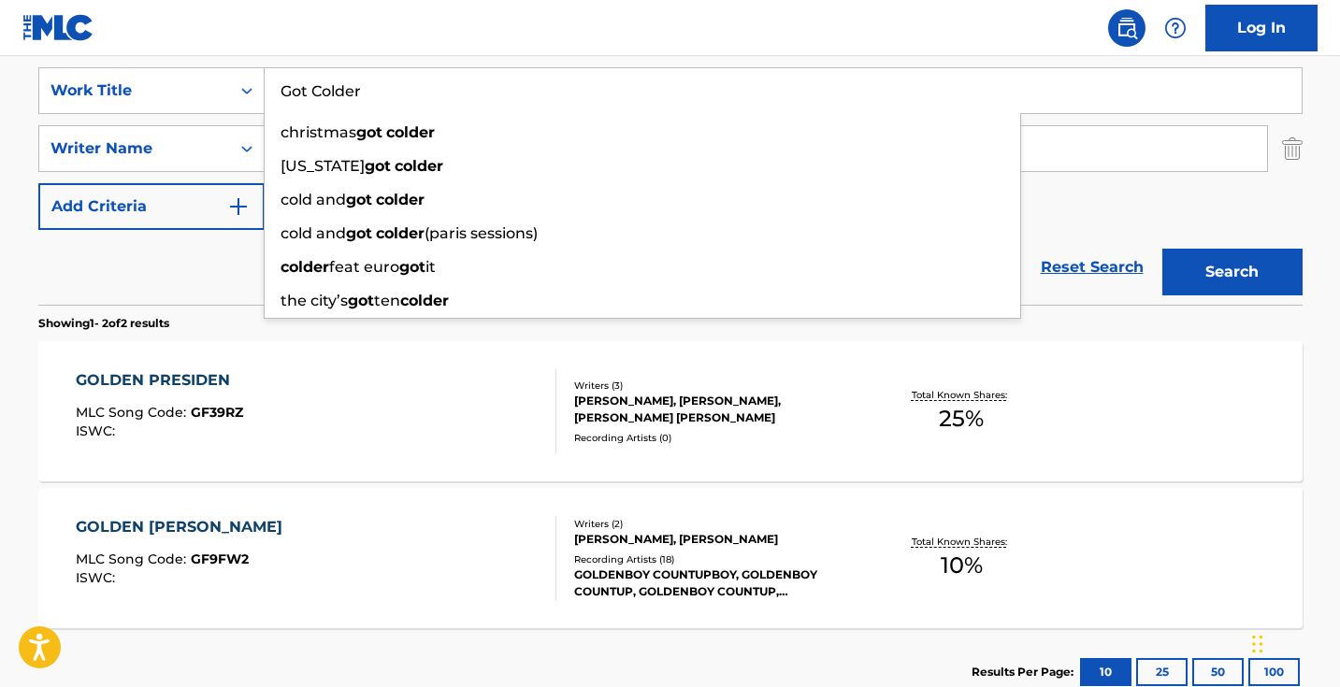
click at [1231, 272] on button "Search" at bounding box center [1232, 272] width 140 height 47
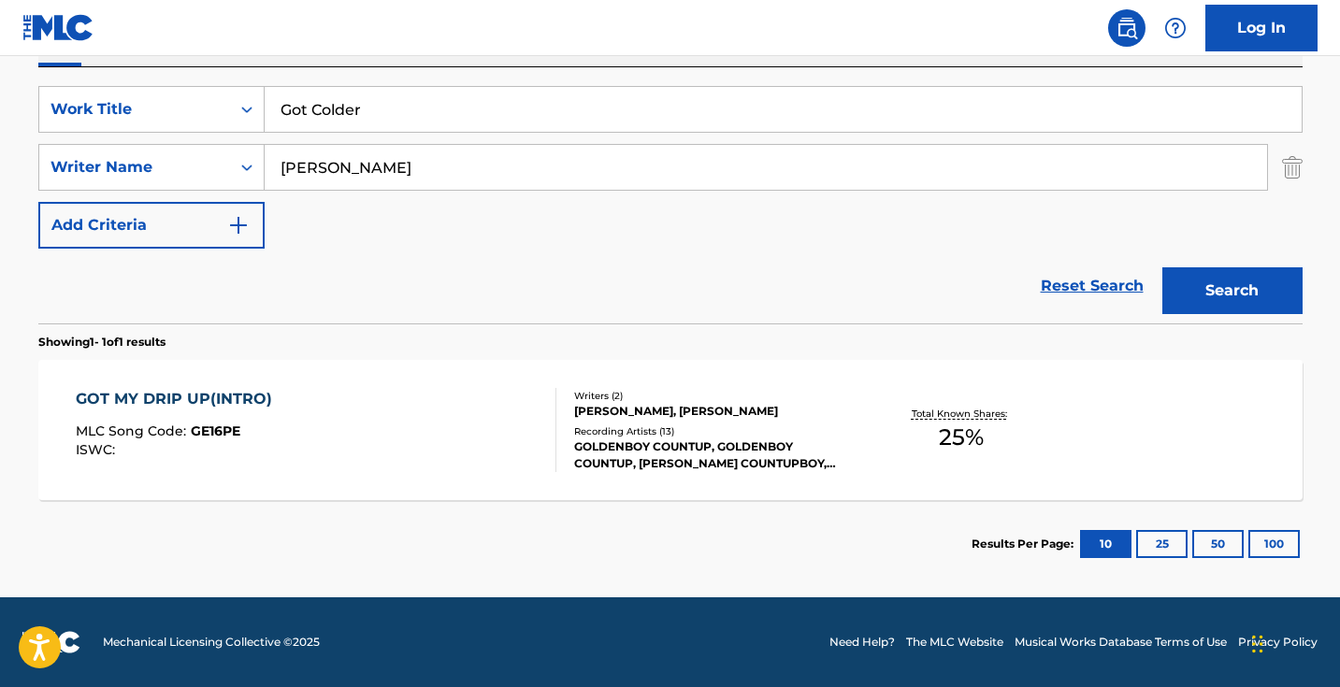
scroll to position [330, 0]
drag, startPoint x: 533, startPoint y: 109, endPoint x: 182, endPoint y: 107, distance: 350.5
click at [189, 109] on div "SearchWithCriteria1dece89c-6ed3-4512-bacd-1f5be59156a9 Work Title Got Colder" at bounding box center [670, 109] width 1264 height 47
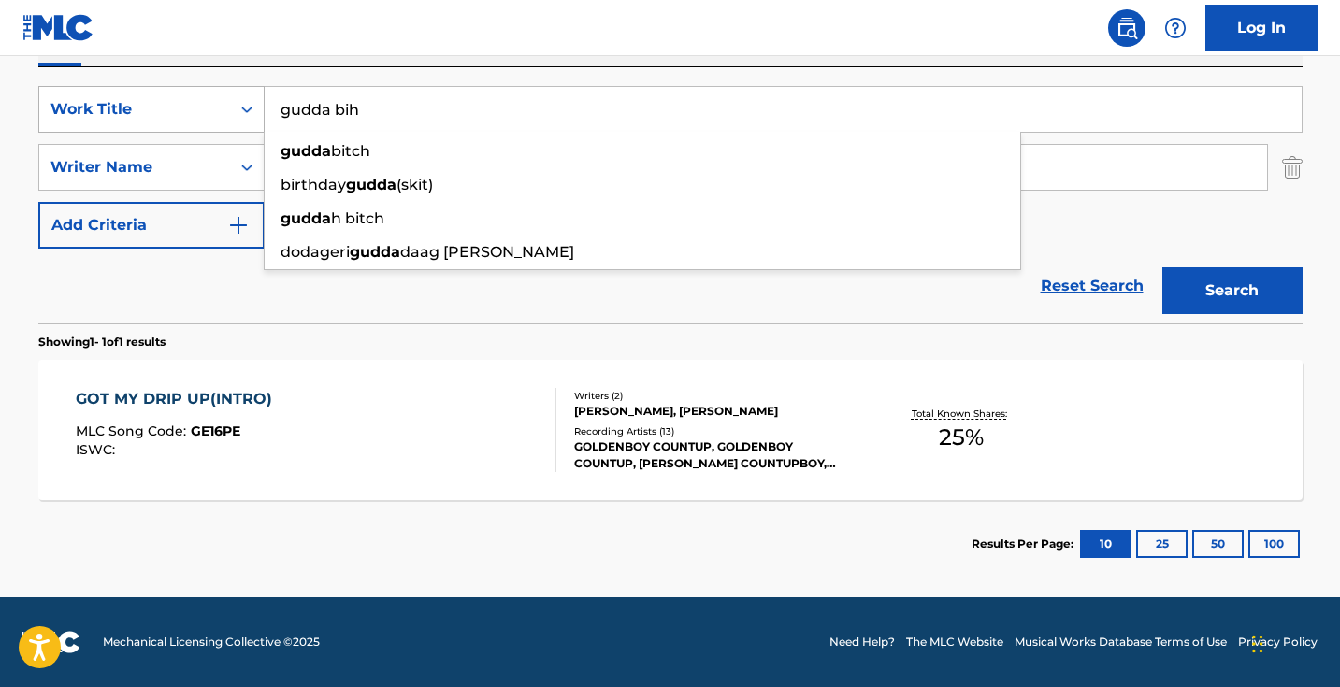
click at [1231, 291] on button "Search" at bounding box center [1232, 290] width 140 height 47
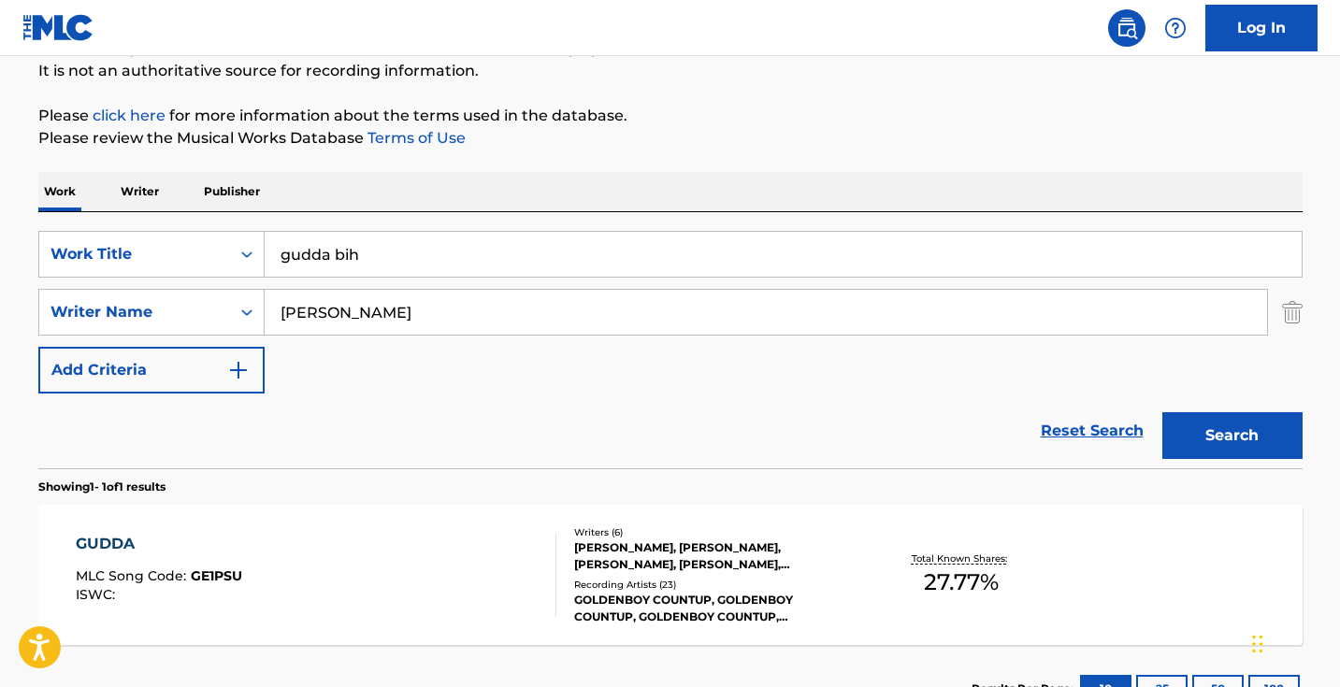
scroll to position [250, 0]
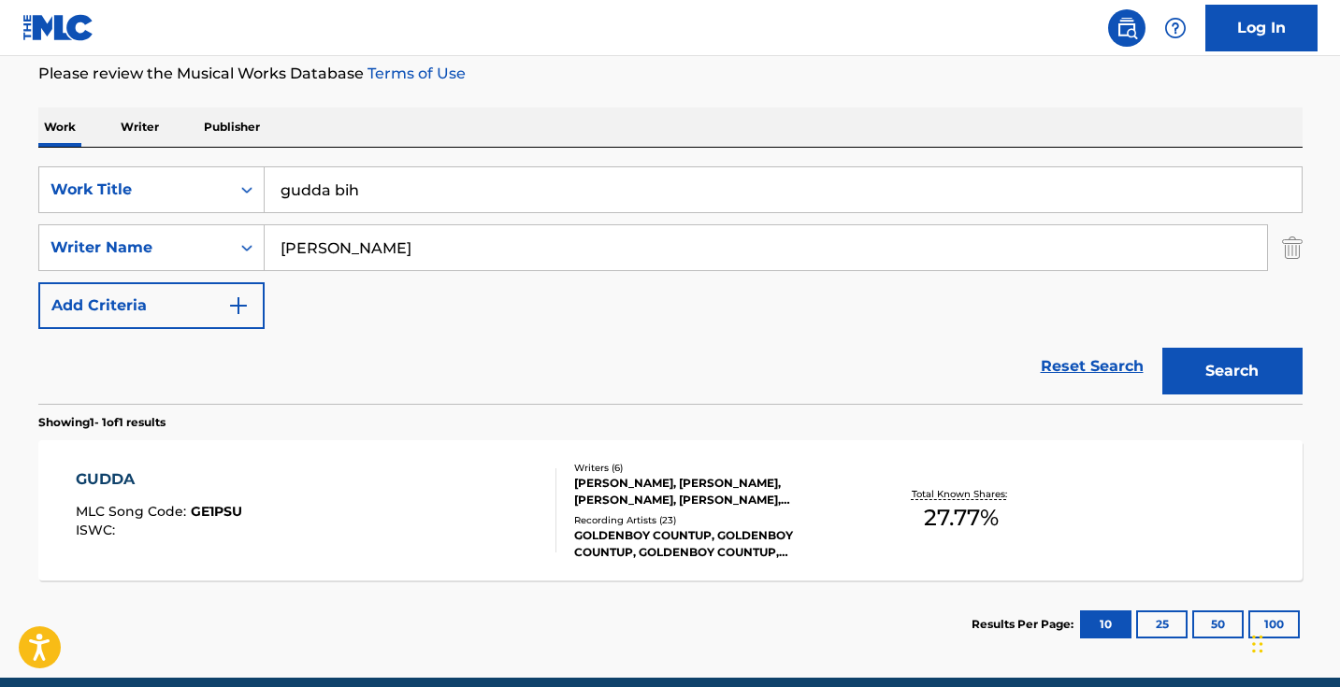
drag, startPoint x: 456, startPoint y: 202, endPoint x: 266, endPoint y: 184, distance: 190.6
click at [278, 184] on input "gudda bih" at bounding box center [783, 189] width 1037 height 45
paste input "Have a Party (feat. Skilla Baby)"
click at [1231, 371] on button "Search" at bounding box center [1232, 371] width 140 height 47
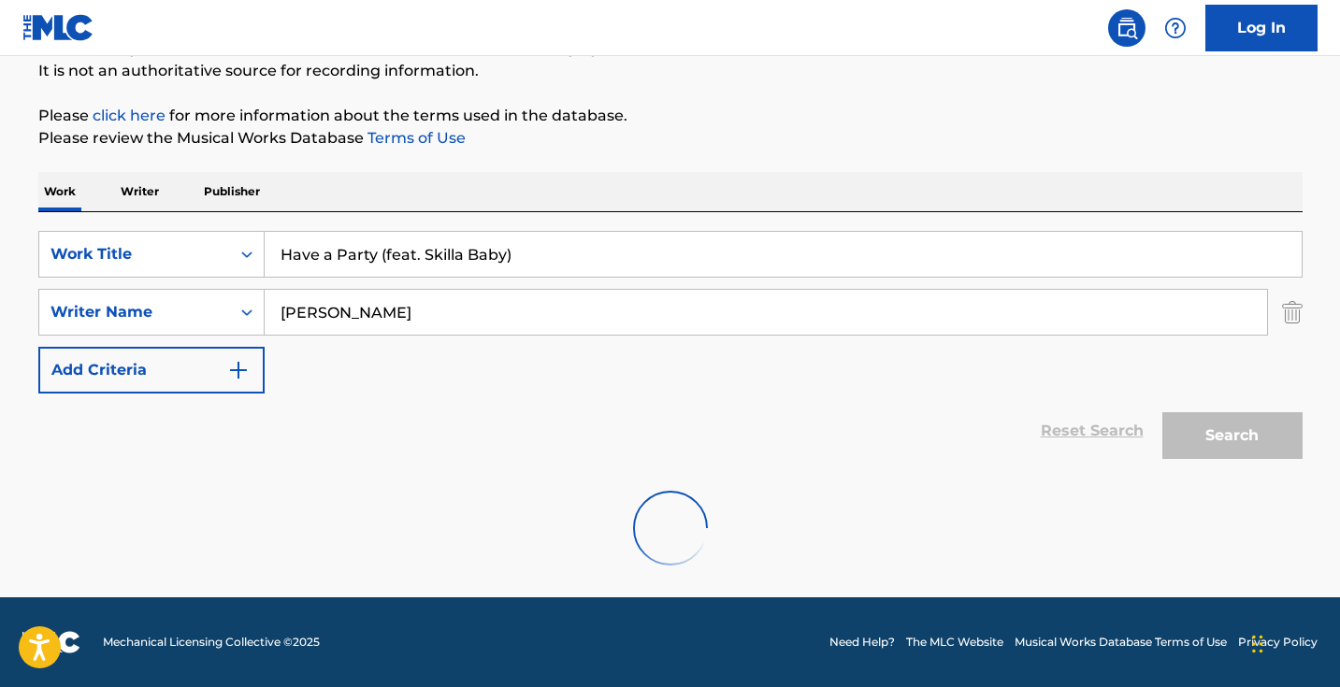
scroll to position [185, 0]
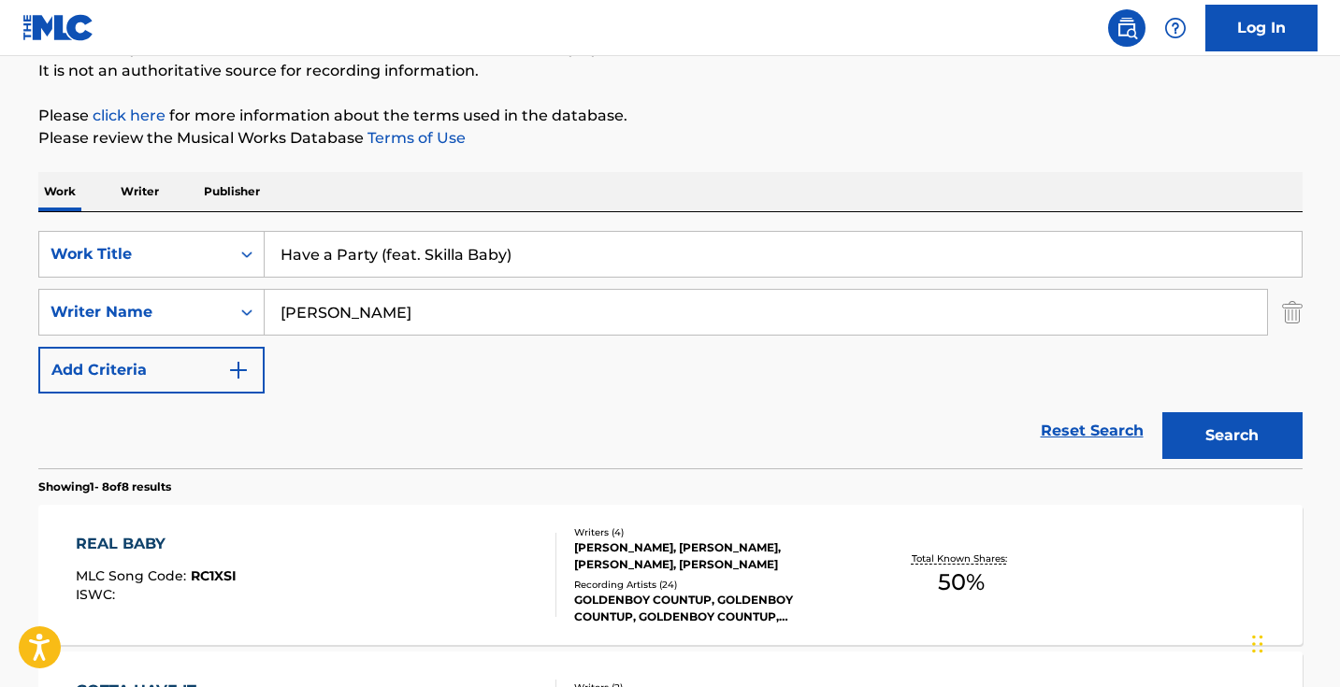
drag, startPoint x: 587, startPoint y: 255, endPoint x: 366, endPoint y: 256, distance: 220.6
click at [368, 256] on input "Have a Party (feat. Skilla Baby)" at bounding box center [783, 254] width 1037 height 45
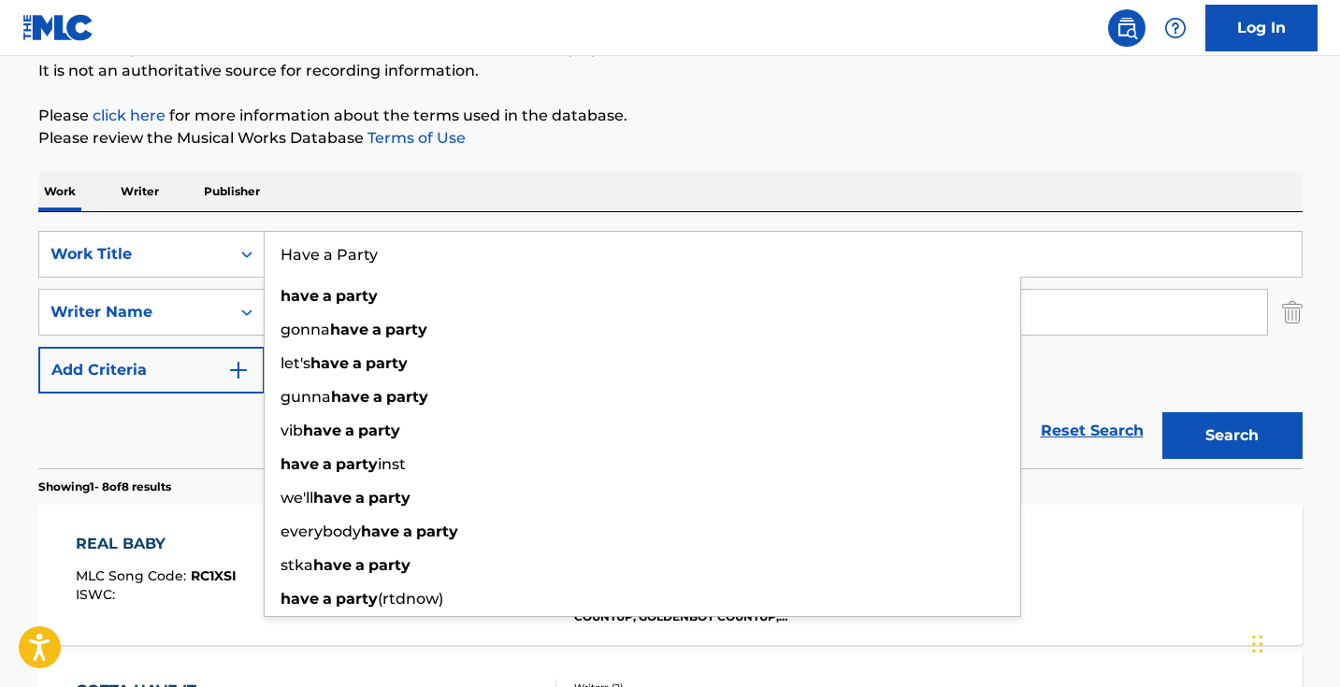
type input "Have a Party"
click at [1231, 436] on button "Search" at bounding box center [1232, 435] width 140 height 47
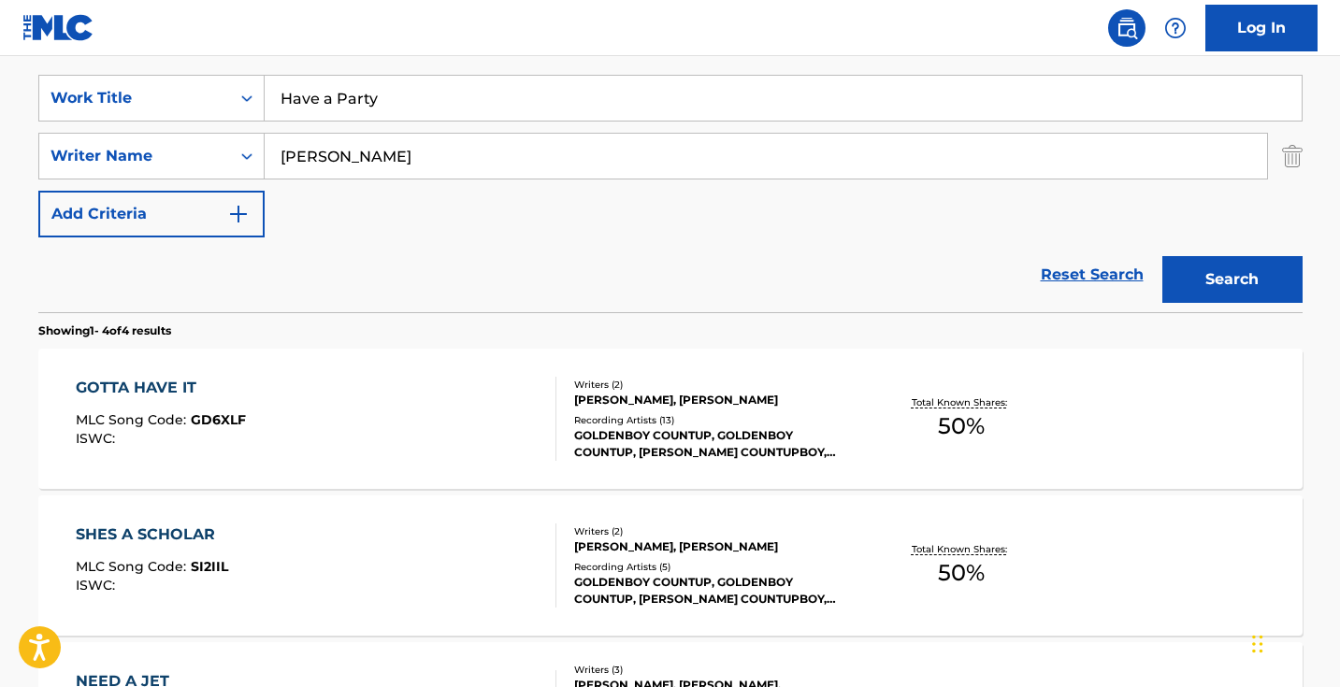
scroll to position [253, 0]
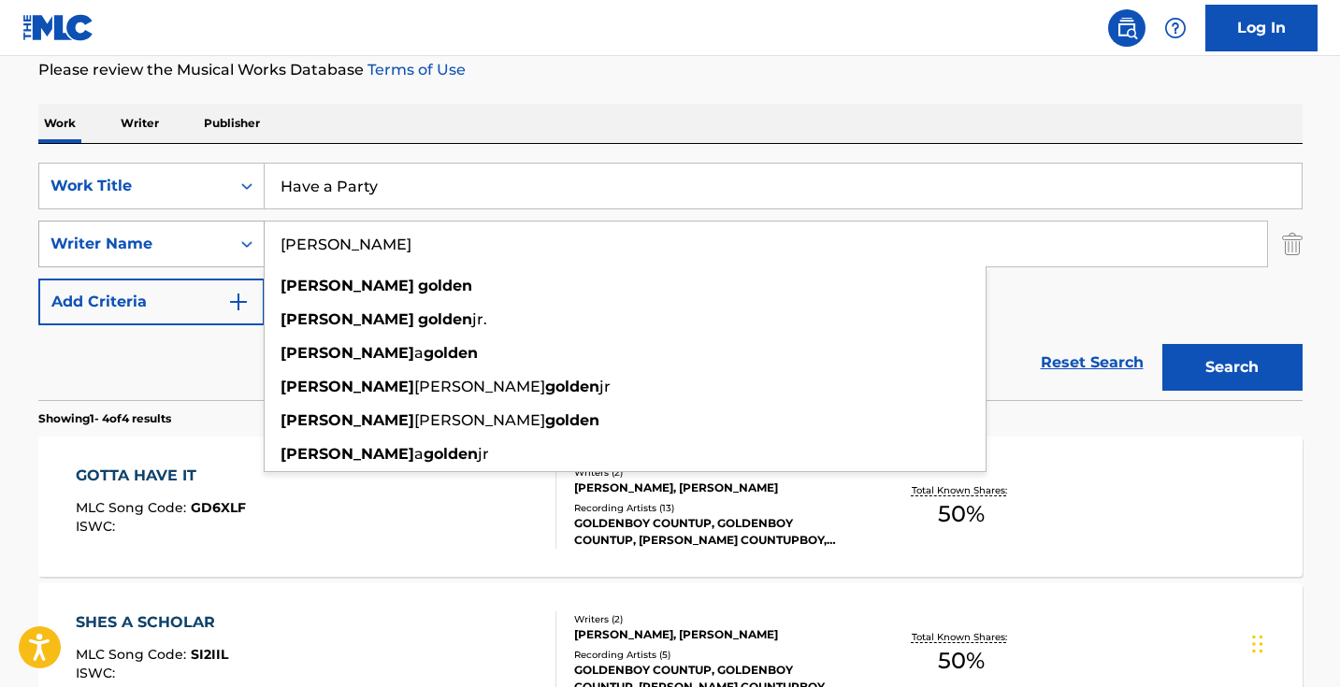
drag, startPoint x: 469, startPoint y: 241, endPoint x: 145, endPoint y: 221, distance: 325.0
click at [147, 221] on div "SearchWithCriteria9a270f2c-9c3c-4e57-8b2f-d0374e2f2a2b Writer Name [PERSON_NAME…" at bounding box center [670, 244] width 1264 height 47
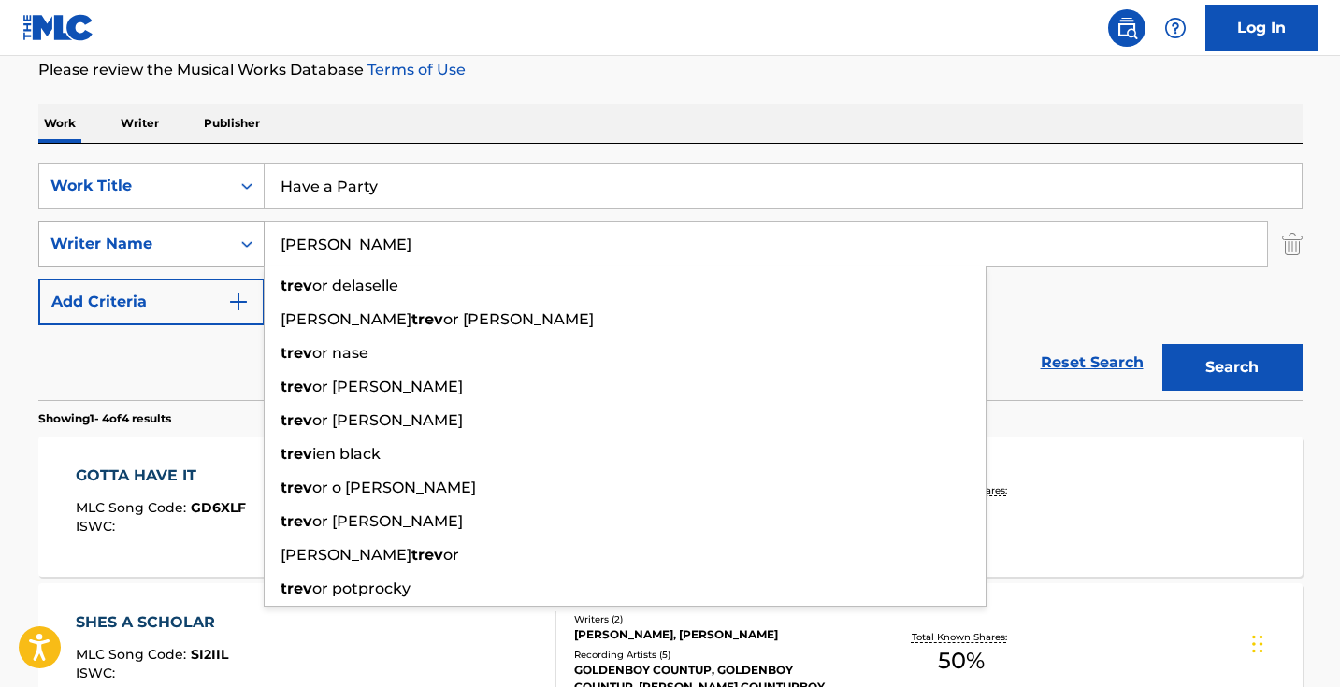
click at [1231, 367] on button "Search" at bounding box center [1232, 367] width 140 height 47
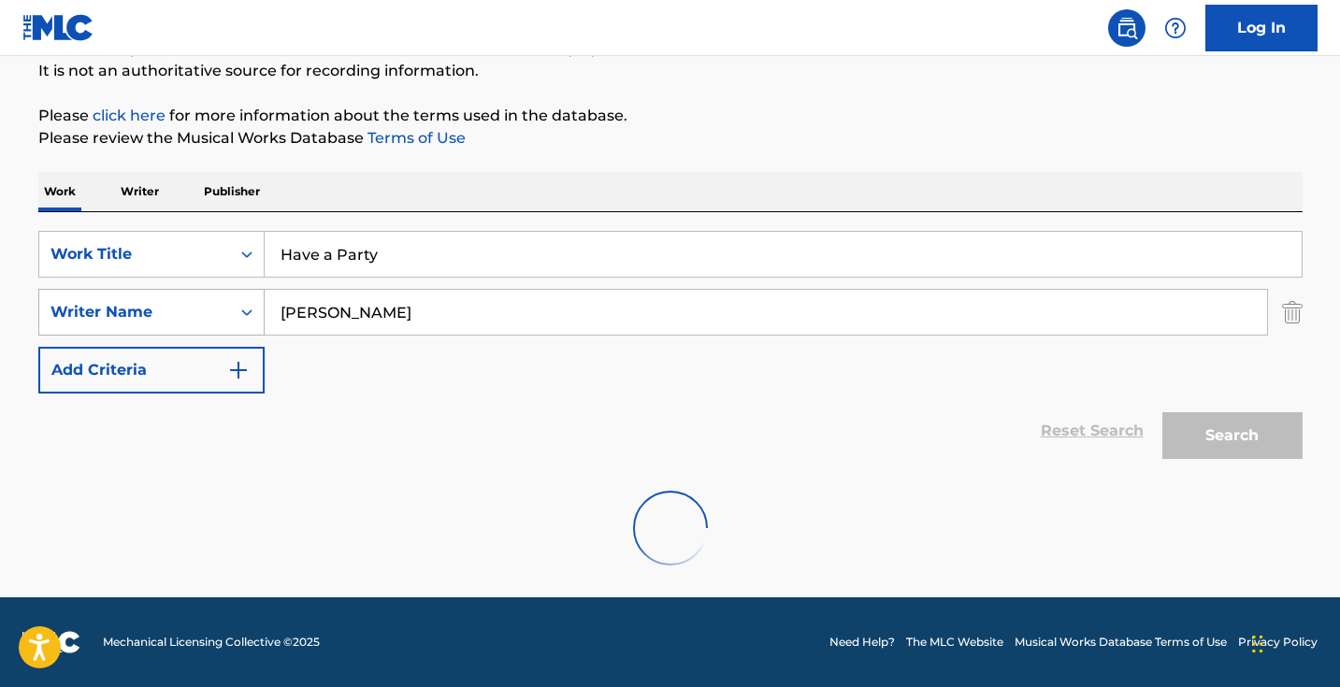
scroll to position [185, 0]
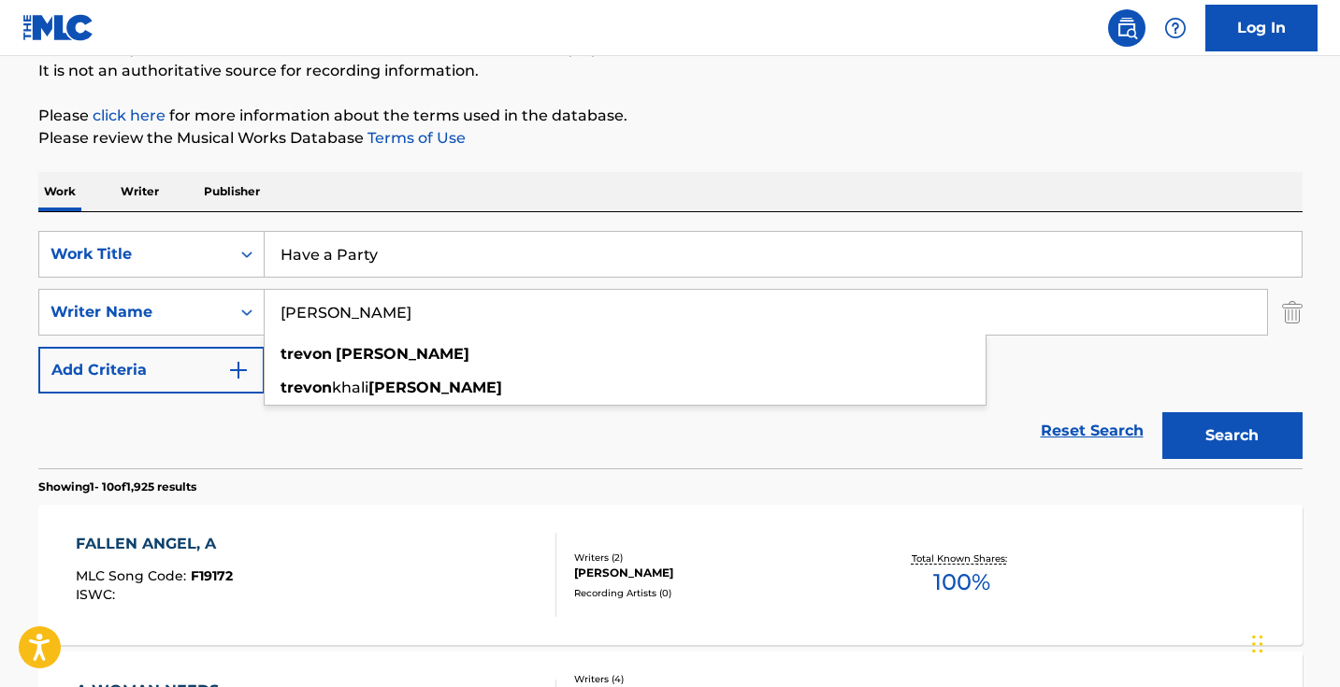
click at [1231, 436] on button "Search" at bounding box center [1232, 435] width 140 height 47
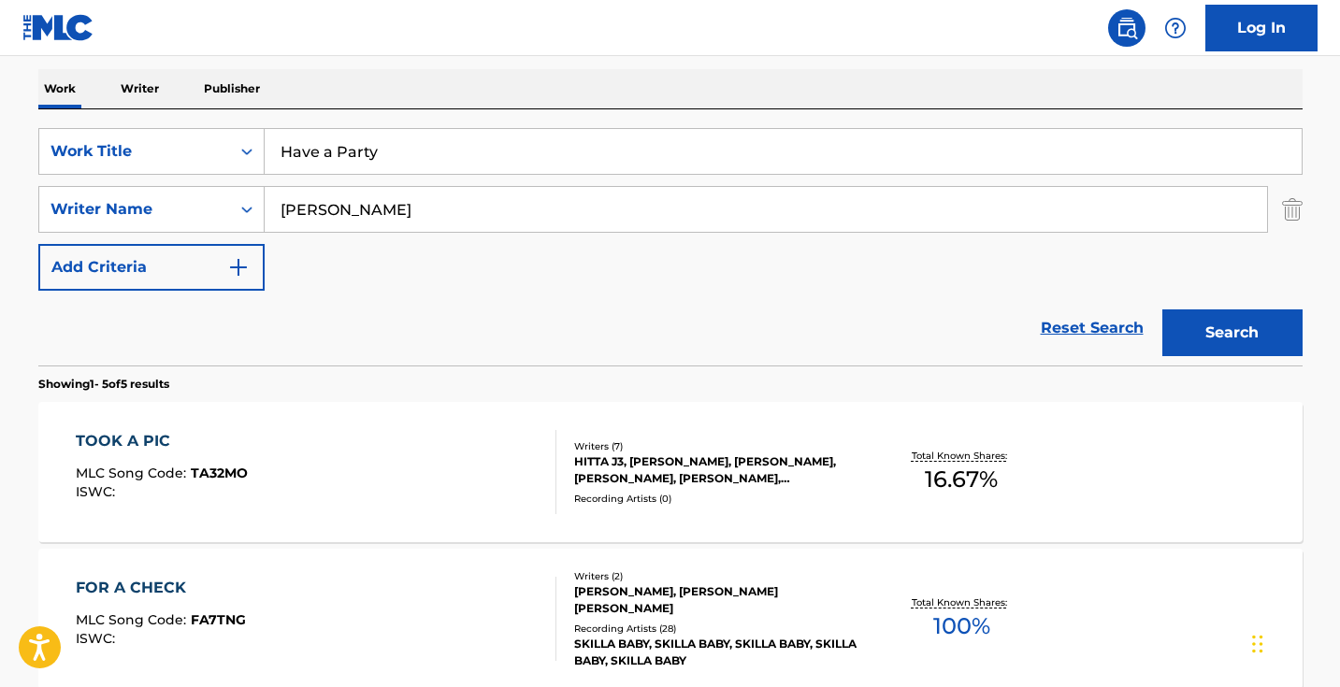
scroll to position [423, 0]
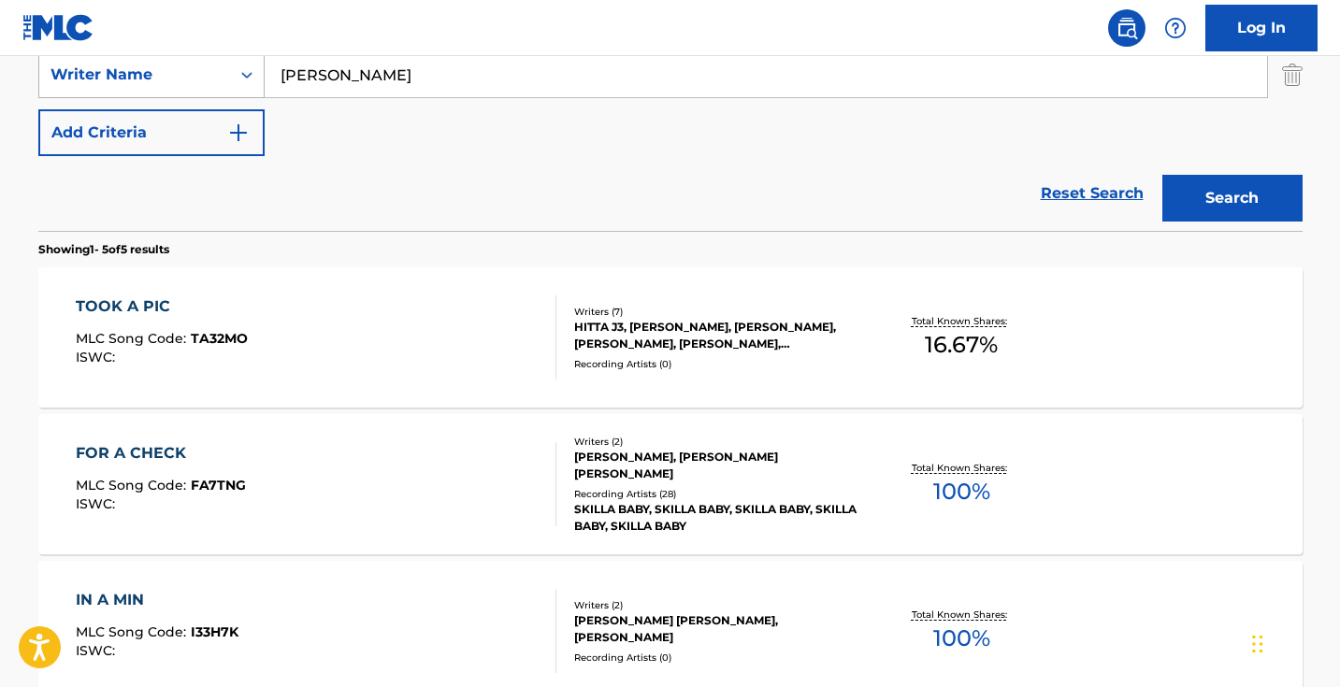
drag, startPoint x: 442, startPoint y: 83, endPoint x: 162, endPoint y: 64, distance: 281.1
click at [164, 64] on div "SearchWithCriteria9a270f2c-9c3c-4e57-8b2f-d0374e2f2a2b Writer Name [PERSON_NAME]" at bounding box center [670, 74] width 1264 height 47
type input "k"
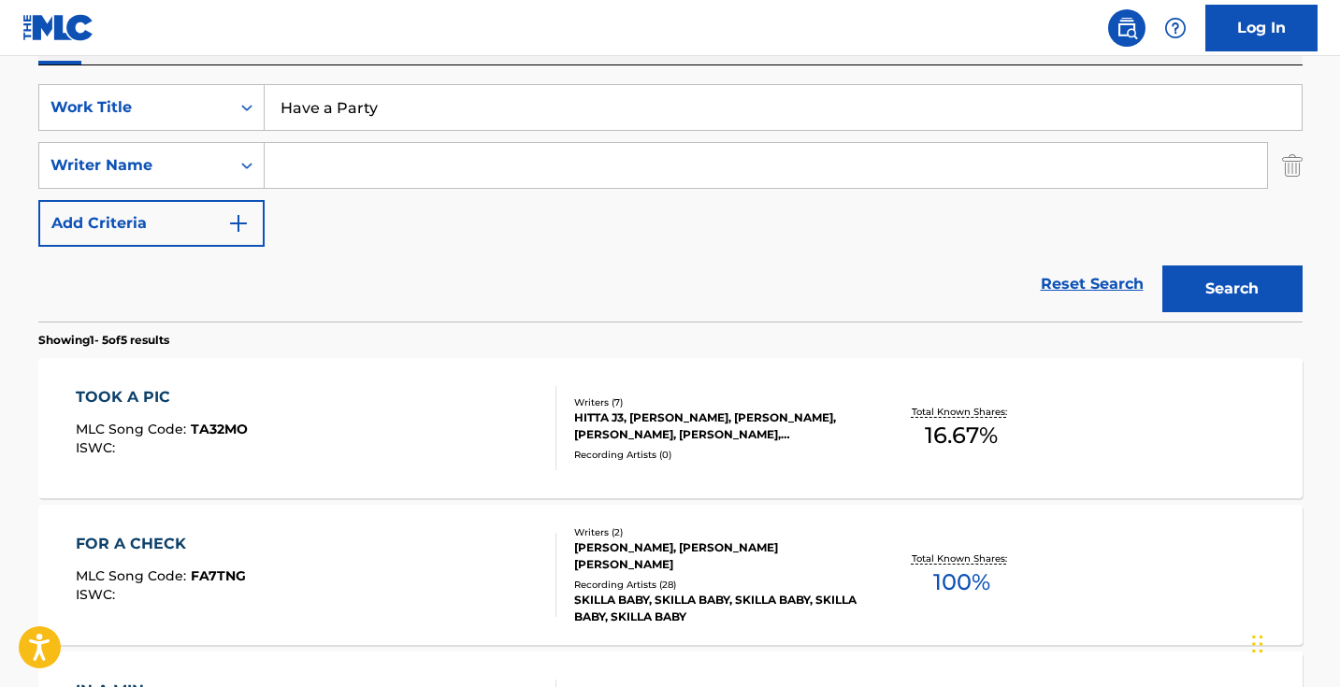
scroll to position [181, 0]
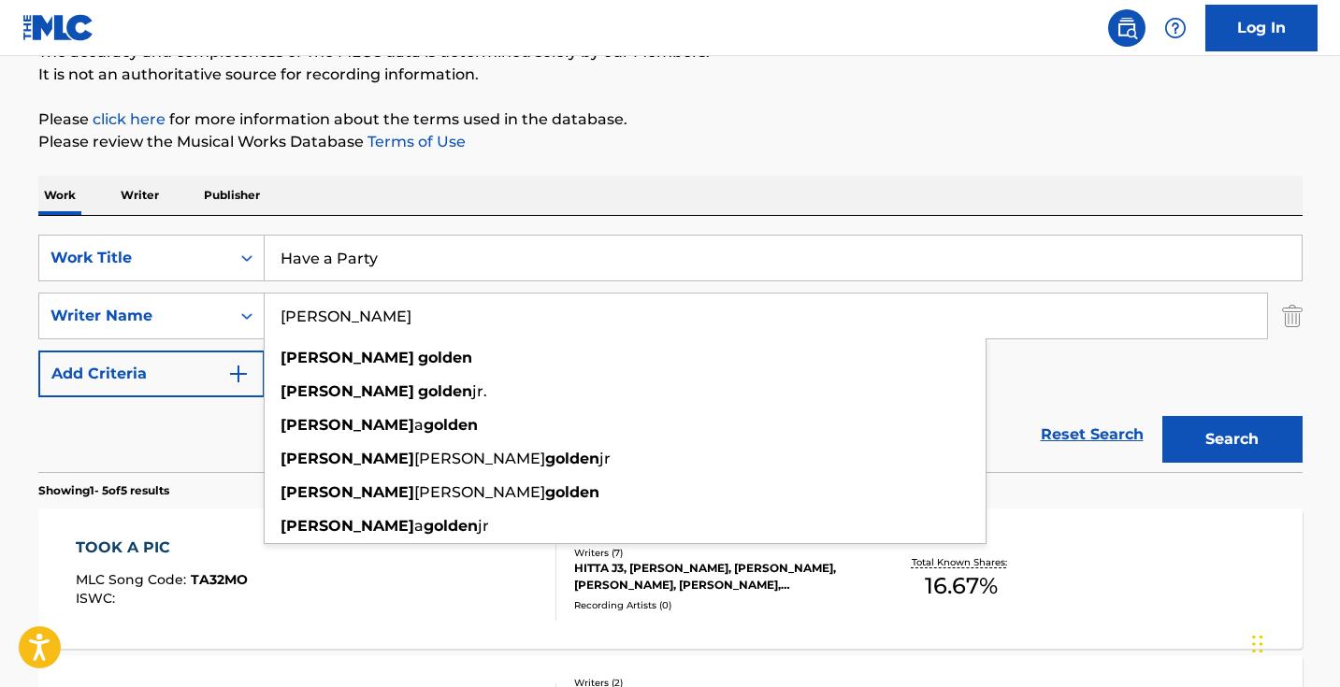
type input "[PERSON_NAME]"
click at [1231, 439] on button "Search" at bounding box center [1232, 439] width 140 height 47
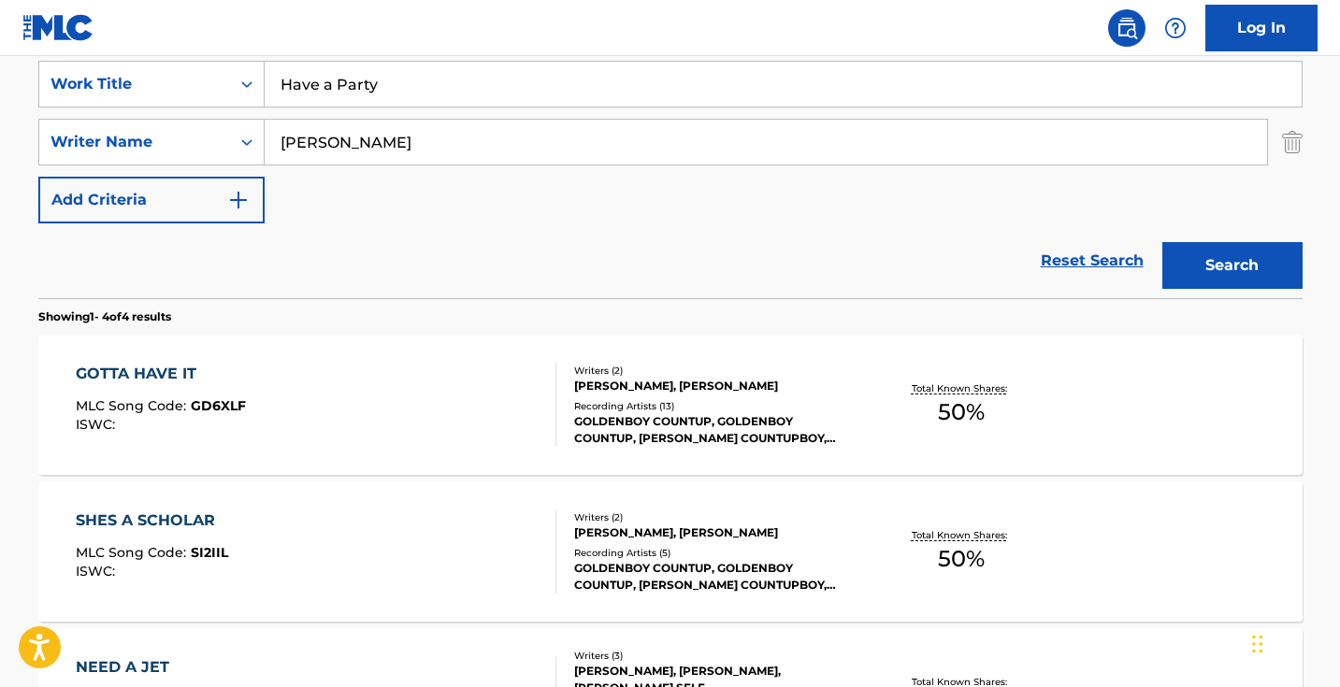
scroll to position [275, 0]
